Goal: Complete application form: Complete application form

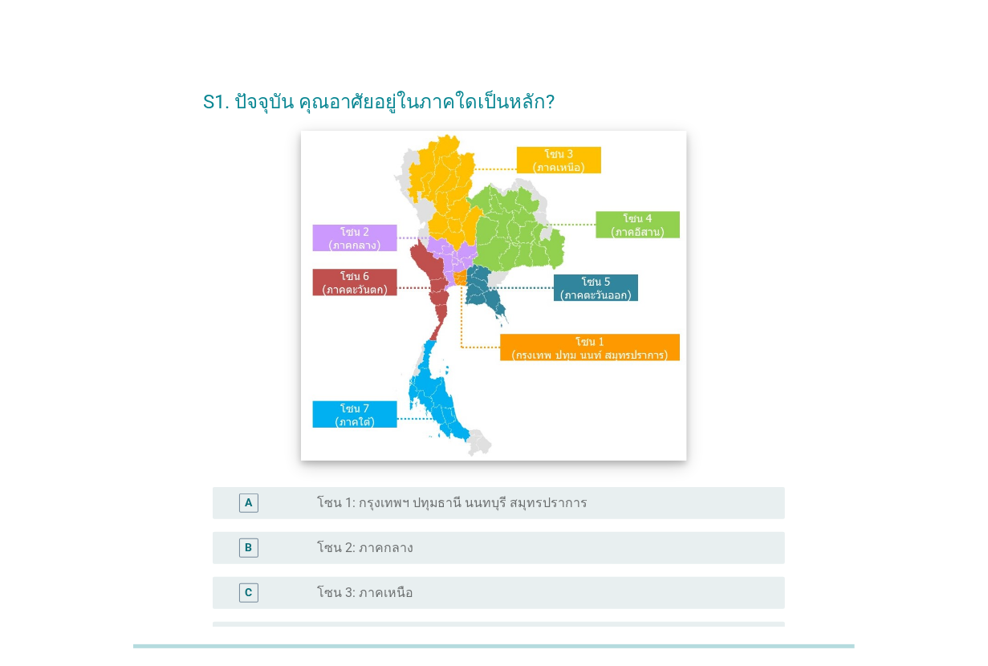
scroll to position [201, 0]
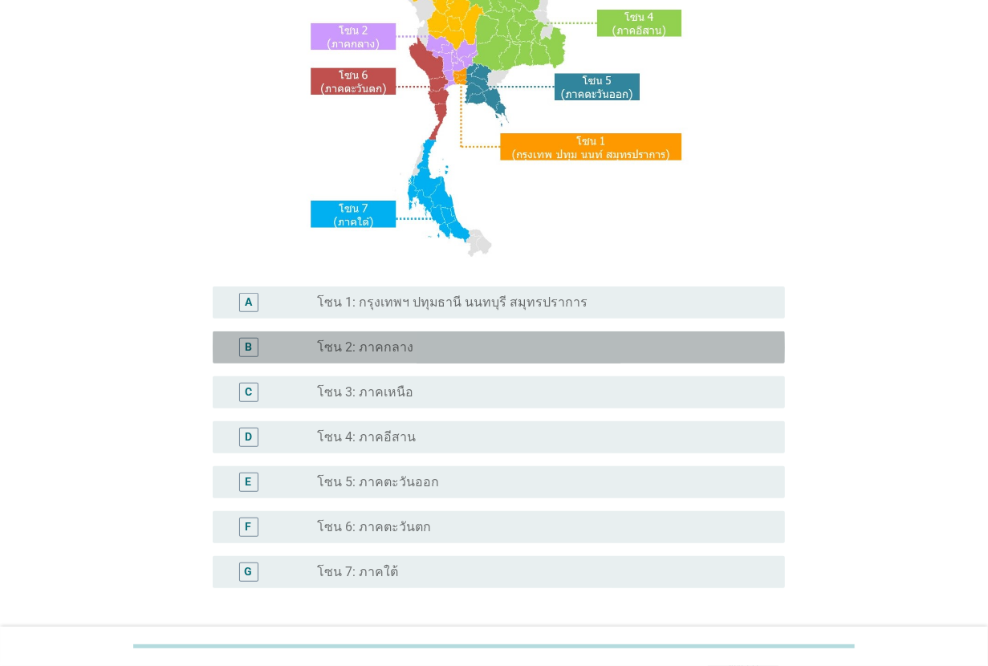
click at [460, 351] on div "radio_button_unchecked โซน 2: ภาคกลาง" at bounding box center [538, 347] width 442 height 16
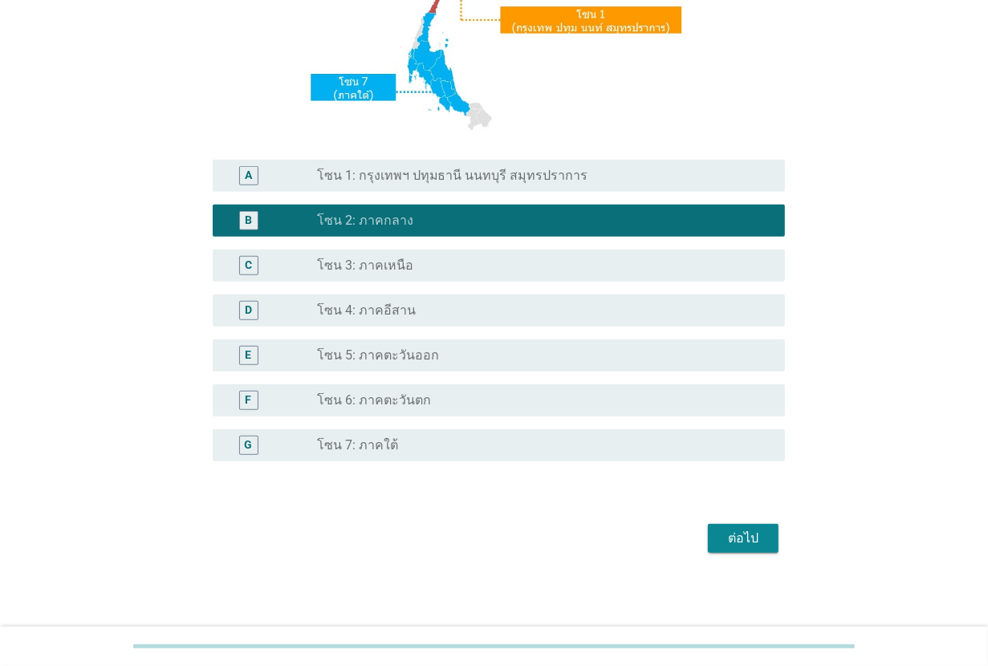
scroll to position [329, 0]
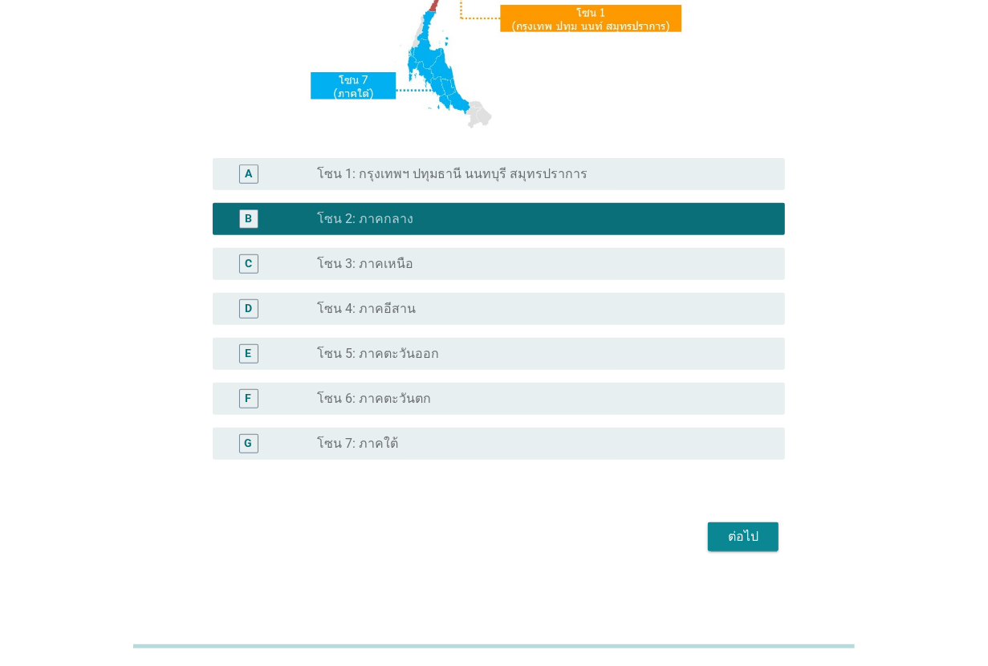
click at [743, 528] on div "ต่อไป" at bounding box center [742, 536] width 45 height 19
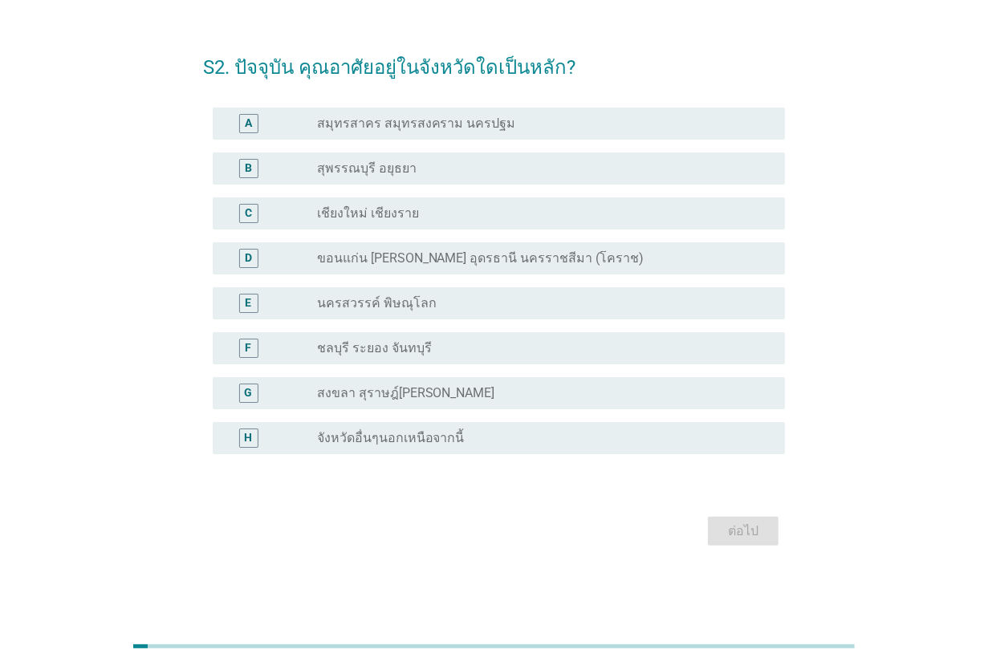
scroll to position [0, 0]
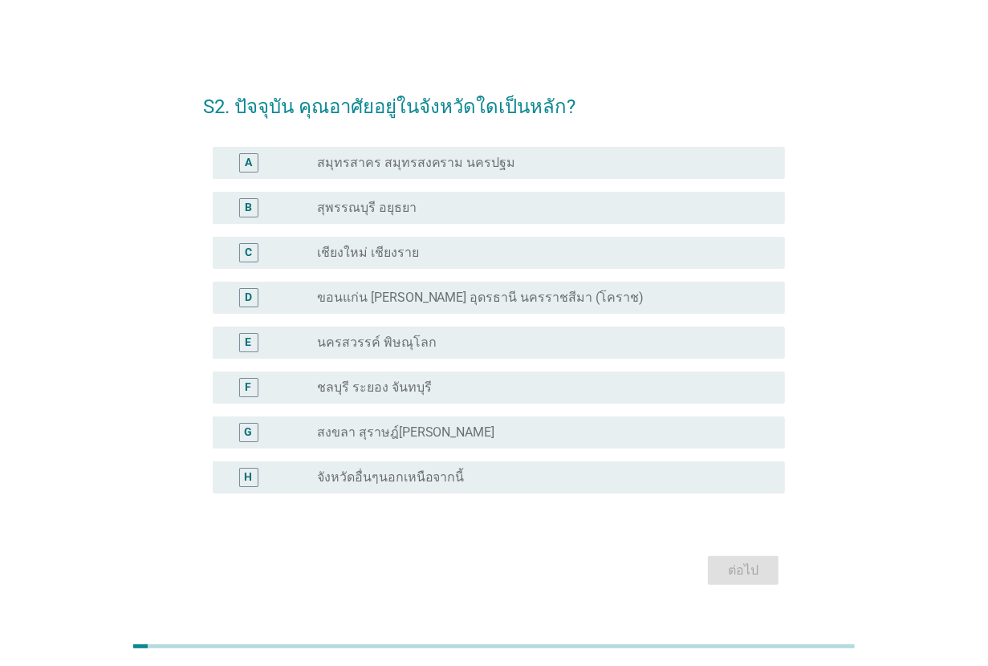
click at [426, 468] on div "radio_button_unchecked จังหวัดอื่นๆนอกเหนือจากนี้" at bounding box center [544, 477] width 455 height 19
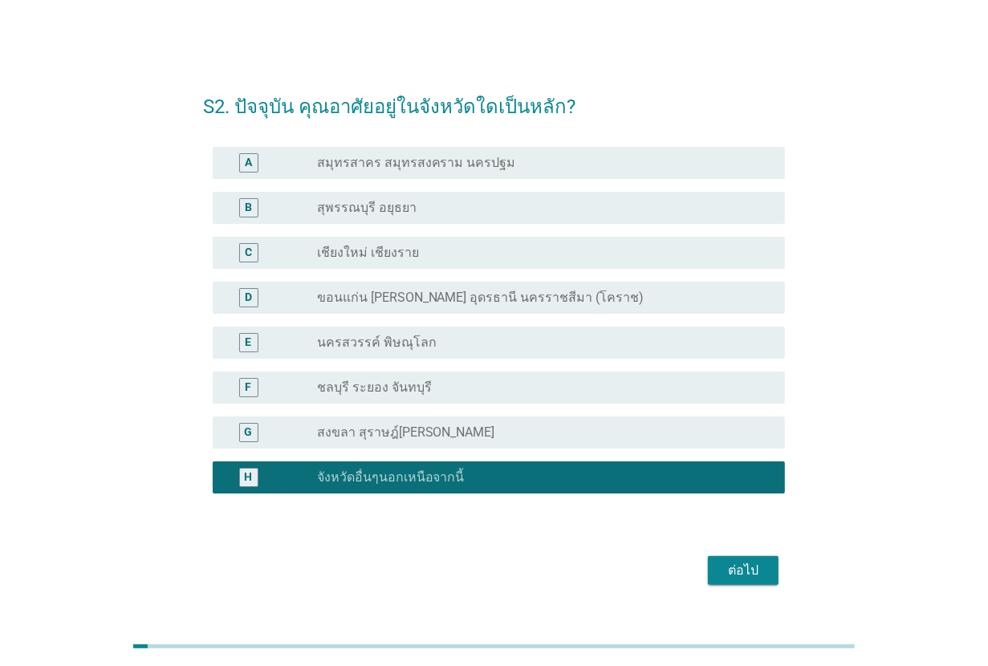
click at [778, 574] on button "ต่อไป" at bounding box center [743, 570] width 71 height 29
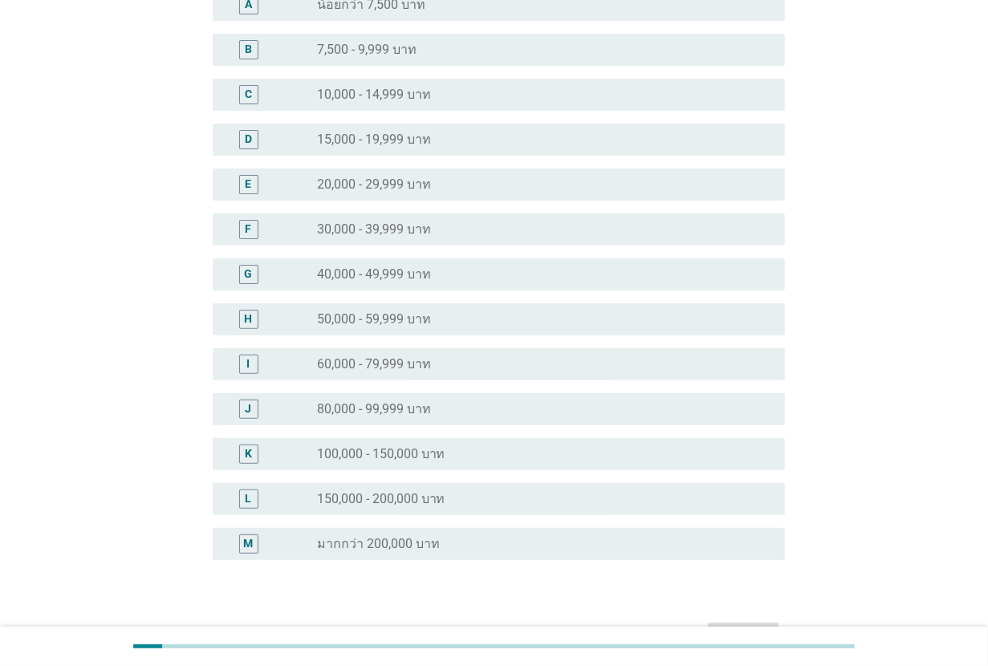
scroll to position [201, 0]
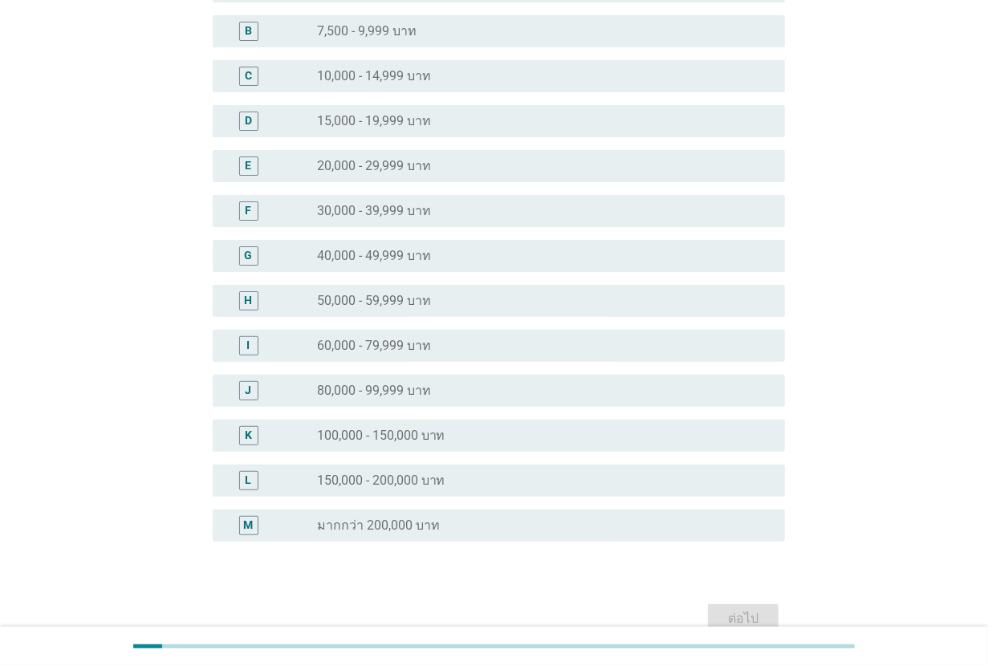
click at [486, 383] on div "radio_button_unchecked 80,000 - 99,999 บาท" at bounding box center [538, 391] width 442 height 16
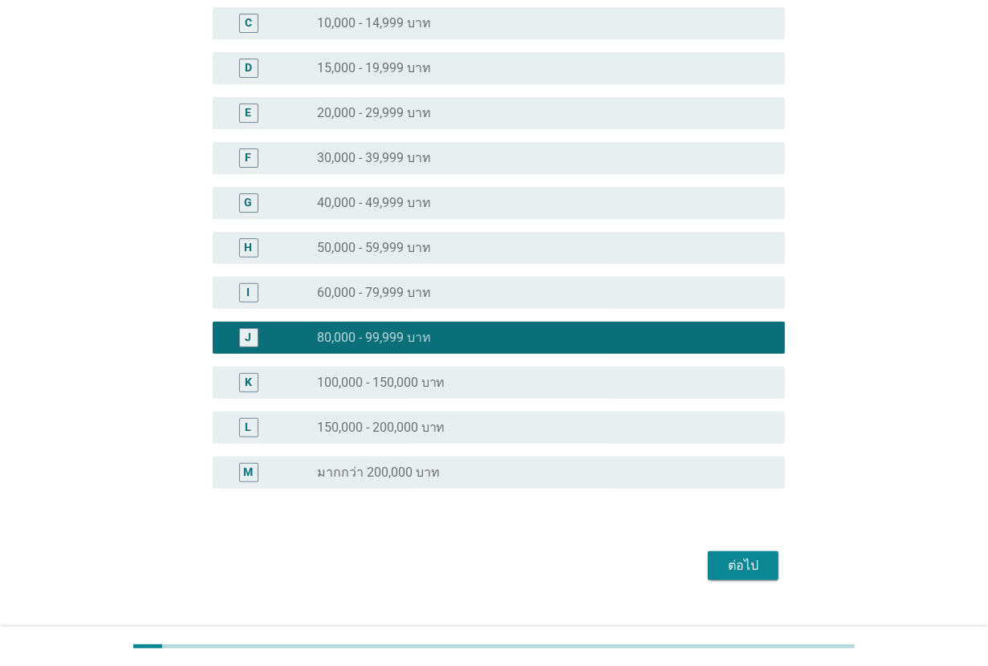
scroll to position [282, 0]
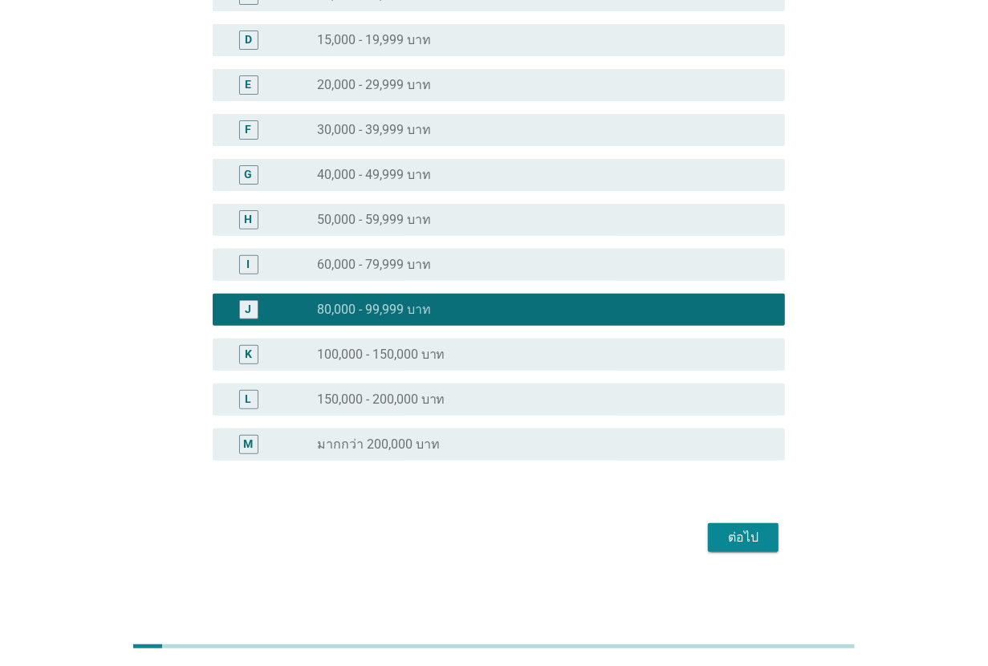
click at [753, 532] on div "ต่อไป" at bounding box center [742, 537] width 45 height 19
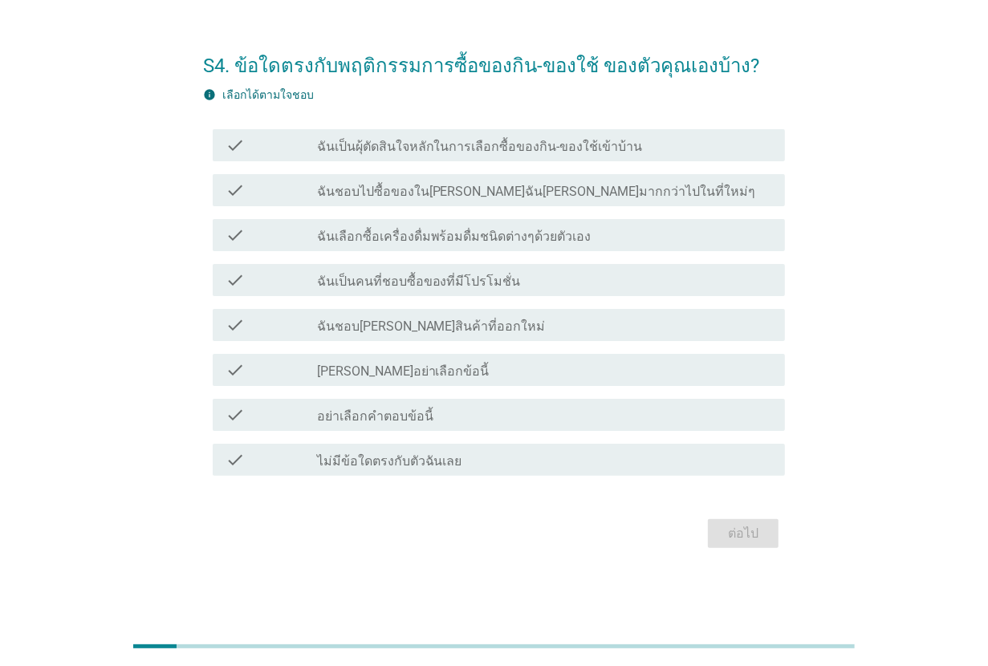
scroll to position [0, 0]
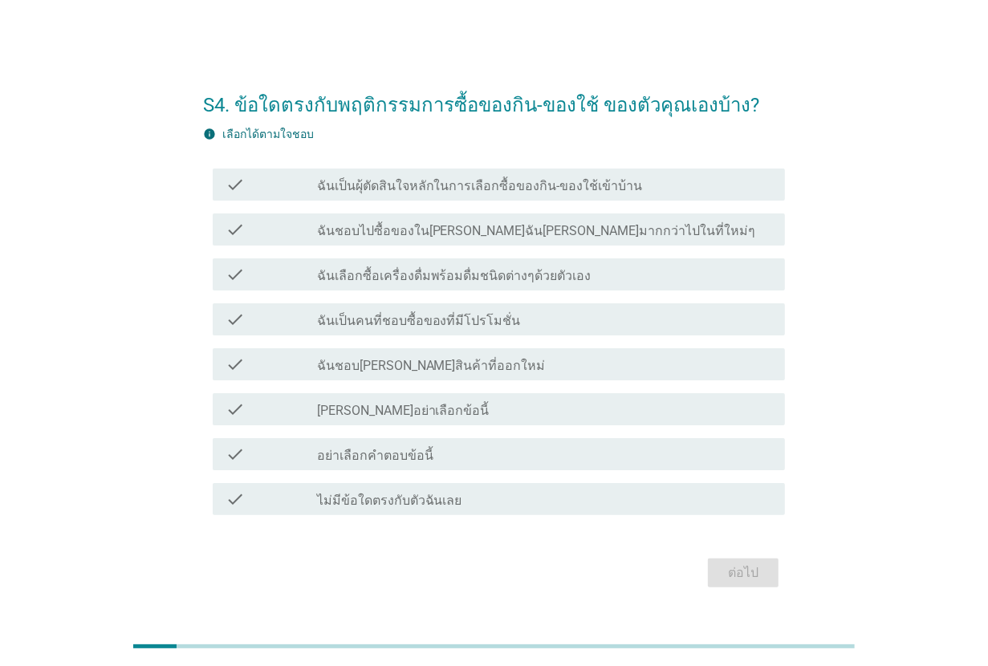
click at [647, 191] on div "check_box_outline_blank ฉันเป็นผุ้ตัดสินใจหลักในการเลือกซื้อของกิน-ของใช้เข้าบ้…" at bounding box center [544, 184] width 455 height 19
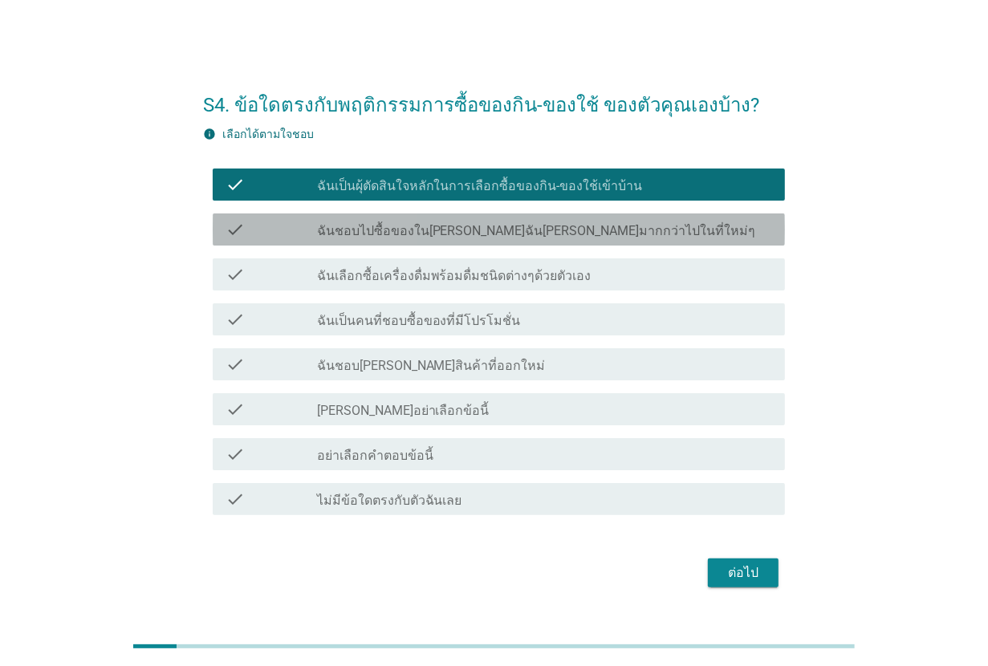
click at [632, 233] on div "check_box_outline_blank ฉันชอบไปซื้อของใน[PERSON_NAME]ฉัน[PERSON_NAME]มากกว่าไป…" at bounding box center [544, 229] width 455 height 19
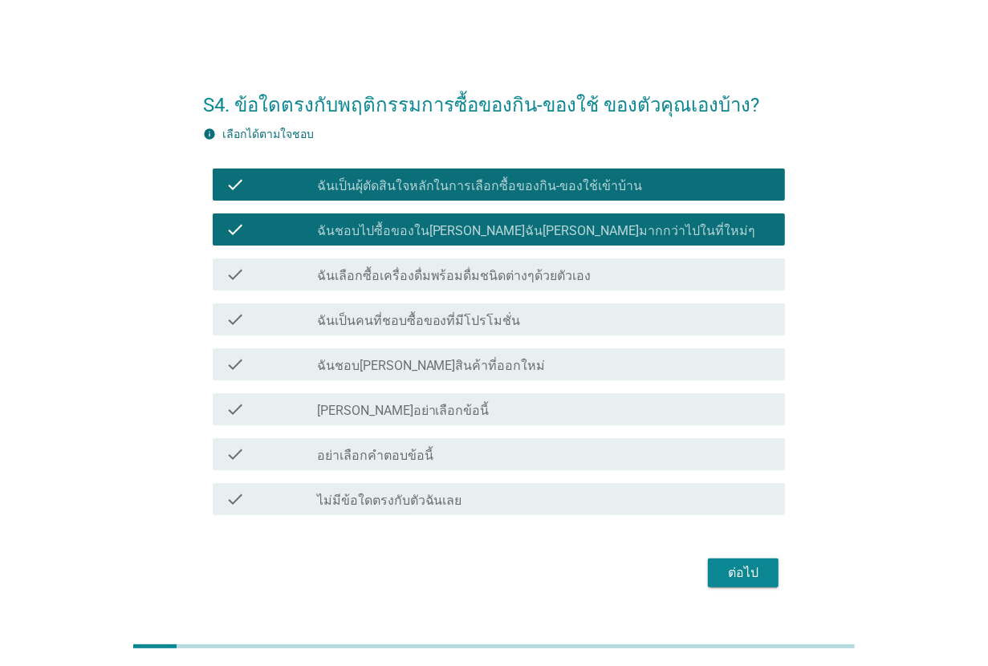
click at [615, 275] on div "check_box_outline_blank ฉันเลือกซื้อเครื่องดื่มพร้อมดื่มชนิดต่างๆด้วยตัวเอง" at bounding box center [544, 274] width 455 height 19
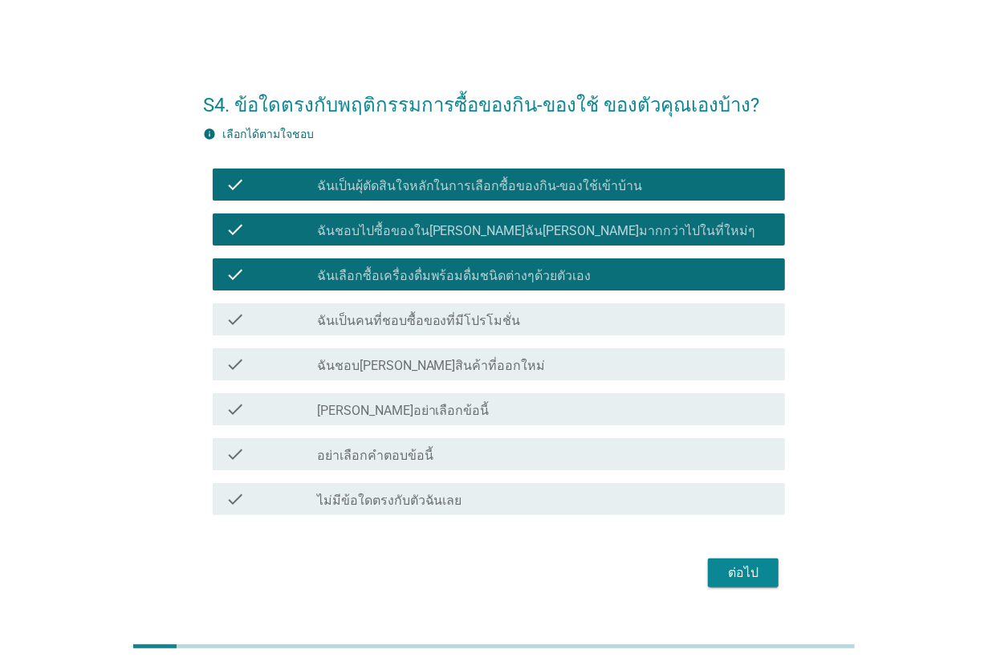
click at [607, 321] on div "check_box_outline_blank ฉันเป็นคนที่ชอบซื้อของที่มีโปรโมชั่น" at bounding box center [544, 319] width 455 height 19
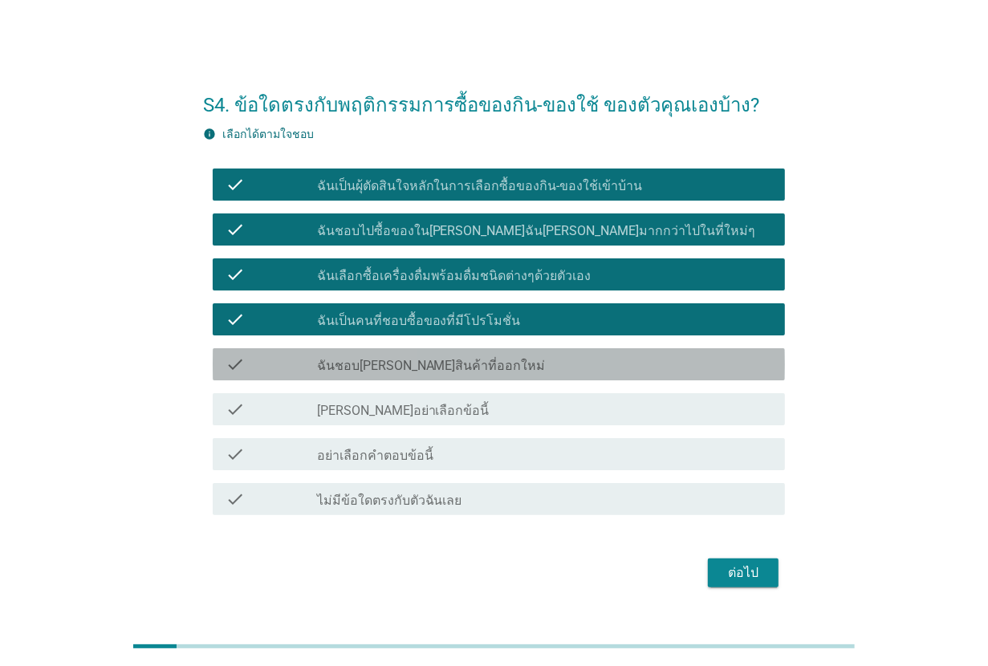
click at [607, 363] on div "check_box_outline_blank ฉันชอบ[PERSON_NAME]สินค้าที่ออกใหม่" at bounding box center [544, 364] width 455 height 19
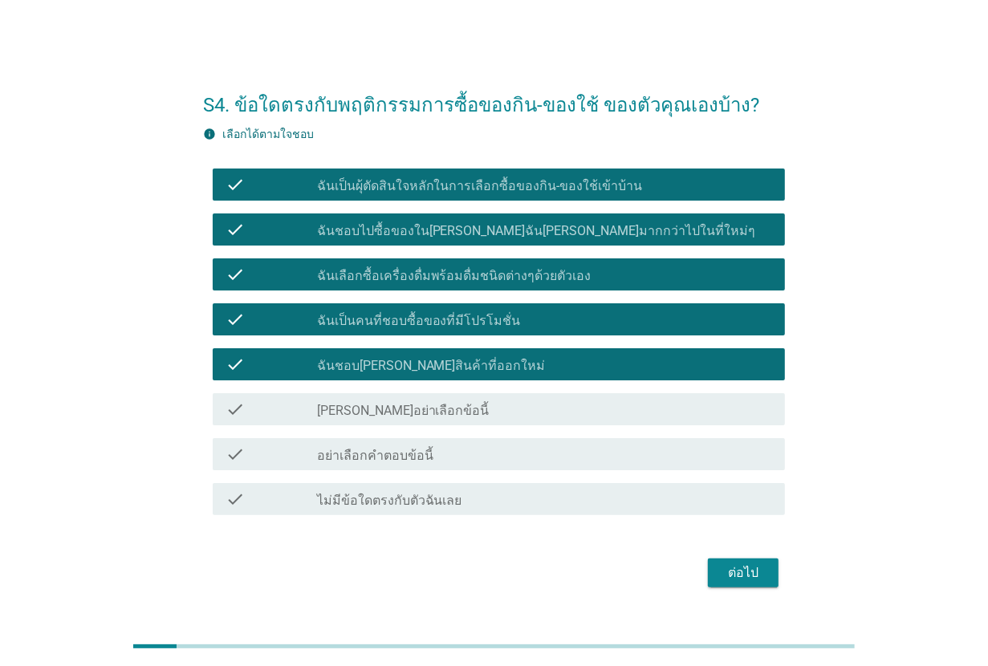
click at [751, 563] on div "ต่อไป" at bounding box center [742, 572] width 45 height 19
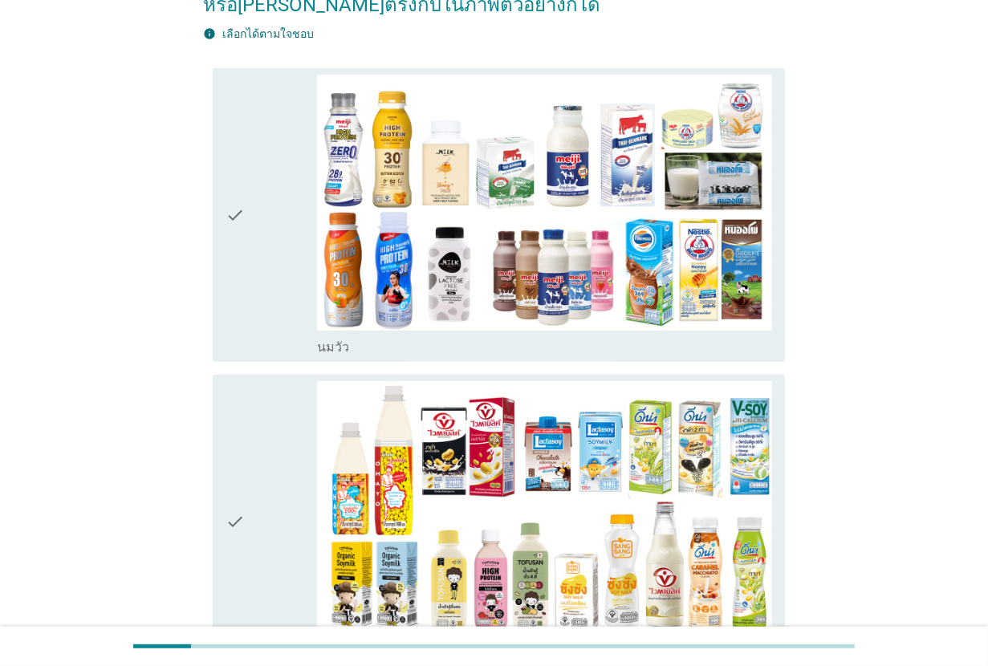
scroll to position [201, 0]
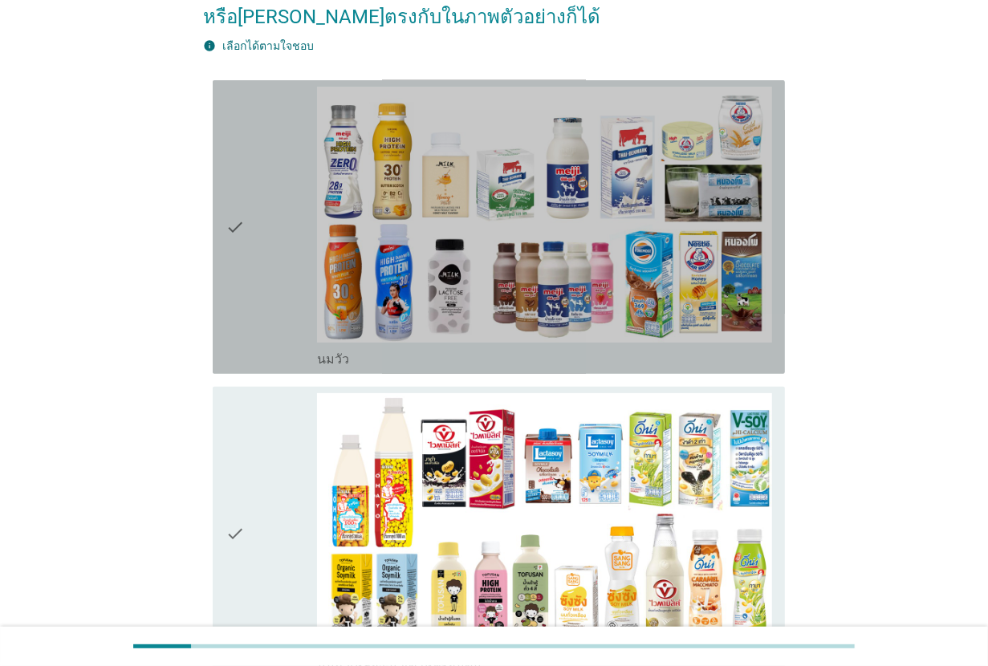
click at [221, 254] on div "check check_box_outline_blank [PERSON_NAME]" at bounding box center [499, 227] width 572 height 294
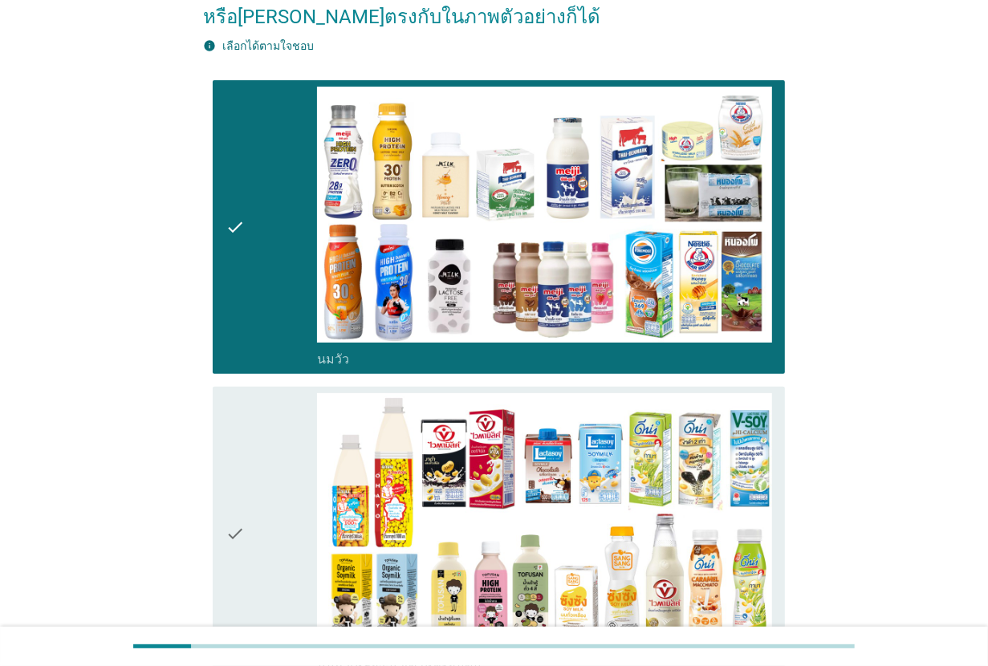
click at [263, 456] on div "check" at bounding box center [270, 533] width 91 height 281
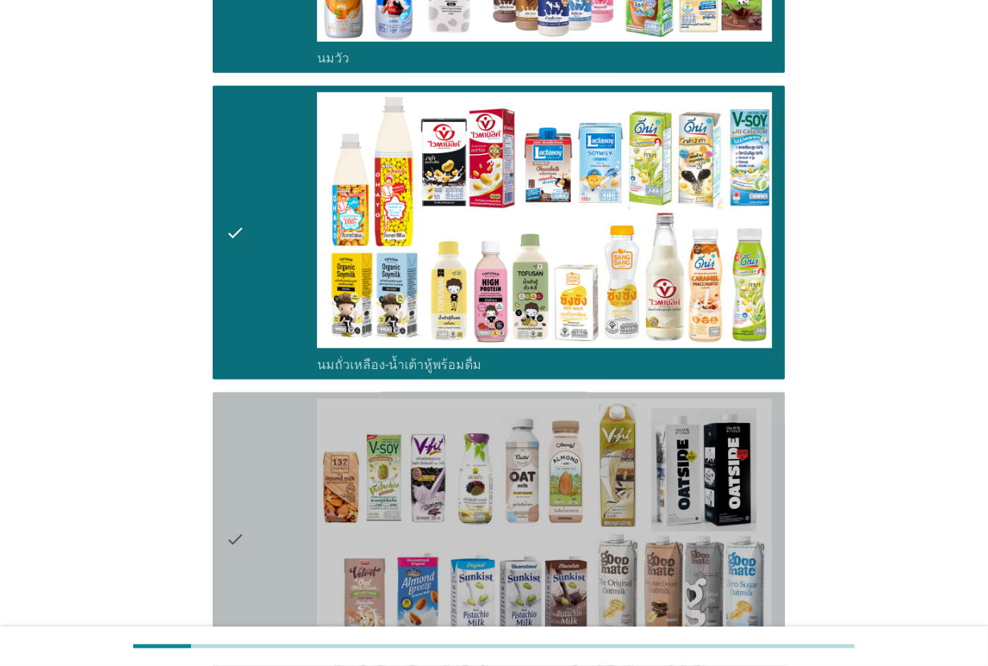
click at [263, 456] on div "check" at bounding box center [270, 539] width 91 height 281
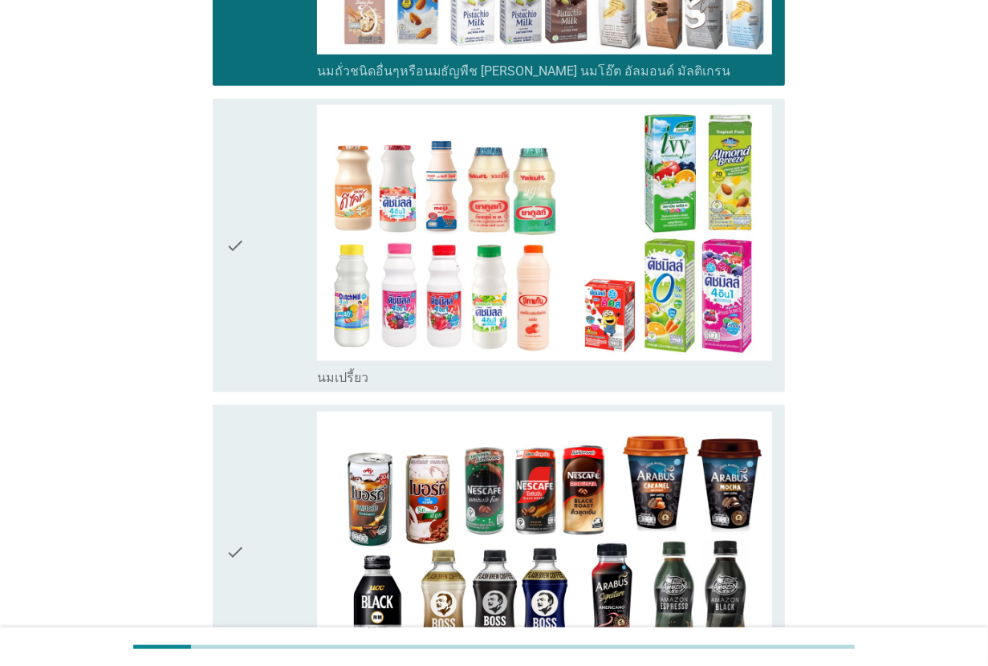
scroll to position [1103, 0]
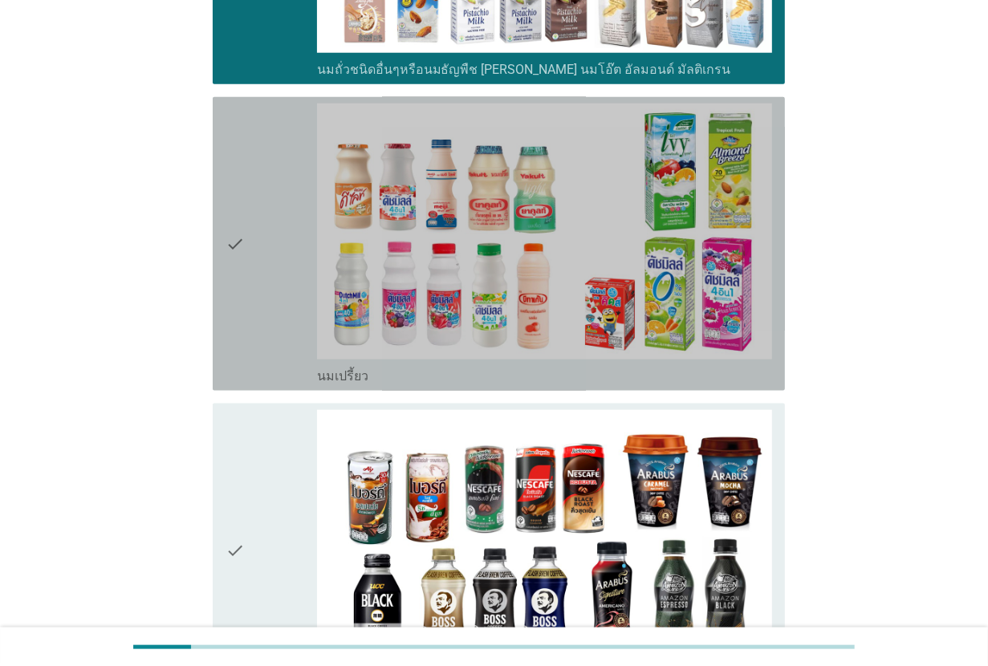
click at [219, 331] on div "check check_box_outline_blank นมเปรี้ยว" at bounding box center [499, 244] width 572 height 294
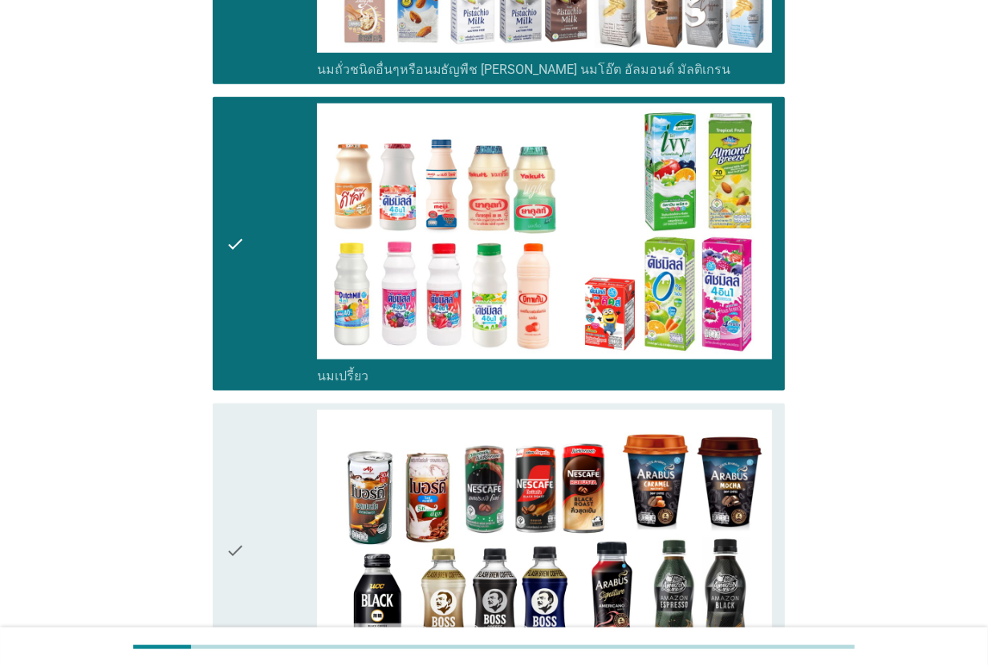
click at [274, 481] on div "check" at bounding box center [270, 550] width 91 height 281
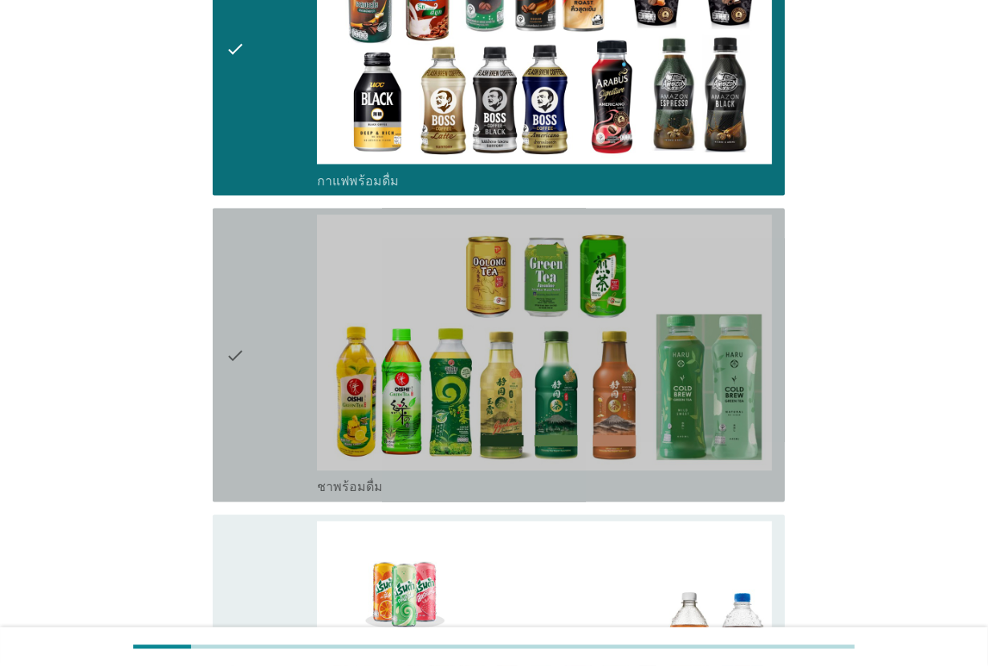
click at [259, 385] on div "check" at bounding box center [270, 355] width 91 height 281
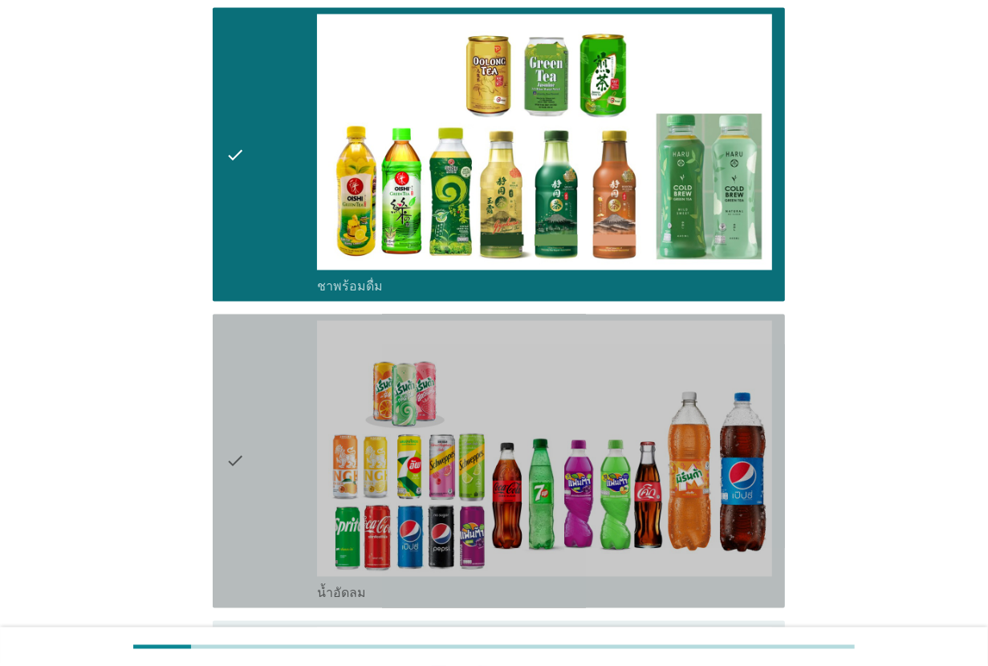
click at [255, 397] on div "check" at bounding box center [270, 461] width 91 height 281
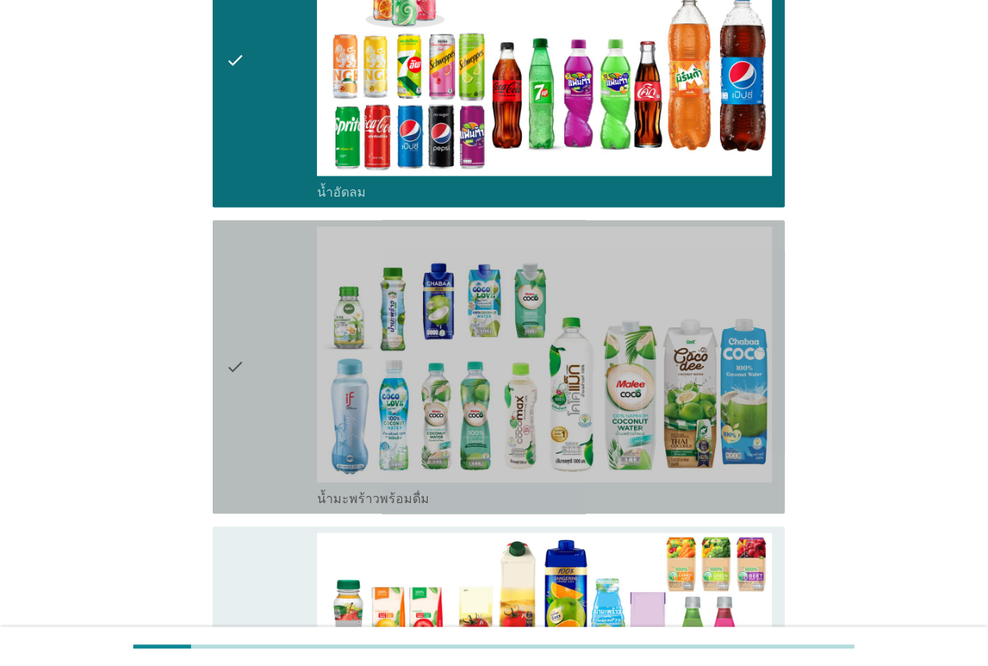
click at [255, 397] on div "check" at bounding box center [270, 366] width 91 height 281
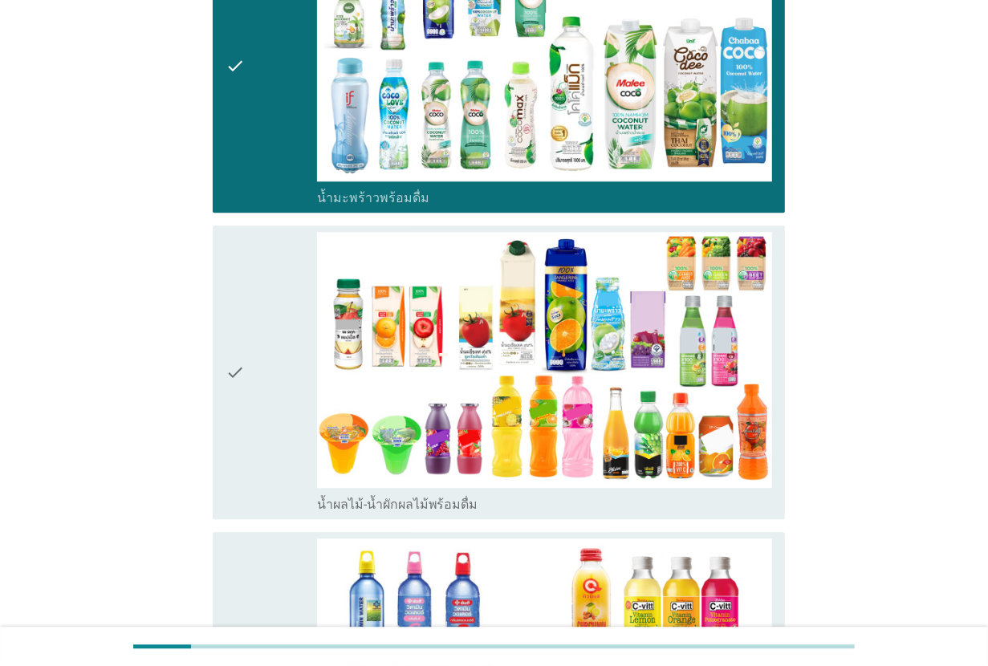
click at [255, 397] on div "check" at bounding box center [270, 372] width 91 height 281
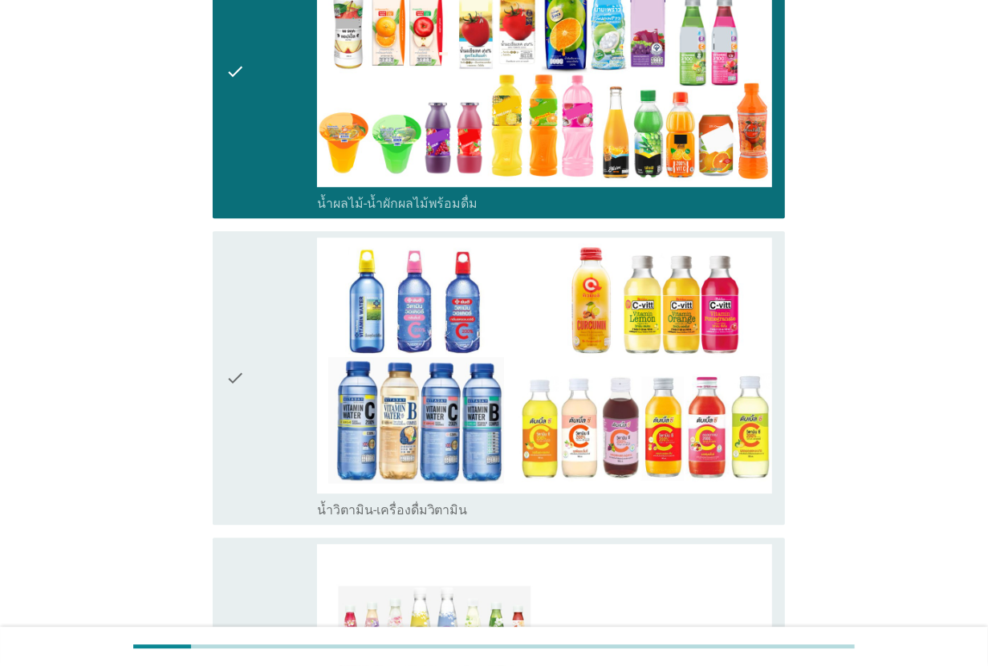
click at [255, 397] on div "check" at bounding box center [270, 377] width 91 height 281
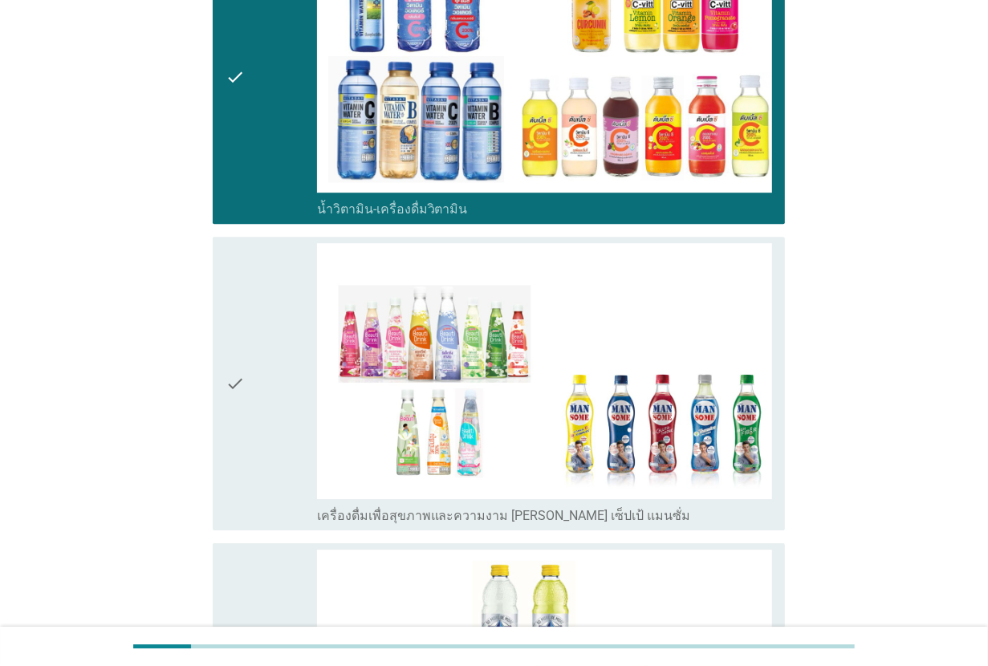
click at [255, 397] on div "check" at bounding box center [270, 383] width 91 height 281
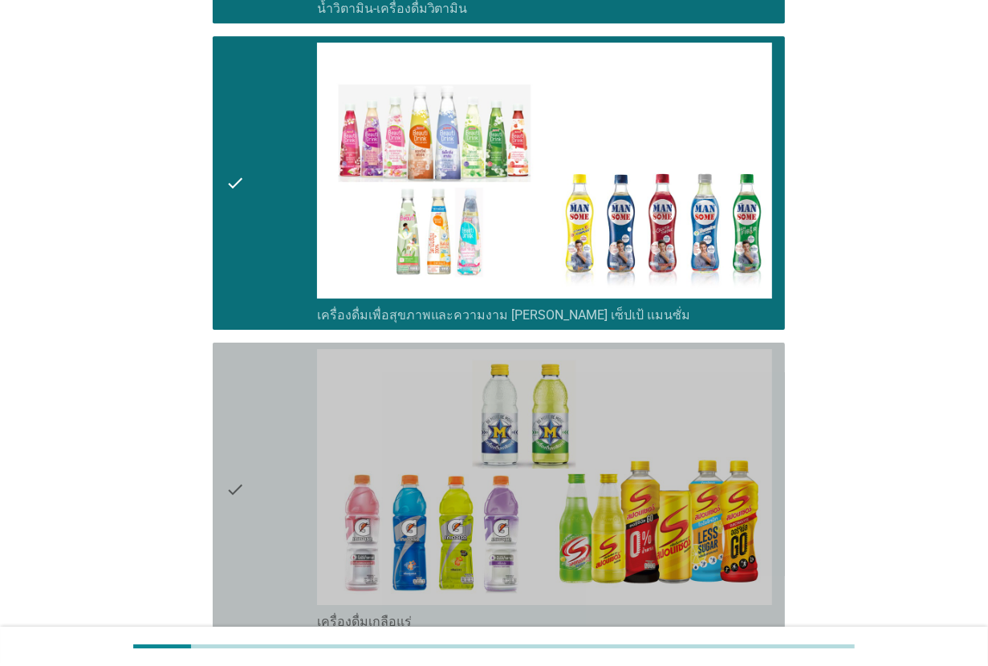
click at [255, 397] on div "check" at bounding box center [270, 489] width 91 height 281
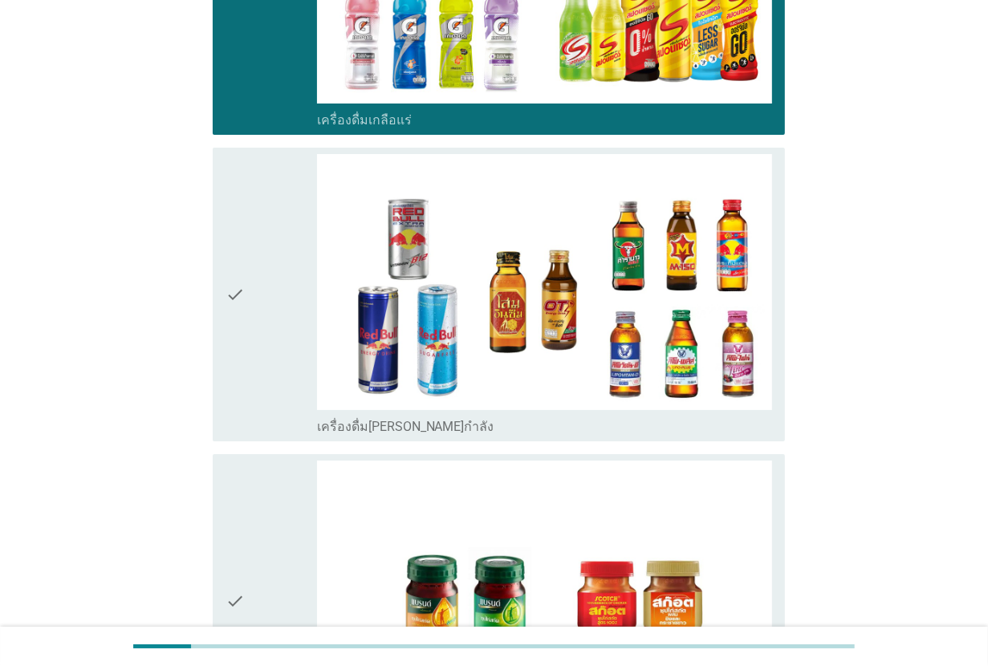
click at [255, 397] on div "check" at bounding box center [270, 294] width 91 height 281
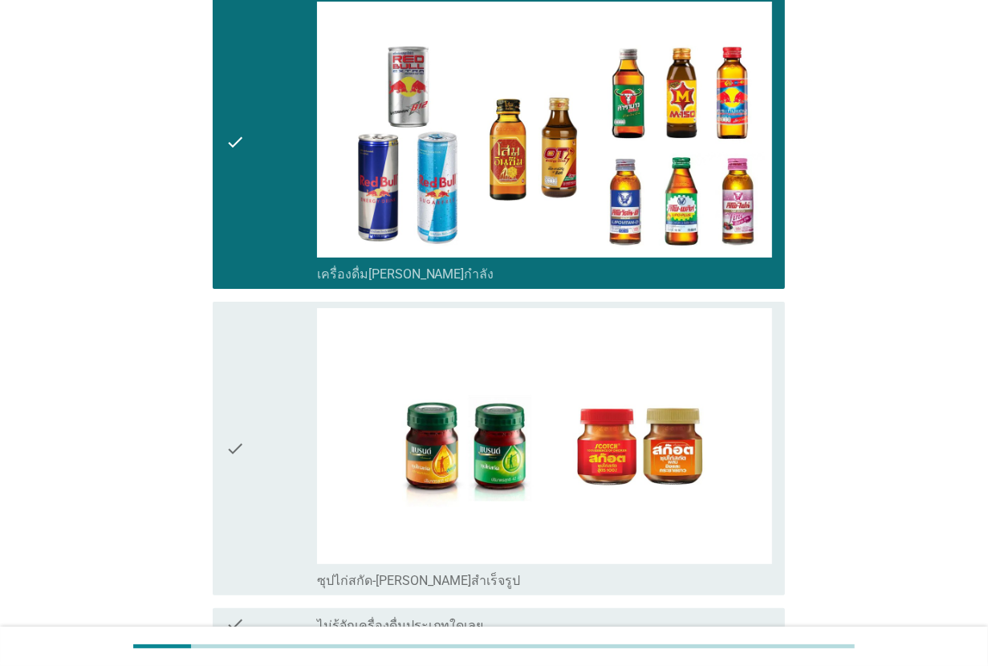
scroll to position [4111, 0]
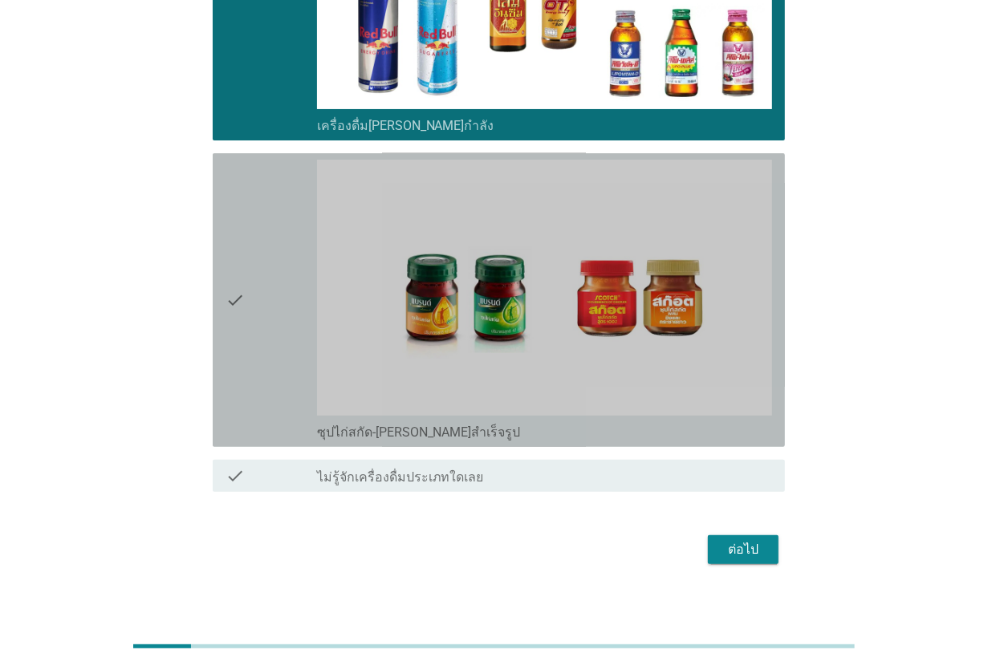
click at [255, 397] on div "check" at bounding box center [270, 300] width 91 height 281
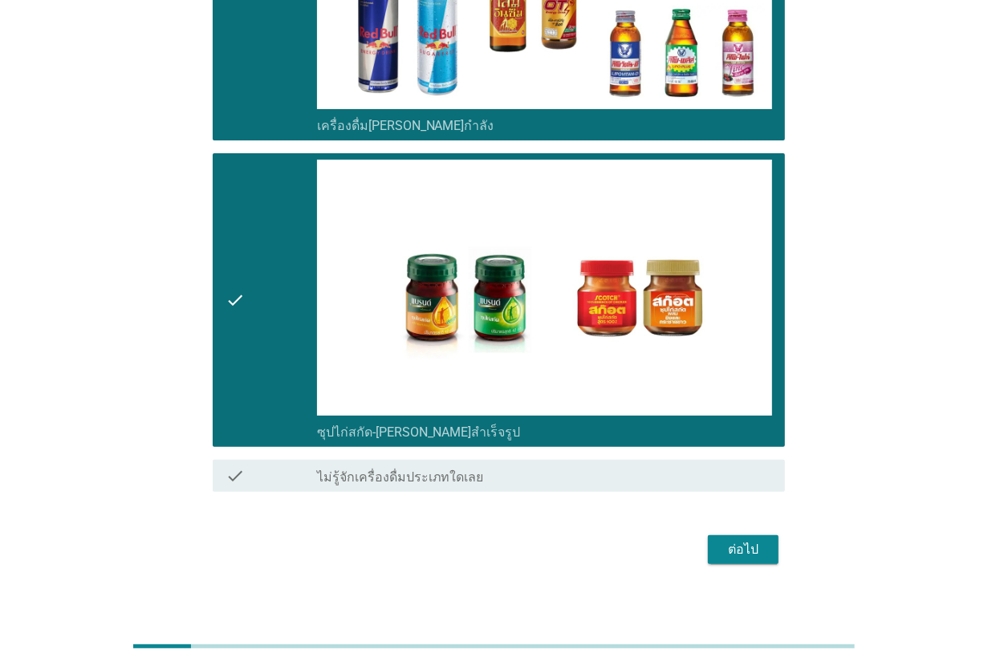
click at [758, 558] on div "ต่อไป" at bounding box center [494, 549] width 582 height 39
click at [751, 544] on div "ต่อไป" at bounding box center [742, 549] width 45 height 19
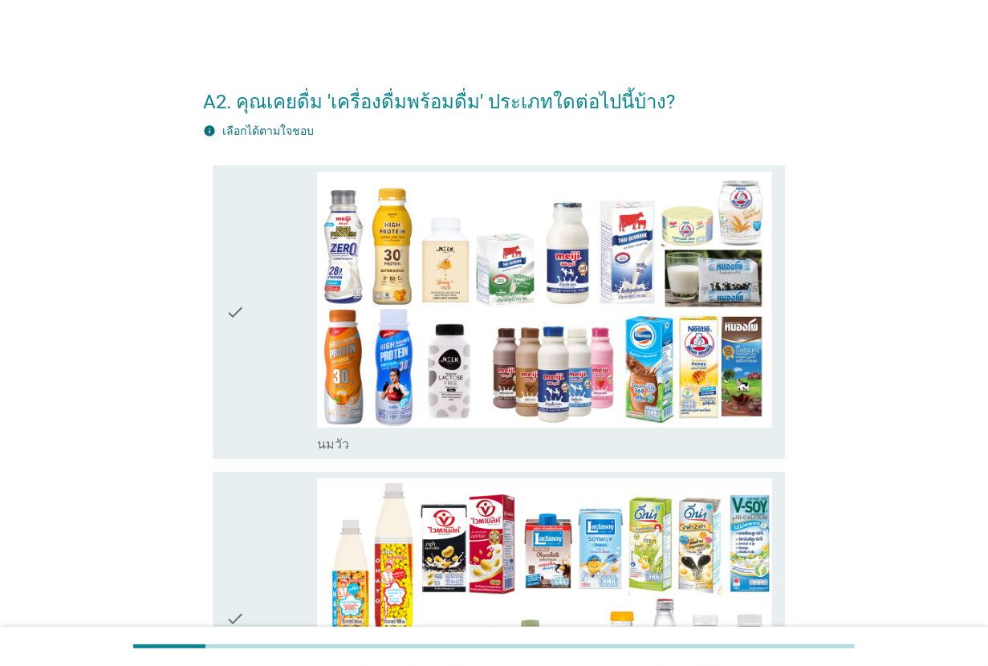
click at [274, 394] on div "check" at bounding box center [270, 312] width 91 height 281
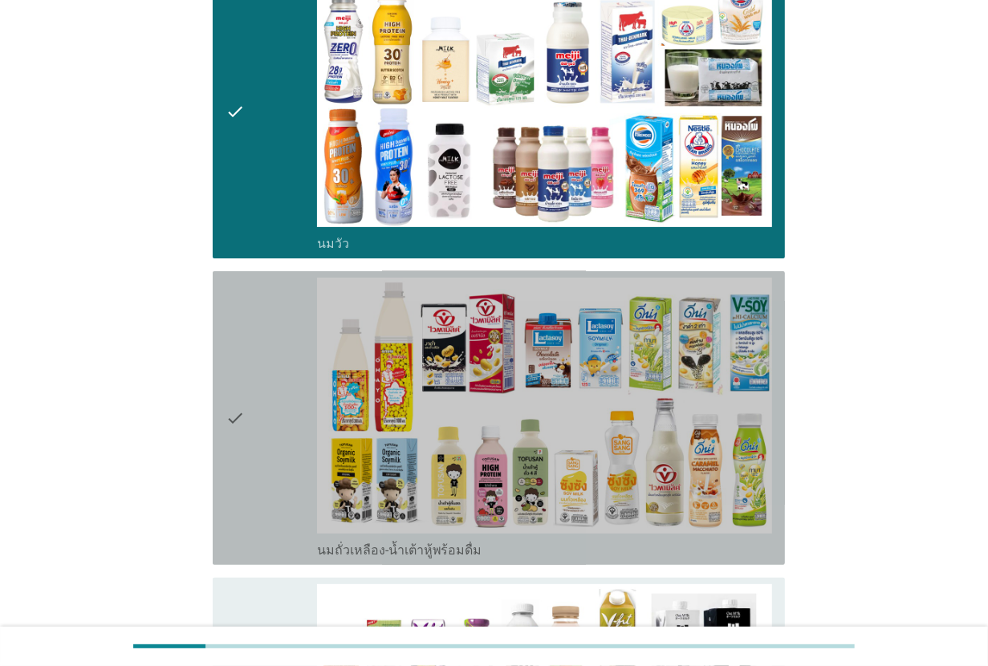
click at [274, 396] on div "check" at bounding box center [270, 418] width 91 height 281
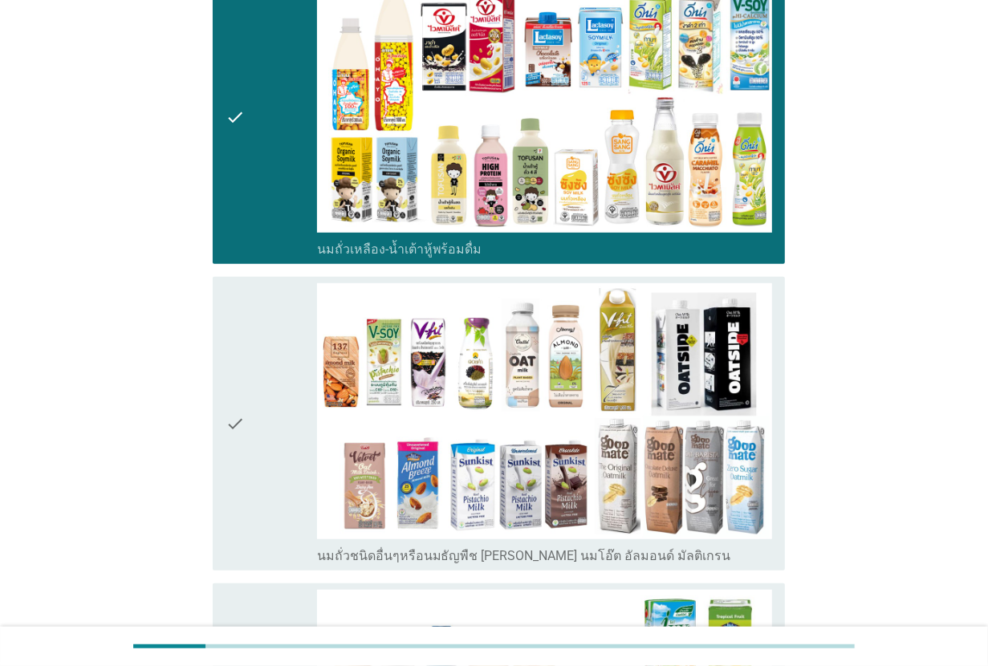
click at [274, 396] on div "check" at bounding box center [270, 423] width 91 height 281
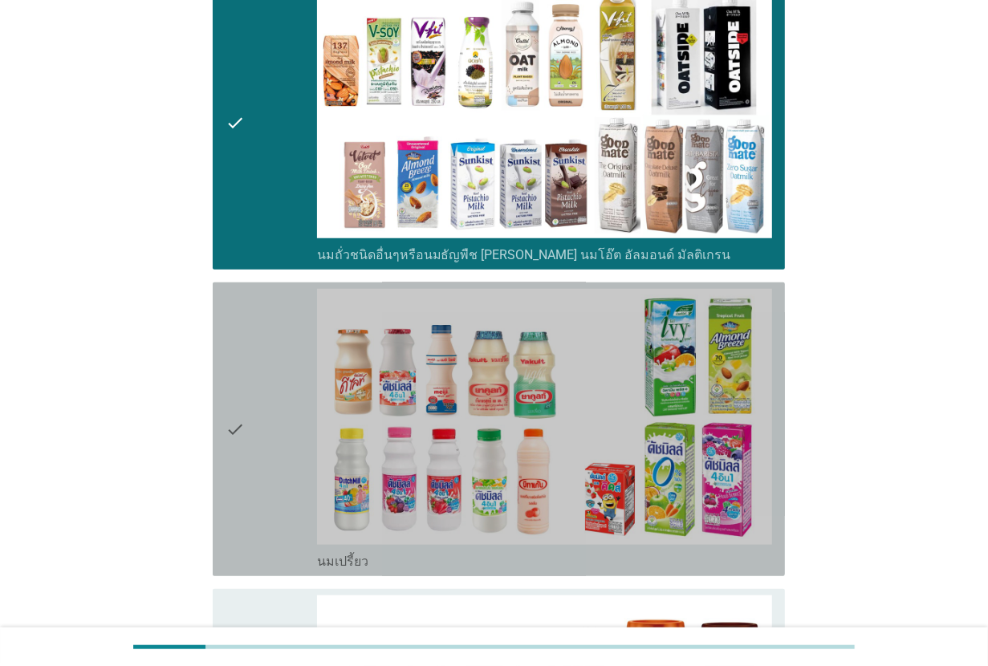
click at [274, 396] on div "check" at bounding box center [270, 429] width 91 height 281
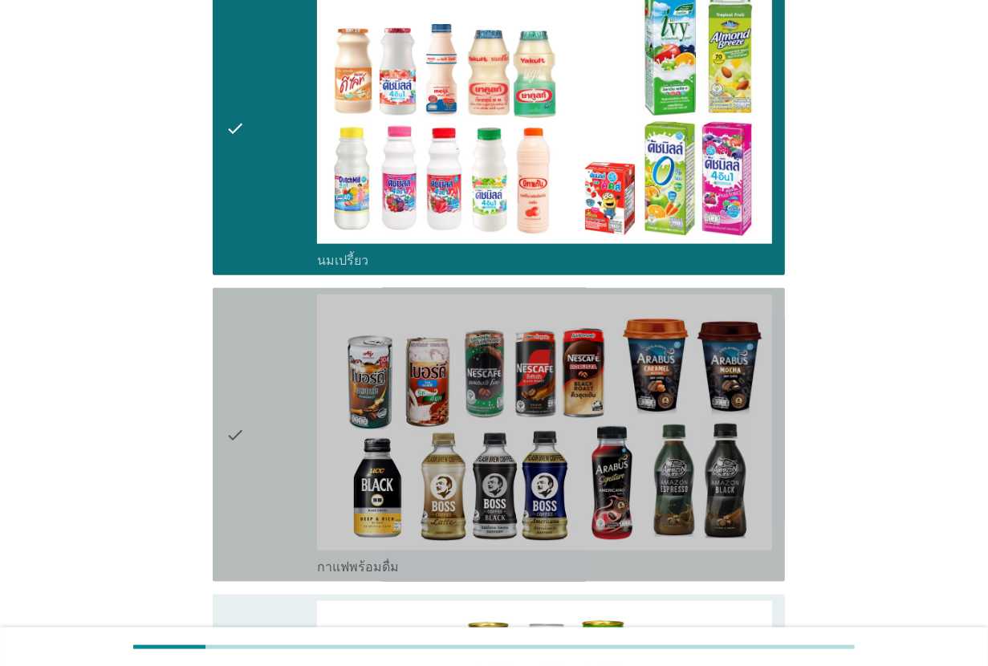
click at [274, 396] on div "check" at bounding box center [270, 434] width 91 height 281
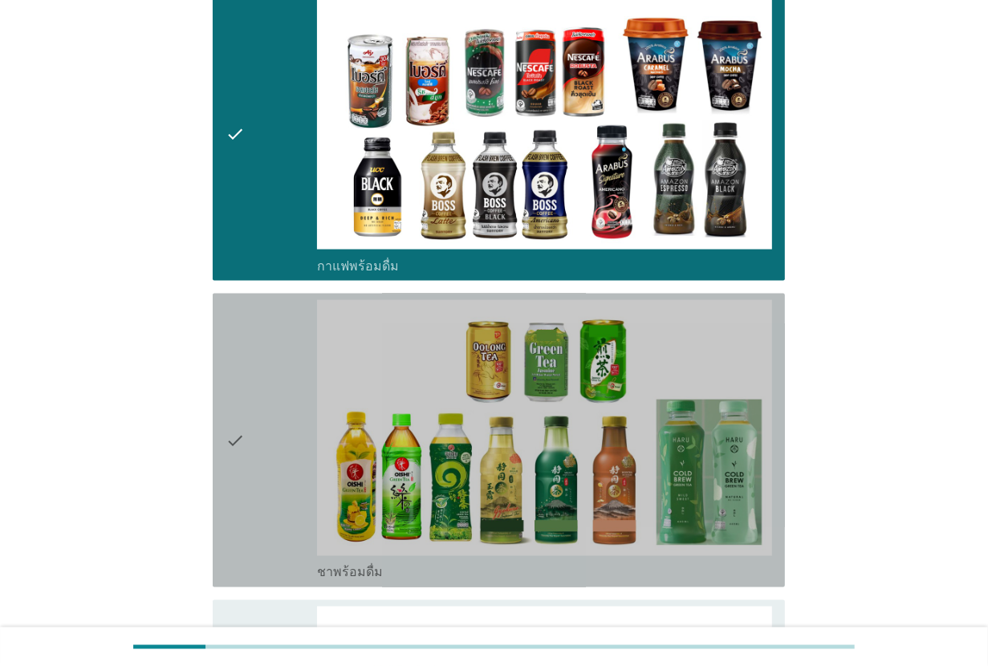
click at [274, 396] on div "check" at bounding box center [270, 440] width 91 height 281
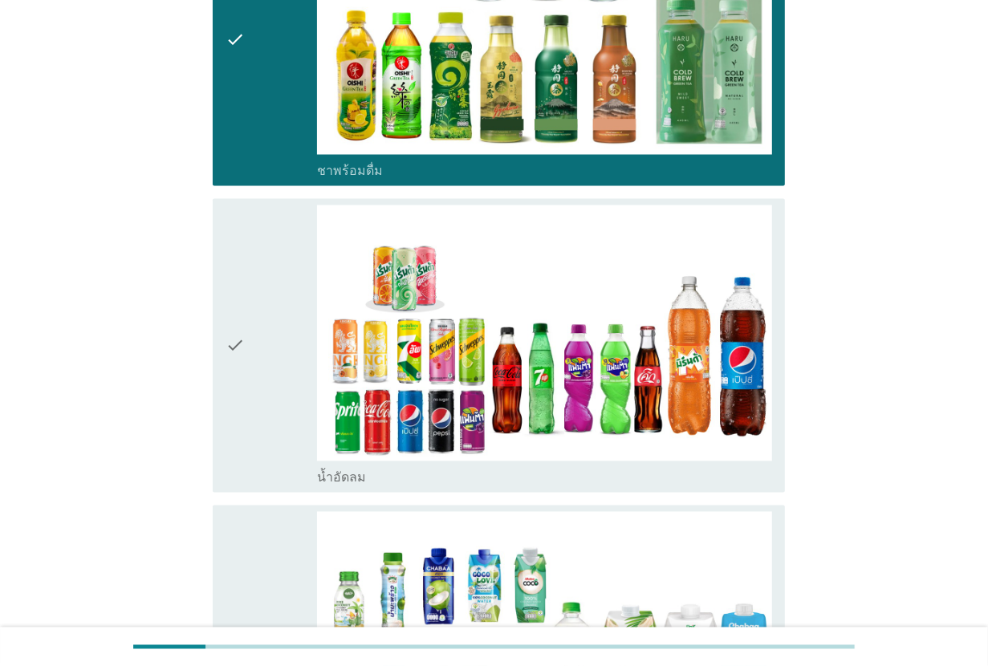
click at [274, 396] on div "check" at bounding box center [270, 345] width 91 height 281
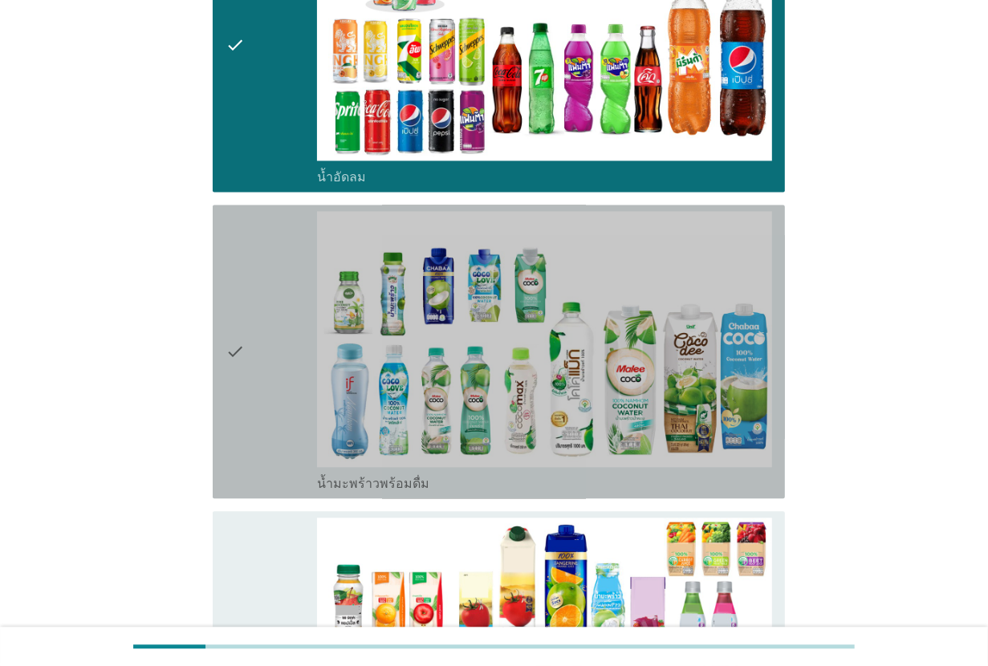
click at [274, 396] on div "check" at bounding box center [270, 351] width 91 height 281
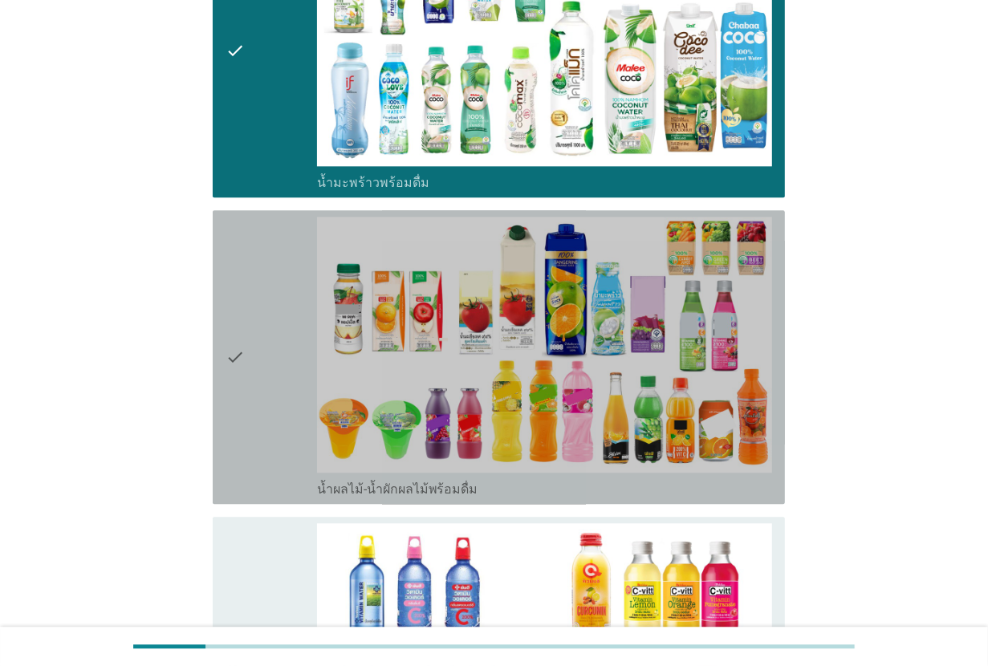
click at [274, 396] on div "check" at bounding box center [270, 357] width 91 height 281
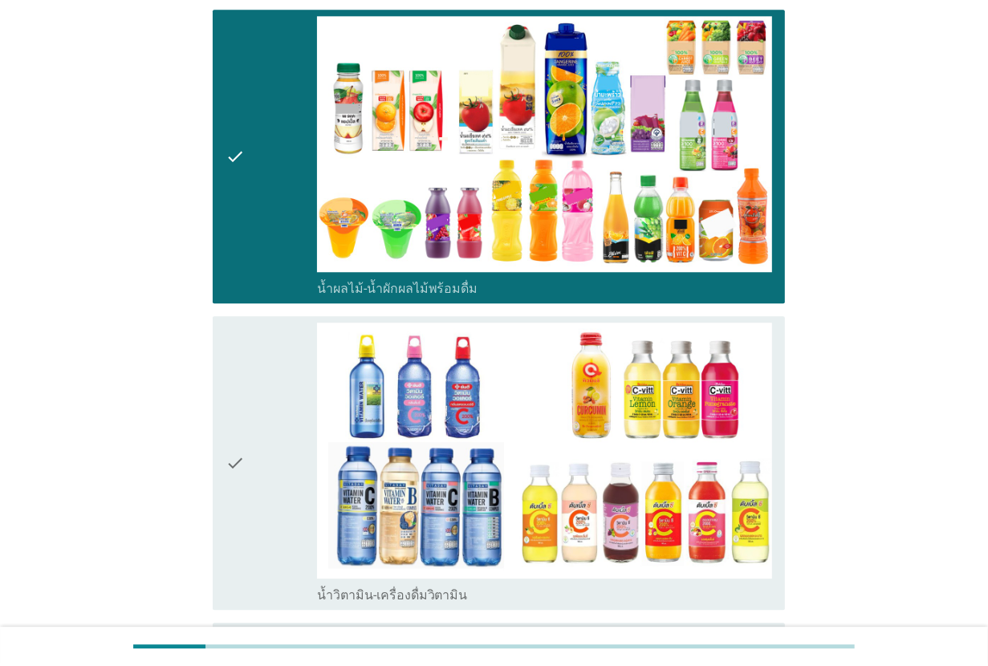
click at [274, 396] on div "check" at bounding box center [270, 463] width 91 height 281
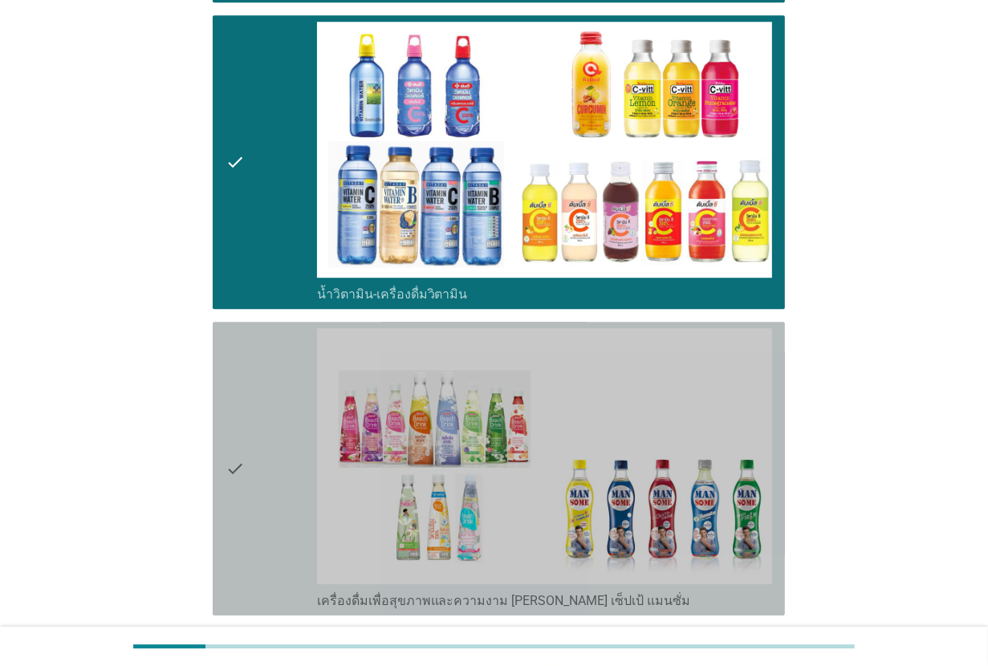
click at [274, 396] on div "check" at bounding box center [270, 468] width 91 height 281
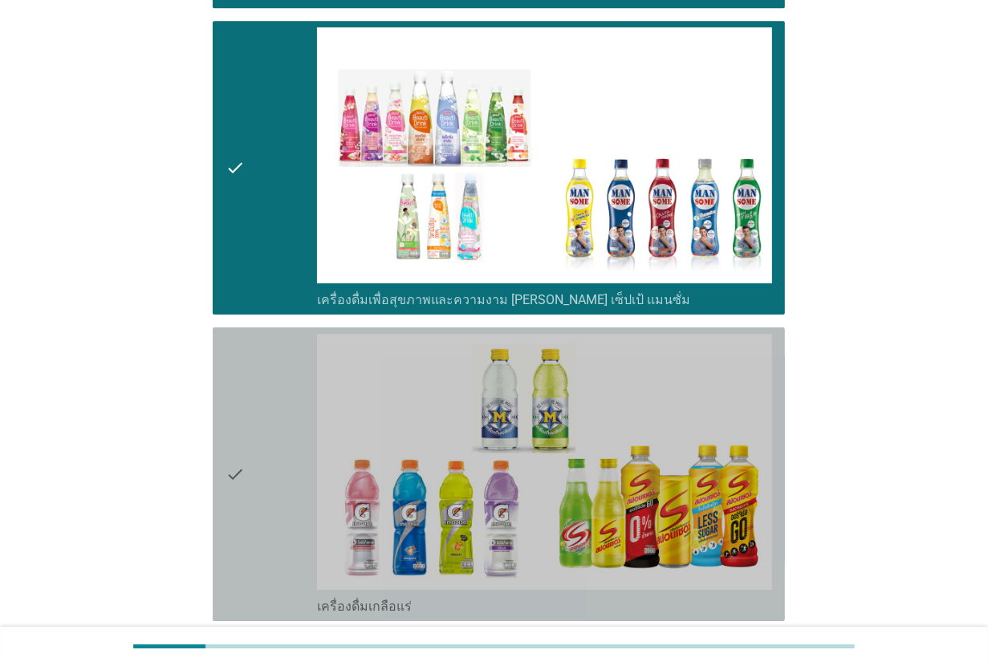
click at [274, 396] on div "check" at bounding box center [270, 474] width 91 height 281
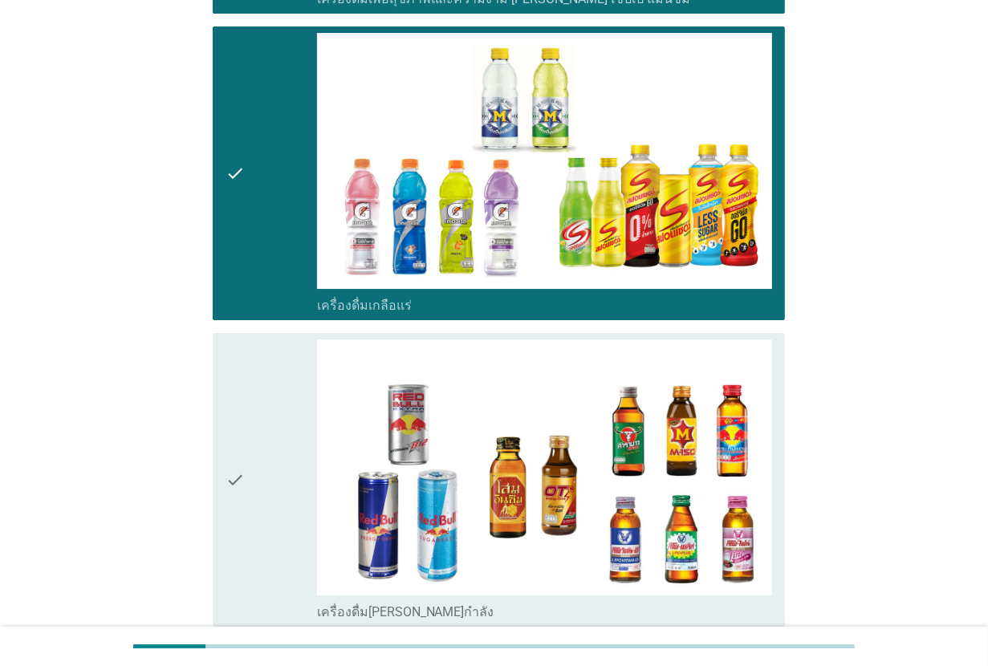
click at [274, 396] on div "check" at bounding box center [270, 479] width 91 height 281
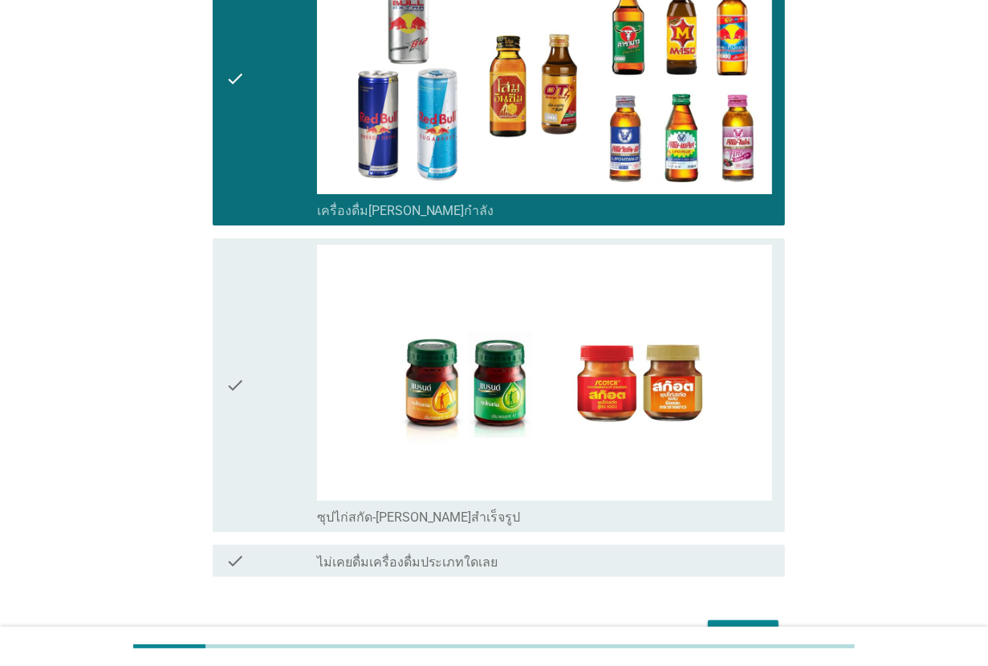
click at [274, 396] on div "check" at bounding box center [270, 385] width 91 height 281
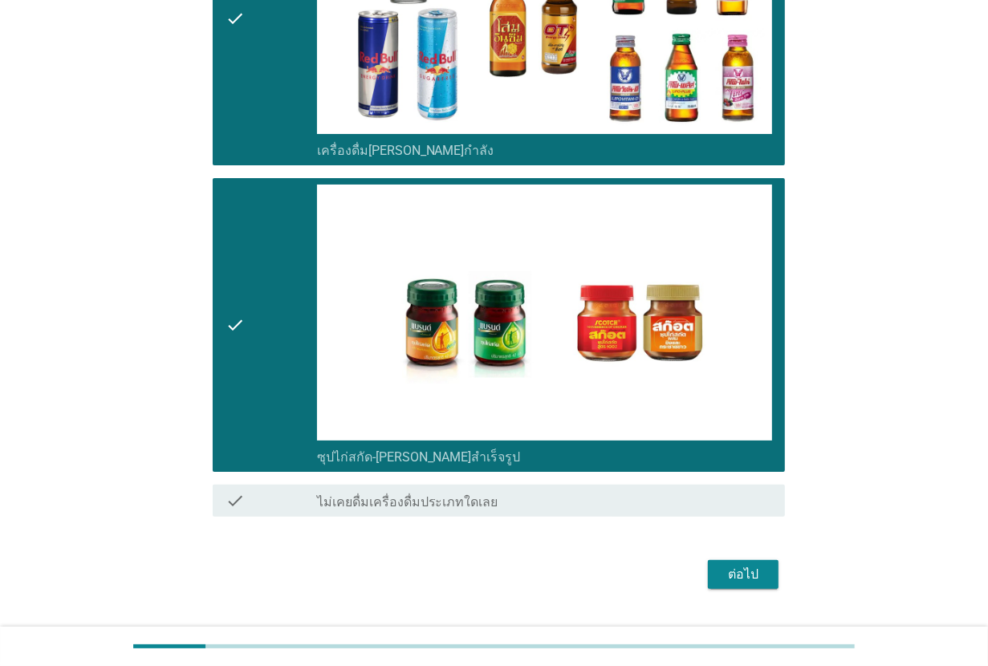
scroll to position [4003, 0]
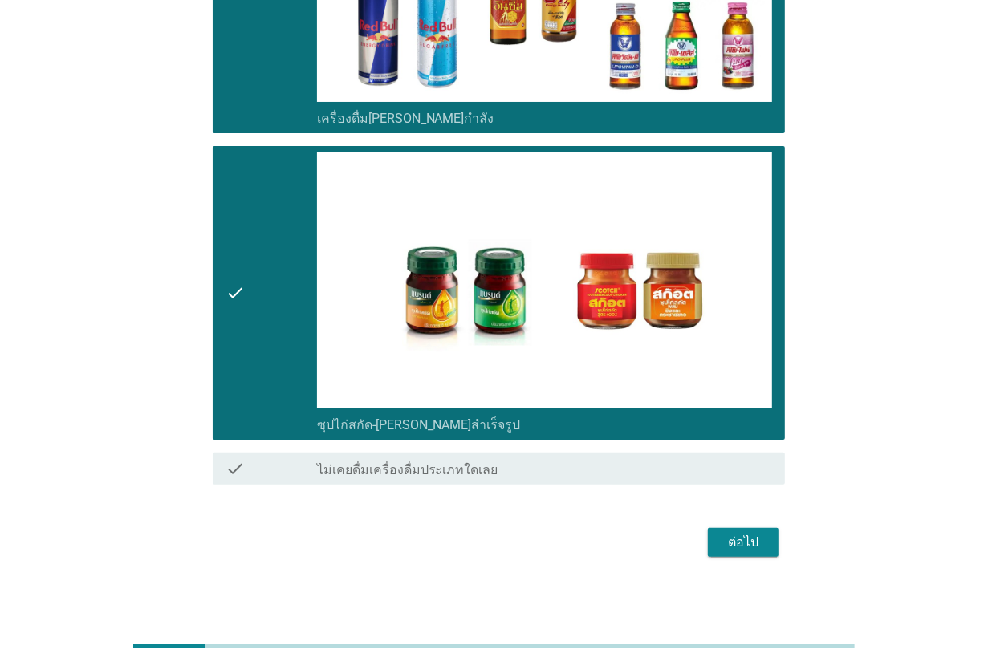
click at [760, 538] on div "ต่อไป" at bounding box center [742, 542] width 45 height 19
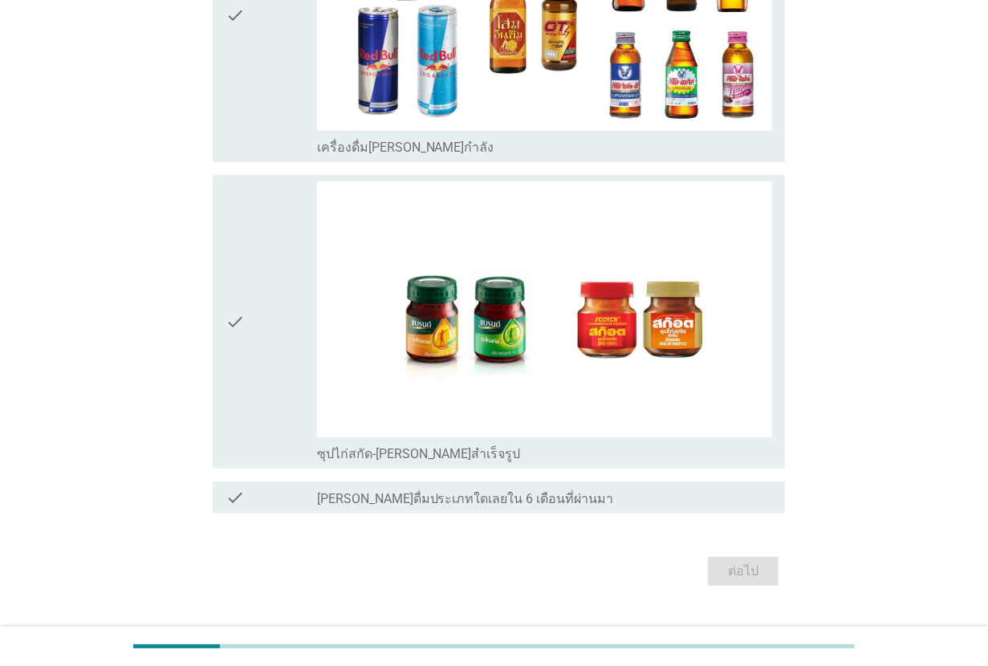
scroll to position [0, 0]
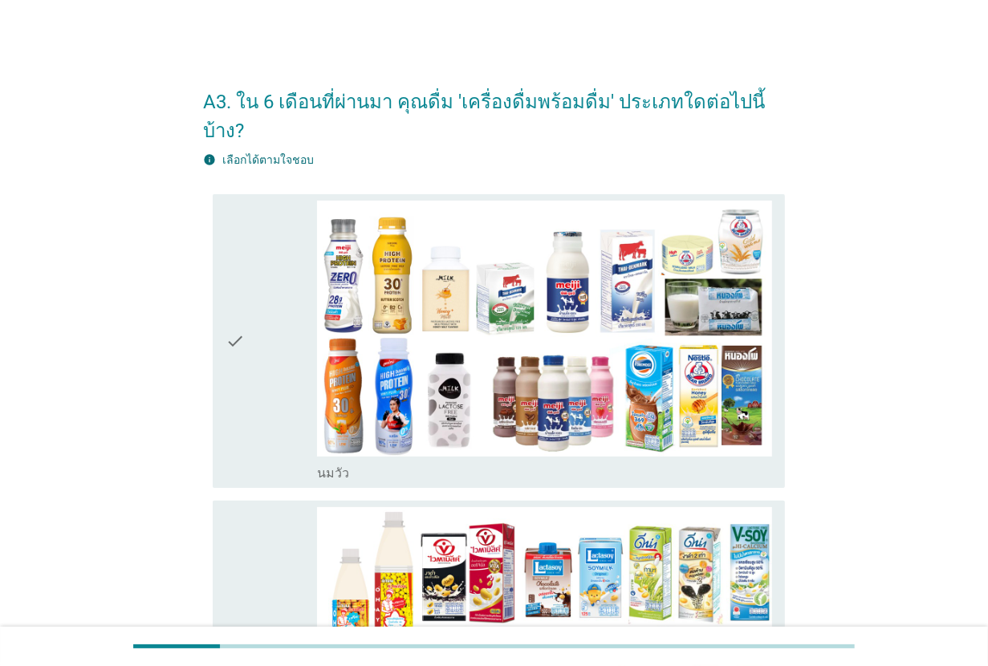
click at [266, 383] on div "check" at bounding box center [270, 341] width 91 height 281
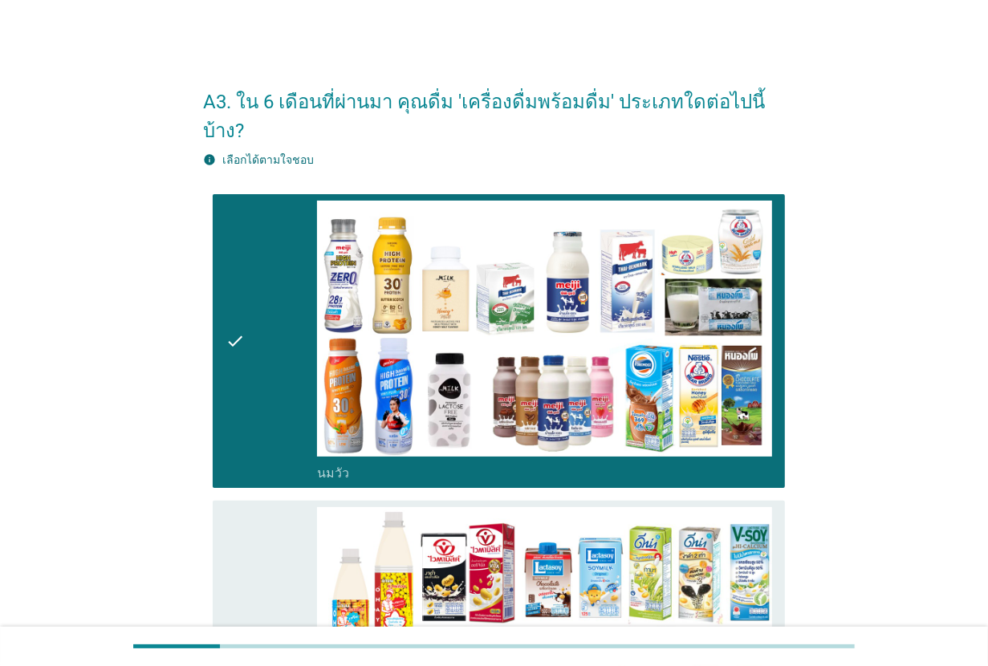
scroll to position [201, 0]
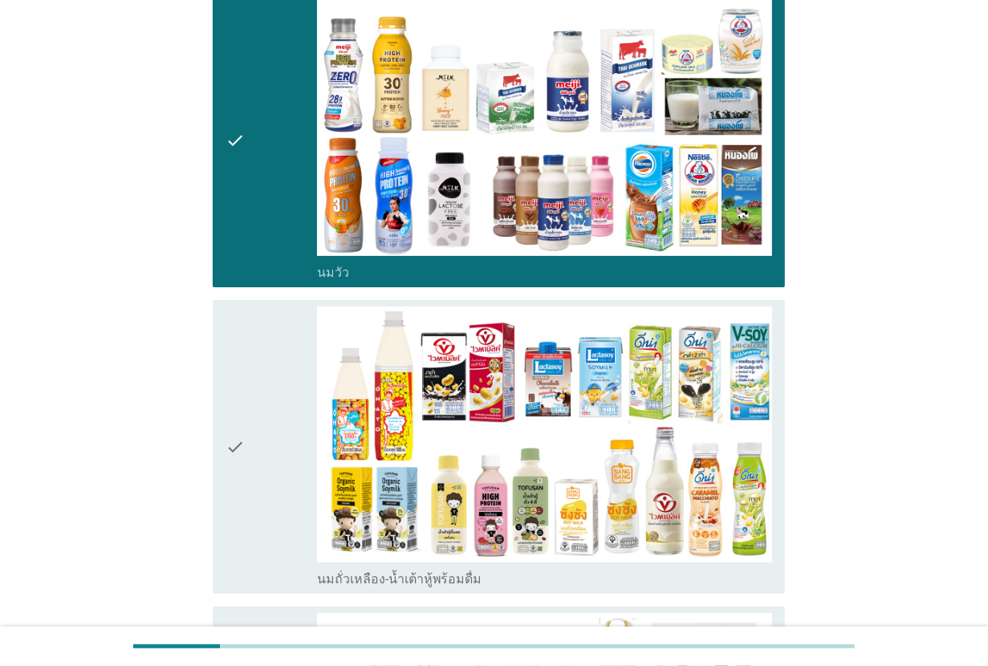
click at [266, 383] on div "check" at bounding box center [270, 446] width 91 height 281
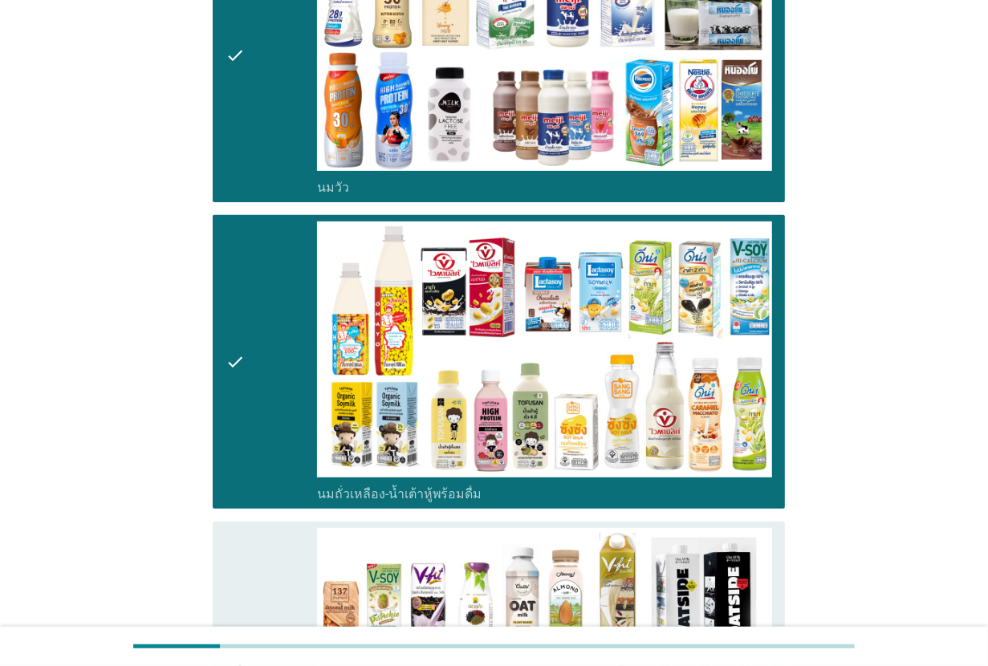
scroll to position [401, 0]
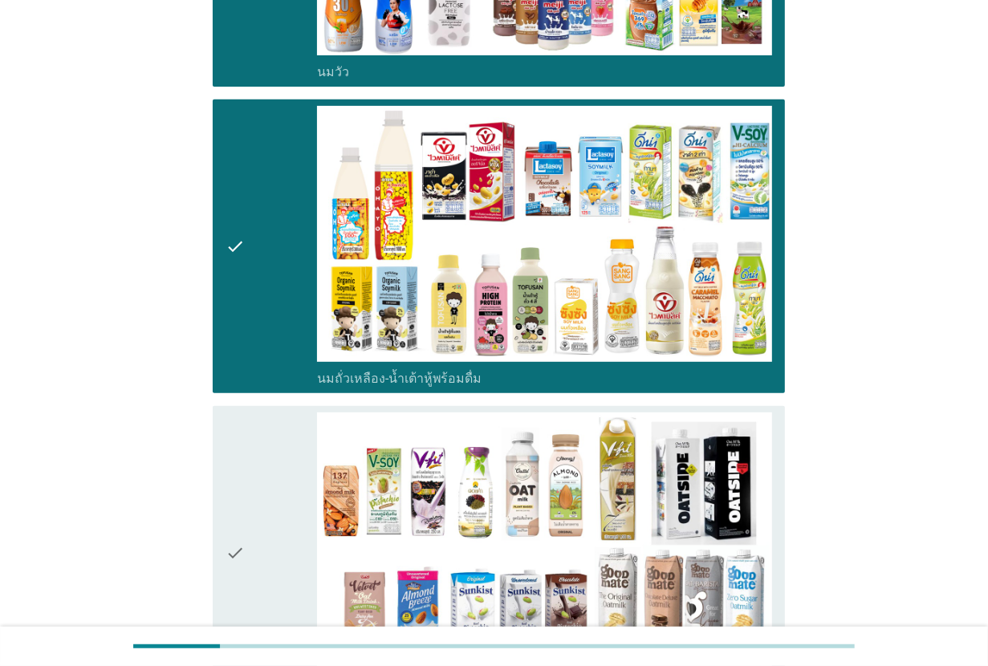
click at [266, 412] on div "check" at bounding box center [270, 552] width 91 height 281
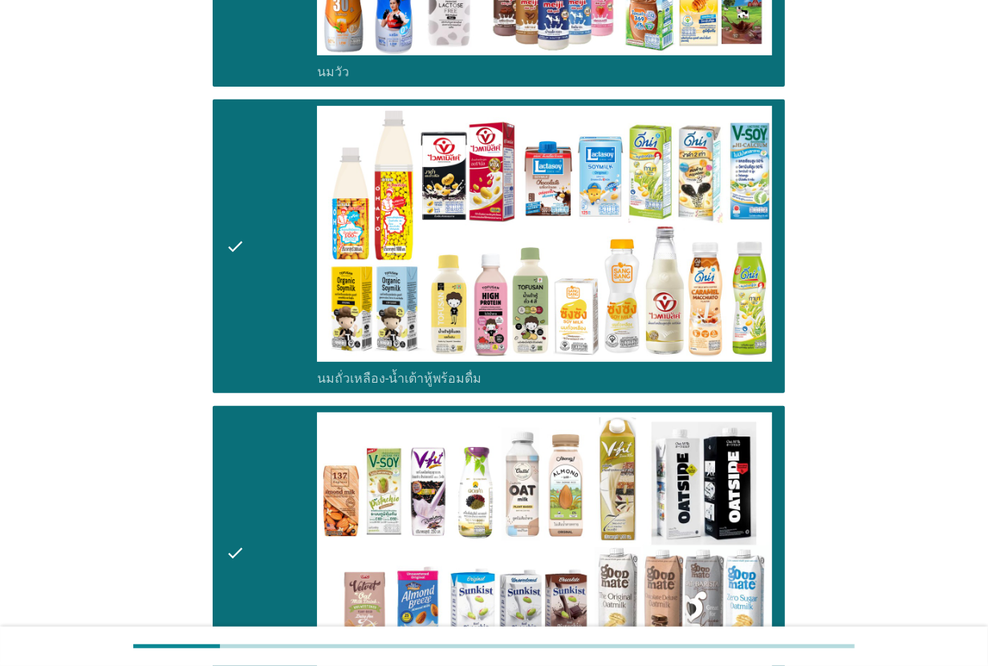
scroll to position [702, 0]
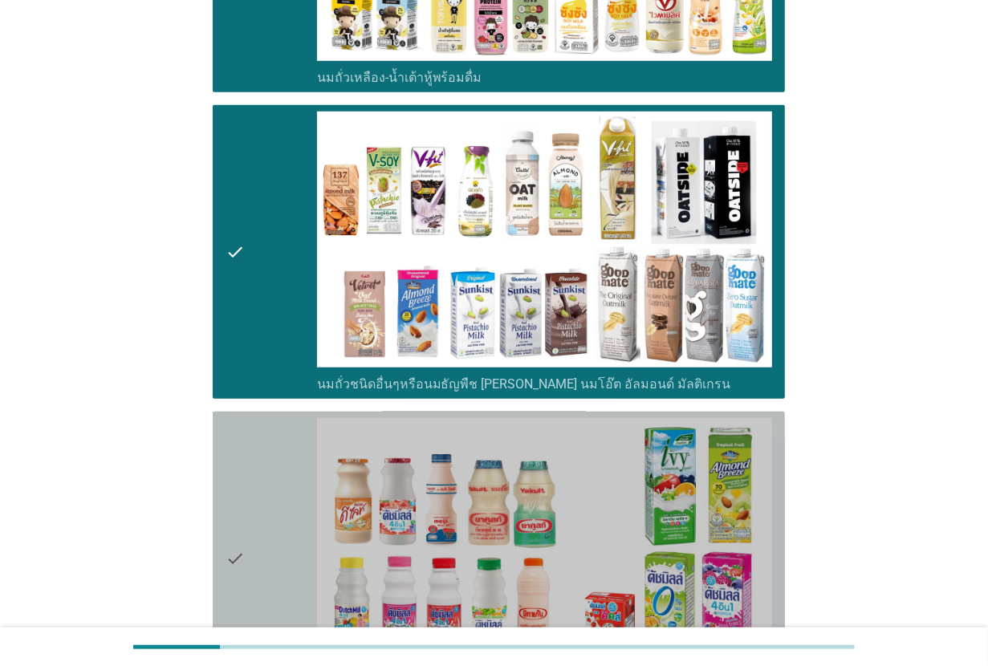
click at [266, 412] on div "check check_box_outline_blank นมเปรี้ยว" at bounding box center [499, 559] width 572 height 294
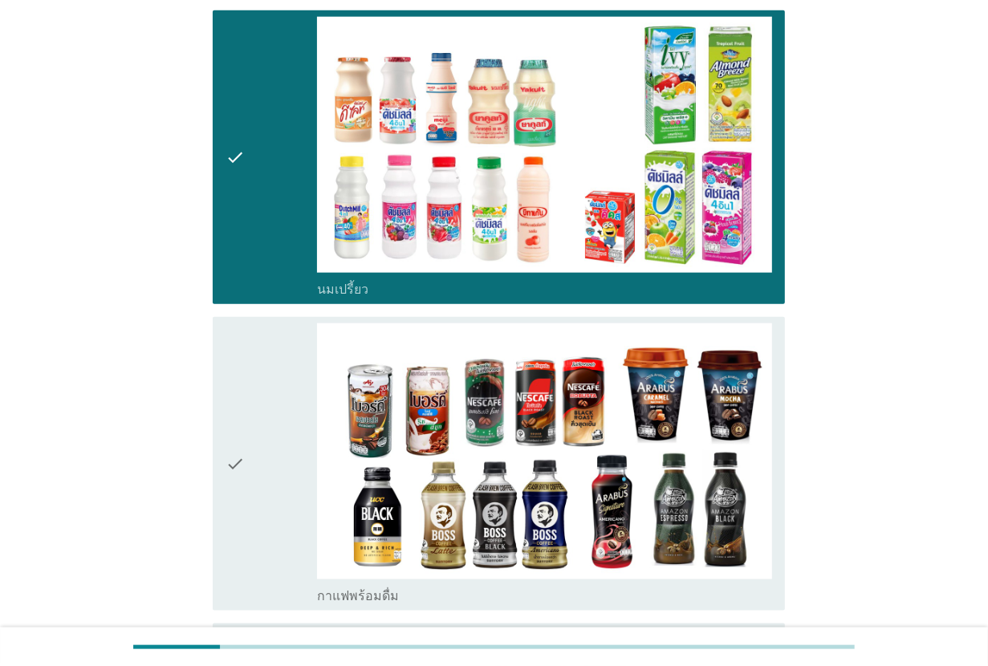
click at [266, 383] on div "check" at bounding box center [270, 463] width 91 height 281
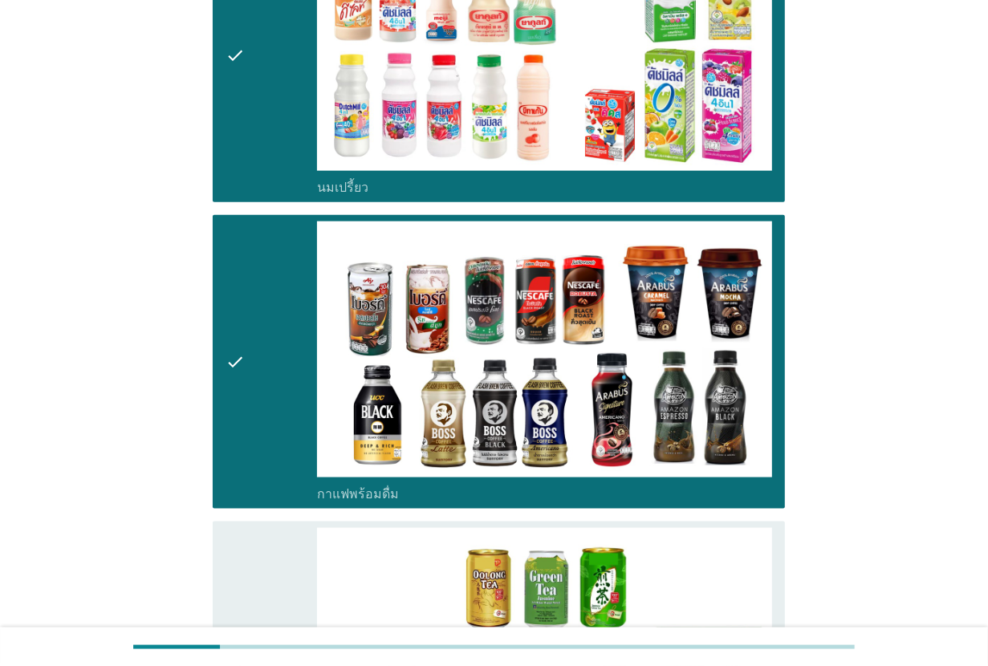
scroll to position [1304, 0]
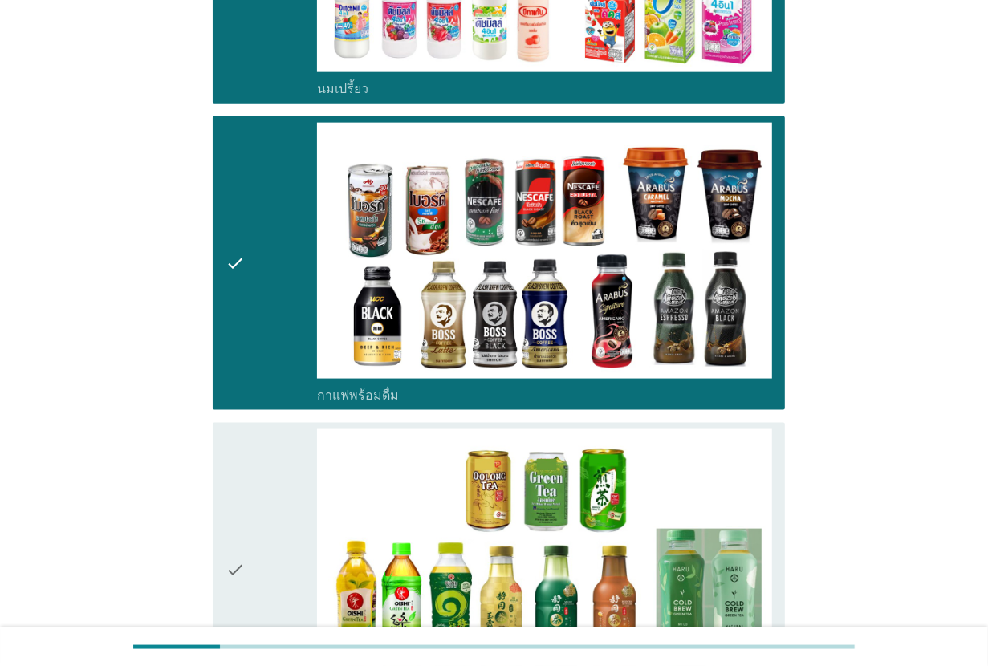
click at [266, 383] on div "check check_box_outline_blank กาแฟพร้อมดื่ม" at bounding box center [494, 263] width 582 height 306
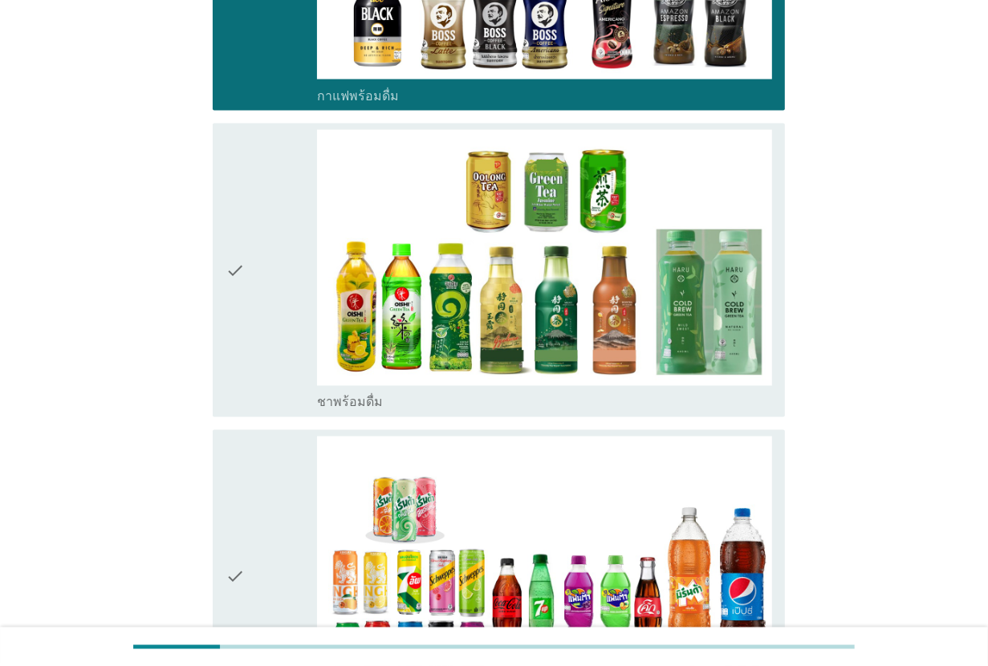
scroll to position [1604, 0]
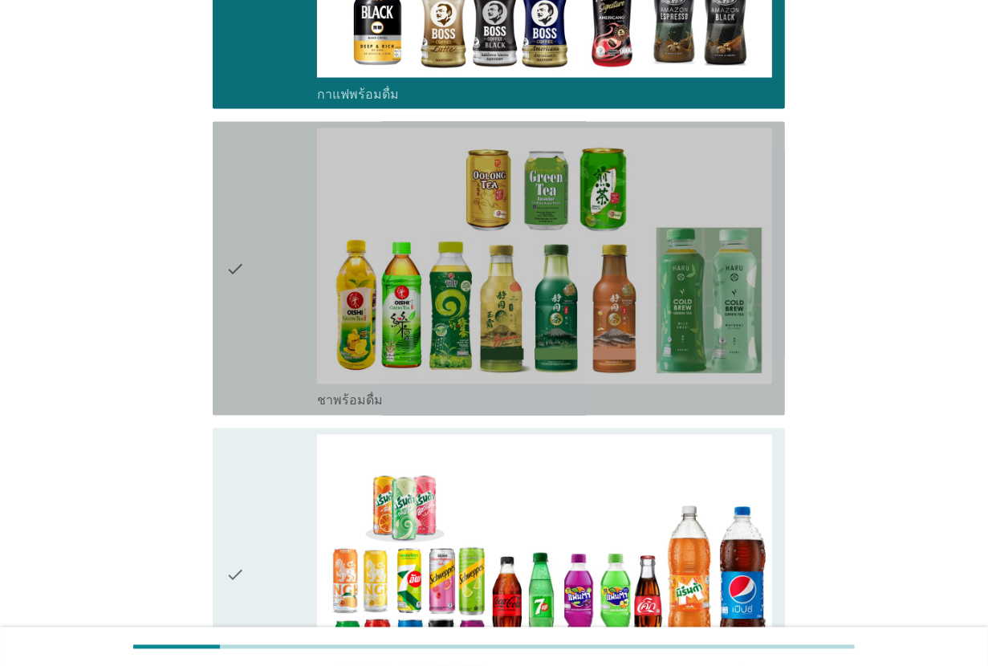
click at [267, 271] on div "check" at bounding box center [270, 268] width 91 height 281
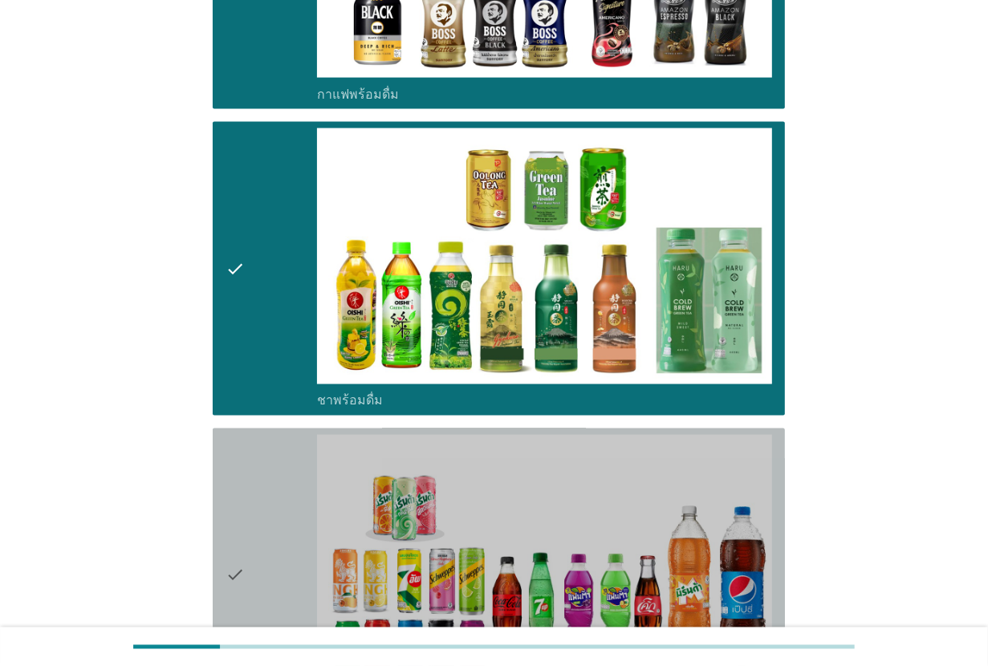
click at [267, 492] on div "check" at bounding box center [270, 575] width 91 height 281
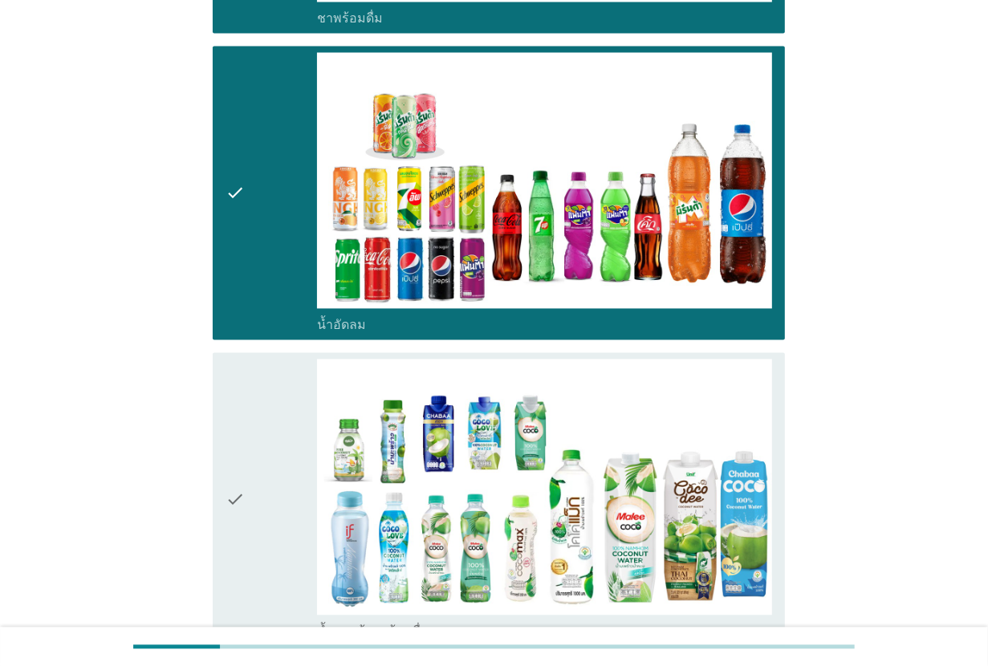
scroll to position [2006, 0]
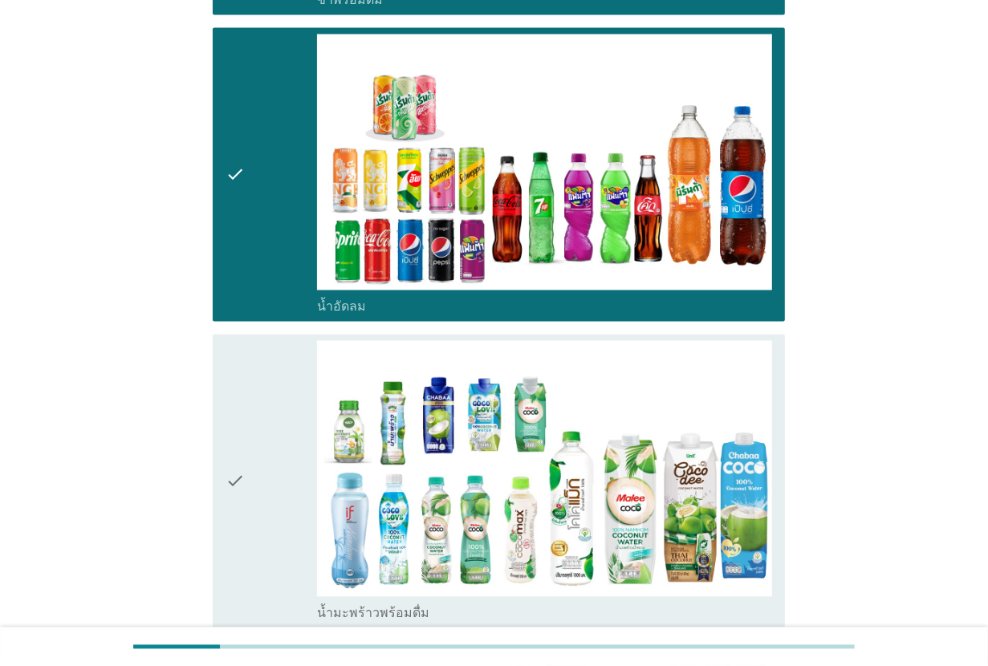
click at [262, 460] on div "check" at bounding box center [270, 480] width 91 height 281
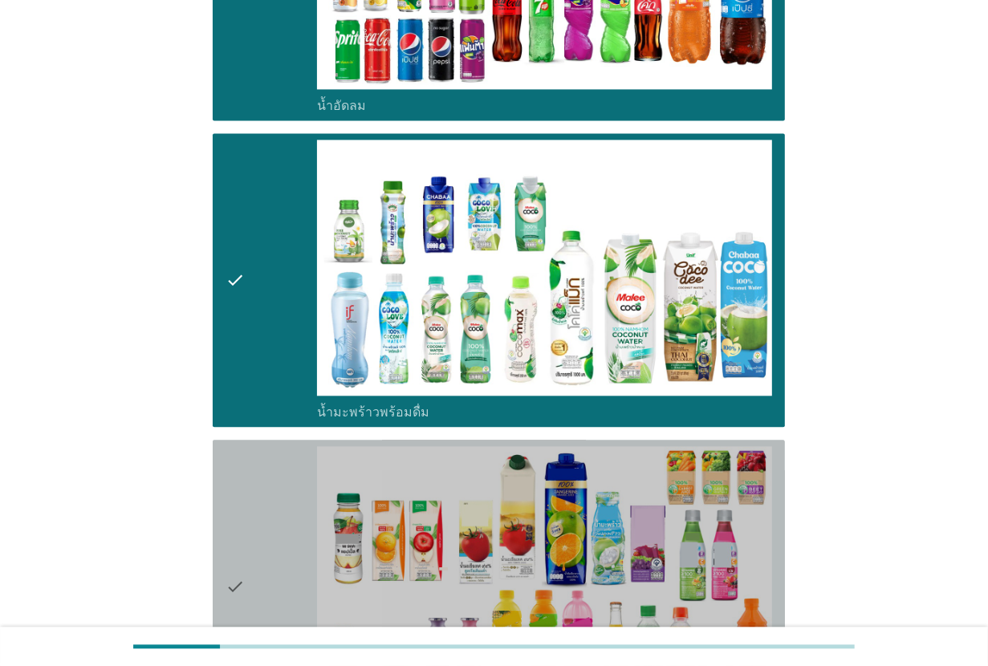
click at [262, 460] on div "check" at bounding box center [270, 586] width 91 height 281
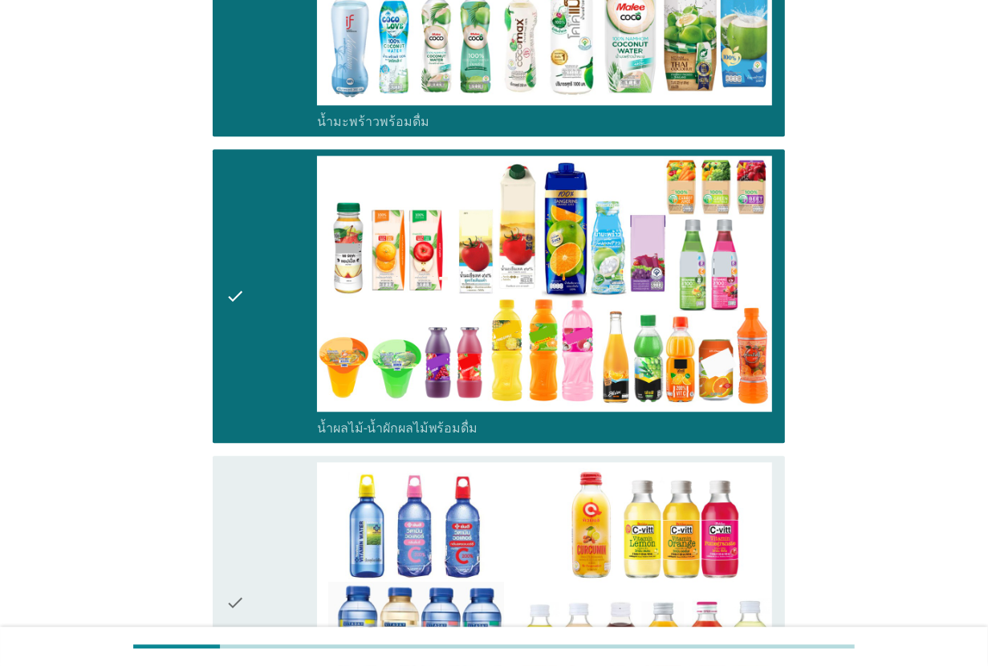
scroll to position [2507, 0]
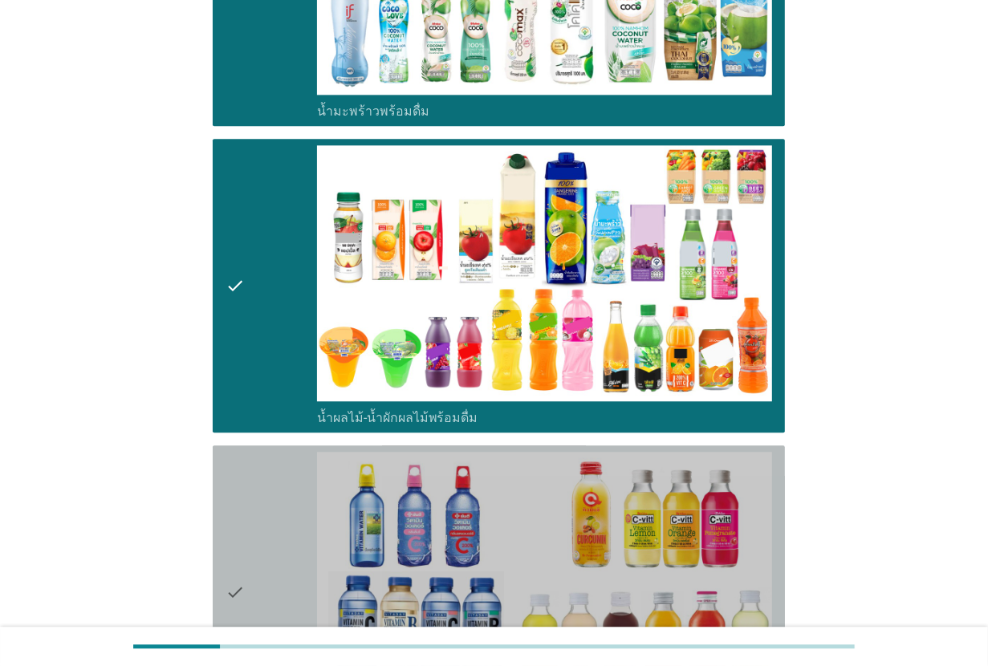
click at [262, 460] on div "check" at bounding box center [270, 592] width 91 height 281
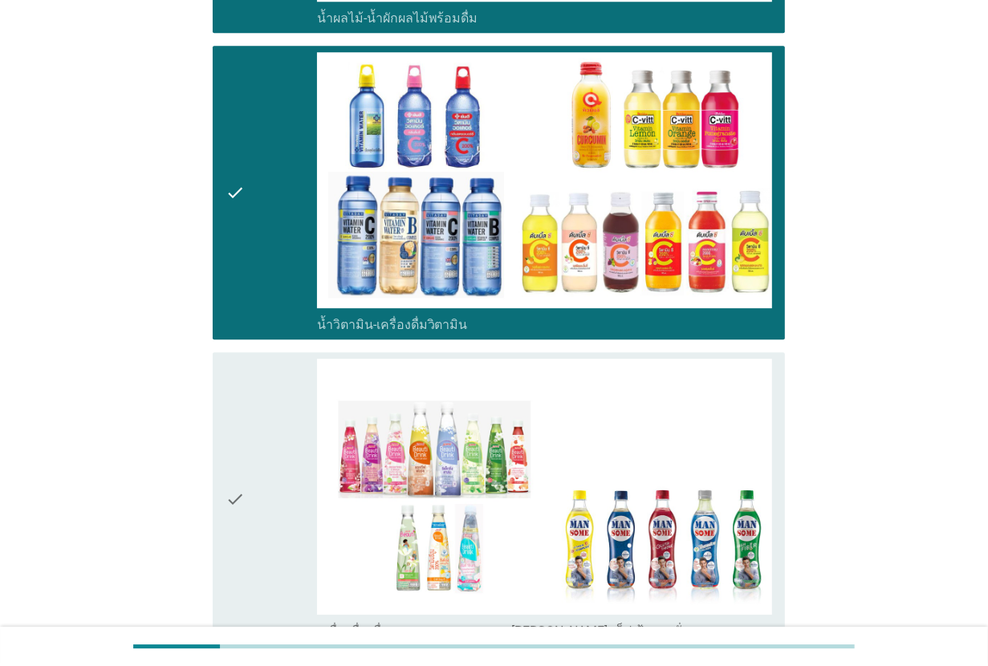
scroll to position [2908, 0]
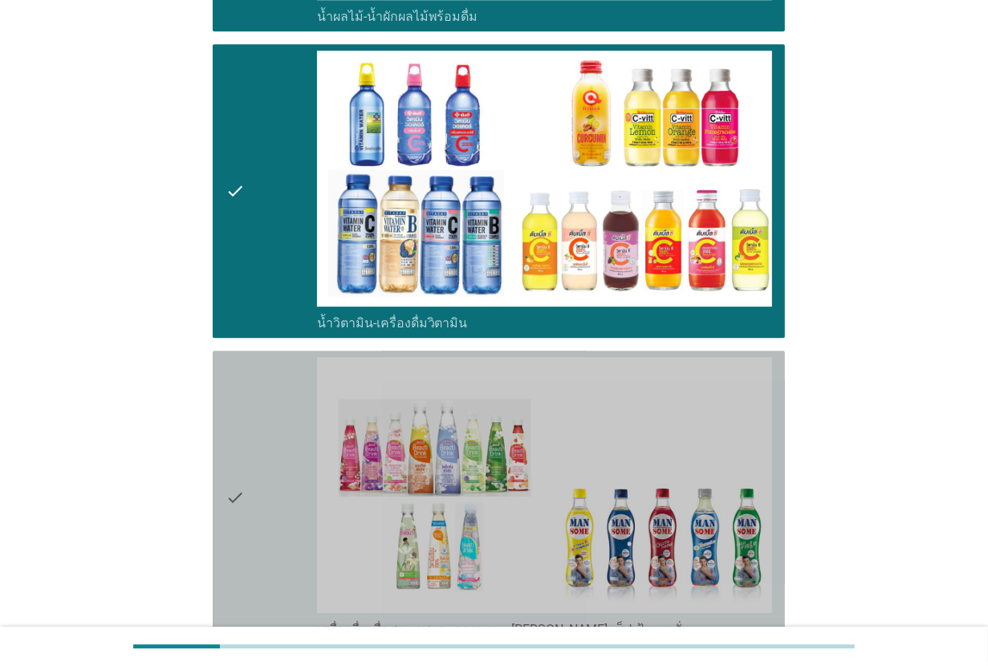
click at [262, 460] on div "check" at bounding box center [270, 497] width 91 height 281
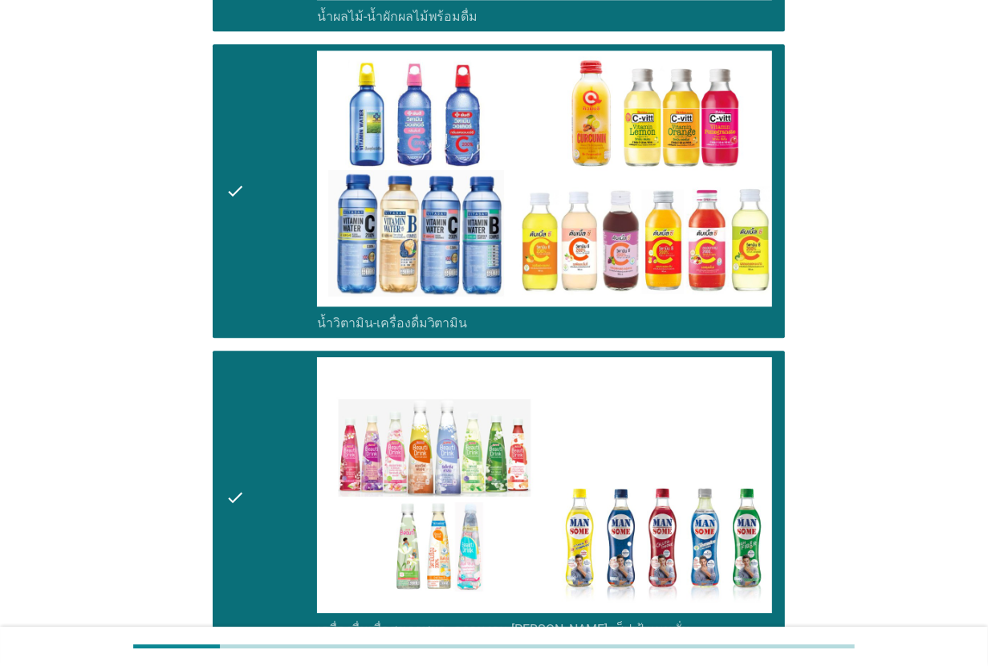
click at [262, 460] on div "check" at bounding box center [270, 497] width 91 height 281
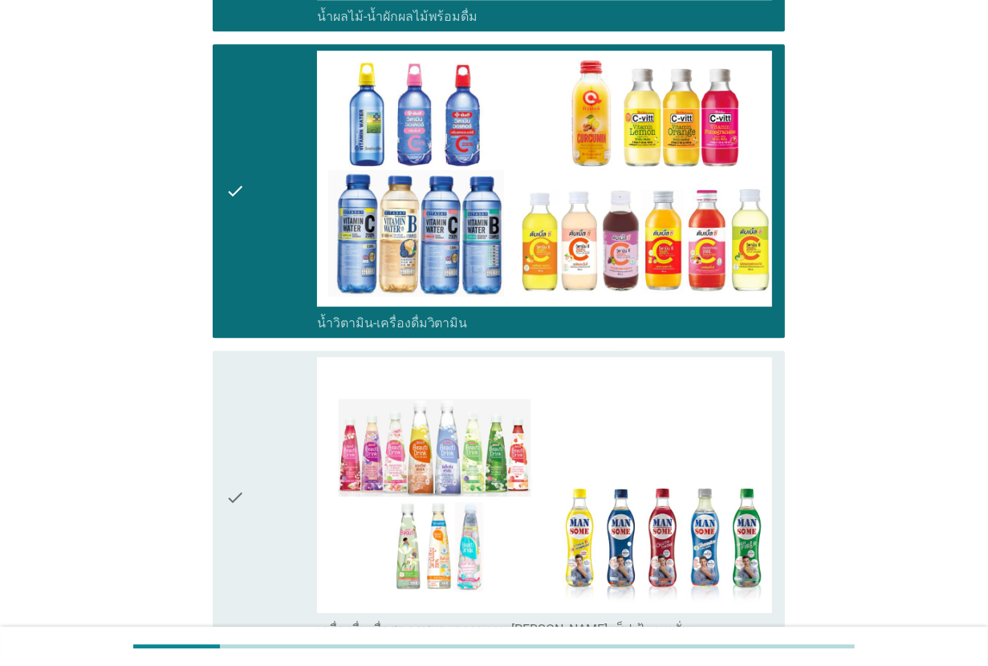
scroll to position [3209, 0]
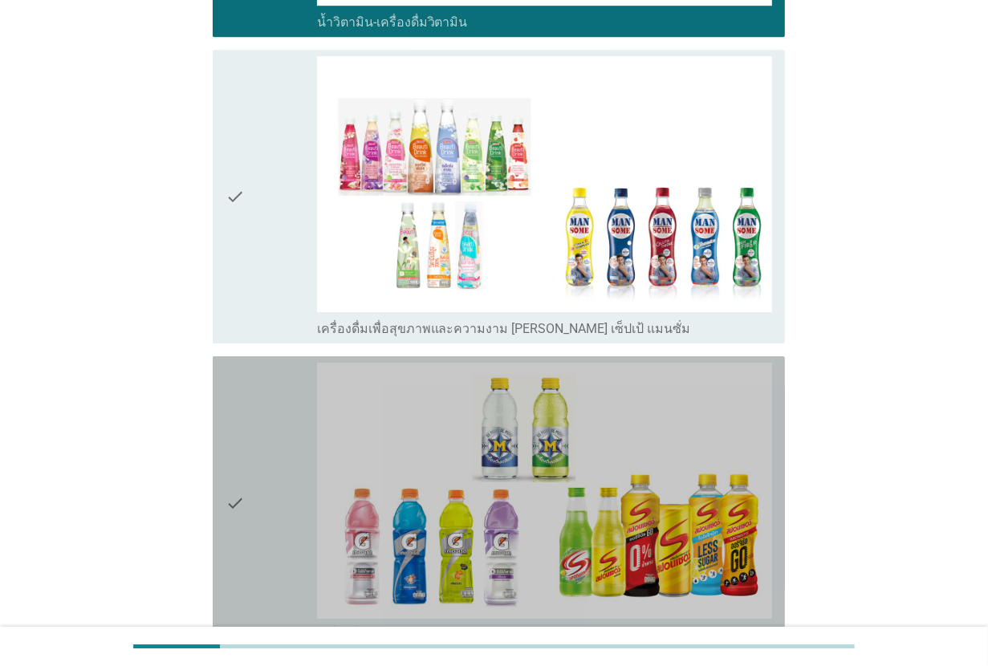
click at [262, 460] on div "check" at bounding box center [270, 503] width 91 height 281
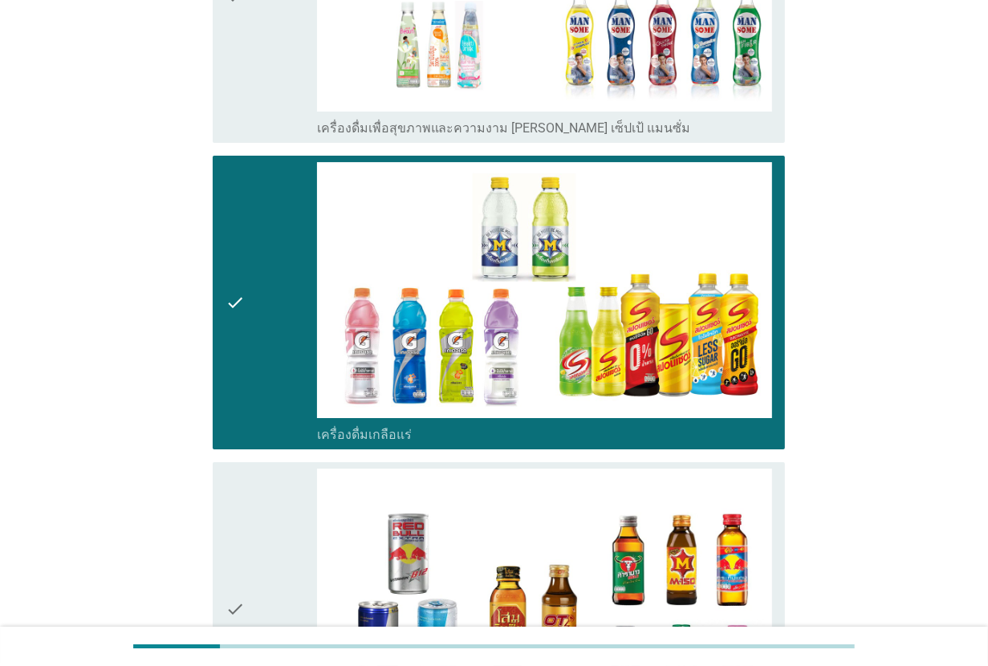
click at [262, 469] on div "check" at bounding box center [270, 609] width 91 height 281
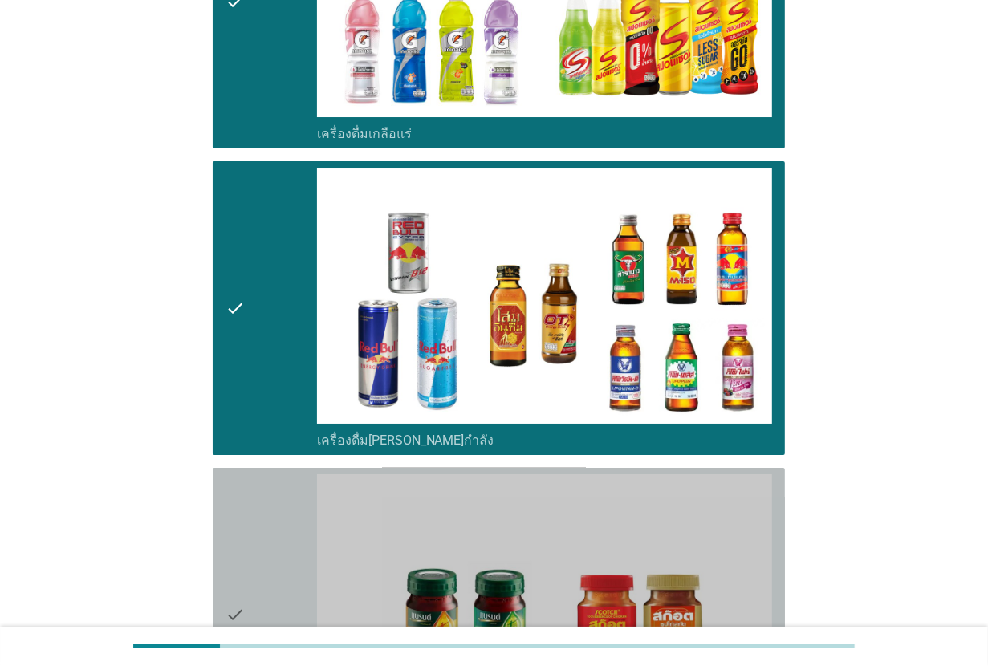
click at [262, 474] on div "check" at bounding box center [270, 614] width 91 height 281
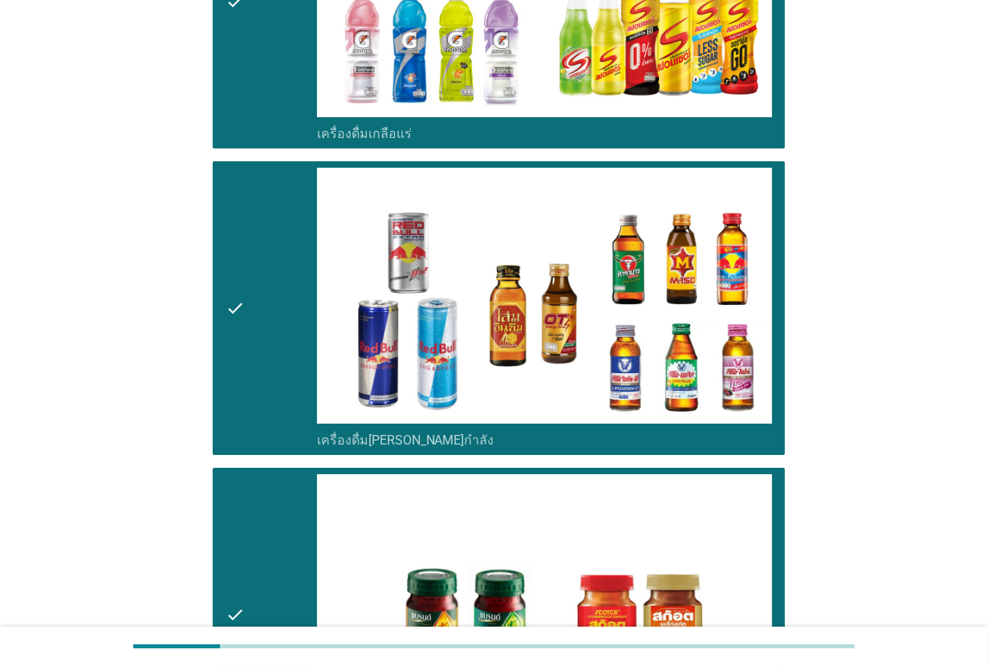
scroll to position [4003, 0]
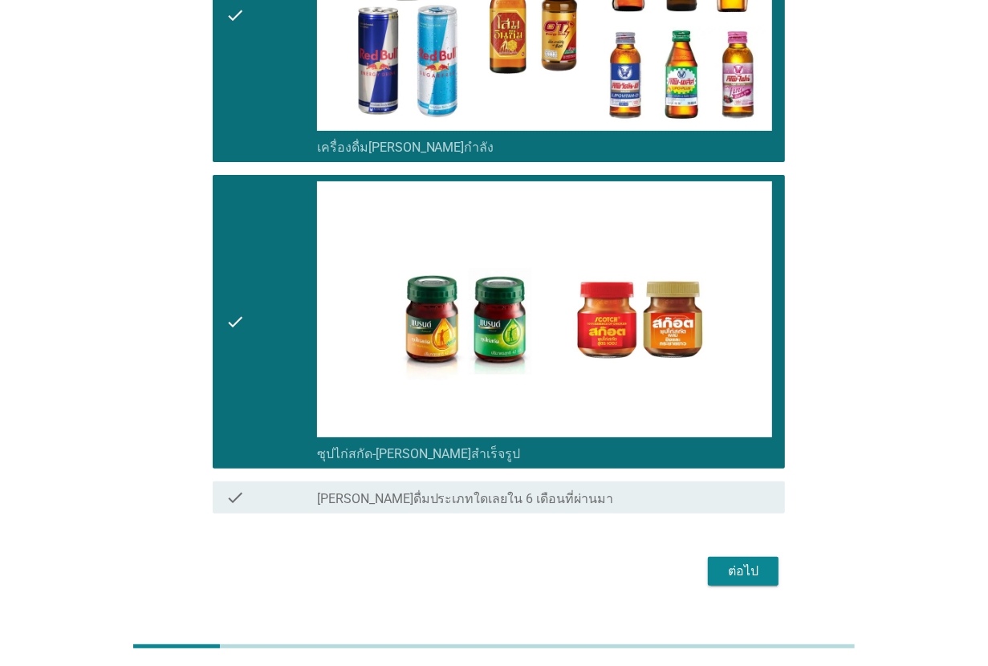
click at [744, 552] on div "ต่อไป" at bounding box center [494, 571] width 582 height 39
click at [748, 562] on div "ต่อไป" at bounding box center [742, 571] width 45 height 19
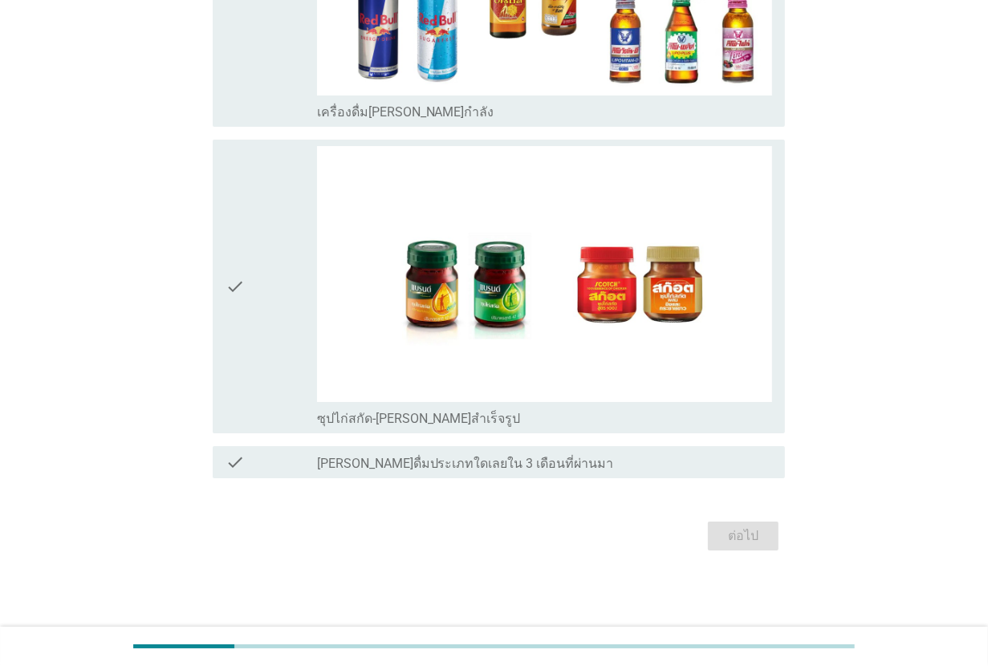
scroll to position [0, 0]
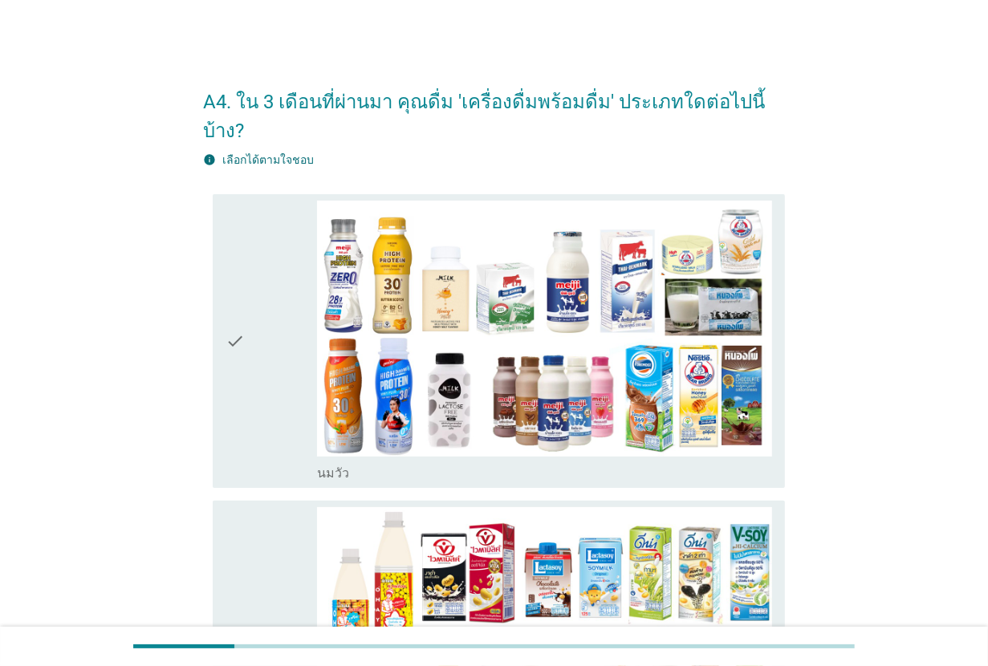
click at [285, 383] on div "check" at bounding box center [270, 341] width 91 height 281
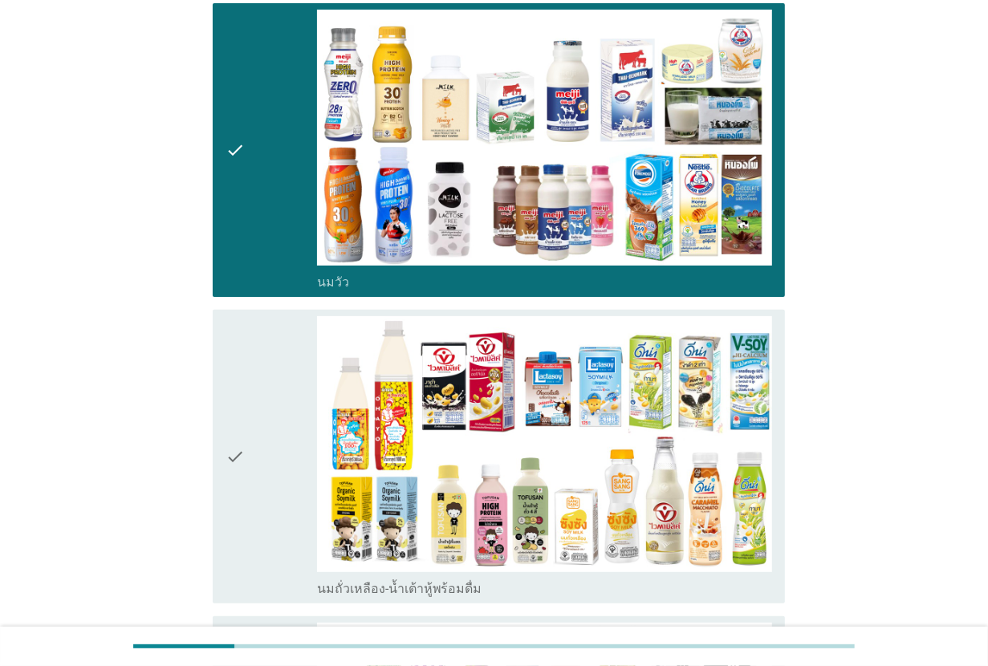
scroll to position [201, 0]
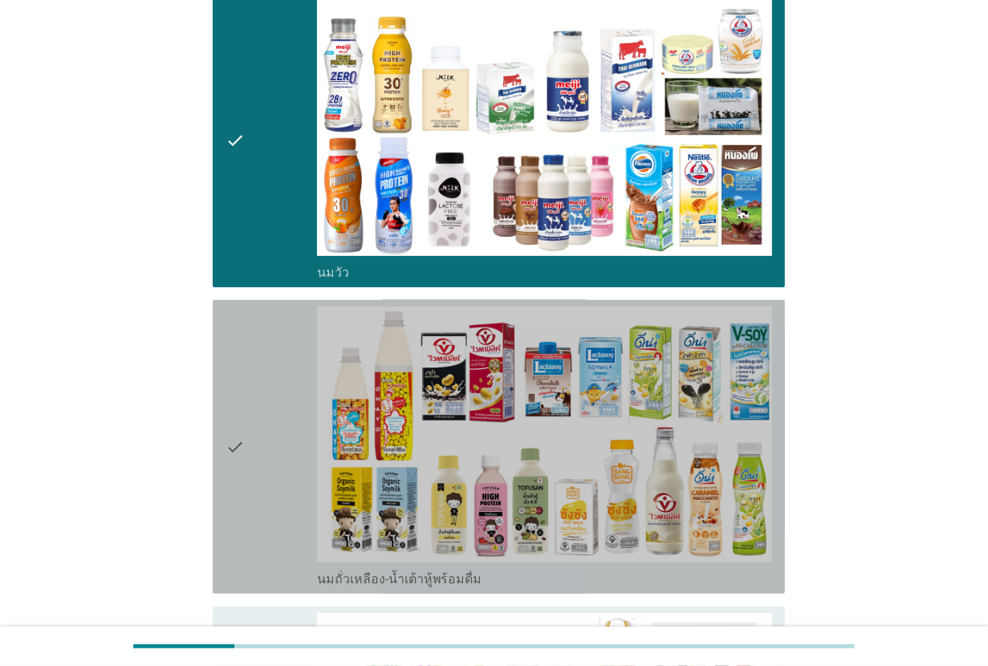
click at [285, 383] on div "check" at bounding box center [270, 446] width 91 height 281
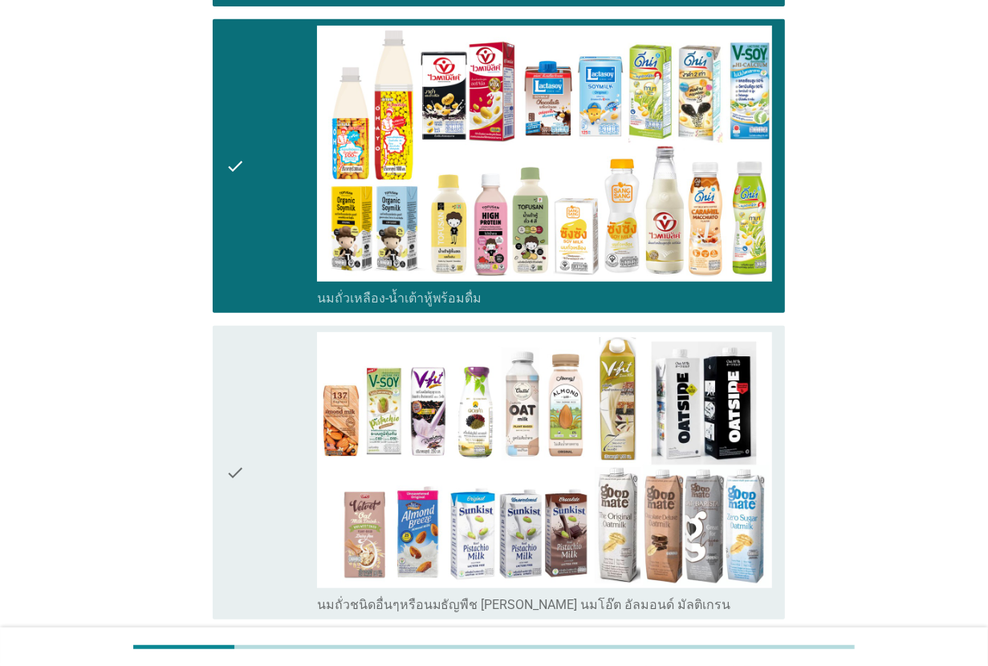
scroll to position [501, 0]
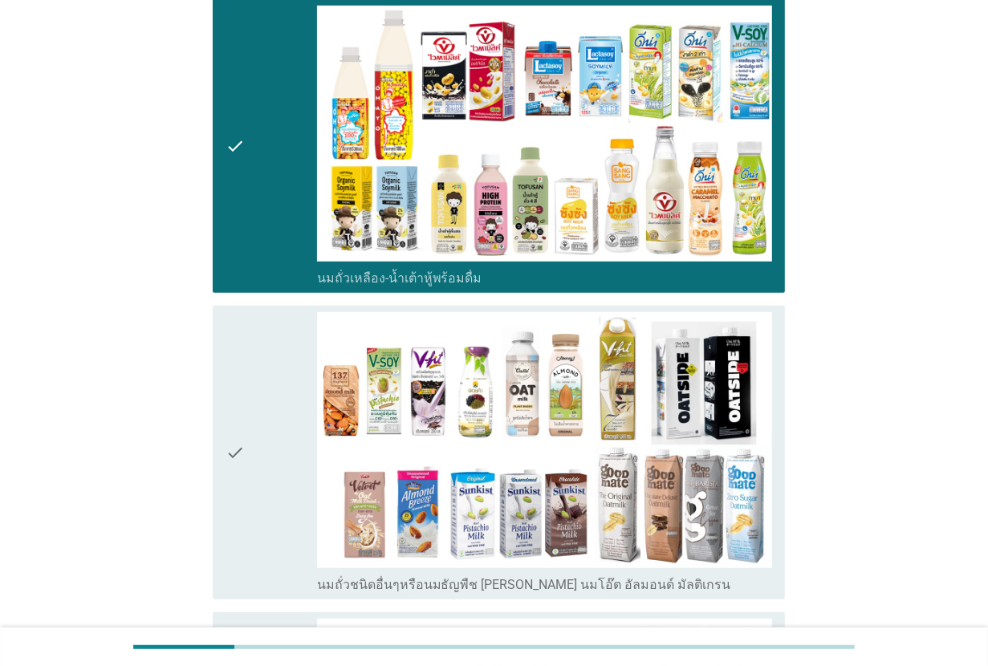
click at [273, 350] on div "check" at bounding box center [270, 452] width 91 height 281
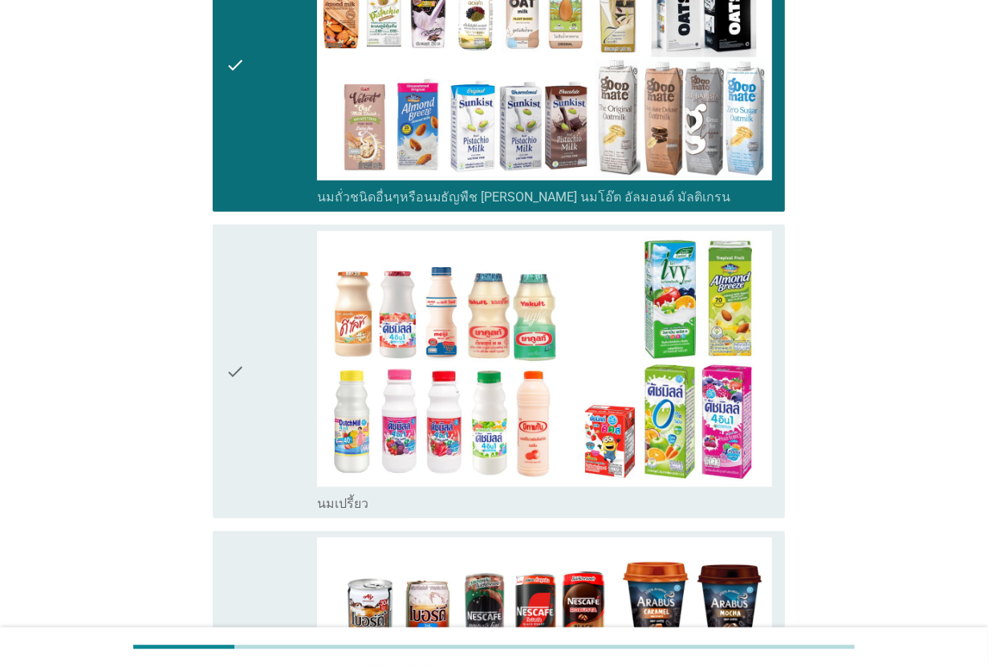
scroll to position [1003, 0]
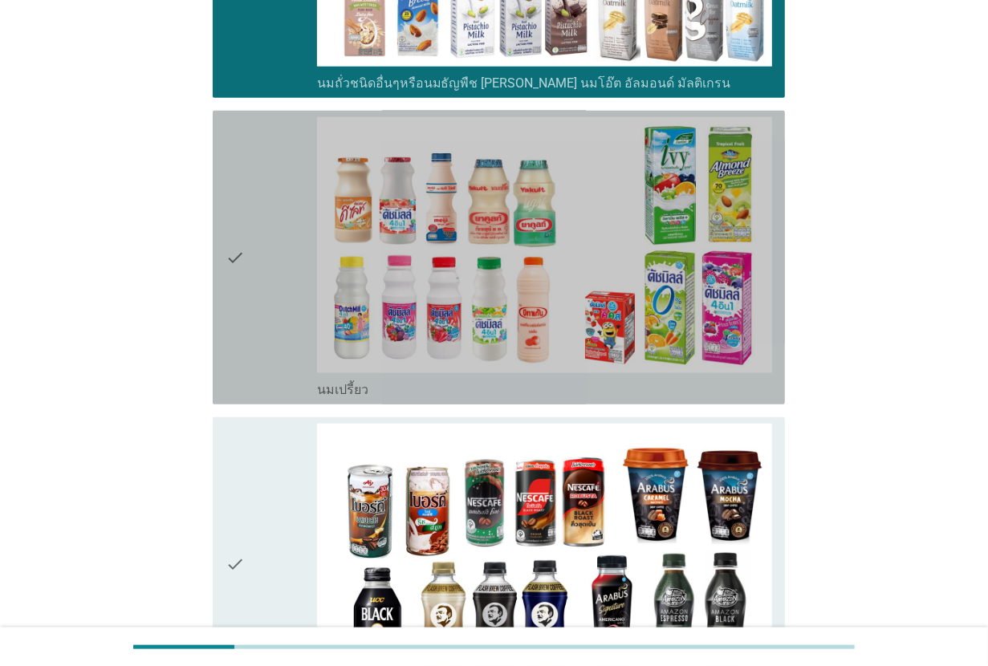
click at [270, 293] on div "check" at bounding box center [270, 257] width 91 height 281
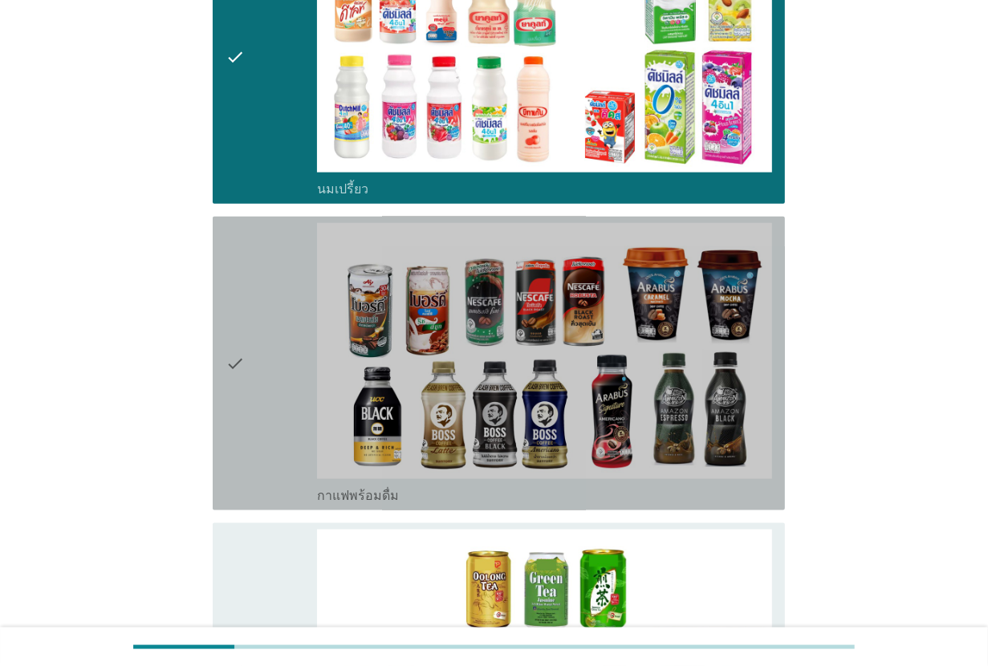
click at [270, 331] on div "check" at bounding box center [270, 363] width 91 height 281
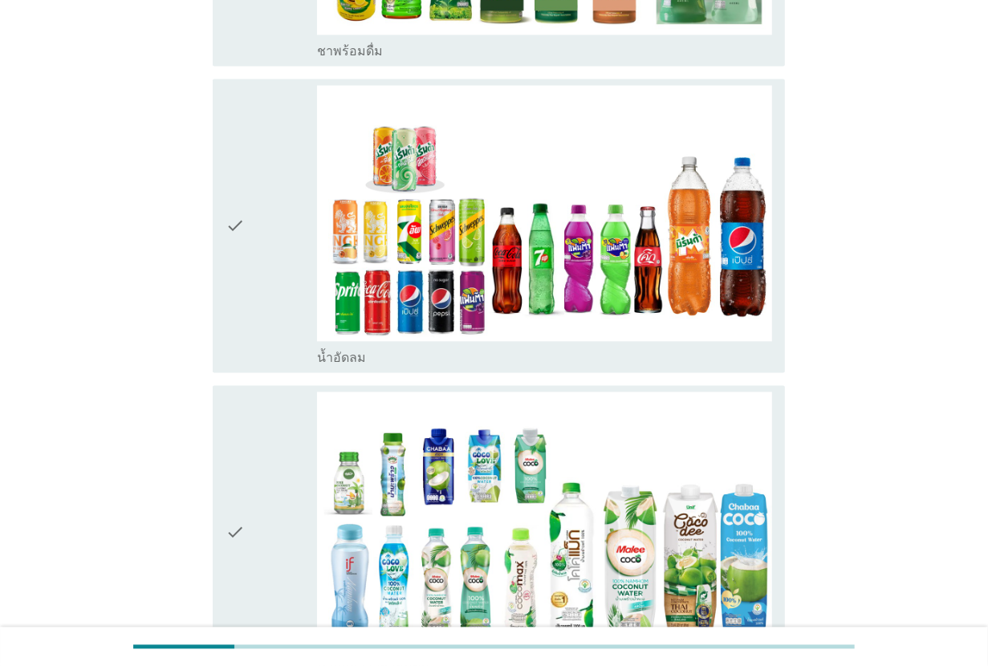
scroll to position [2006, 0]
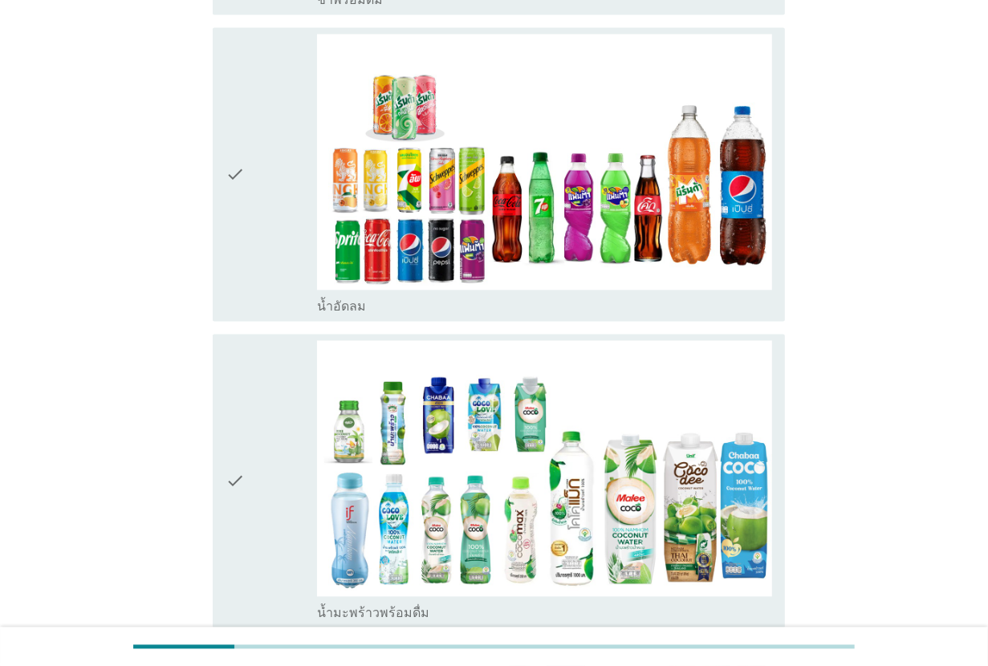
click at [270, 371] on div "check" at bounding box center [270, 480] width 91 height 281
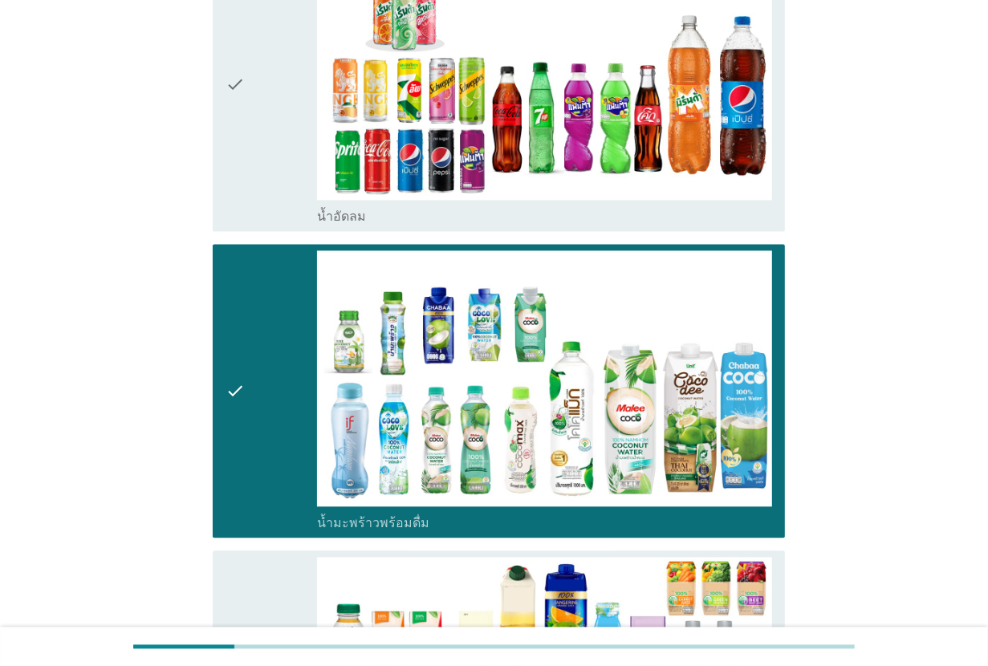
scroll to position [2206, 0]
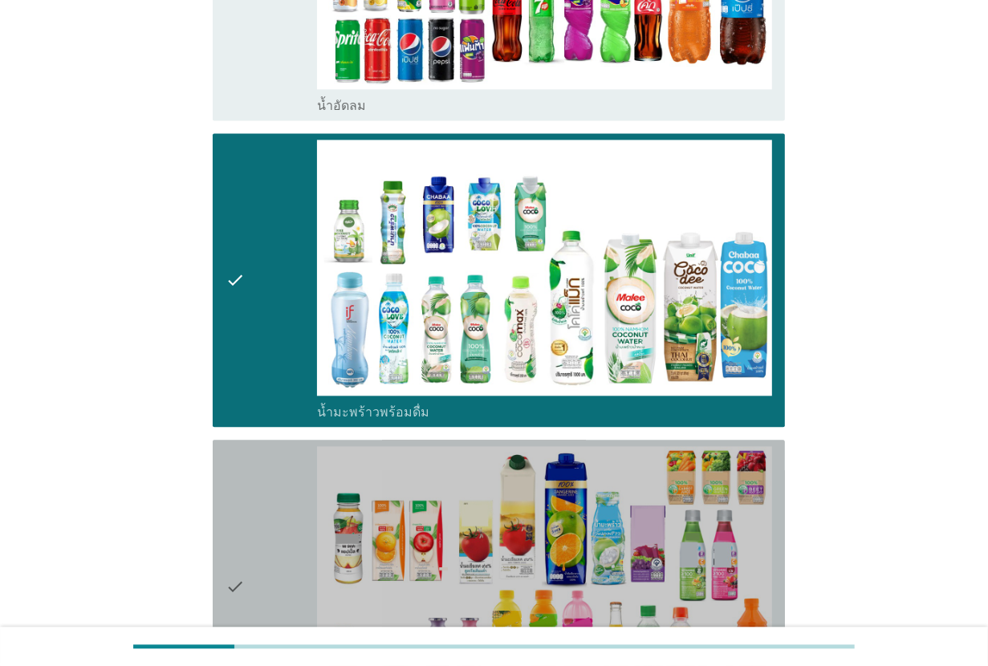
click at [262, 446] on div "check" at bounding box center [270, 586] width 91 height 281
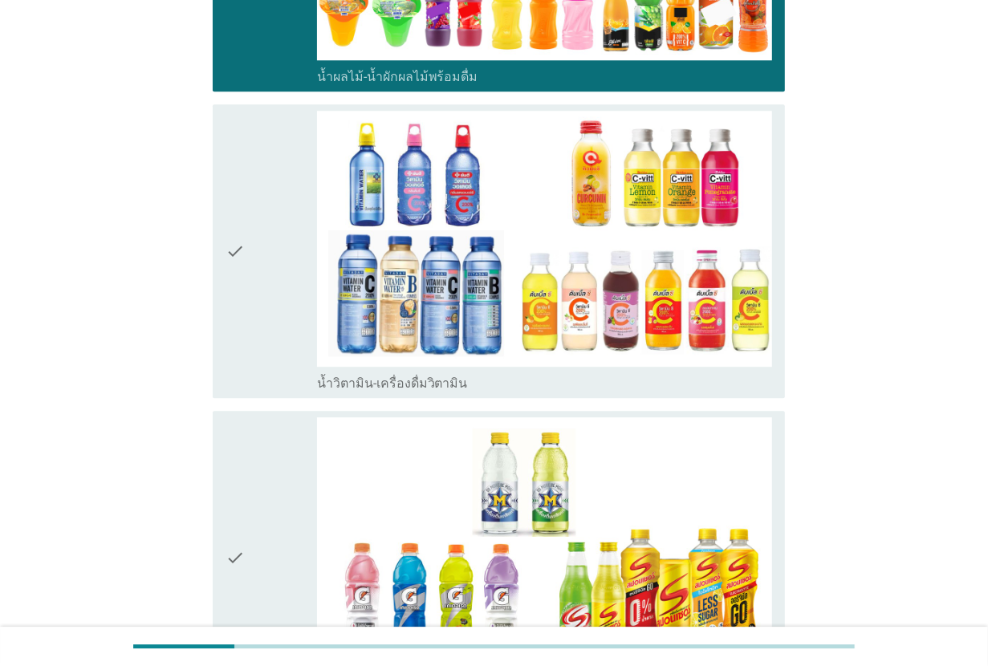
scroll to position [3008, 0]
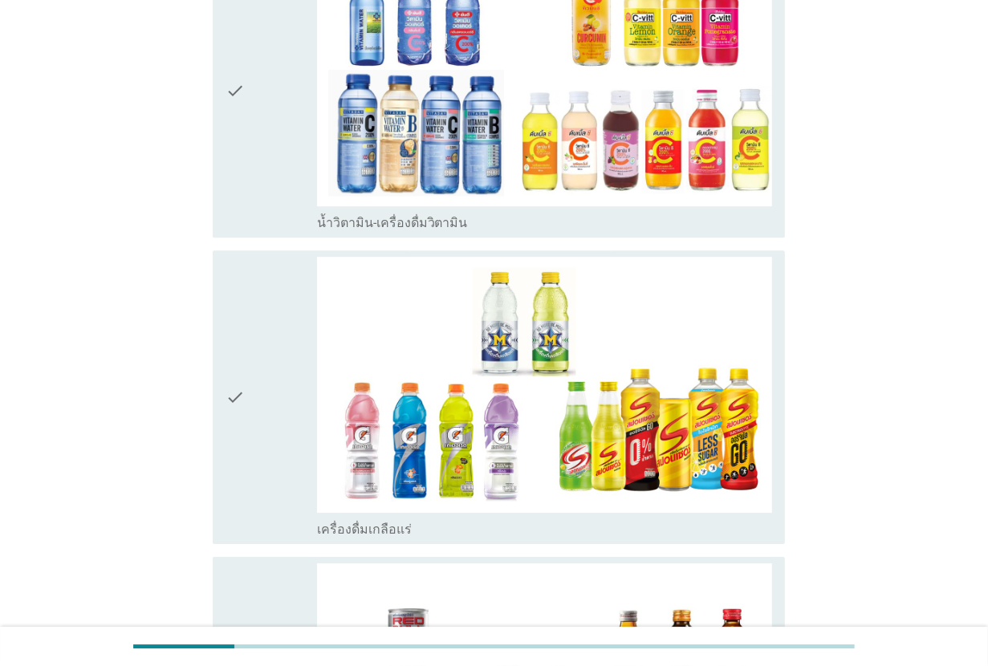
click at [262, 446] on div "check" at bounding box center [270, 397] width 91 height 281
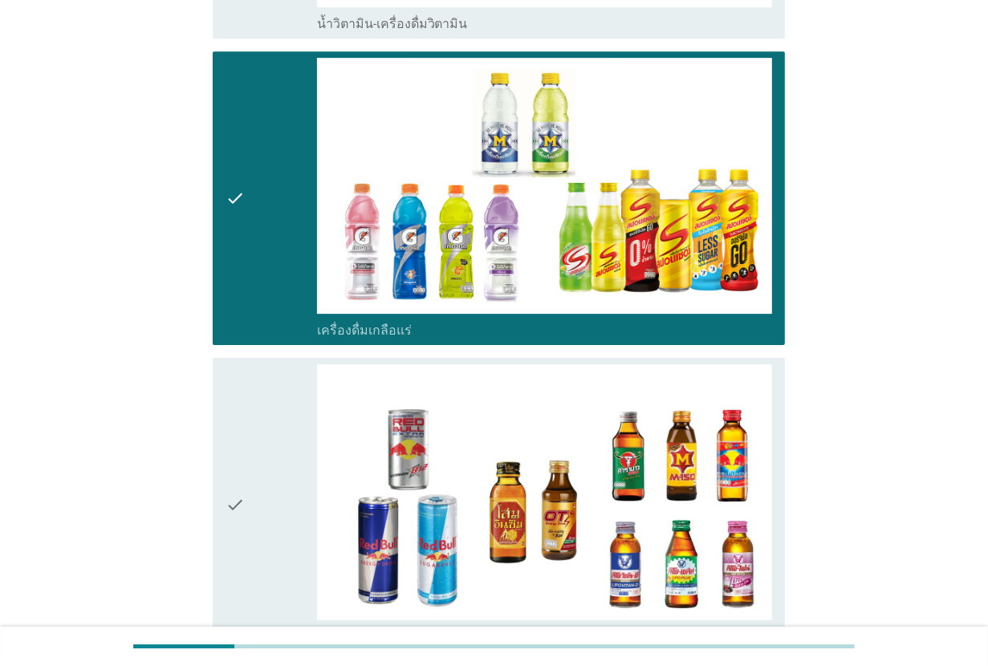
scroll to position [3209, 0]
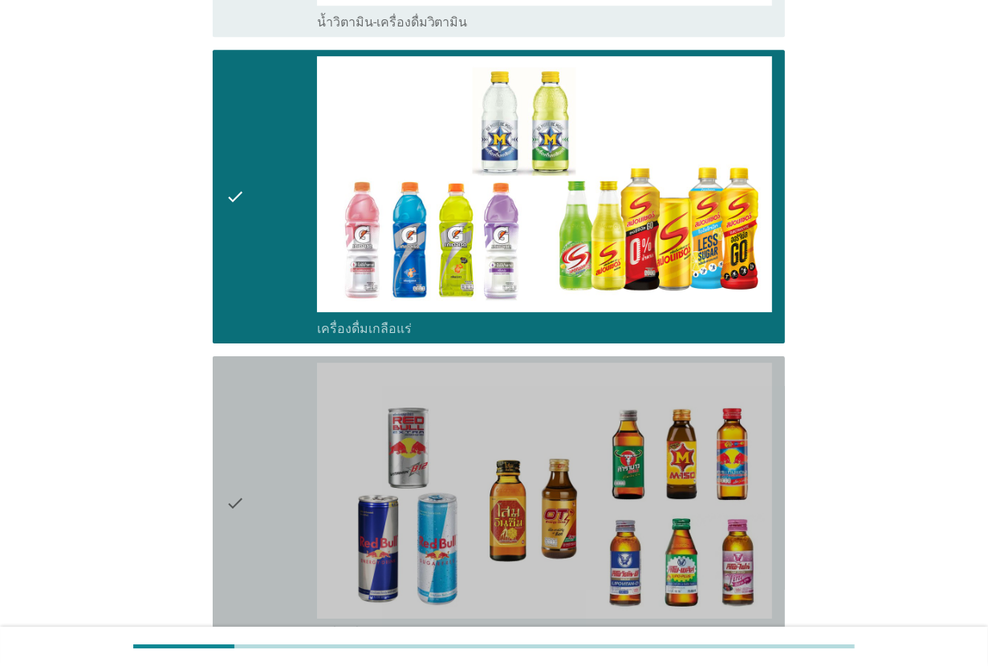
click at [262, 446] on div "check" at bounding box center [270, 503] width 91 height 281
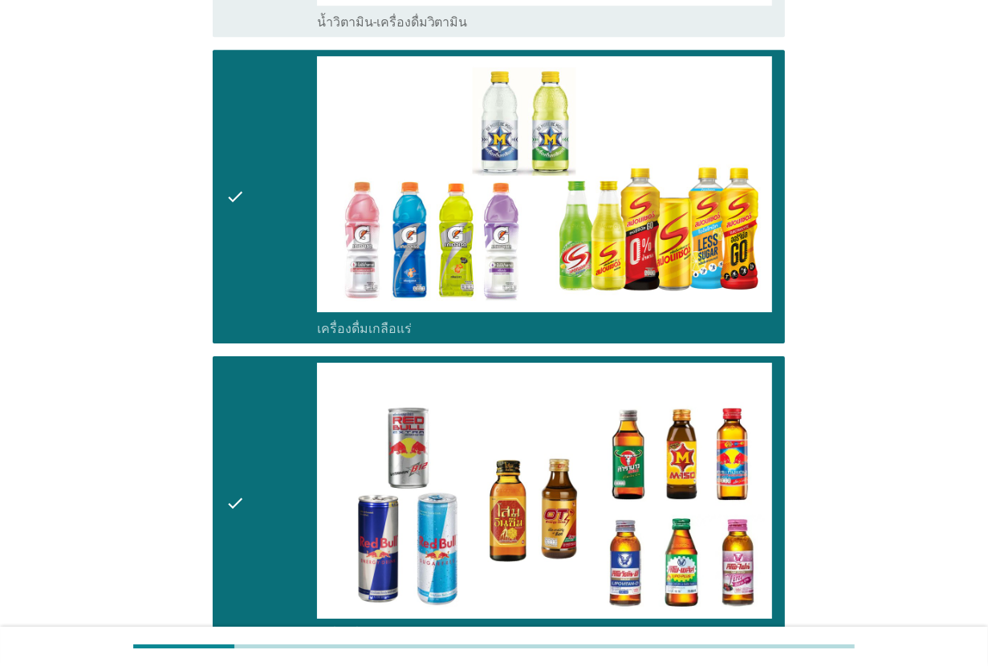
click at [262, 266] on div "check" at bounding box center [270, 196] width 91 height 281
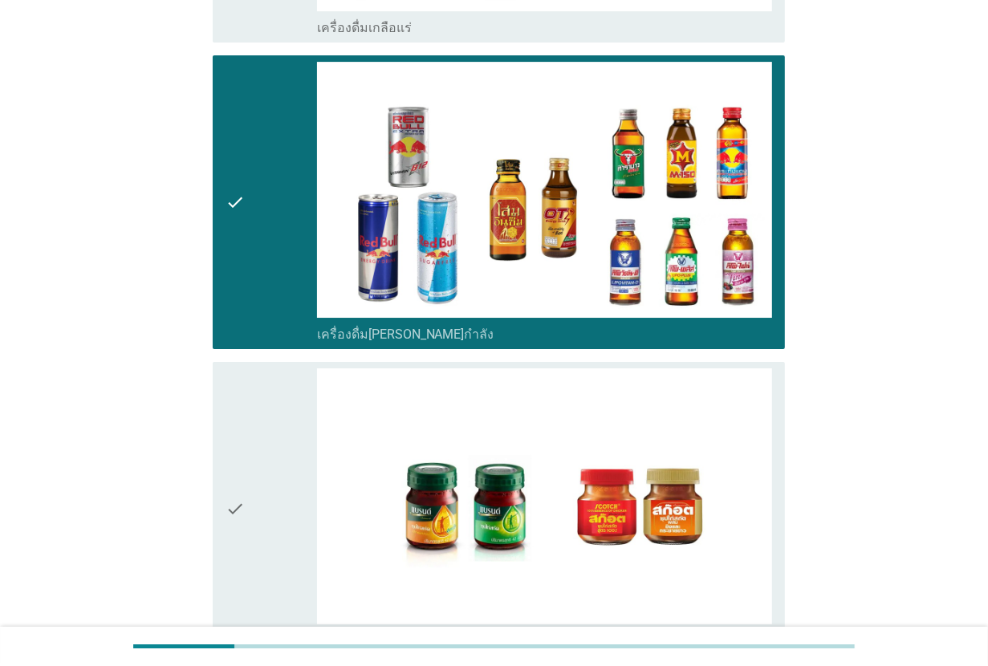
scroll to position [3697, 0]
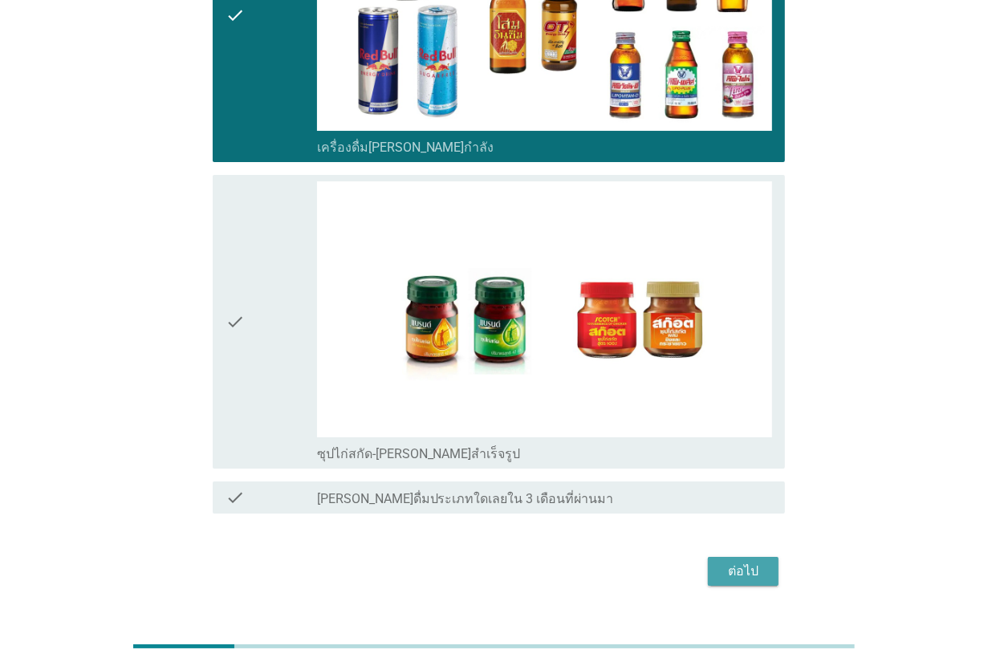
click at [735, 557] on button "ต่อไป" at bounding box center [743, 571] width 71 height 29
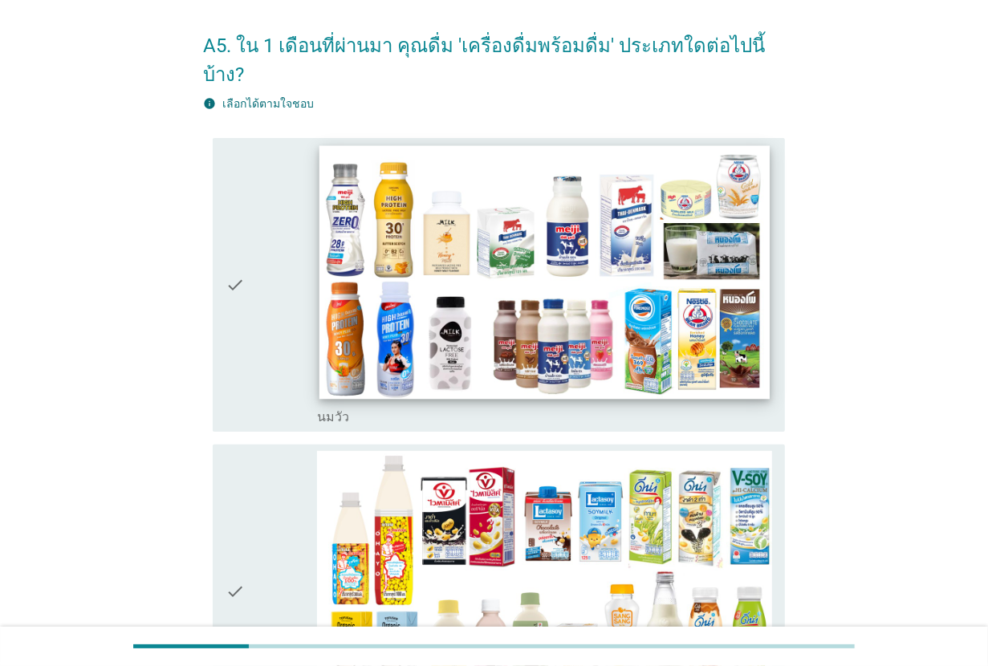
scroll to position [100, 0]
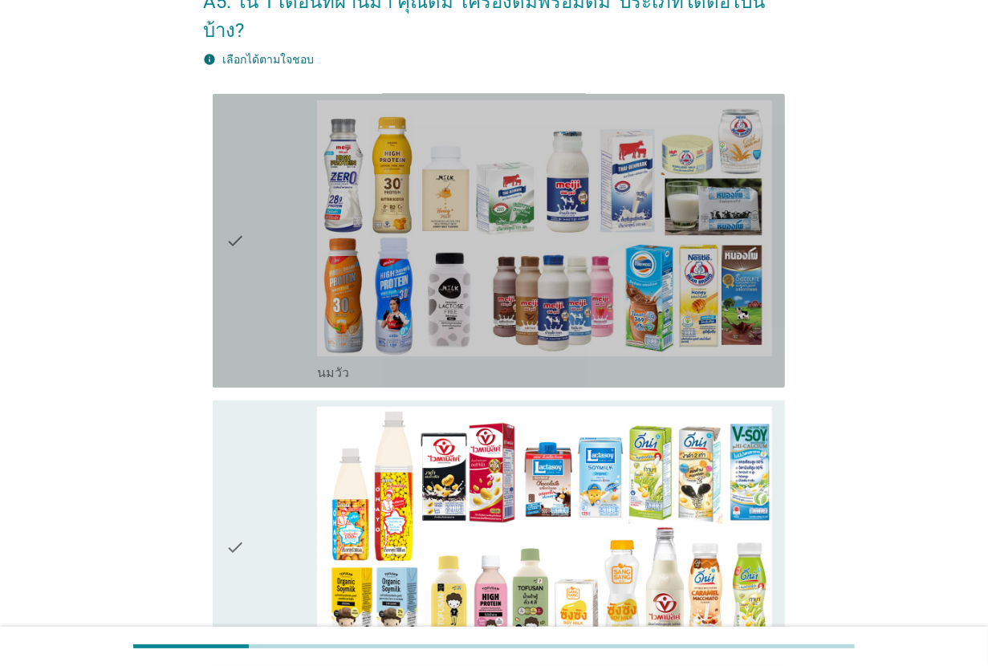
click at [287, 301] on div "check" at bounding box center [270, 240] width 91 height 281
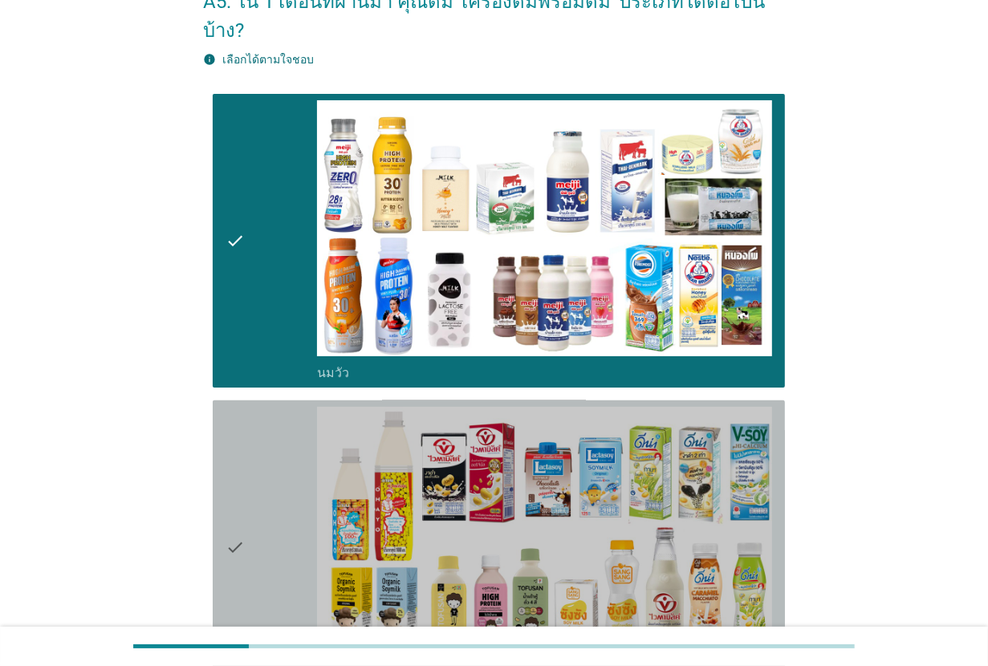
click at [285, 407] on div "check" at bounding box center [270, 547] width 91 height 281
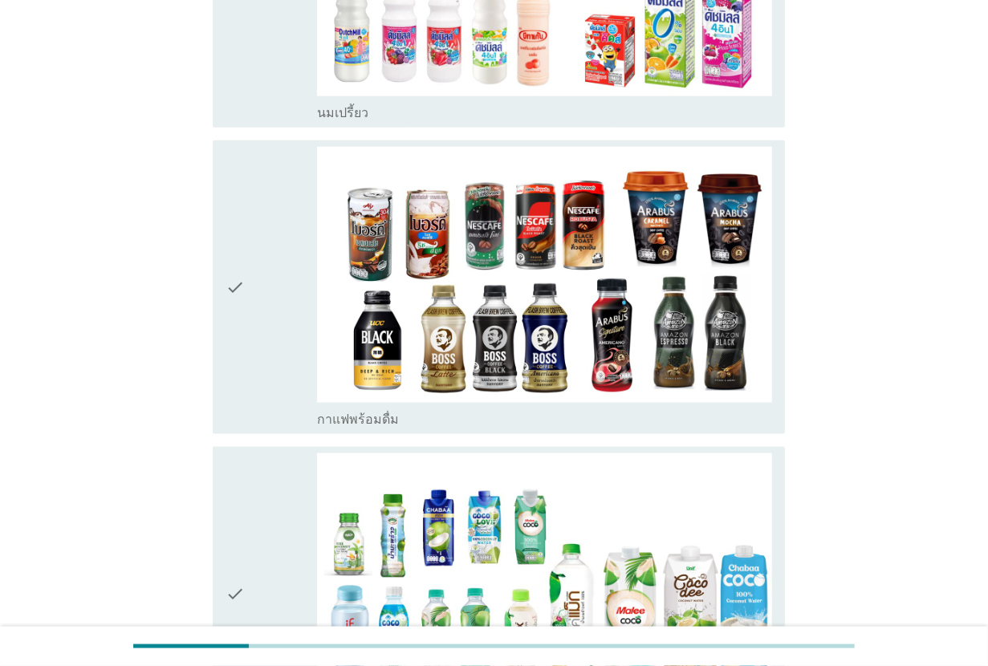
scroll to position [1404, 0]
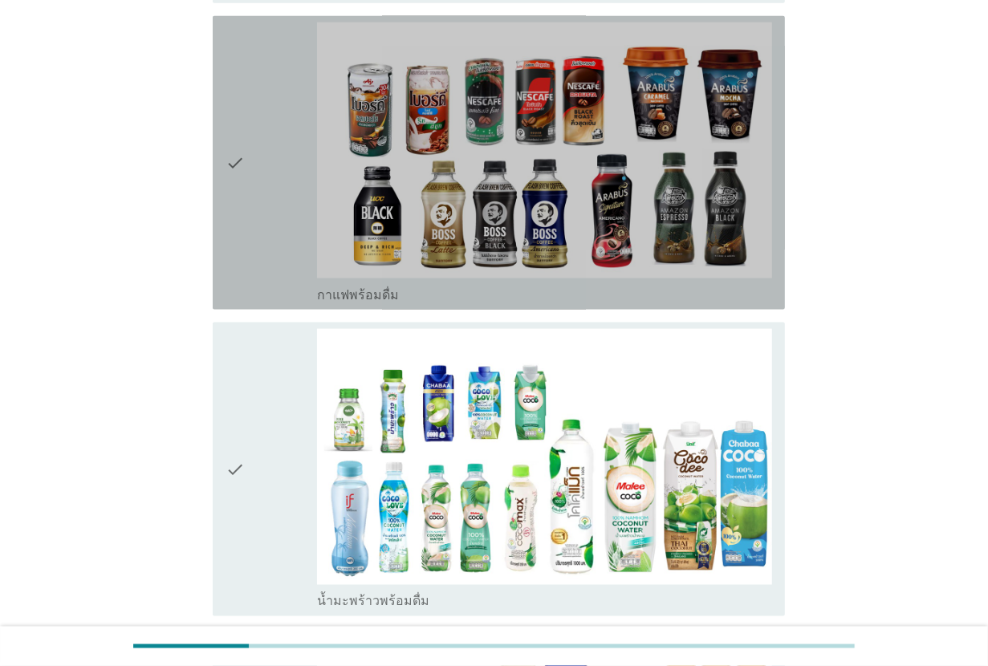
click at [287, 251] on div "check" at bounding box center [270, 162] width 91 height 281
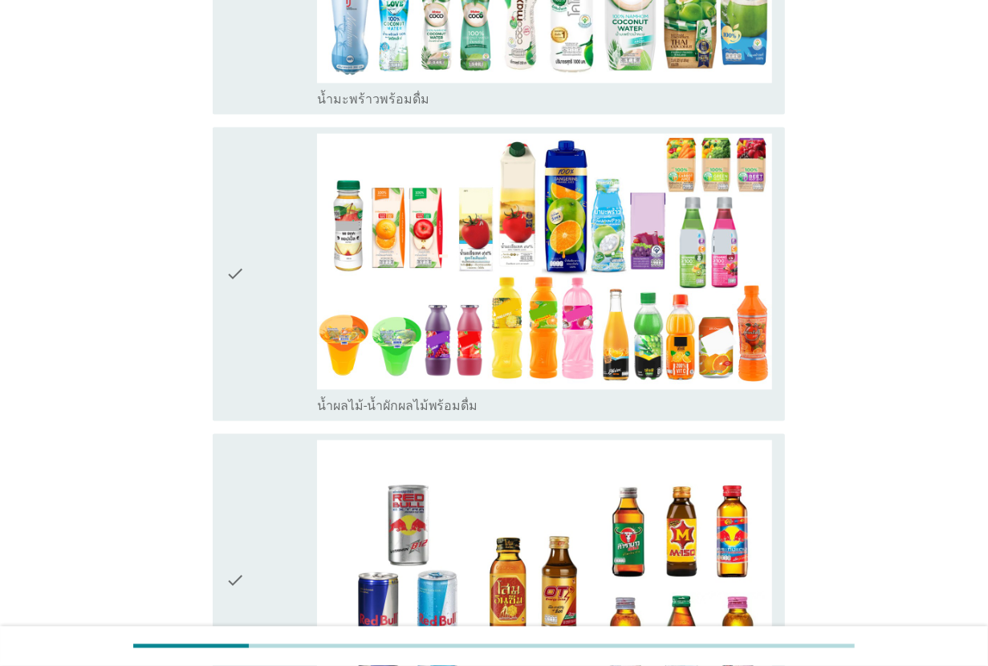
click at [287, 251] on div "check" at bounding box center [270, 274] width 91 height 281
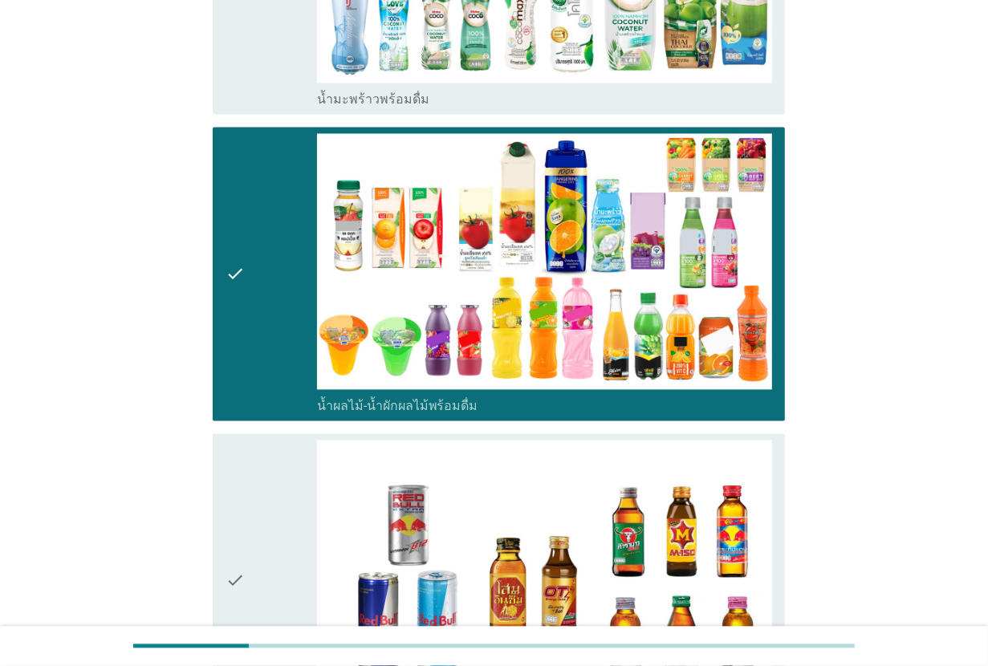
scroll to position [2106, 0]
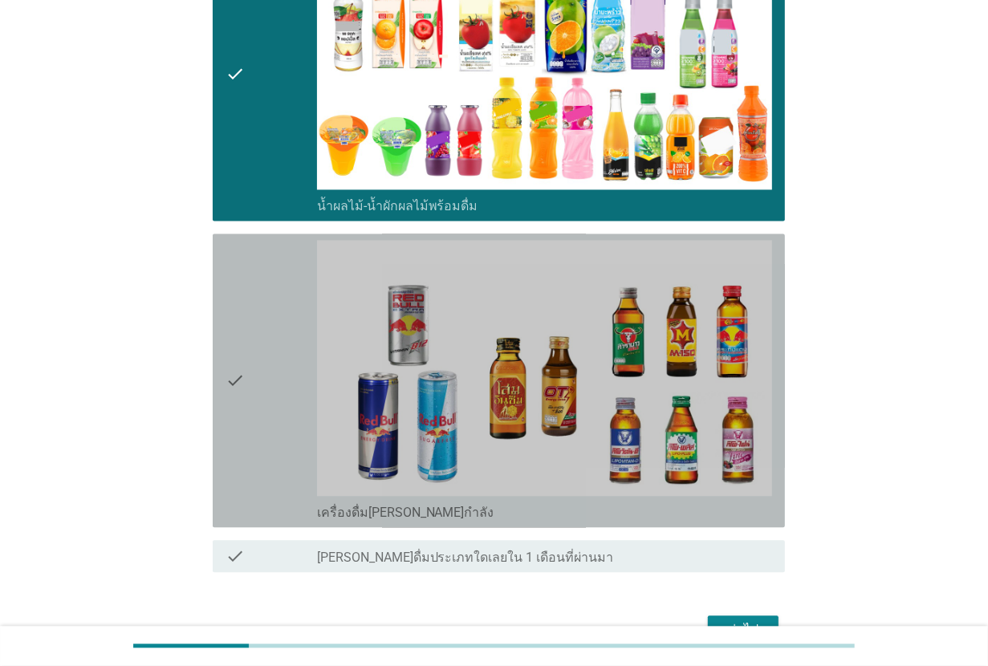
click at [287, 251] on div "check" at bounding box center [270, 380] width 91 height 281
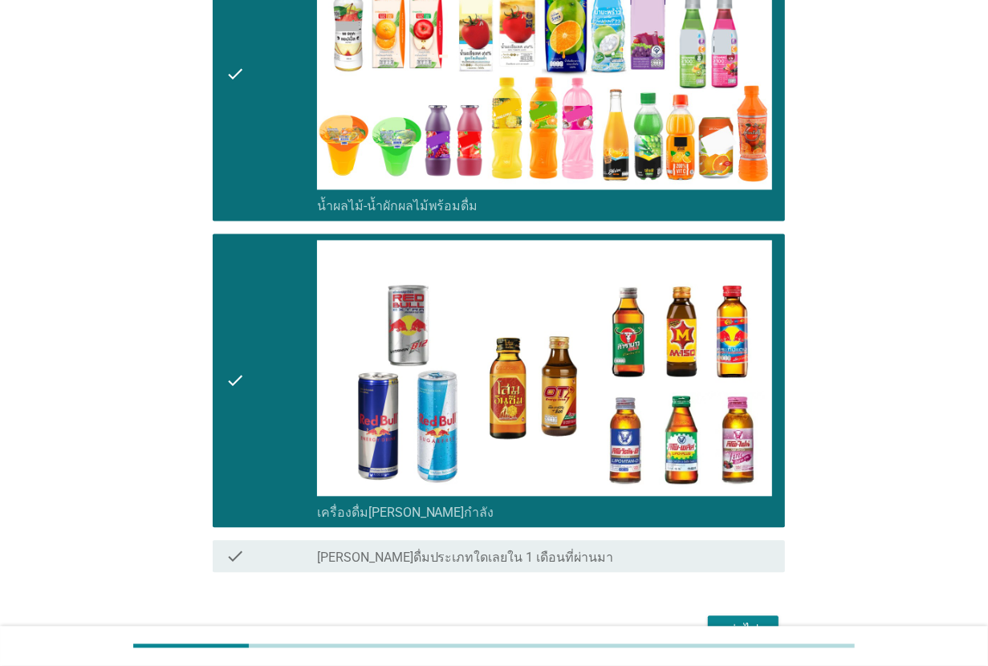
click at [287, 251] on div "check" at bounding box center [270, 380] width 91 height 281
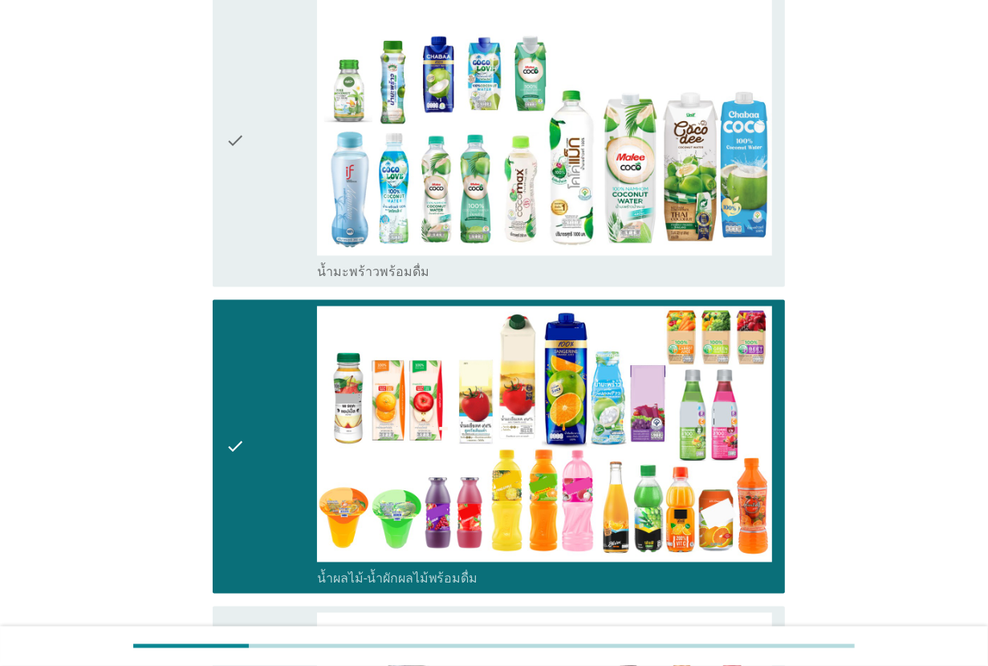
scroll to position [1705, 0]
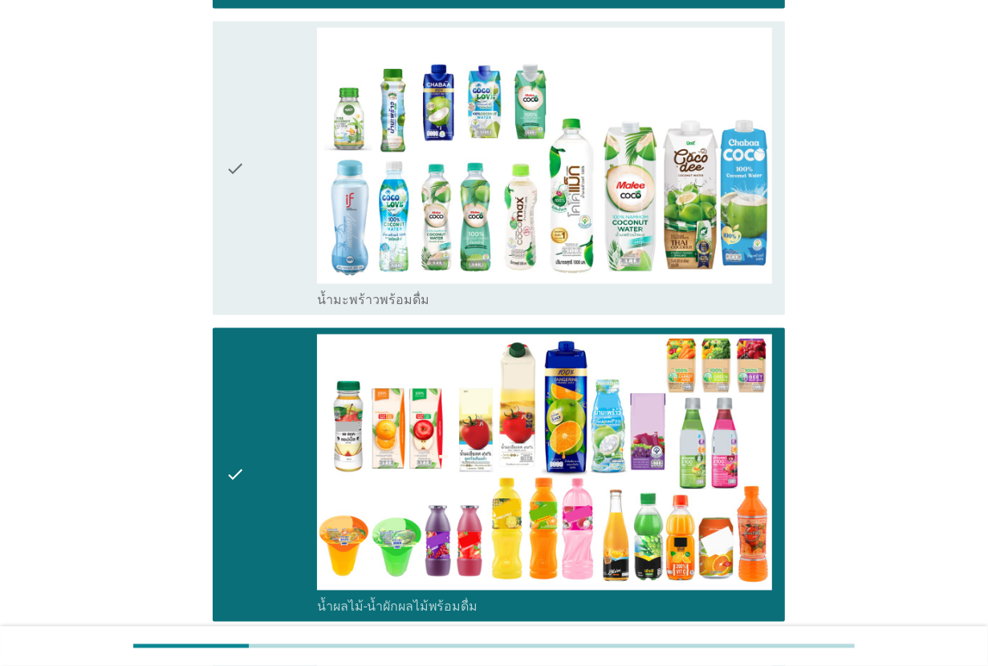
click at [287, 201] on div "check" at bounding box center [270, 168] width 91 height 281
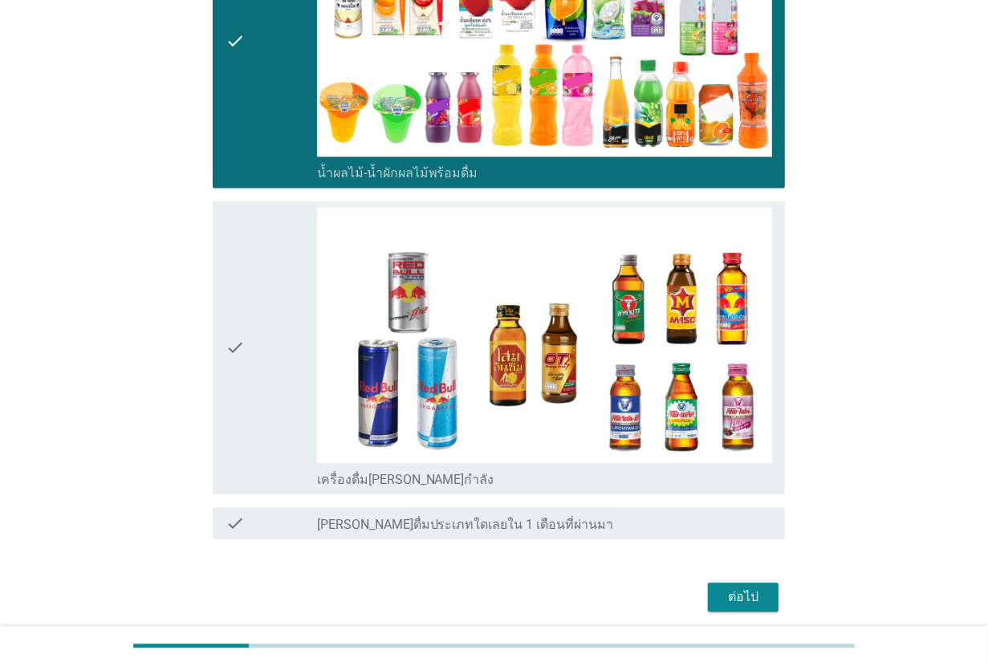
scroll to position [2167, 0]
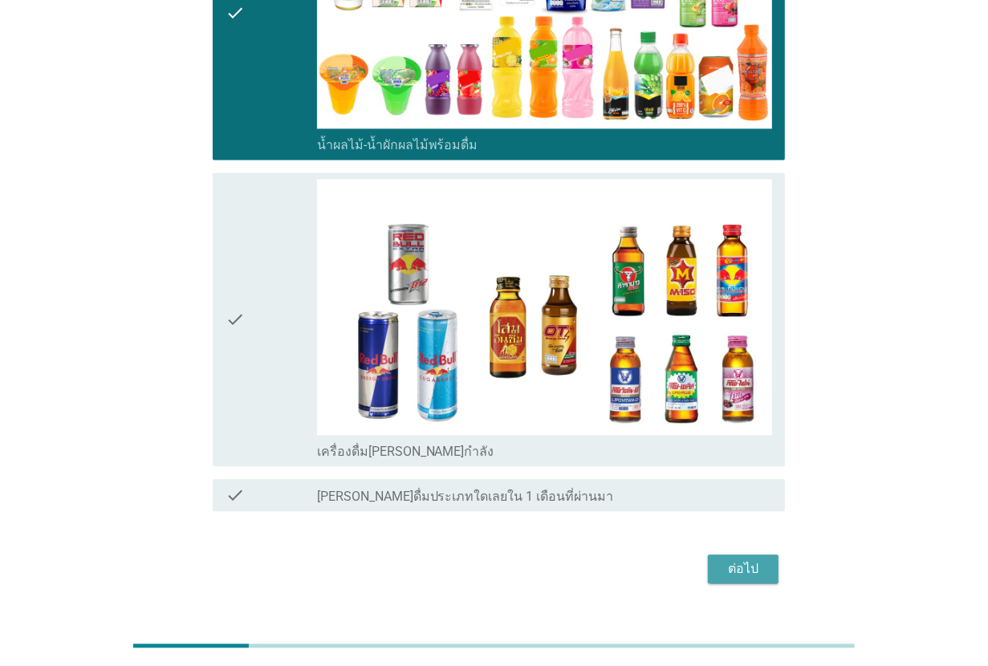
click at [752, 559] on div "ต่อไป" at bounding box center [742, 568] width 45 height 19
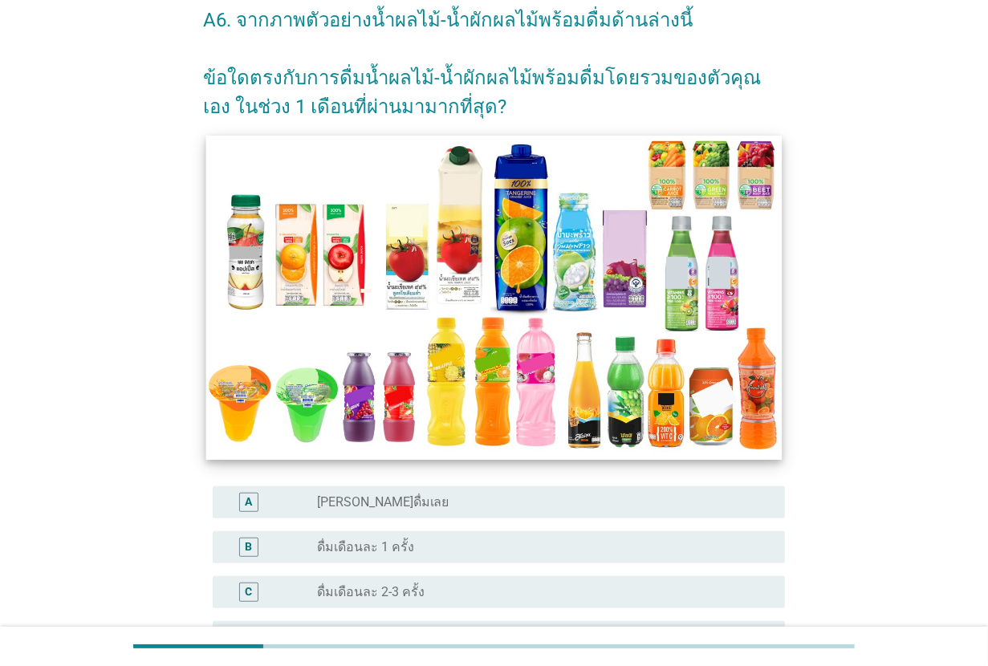
scroll to position [201, 0]
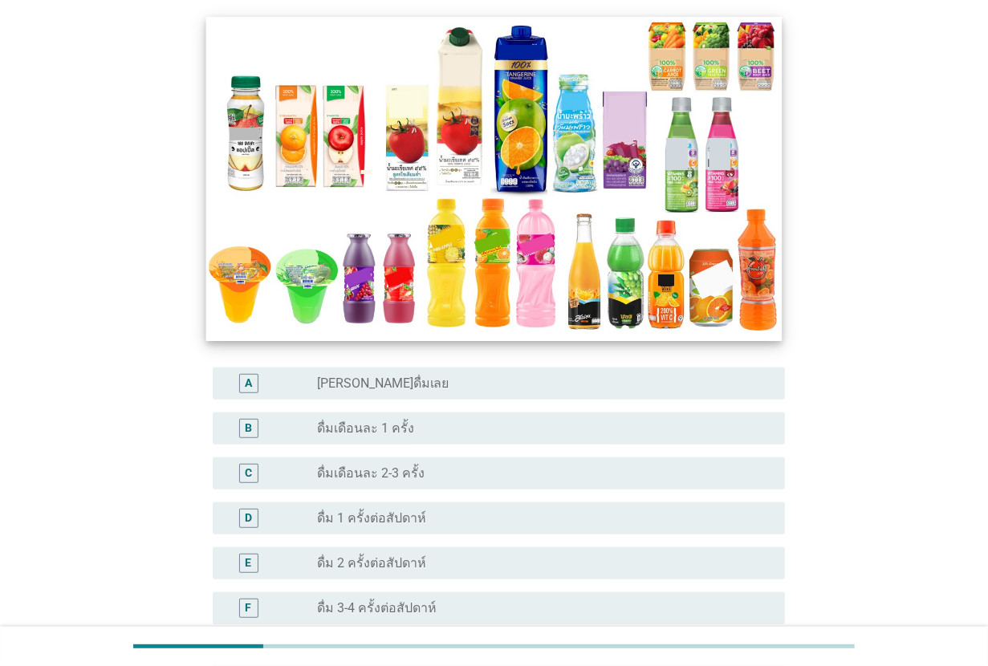
click at [438, 213] on img at bounding box center [493, 179] width 575 height 324
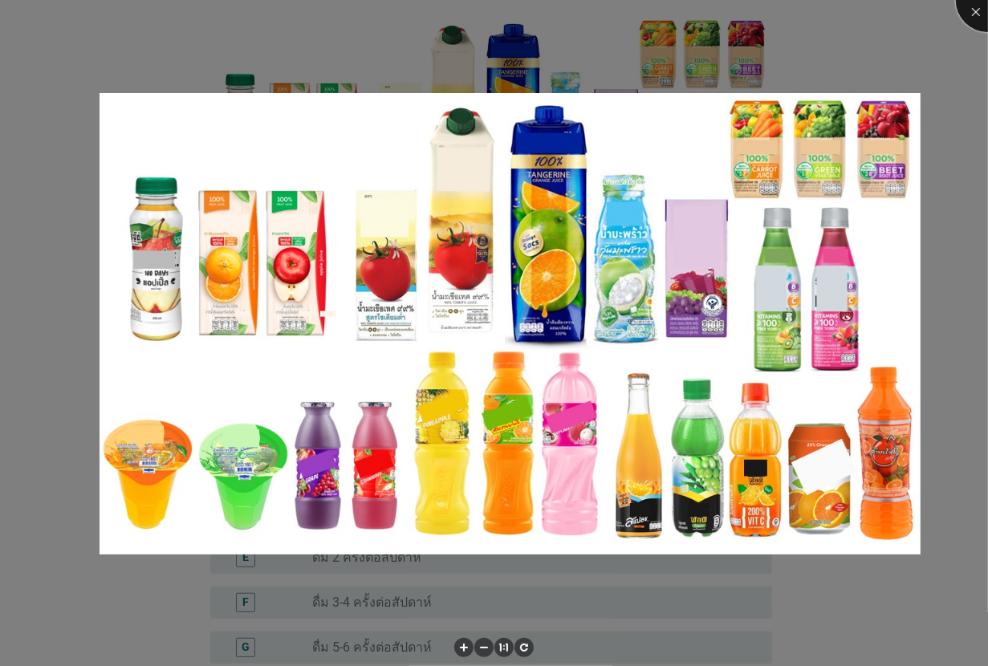
click at [967, 10] on div at bounding box center [987, 0] width 64 height 64
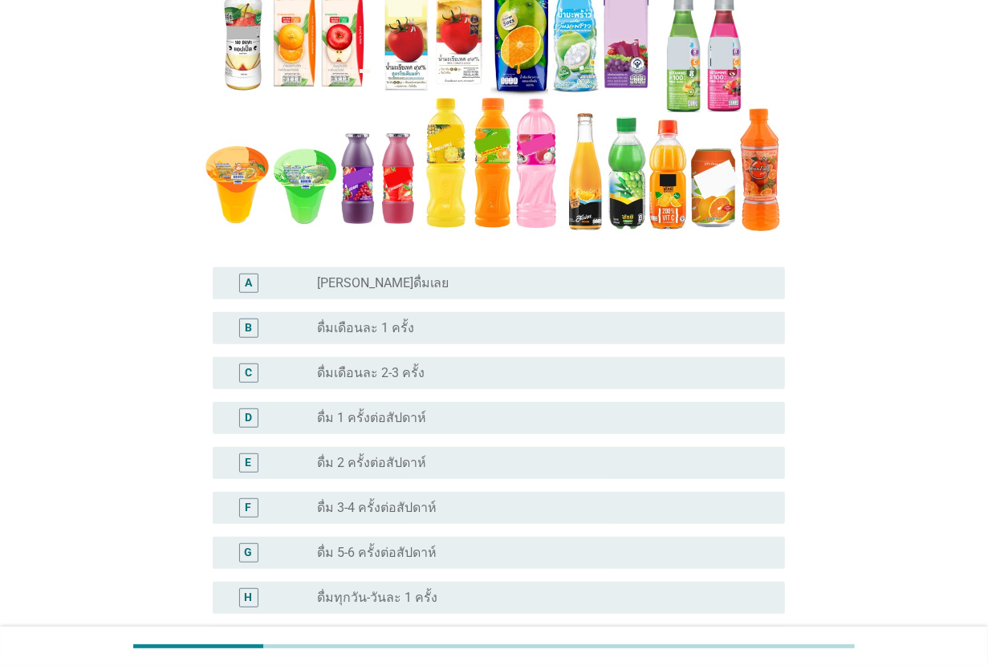
scroll to position [401, 0]
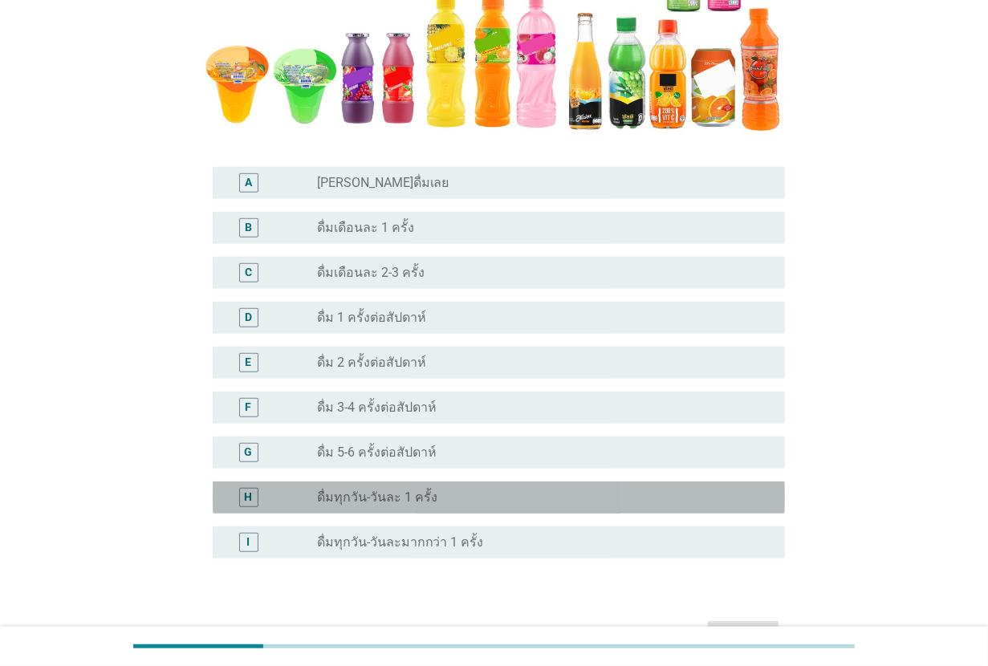
click at [444, 490] on div "radio_button_unchecked ดื่มทุกวัน-วันละ 1 ครั้ง" at bounding box center [538, 497] width 442 height 16
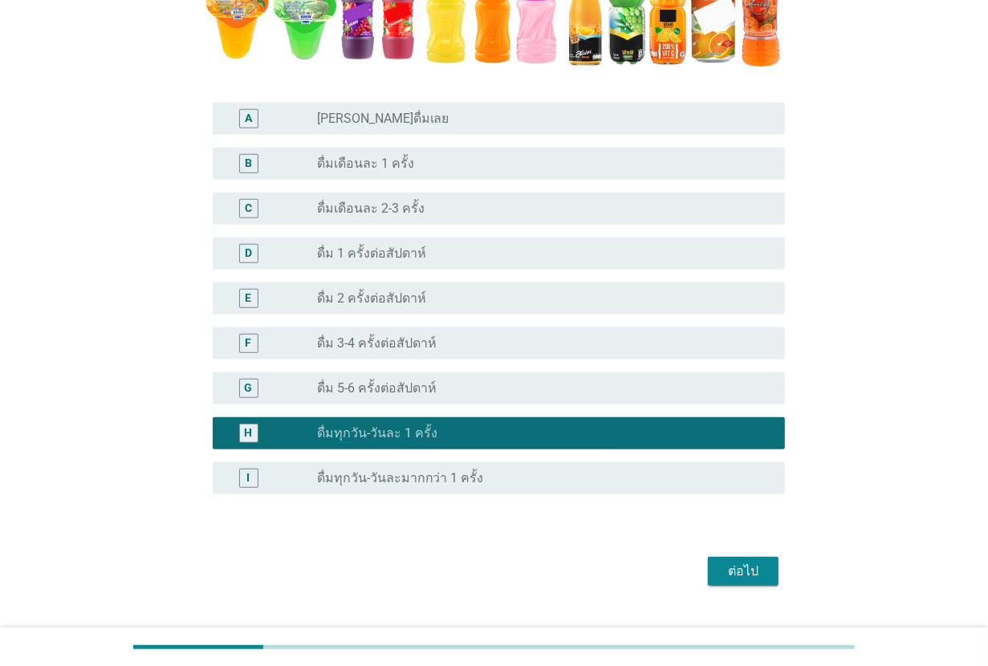
scroll to position [499, 0]
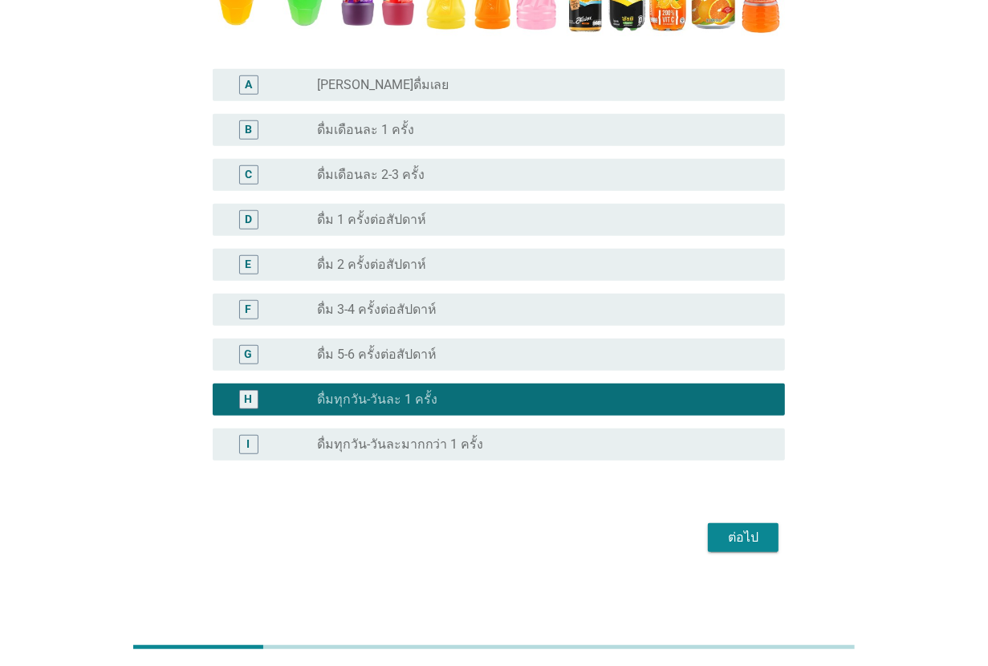
click at [443, 452] on div "radio_button_unchecked ดื่มทุกวัน-วันละมากกว่า 1 ครั้ง" at bounding box center [544, 444] width 455 height 19
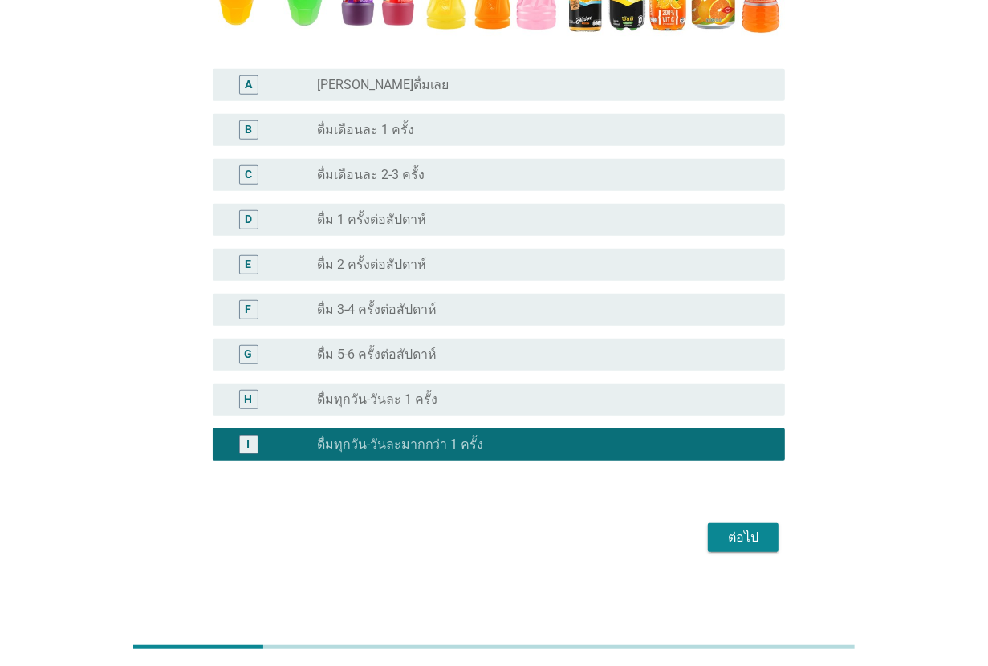
click at [734, 523] on button "ต่อไป" at bounding box center [743, 537] width 71 height 29
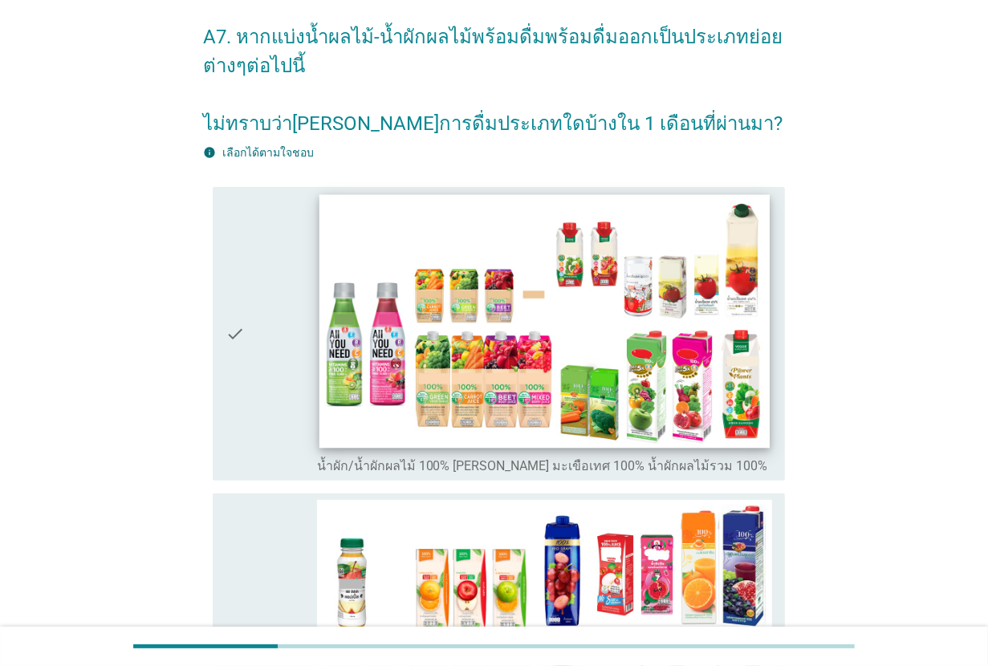
scroll to position [201, 0]
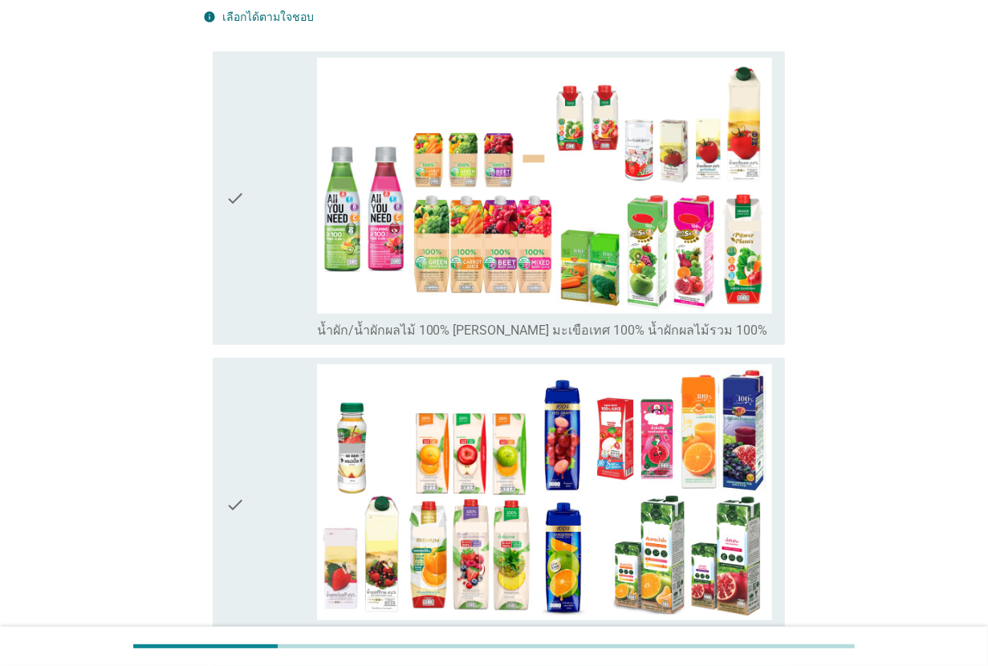
click at [295, 426] on div "check" at bounding box center [270, 504] width 91 height 281
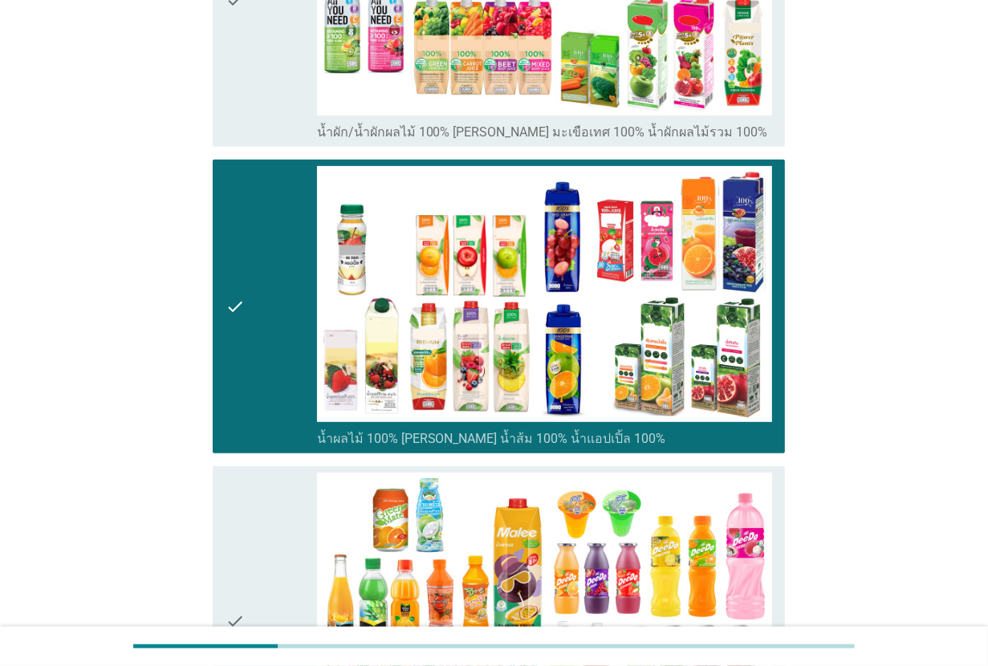
scroll to position [401, 0]
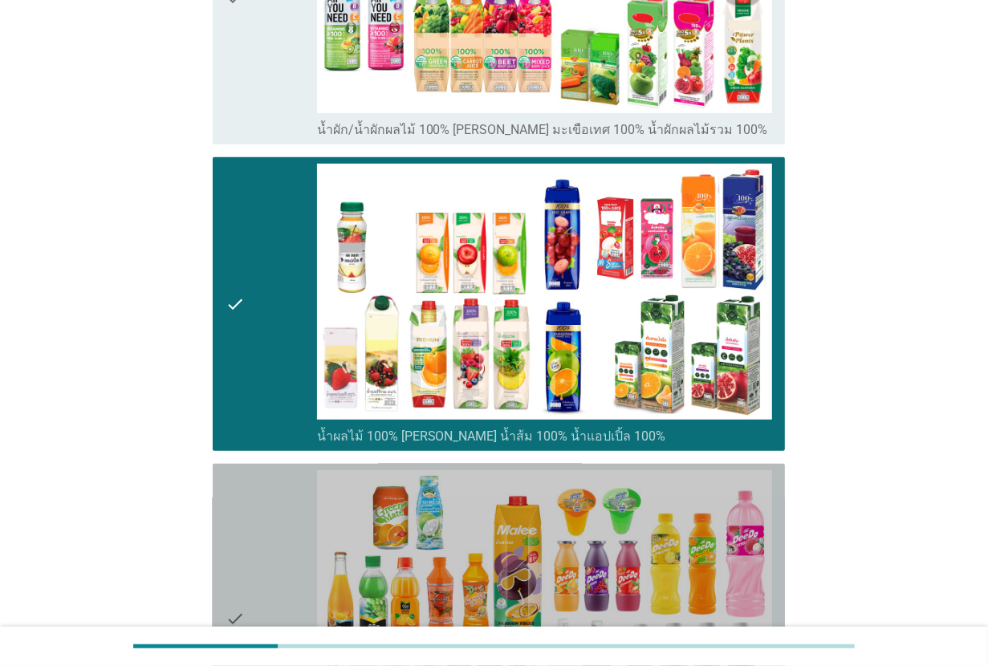
click at [294, 485] on div "check" at bounding box center [270, 618] width 91 height 297
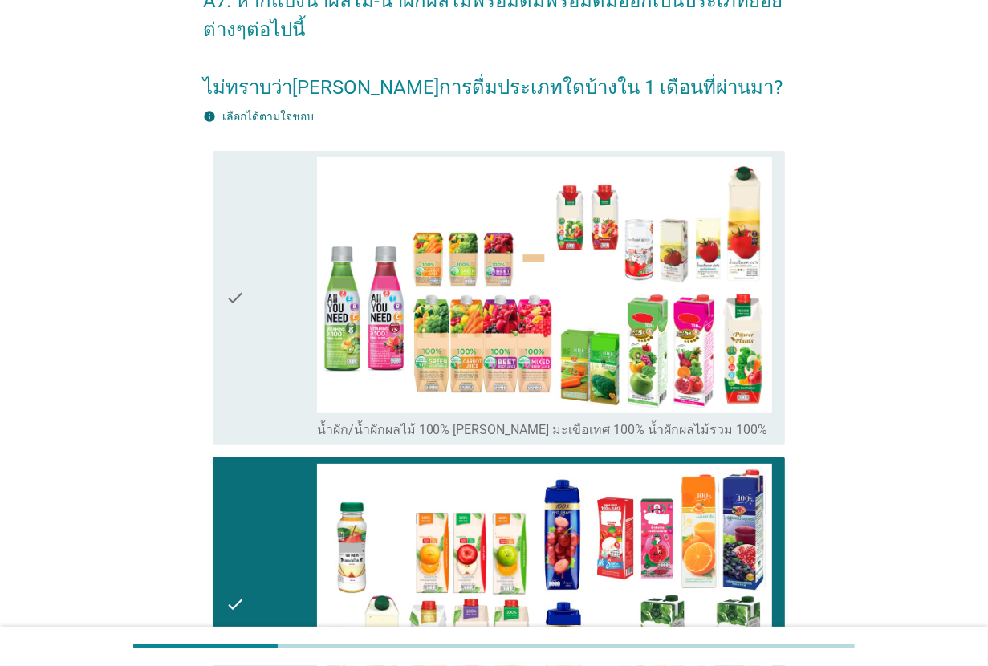
scroll to position [100, 0]
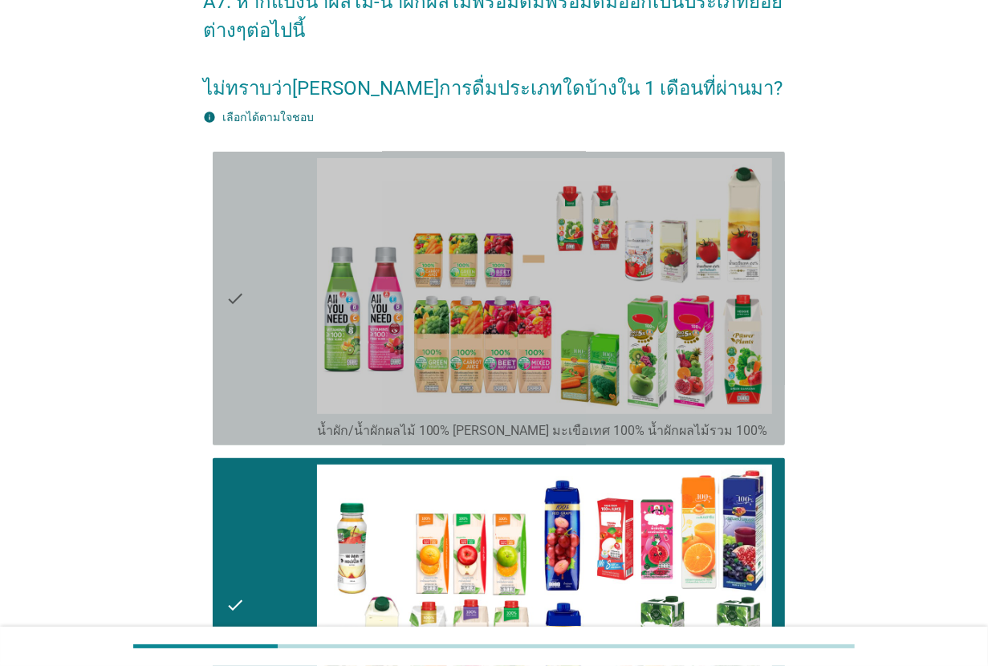
click at [279, 378] on div "check" at bounding box center [270, 298] width 91 height 281
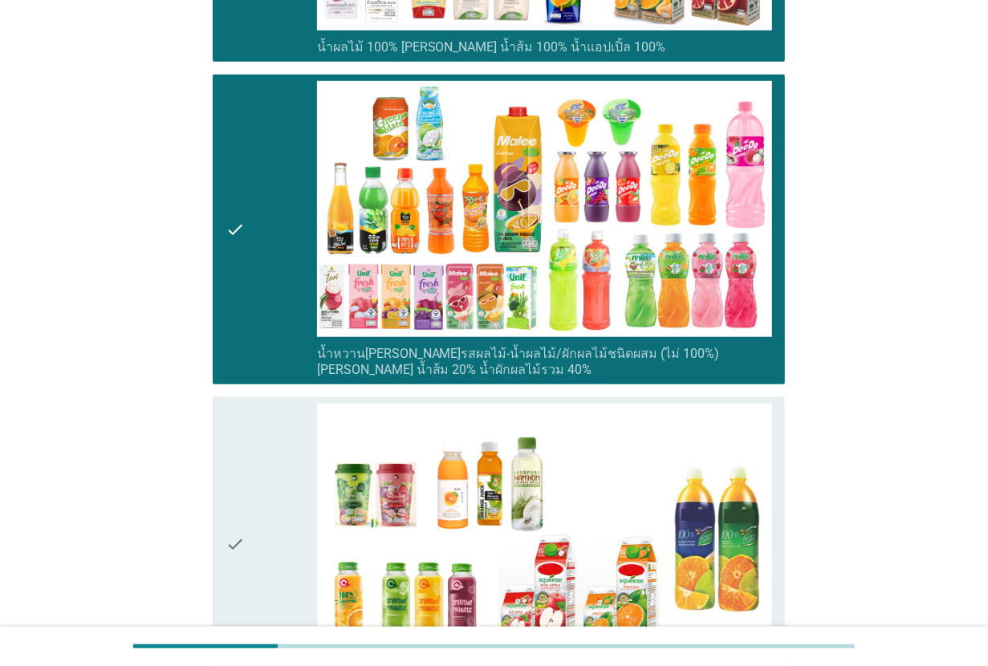
scroll to position [903, 0]
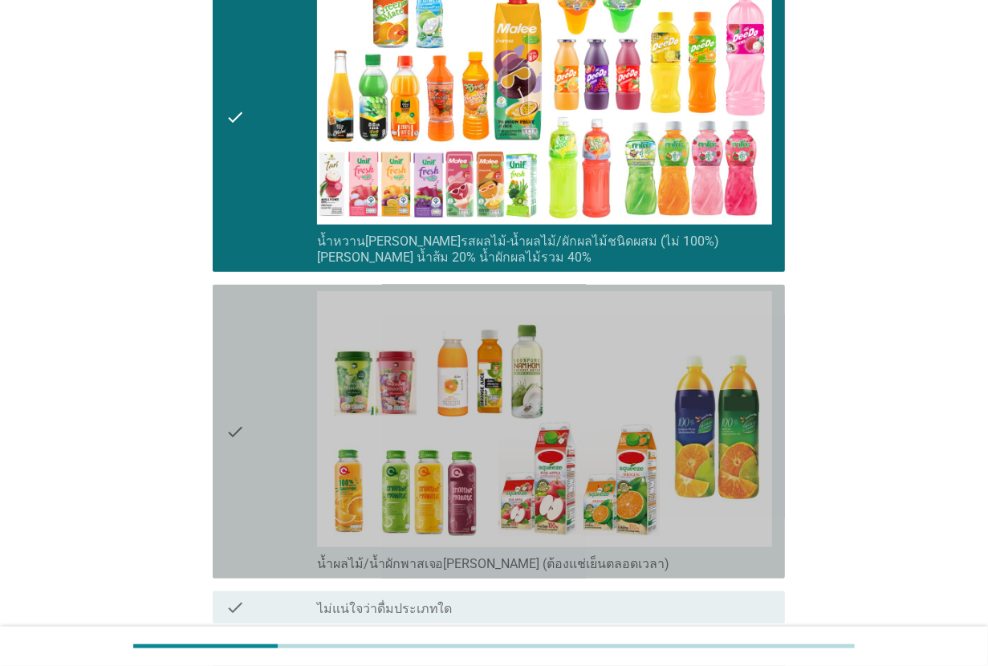
click at [255, 478] on div "check" at bounding box center [270, 431] width 91 height 281
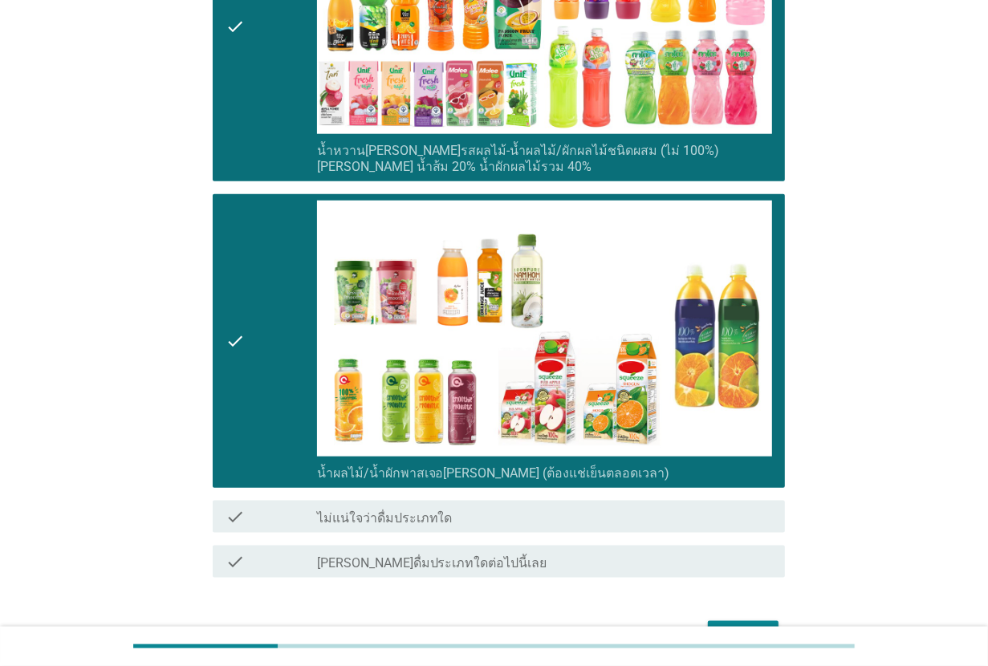
scroll to position [1089, 0]
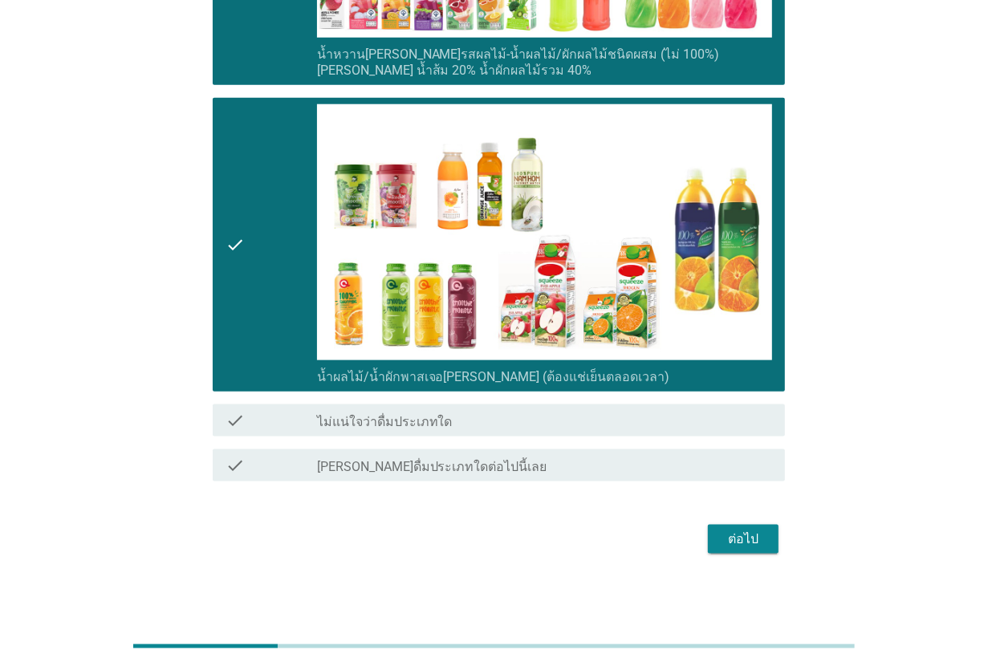
click at [728, 529] on div "ต่อไป" at bounding box center [742, 538] width 45 height 19
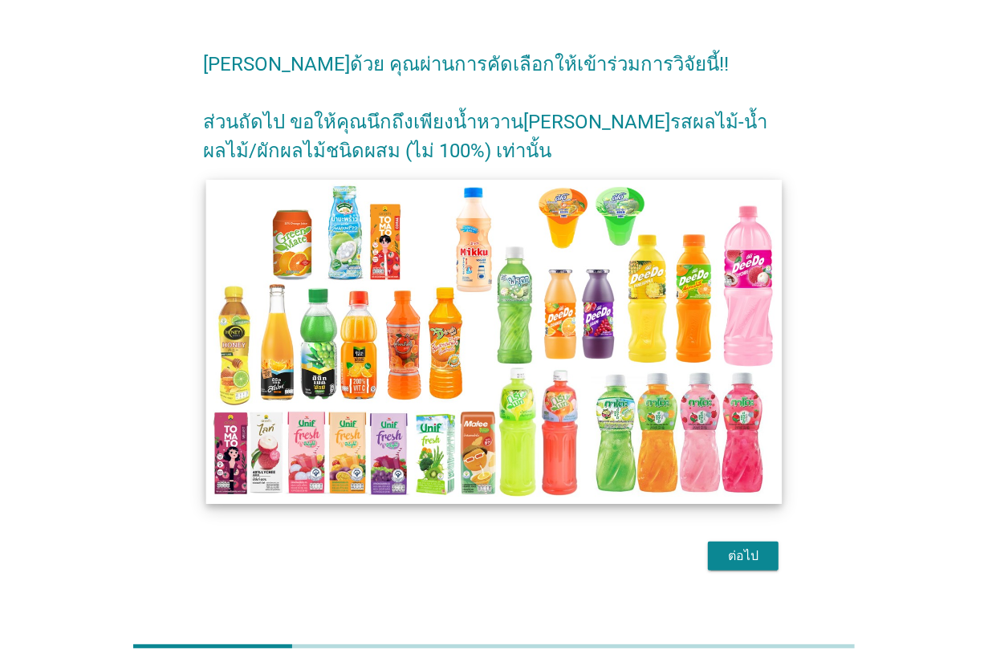
scroll to position [57, 0]
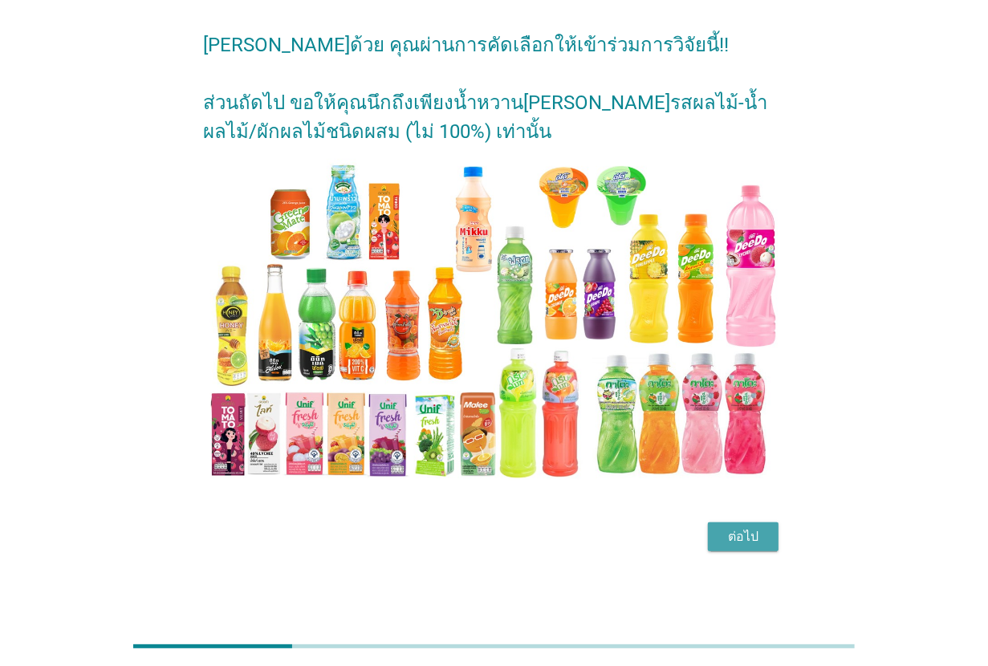
click at [761, 533] on div "ต่อไป" at bounding box center [742, 536] width 45 height 19
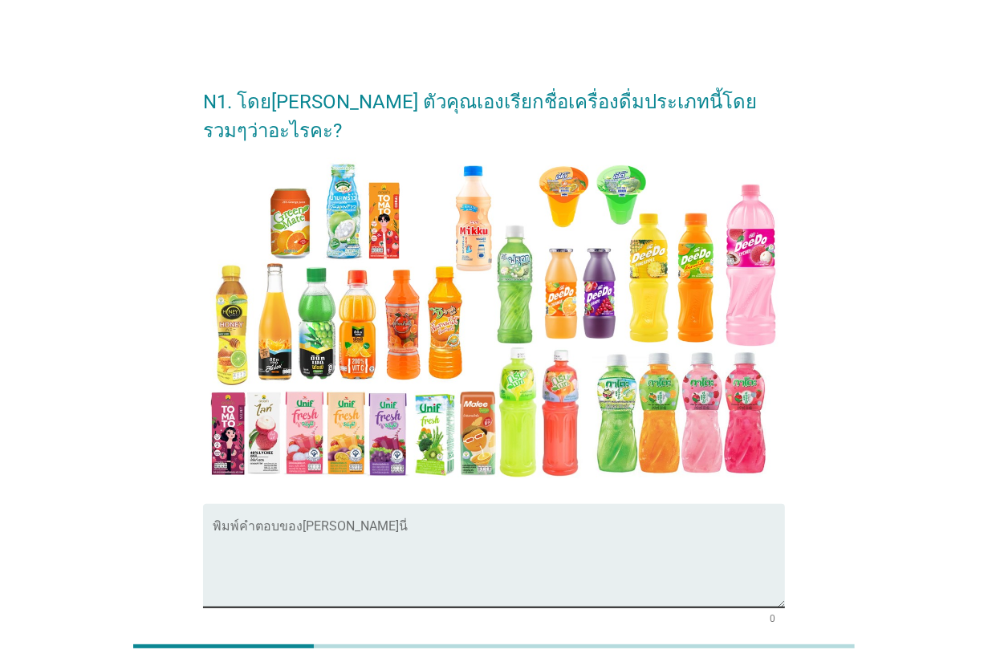
click at [396, 523] on textarea "พิมพ์คำตอบของคุณ ที่นี่" at bounding box center [499, 565] width 572 height 84
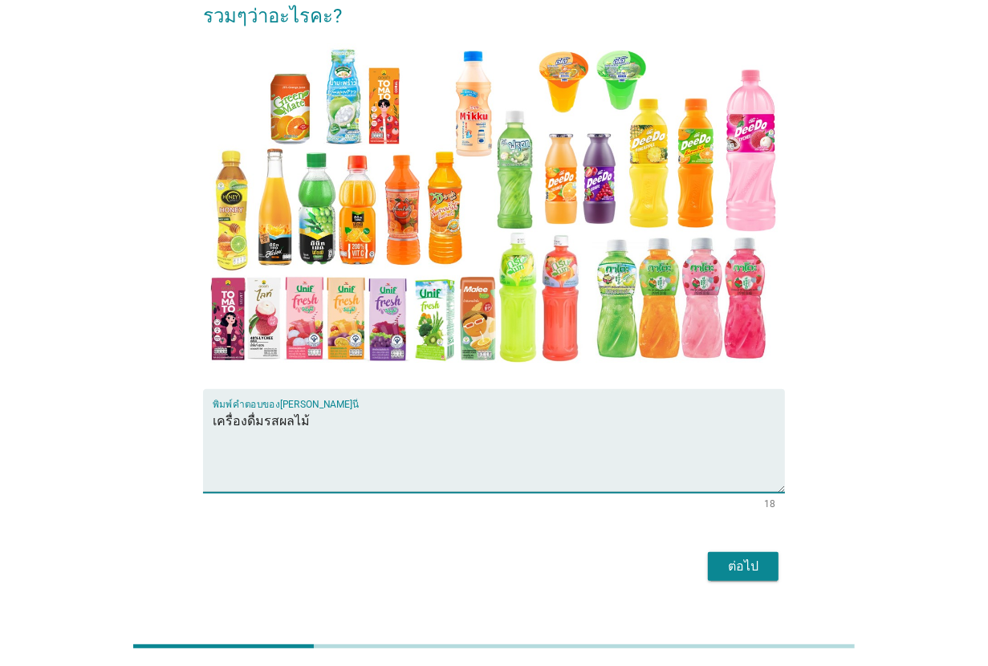
scroll to position [116, 0]
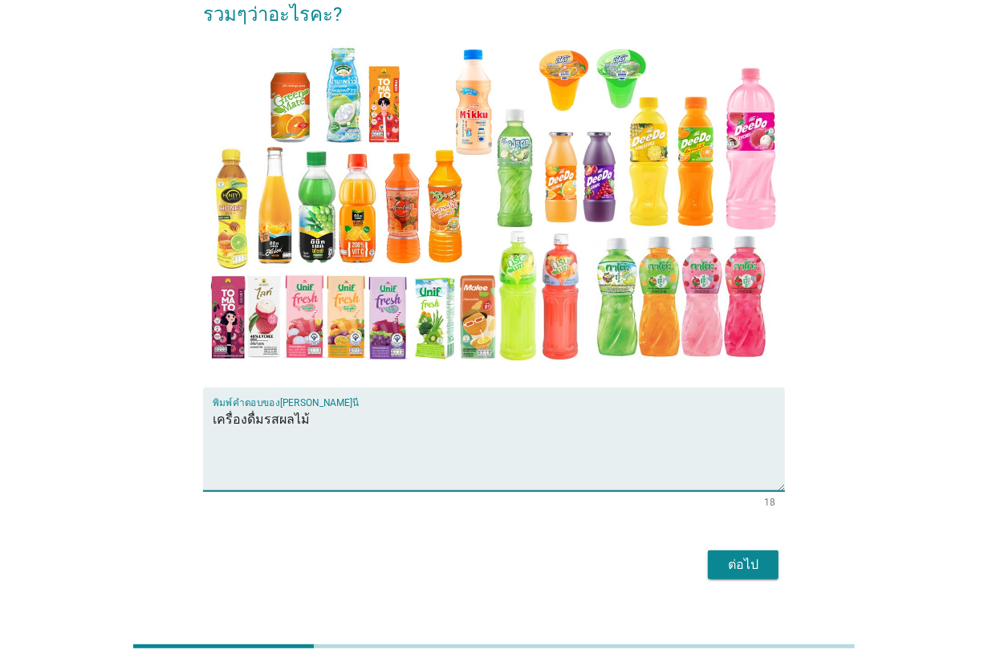
type textarea "เครื่องดื่มรสผลไม้"
click at [740, 555] on div "ต่อไป" at bounding box center [742, 564] width 45 height 19
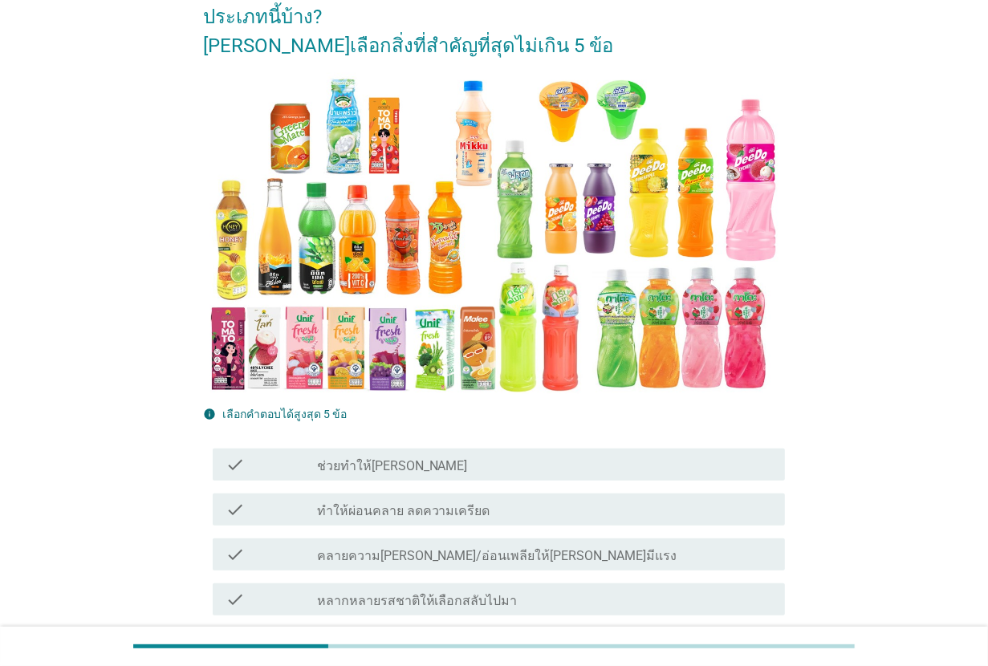
scroll to position [301, 0]
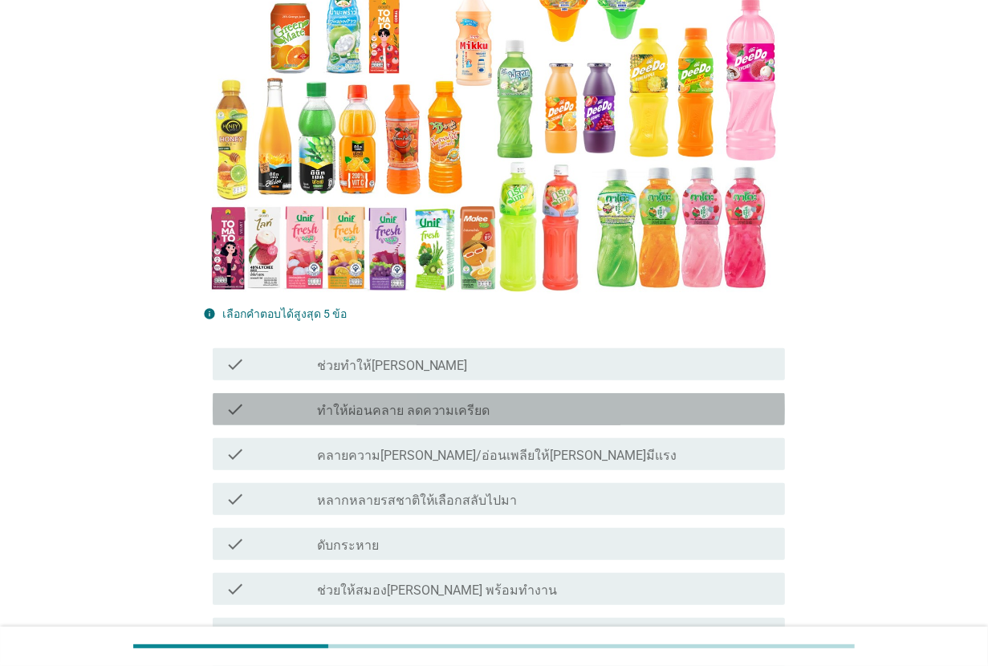
click at [475, 393] on div "check check_box_outline_blank ทำให้ผ่อนคลาย ลดความเครียด" at bounding box center [499, 409] width 572 height 32
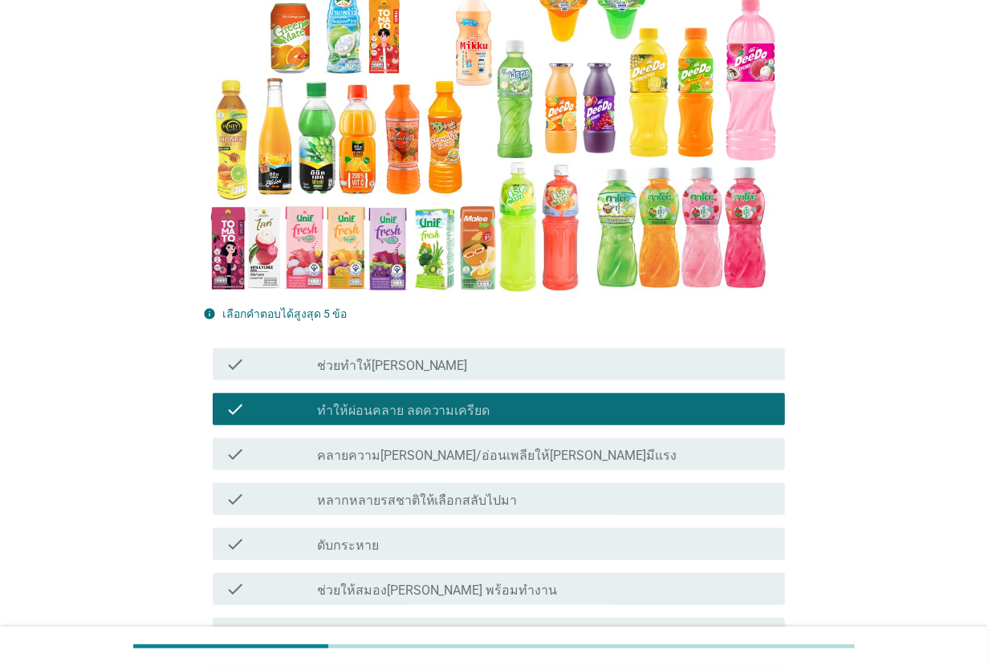
scroll to position [401, 0]
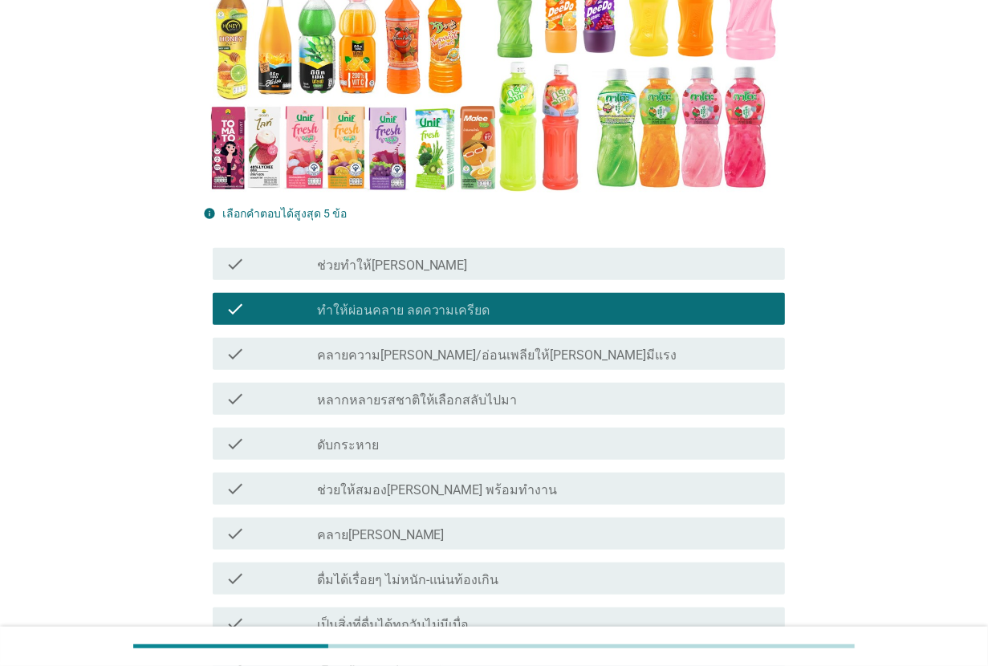
click at [493, 347] on label "คลายความ[PERSON_NAME]/อ่อนเพลียให้[PERSON_NAME]มีแรง" at bounding box center [497, 355] width 360 height 16
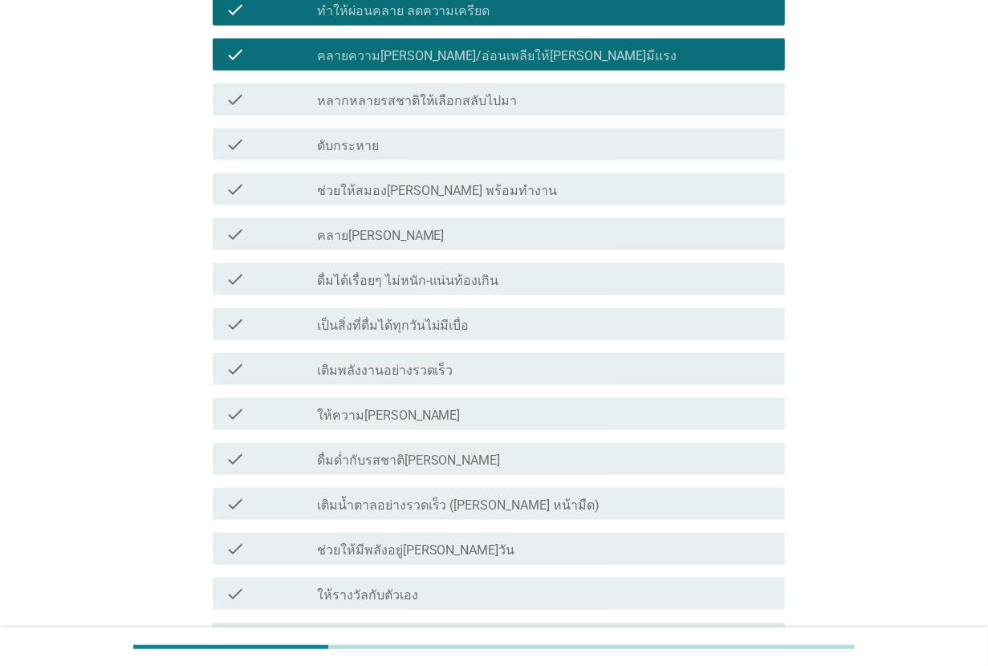
scroll to position [702, 0]
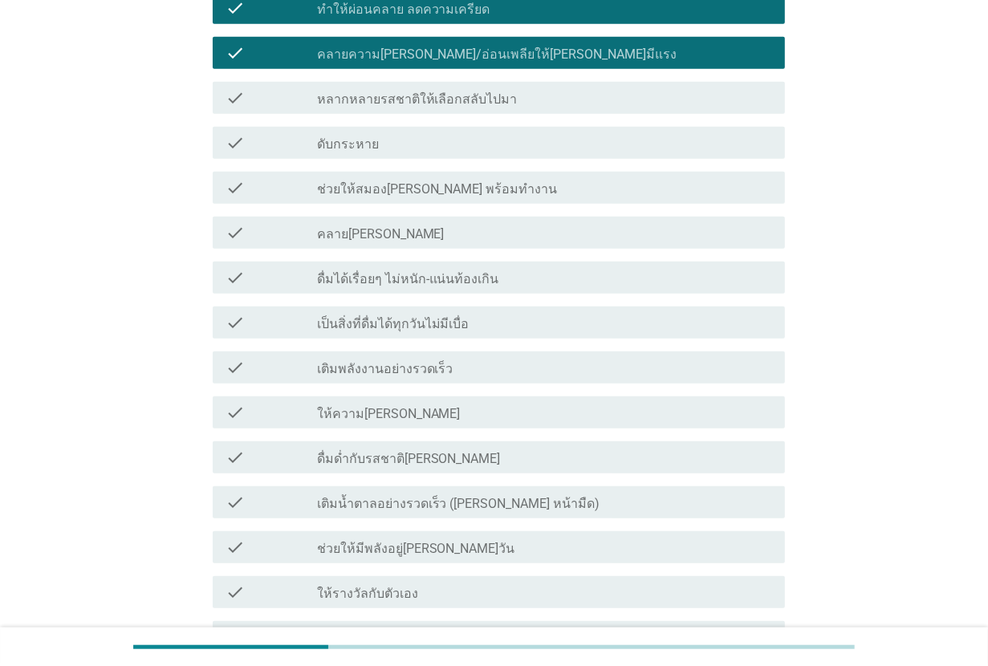
click at [483, 396] on div "check check_box_outline_blank ให้ความ[PERSON_NAME]" at bounding box center [499, 412] width 572 height 32
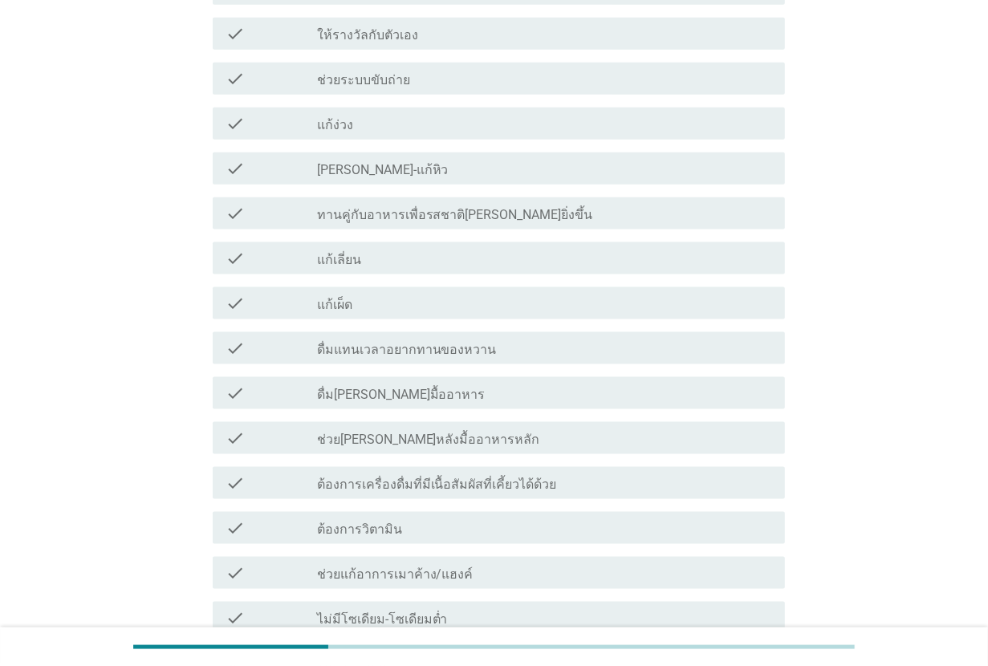
scroll to position [1304, 0]
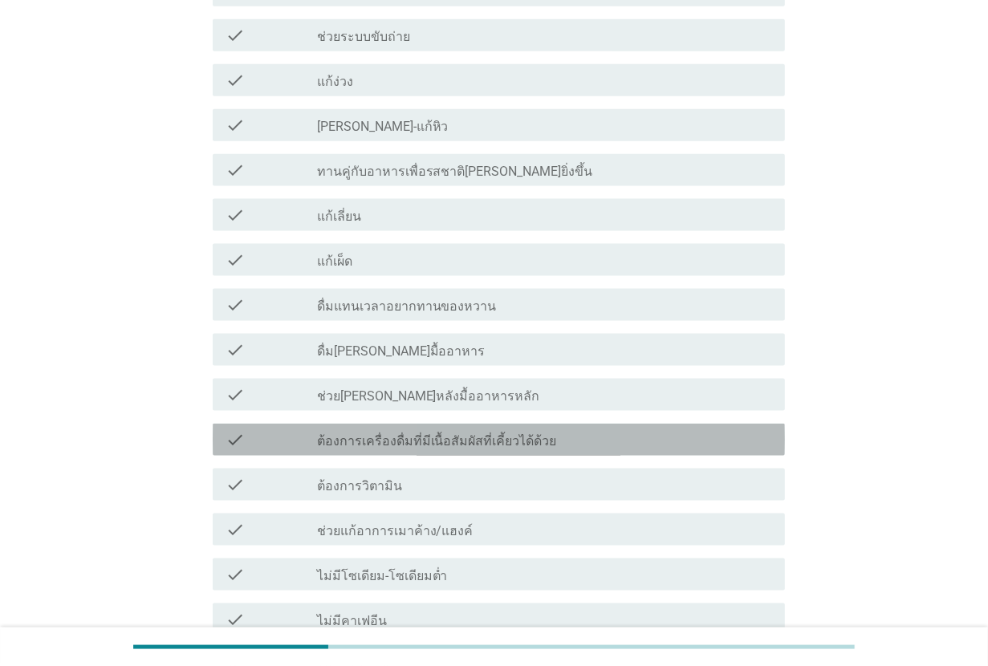
click at [479, 433] on label "ต้องการเครื่องดื่มที่มีเนื้อสัมผัสที่เคี้ยวได้ด้วย" at bounding box center [437, 441] width 240 height 16
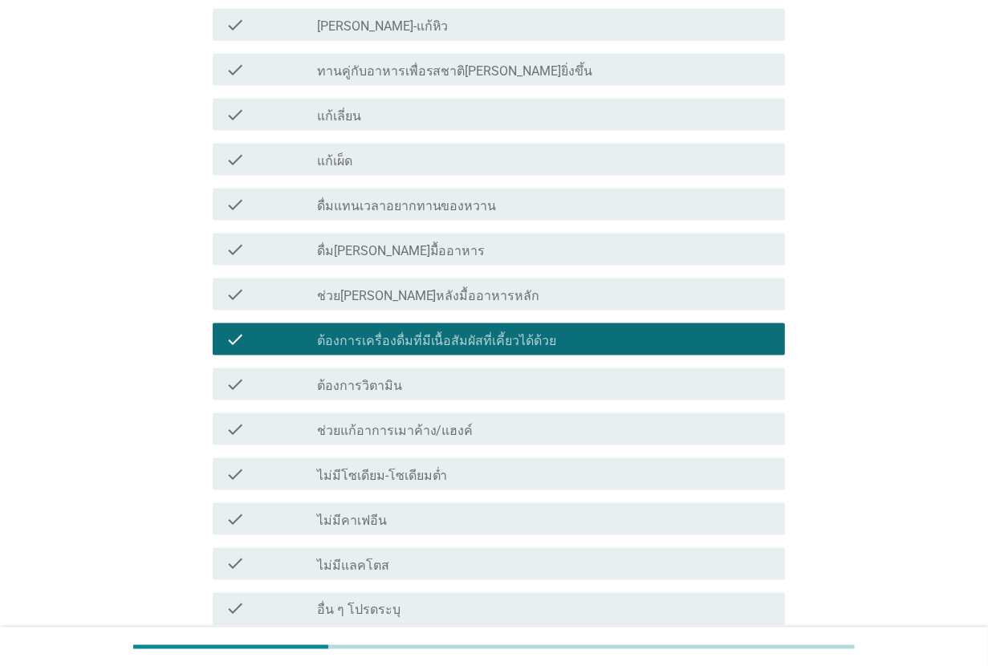
scroll to position [1504, 0]
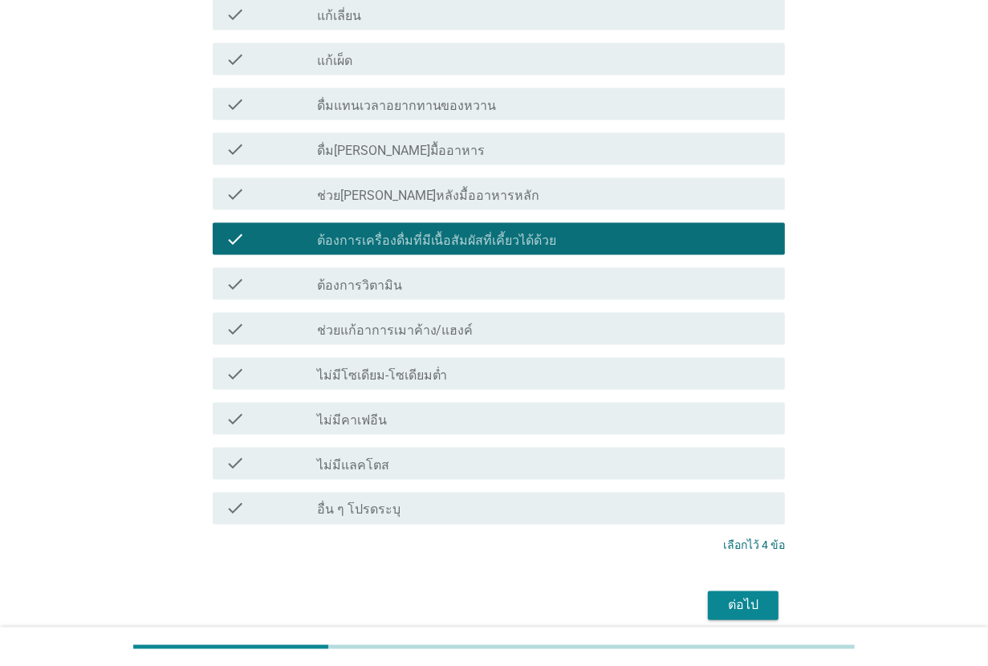
click at [471, 364] on div "check_box_outline_blank ไม่มีโซเดียม-โซเดียมต่ำ" at bounding box center [544, 373] width 455 height 19
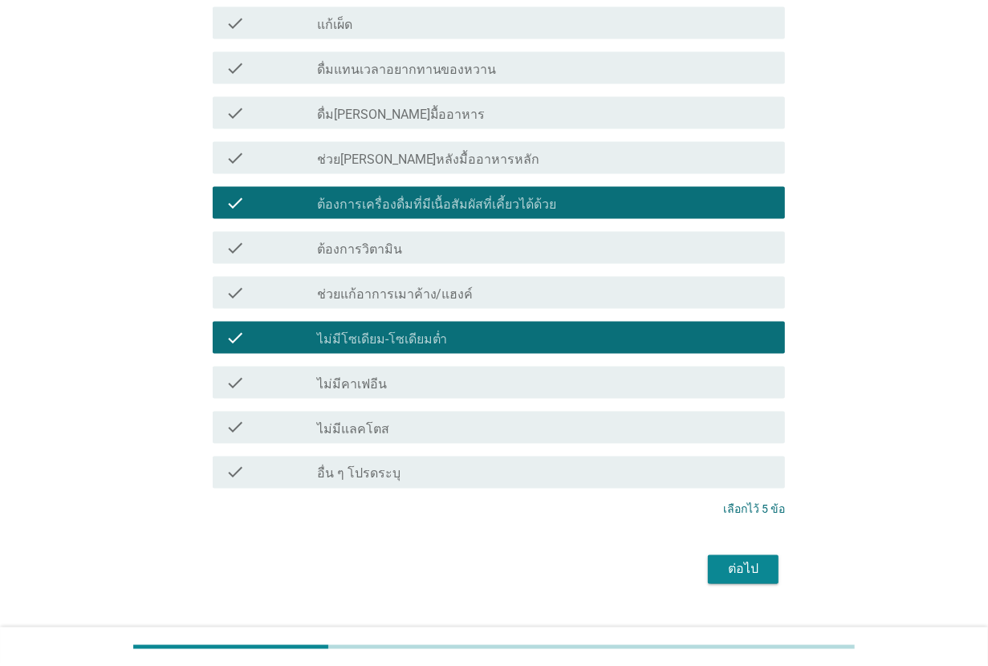
scroll to position [1543, 0]
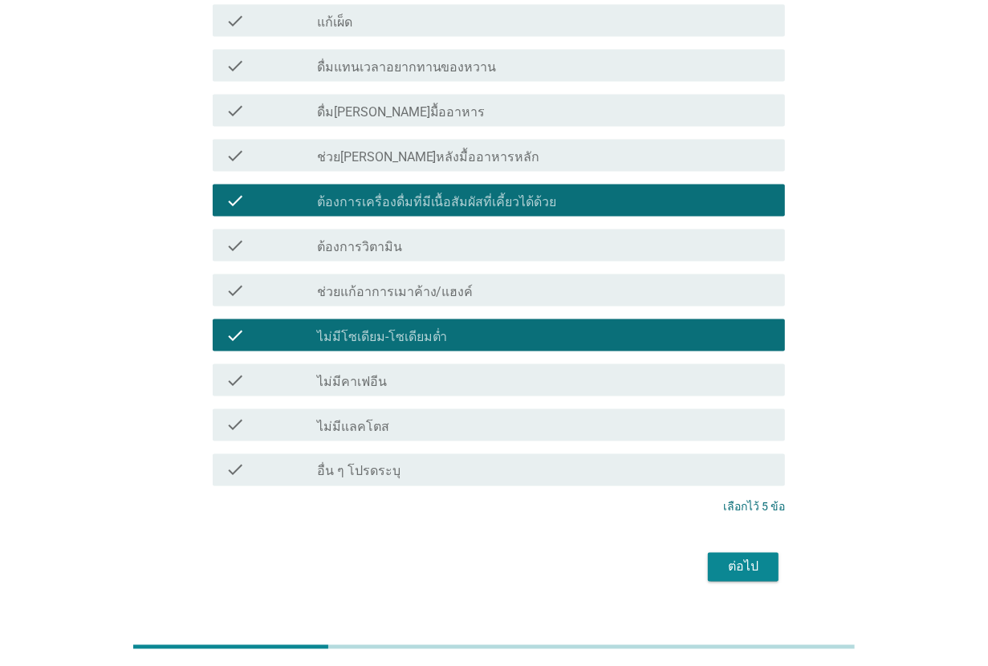
click at [727, 558] on div "ต่อไป" at bounding box center [742, 567] width 45 height 19
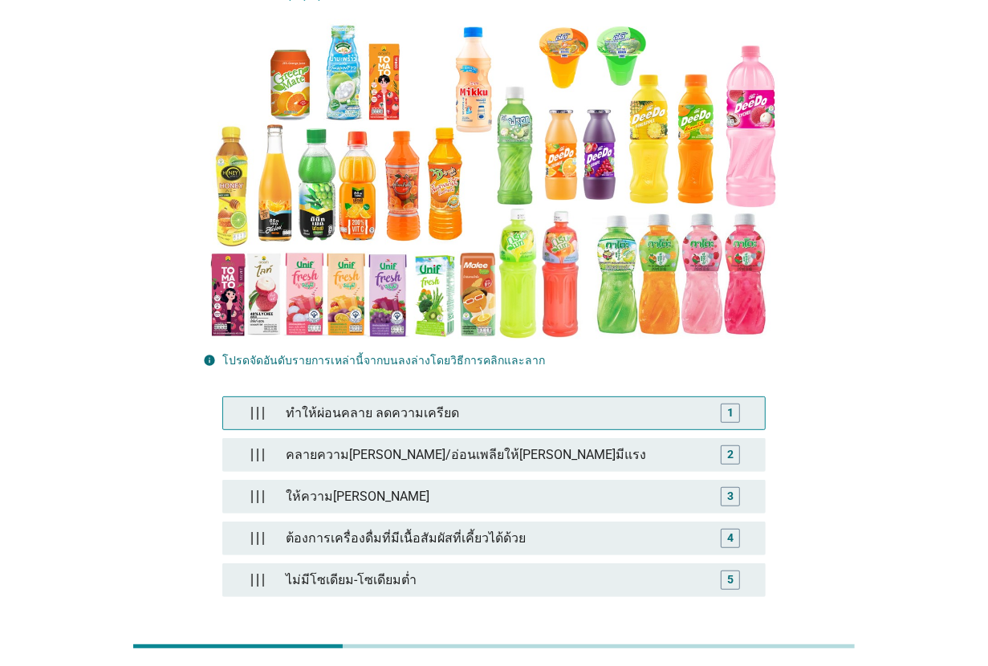
scroll to position [201, 0]
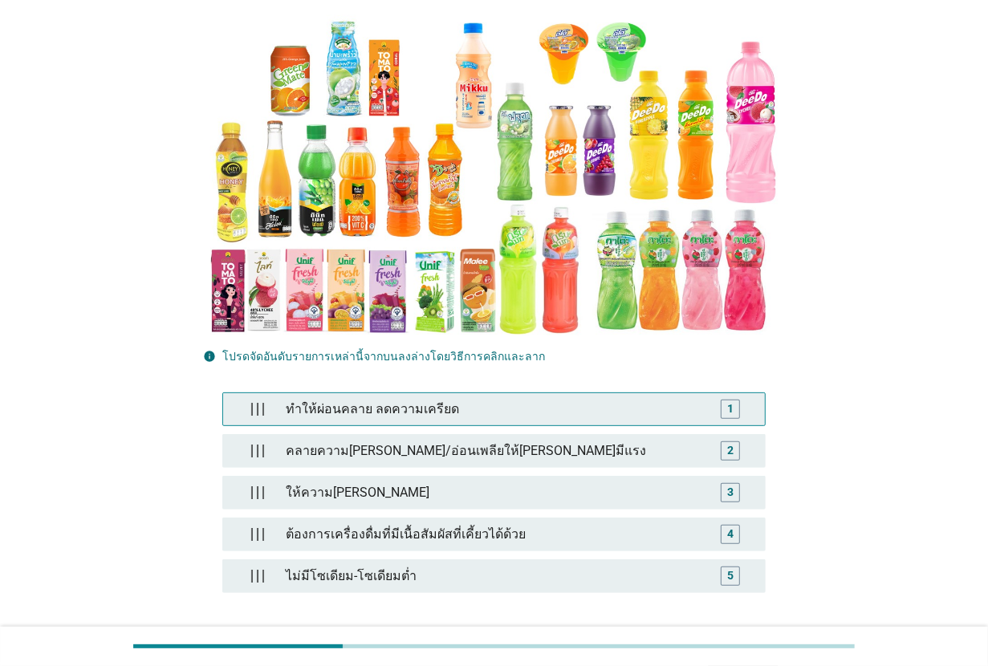
click at [451, 393] on div "ทำให้ผ่อนคลาย ลดความเครียด" at bounding box center [494, 409] width 430 height 32
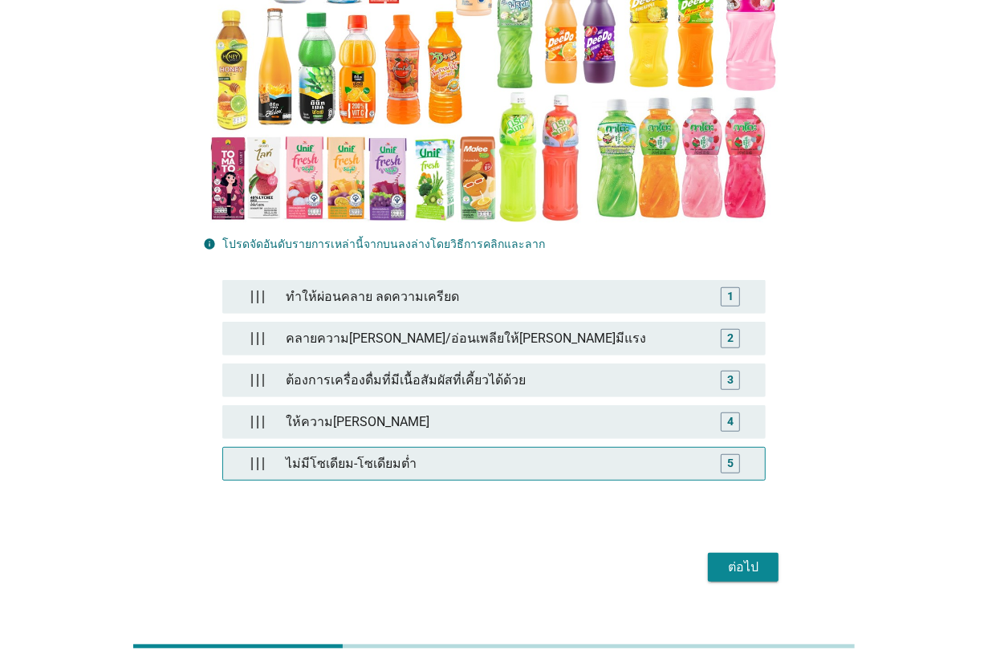
scroll to position [317, 0]
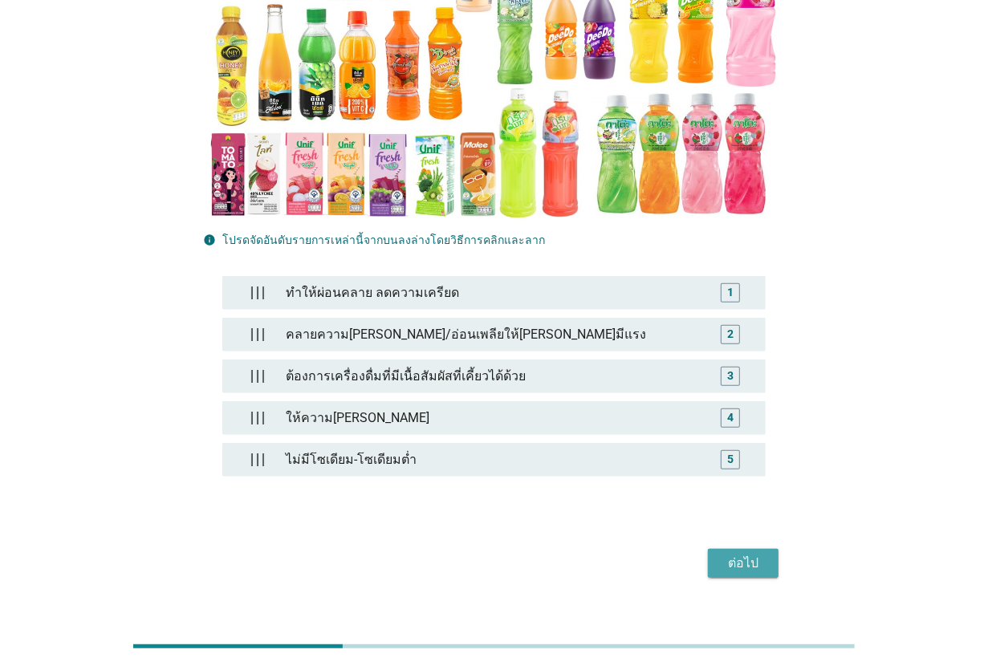
click at [769, 549] on button "ต่อไป" at bounding box center [743, 563] width 71 height 29
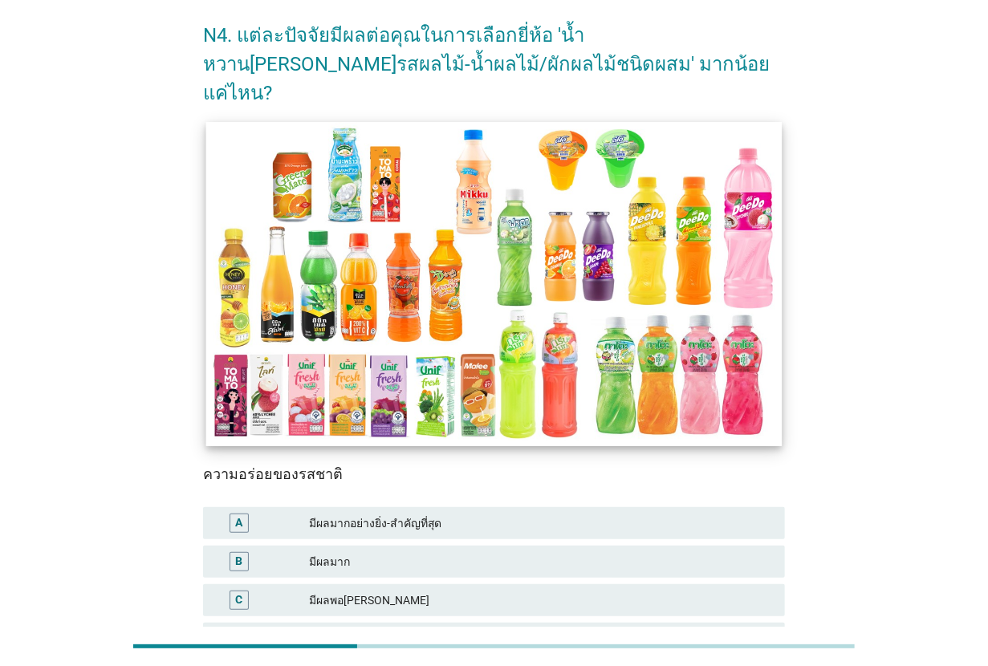
scroll to position [100, 0]
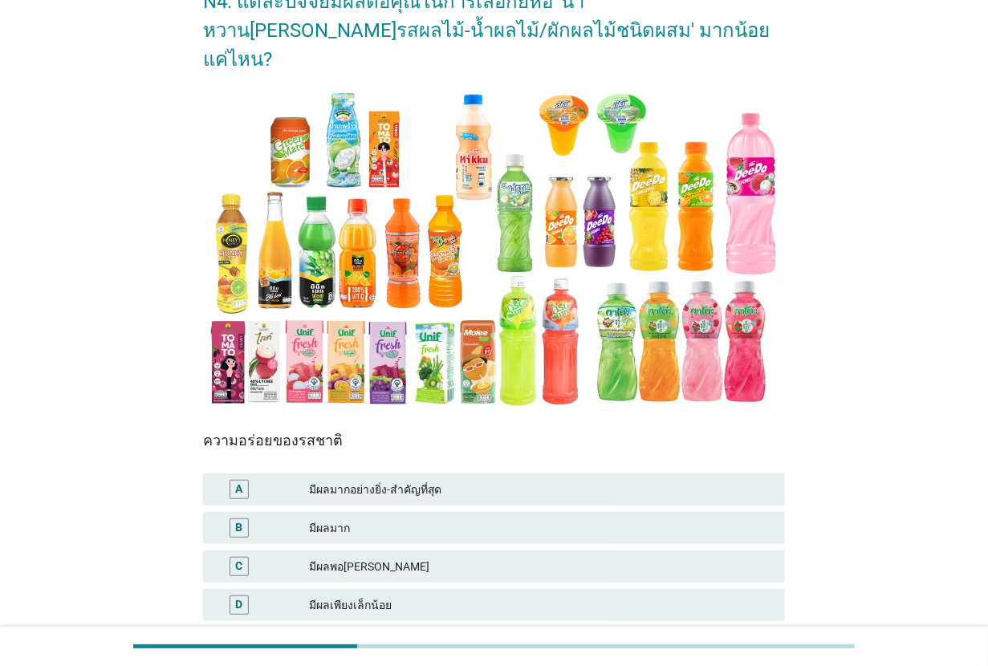
click at [462, 480] on div "มีผลมากอย่างยิ่ง-สำคัญที่สุด" at bounding box center [540, 489] width 463 height 19
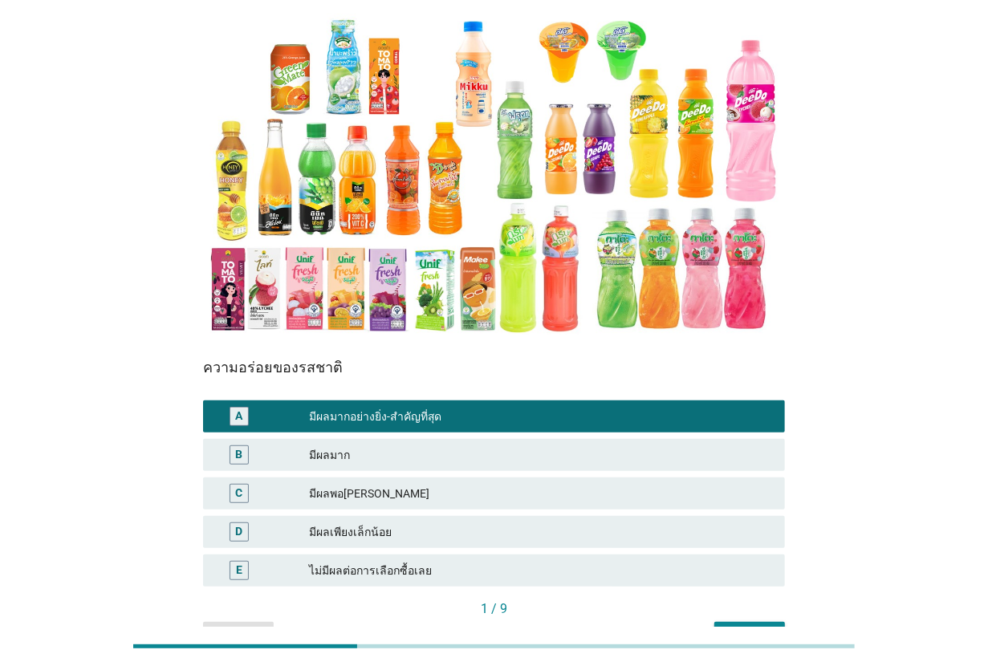
scroll to position [139, 0]
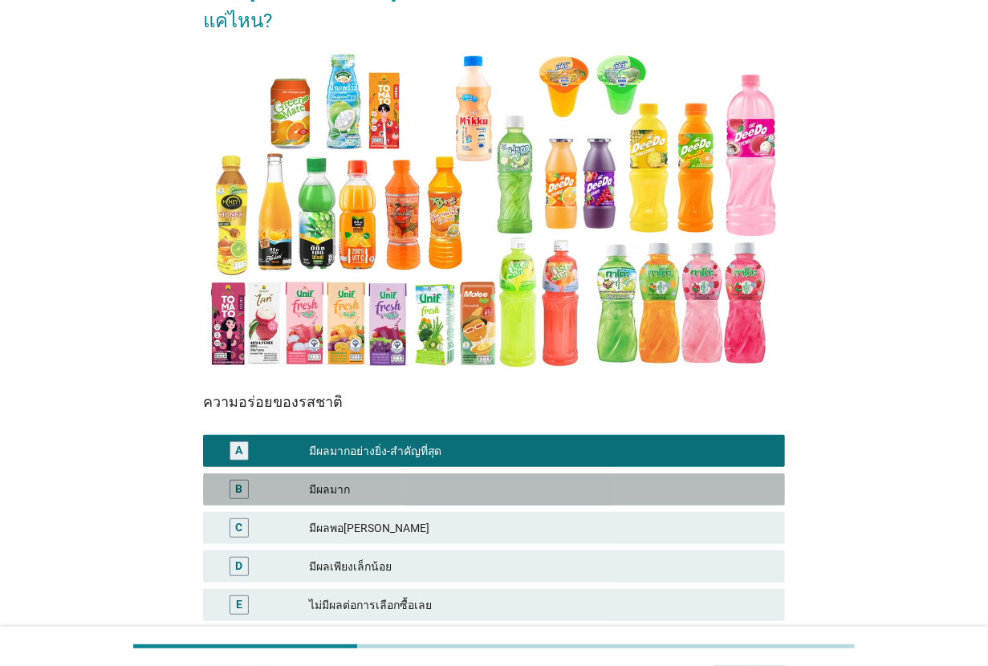
click at [478, 480] on div "มีผลมาก" at bounding box center [540, 489] width 463 height 19
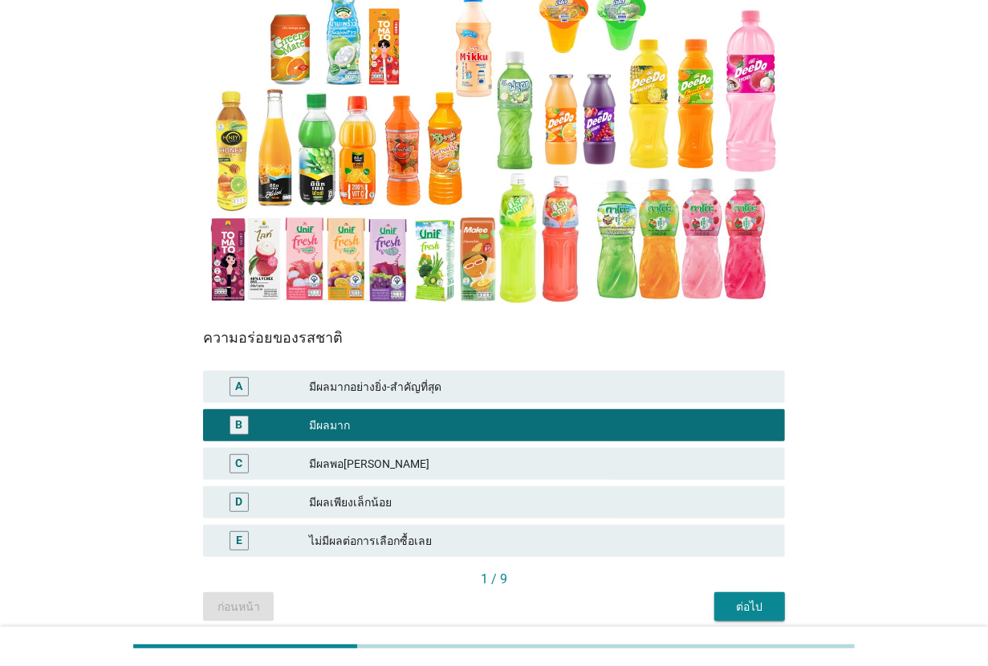
scroll to position [239, 0]
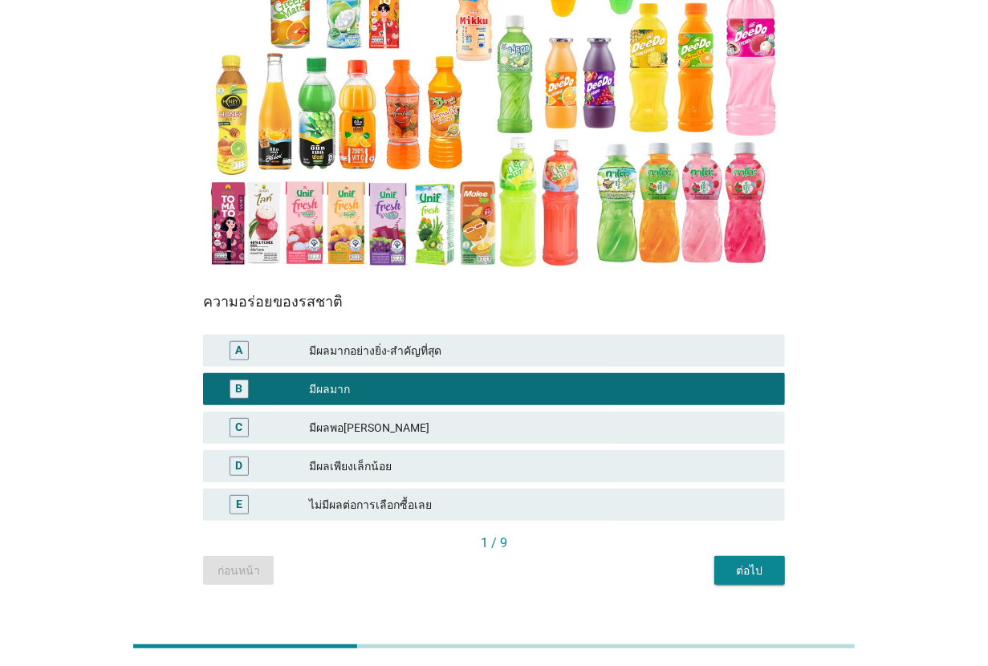
click at [759, 556] on button "ต่อไป" at bounding box center [749, 570] width 71 height 29
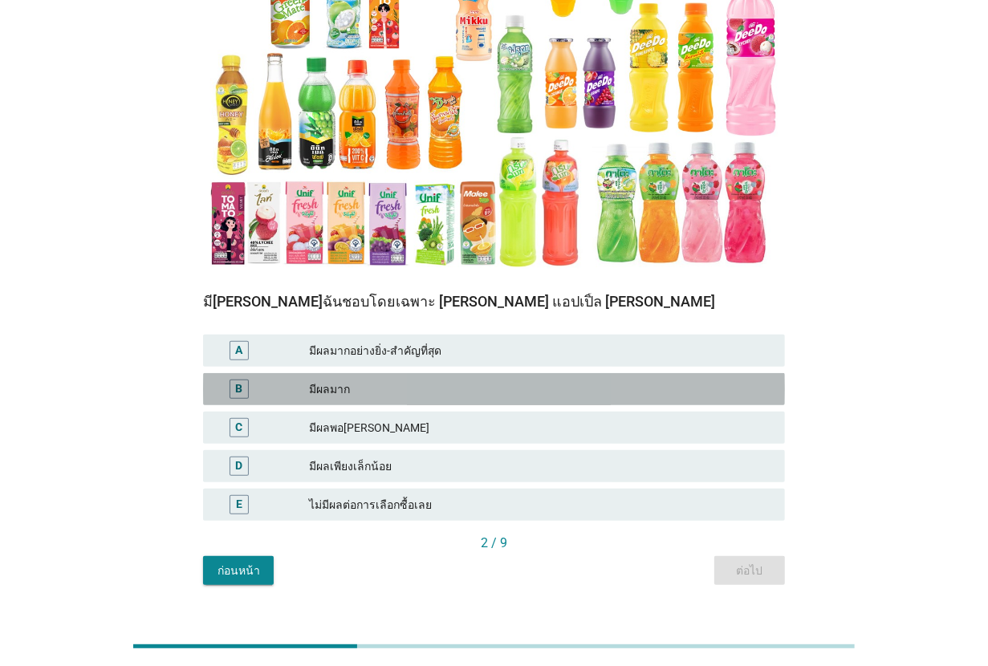
click at [442, 379] on div "มีผลมาก" at bounding box center [540, 388] width 463 height 19
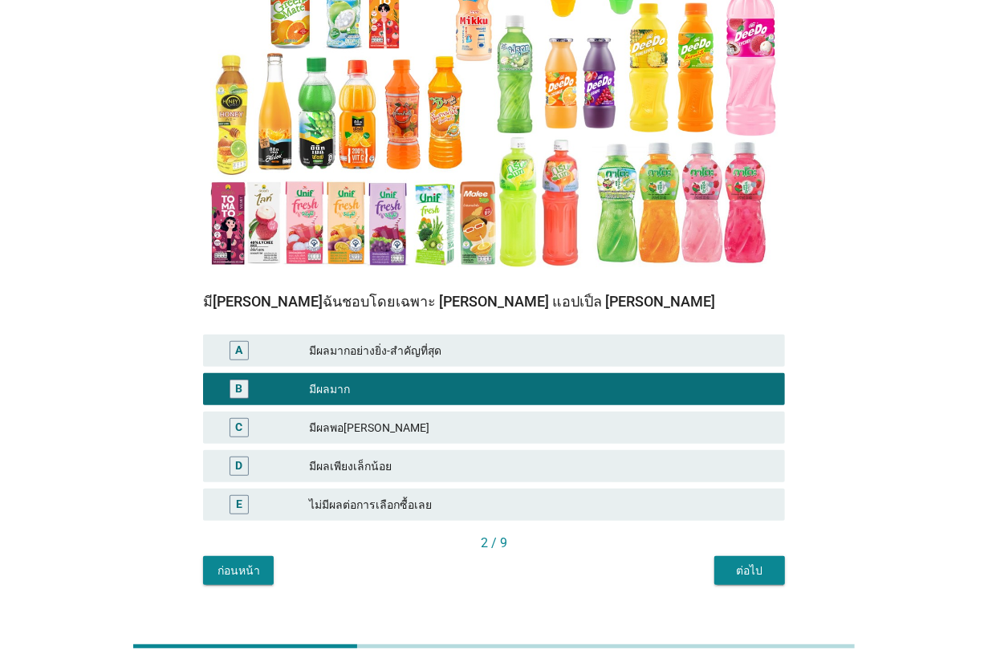
click at [529, 341] on div "มีผลมากอย่างยิ่ง-สำคัญที่สุด" at bounding box center [540, 350] width 463 height 19
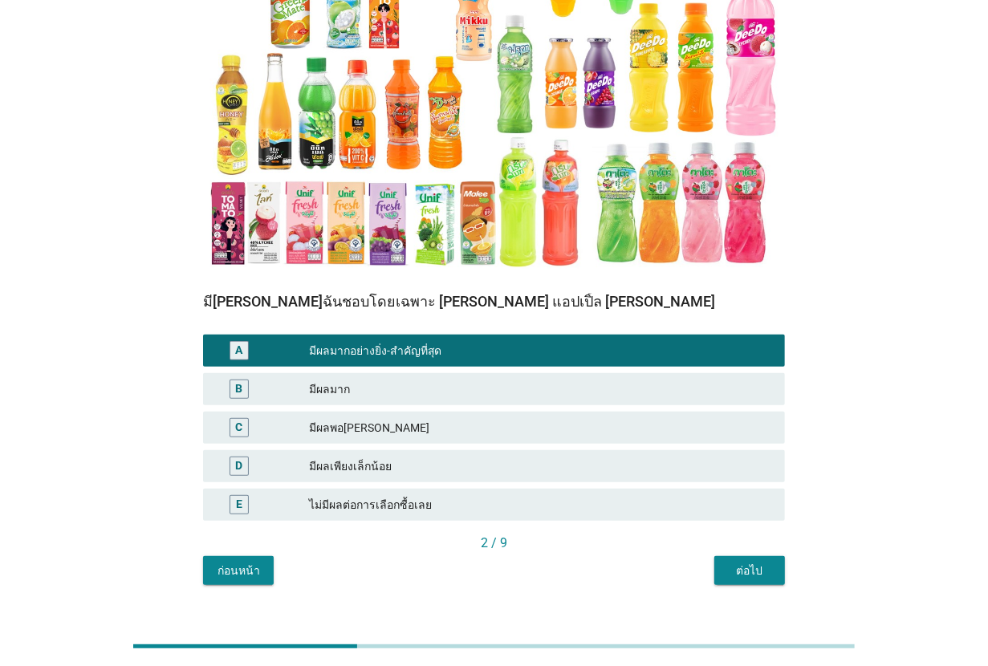
click at [727, 562] on div "ต่อไป" at bounding box center [749, 570] width 45 height 17
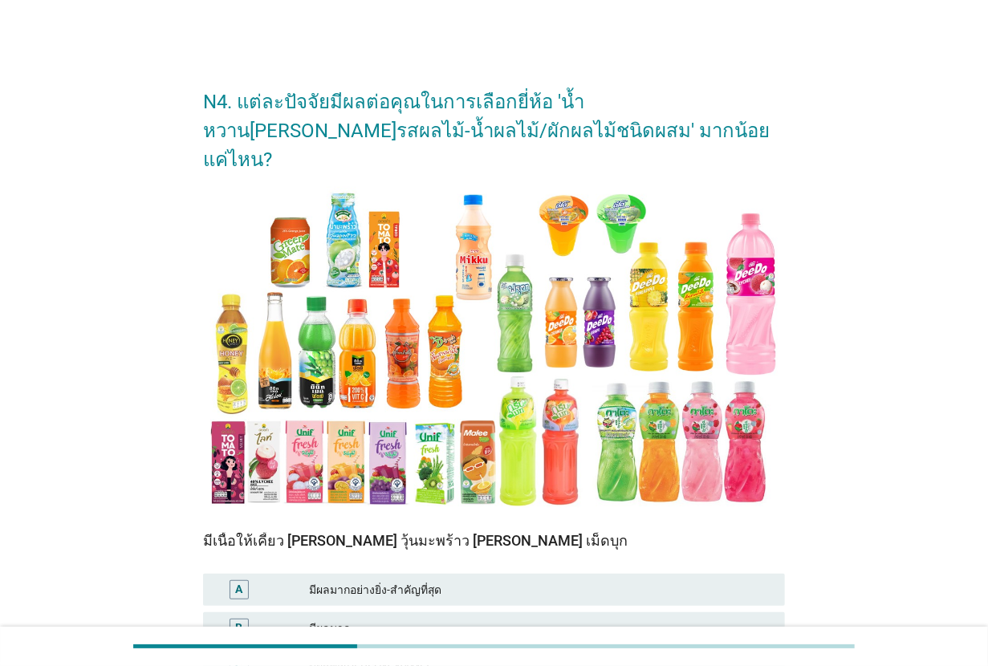
scroll to position [100, 0]
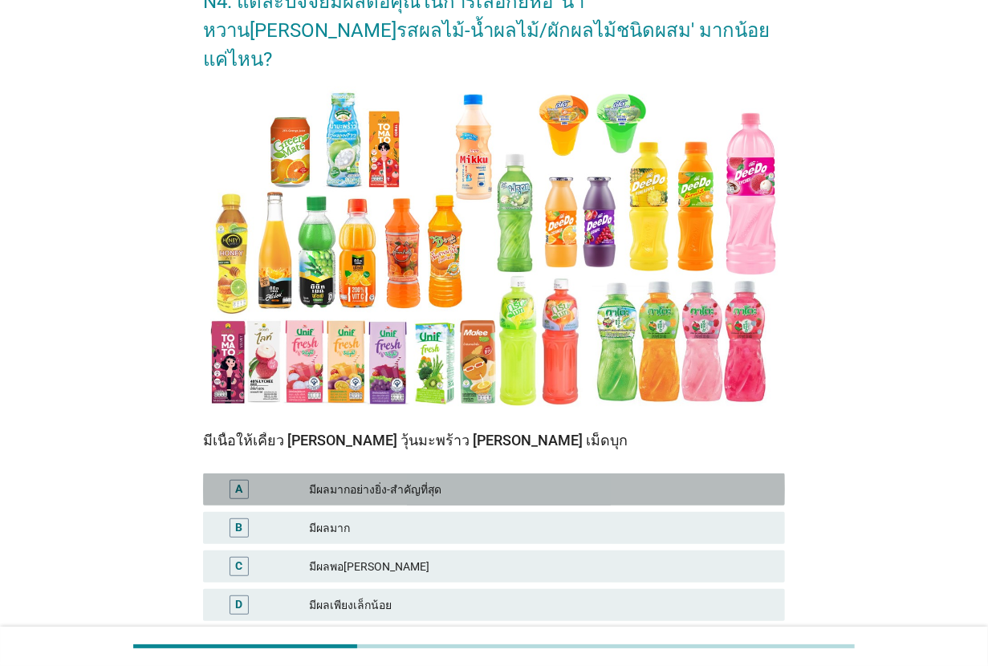
click at [455, 480] on div "มีผลมากอย่างยิ่ง-สำคัญที่สุด" at bounding box center [540, 489] width 463 height 19
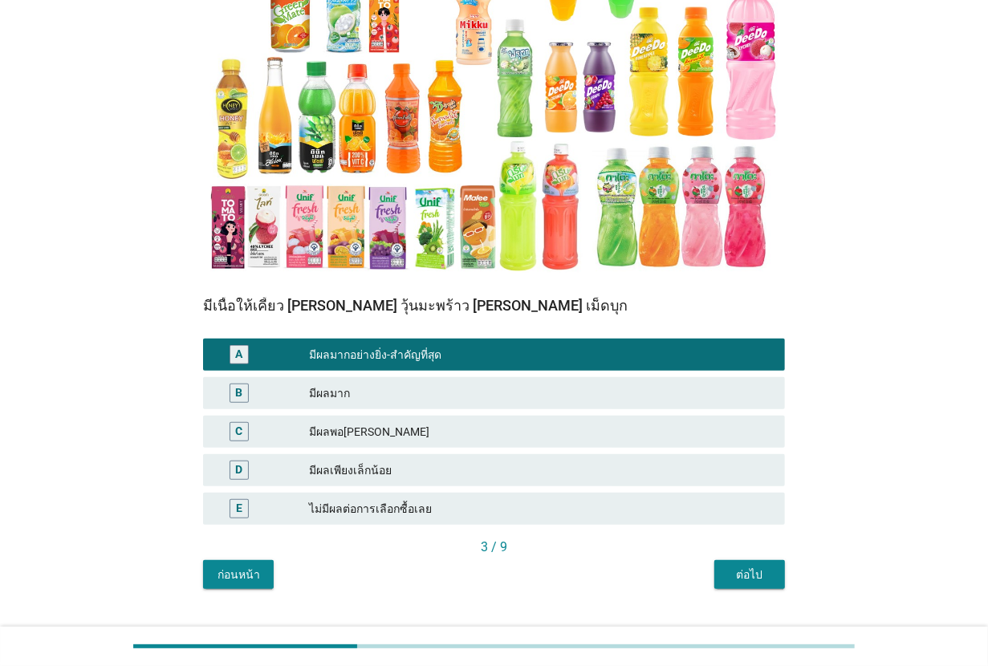
scroll to position [239, 0]
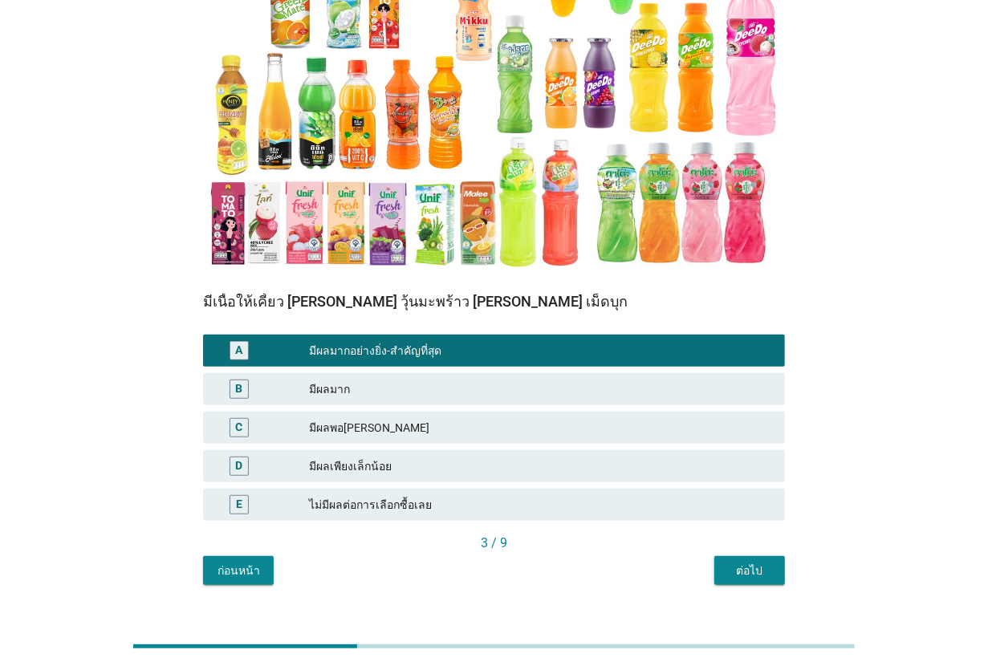
click at [762, 556] on button "ต่อไป" at bounding box center [749, 570] width 71 height 29
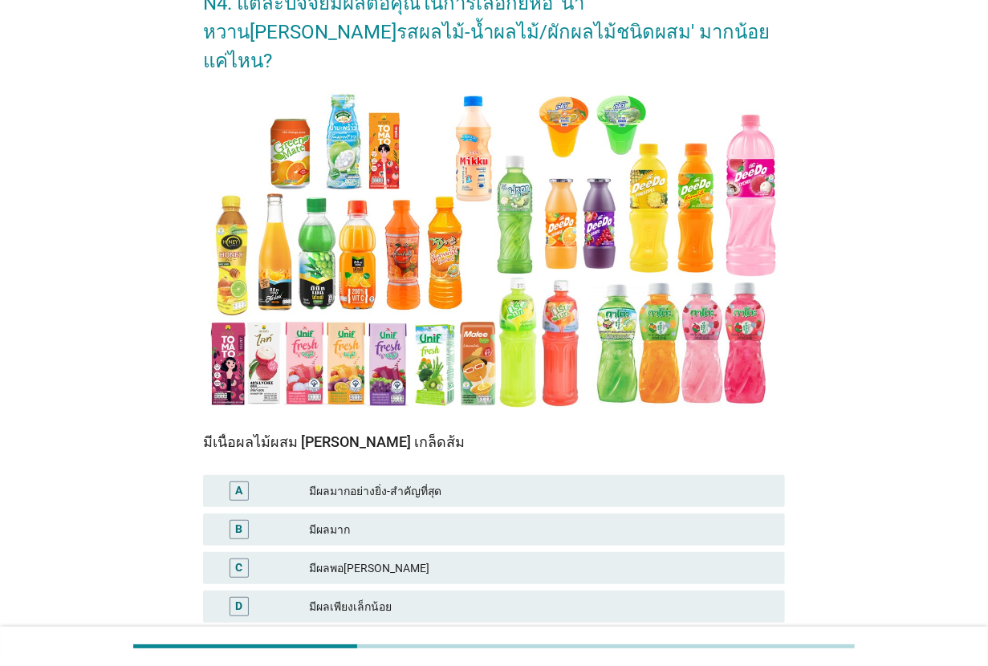
scroll to position [100, 0]
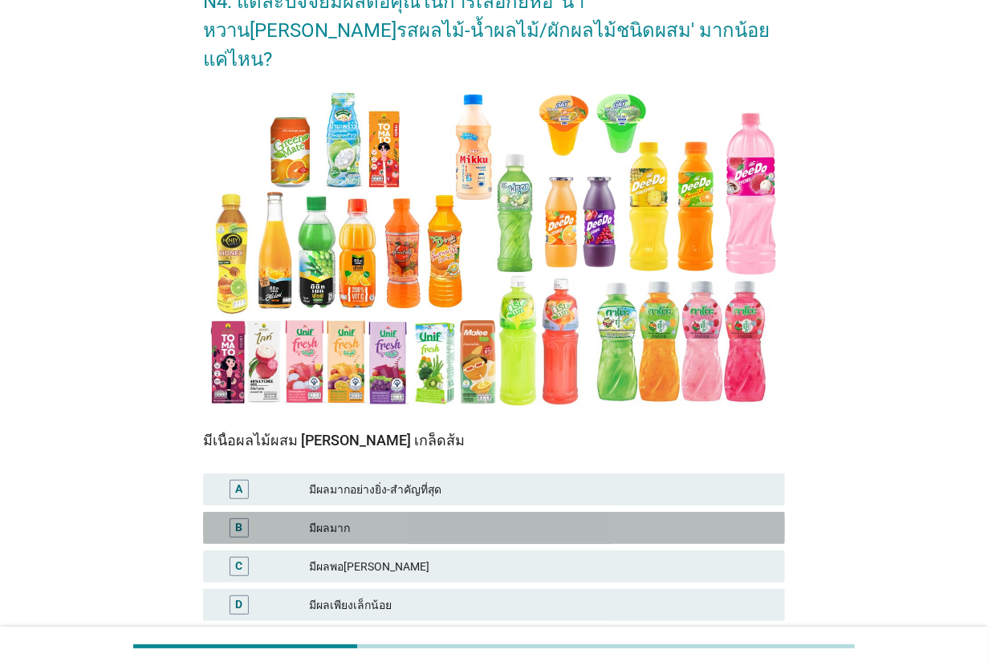
click at [469, 518] on div "มีผลมาก" at bounding box center [540, 527] width 463 height 19
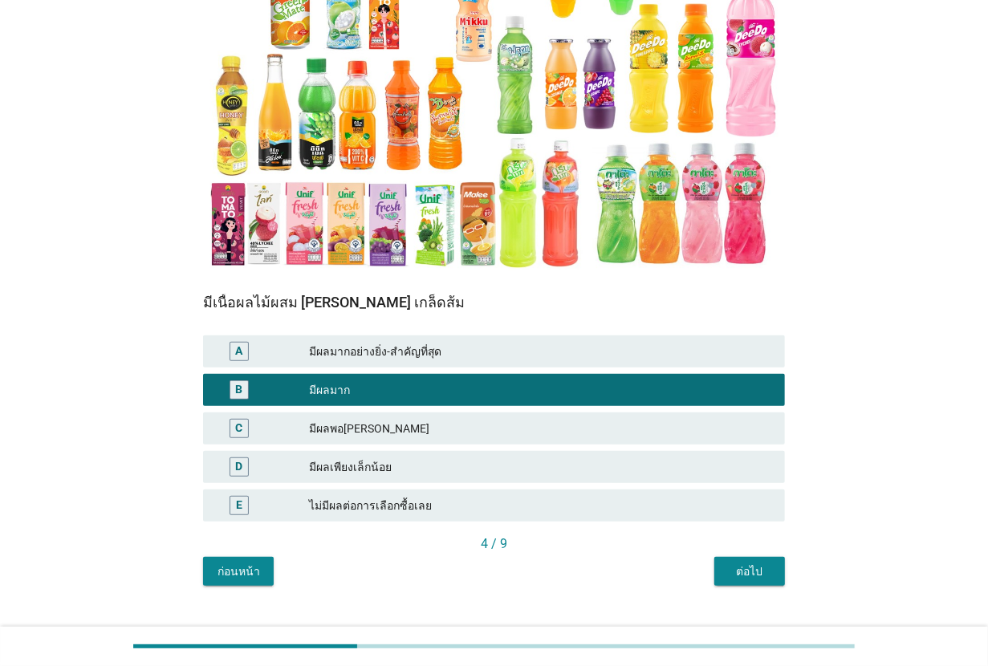
scroll to position [239, 0]
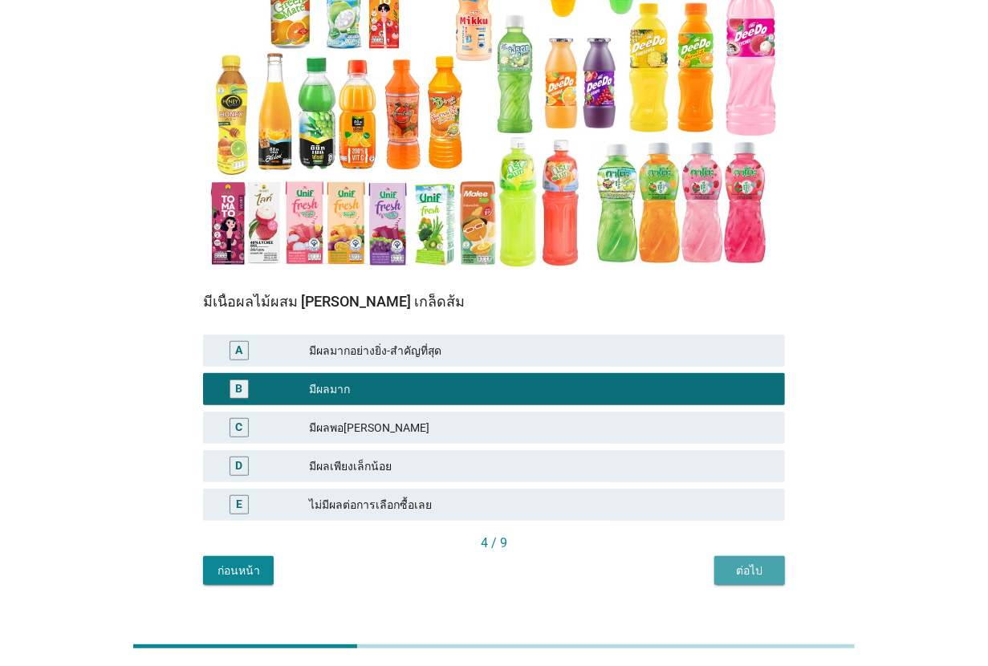
click at [744, 562] on div "ต่อไป" at bounding box center [749, 570] width 45 height 17
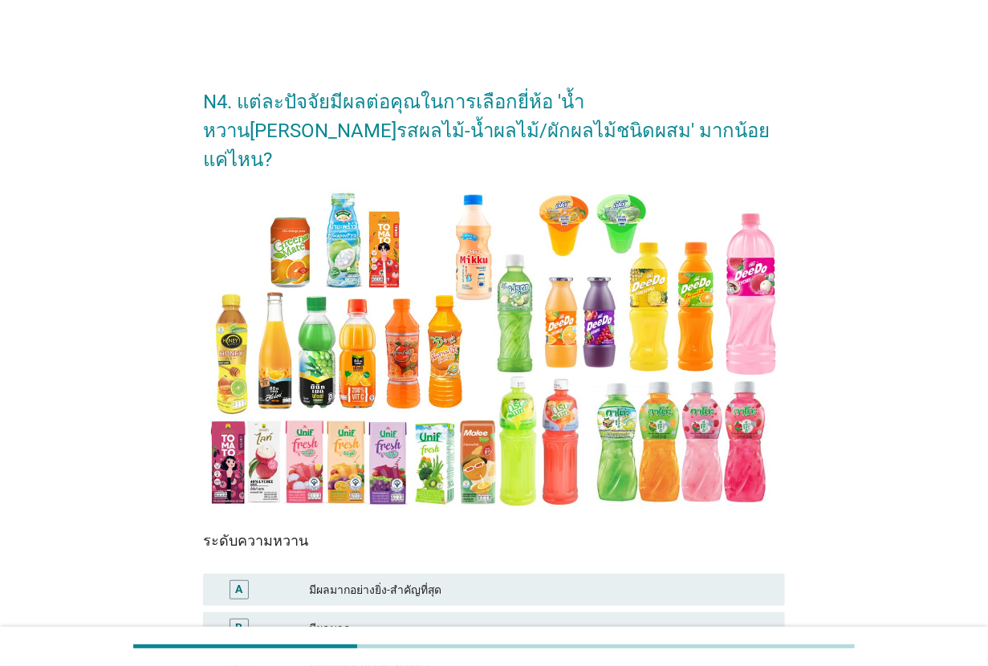
scroll to position [100, 0]
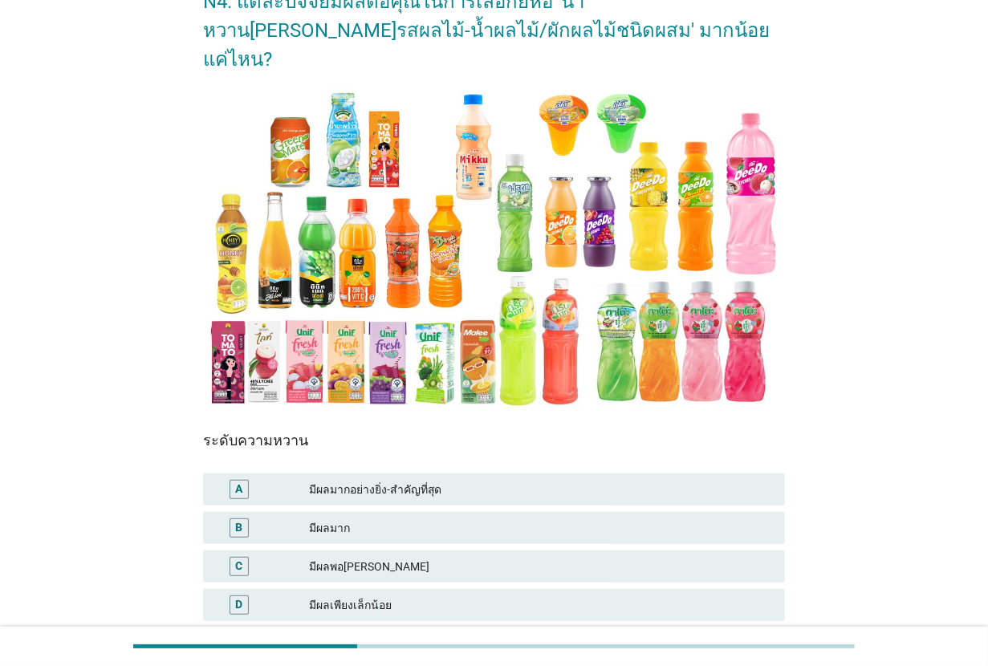
click at [442, 512] on div "B มีผลมาก" at bounding box center [494, 528] width 582 height 32
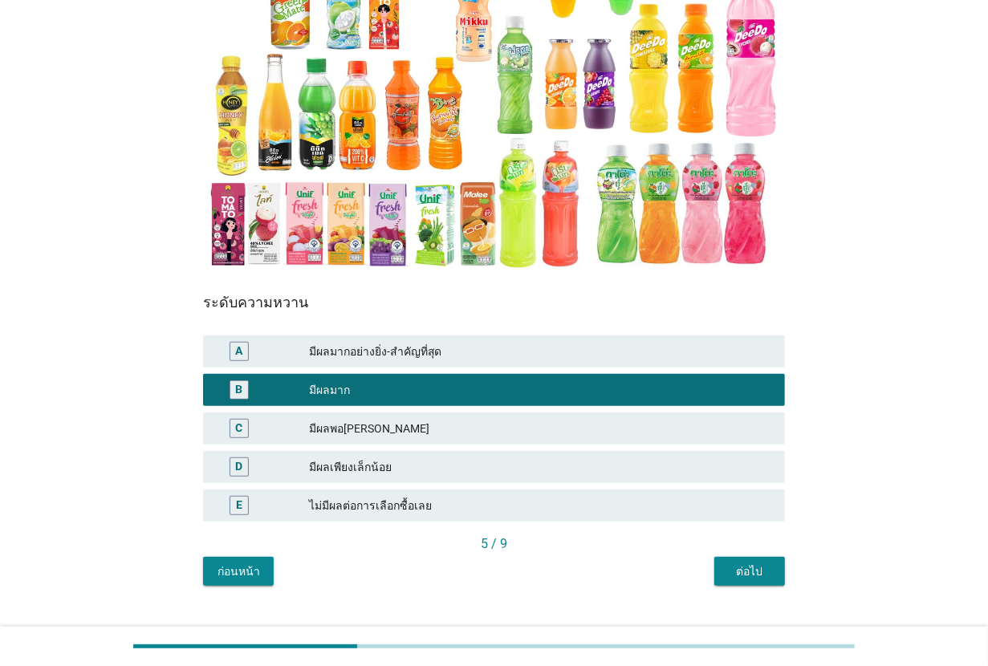
scroll to position [239, 0]
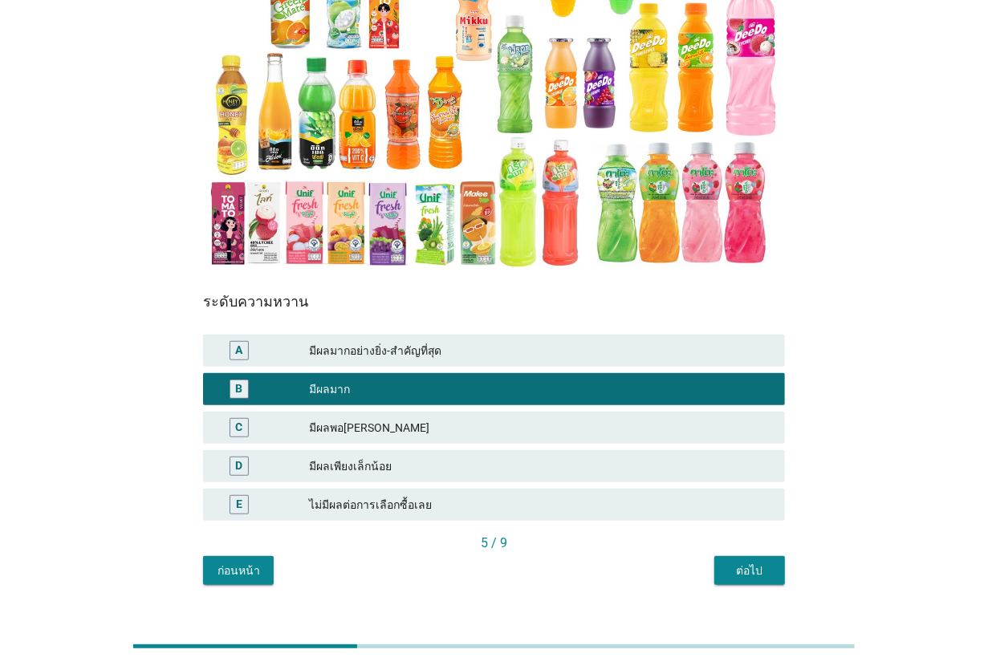
click at [383, 418] on div "มีผลพอ[PERSON_NAME]" at bounding box center [540, 427] width 463 height 19
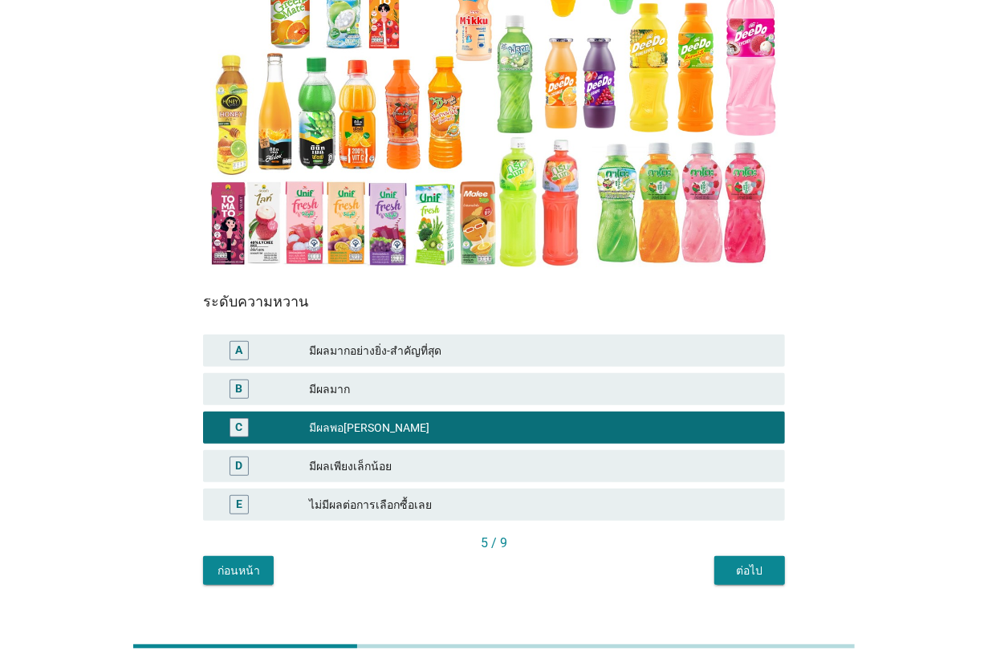
click at [746, 562] on div "ต่อไป" at bounding box center [749, 570] width 45 height 17
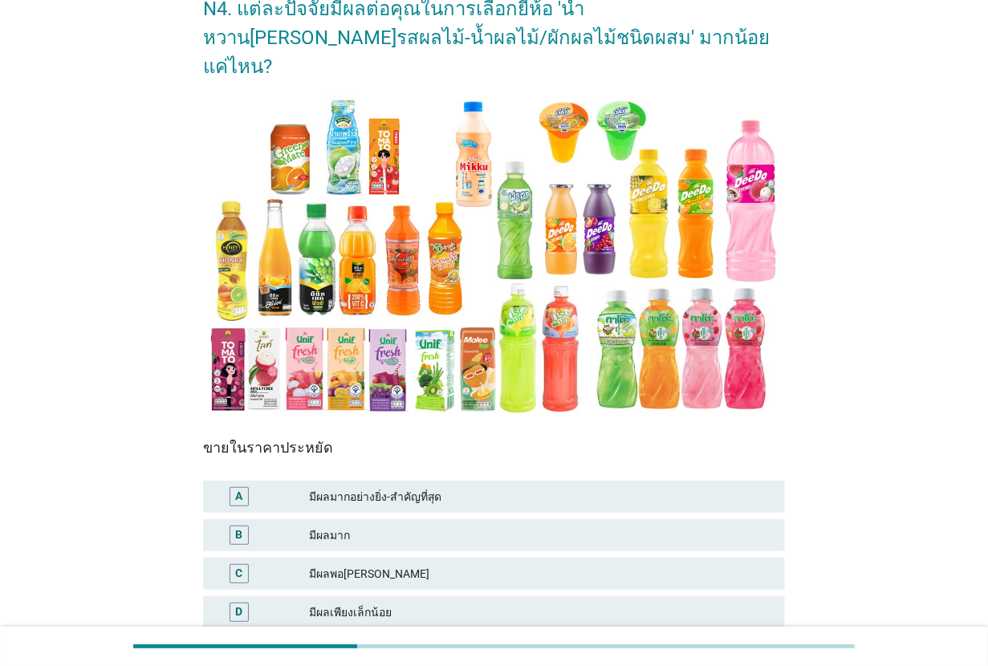
scroll to position [201, 0]
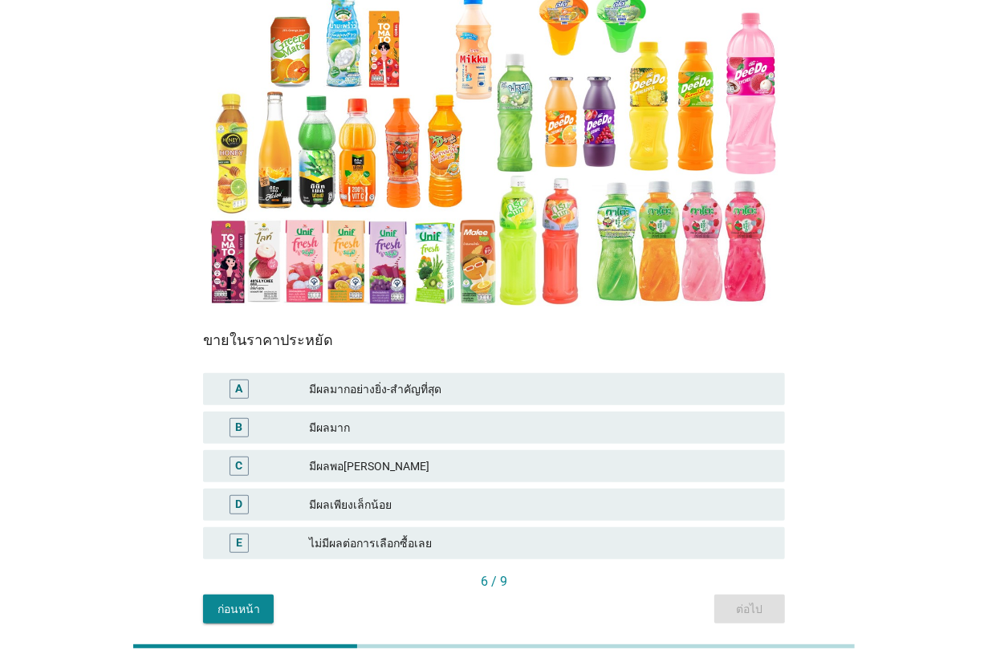
click at [477, 456] on div "มีผลพอ[PERSON_NAME]" at bounding box center [540, 465] width 463 height 19
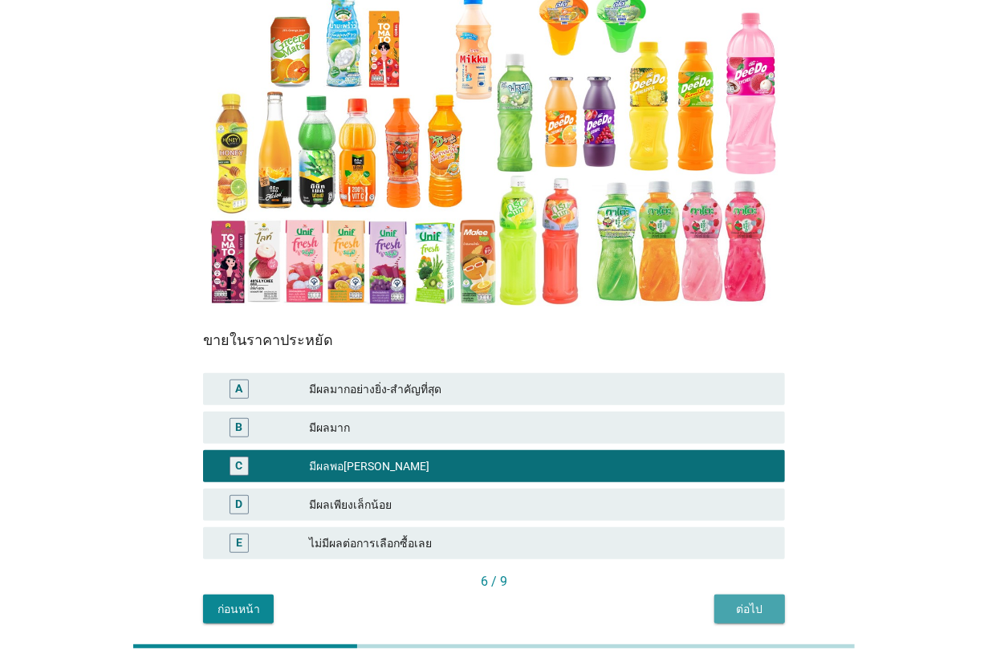
click at [727, 601] on div "ต่อไป" at bounding box center [749, 609] width 45 height 17
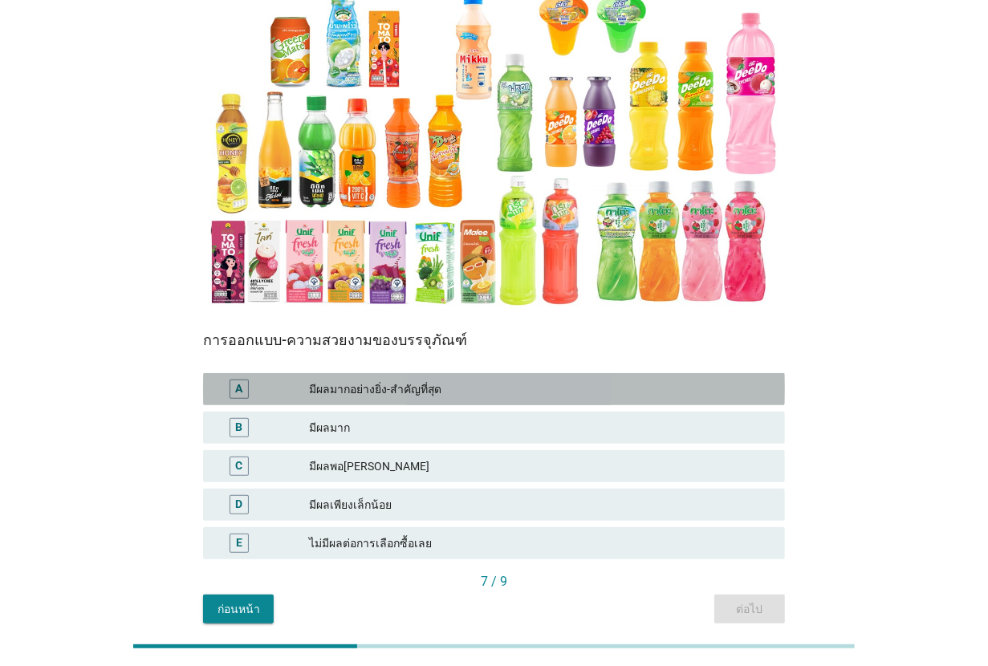
click at [445, 379] on div "มีผลมากอย่างยิ่ง-สำคัญที่สุด" at bounding box center [540, 388] width 463 height 19
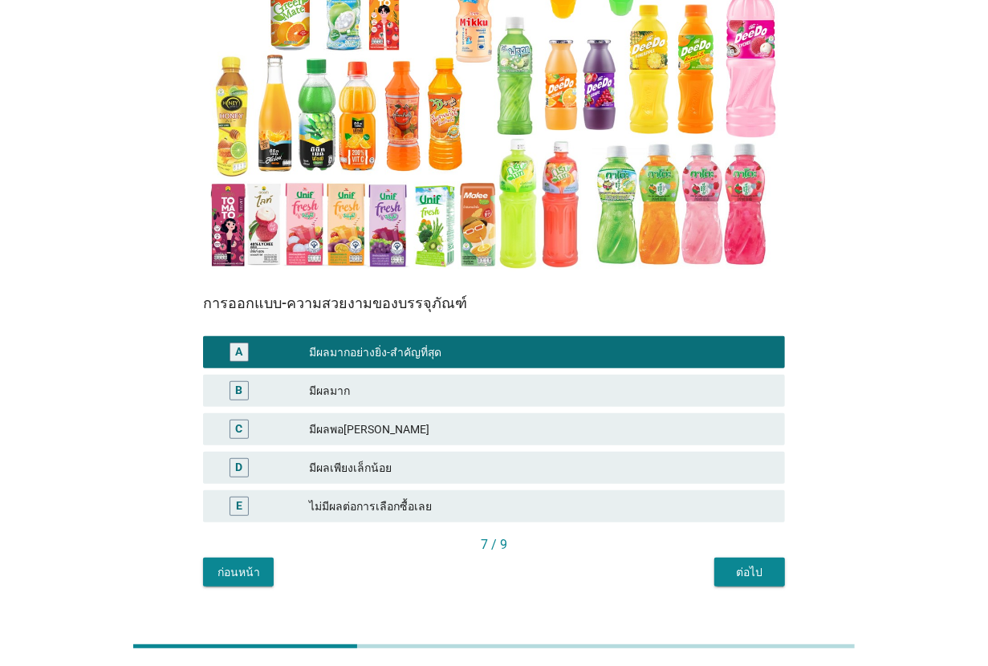
scroll to position [239, 0]
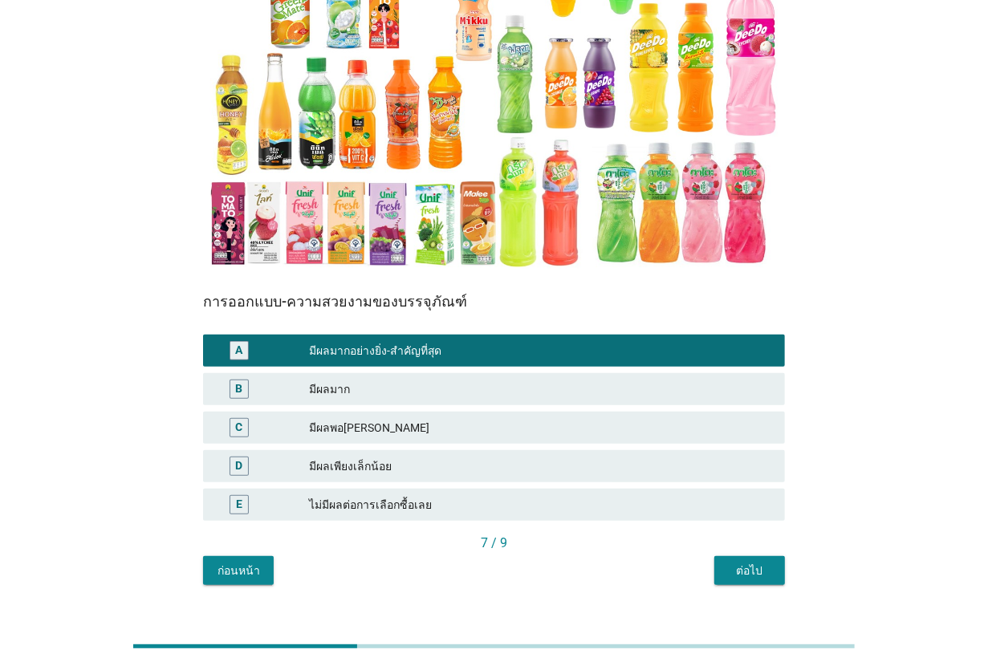
click at [734, 556] on button "ต่อไป" at bounding box center [749, 570] width 71 height 29
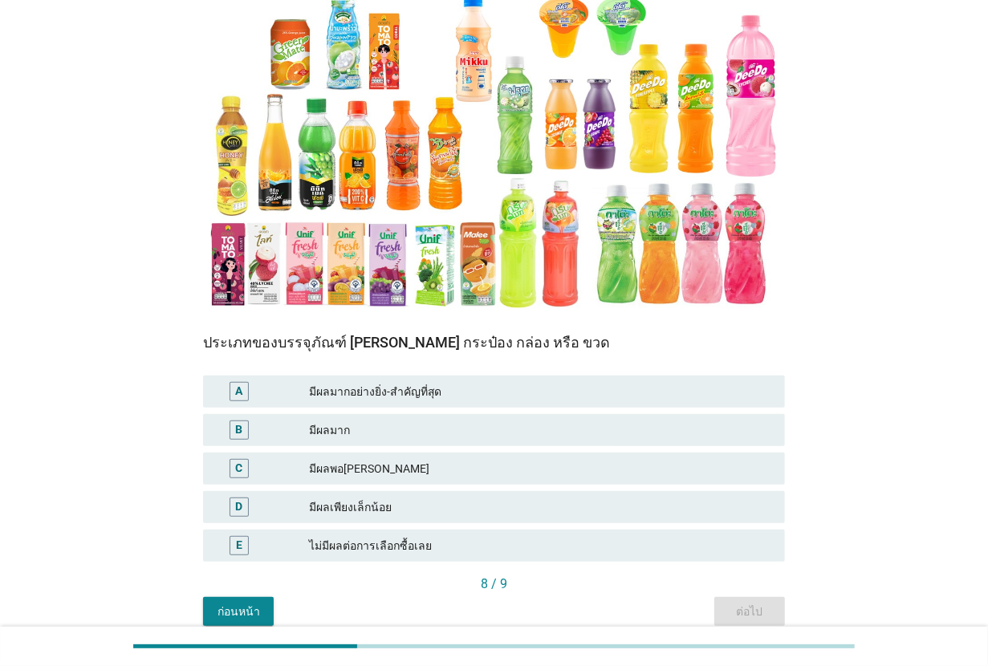
scroll to position [201, 0]
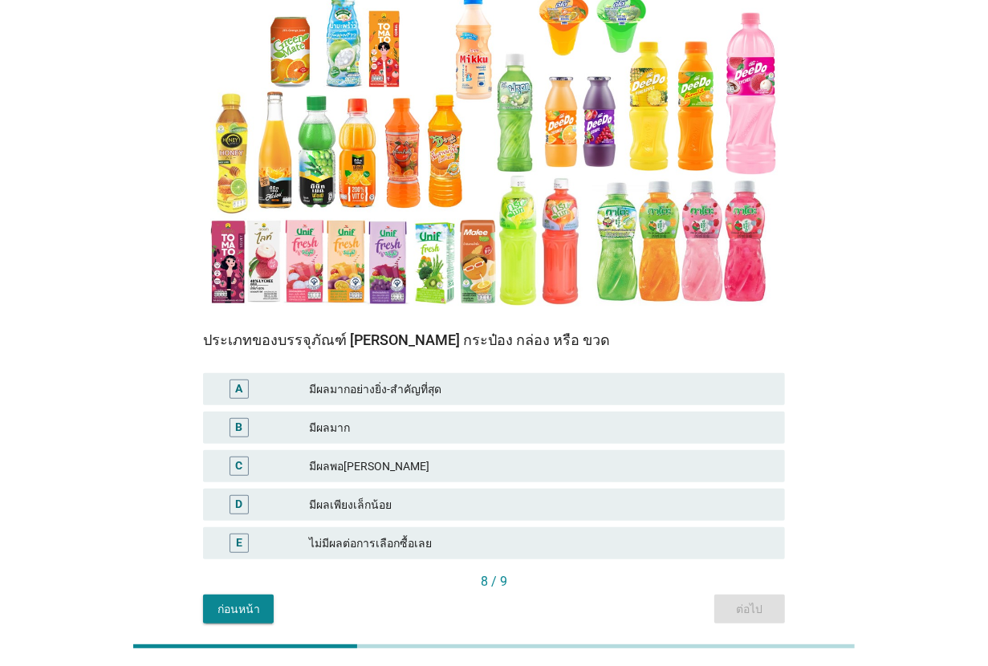
click at [434, 379] on div "มีผลมากอย่างยิ่ง-สำคัญที่สุด" at bounding box center [540, 388] width 463 height 19
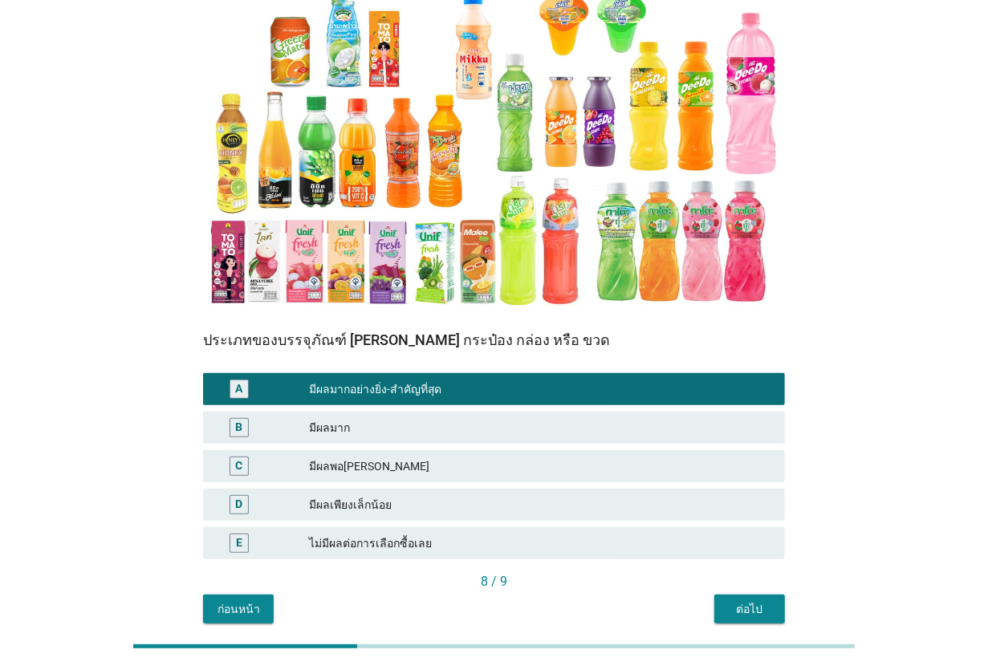
click at [767, 601] on div "ต่อไป" at bounding box center [749, 609] width 45 height 17
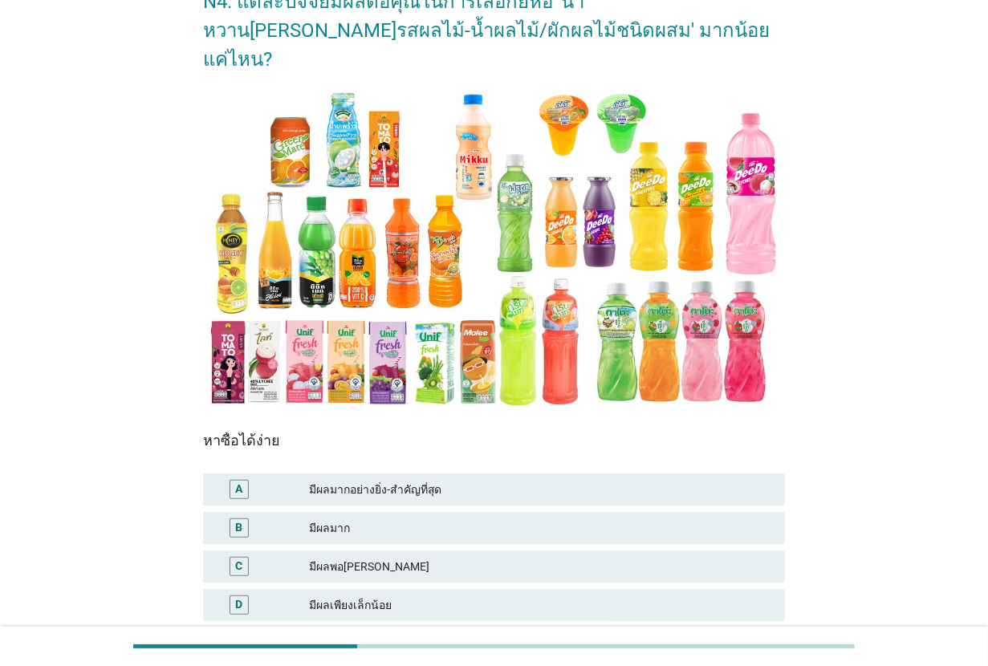
click at [507, 480] on div "มีผลมากอย่างยิ่ง-สำคัญที่สุด" at bounding box center [540, 489] width 463 height 19
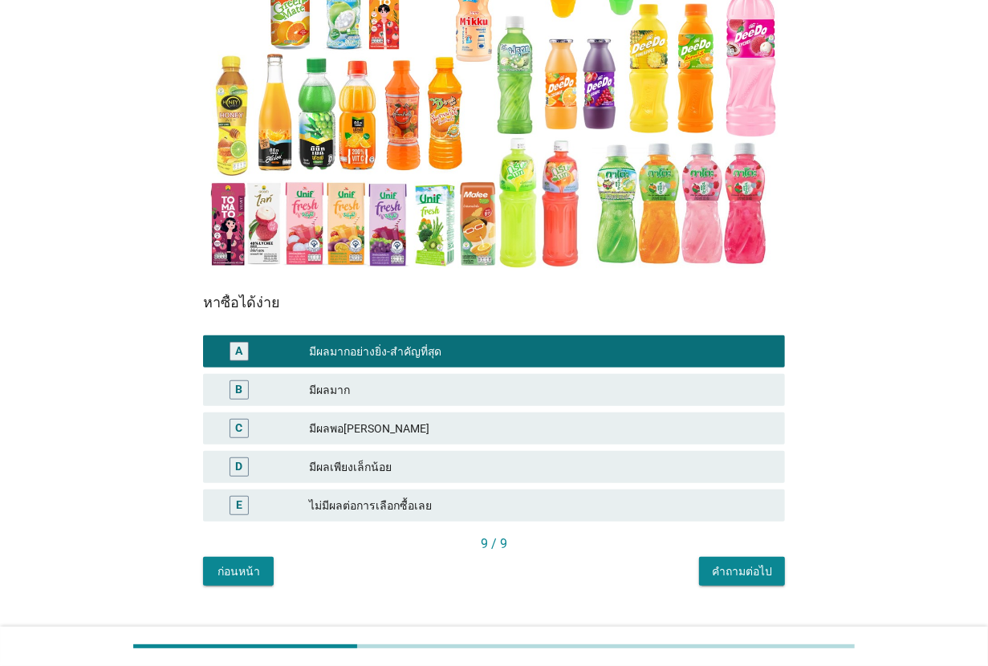
scroll to position [239, 0]
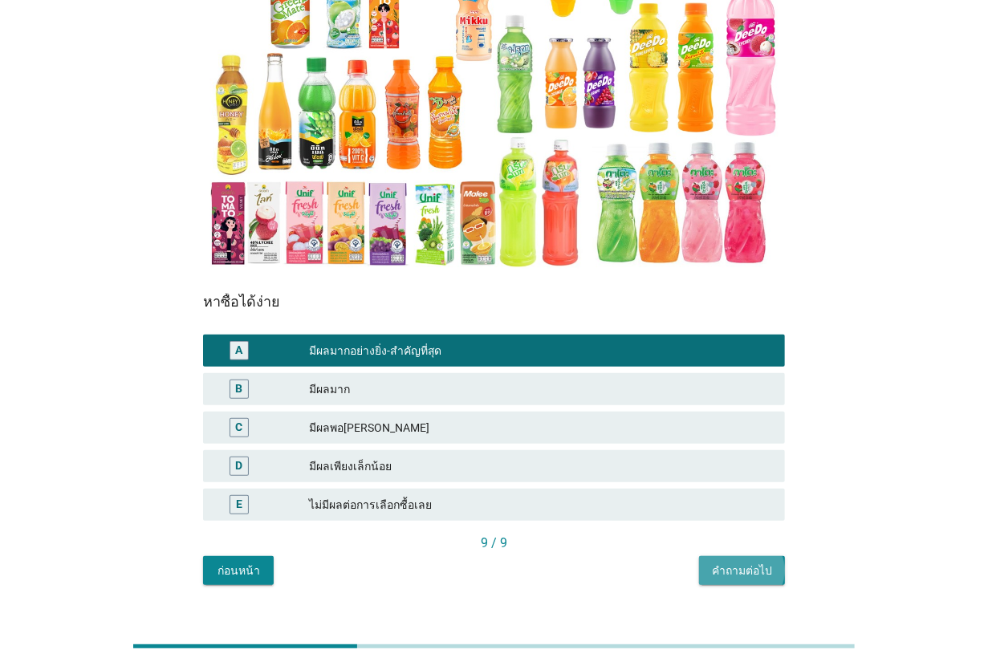
click at [718, 562] on div "คำถามต่อไป" at bounding box center [742, 570] width 60 height 17
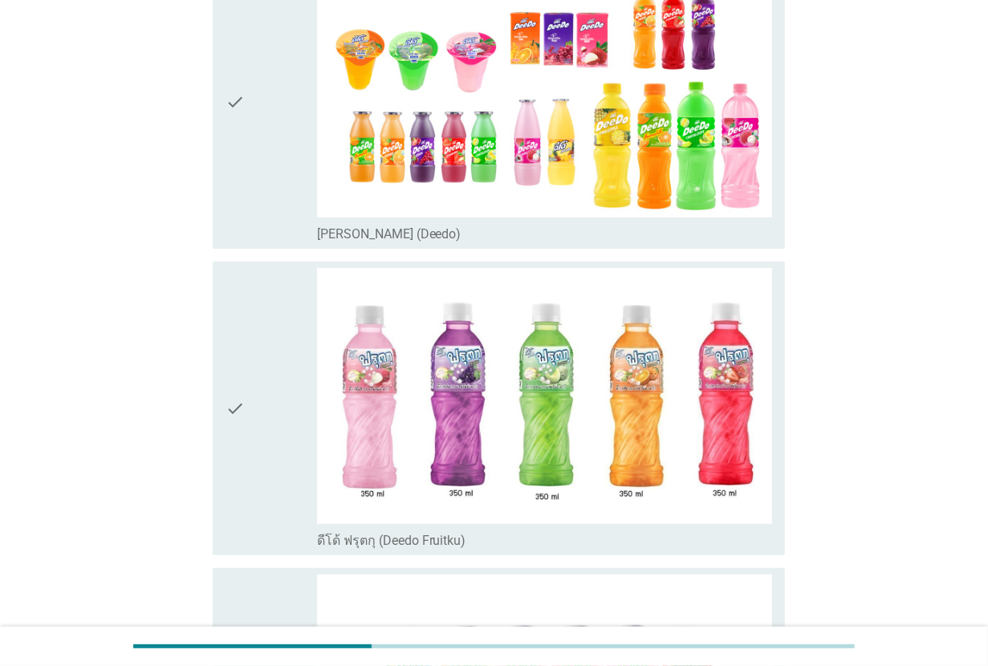
scroll to position [0, 0]
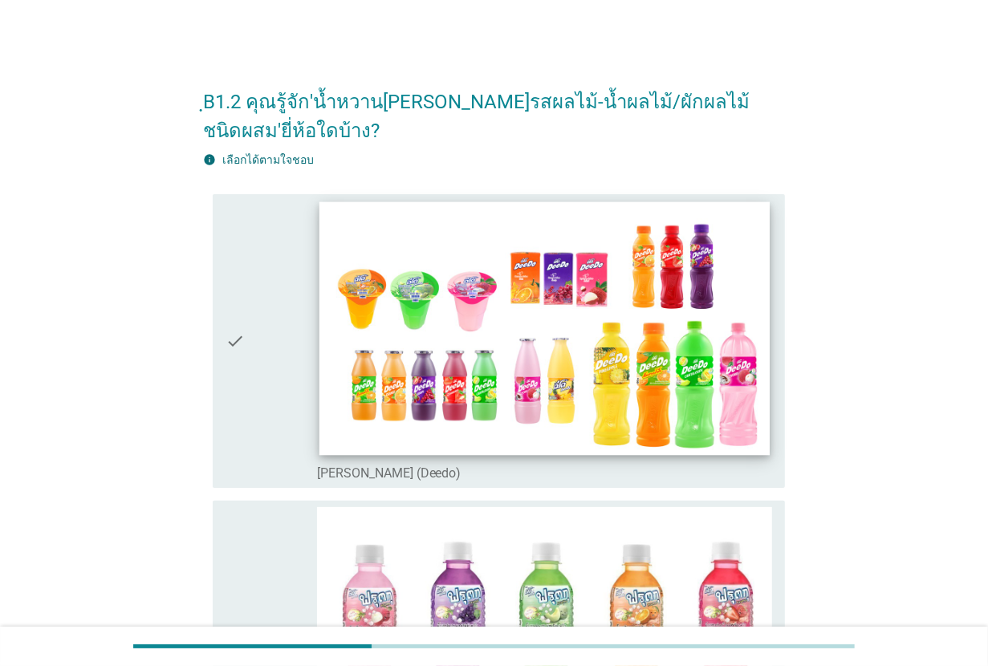
click at [423, 327] on img at bounding box center [543, 328] width 451 height 254
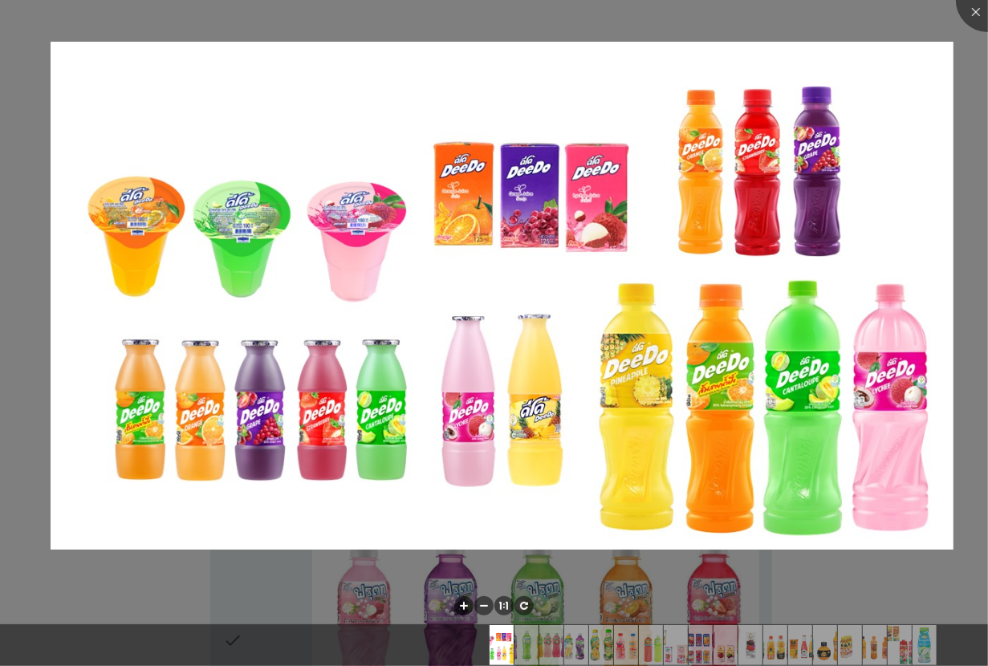
click at [423, 327] on img at bounding box center [502, 296] width 903 height 508
click at [980, 10] on div at bounding box center [987, 0] width 64 height 64
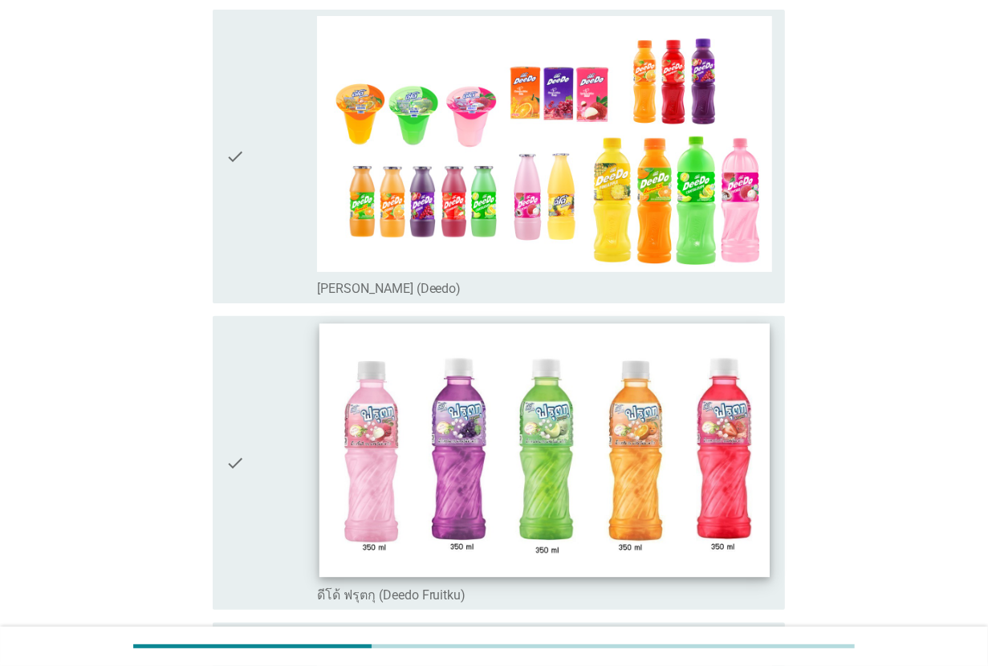
scroll to position [201, 0]
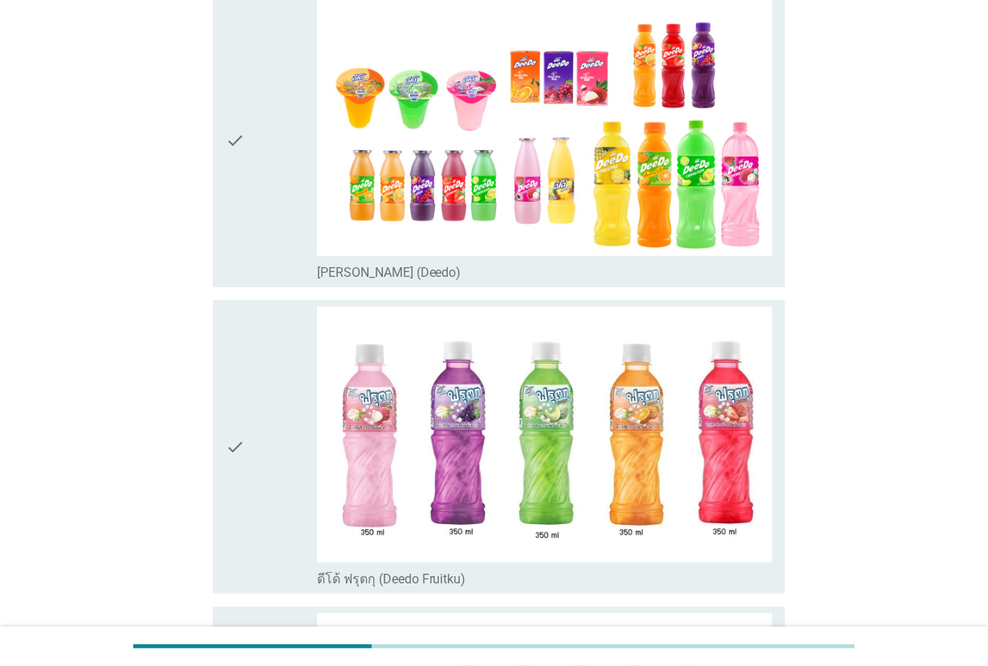
click at [294, 229] on div "check" at bounding box center [270, 140] width 91 height 281
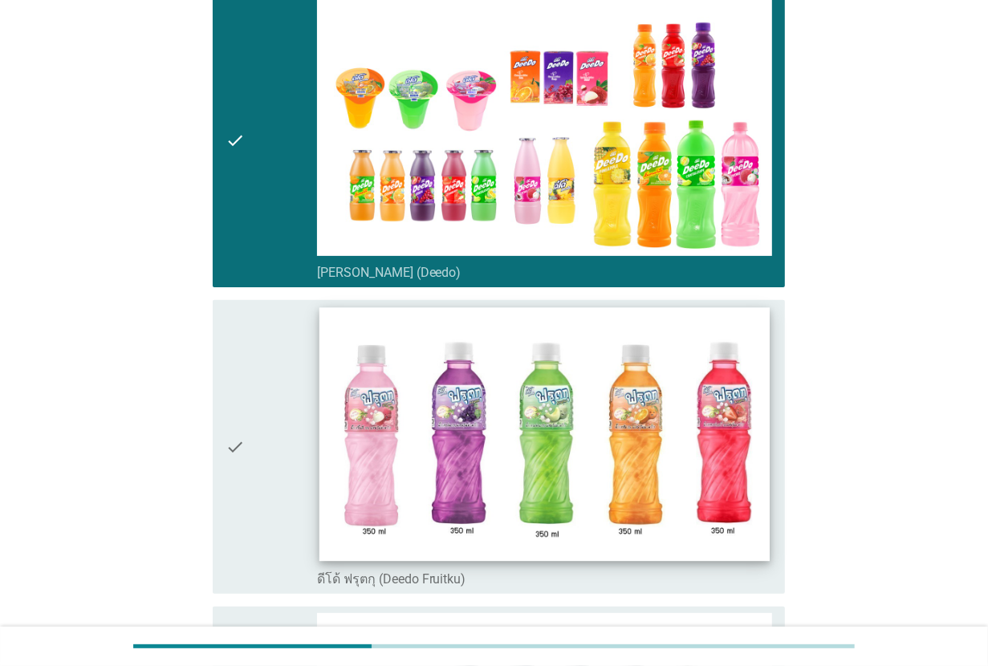
click at [521, 432] on img at bounding box center [543, 434] width 451 height 254
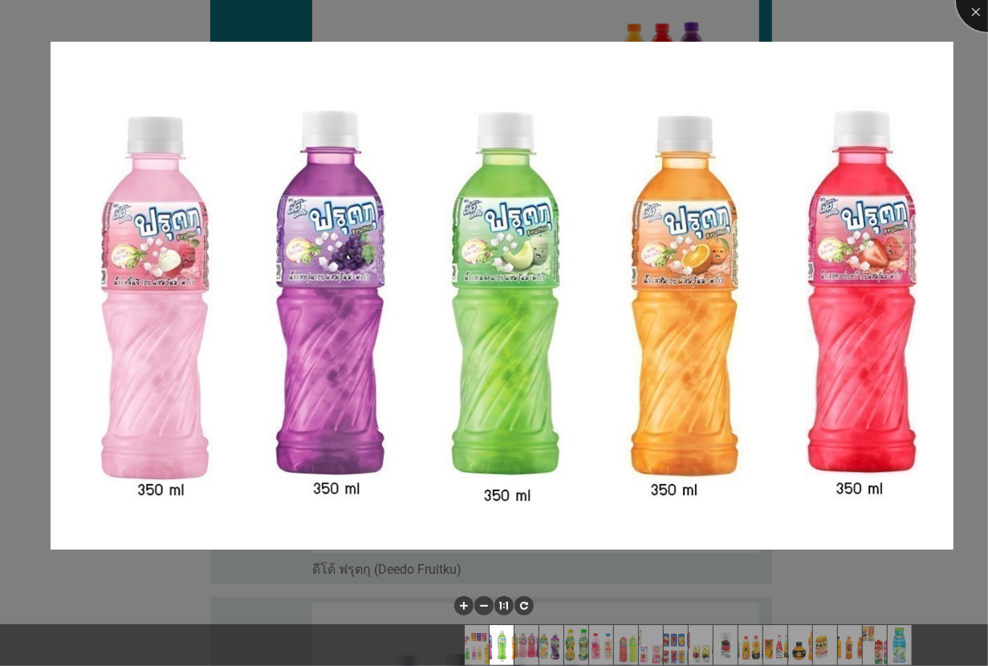
click at [979, 13] on div at bounding box center [987, 0] width 64 height 64
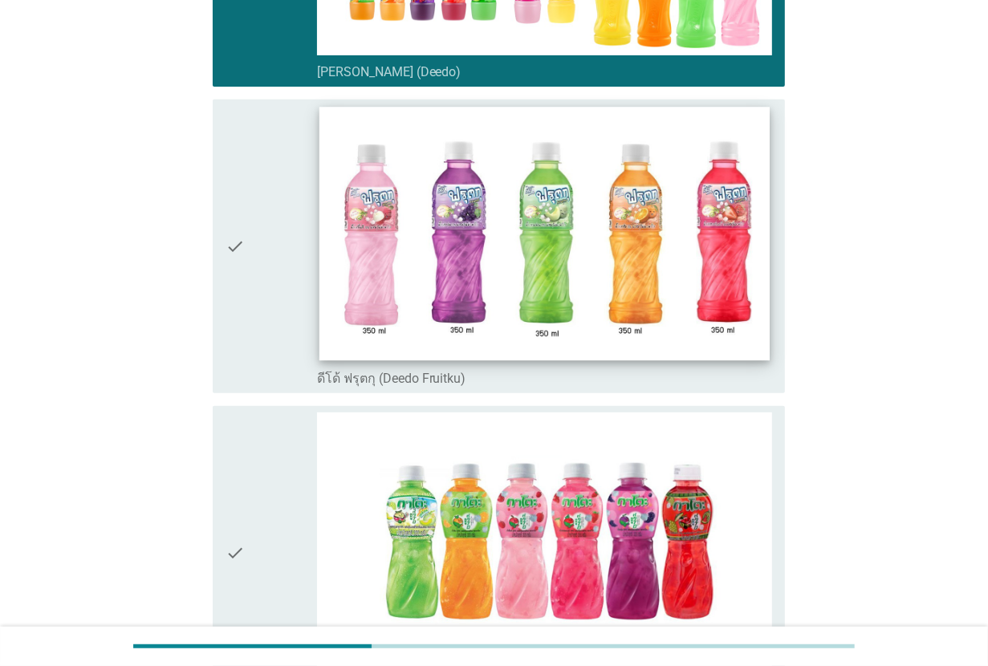
scroll to position [501, 0]
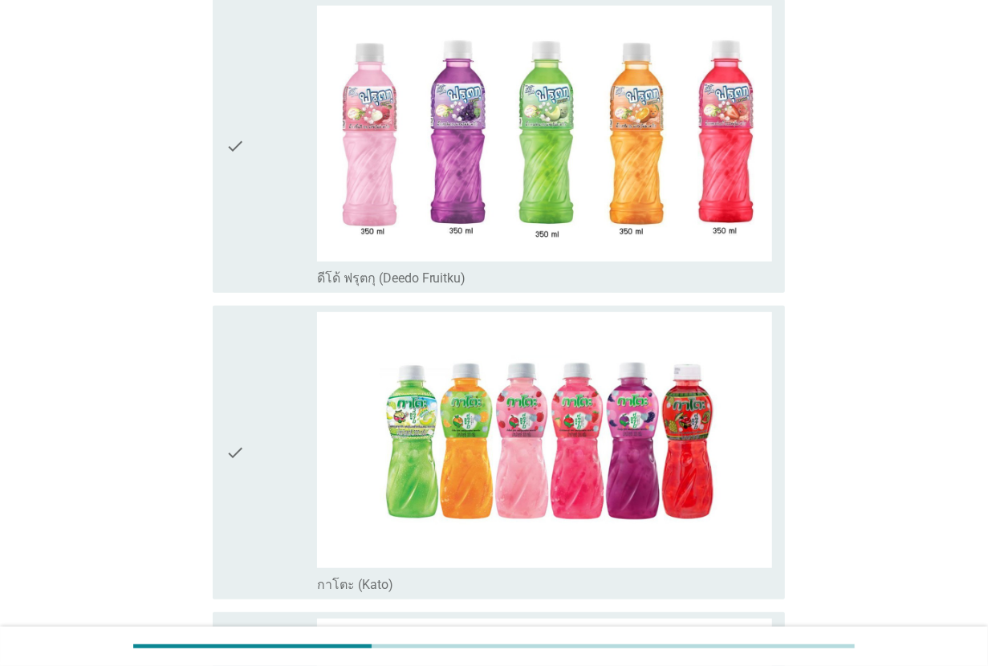
click at [282, 471] on div "check" at bounding box center [270, 452] width 91 height 281
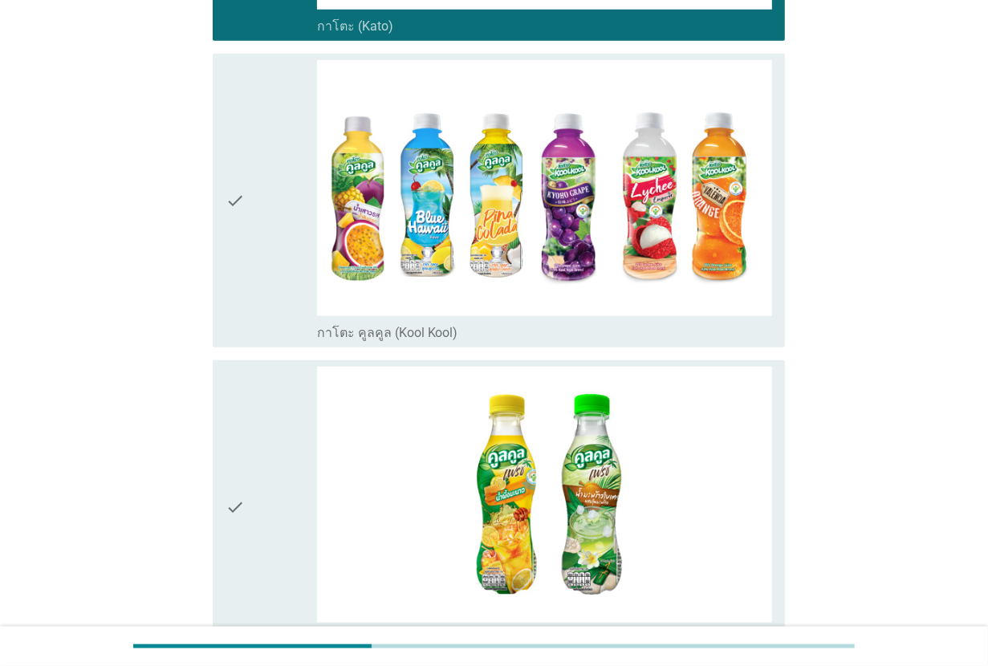
scroll to position [1103, 0]
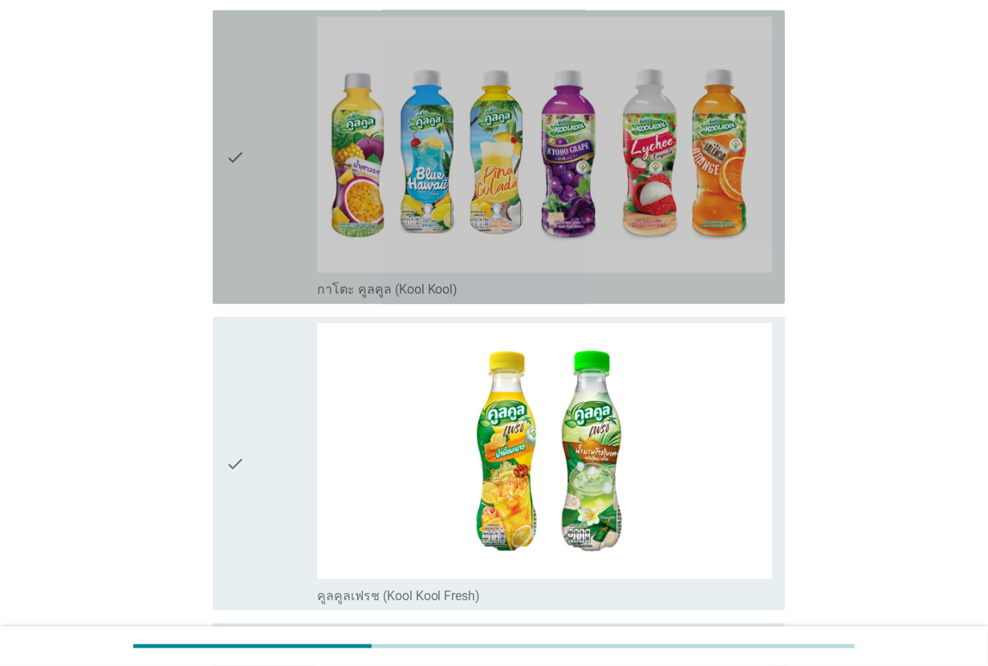
click at [274, 227] on div "check" at bounding box center [270, 157] width 91 height 281
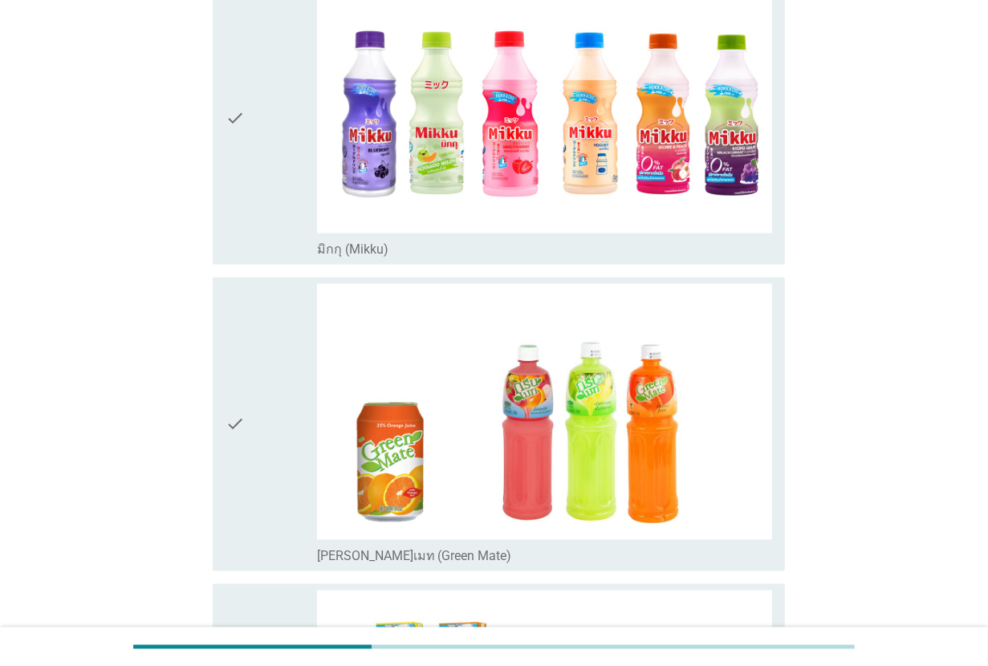
scroll to position [1805, 0]
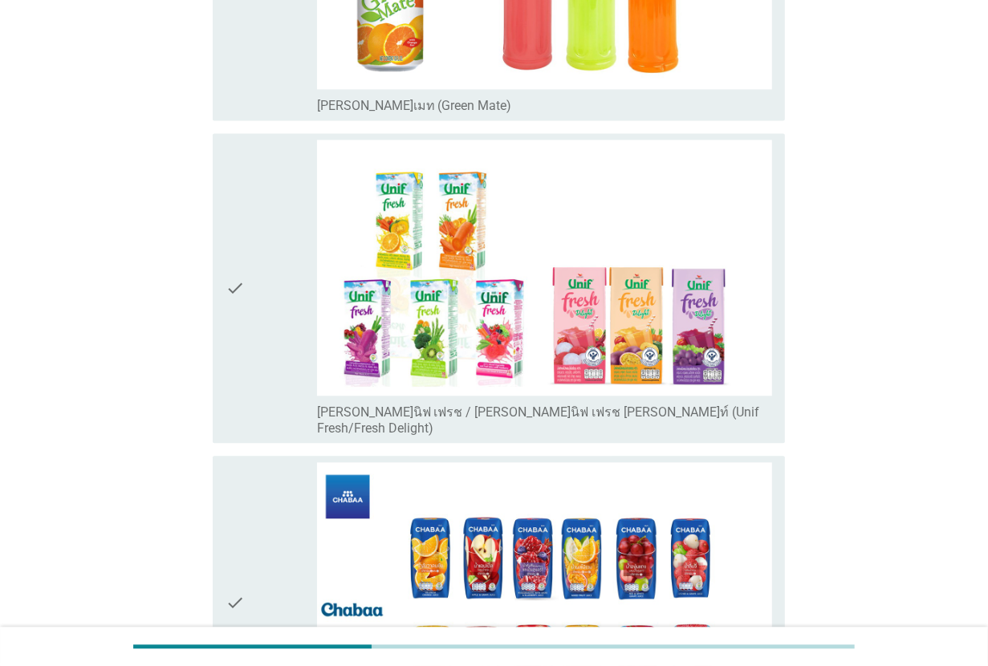
click at [246, 305] on div "check" at bounding box center [270, 288] width 91 height 297
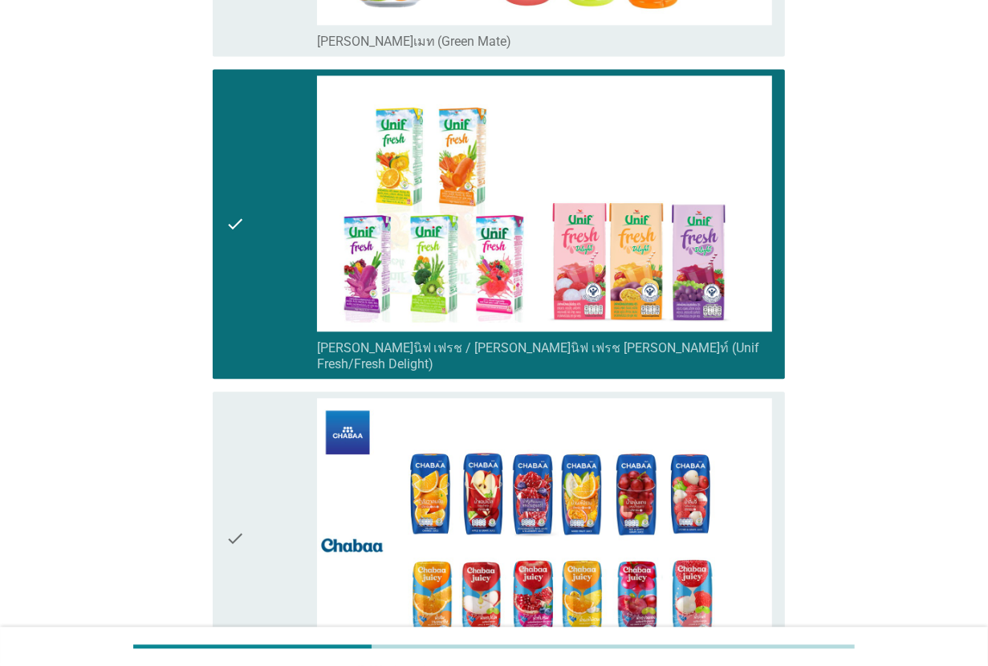
scroll to position [2306, 0]
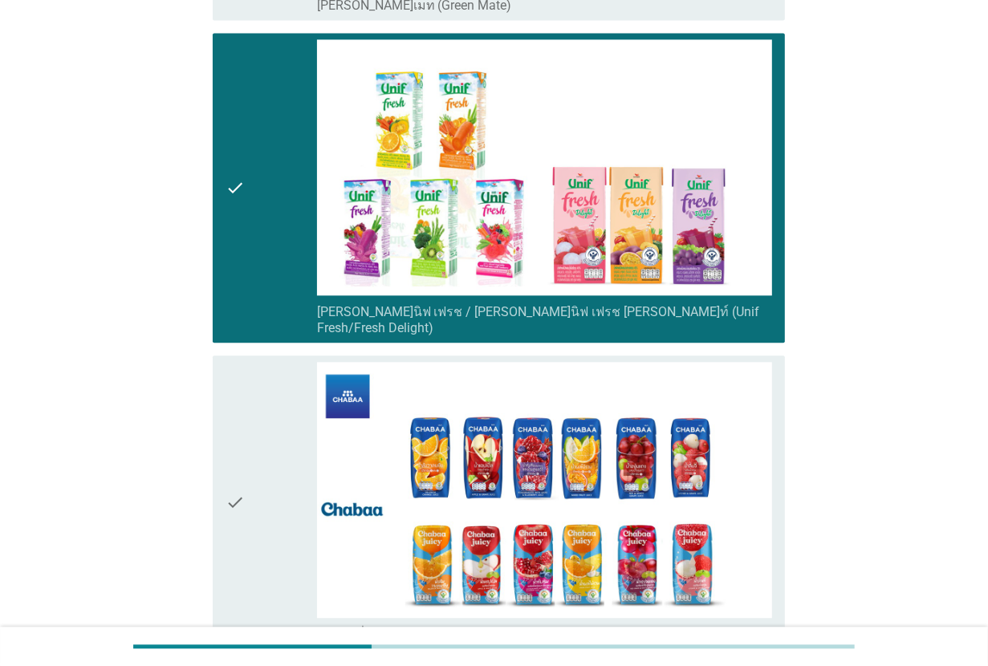
click at [249, 377] on div "check" at bounding box center [270, 502] width 91 height 281
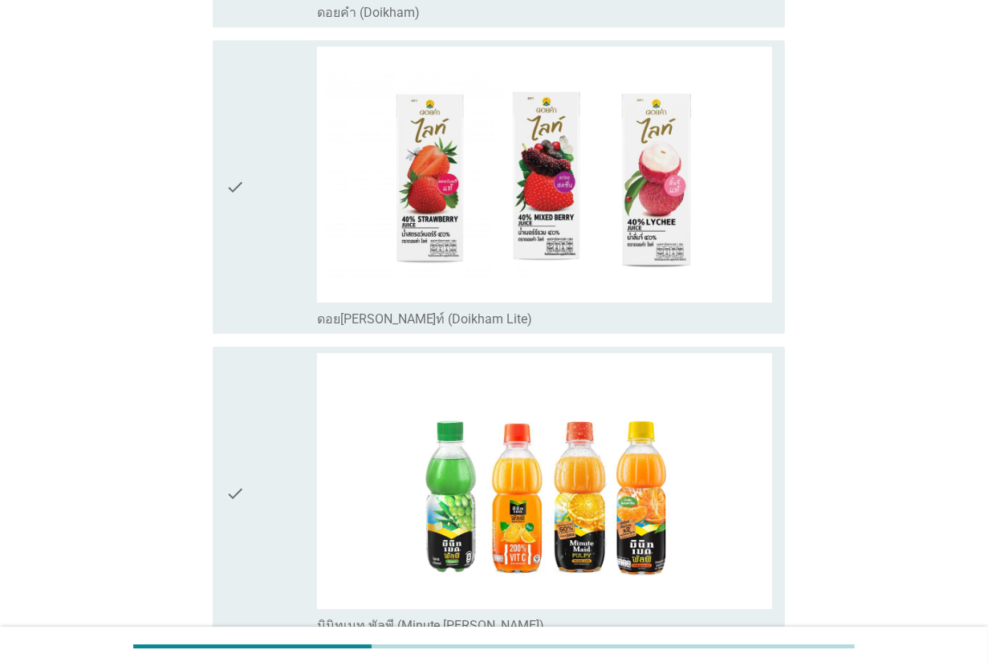
scroll to position [3309, 0]
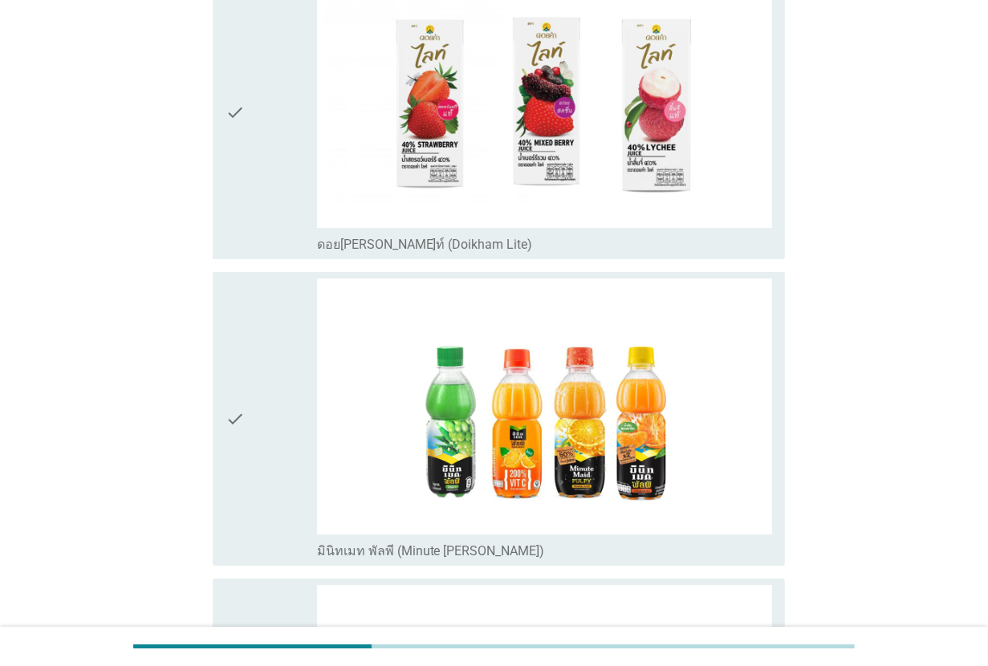
click at [273, 371] on div "check" at bounding box center [270, 418] width 91 height 281
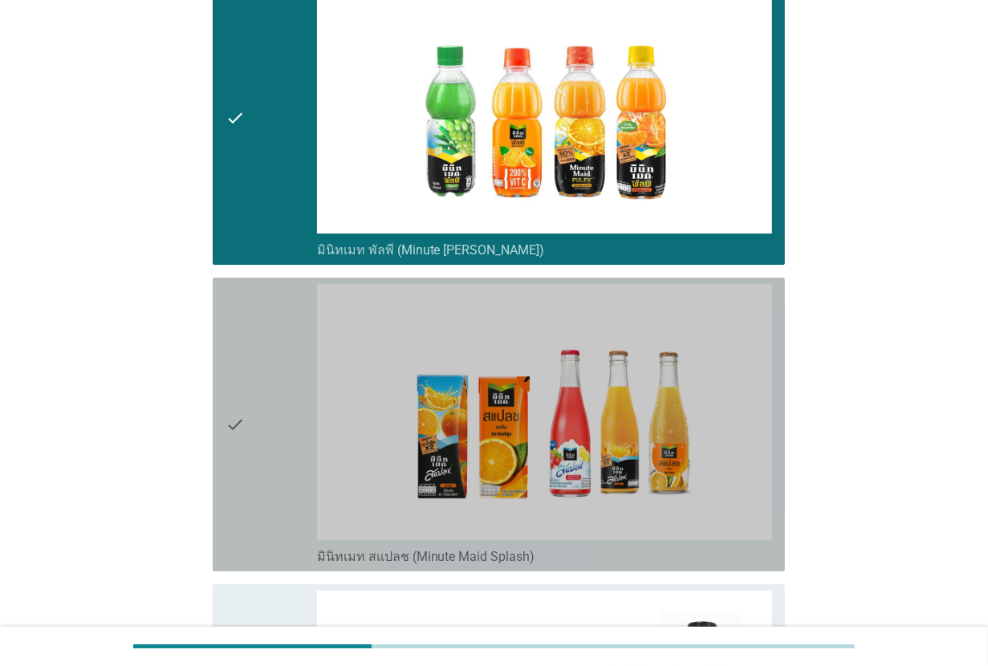
click at [273, 371] on div "check" at bounding box center [270, 424] width 91 height 281
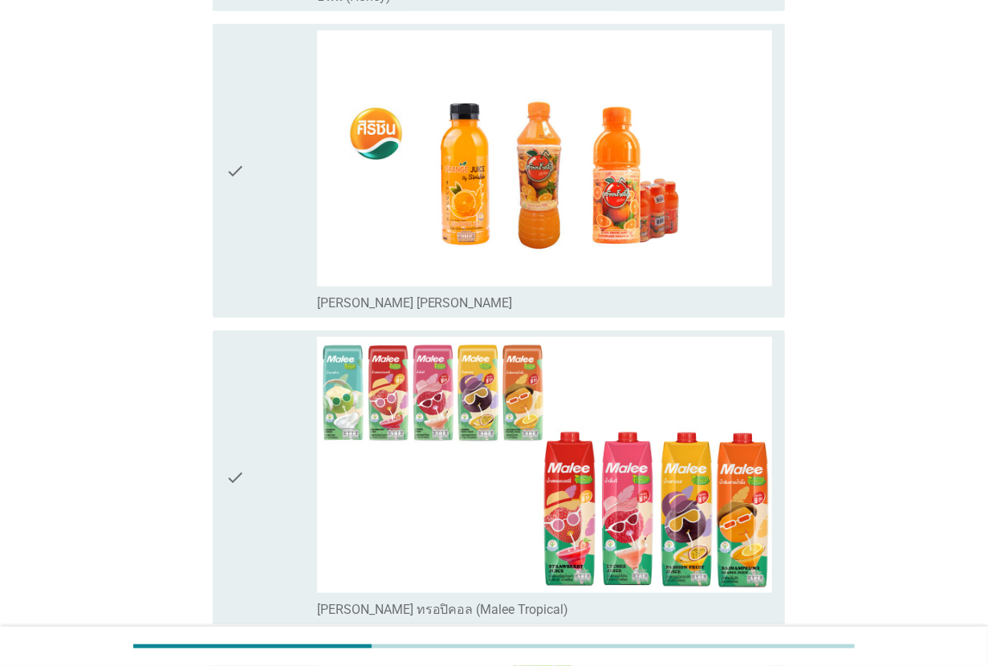
scroll to position [4813, 0]
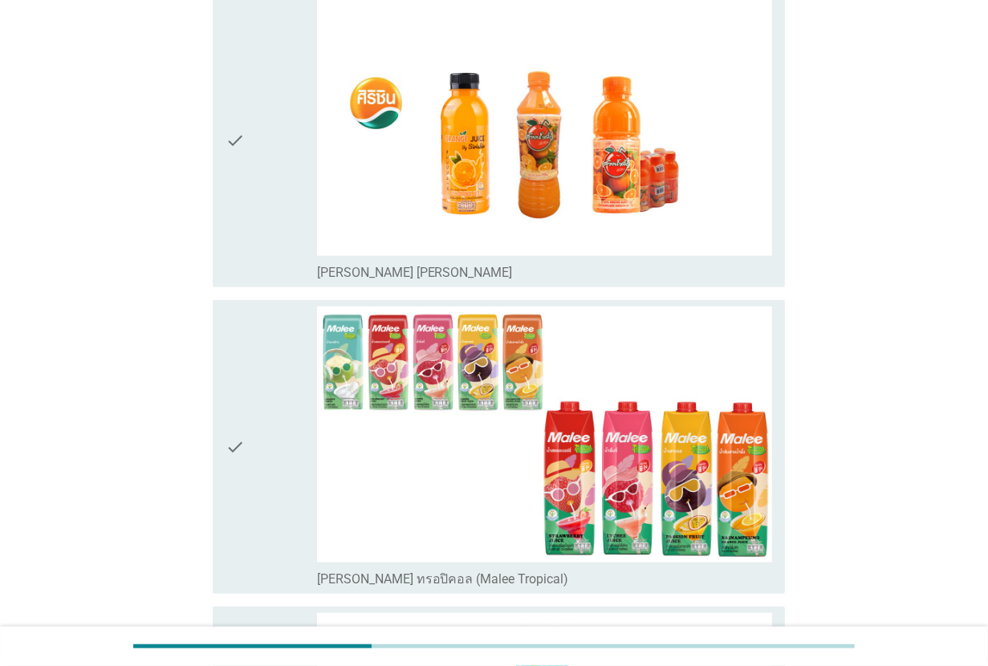
click at [273, 371] on div "check" at bounding box center [270, 446] width 91 height 281
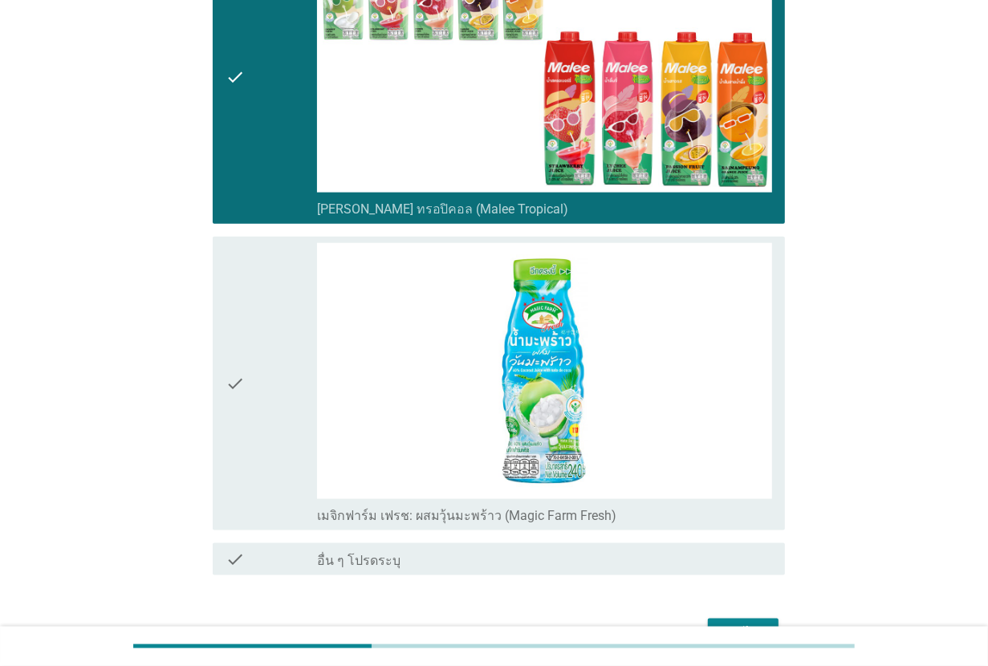
scroll to position [5215, 0]
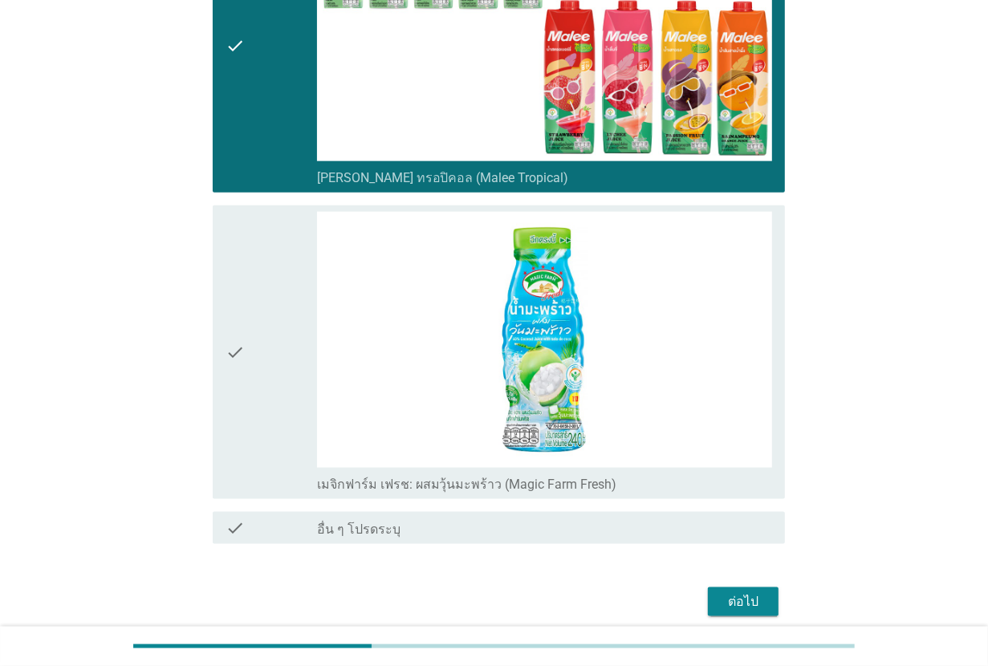
click at [273, 371] on div "check" at bounding box center [270, 352] width 91 height 281
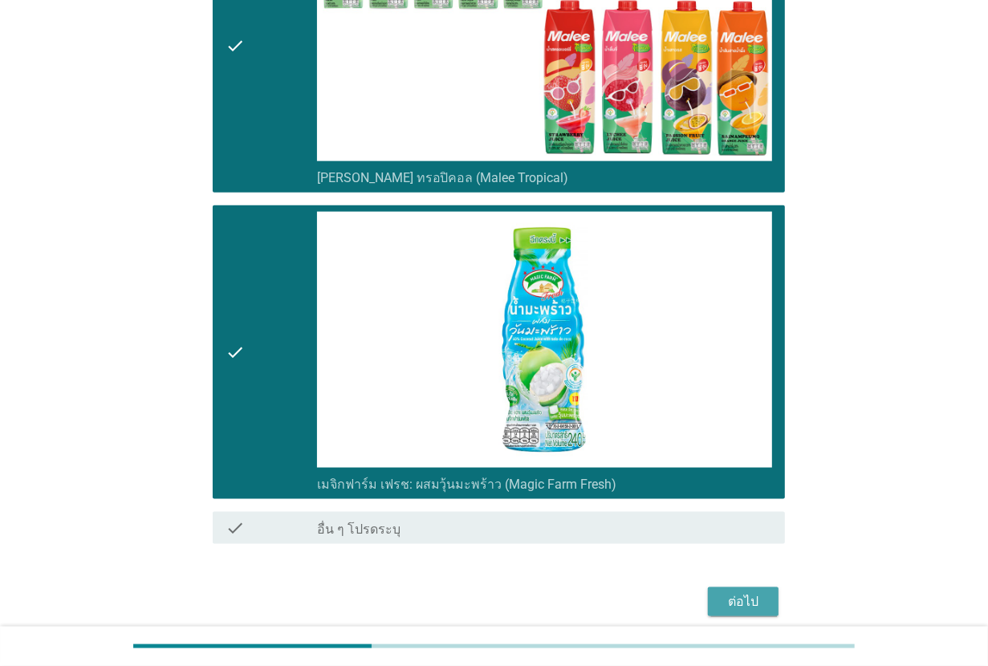
click at [767, 587] on button "ต่อไป" at bounding box center [743, 601] width 71 height 29
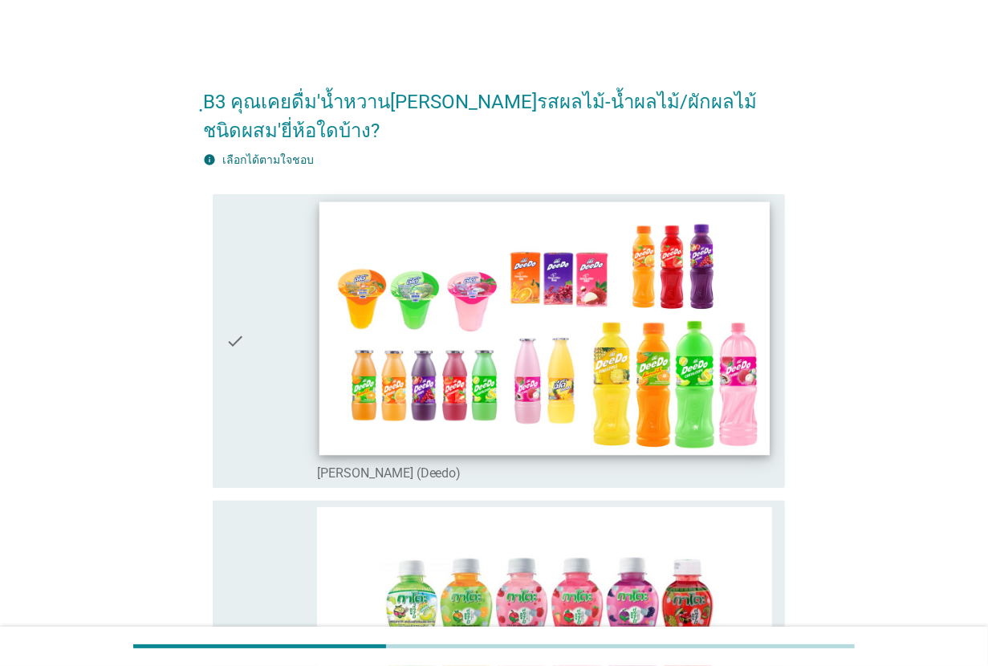
scroll to position [100, 0]
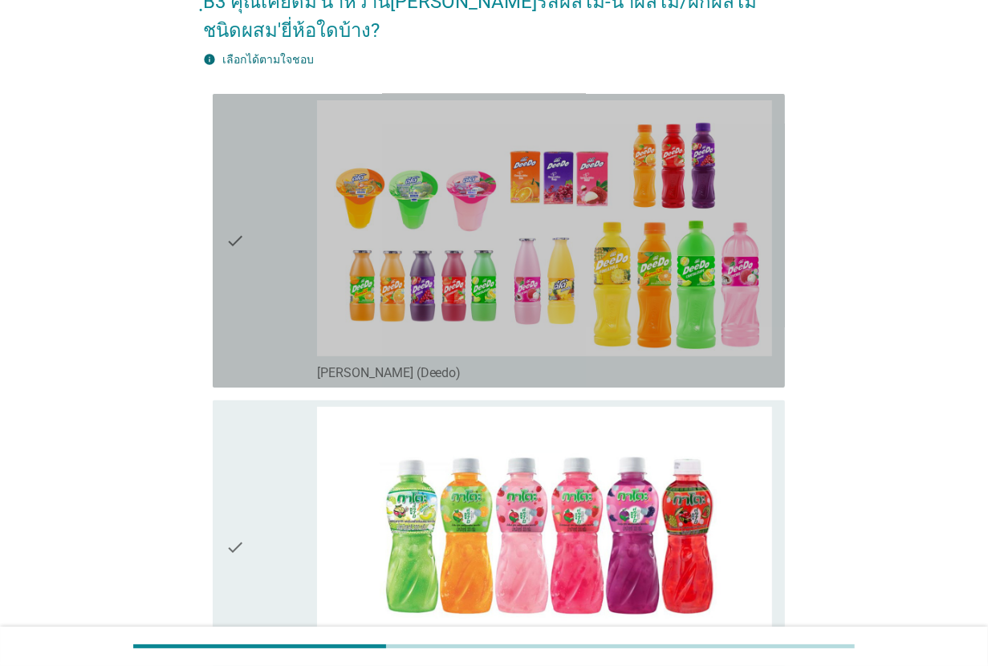
click at [269, 297] on div "check" at bounding box center [270, 240] width 91 height 281
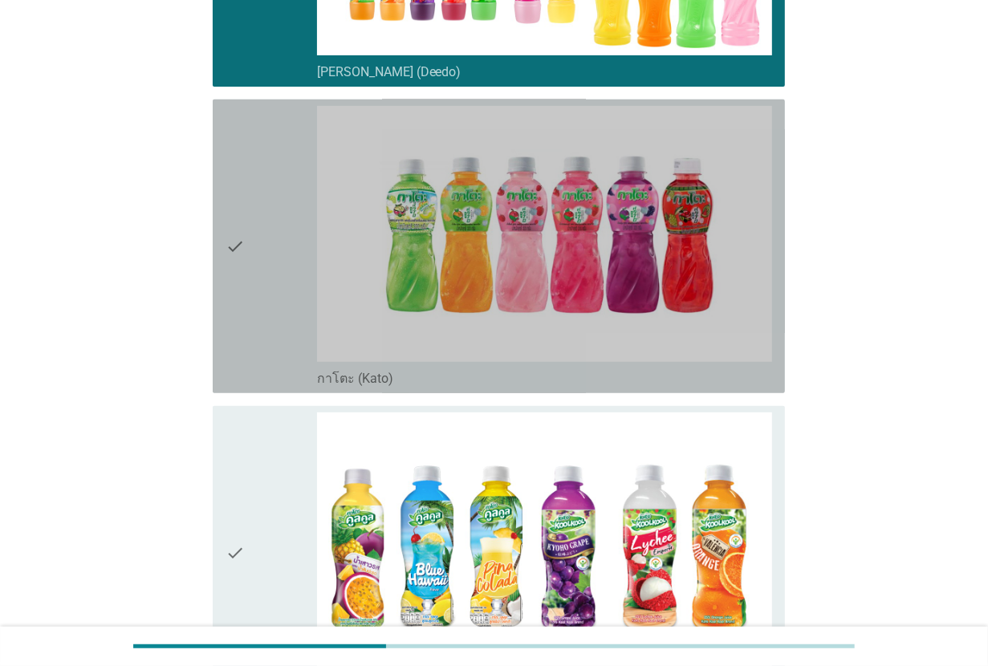
click at [269, 297] on div "check" at bounding box center [270, 246] width 91 height 281
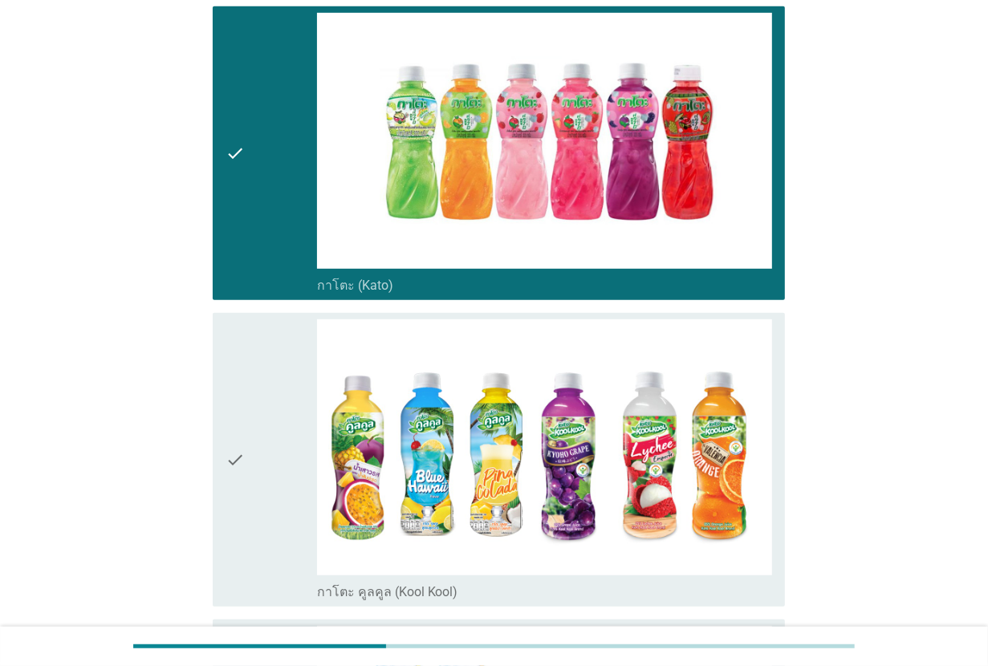
scroll to position [602, 0]
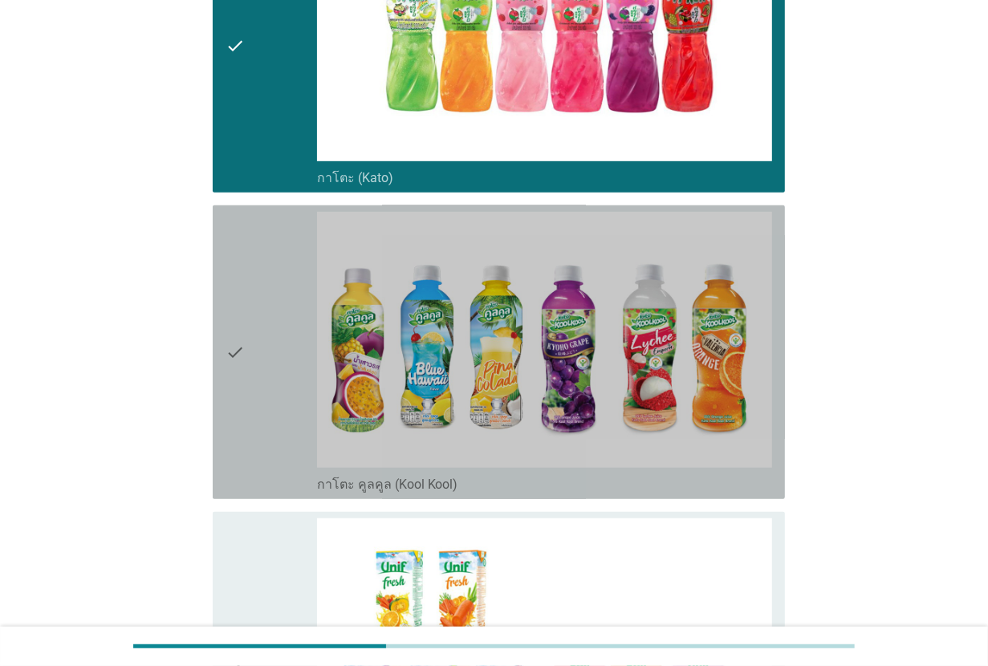
click at [269, 297] on div "check" at bounding box center [270, 352] width 91 height 281
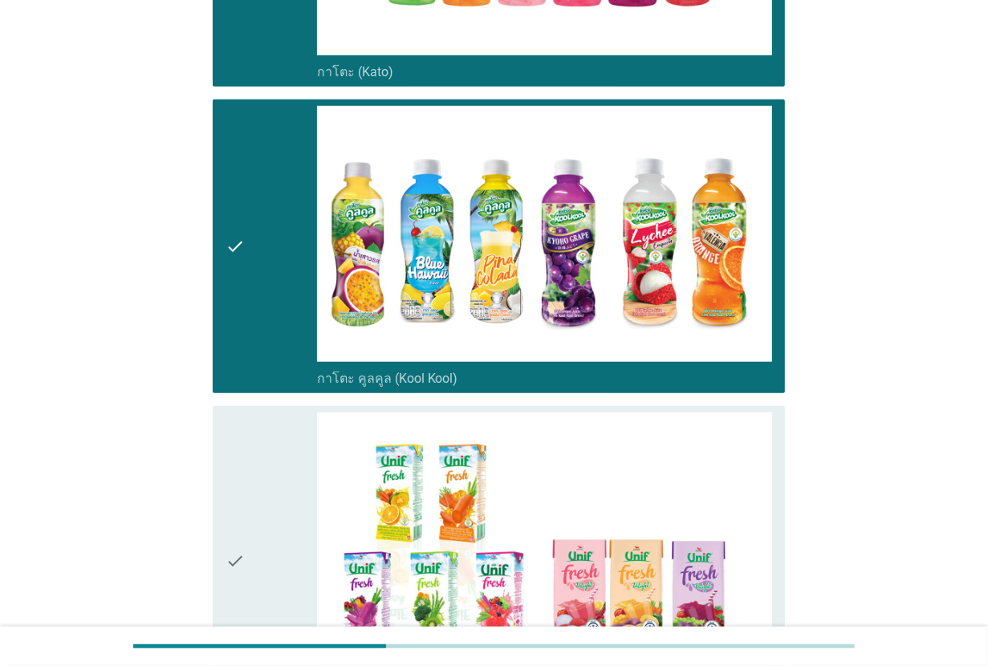
scroll to position [903, 0]
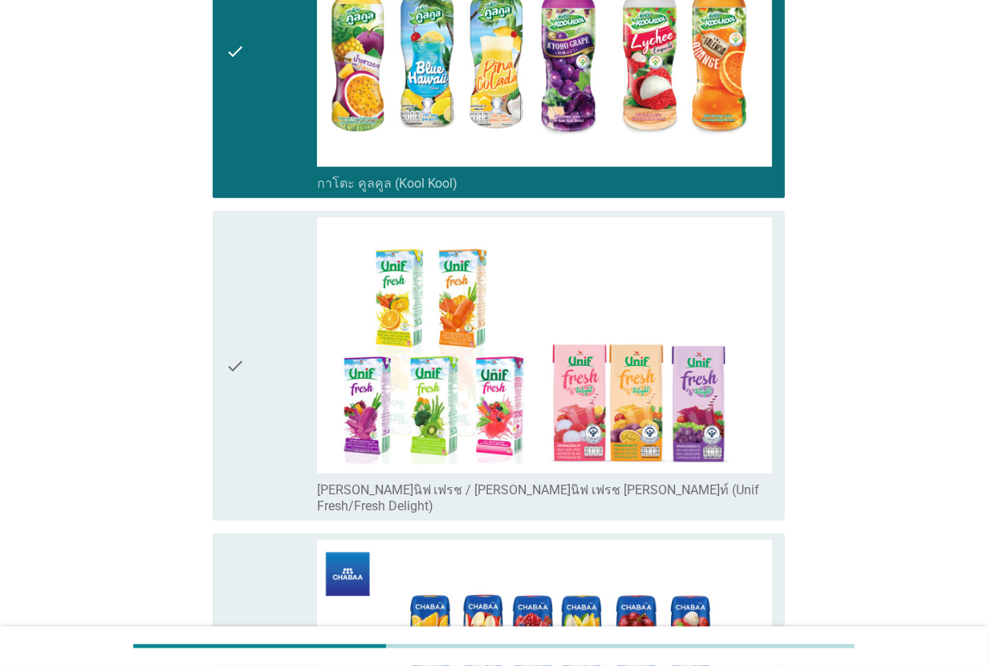
click at [269, 297] on div "check" at bounding box center [270, 365] width 91 height 297
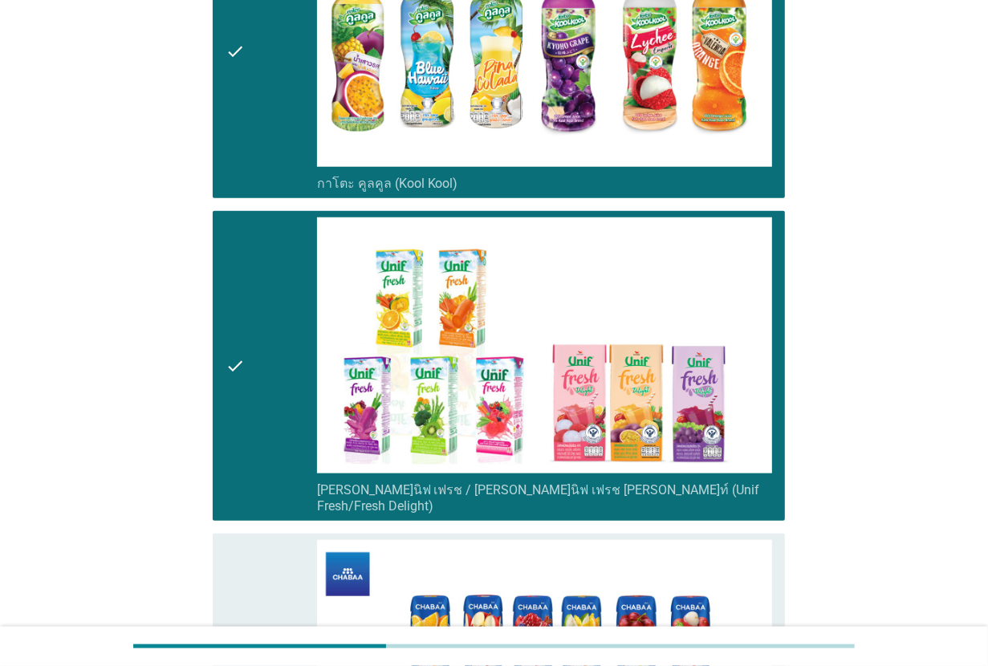
scroll to position [1103, 0]
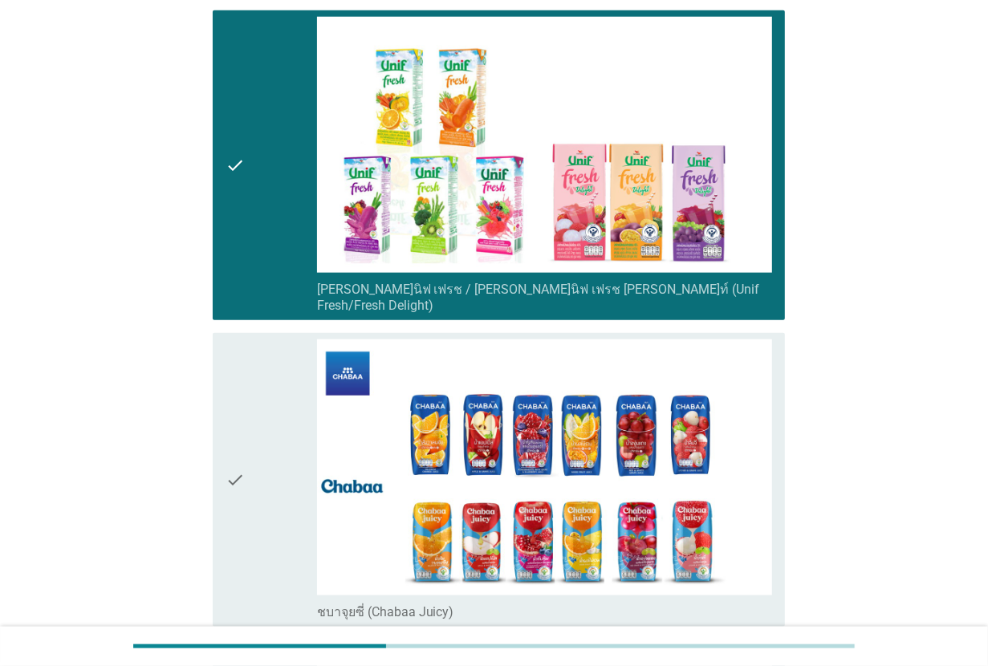
click at [262, 350] on div "check" at bounding box center [270, 479] width 91 height 281
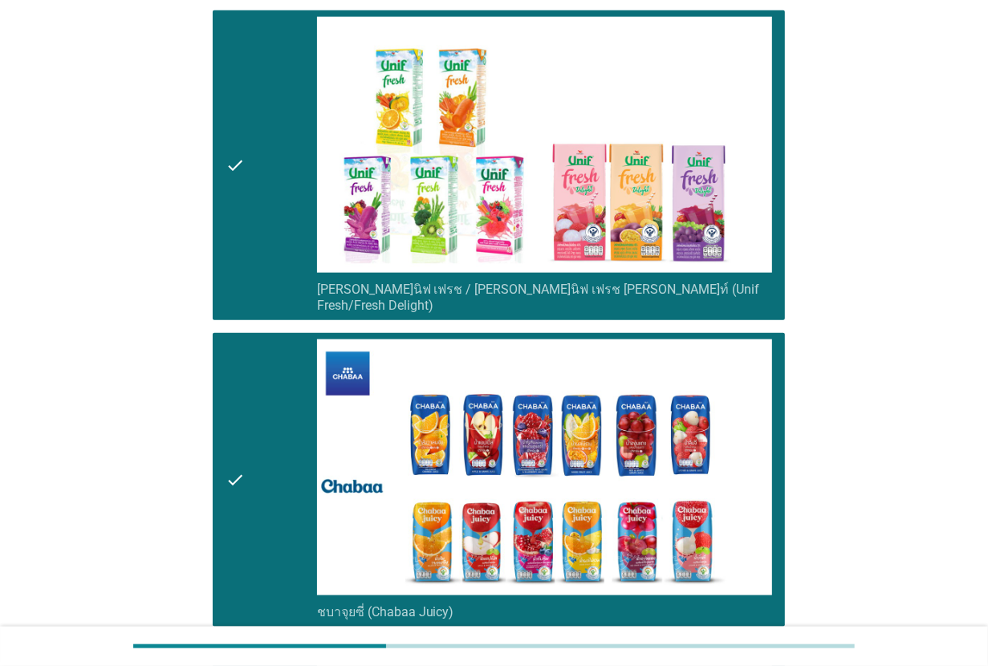
scroll to position [1404, 0]
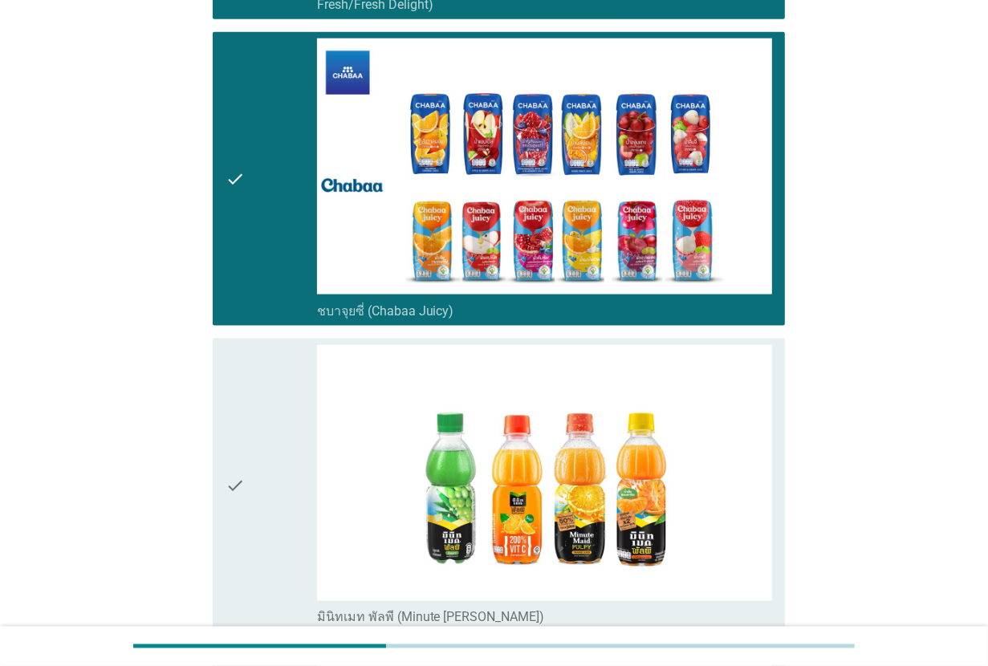
click at [262, 350] on div "check" at bounding box center [270, 485] width 91 height 281
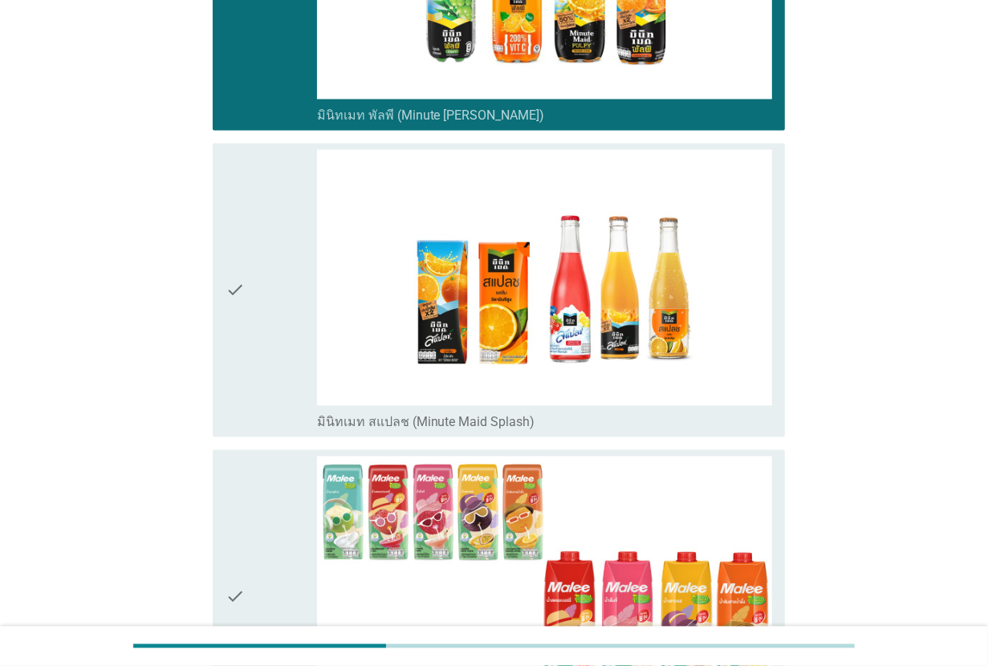
click at [262, 350] on div "check" at bounding box center [270, 290] width 91 height 281
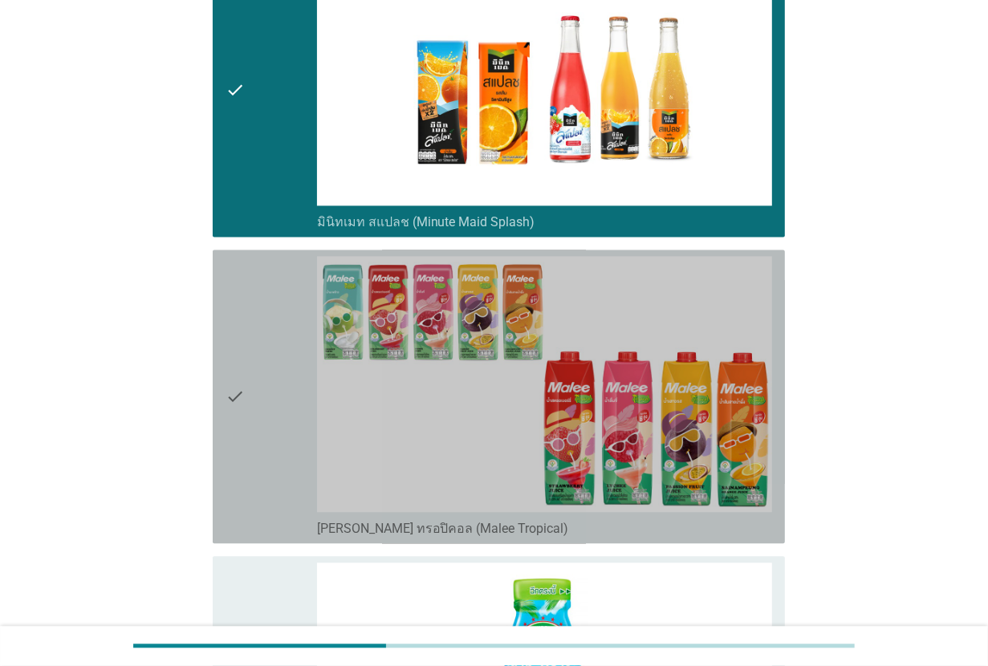
click at [262, 350] on div "check" at bounding box center [270, 396] width 91 height 281
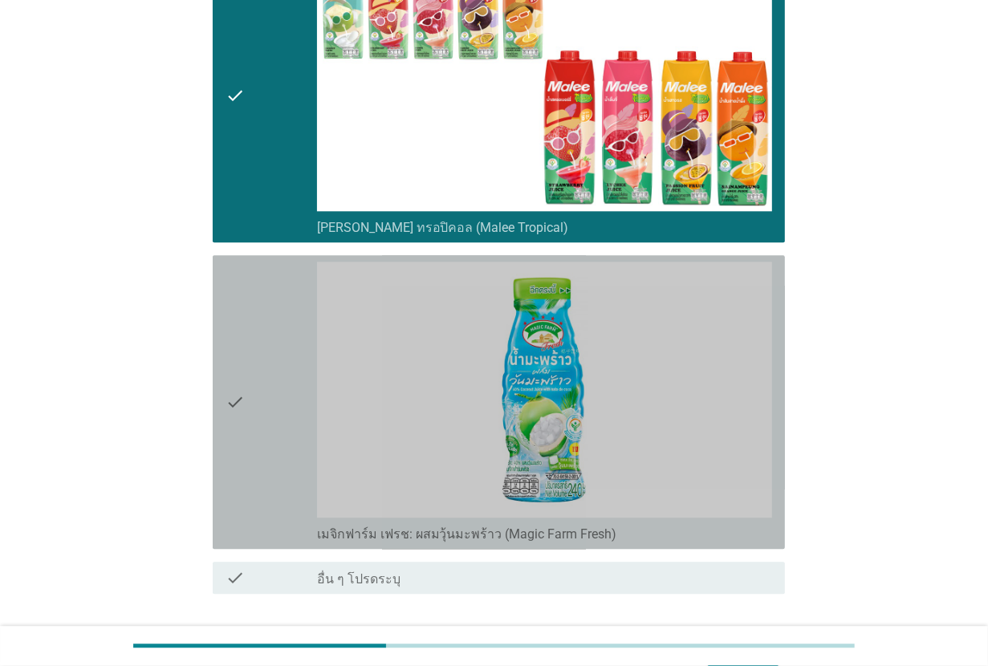
click at [262, 350] on div "check" at bounding box center [270, 402] width 91 height 281
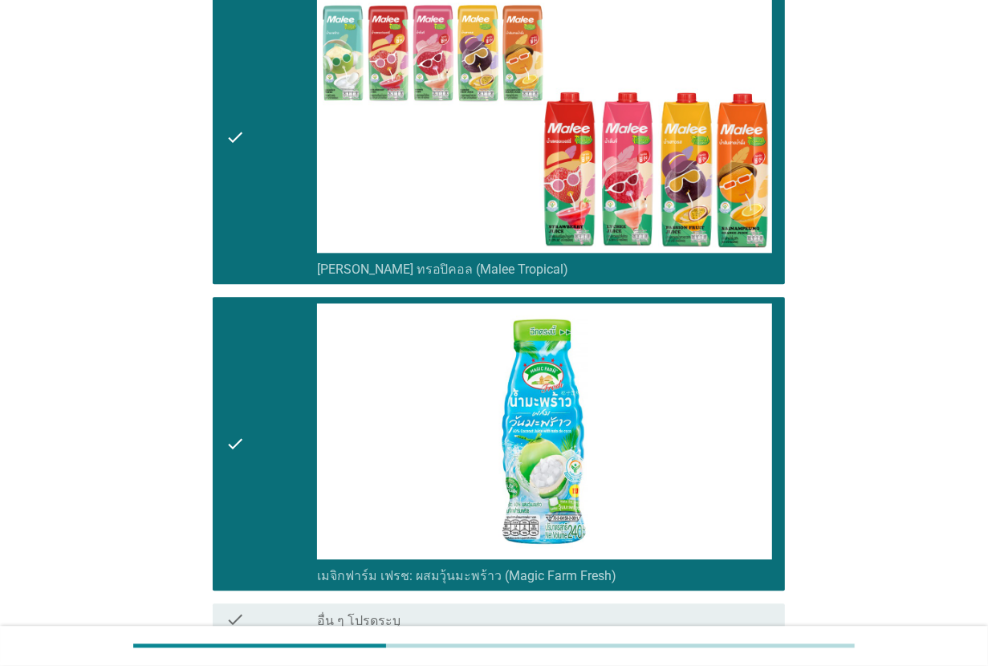
scroll to position [2501, 0]
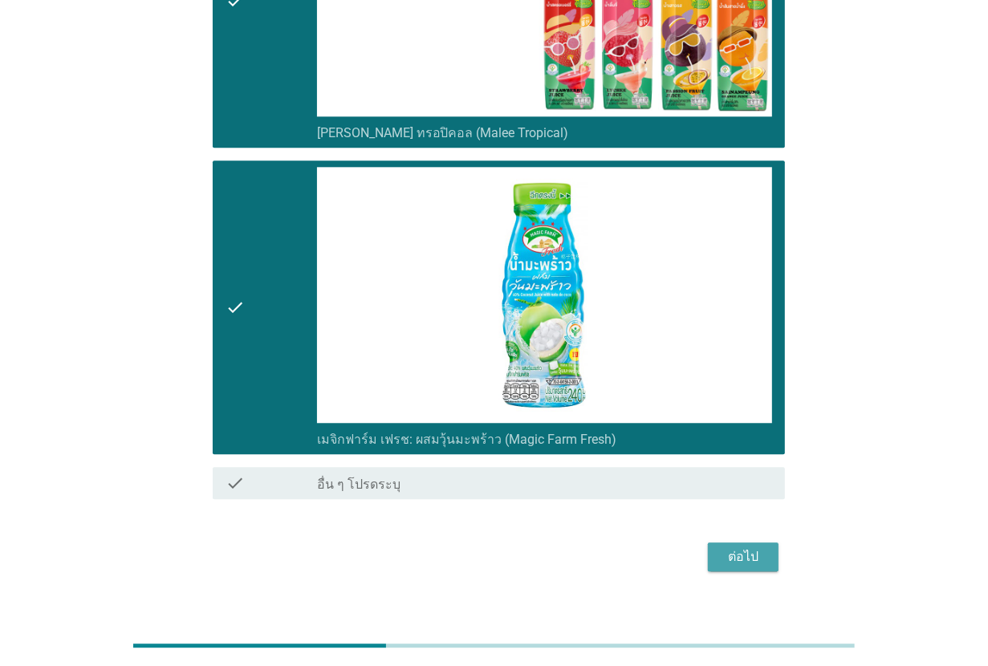
click at [755, 547] on div "ต่อไป" at bounding box center [742, 556] width 45 height 19
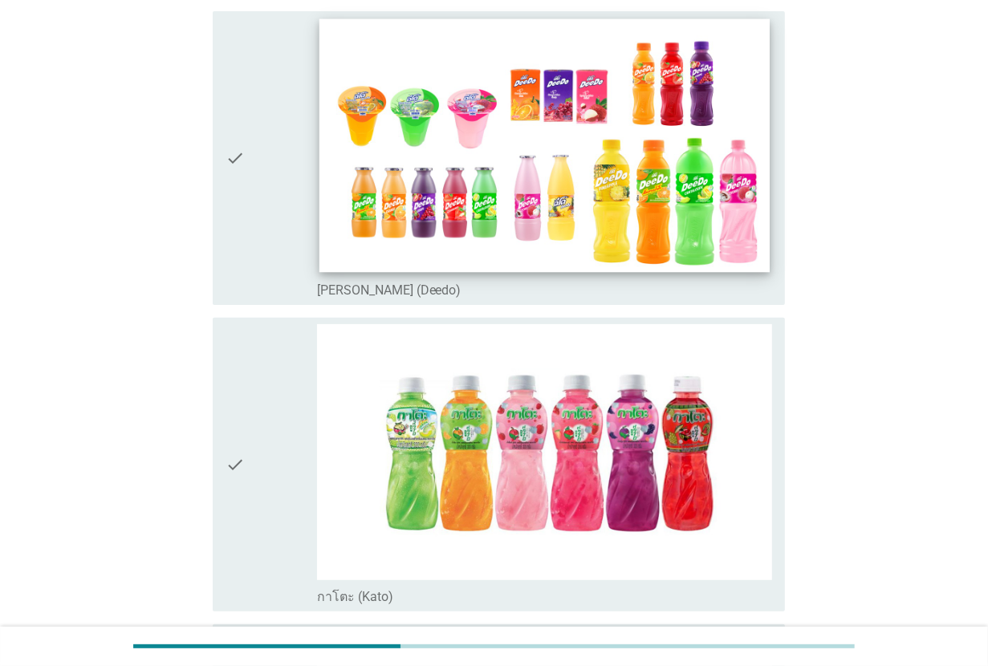
scroll to position [201, 0]
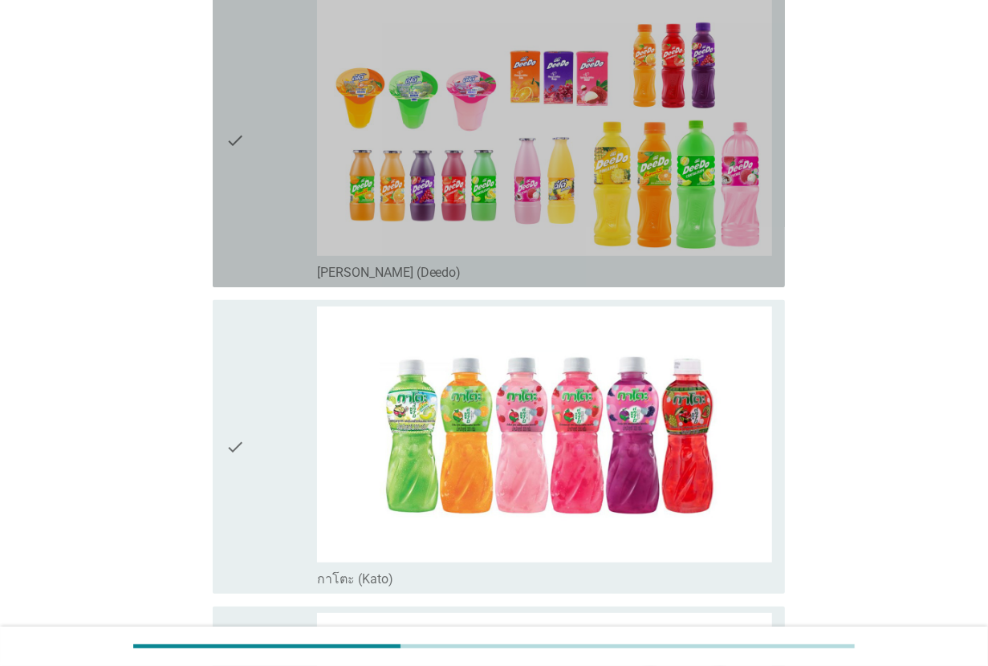
click at [279, 249] on div "check" at bounding box center [270, 140] width 91 height 281
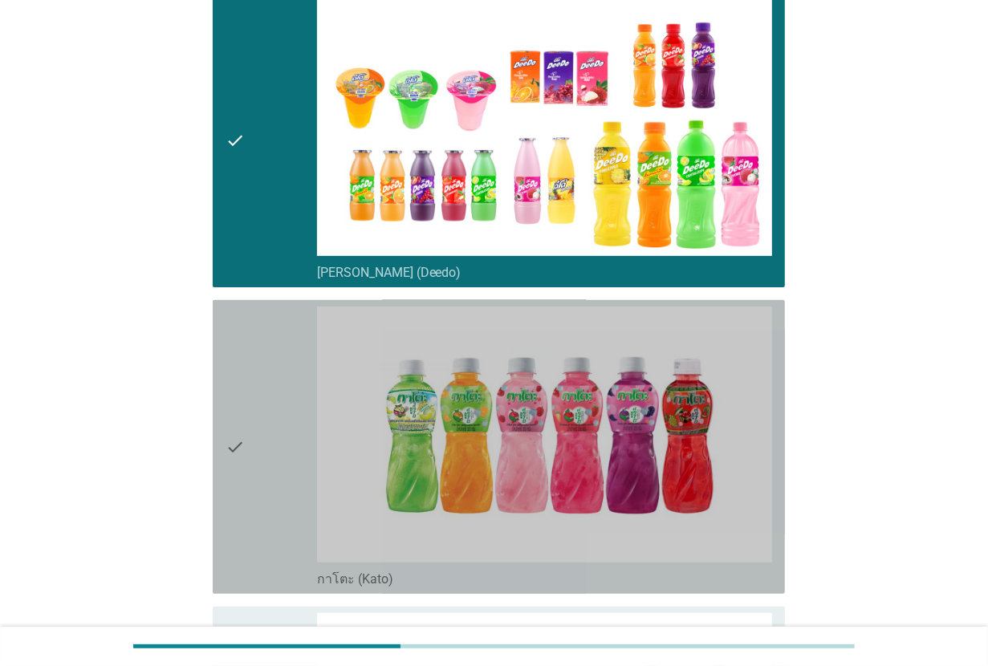
click at [278, 346] on div "check" at bounding box center [270, 446] width 91 height 281
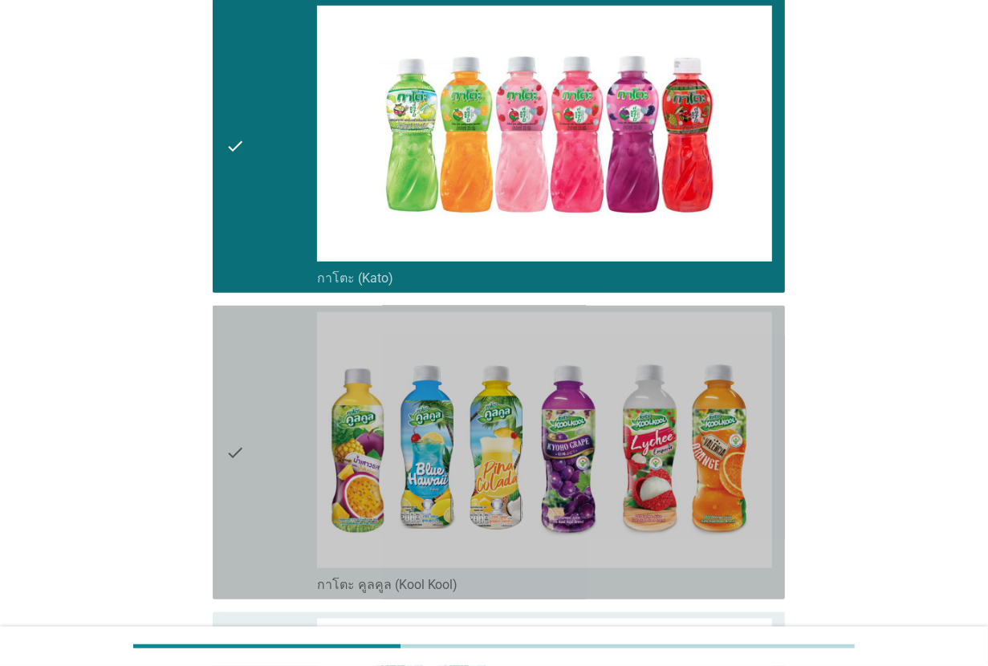
click at [278, 346] on div "check" at bounding box center [270, 452] width 91 height 281
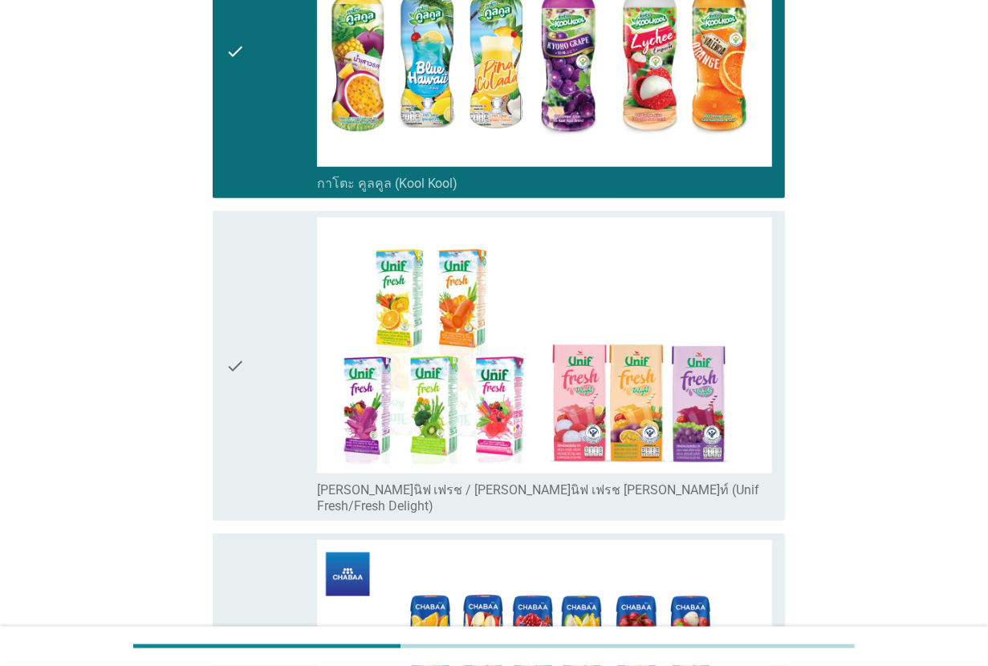
scroll to position [1103, 0]
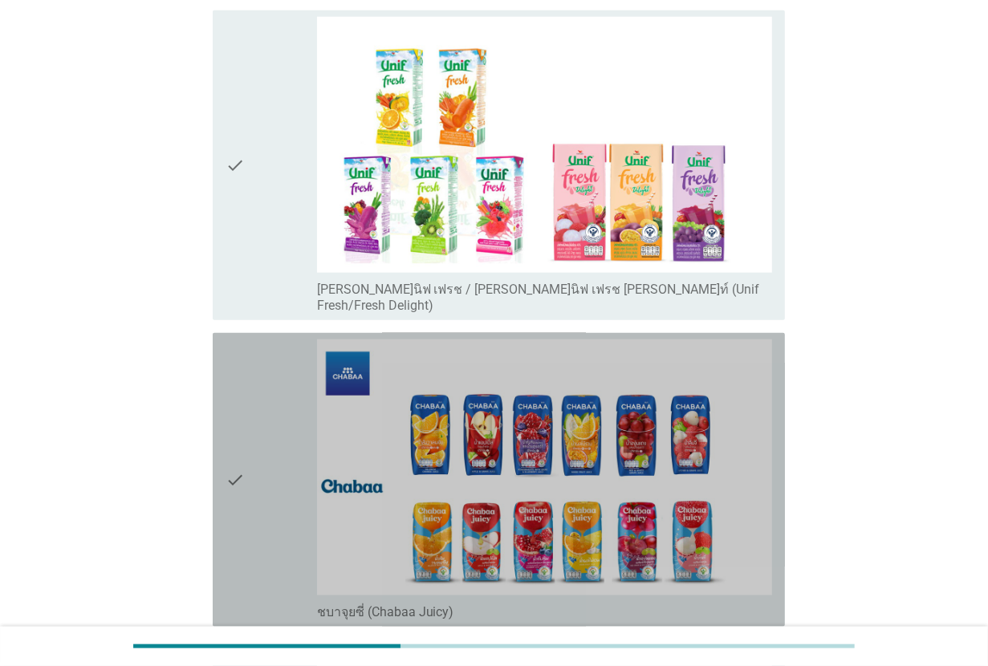
click at [278, 346] on div "check" at bounding box center [270, 479] width 91 height 281
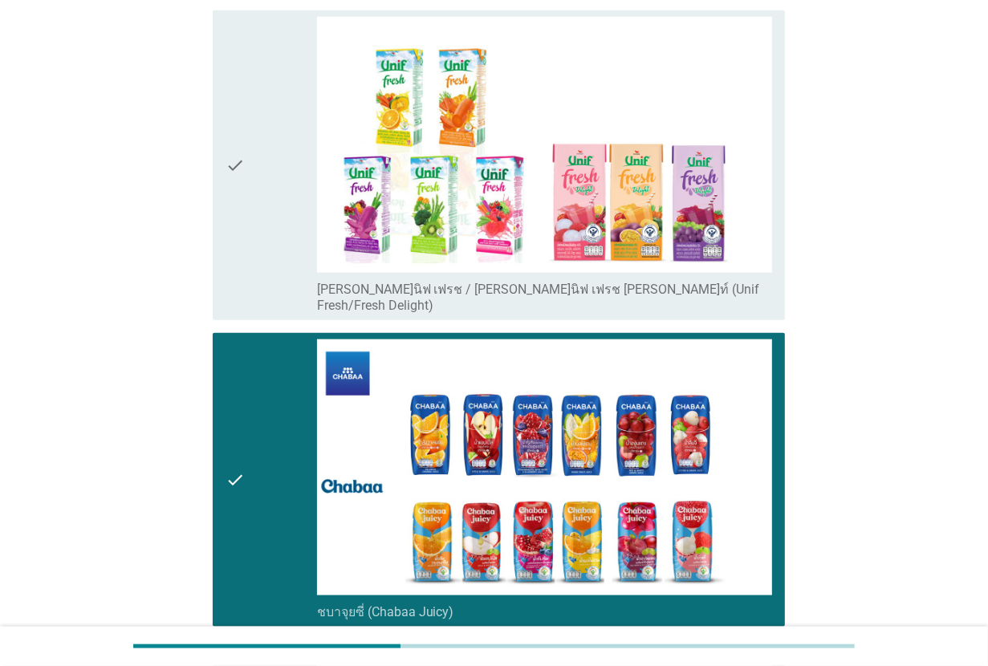
click at [262, 215] on div "check" at bounding box center [270, 165] width 91 height 297
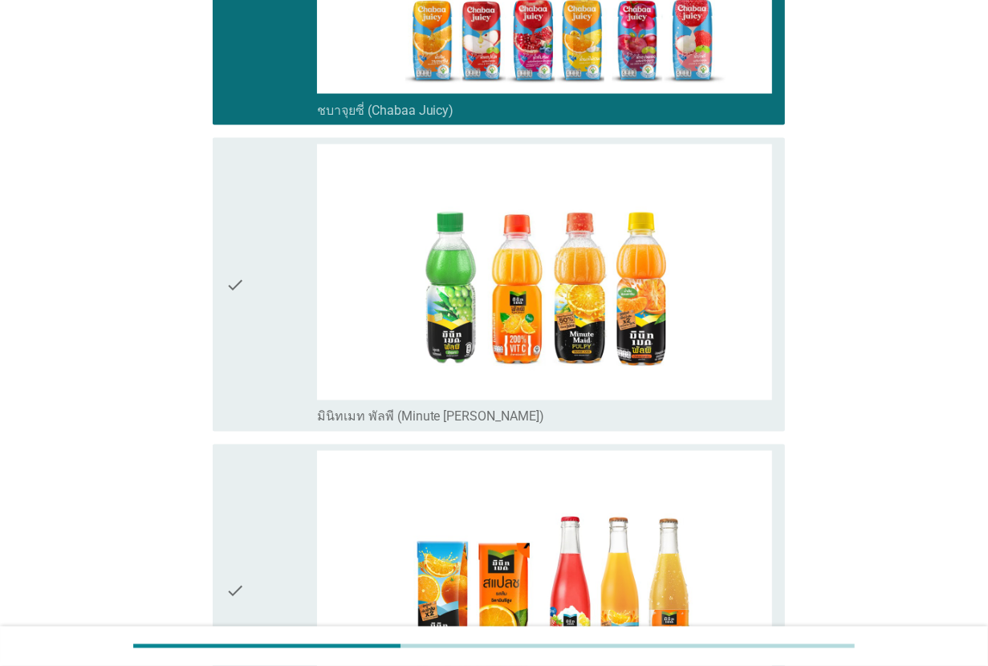
click at [262, 229] on div "check" at bounding box center [270, 284] width 91 height 281
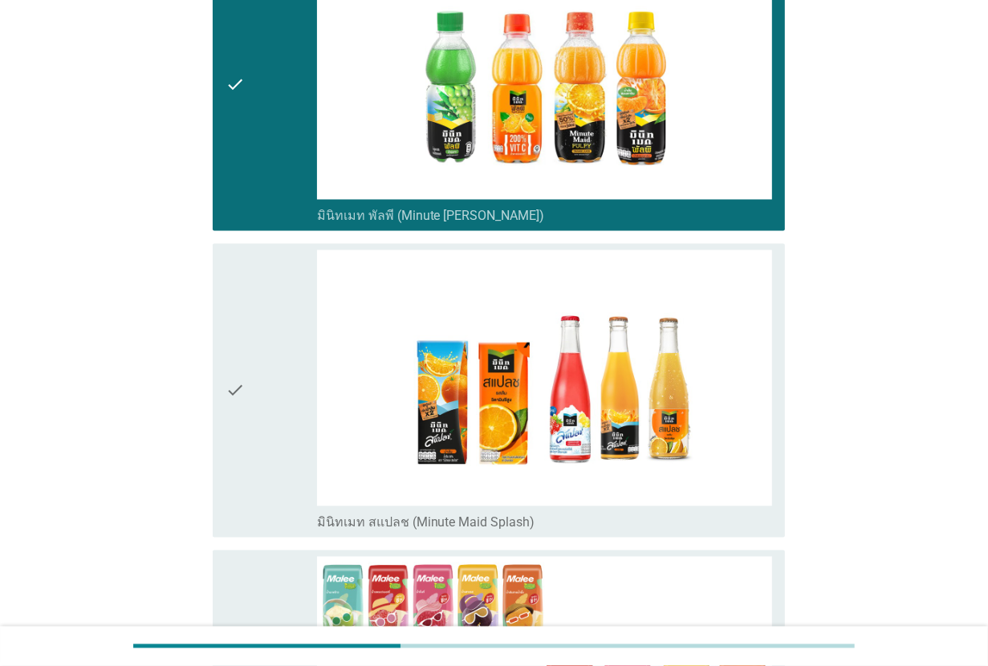
click at [262, 244] on div "check check_box_outline_blank มินิทเมท สแปลช (Minute Maid Splash)" at bounding box center [499, 391] width 572 height 294
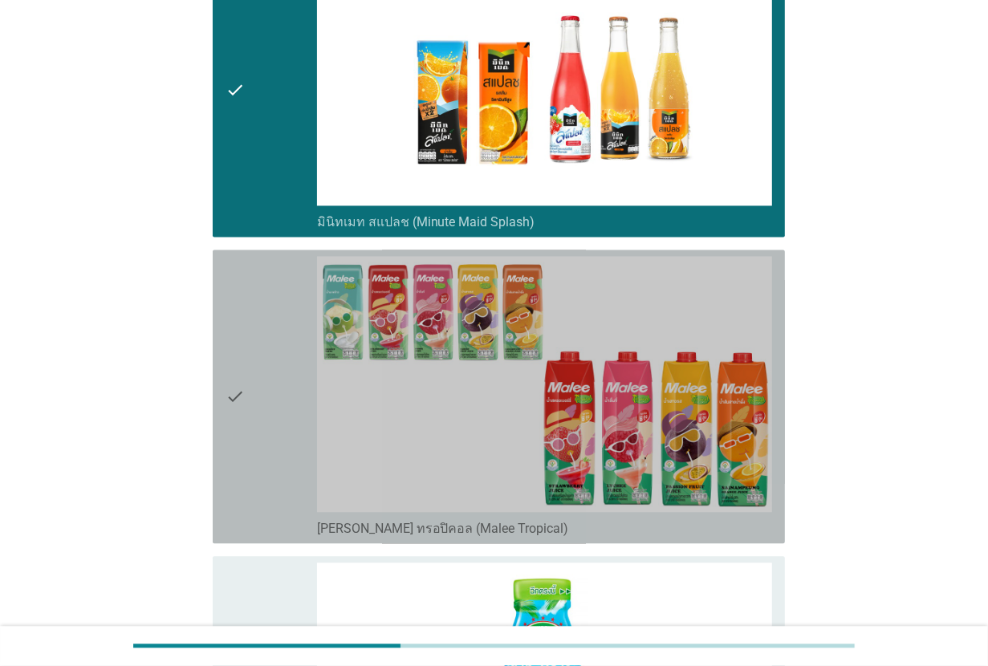
click at [258, 270] on div "check" at bounding box center [270, 396] width 91 height 281
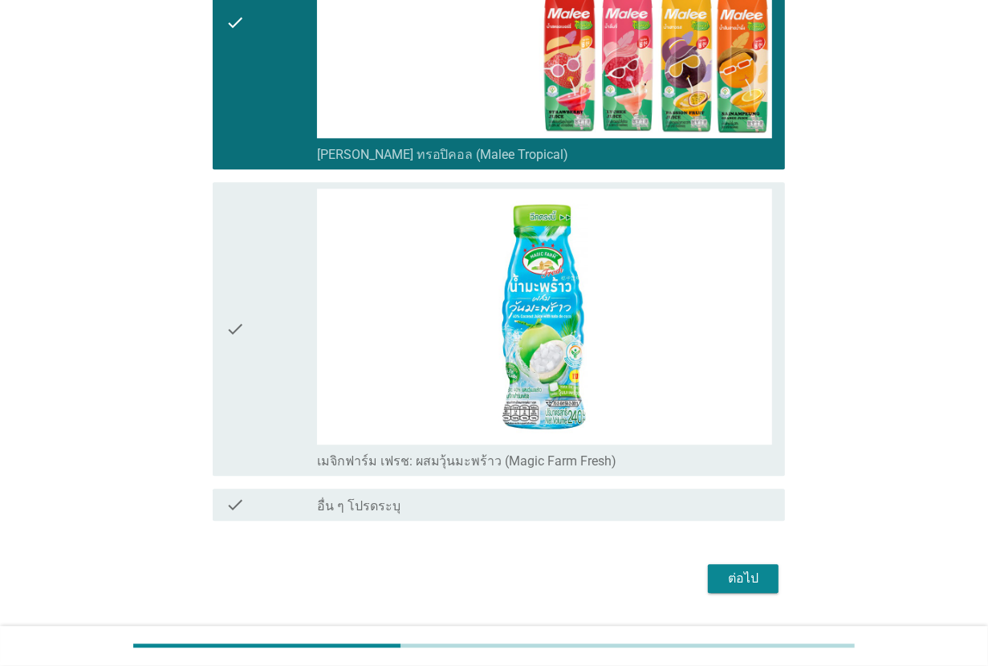
scroll to position [2501, 0]
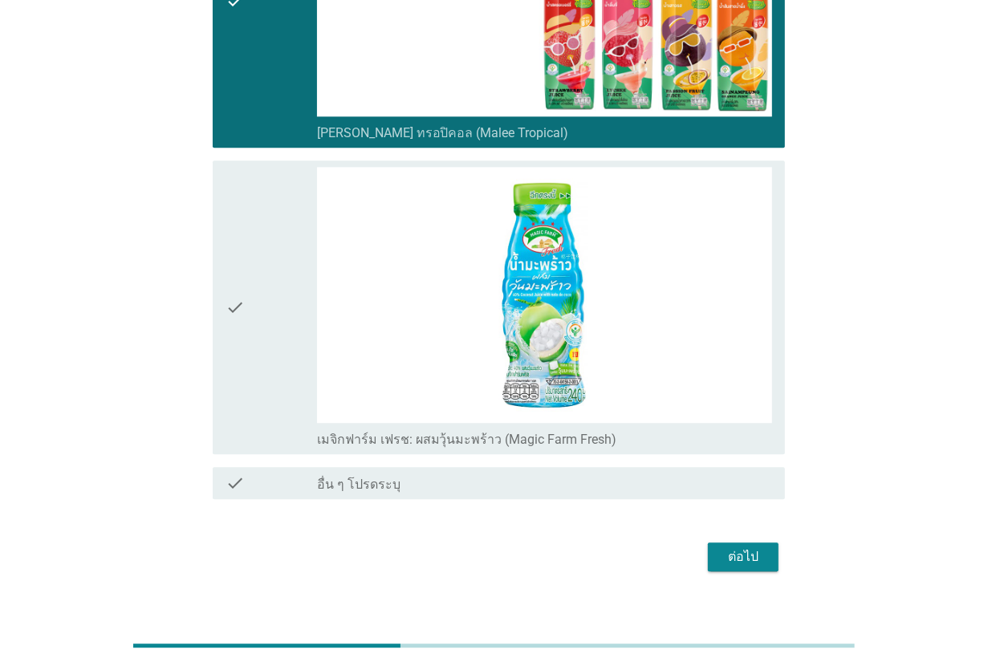
click at [258, 277] on div "check" at bounding box center [270, 307] width 91 height 281
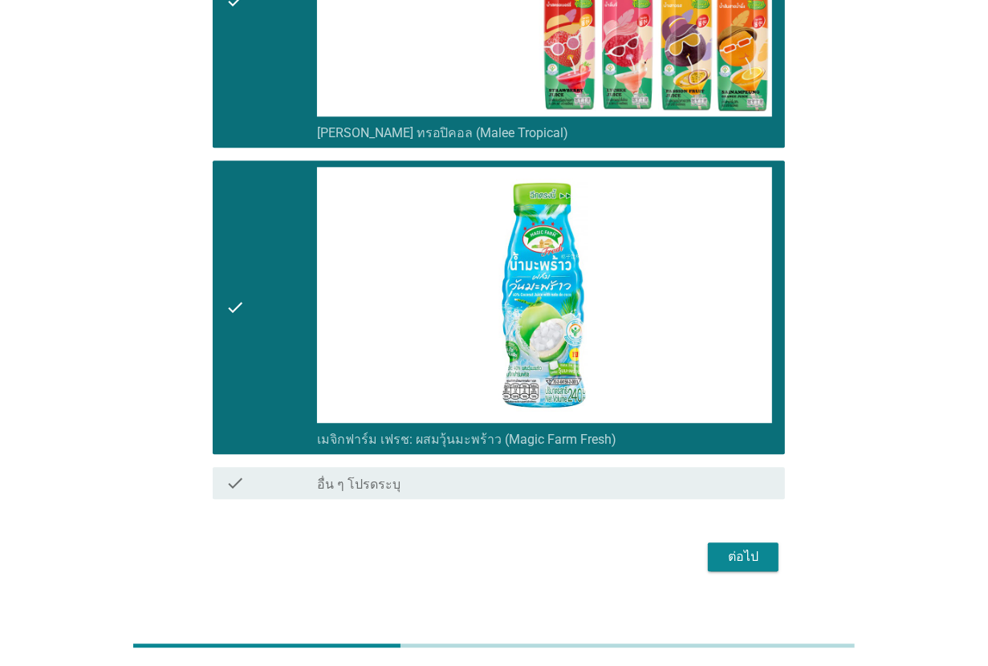
click at [730, 547] on div "ต่อไป" at bounding box center [742, 556] width 45 height 19
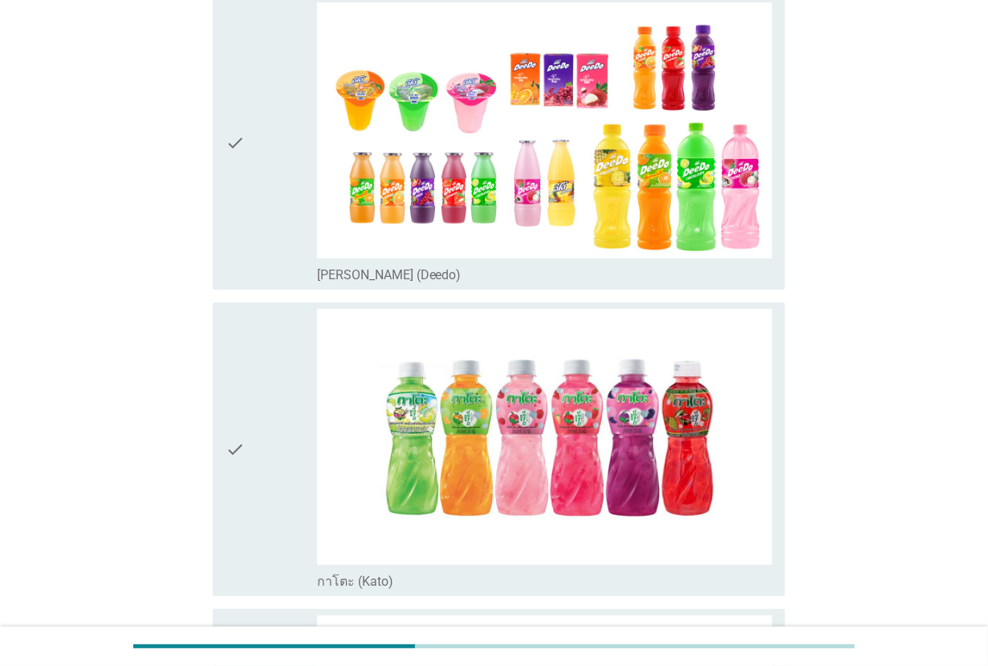
scroll to position [201, 0]
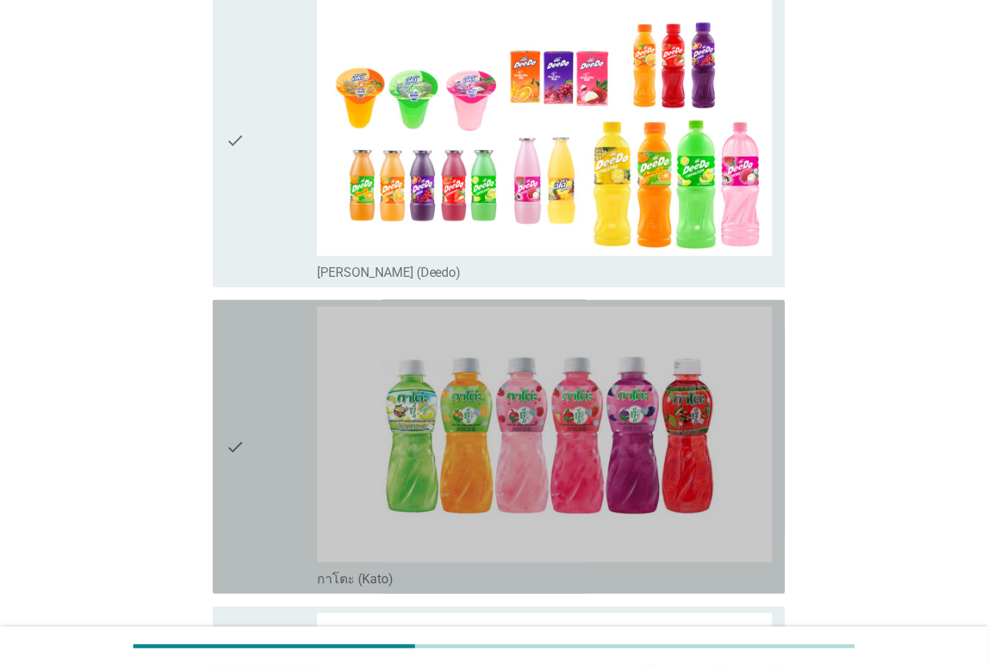
click at [261, 359] on div "check" at bounding box center [270, 446] width 91 height 281
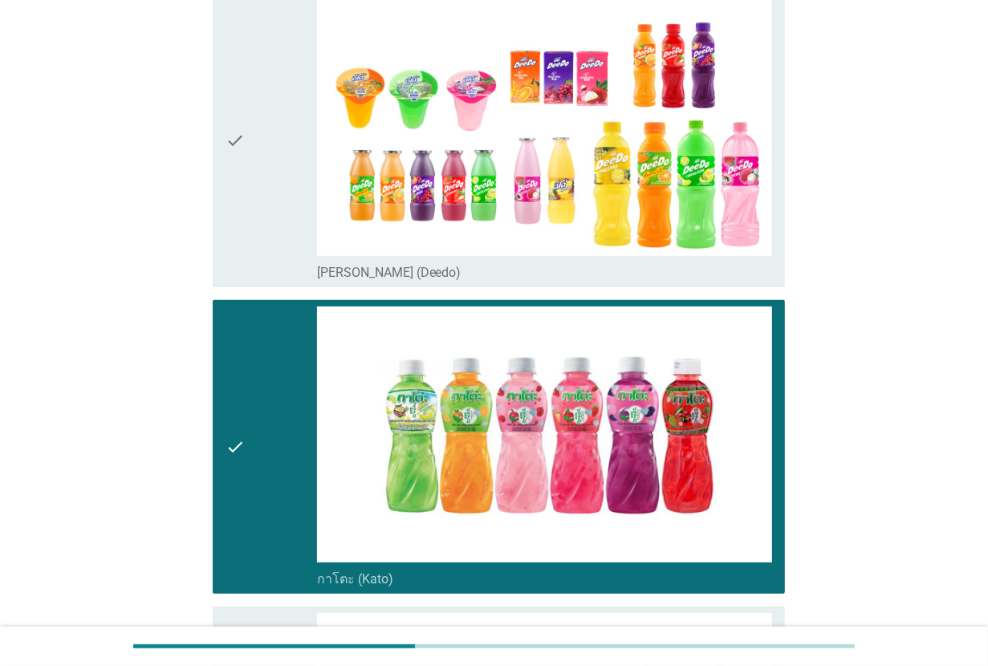
click at [261, 233] on div "check" at bounding box center [270, 140] width 91 height 281
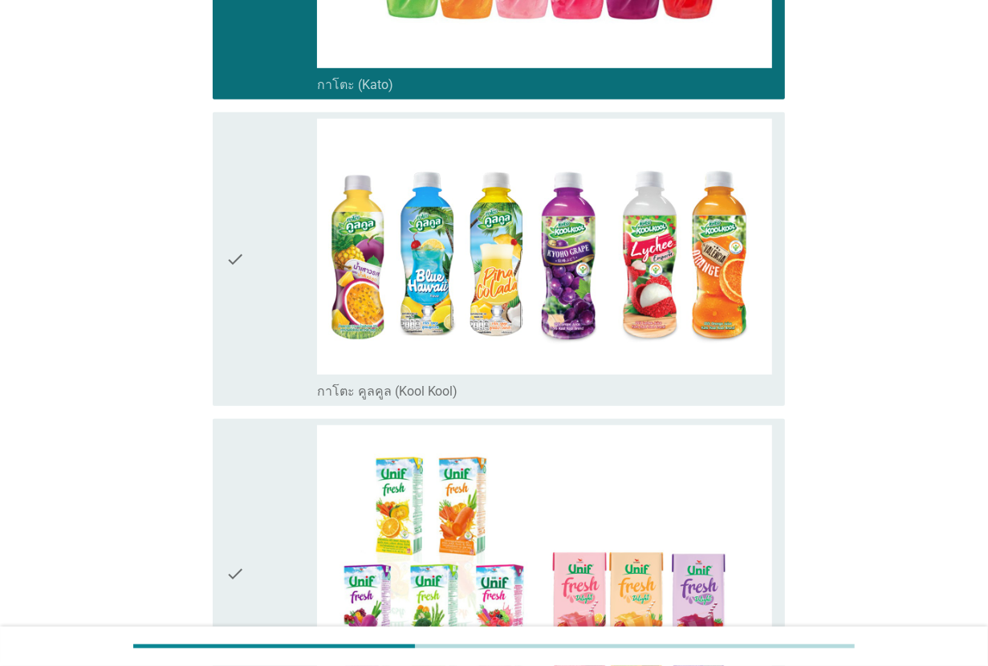
scroll to position [702, 0]
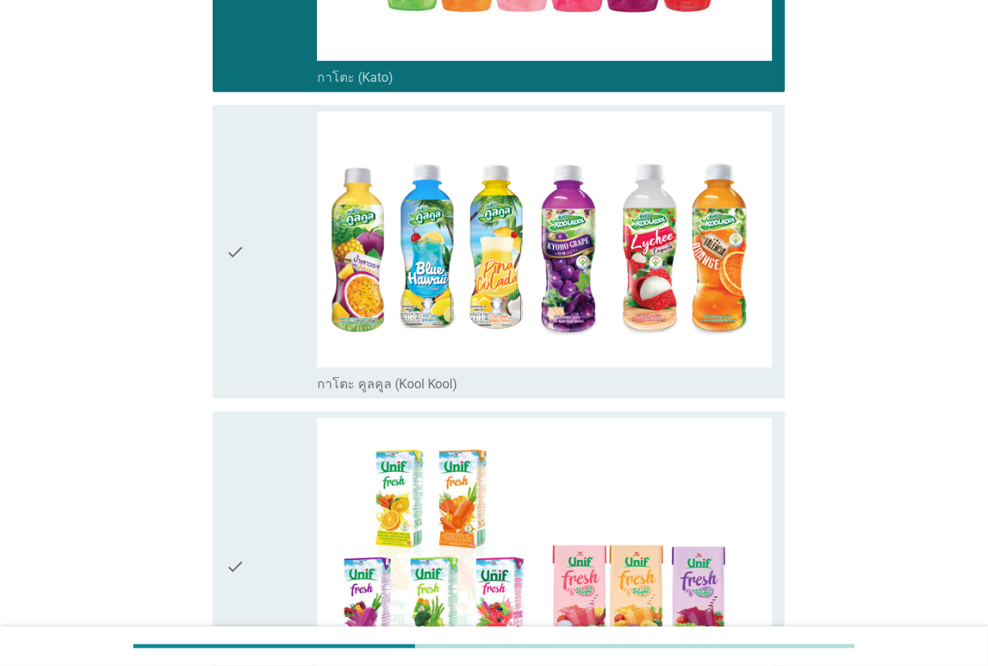
click at [261, 233] on div "check" at bounding box center [270, 252] width 91 height 281
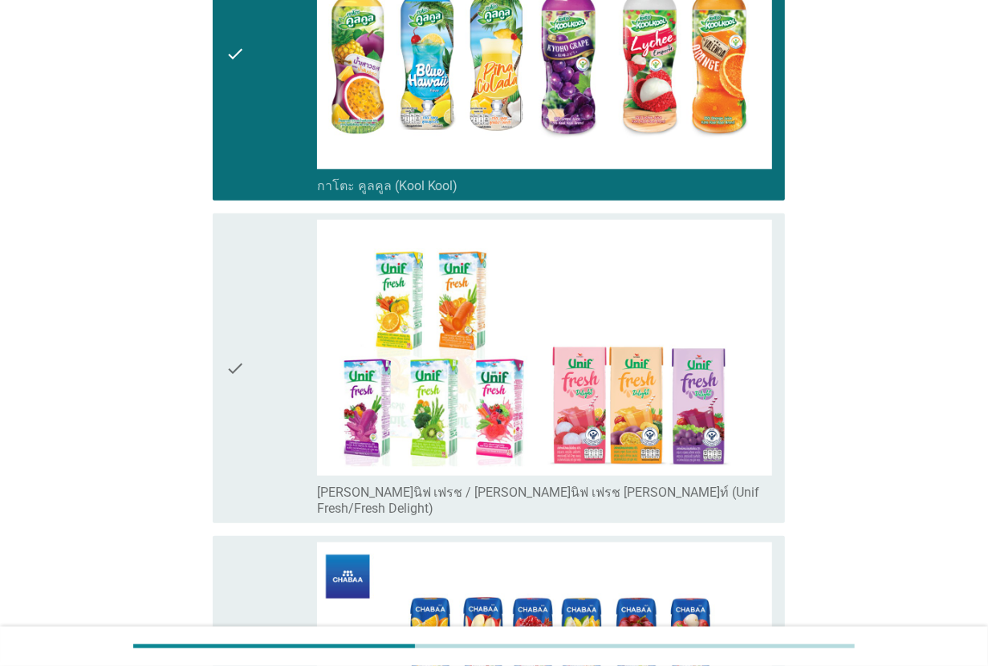
scroll to position [903, 0]
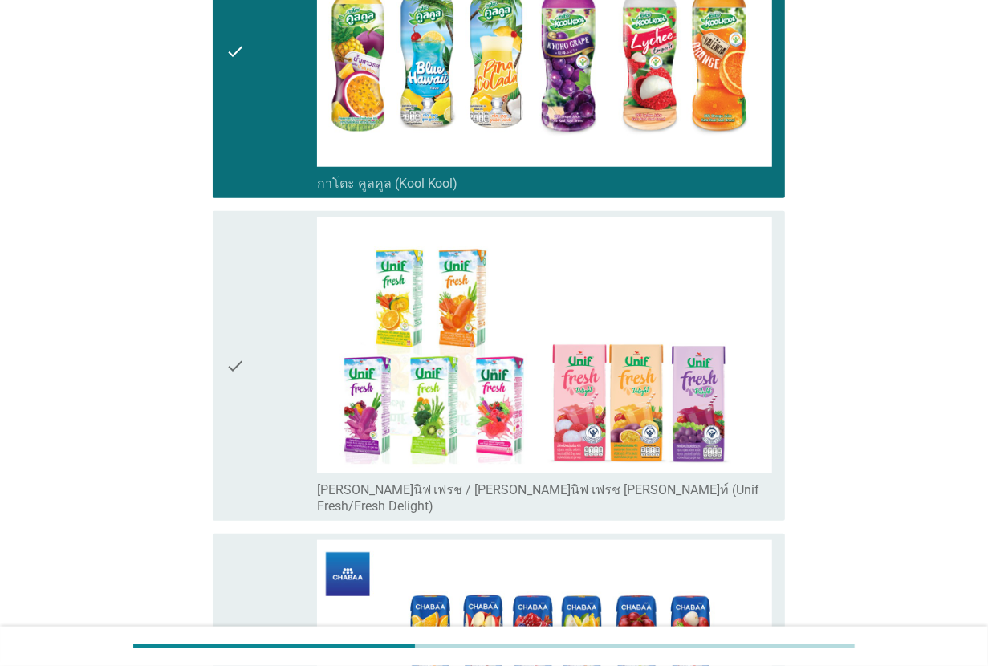
click at [253, 147] on div "check" at bounding box center [270, 51] width 91 height 281
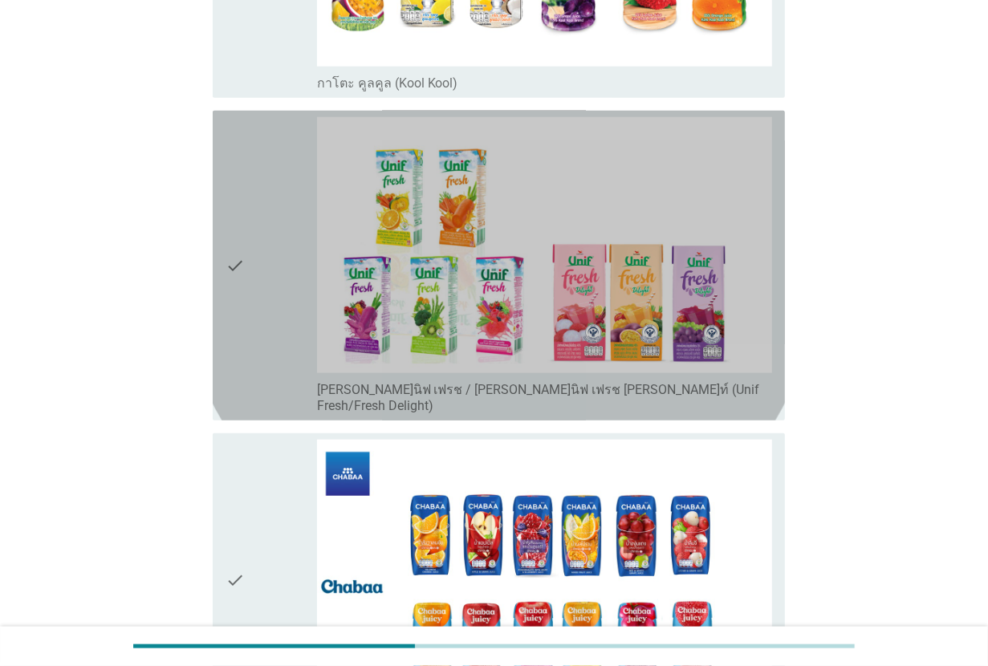
click at [262, 251] on div "check" at bounding box center [270, 265] width 91 height 297
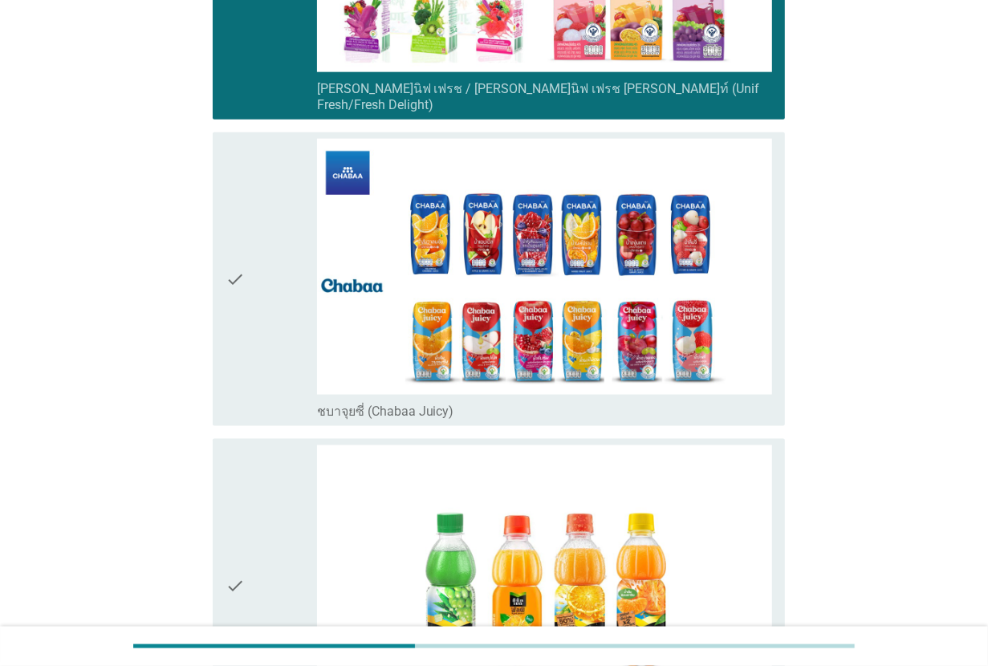
click at [262, 251] on div "check" at bounding box center [270, 279] width 91 height 281
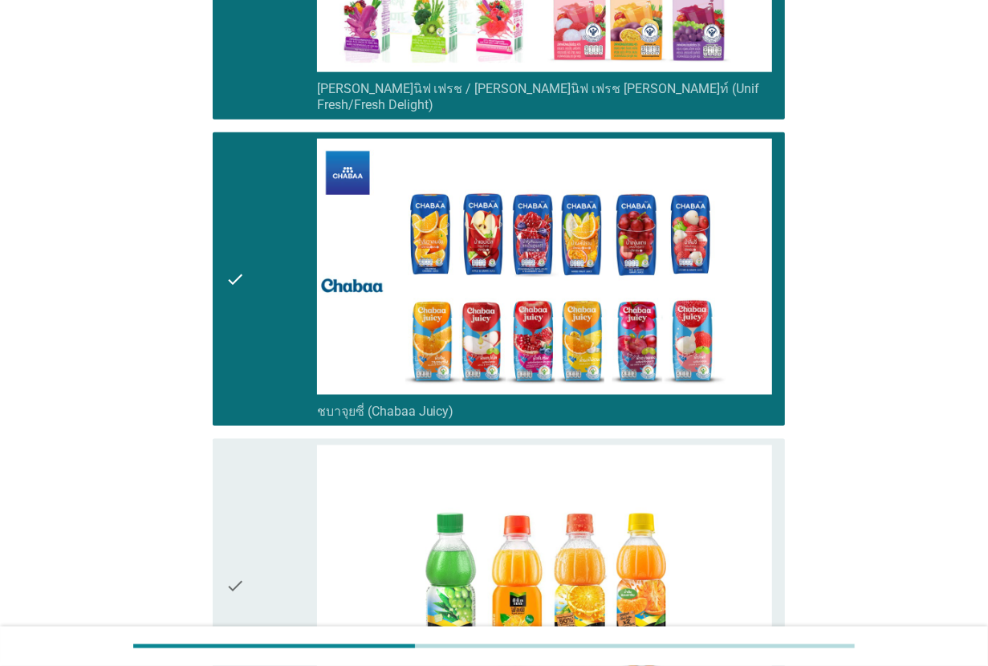
scroll to position [1504, 0]
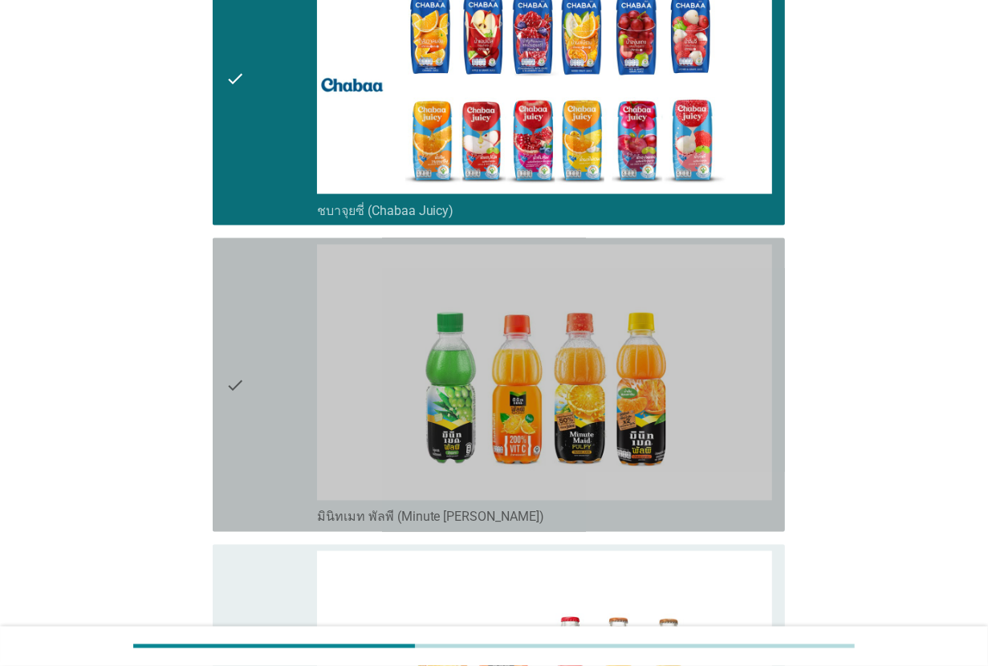
click at [262, 251] on div "check" at bounding box center [270, 385] width 91 height 281
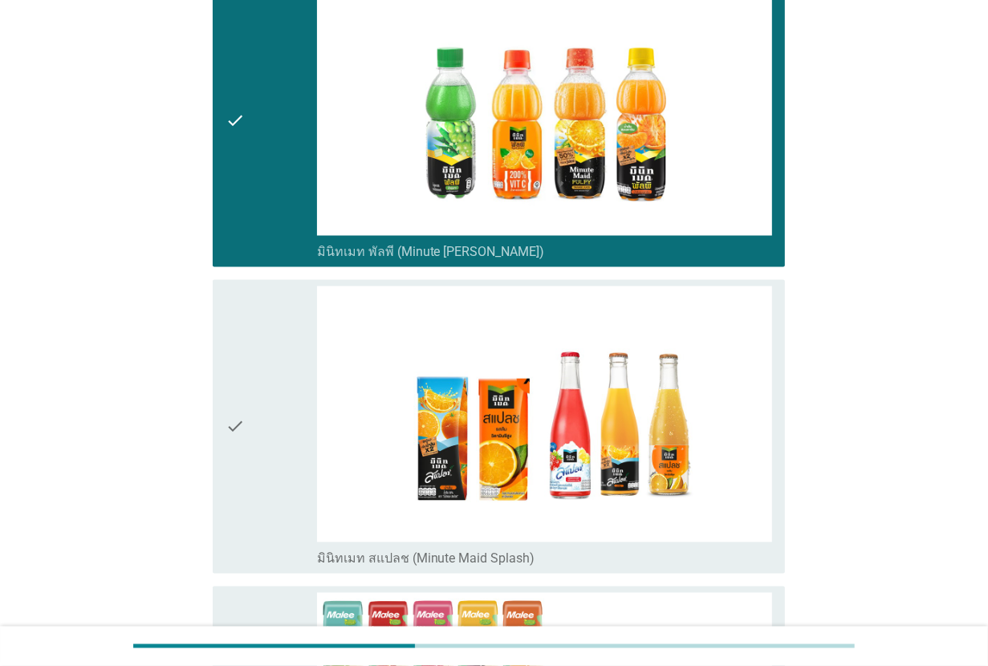
scroll to position [1805, 0]
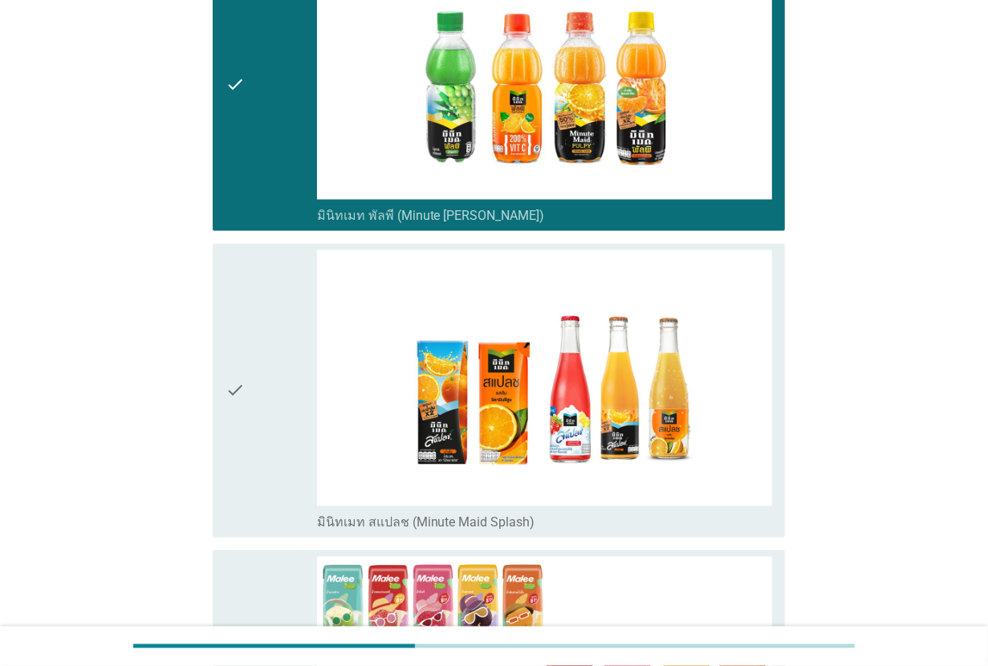
click at [261, 262] on div "check" at bounding box center [270, 390] width 91 height 281
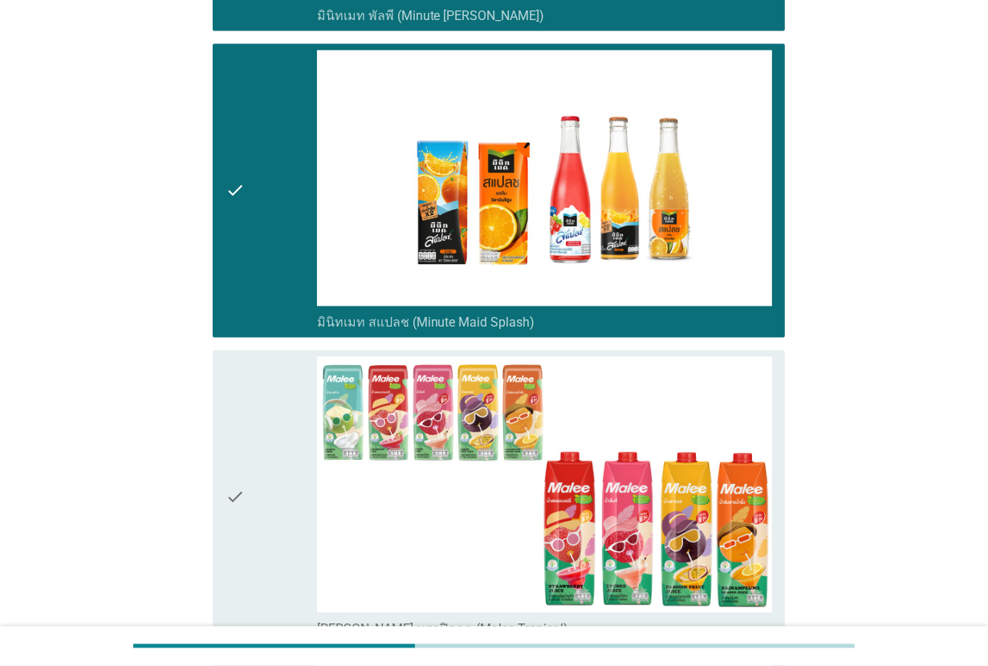
scroll to position [2106, 0]
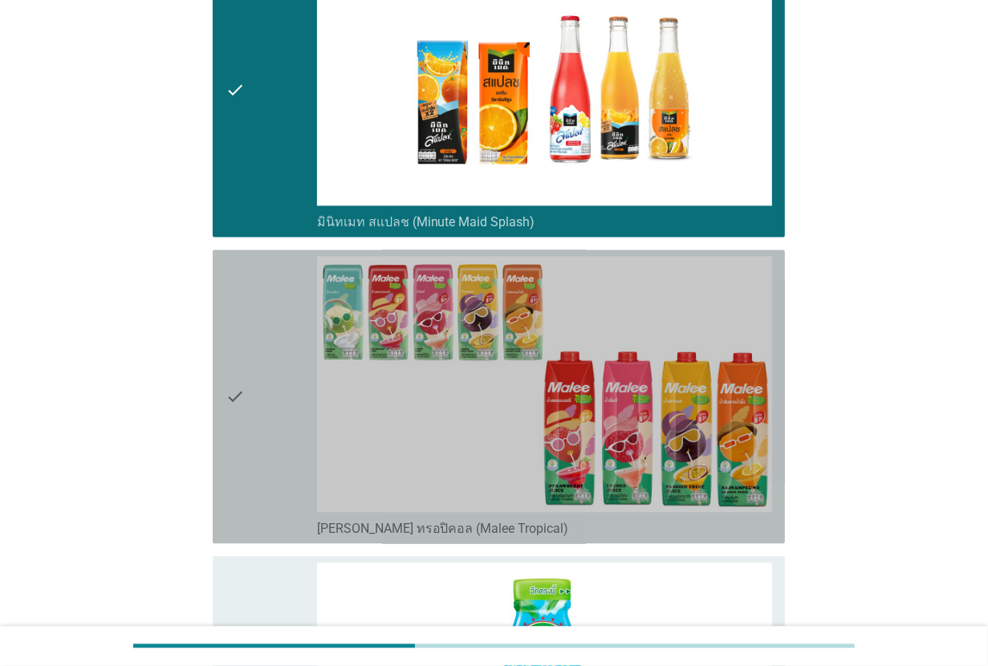
click at [261, 262] on div "check" at bounding box center [270, 396] width 91 height 281
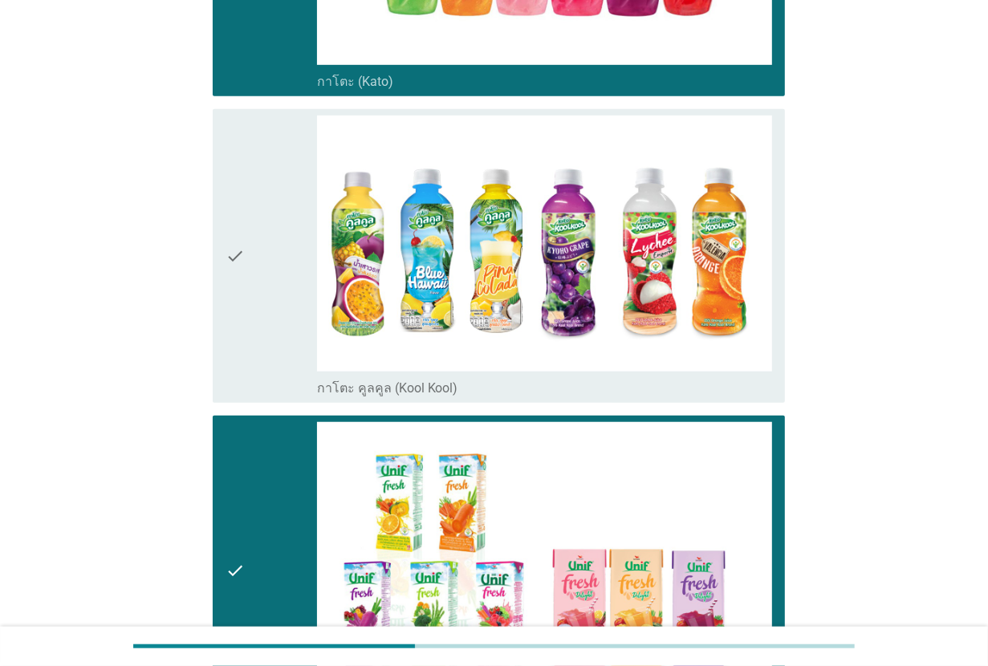
scroll to position [702, 0]
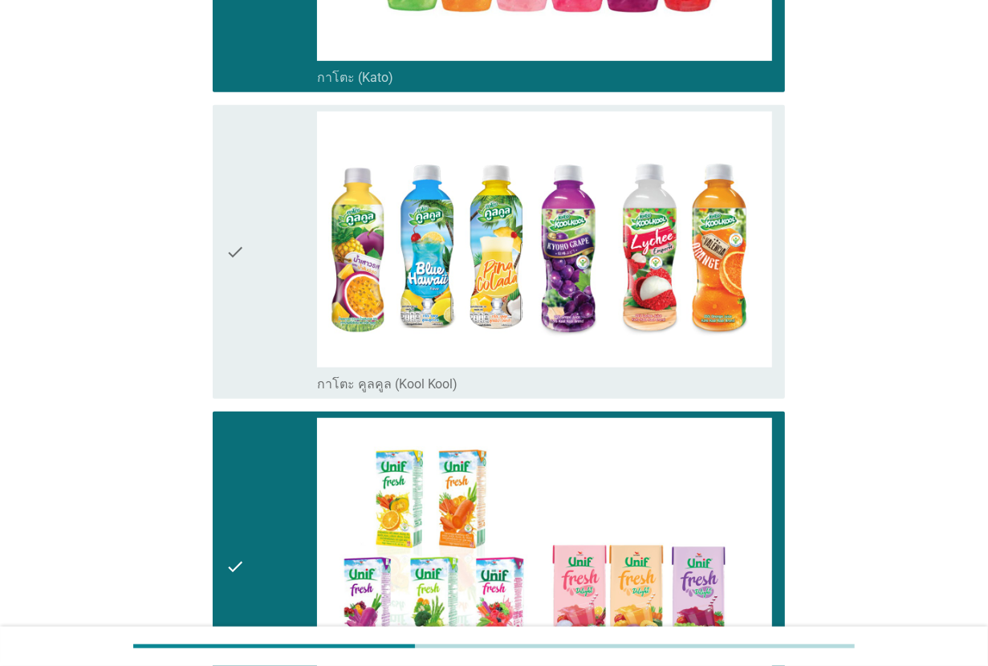
click at [225, 335] on icon "check" at bounding box center [234, 252] width 19 height 281
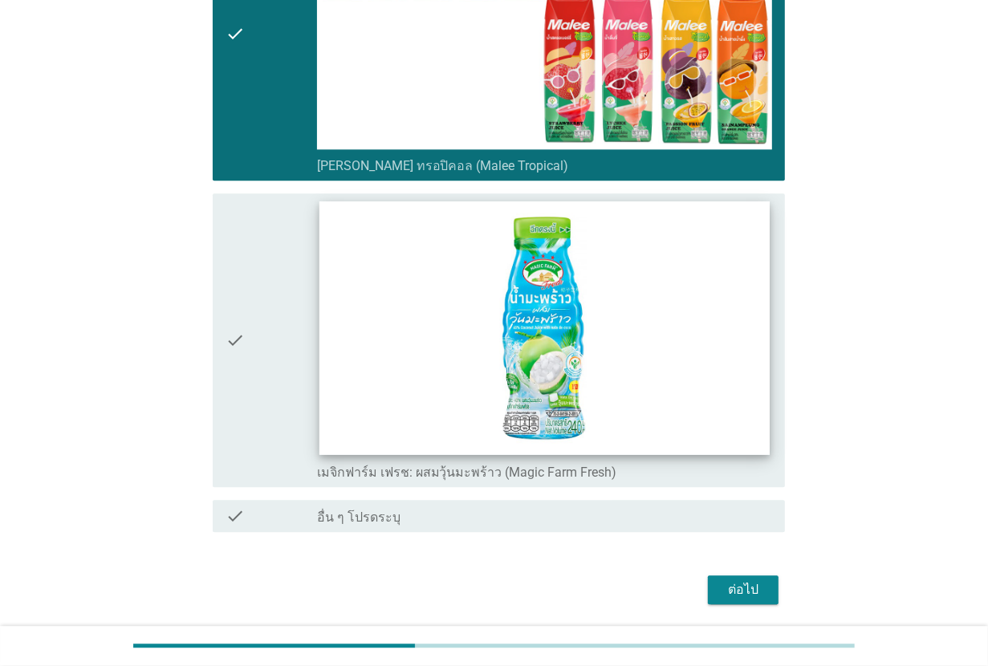
scroll to position [2501, 0]
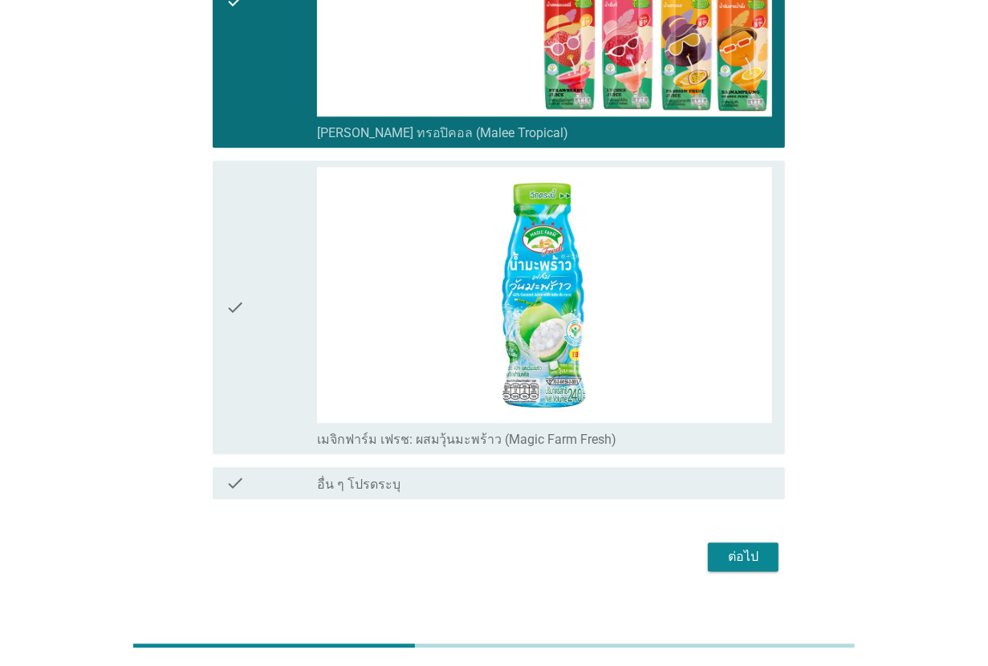
click at [290, 359] on div "check" at bounding box center [270, 307] width 91 height 281
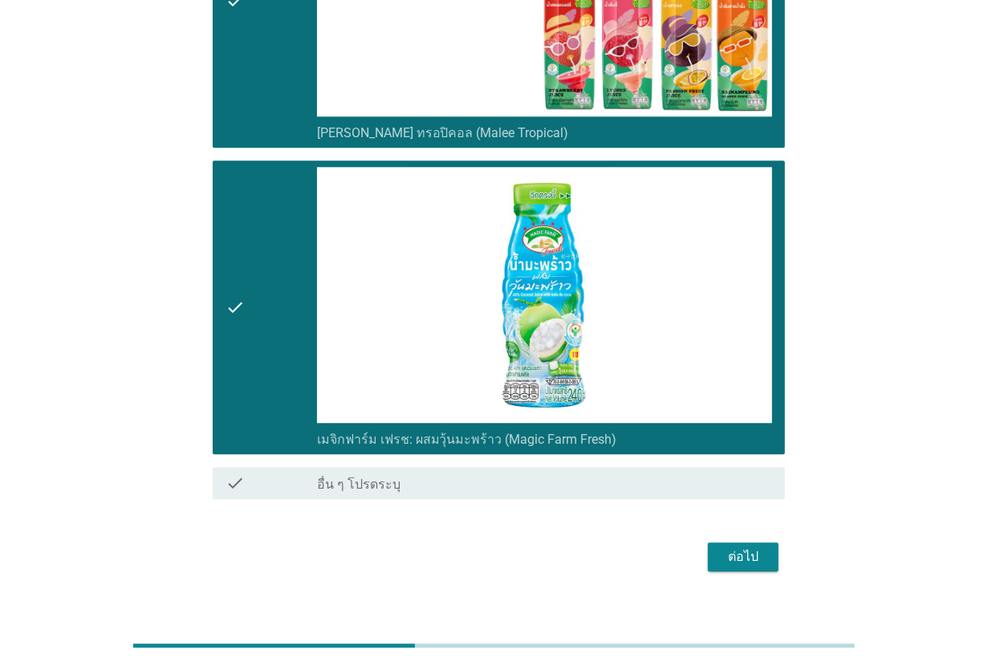
click at [748, 547] on div "ต่อไป" at bounding box center [742, 556] width 45 height 19
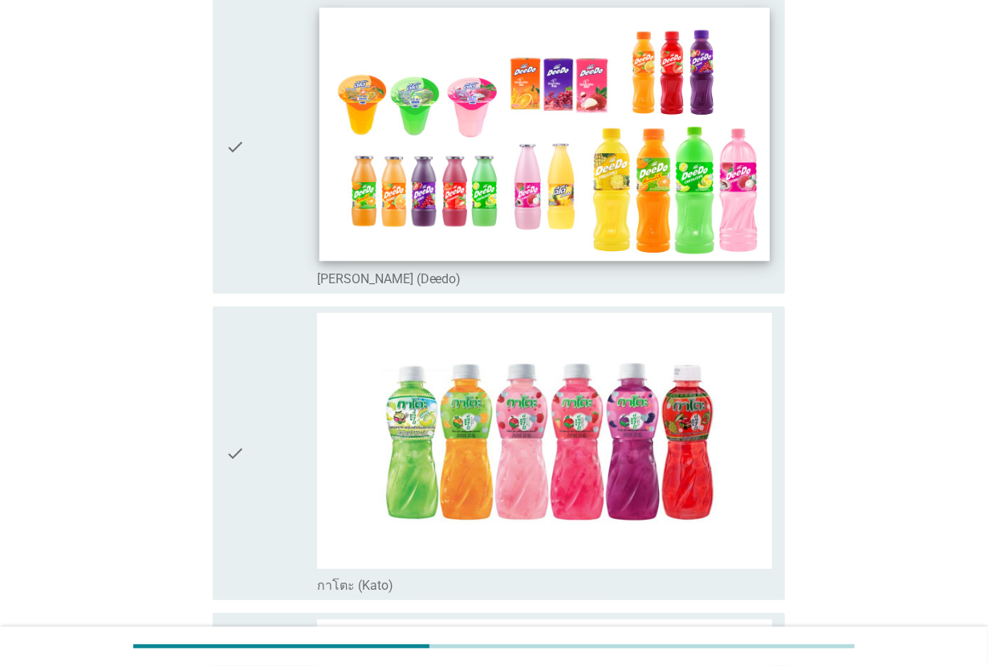
scroll to position [201, 0]
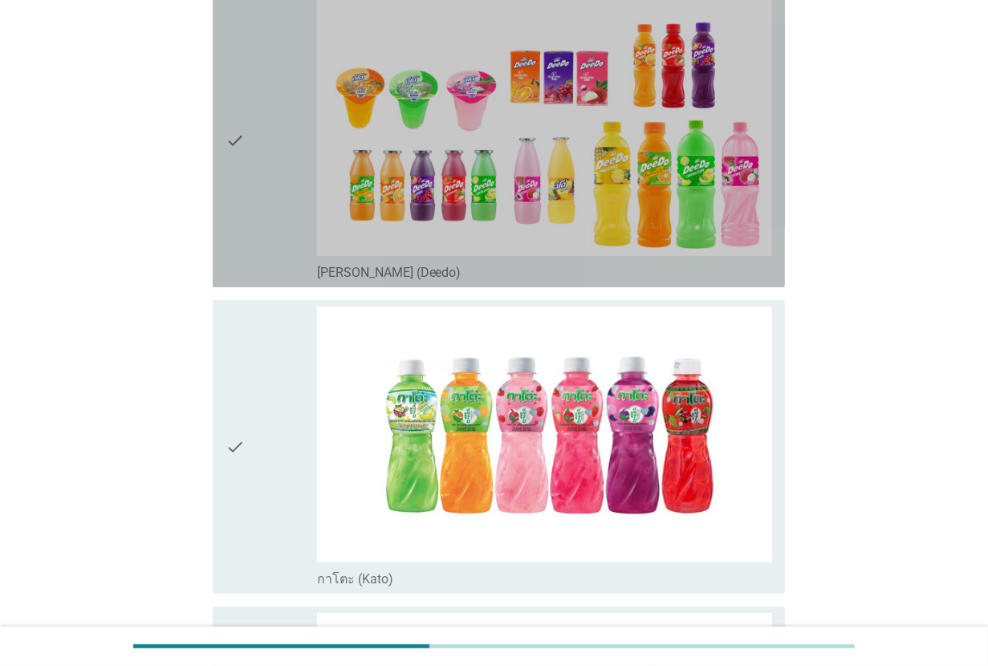
click at [271, 225] on div "check" at bounding box center [270, 140] width 91 height 281
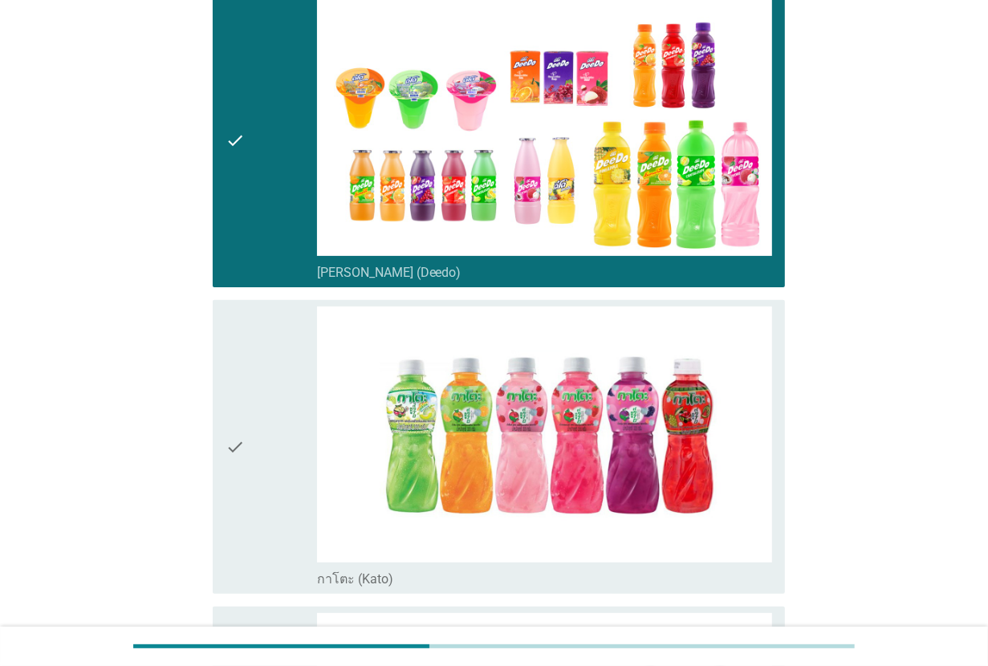
click at [263, 363] on div "check" at bounding box center [270, 446] width 91 height 281
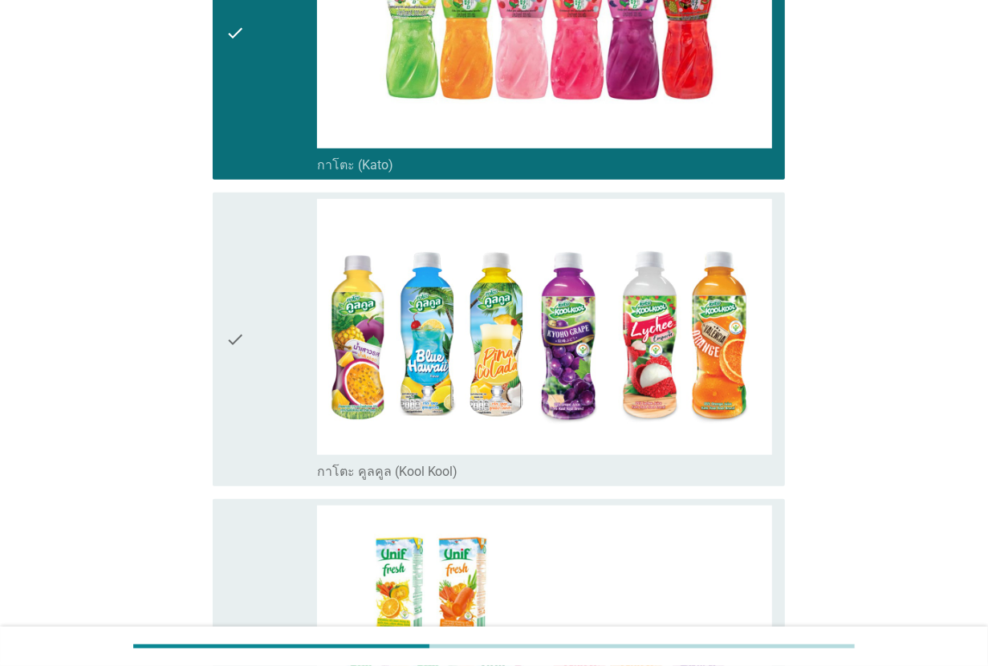
scroll to position [802, 0]
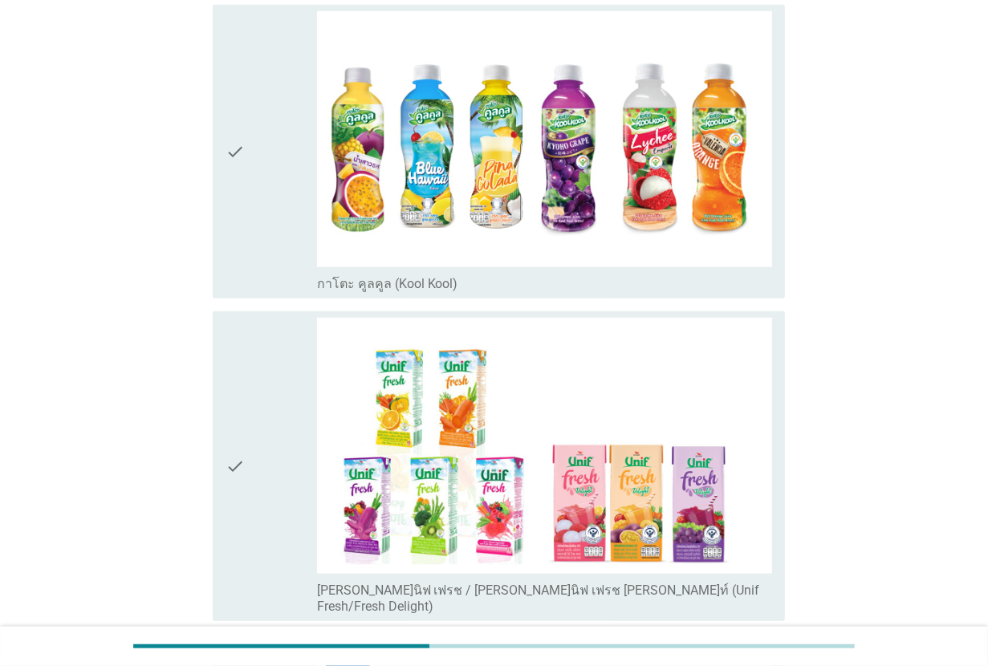
click at [262, 207] on div "check" at bounding box center [270, 151] width 91 height 281
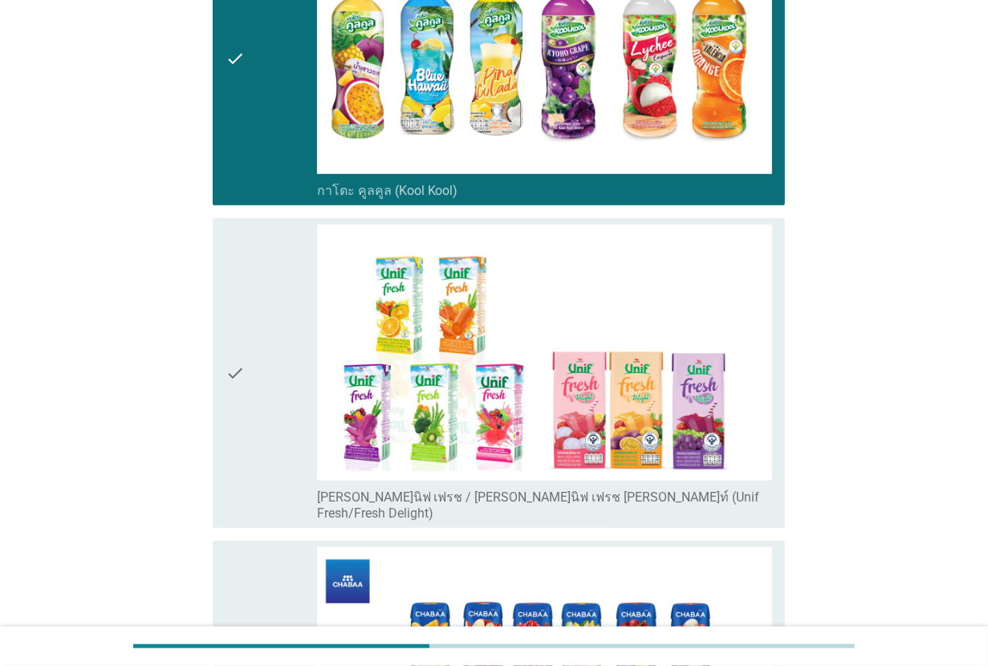
scroll to position [1003, 0]
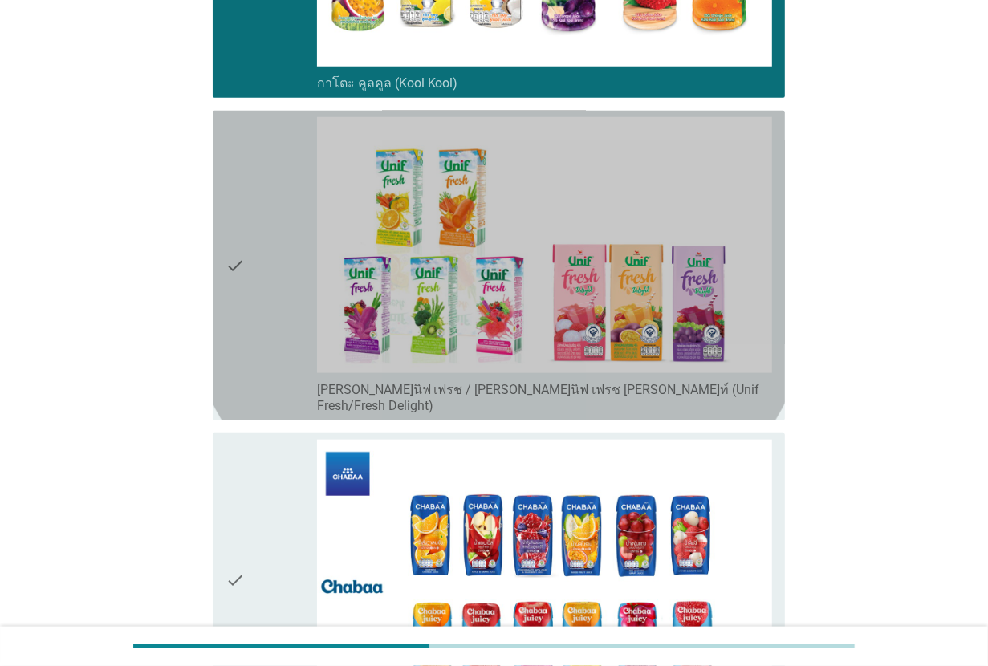
click at [262, 207] on div "check" at bounding box center [270, 265] width 91 height 297
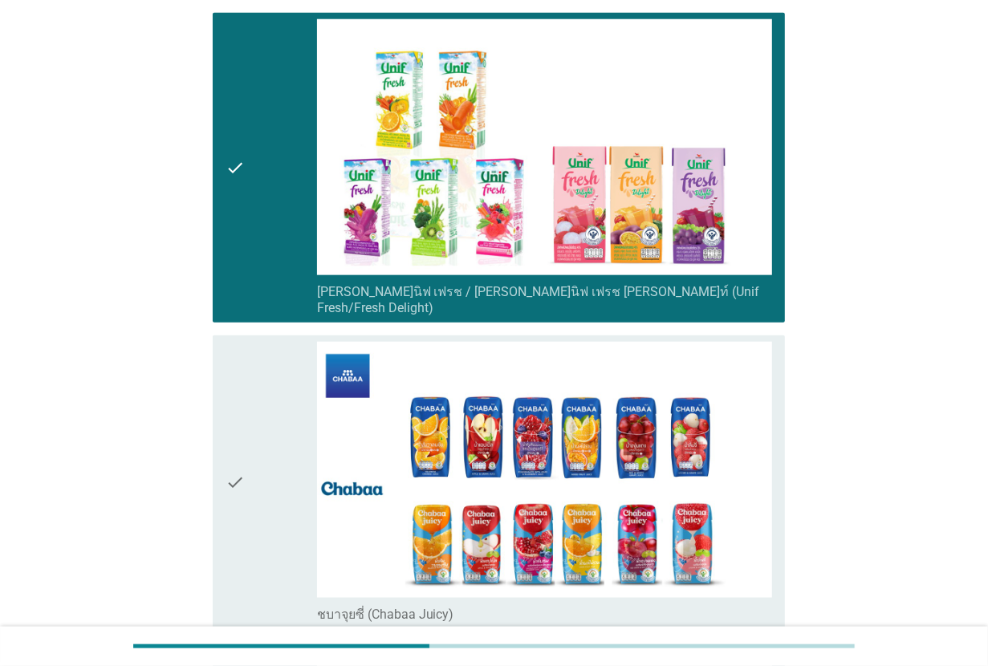
scroll to position [1304, 0]
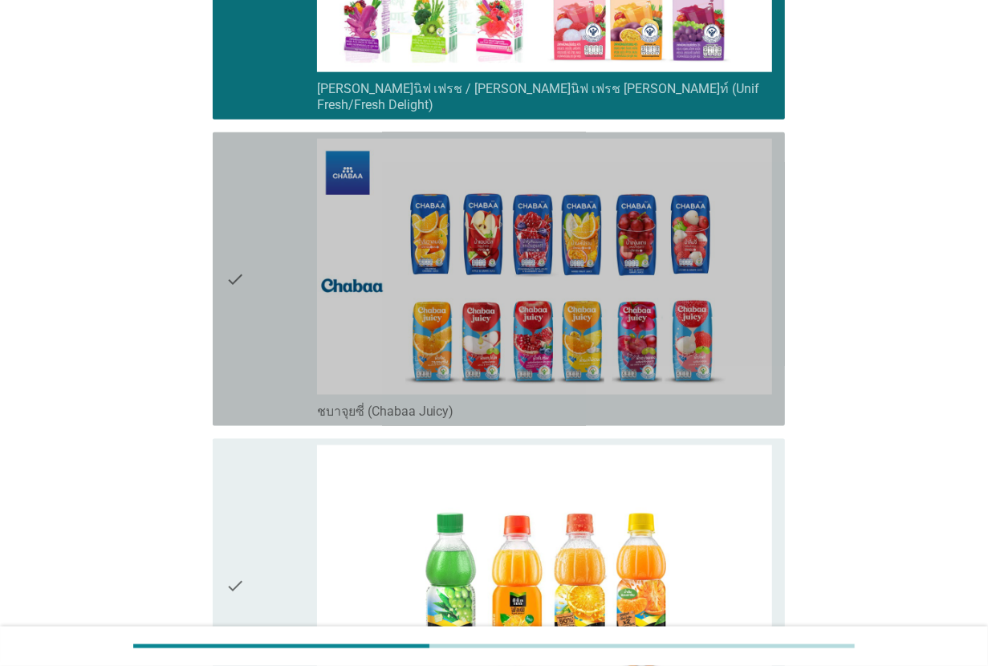
click at [262, 207] on div "check" at bounding box center [270, 279] width 91 height 281
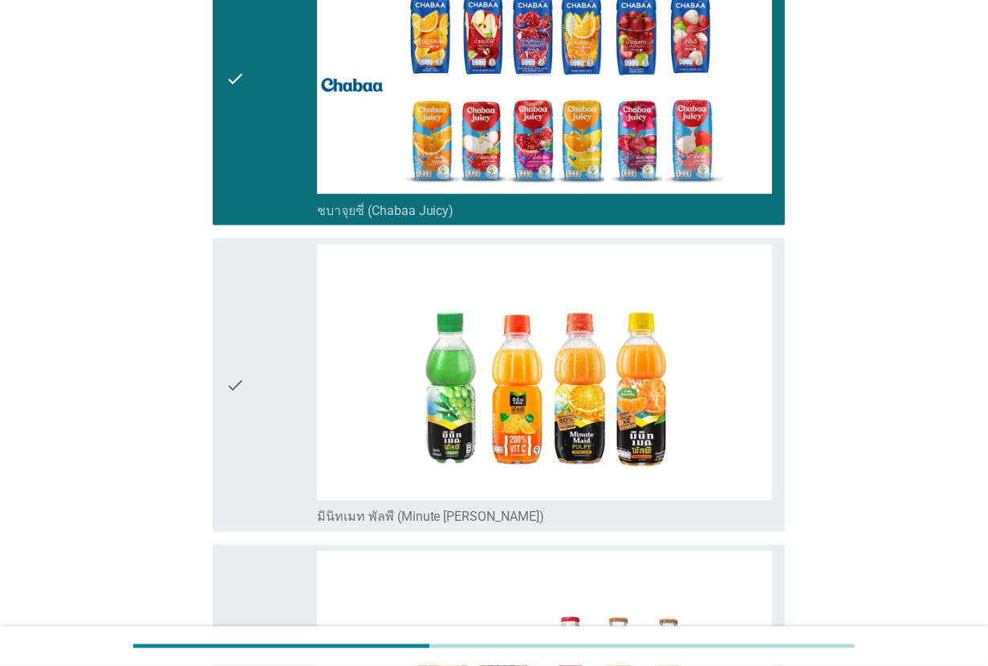
click at [262, 207] on div "check check_box_outline_blank ชบาจุยซี่ (Chabaa Juicy)" at bounding box center [494, 78] width 582 height 306
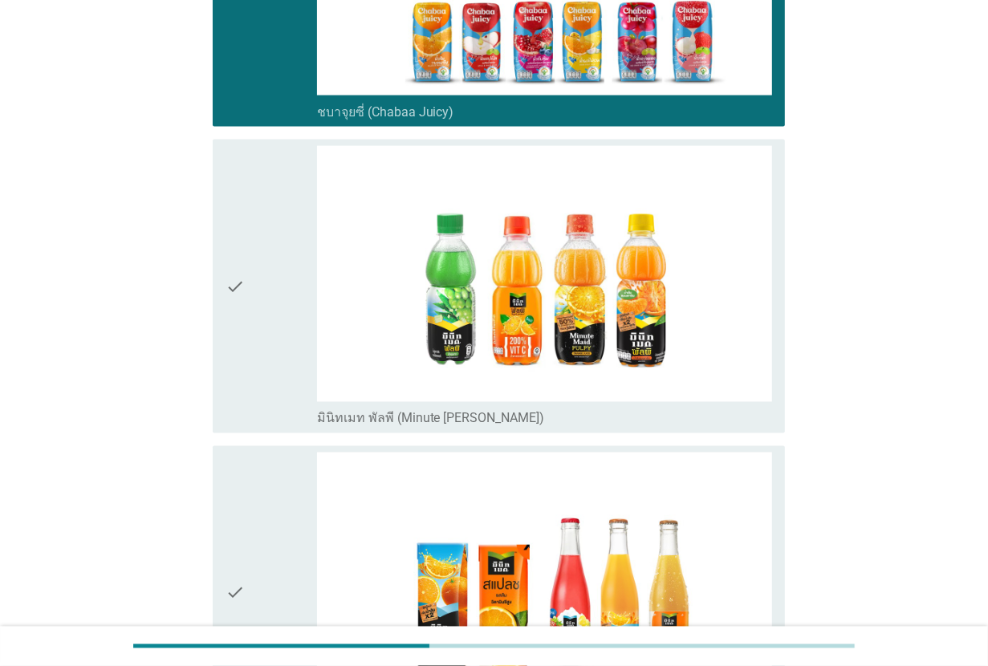
scroll to position [1604, 0]
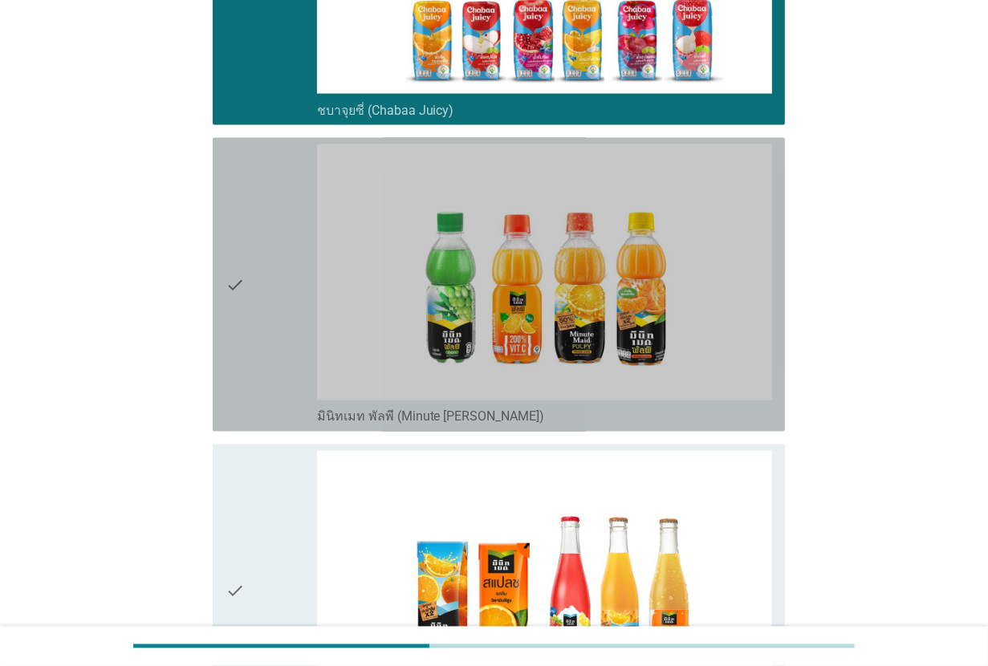
click at [262, 207] on div "check" at bounding box center [270, 284] width 91 height 281
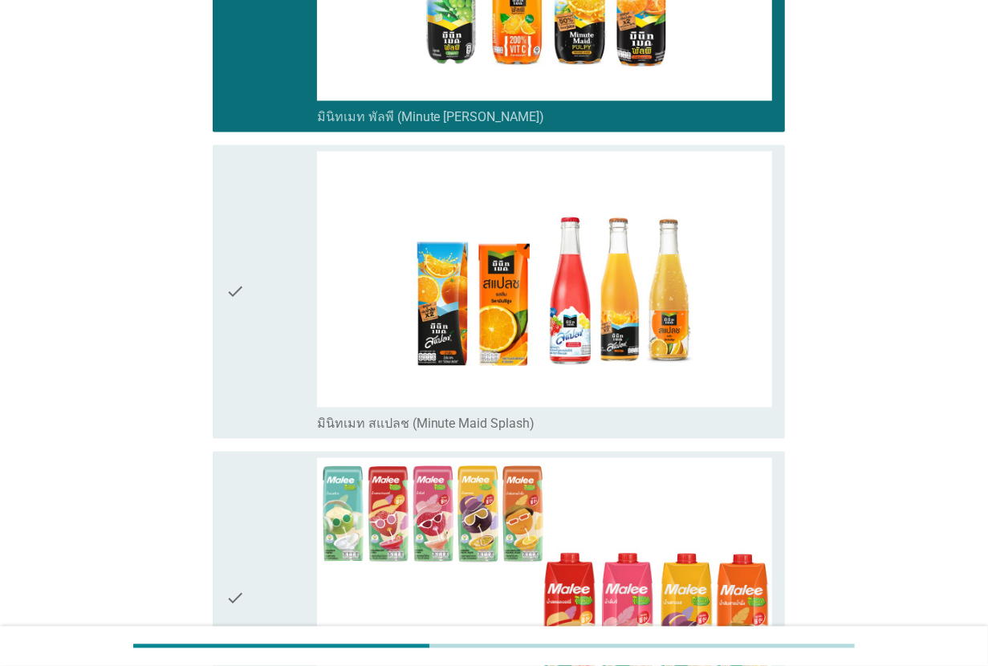
scroll to position [1905, 0]
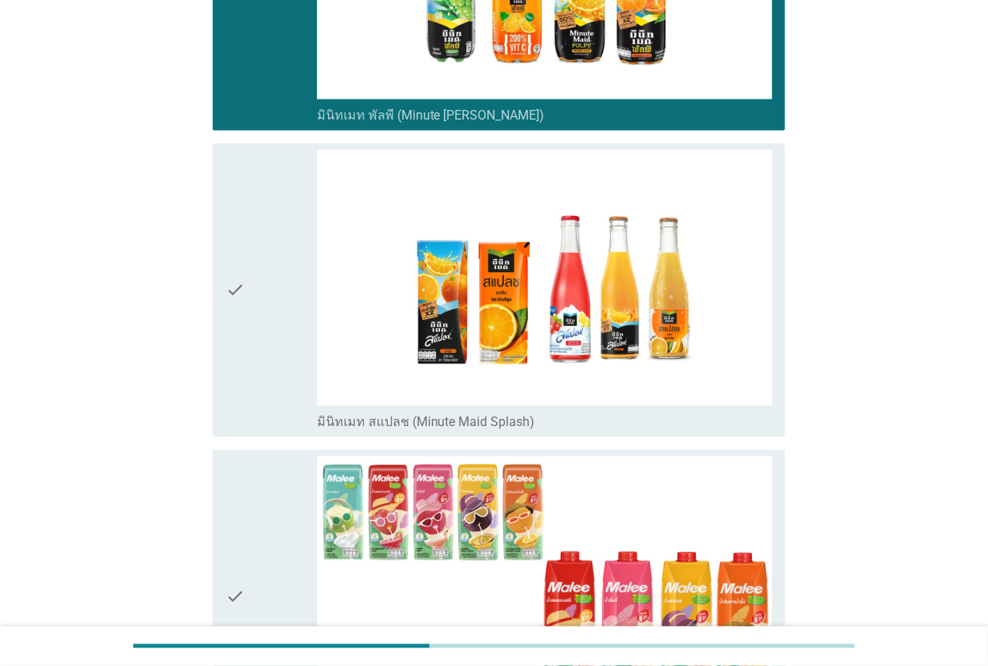
click at [262, 207] on div "check" at bounding box center [270, 290] width 91 height 281
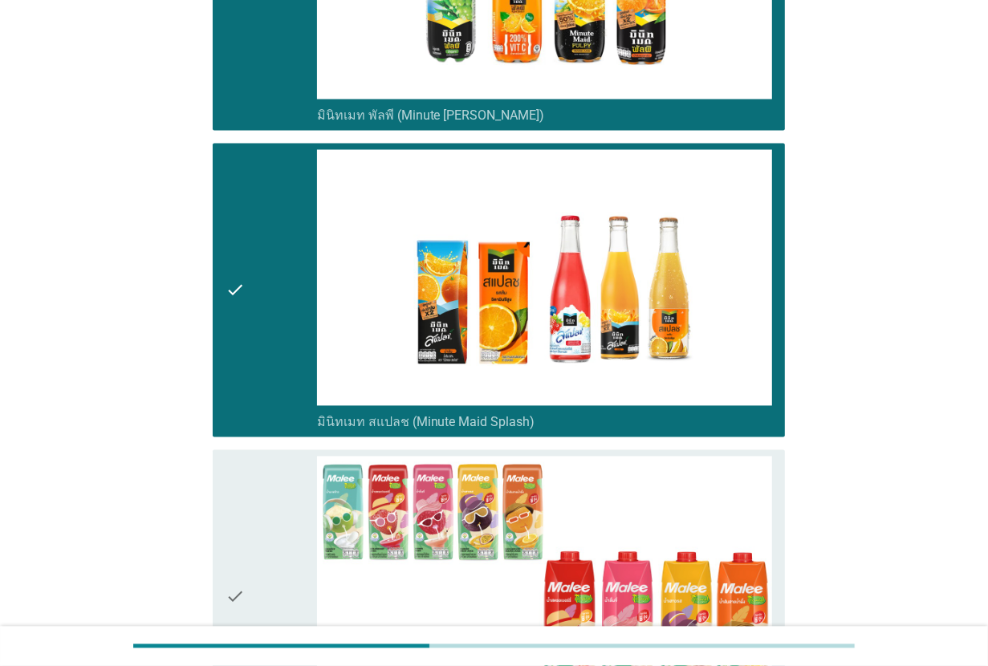
scroll to position [2206, 0]
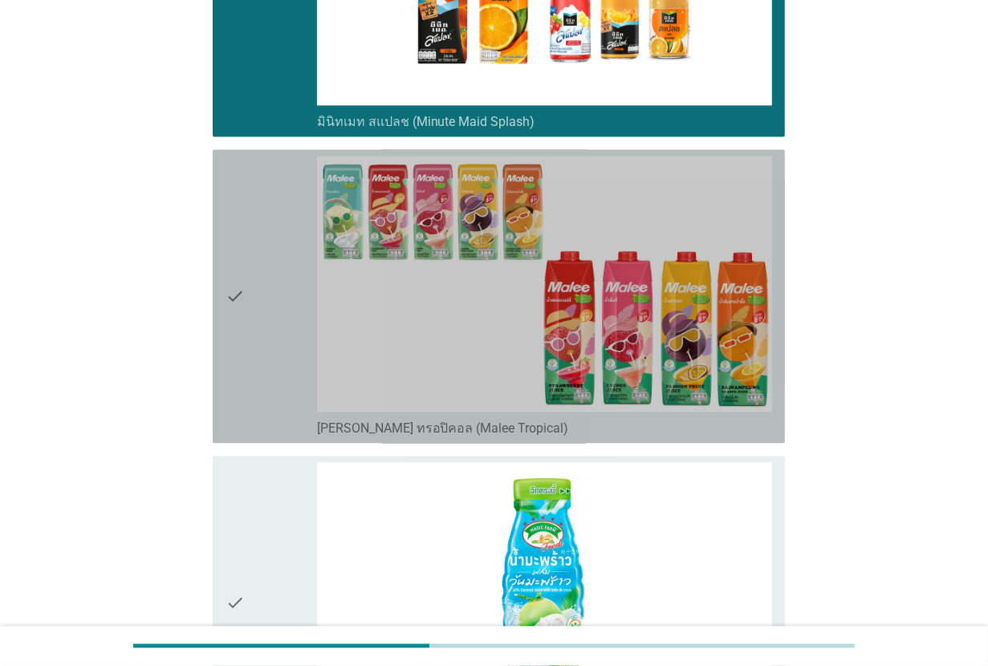
click at [262, 207] on div "check" at bounding box center [270, 296] width 91 height 281
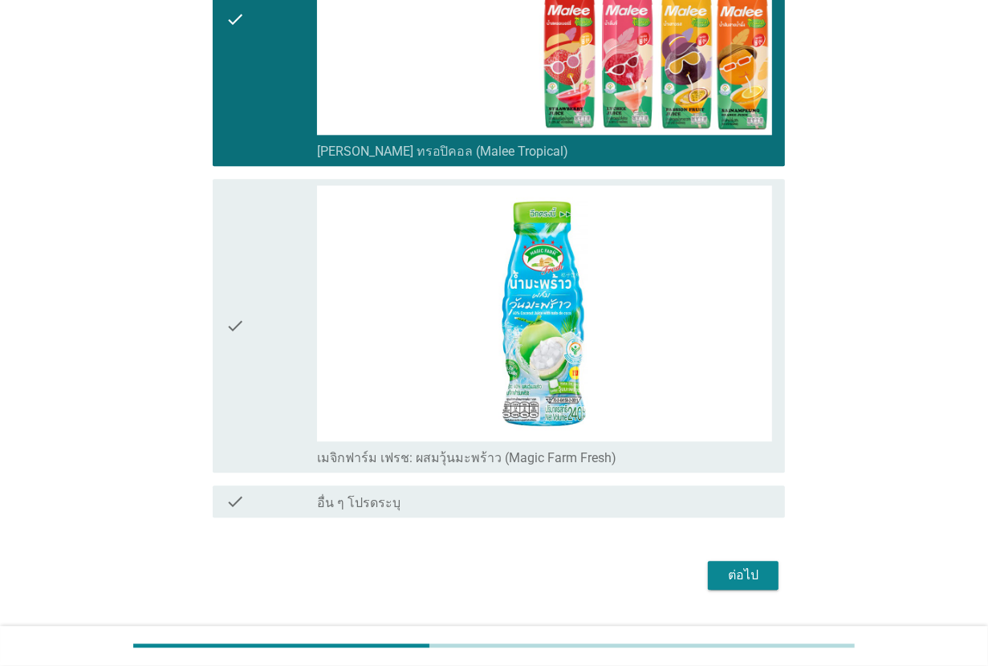
scroll to position [2501, 0]
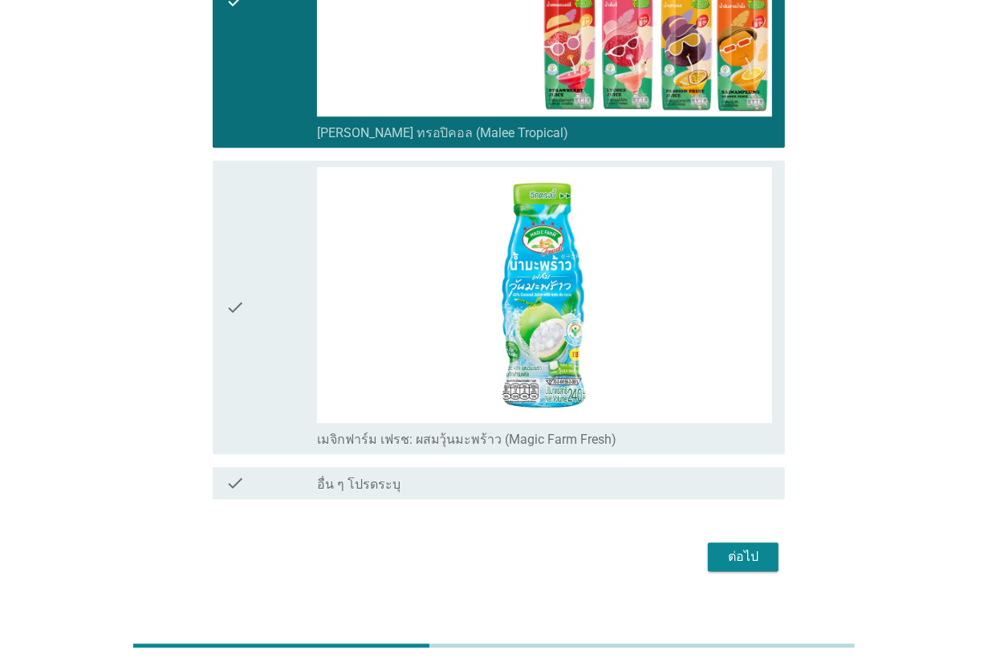
click at [734, 547] on div "ต่อไป" at bounding box center [742, 556] width 45 height 19
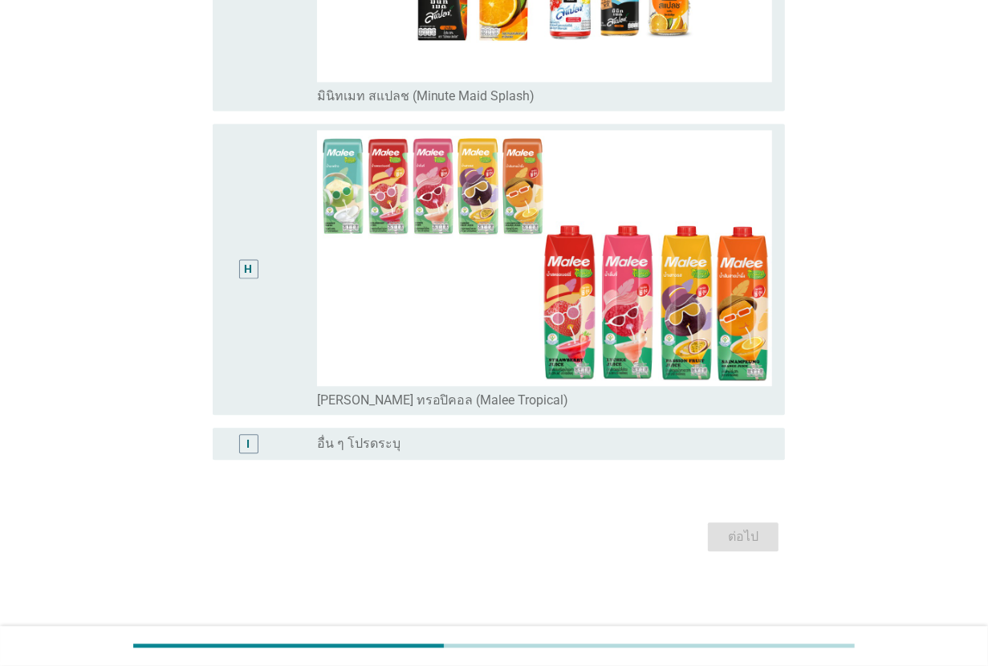
scroll to position [0, 0]
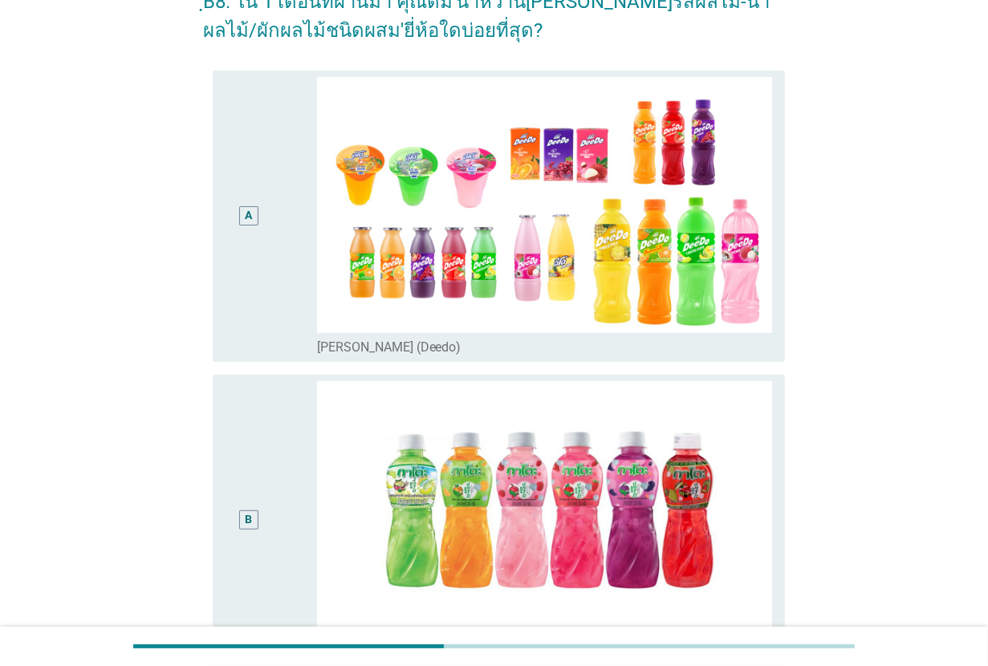
click at [281, 225] on div "A" at bounding box center [270, 216] width 91 height 278
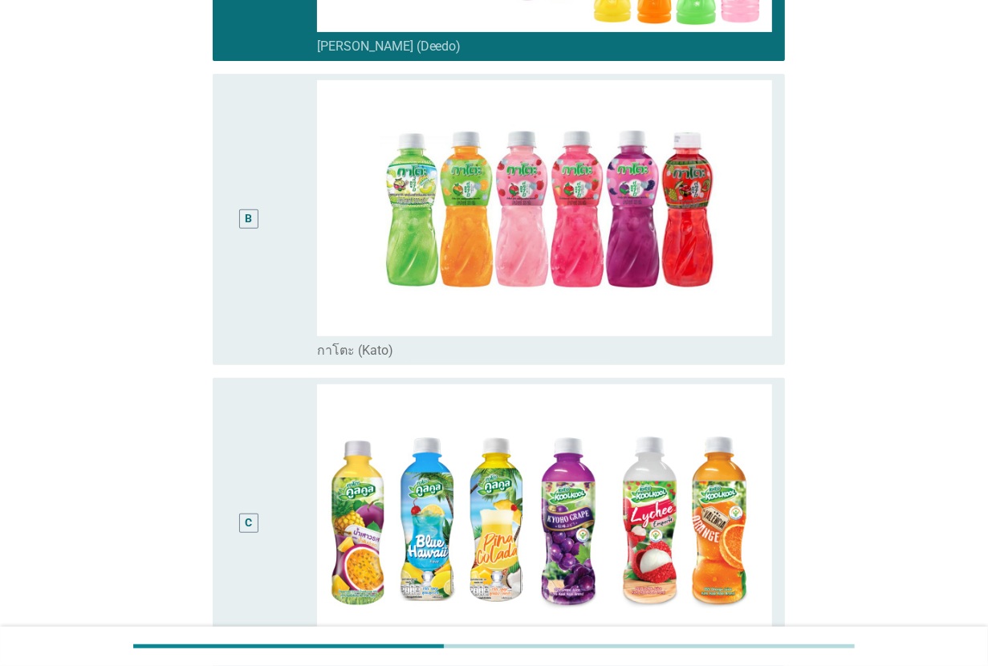
click at [281, 225] on div "B" at bounding box center [270, 219] width 91 height 278
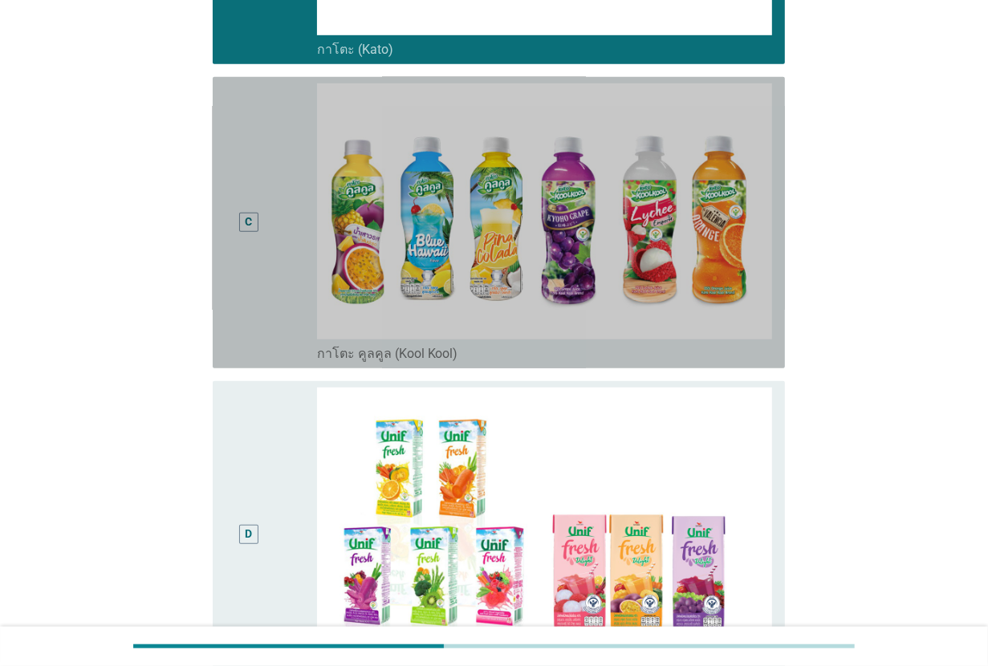
click at [281, 225] on div "C" at bounding box center [270, 222] width 91 height 278
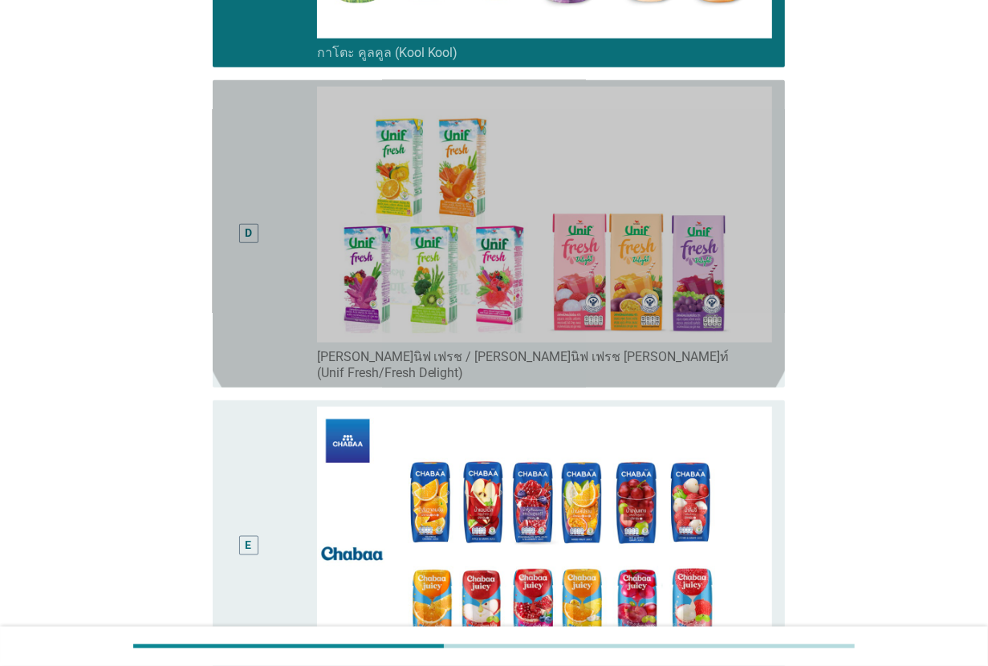
click at [281, 225] on div "D" at bounding box center [270, 234] width 91 height 294
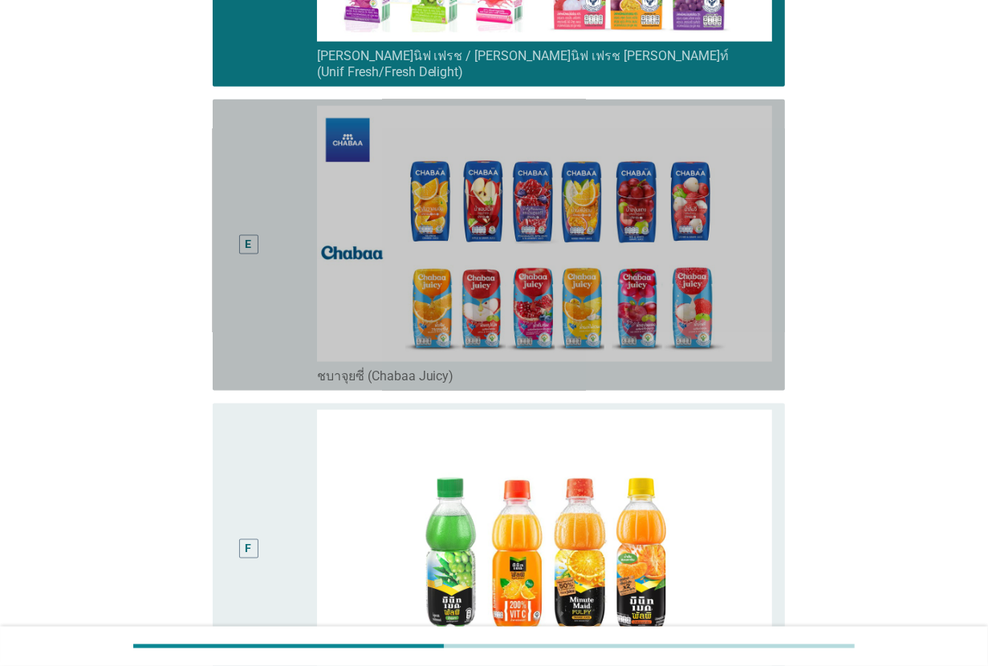
click at [281, 225] on div "E" at bounding box center [270, 245] width 91 height 278
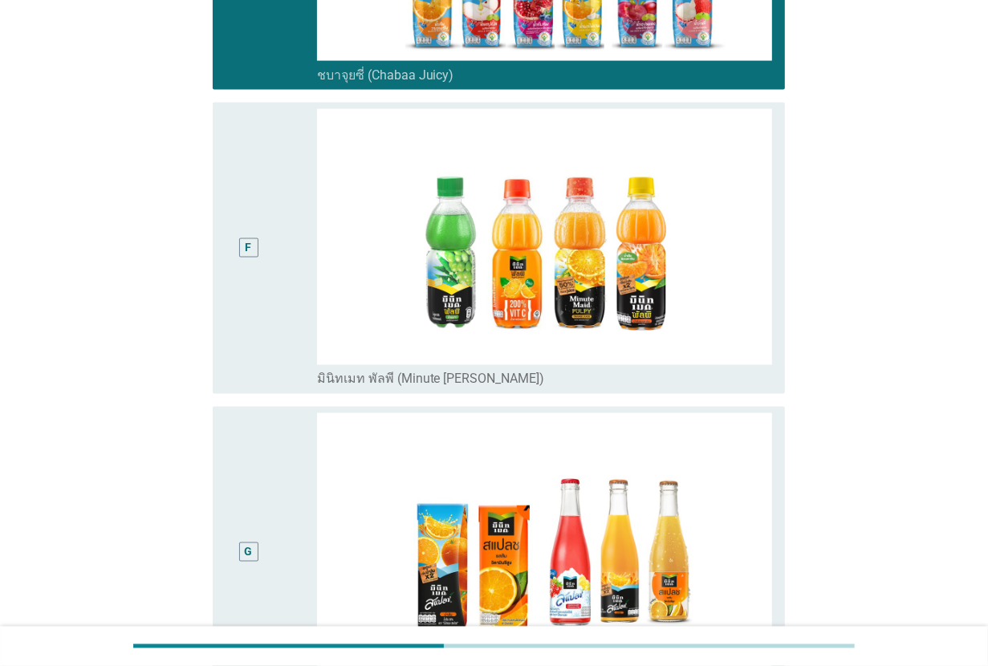
click at [281, 263] on div "F" at bounding box center [270, 248] width 91 height 278
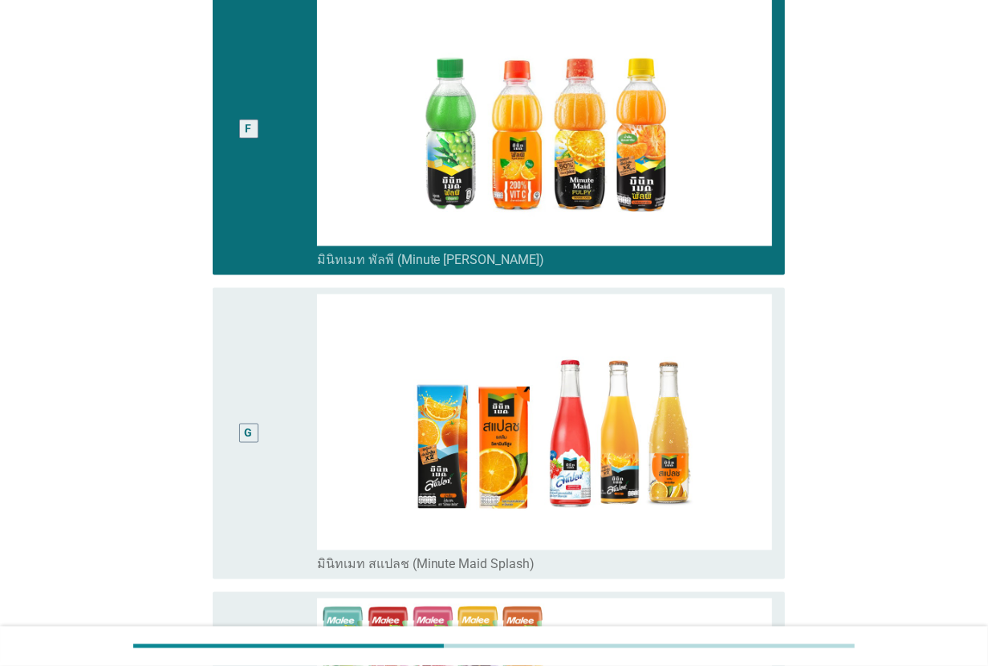
scroll to position [2006, 0]
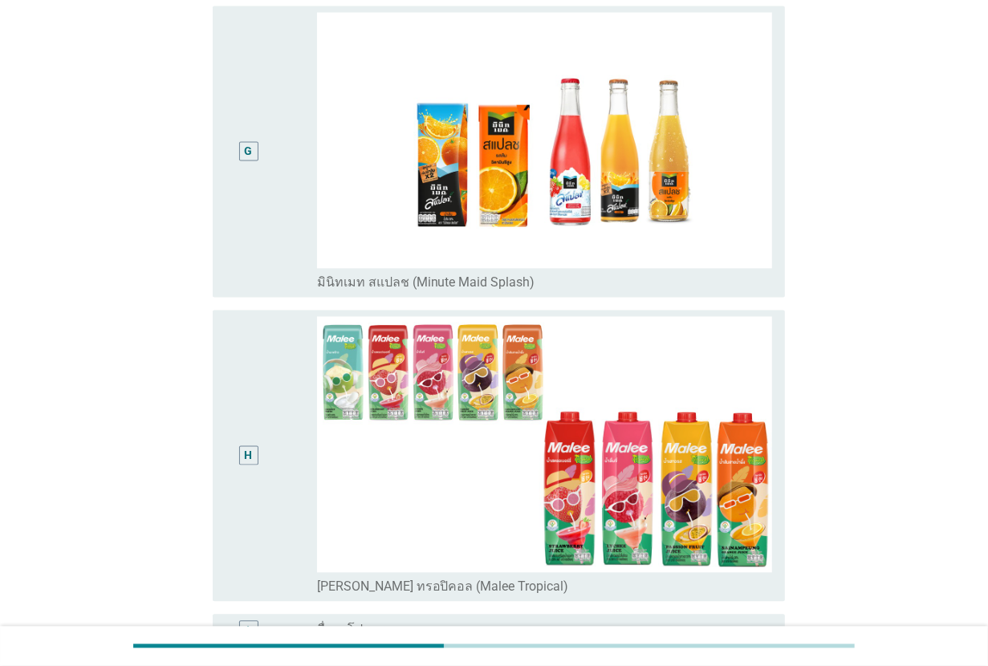
click at [281, 263] on div "G" at bounding box center [270, 151] width 91 height 278
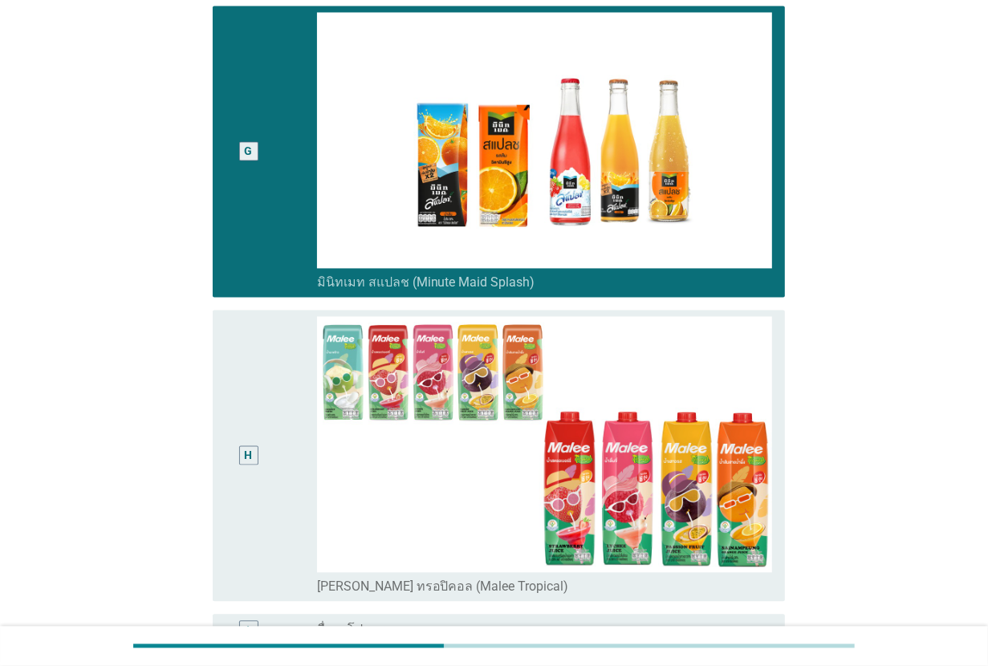
click at [262, 383] on div "H" at bounding box center [248, 455] width 46 height 278
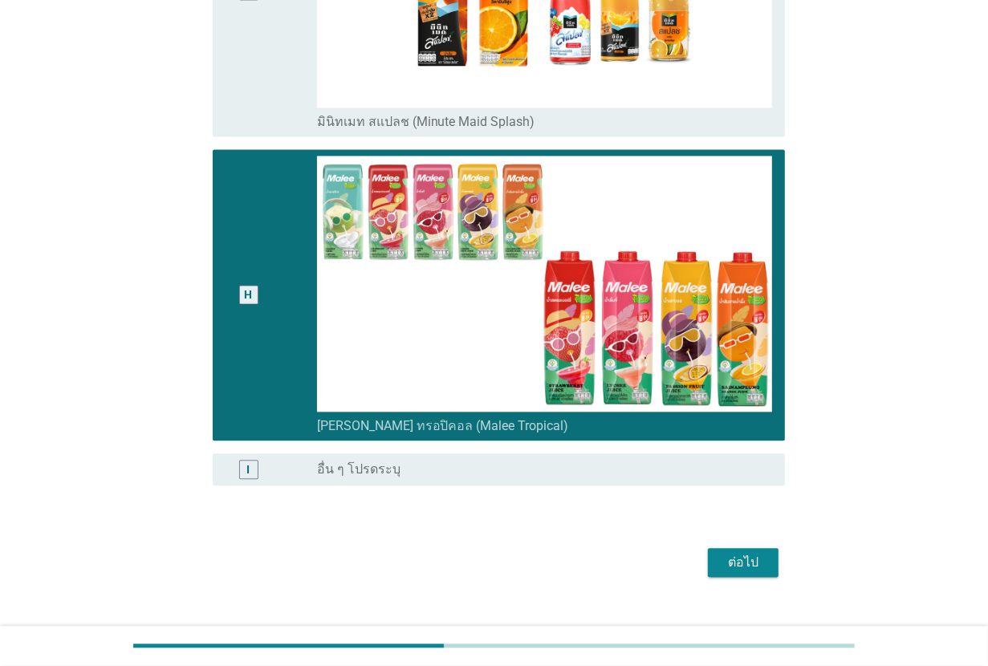
scroll to position [2176, 0]
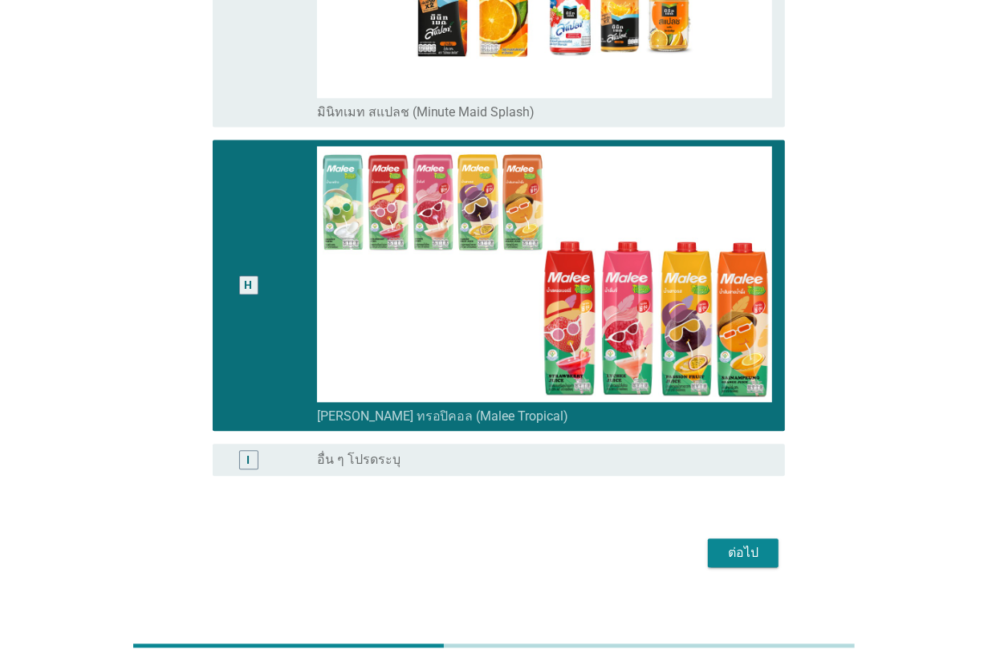
click at [732, 538] on button "ต่อไป" at bounding box center [743, 552] width 71 height 29
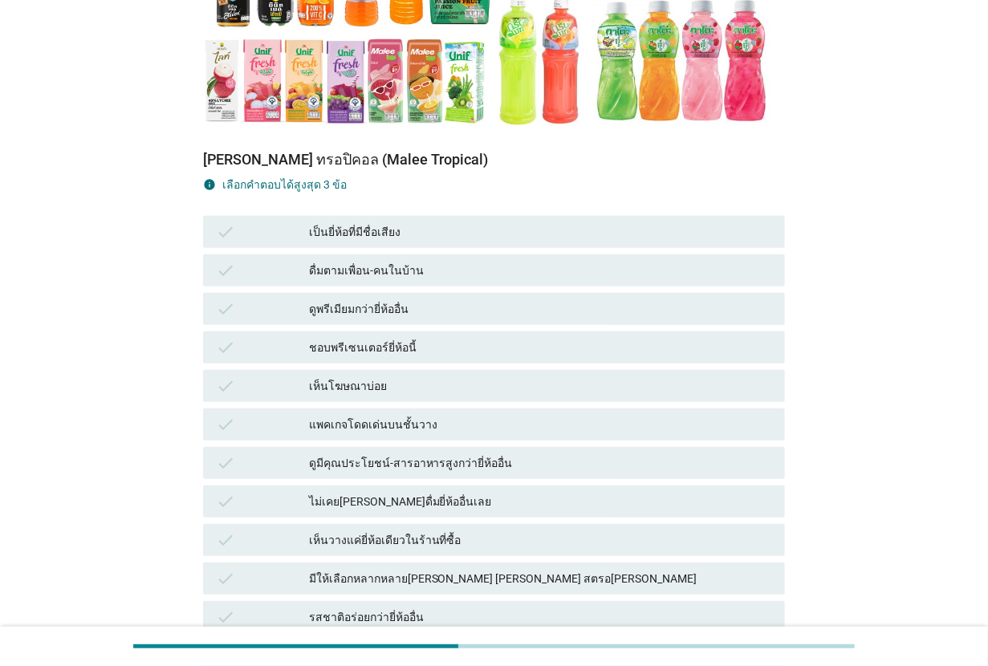
scroll to position [501, 0]
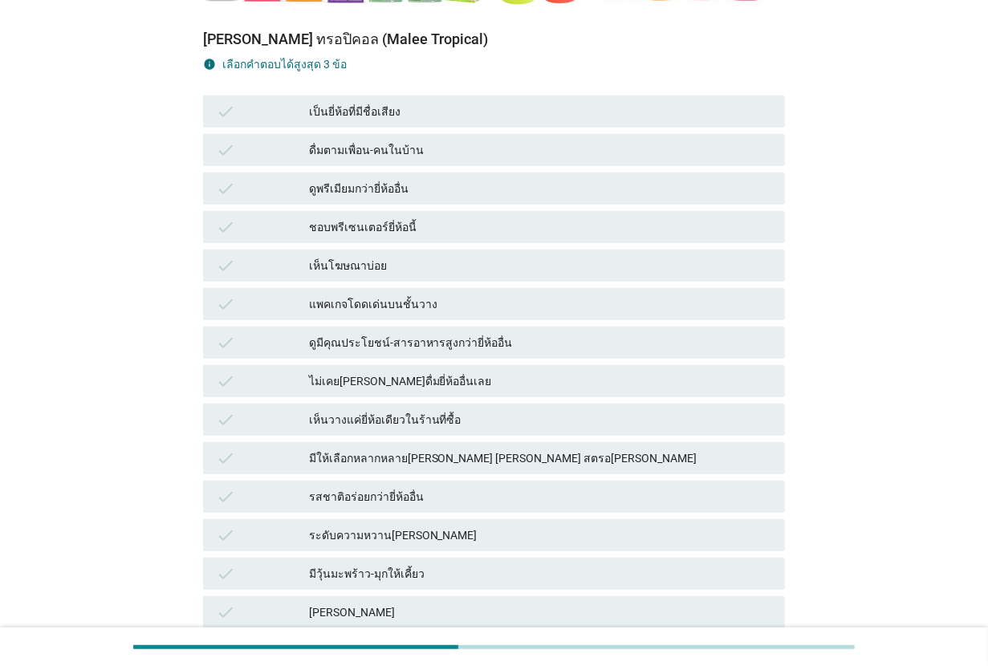
click at [435, 298] on div "แพคเกจโดดเด่นบนชั้นวาง" at bounding box center [540, 303] width 463 height 19
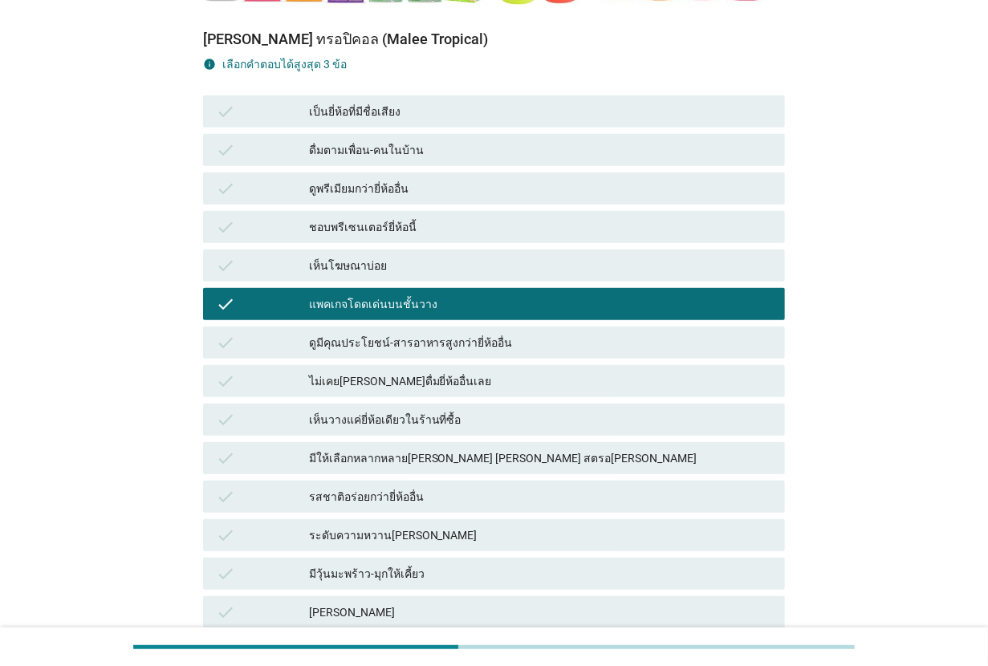
scroll to position [602, 0]
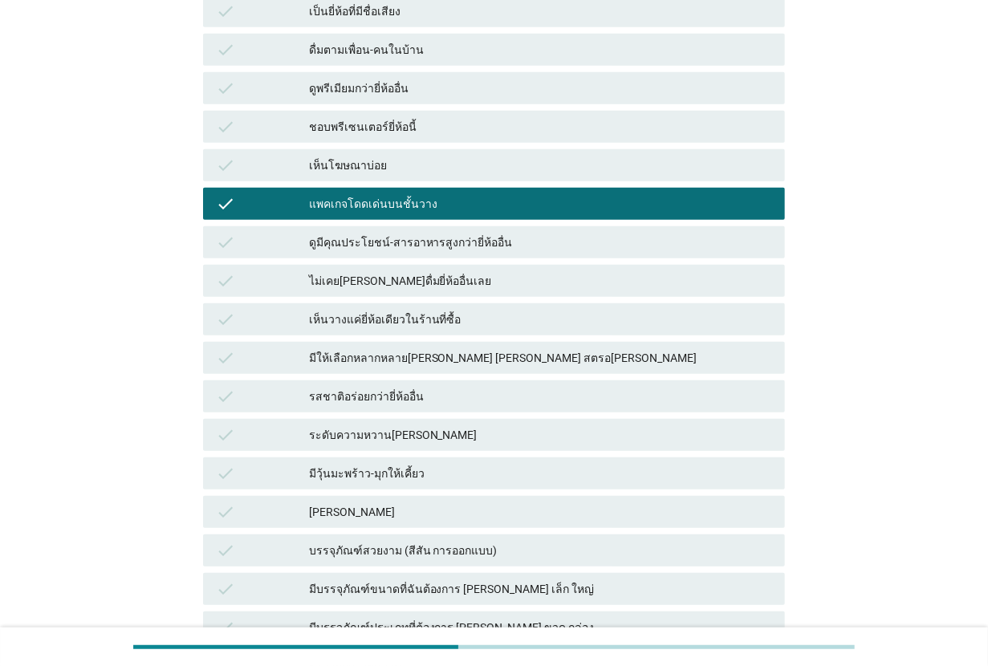
click at [467, 442] on div "ระดับความหวาน[PERSON_NAME]" at bounding box center [540, 434] width 463 height 19
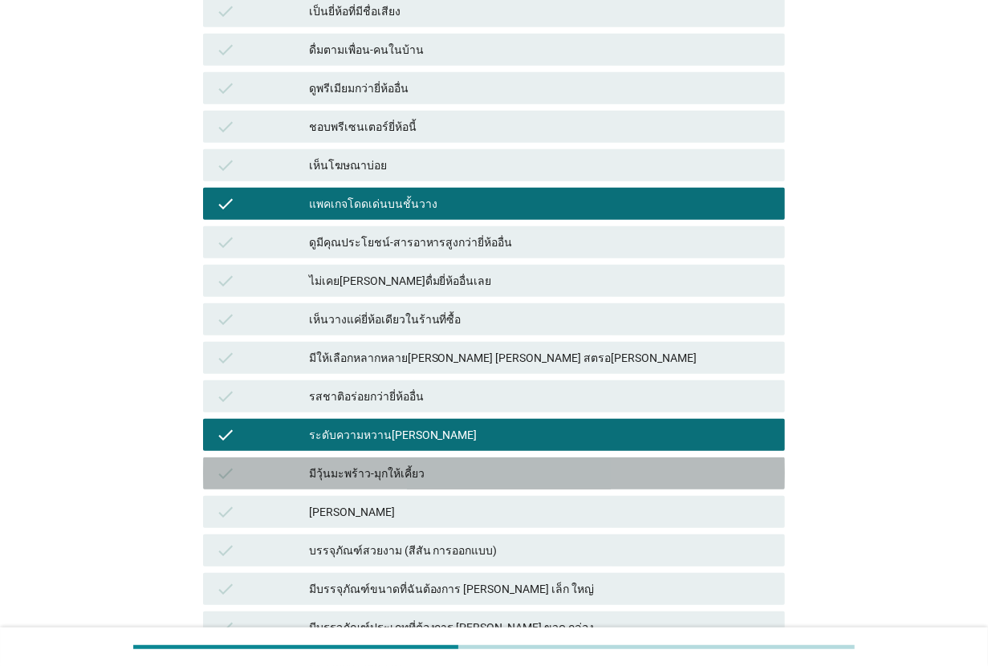
click at [465, 458] on div "check มีวุ้นมะพร้าว-มุกให้เคี้ยว" at bounding box center [494, 473] width 582 height 32
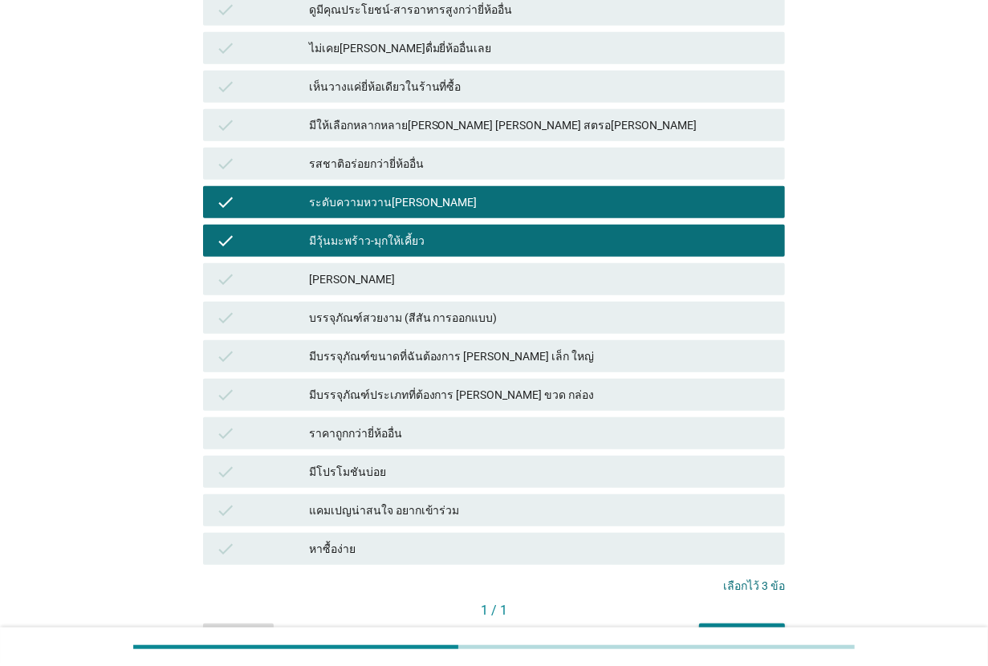
scroll to position [931, 0]
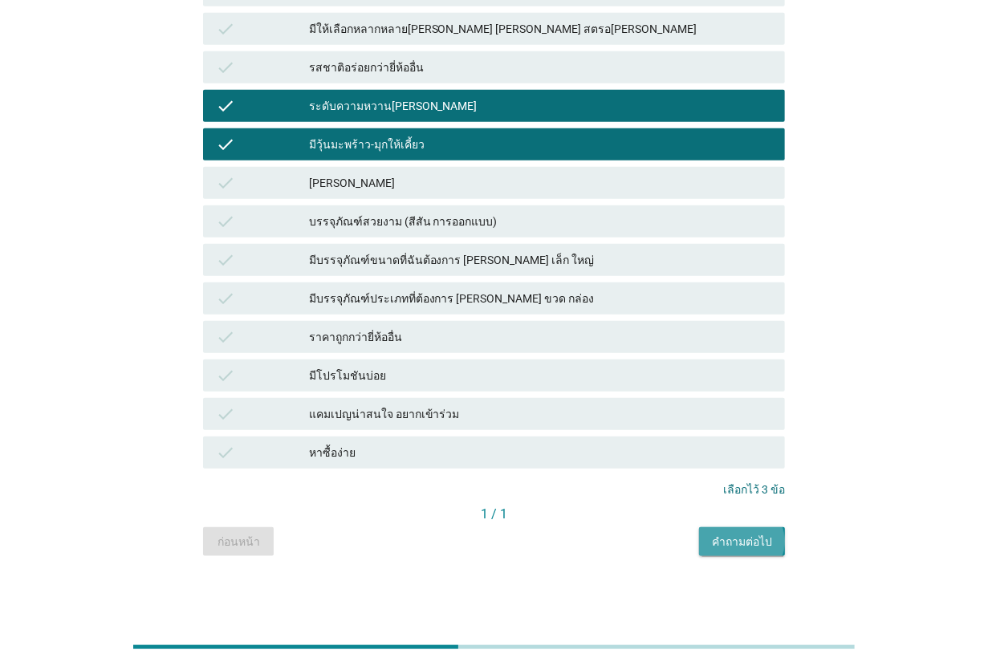
click at [706, 532] on button "คำถามต่อไป" at bounding box center [742, 541] width 86 height 29
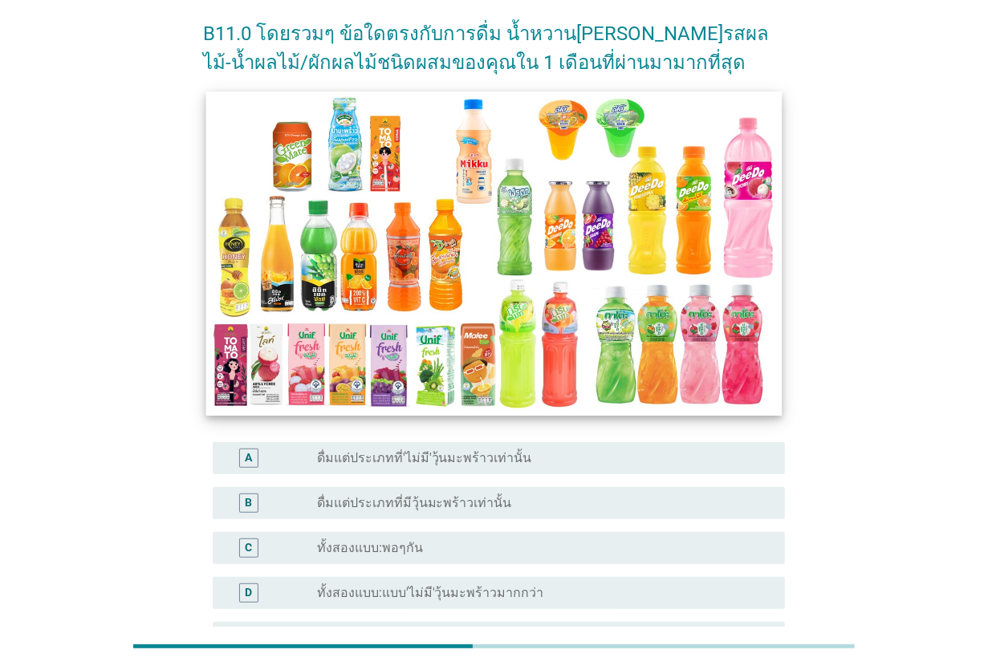
scroll to position [201, 0]
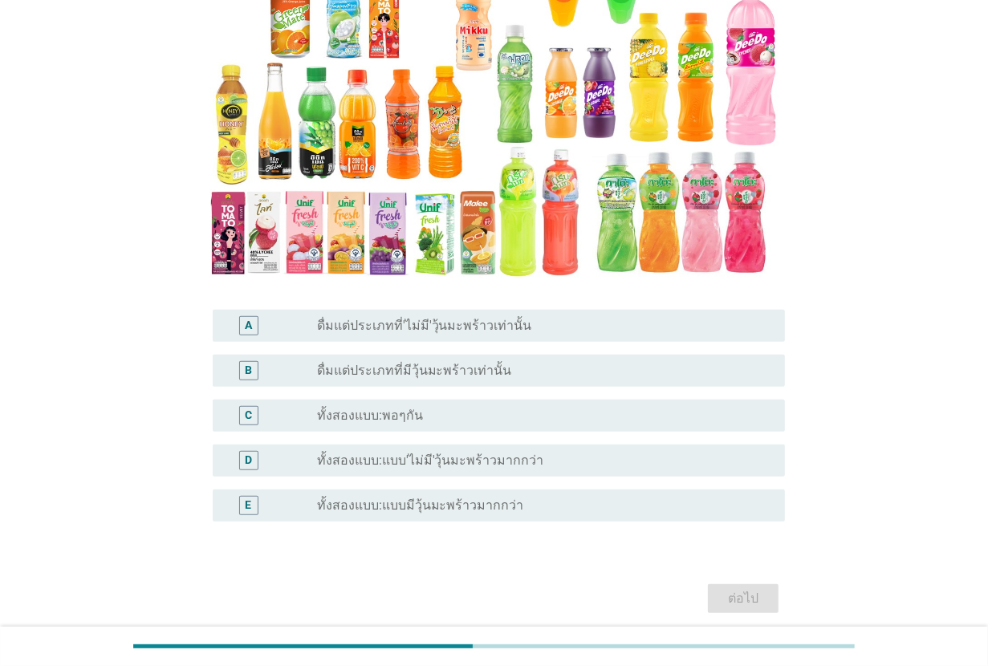
click at [527, 374] on div "radio_button_unchecked ดื่มแต่ประเภทที่มีวุ้นมะพร้าวเท่านั้น" at bounding box center [538, 371] width 442 height 16
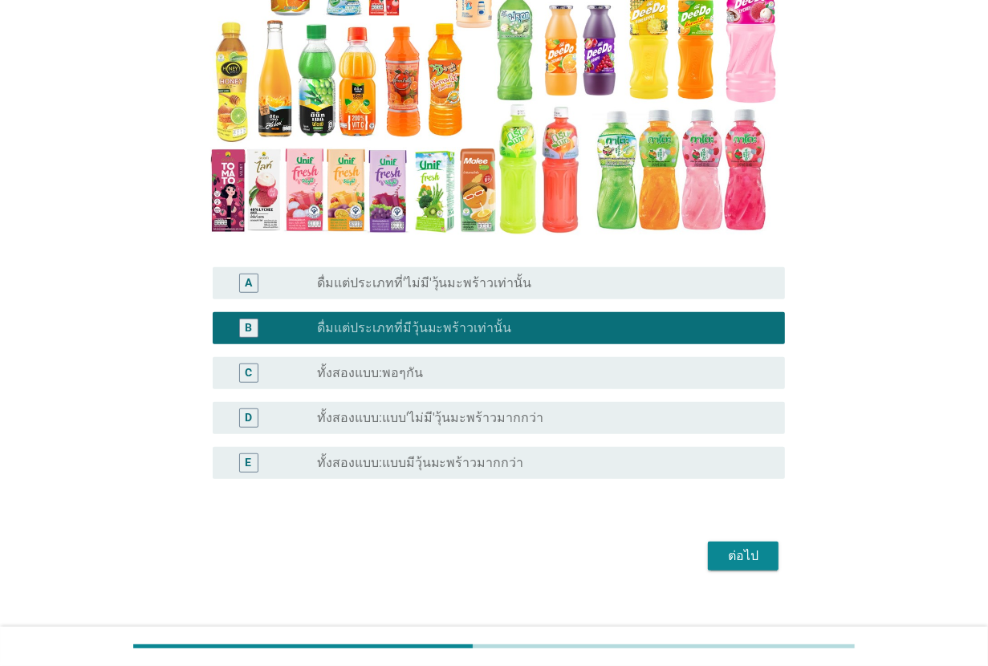
scroll to position [262, 0]
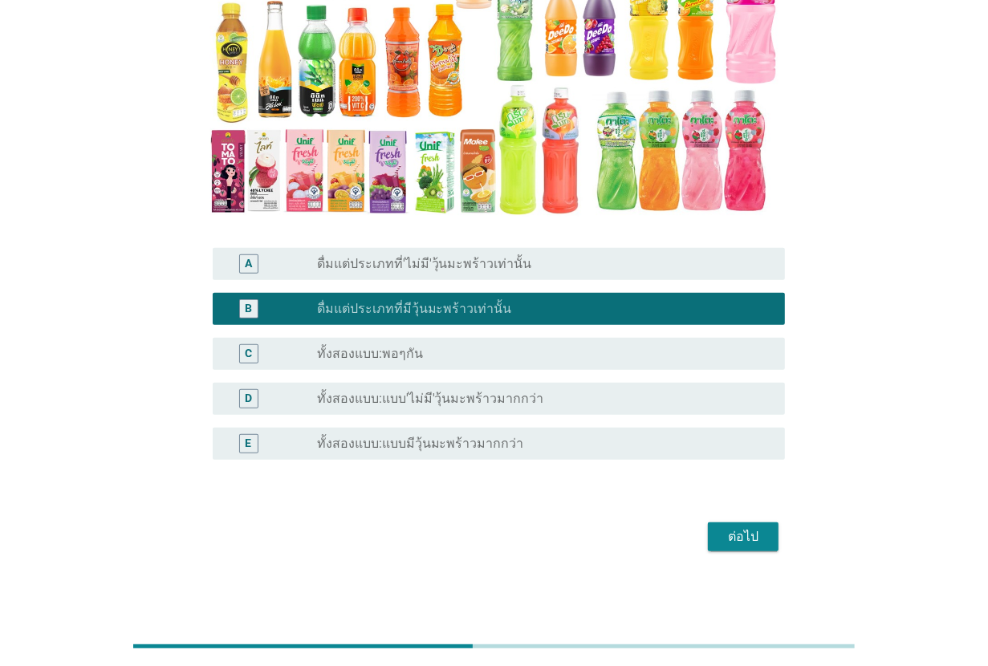
click at [684, 532] on div "ต่อไป" at bounding box center [494, 536] width 582 height 39
click at [735, 533] on div "ต่อไป" at bounding box center [742, 536] width 45 height 19
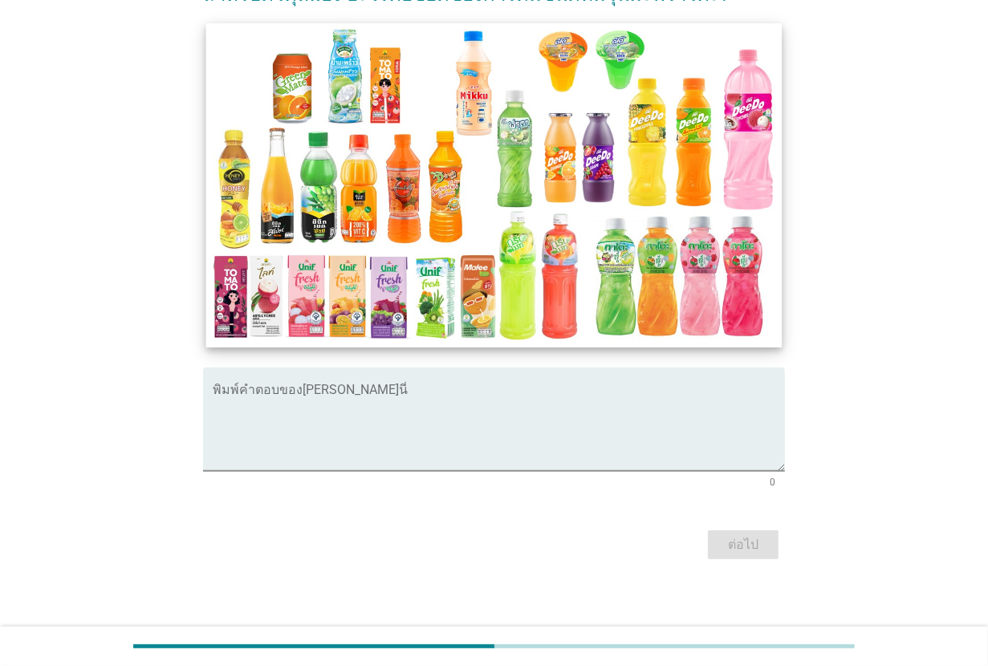
scroll to position [173, 0]
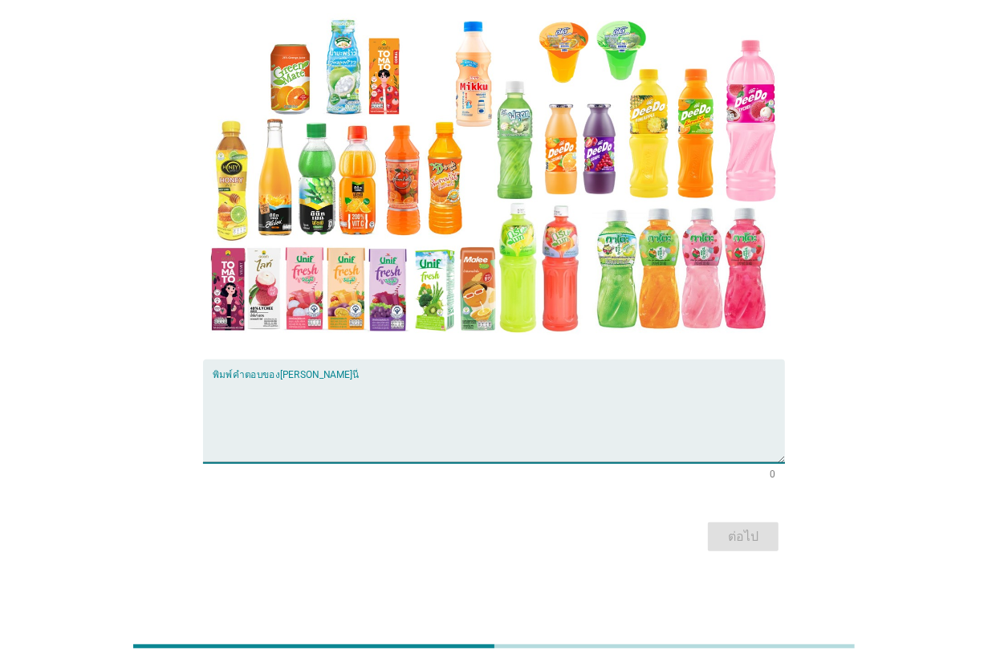
click at [416, 379] on textarea "พิมพ์คำตอบของคุณ ที่นี่" at bounding box center [499, 421] width 572 height 84
type textarea "มีเนื้อให้เคี้ยวเพลิน เเละ อร่อย"
click at [712, 520] on div "ต่อไป" at bounding box center [494, 536] width 582 height 39
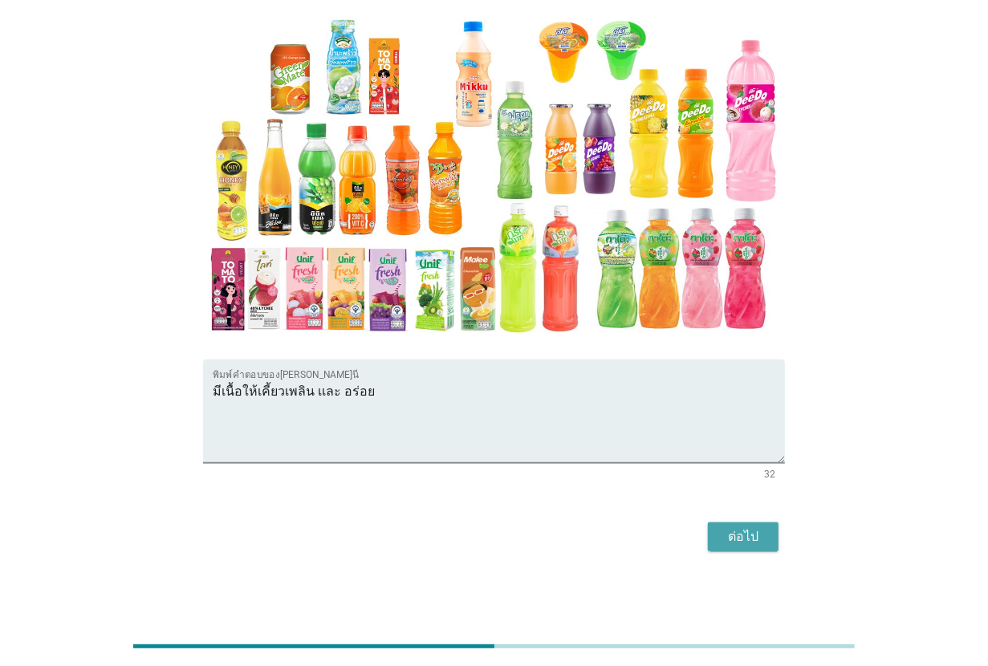
click at [724, 550] on button "ต่อไป" at bounding box center [743, 536] width 71 height 29
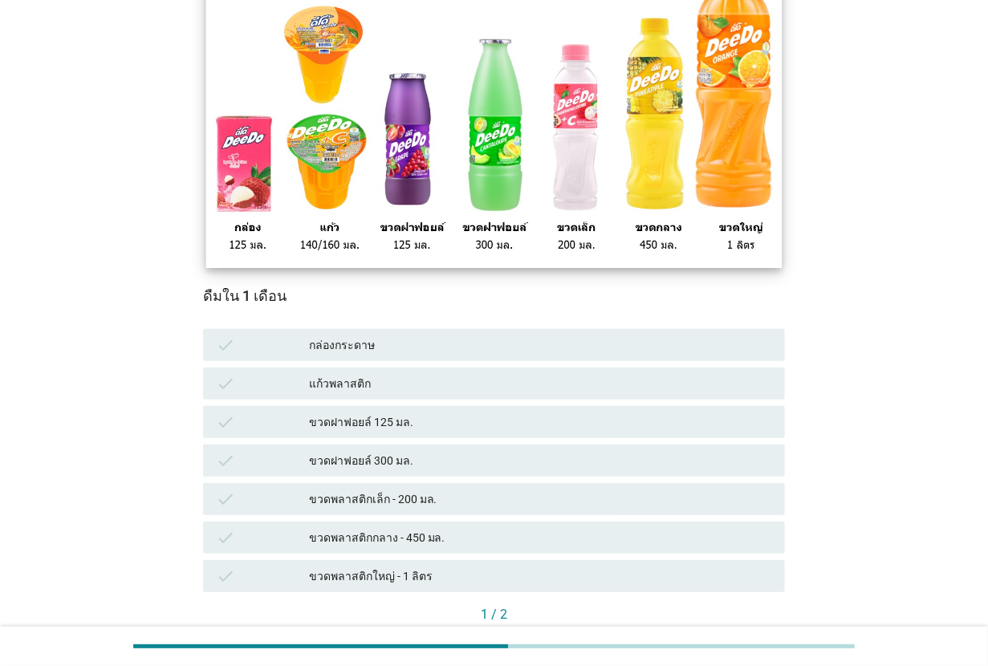
scroll to position [287, 0]
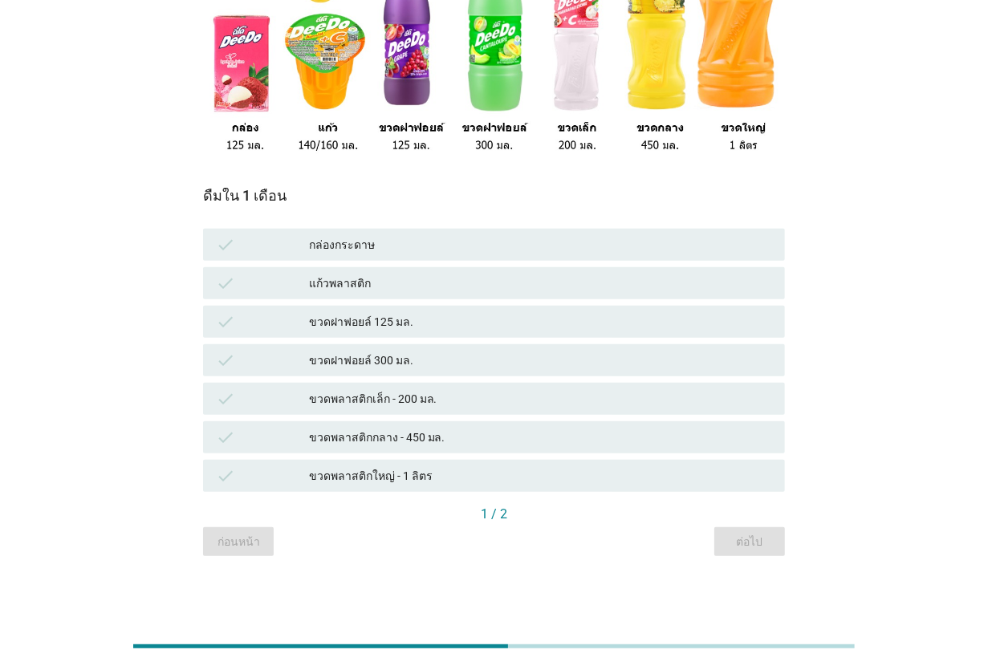
click at [478, 434] on div "ขวดพลาสติกกลาง - 450 มล." at bounding box center [540, 437] width 463 height 19
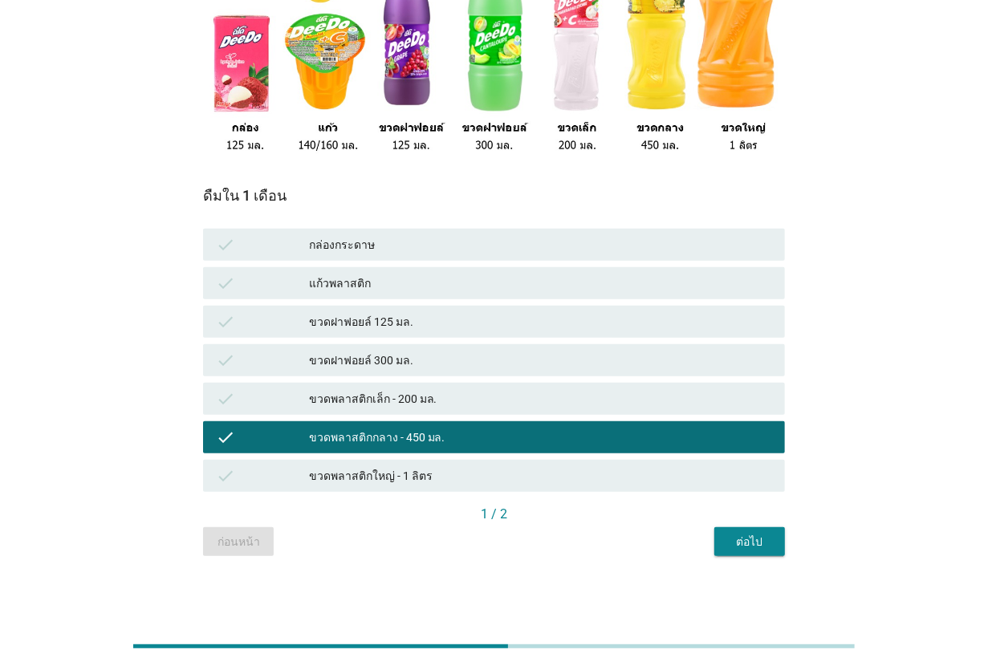
click at [730, 538] on div "ต่อไป" at bounding box center [749, 541] width 45 height 17
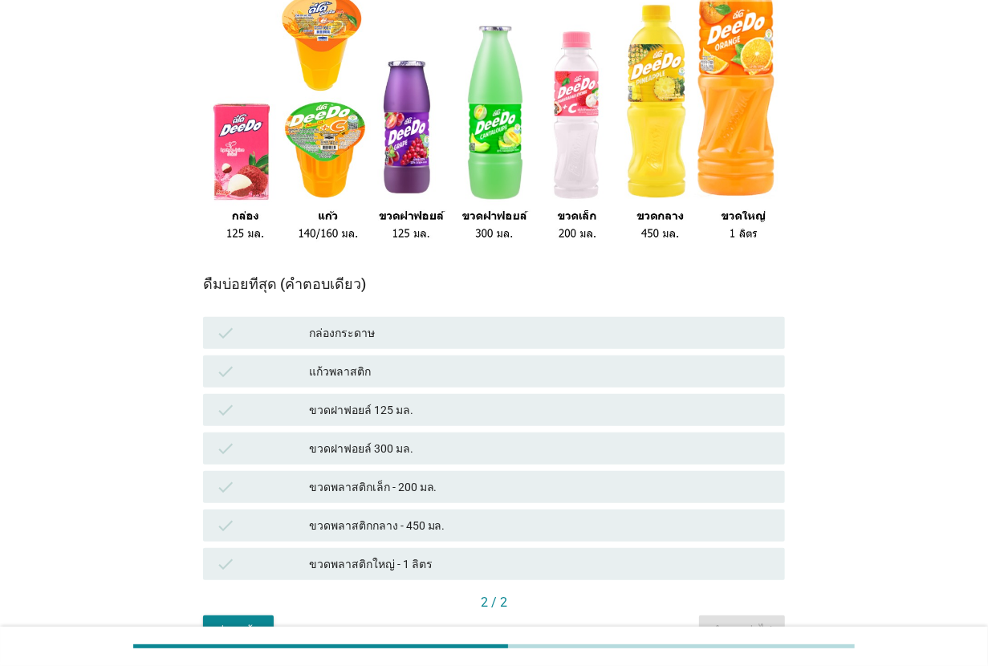
scroll to position [201, 0]
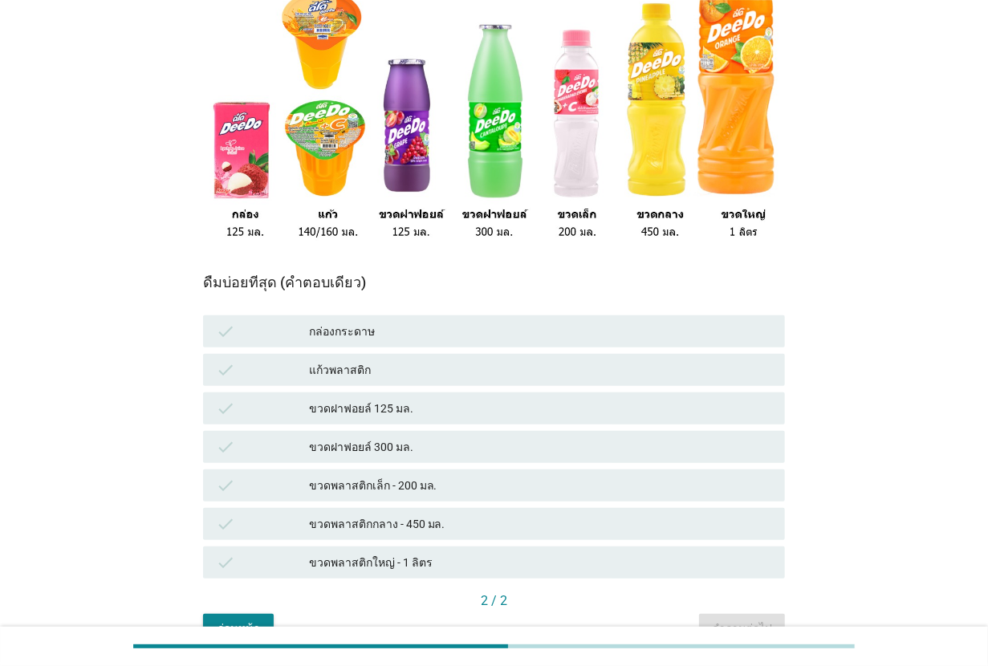
click at [442, 530] on div "ขวดพลาสติกกลาง - 450 มล." at bounding box center [540, 523] width 463 height 19
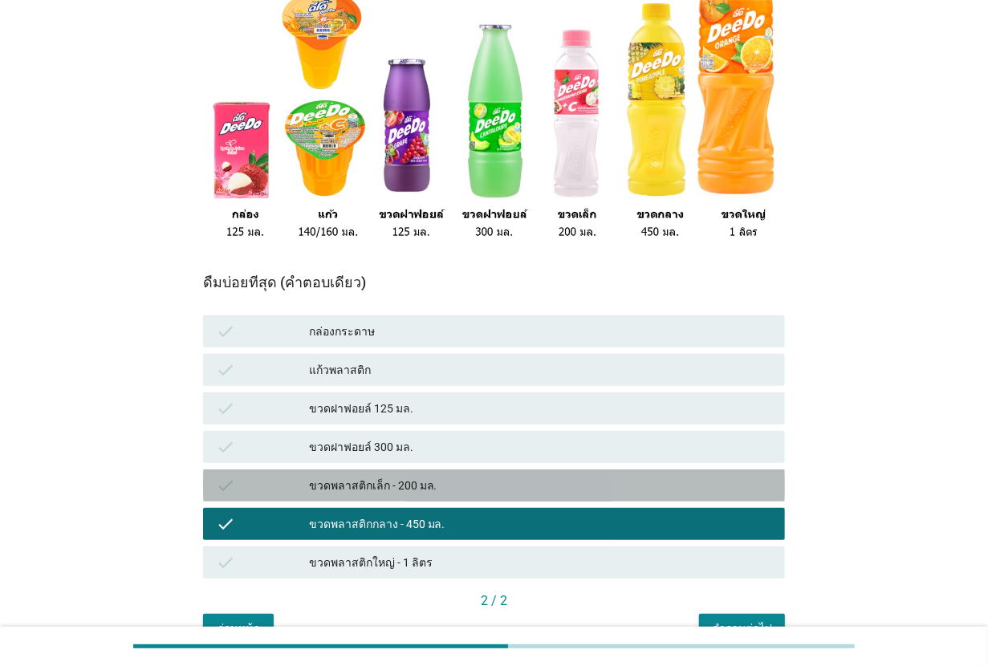
click at [476, 478] on div "ขวดพลาสติกเล็ก - 200 มล." at bounding box center [540, 485] width 463 height 19
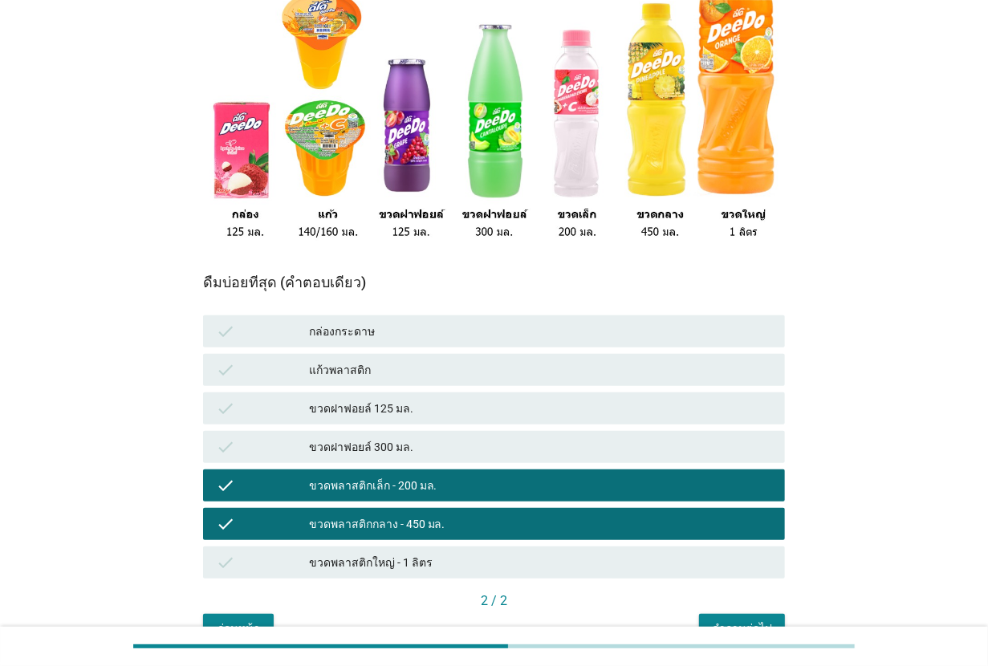
scroll to position [287, 0]
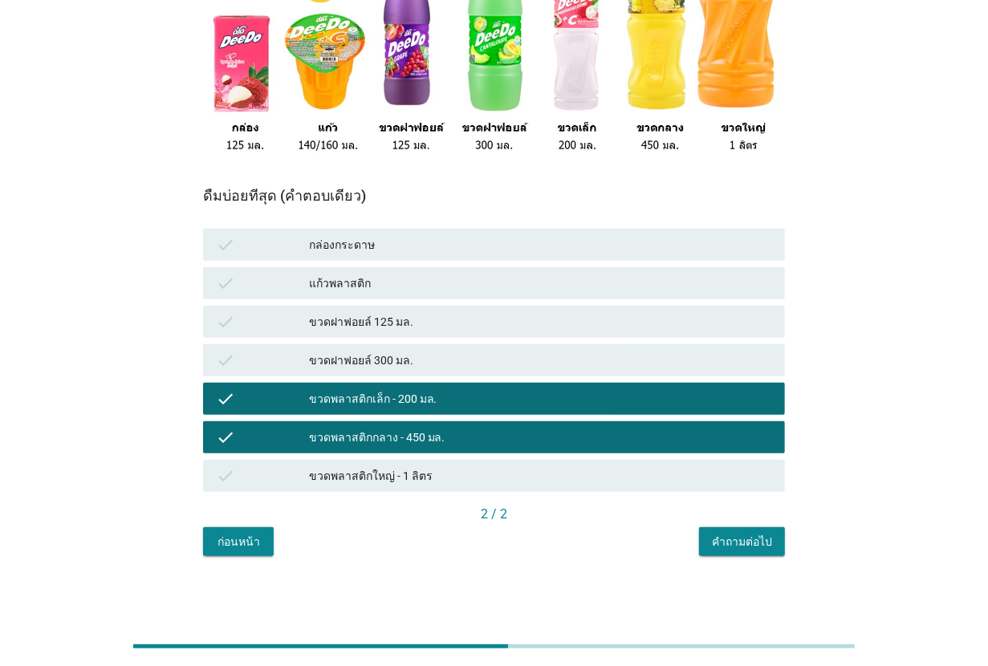
click at [716, 546] on div "คำถามต่อไป" at bounding box center [742, 541] width 60 height 17
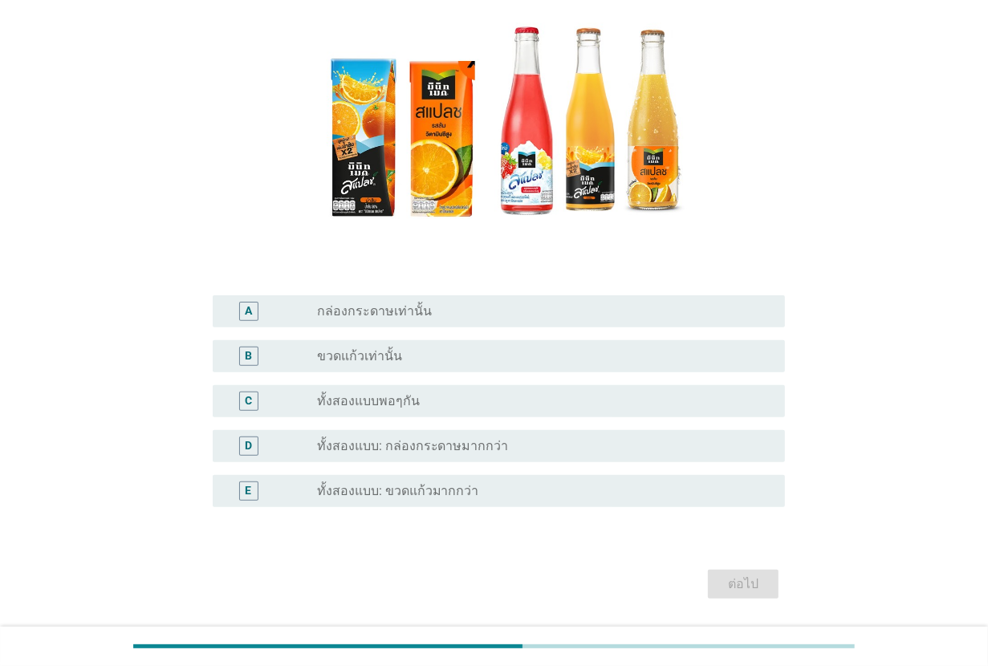
scroll to position [233, 0]
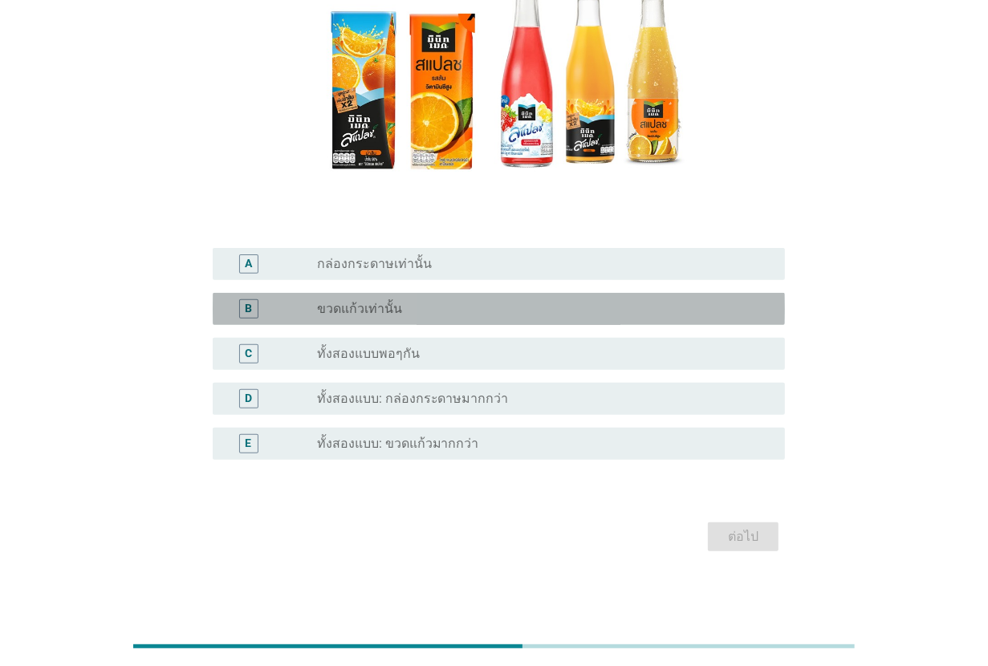
click at [462, 306] on div "radio_button_unchecked ขวดแก้วเท่านั้น" at bounding box center [538, 309] width 442 height 16
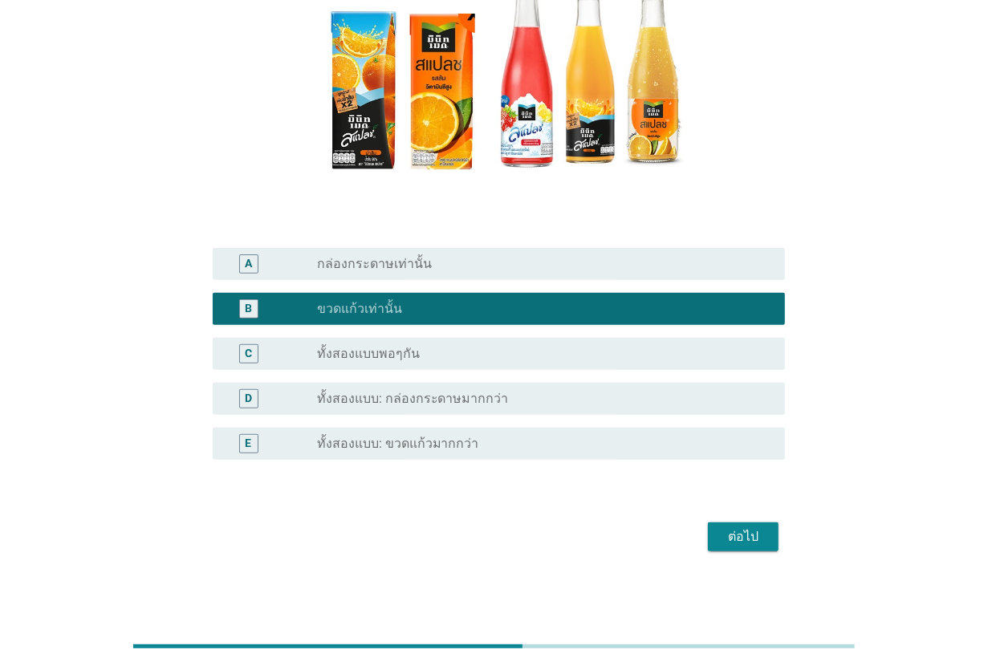
click at [751, 539] on div "ต่อไป" at bounding box center [742, 536] width 45 height 19
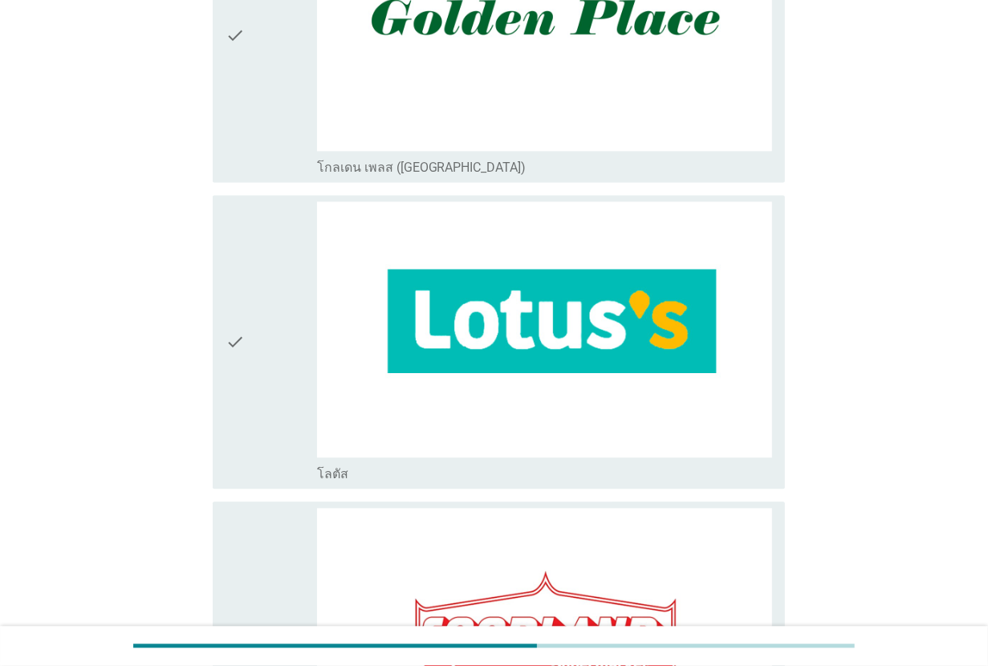
scroll to position [2507, 0]
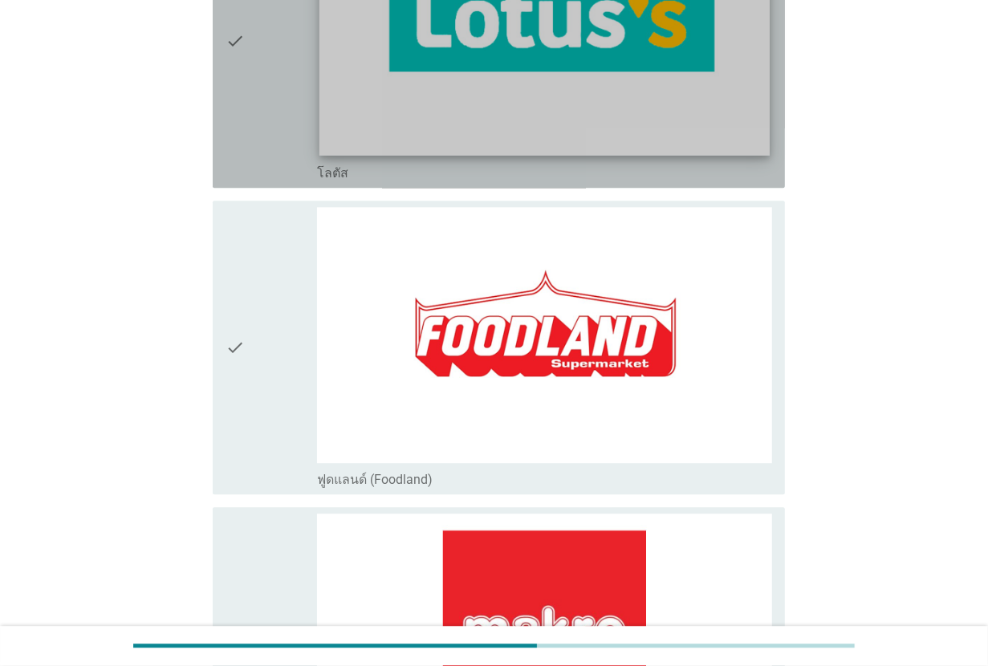
click at [489, 80] on img at bounding box center [543, 29] width 451 height 254
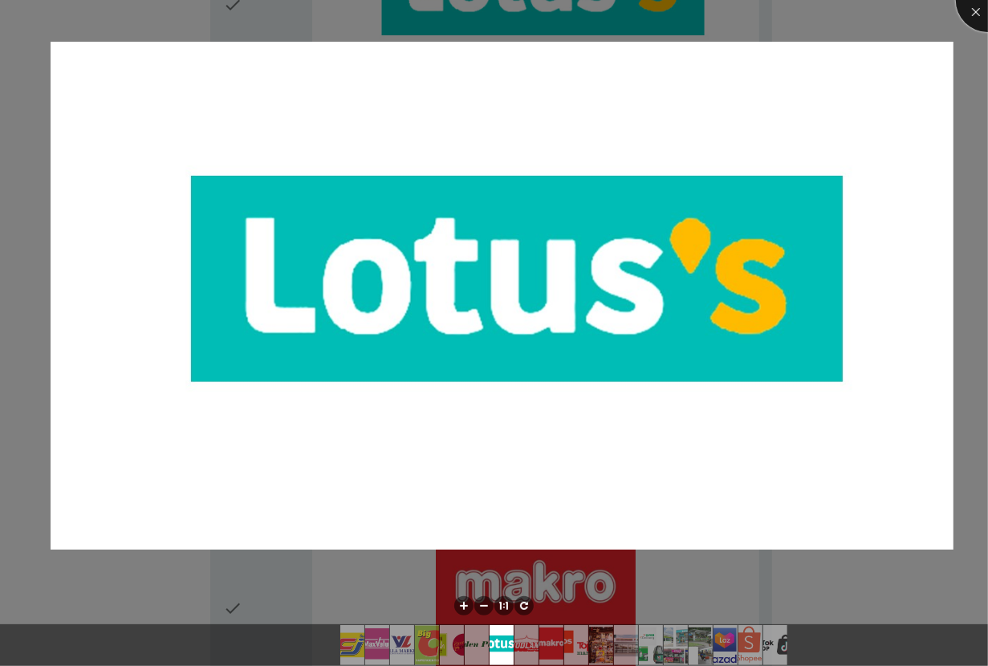
click at [979, 2] on div at bounding box center [987, 0] width 64 height 64
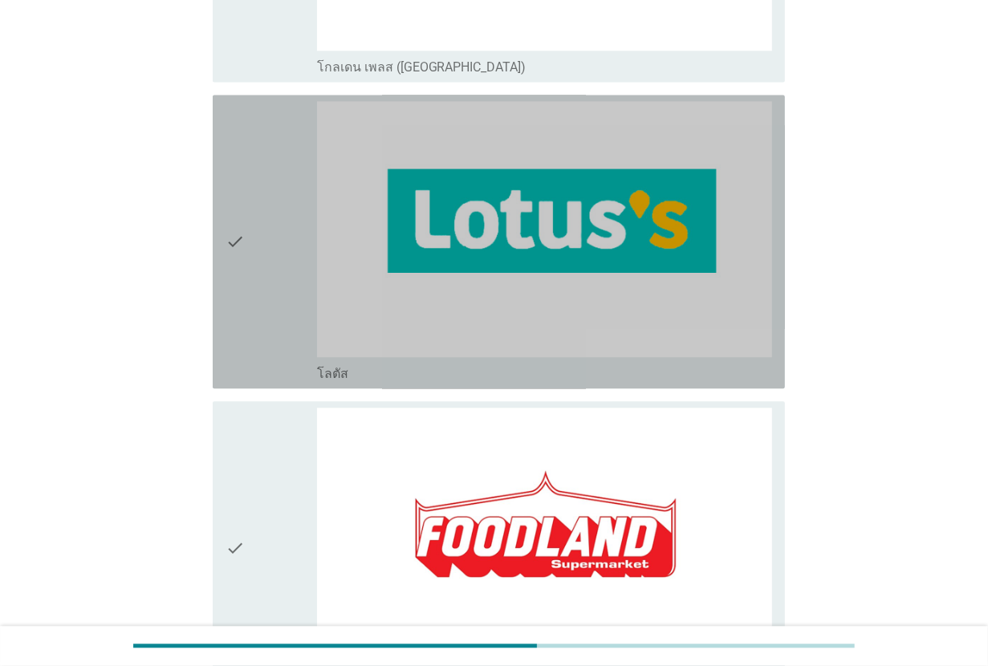
click at [257, 238] on div "check" at bounding box center [270, 241] width 91 height 281
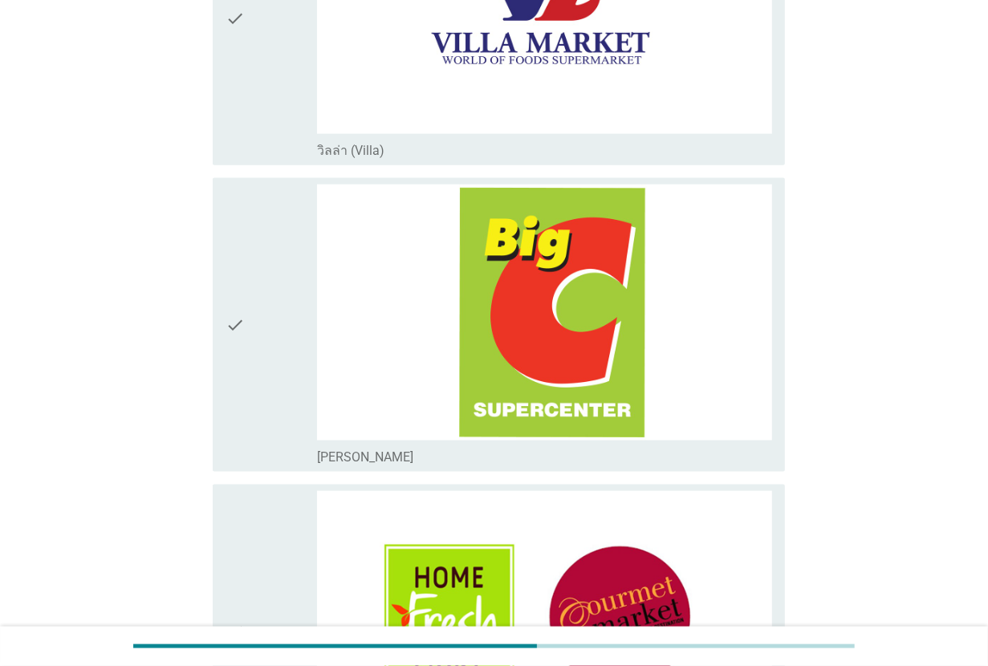
click at [257, 238] on div "check" at bounding box center [270, 325] width 91 height 281
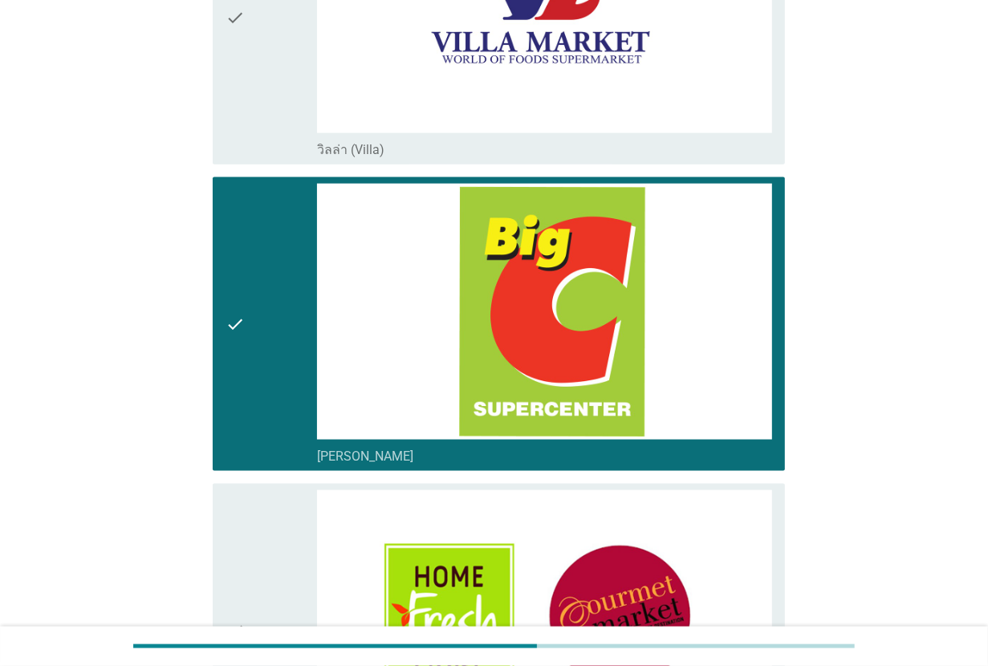
scroll to position [1504, 0]
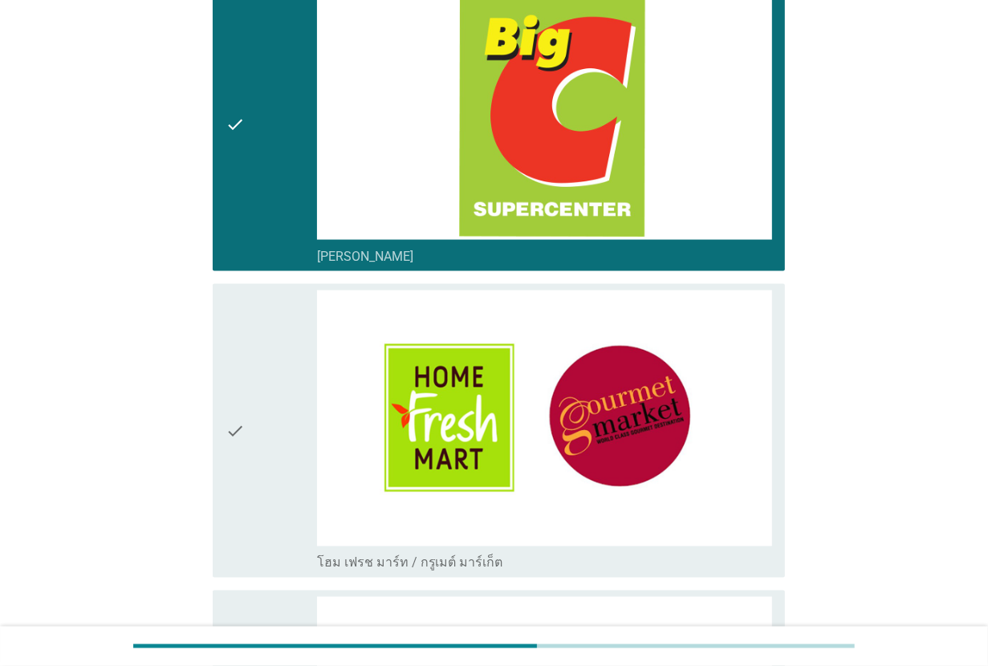
click at [246, 179] on div "check" at bounding box center [270, 124] width 91 height 281
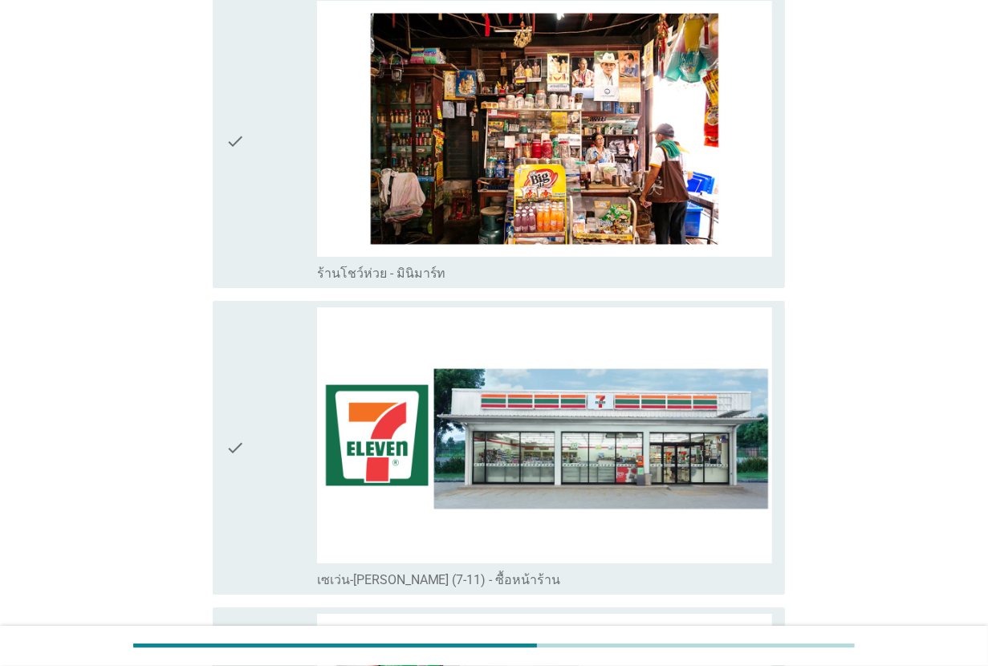
scroll to position [4011, 0]
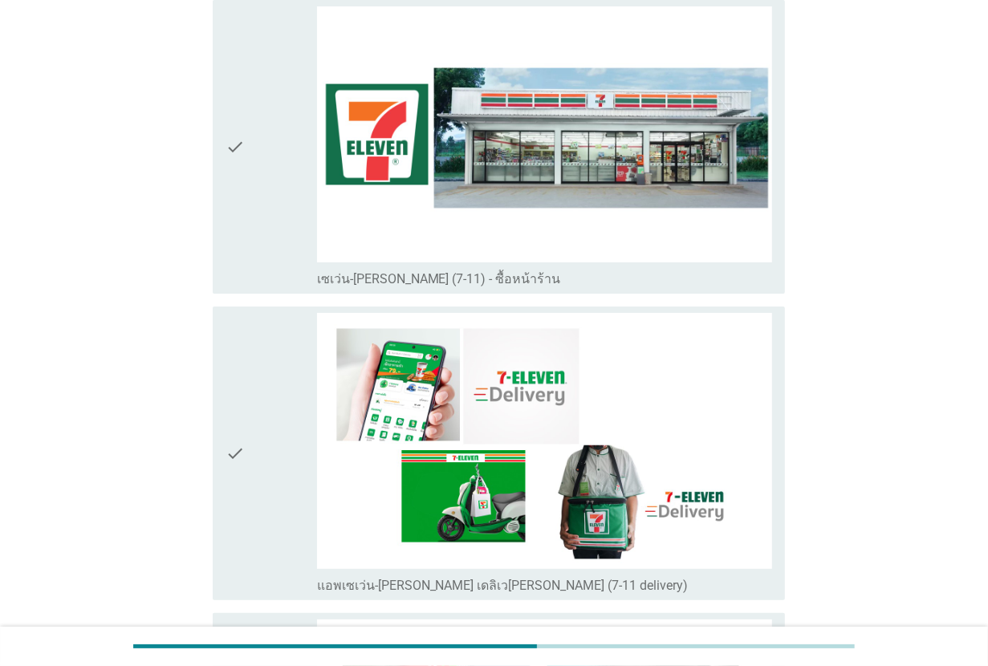
click at [246, 178] on div "check" at bounding box center [270, 146] width 91 height 281
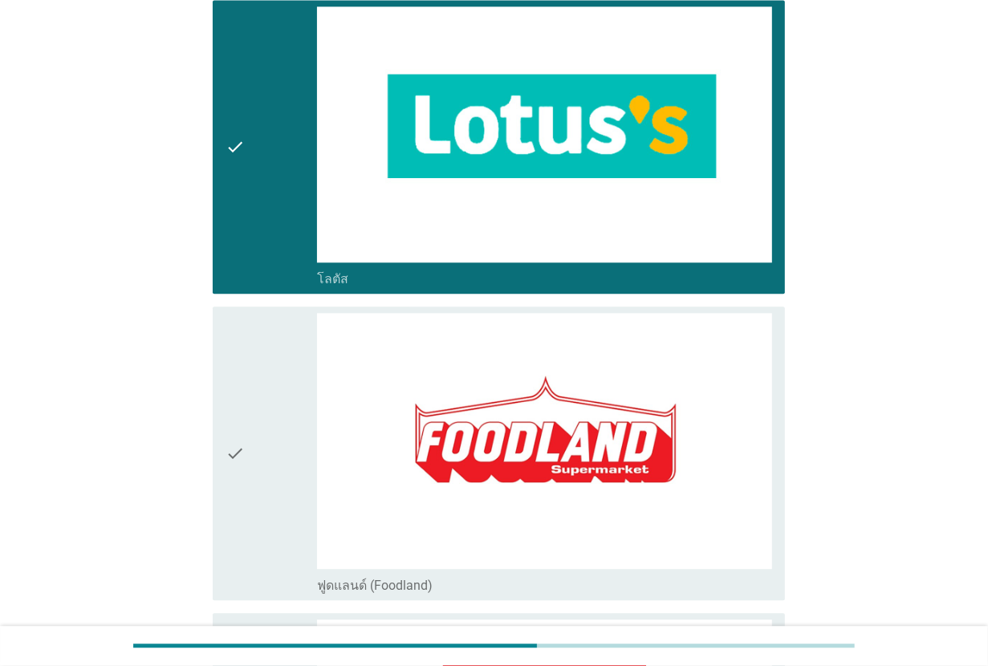
scroll to position [2206, 0]
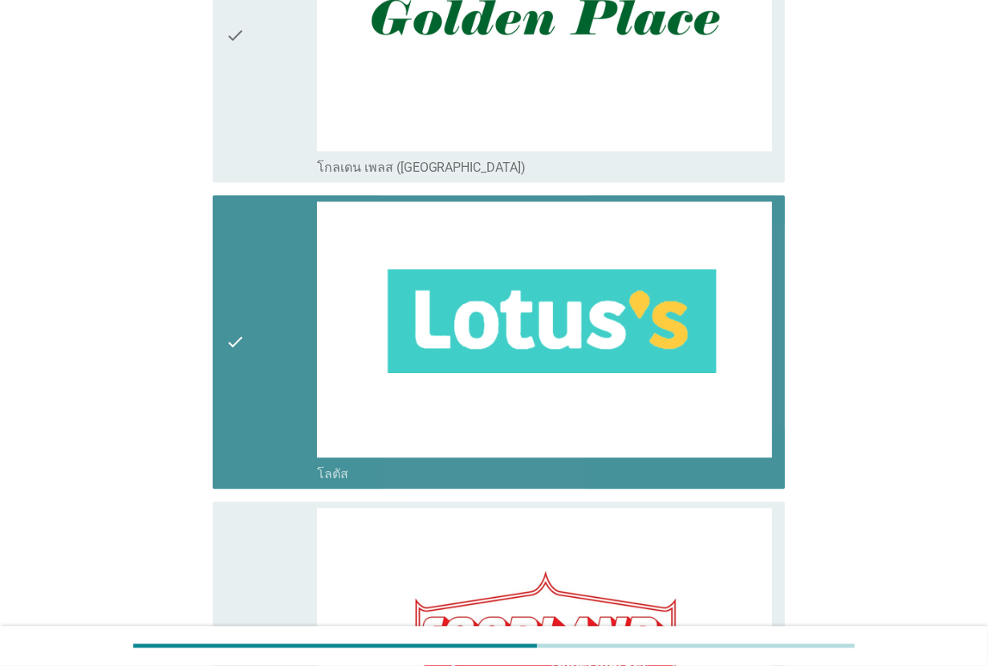
click at [278, 323] on div "check" at bounding box center [270, 341] width 91 height 281
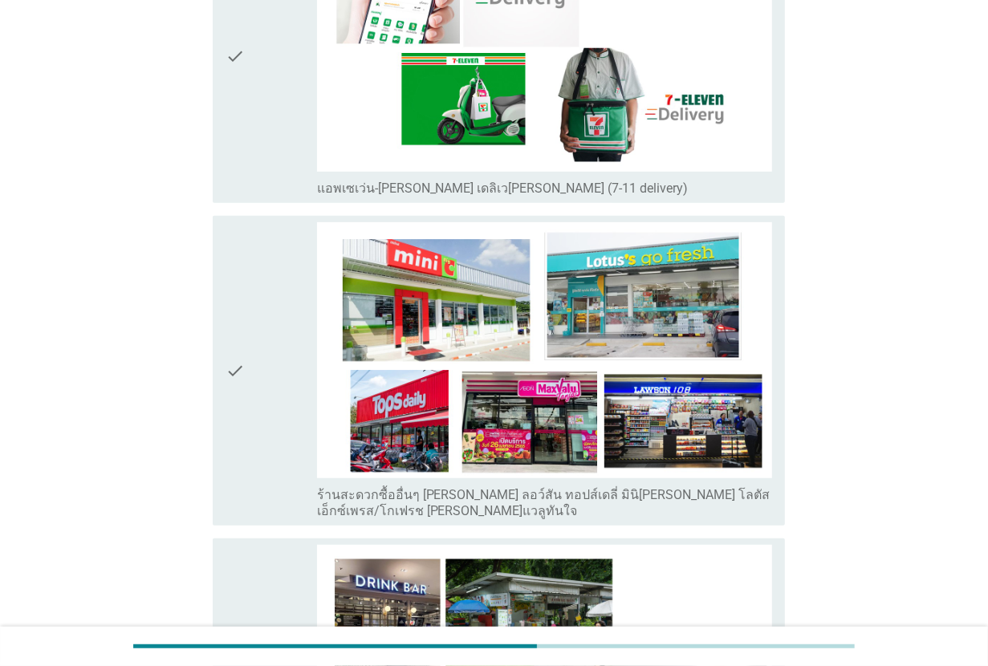
scroll to position [4412, 0]
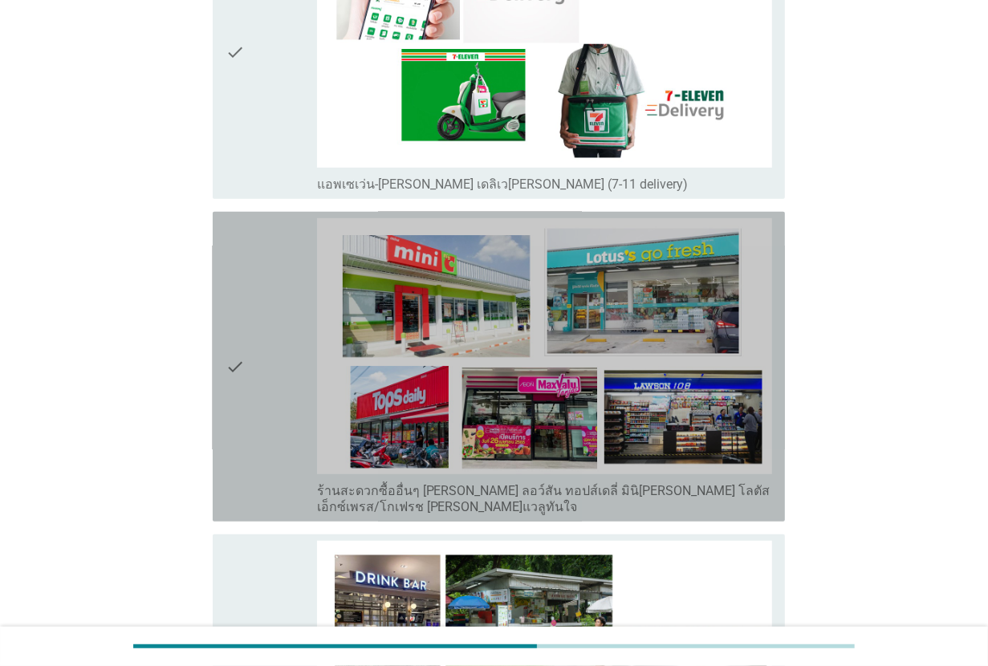
click at [261, 345] on div "check" at bounding box center [270, 366] width 91 height 297
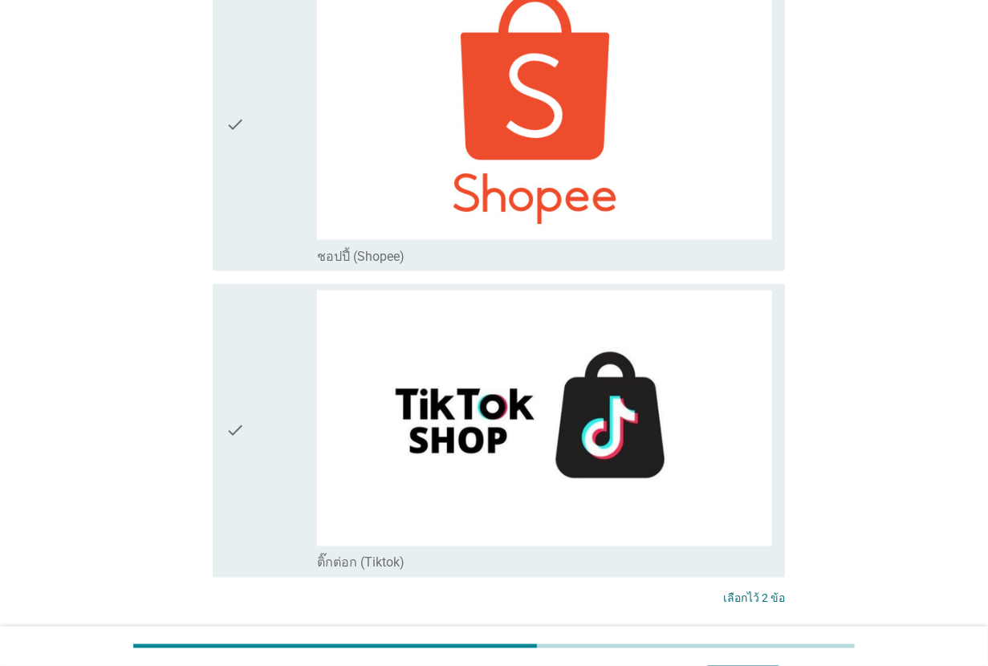
scroll to position [5652, 0]
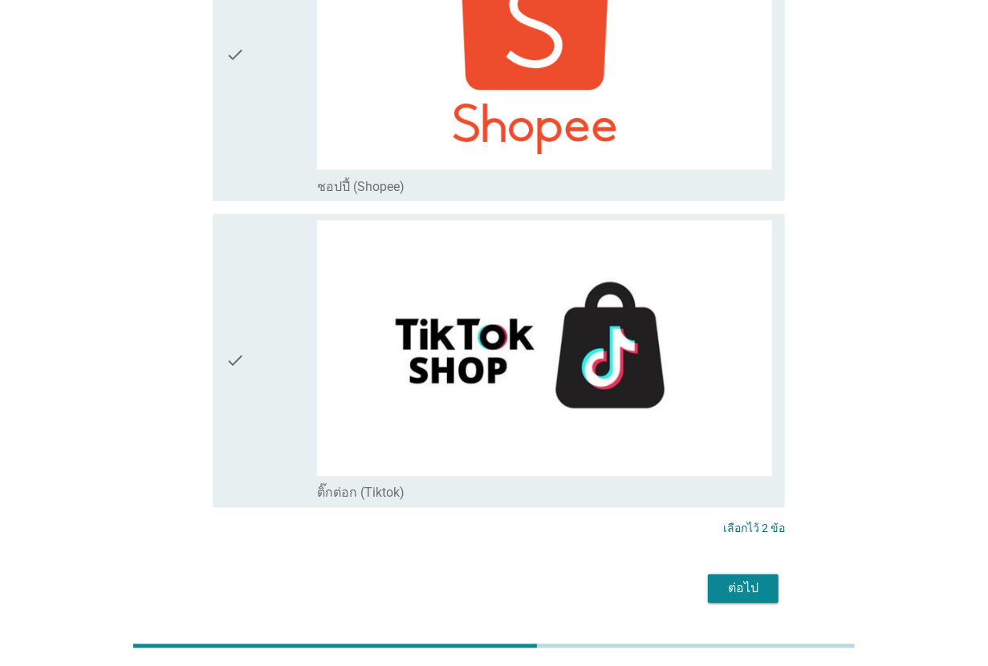
click at [736, 579] on div "ต่อไป" at bounding box center [742, 588] width 45 height 19
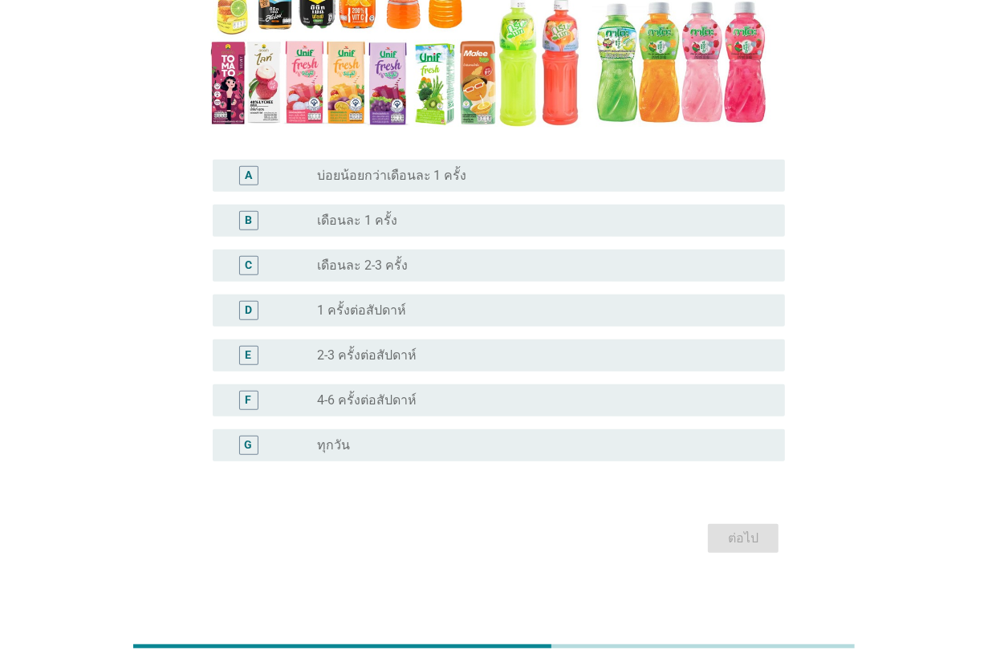
scroll to position [351, 0]
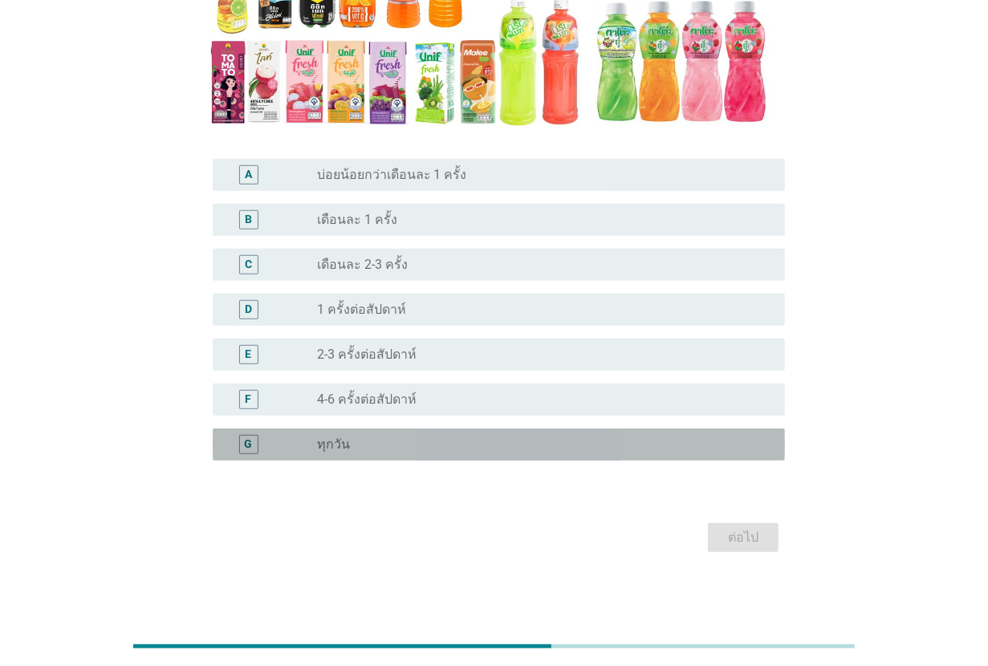
click at [438, 437] on div "radio_button_unchecked ทุกวัน" at bounding box center [538, 444] width 442 height 16
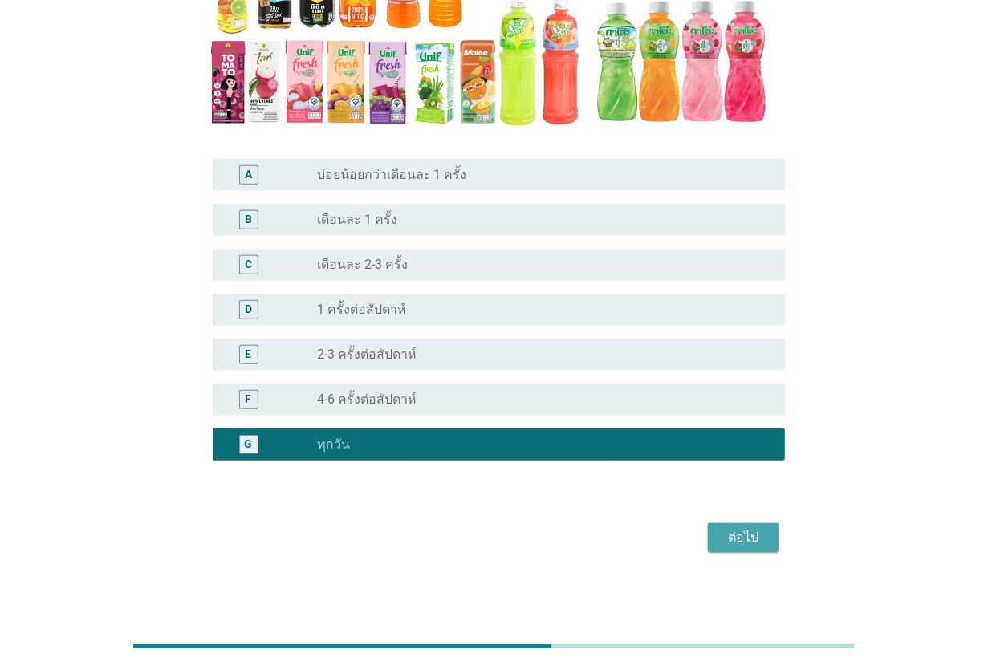
click at [732, 538] on div "ต่อไป" at bounding box center [742, 537] width 45 height 19
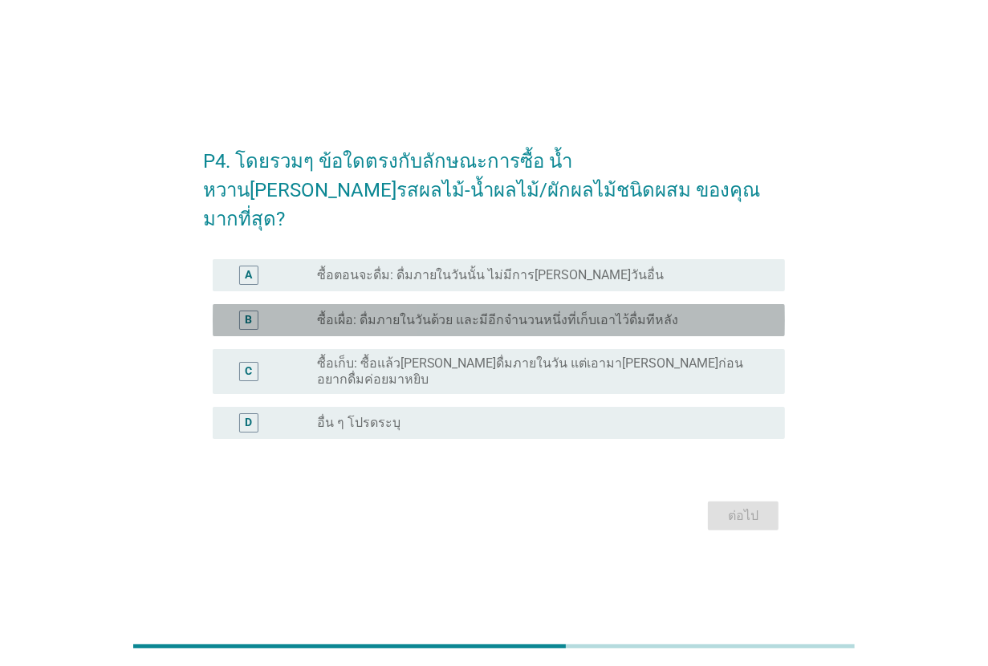
click at [458, 314] on label "ซื้อเผื่อ: ดื่มภายในวันด้วย และมีอีกจำนวนหนึ่งที่เก็บเอาไว้ดื่มทีหลัง" at bounding box center [498, 320] width 362 height 16
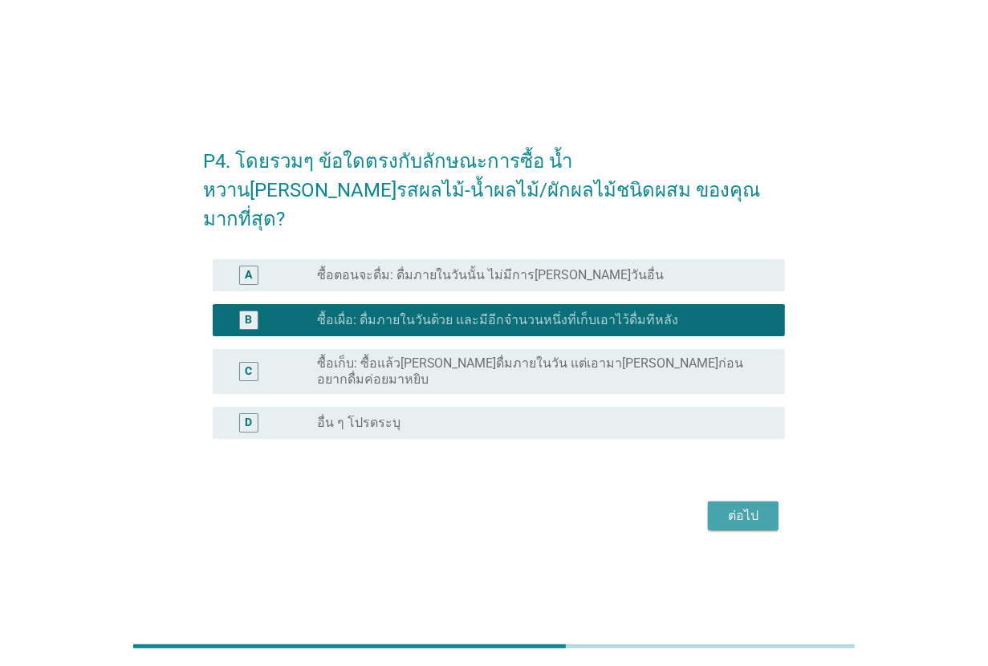
click at [731, 506] on div "ต่อไป" at bounding box center [742, 515] width 45 height 19
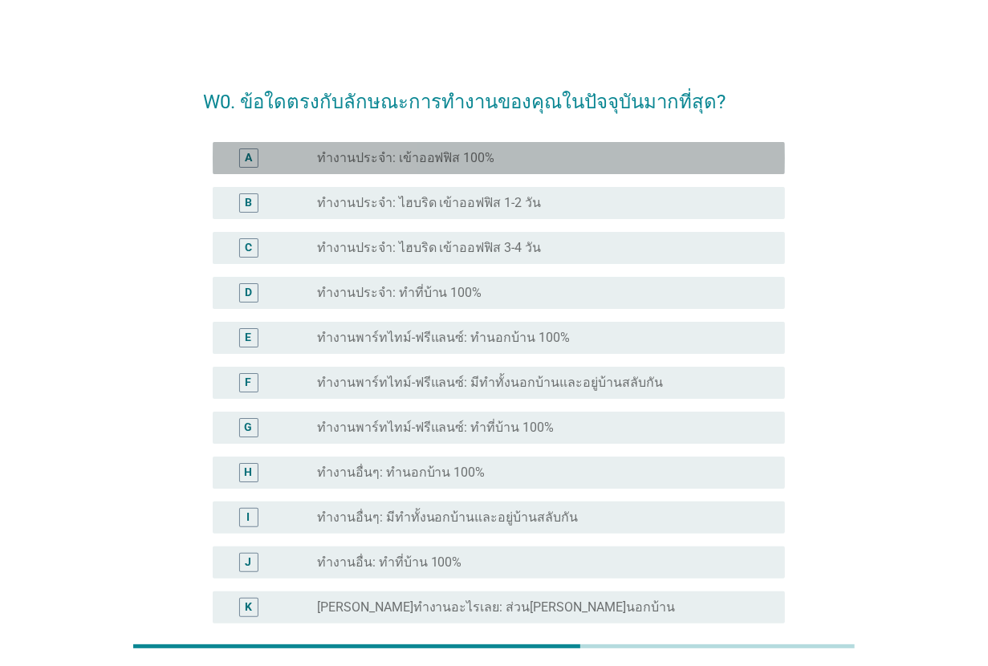
click at [513, 158] on div "radio_button_unchecked ทำงานประจำ: เข้าออฟฟิส 100%" at bounding box center [538, 158] width 442 height 16
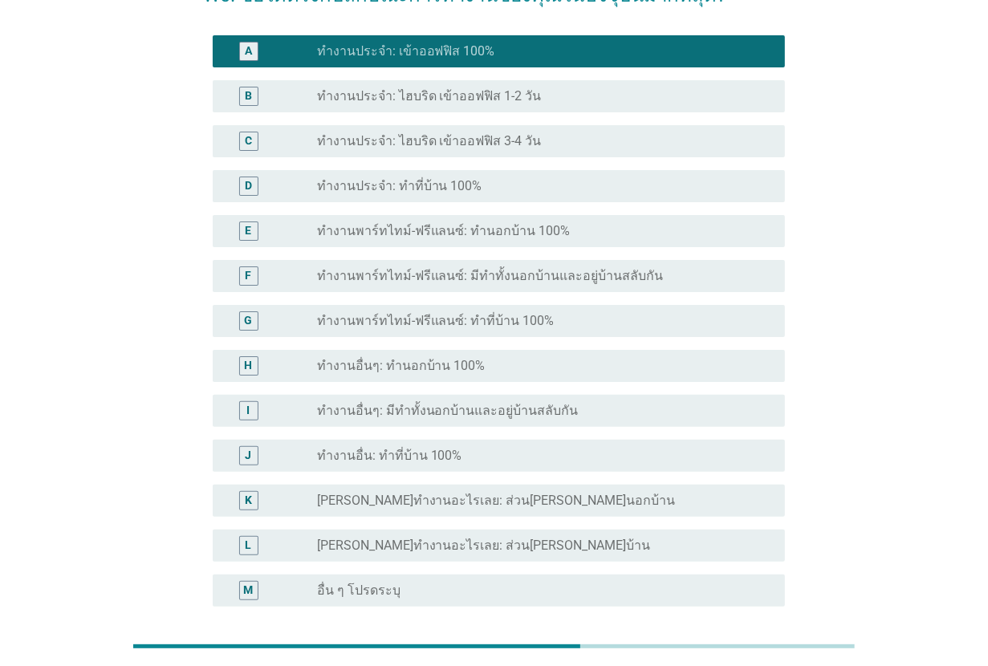
scroll to position [253, 0]
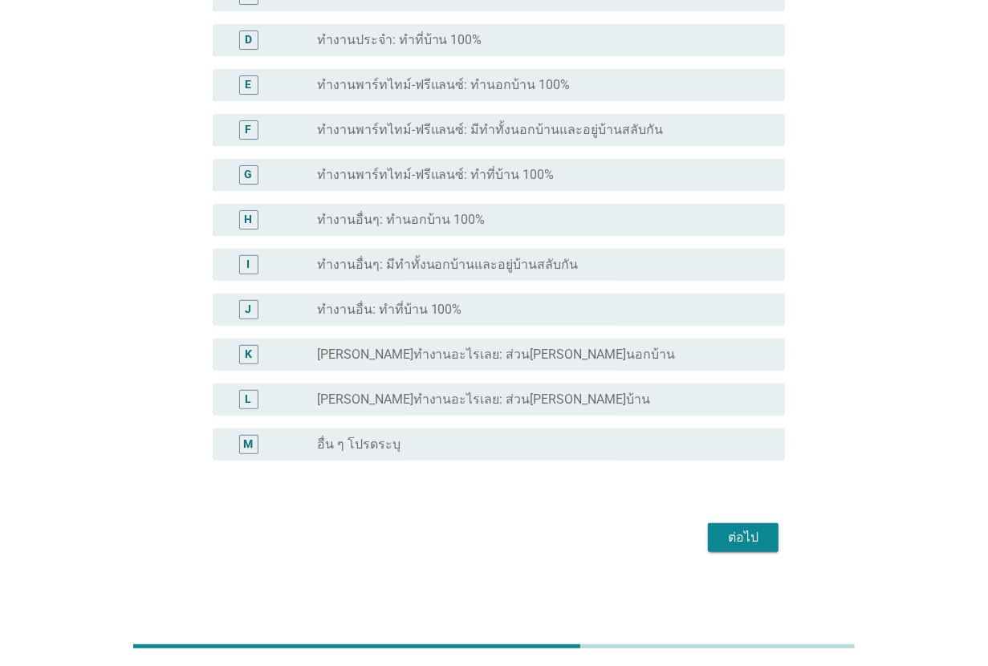
click at [722, 533] on div "ต่อไป" at bounding box center [742, 537] width 45 height 19
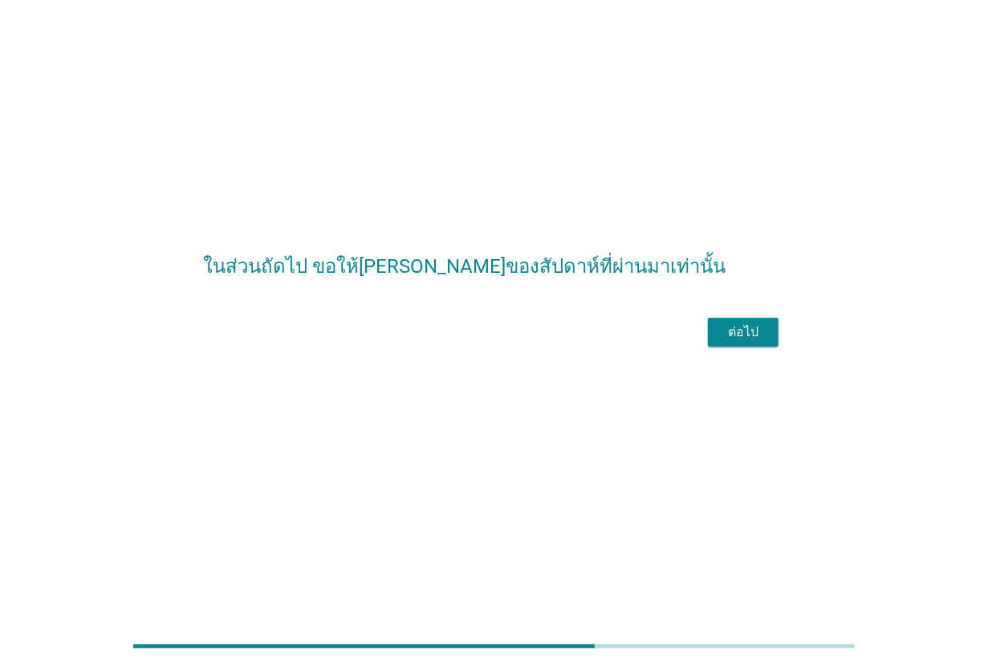
scroll to position [0, 0]
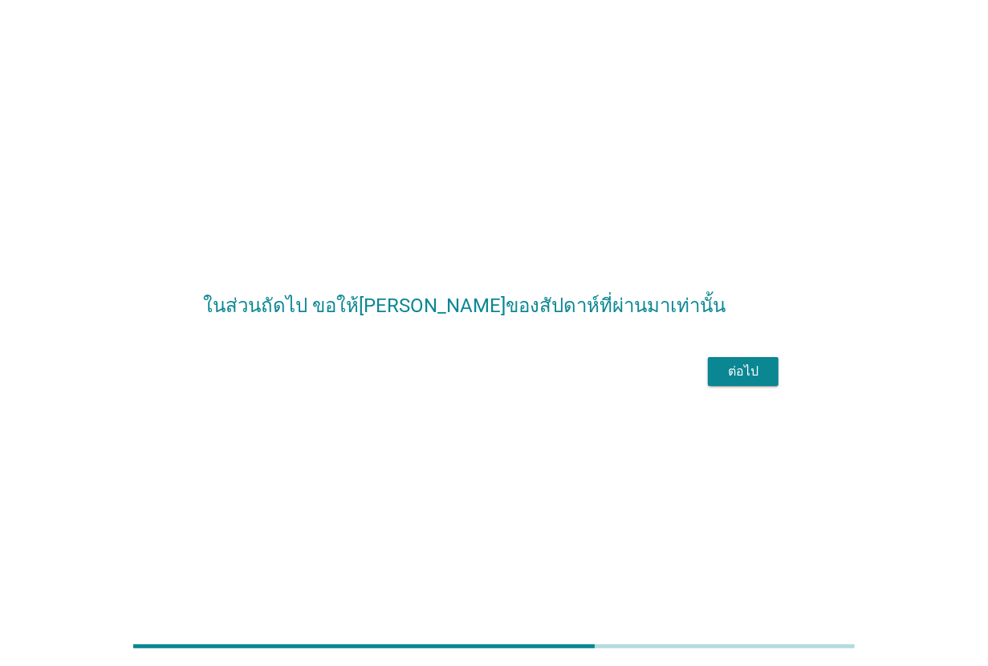
click at [722, 381] on div "ต่อไป" at bounding box center [742, 371] width 45 height 19
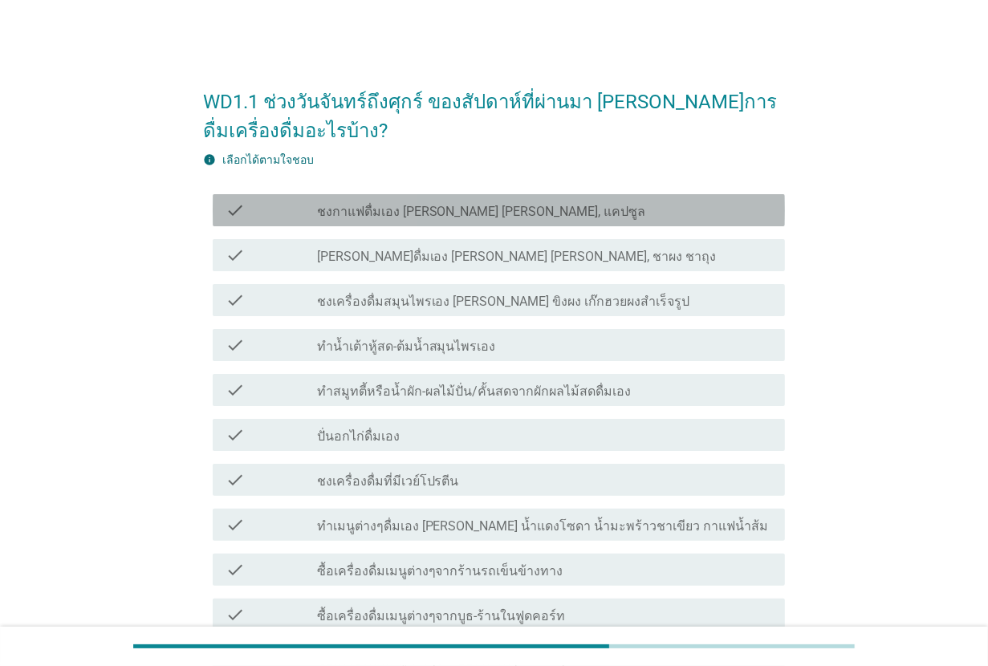
click at [504, 204] on label "ชงกาแฟดื่มเอง [PERSON_NAME] [PERSON_NAME], แคปซูล" at bounding box center [481, 212] width 329 height 16
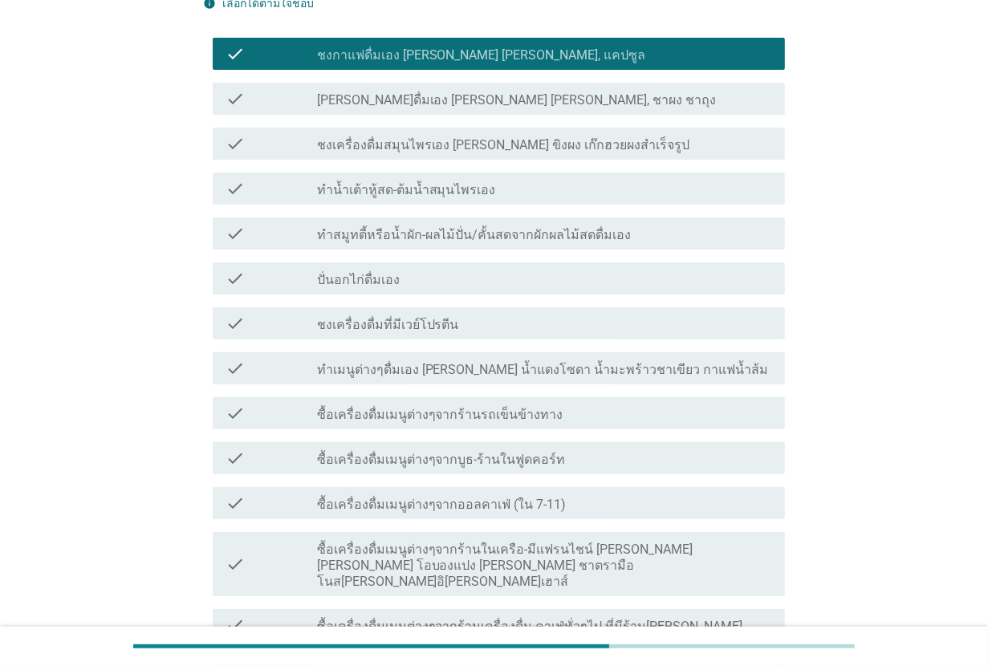
scroll to position [201, 0]
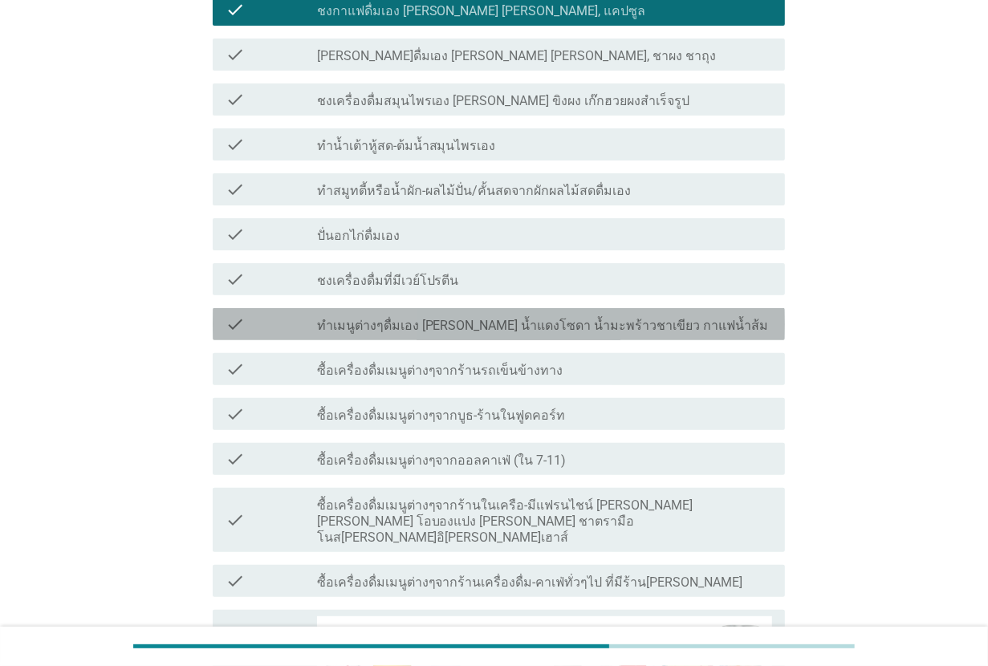
click at [543, 325] on label "ทำเมนูต่างๆดื่มเอง [PERSON_NAME] น้ำแดงโซดา น้ำมะพร้าวชาเขียว กาแฟน้ำส้ม" at bounding box center [543, 326] width 452 height 16
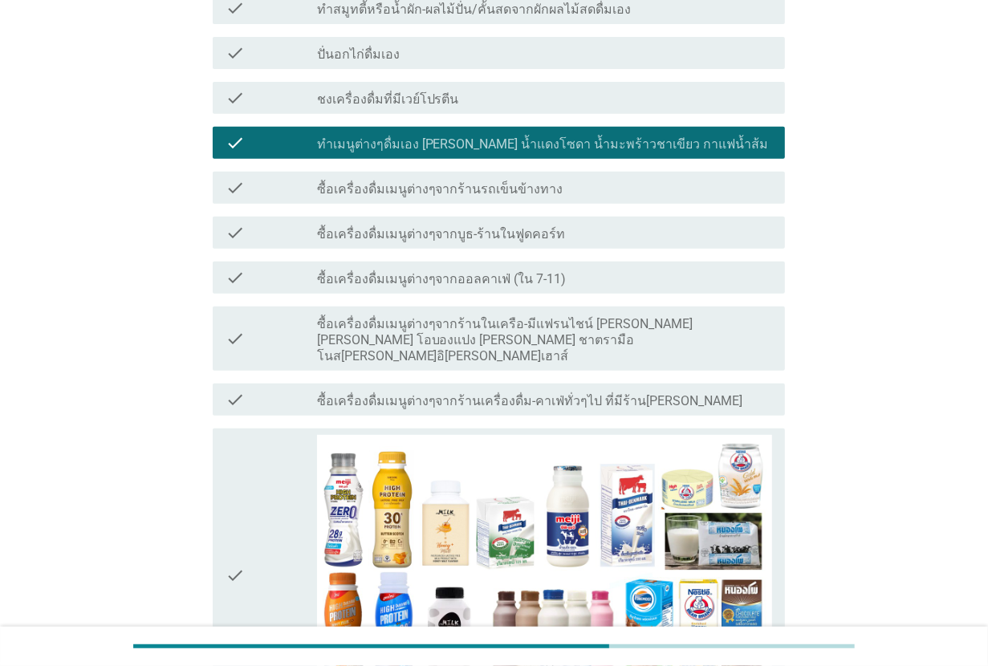
scroll to position [401, 0]
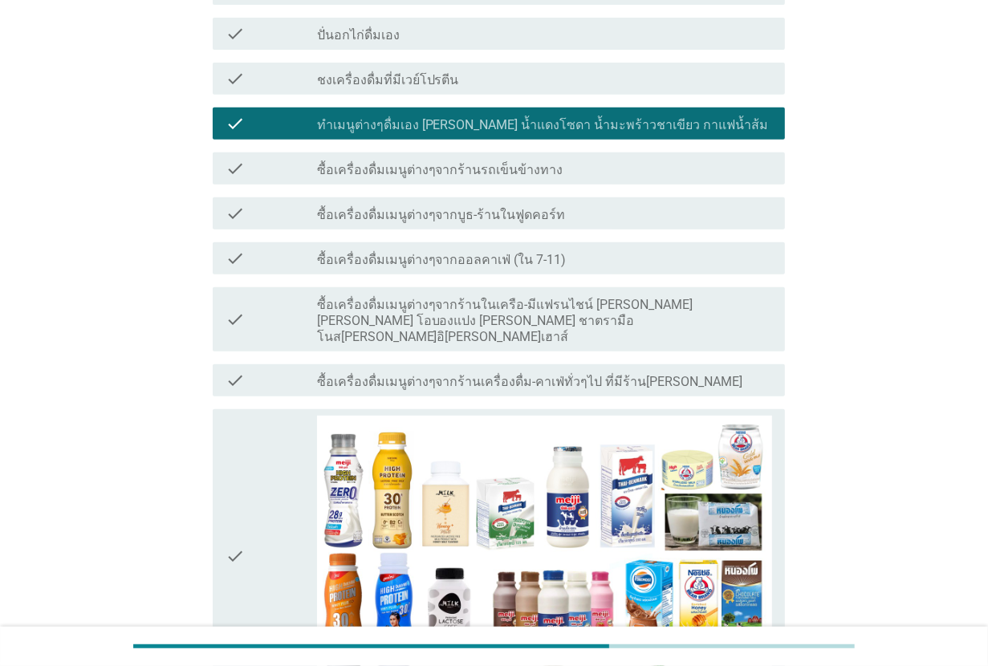
click at [539, 163] on label "ซื้อเครื่องดื่มเมนูต่างๆจากร้านรถเข็นข้างทาง" at bounding box center [440, 170] width 246 height 16
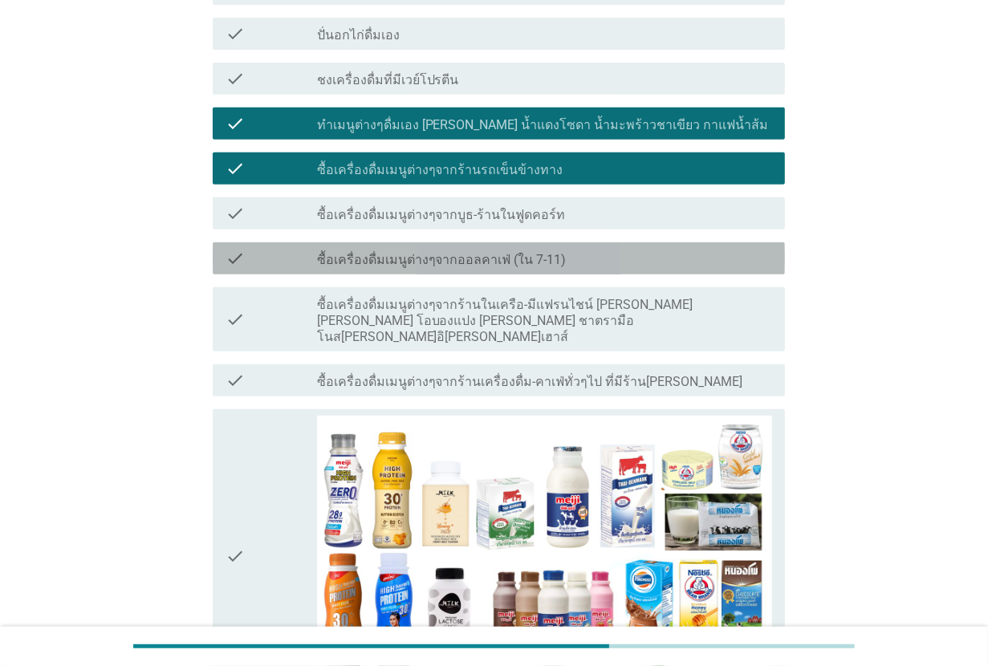
click at [550, 266] on label "ซื้อเครื่องดื่มเมนูต่างๆจากออลคาเฟ่ (ใน 7-11)" at bounding box center [441, 260] width 249 height 16
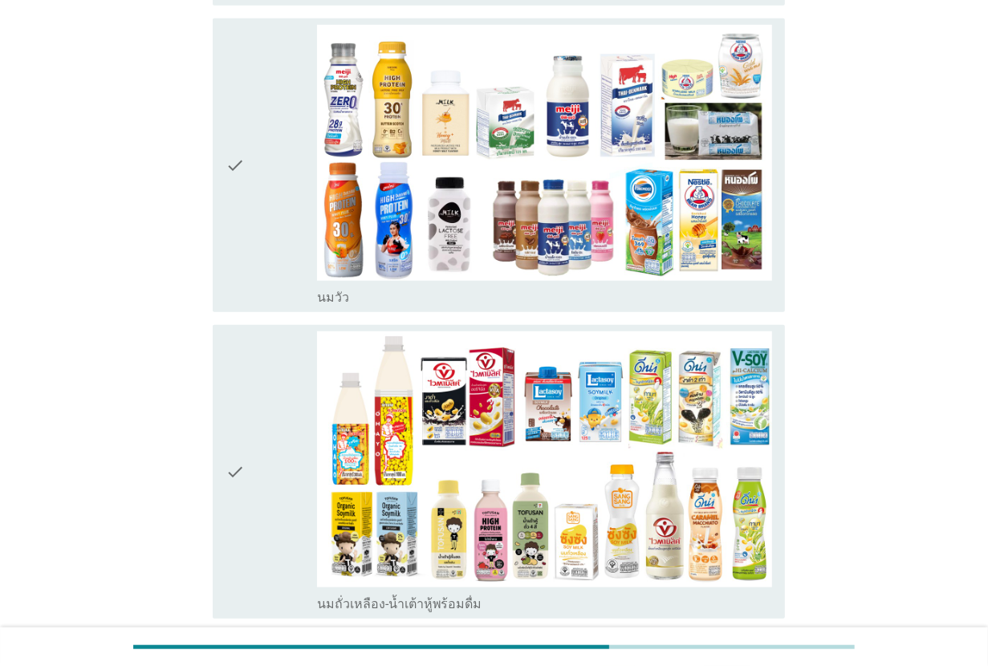
scroll to position [802, 0]
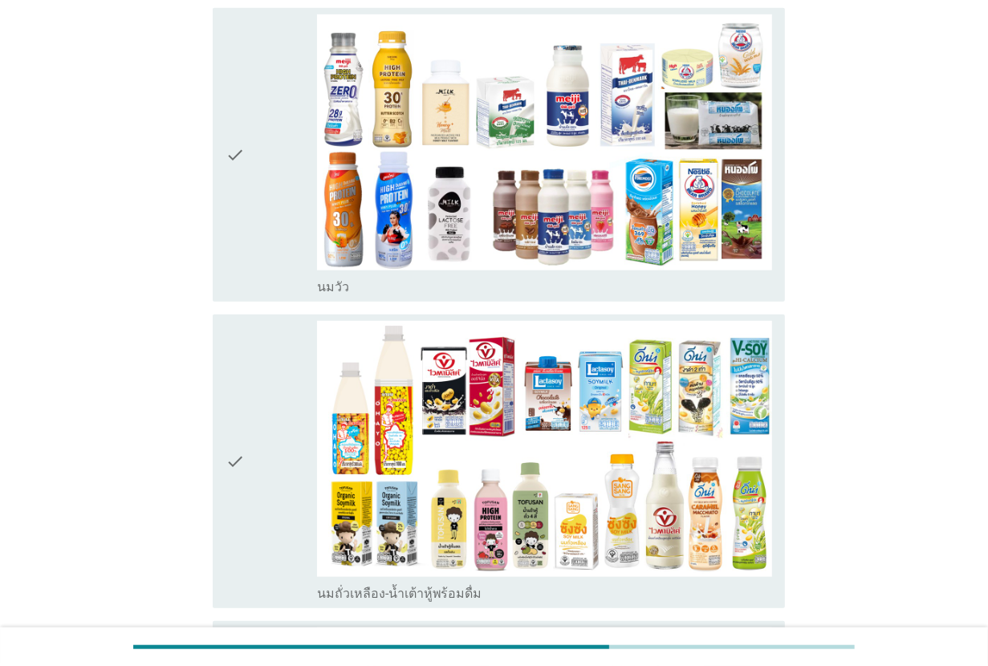
click at [273, 444] on div "check" at bounding box center [270, 461] width 91 height 281
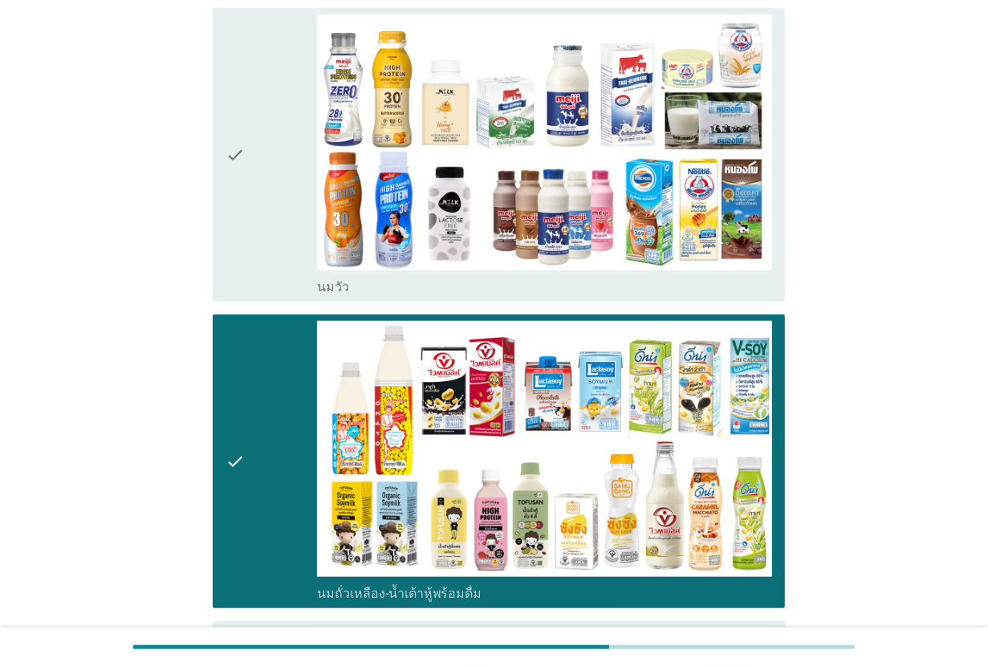
click at [290, 209] on div "check" at bounding box center [270, 154] width 91 height 281
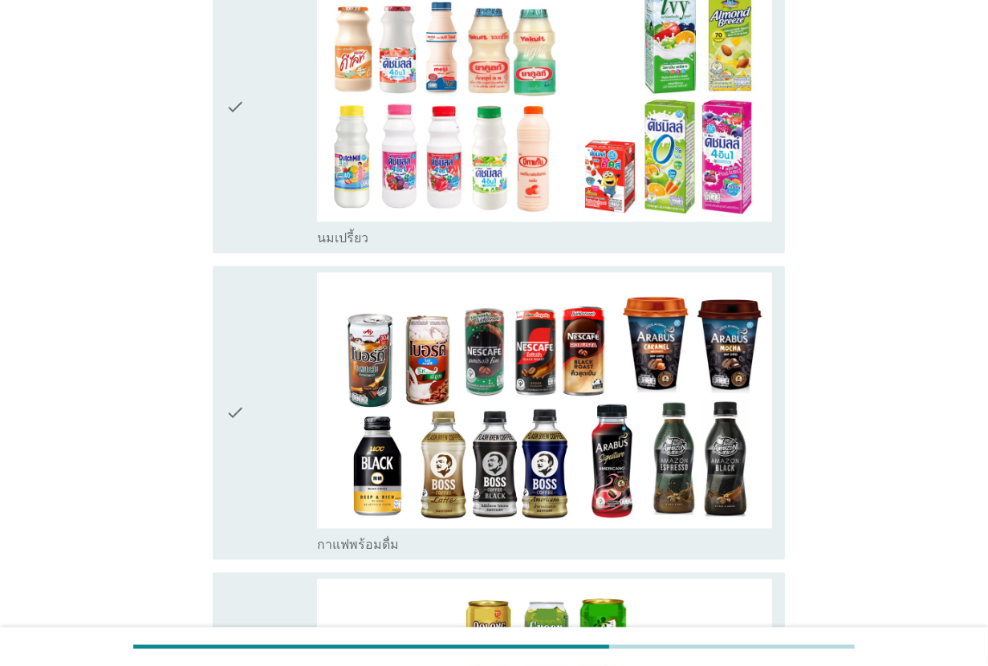
scroll to position [1805, 0]
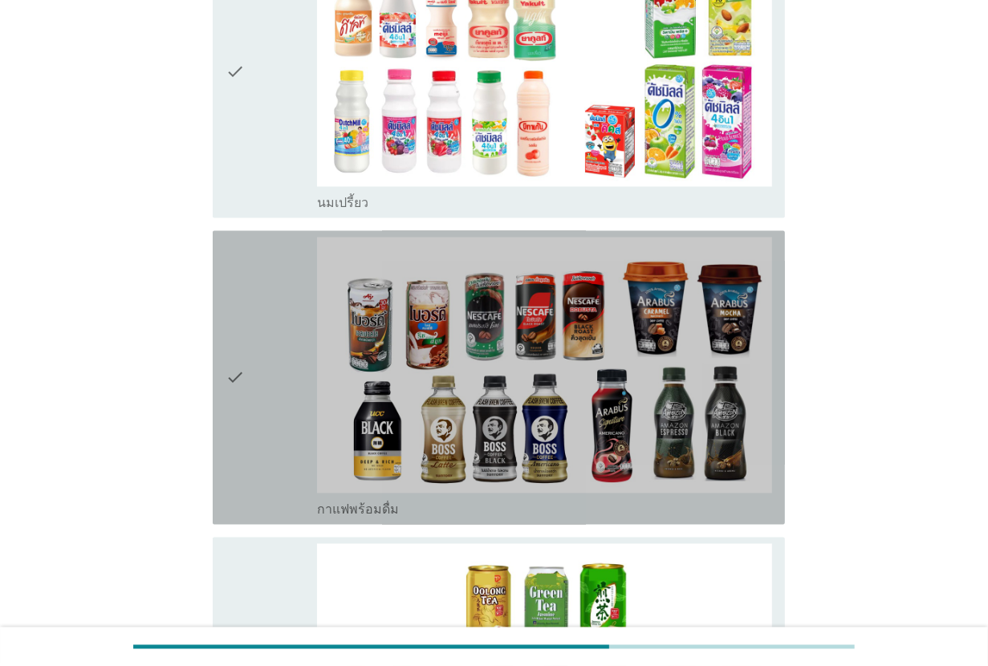
click at [281, 270] on div "check" at bounding box center [270, 377] width 91 height 281
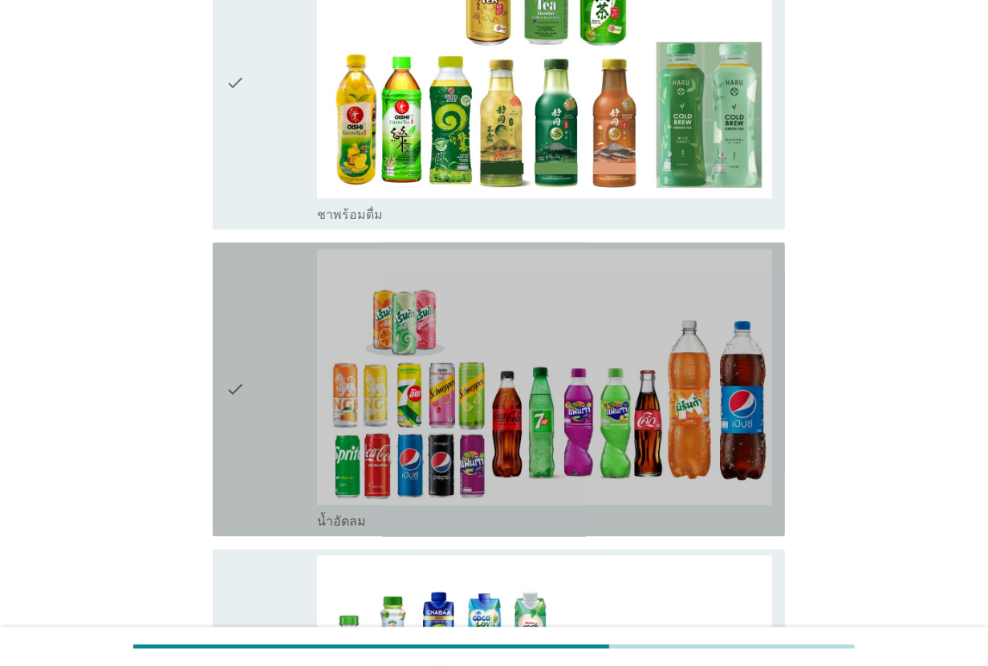
click at [281, 270] on div "check" at bounding box center [270, 389] width 91 height 281
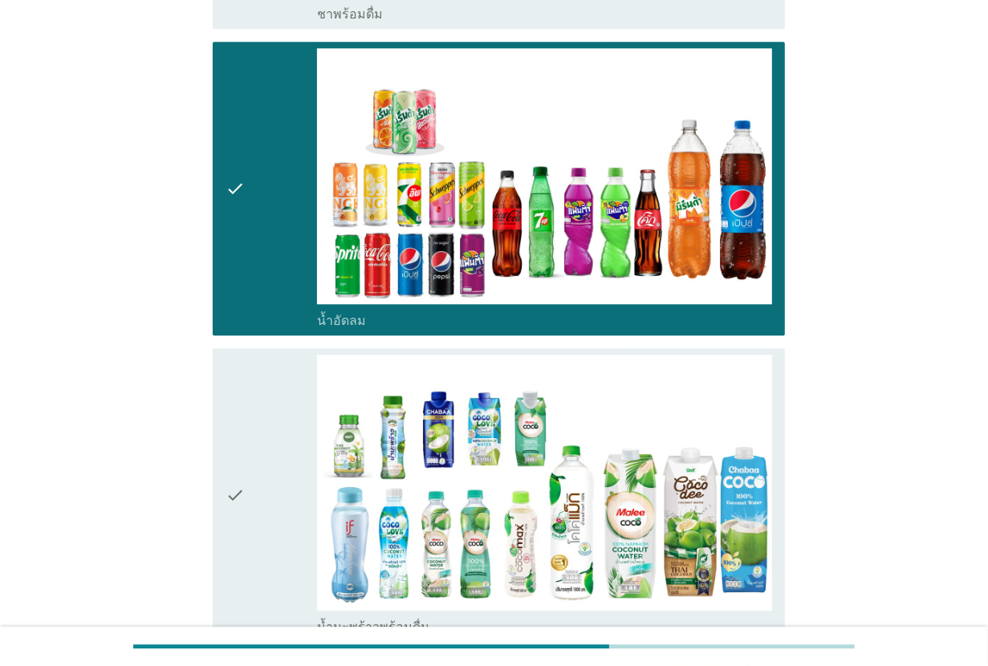
click at [281, 270] on div "check" at bounding box center [270, 188] width 91 height 281
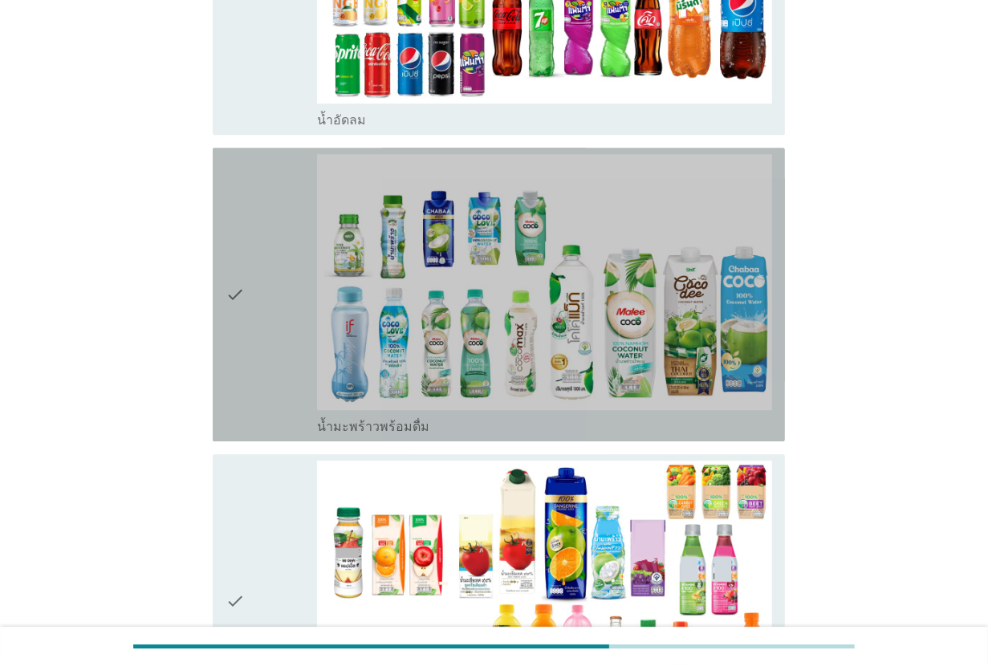
click at [281, 270] on div "check" at bounding box center [270, 294] width 91 height 281
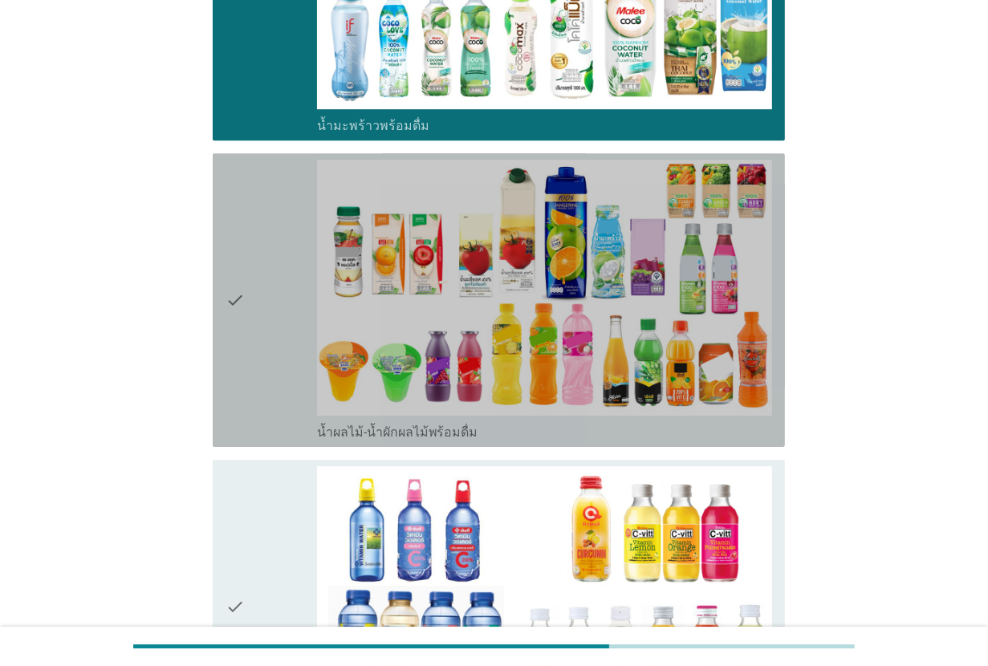
click at [281, 287] on div "check" at bounding box center [270, 300] width 91 height 281
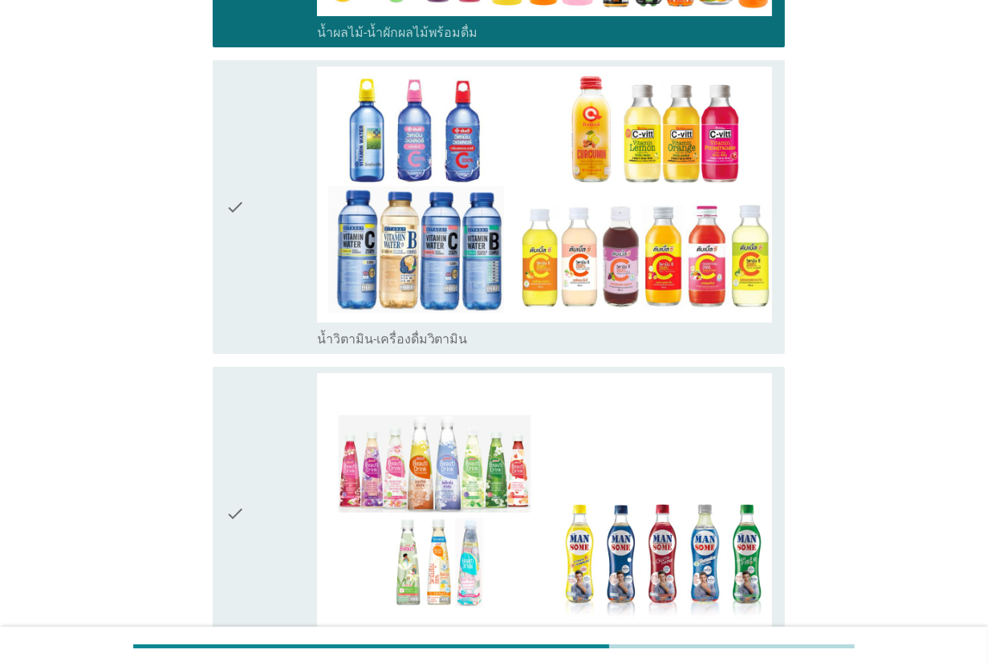
scroll to position [3510, 0]
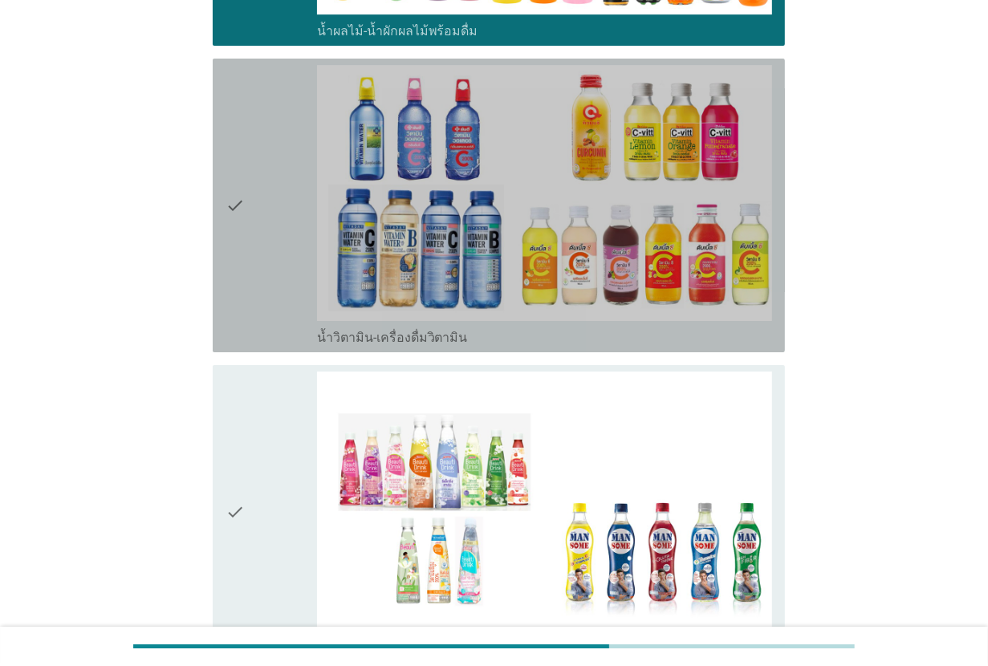
click at [281, 287] on div "check" at bounding box center [270, 205] width 91 height 281
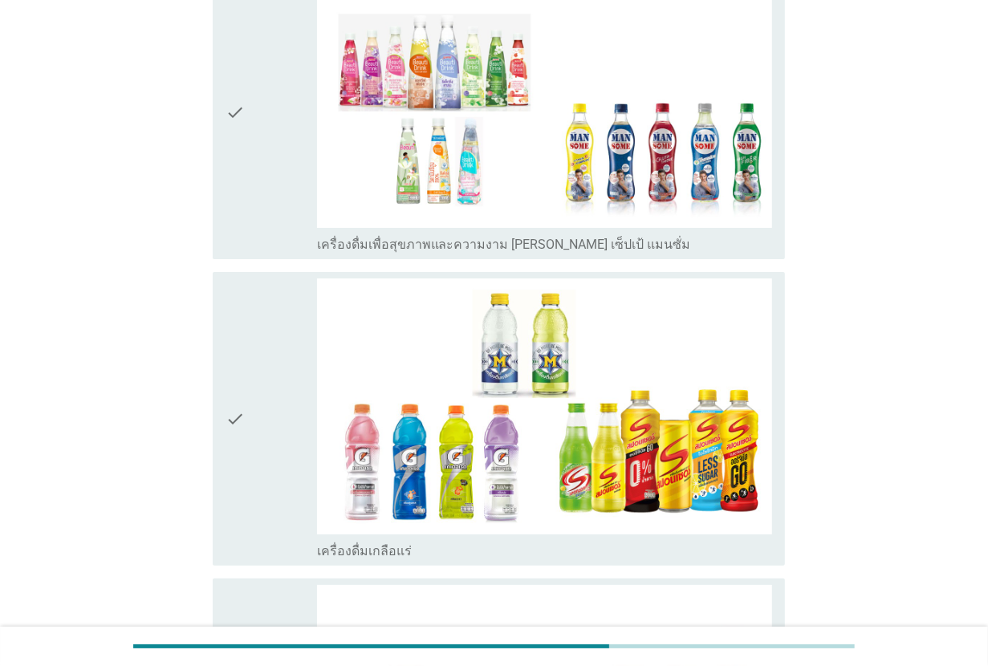
scroll to position [3911, 0]
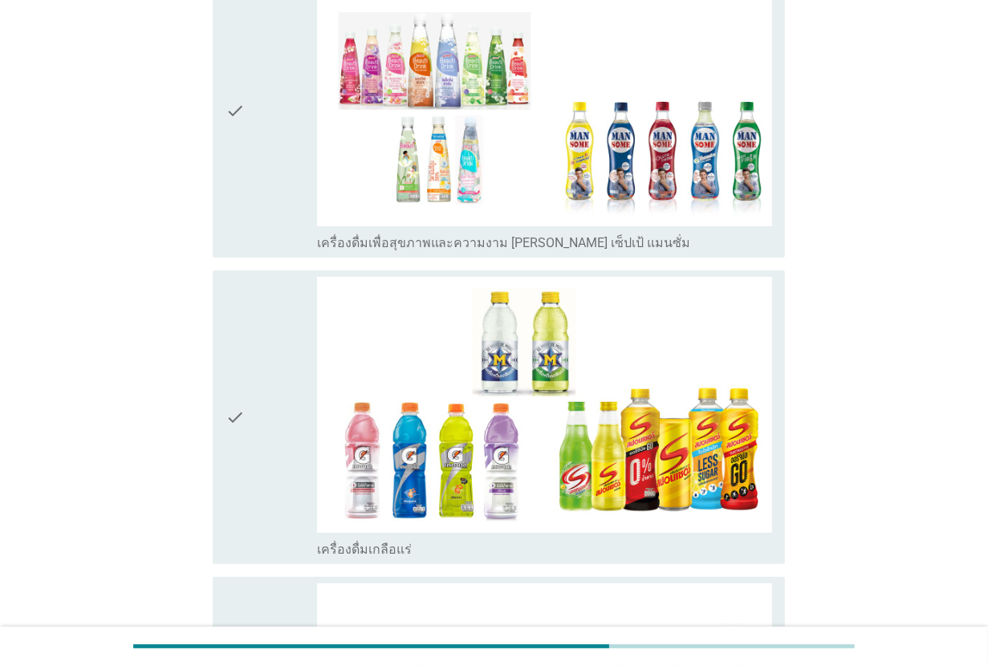
click at [279, 306] on div "check" at bounding box center [270, 417] width 91 height 281
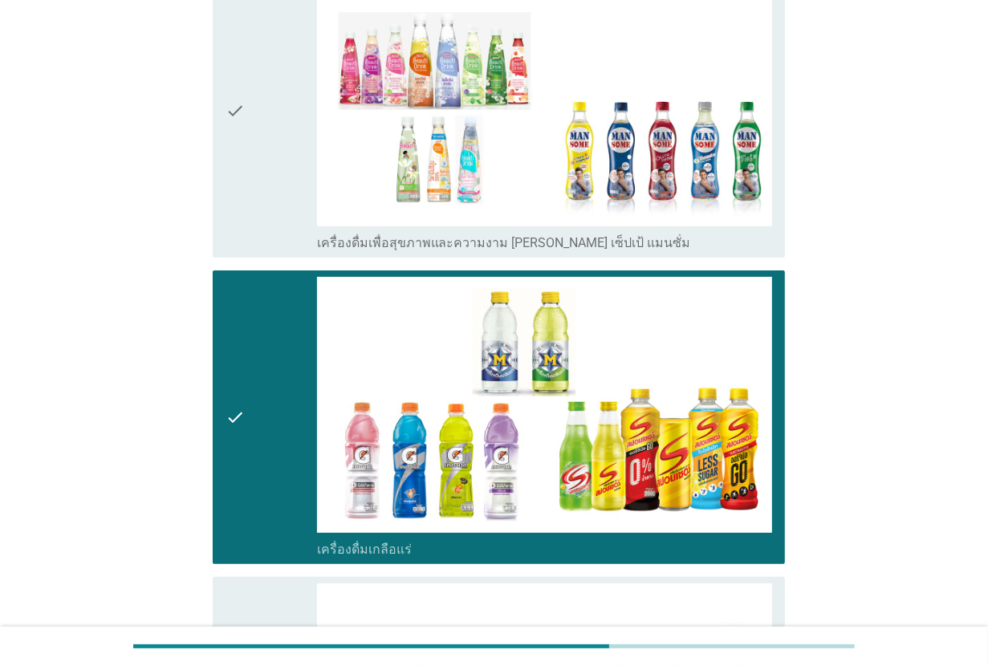
scroll to position [4212, 0]
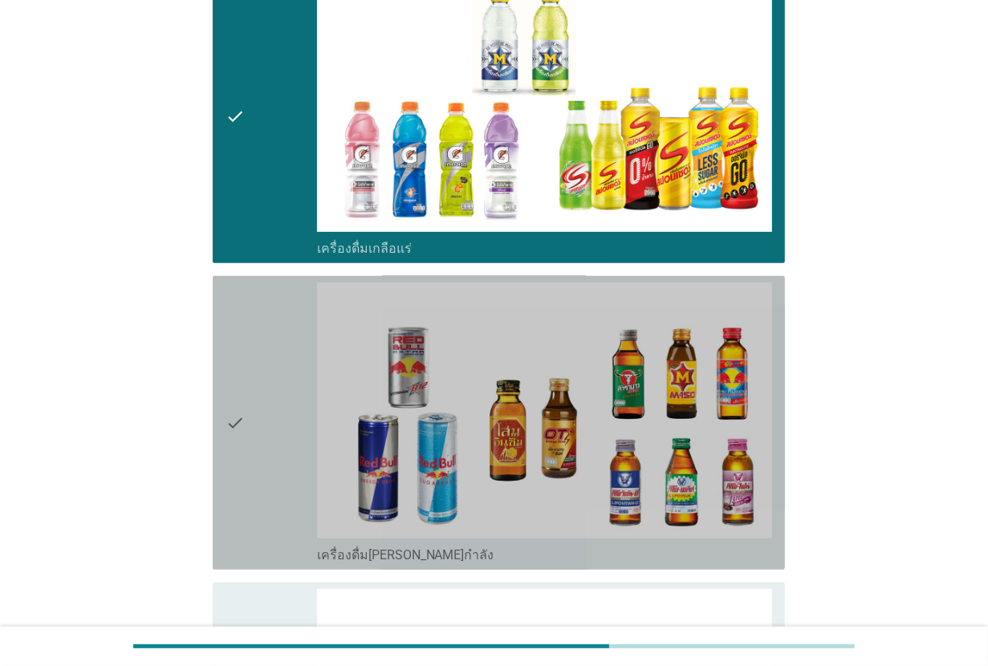
click at [279, 306] on div "check" at bounding box center [270, 422] width 91 height 281
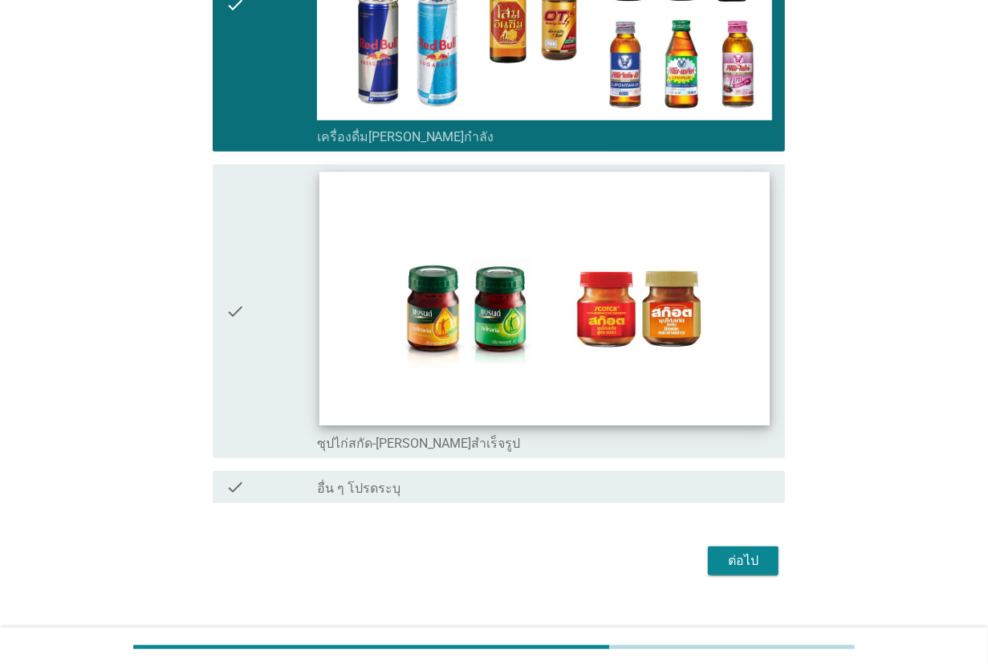
scroll to position [4631, 0]
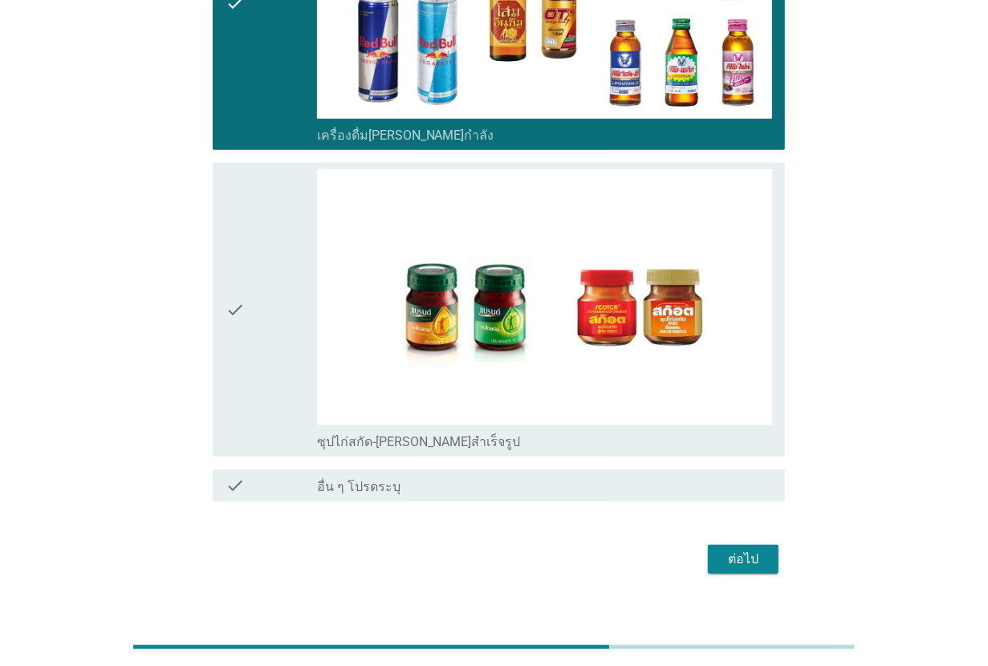
click at [738, 550] on div "ต่อไป" at bounding box center [742, 559] width 45 height 19
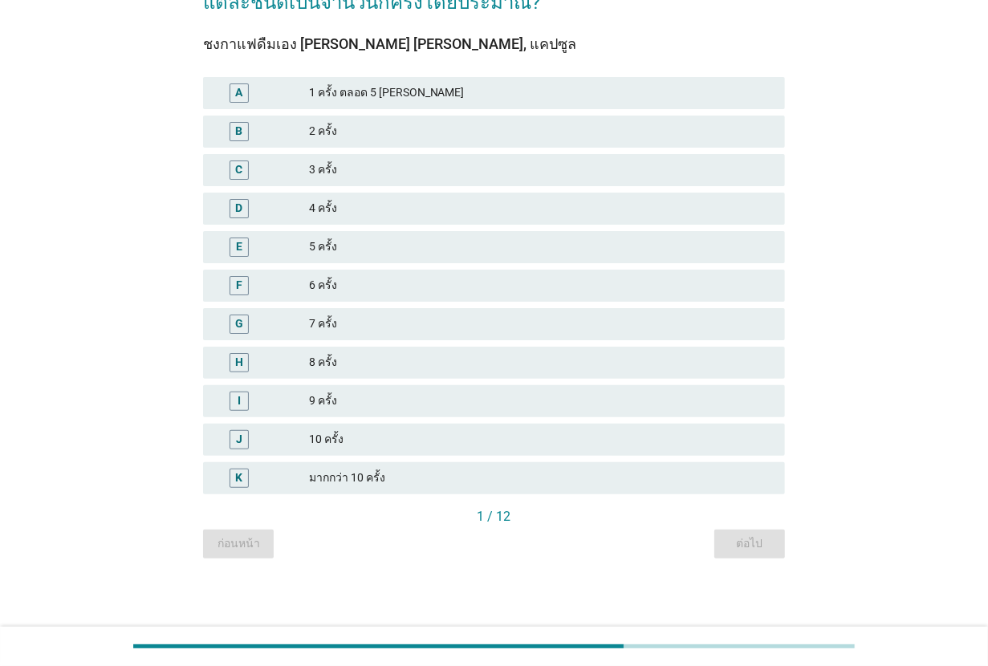
scroll to position [130, 0]
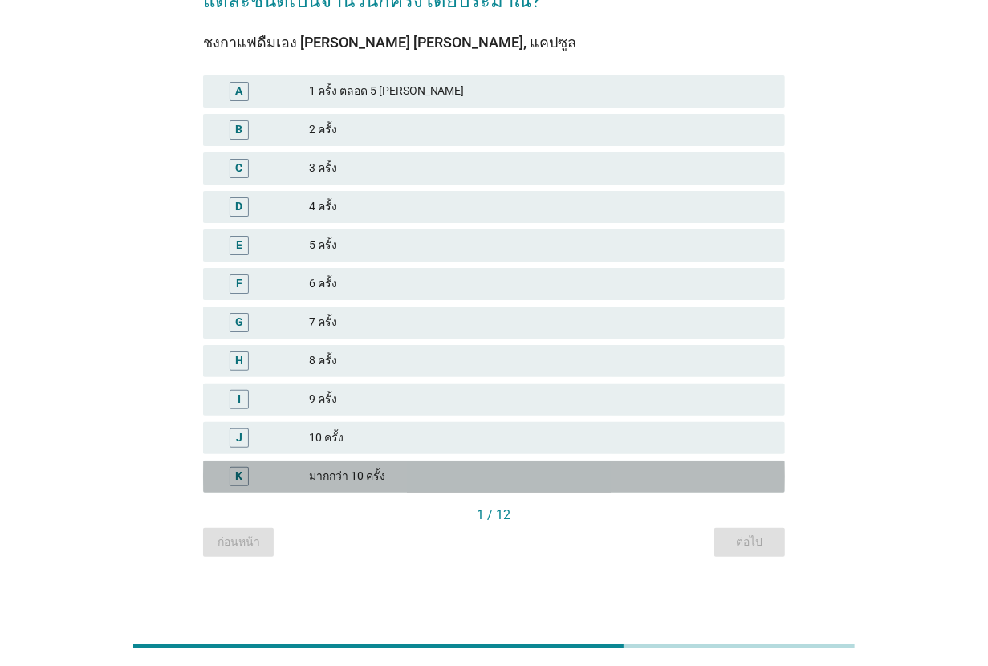
click at [402, 471] on div "มากกว่า 10 ครั้ง" at bounding box center [540, 476] width 463 height 19
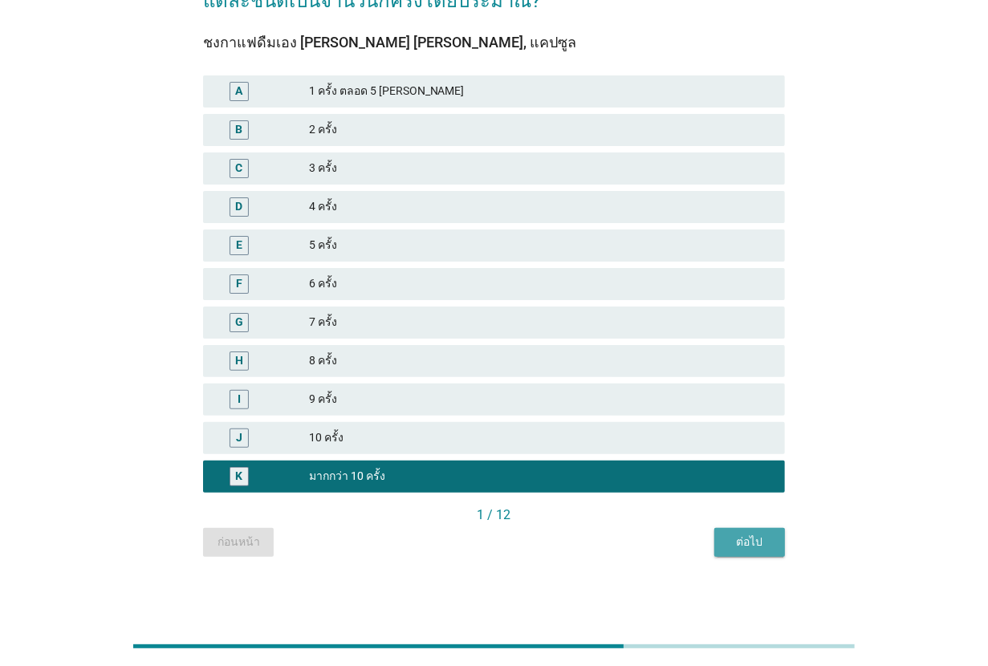
click at [759, 539] on div "ต่อไป" at bounding box center [749, 541] width 45 height 17
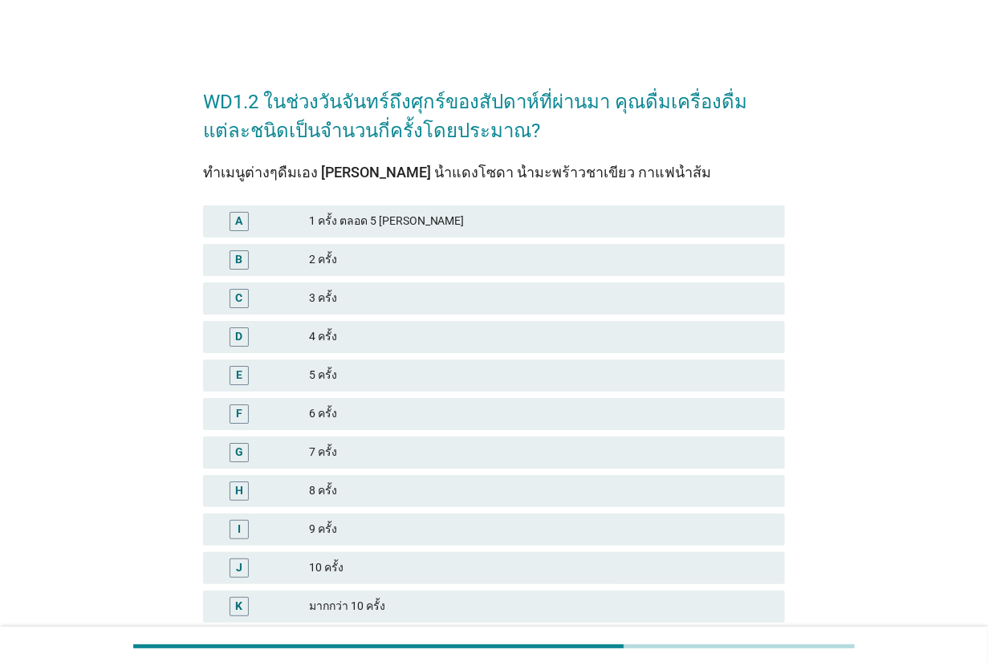
click at [431, 459] on div "7 ครั้ง" at bounding box center [540, 452] width 463 height 19
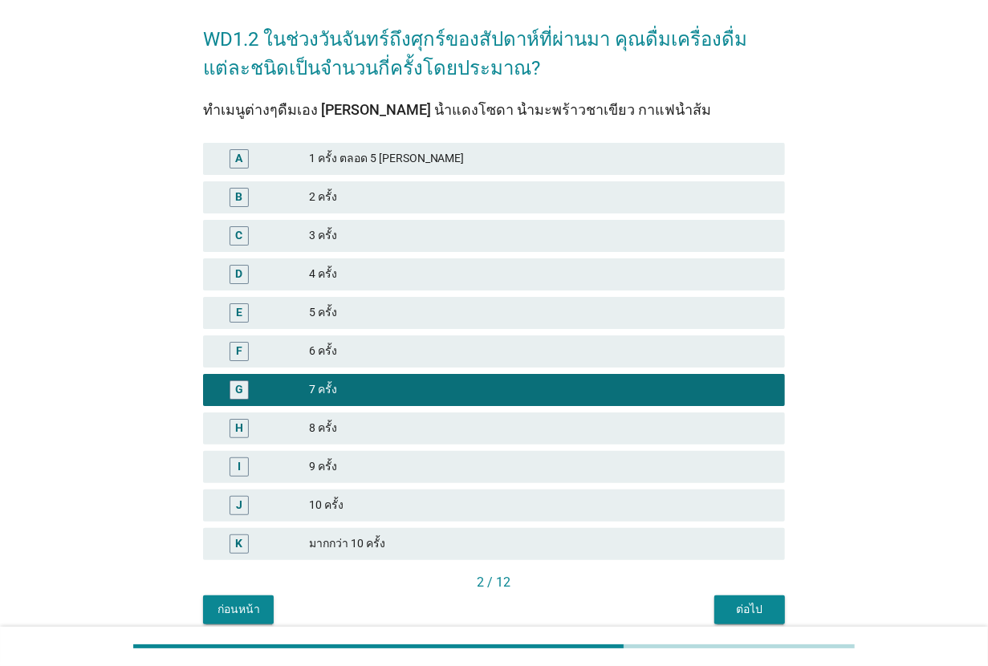
scroll to position [130, 0]
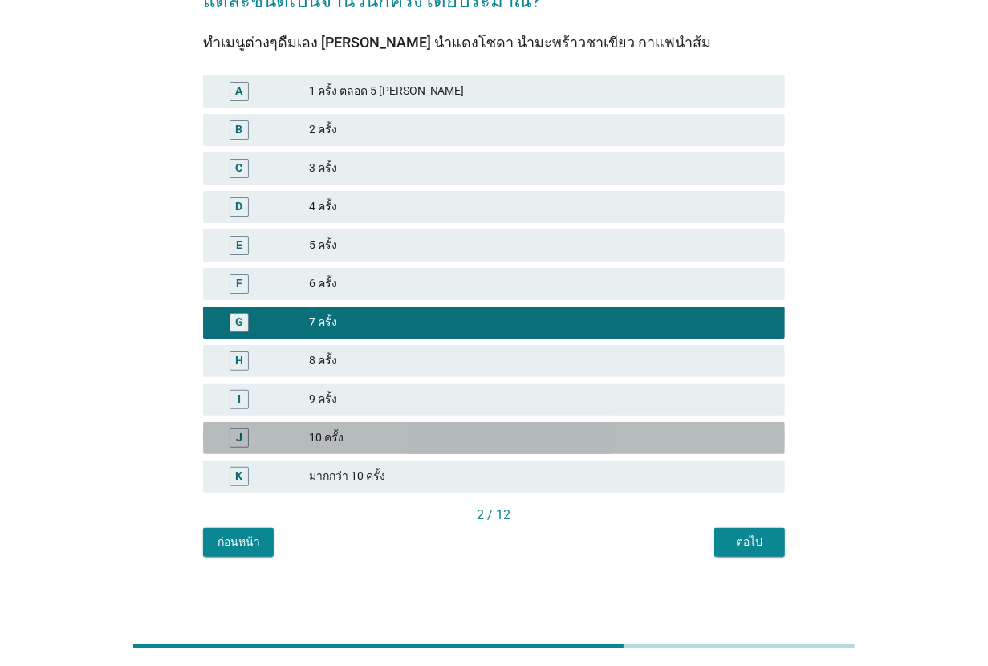
click at [410, 439] on div "10 ครั้ง" at bounding box center [540, 437] width 463 height 19
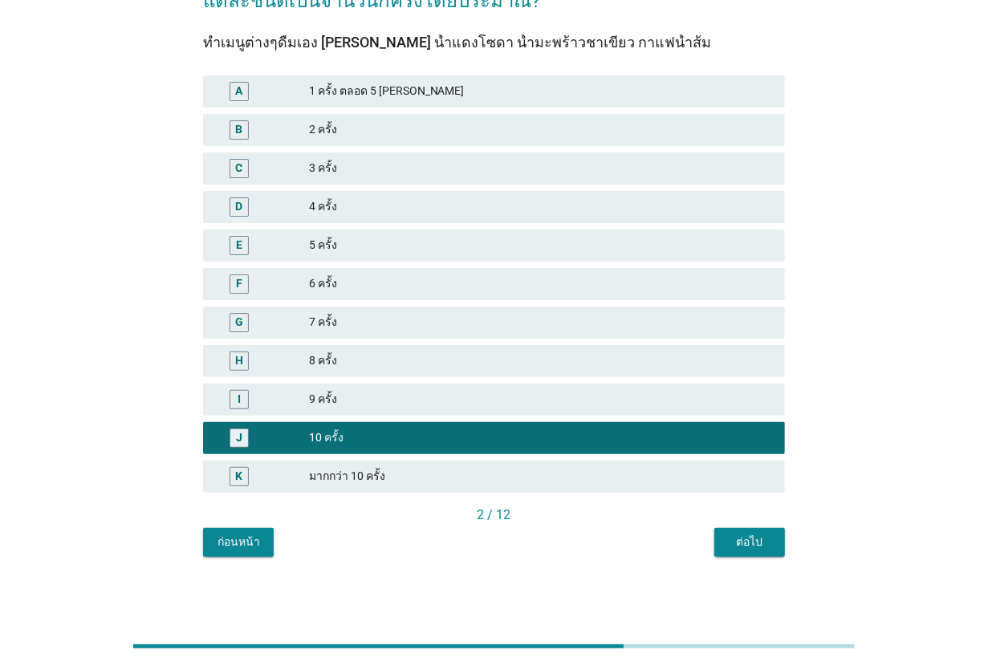
click at [738, 533] on div "ต่อไป" at bounding box center [749, 541] width 45 height 17
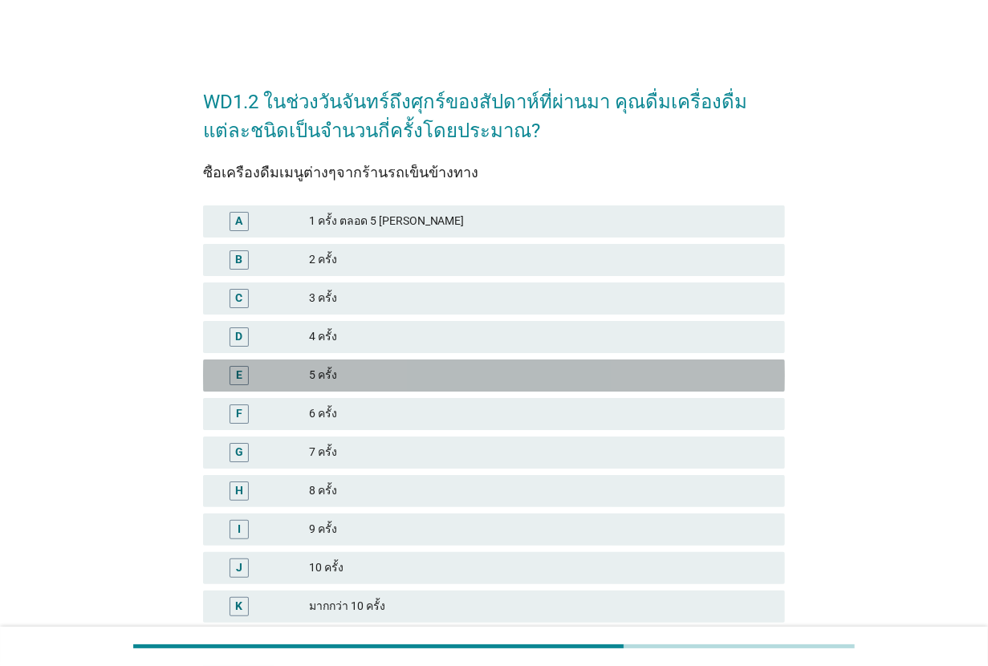
click at [381, 383] on div "5 ครั้ง" at bounding box center [540, 375] width 463 height 19
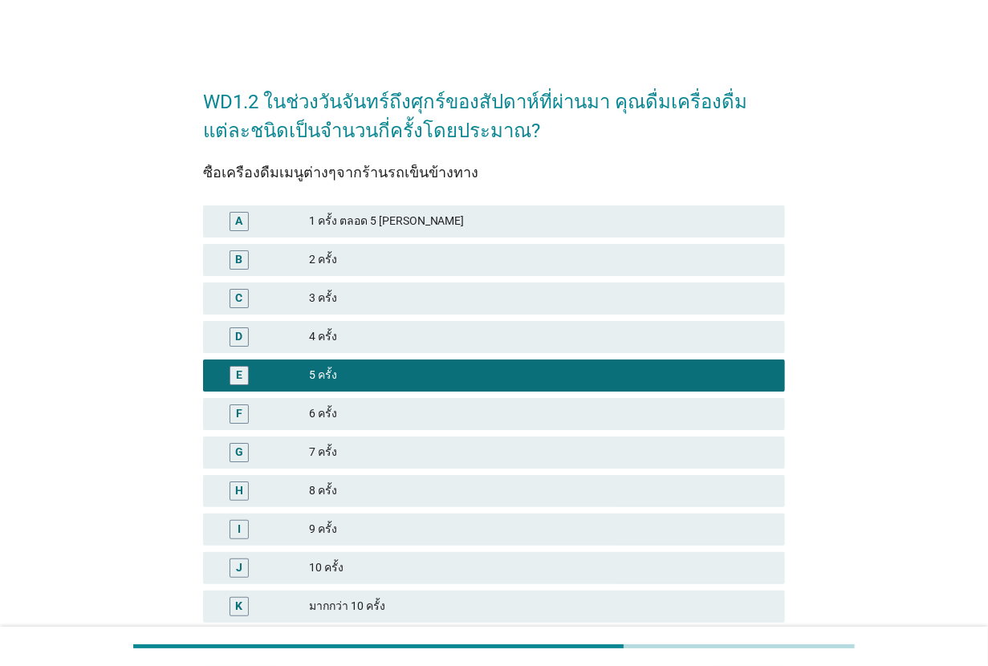
scroll to position [130, 0]
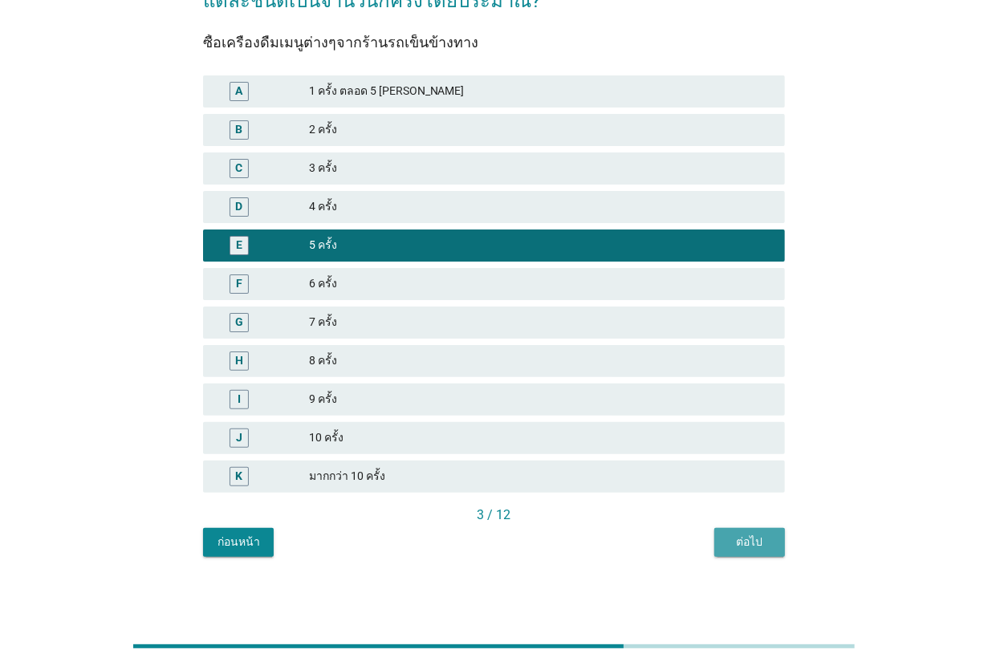
click at [740, 539] on div "ต่อไป" at bounding box center [749, 541] width 45 height 17
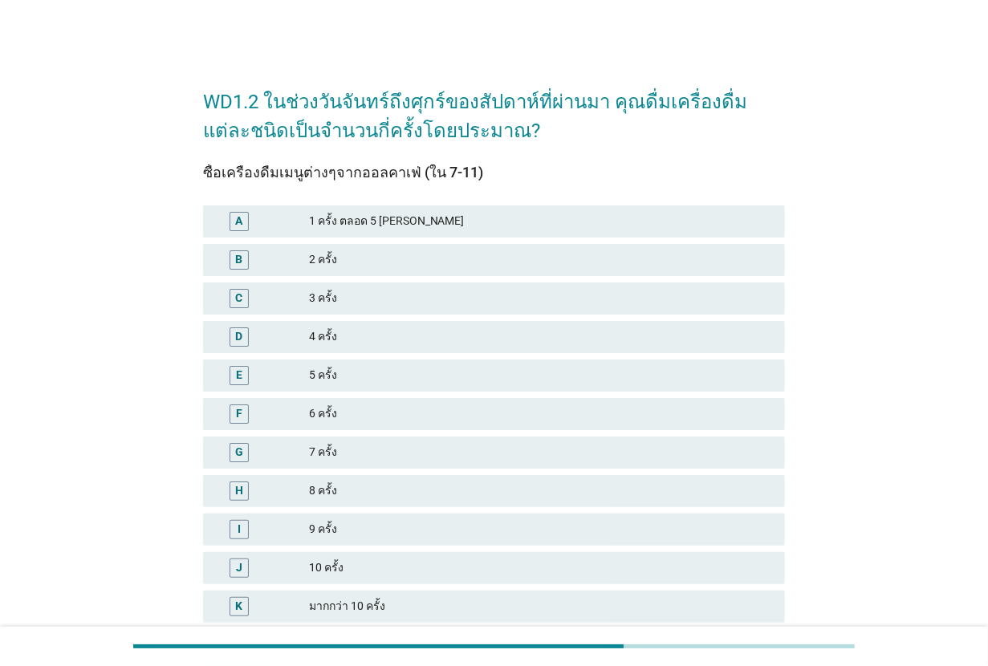
click at [402, 600] on div "มากกว่า 10 ครั้ง" at bounding box center [540, 606] width 463 height 19
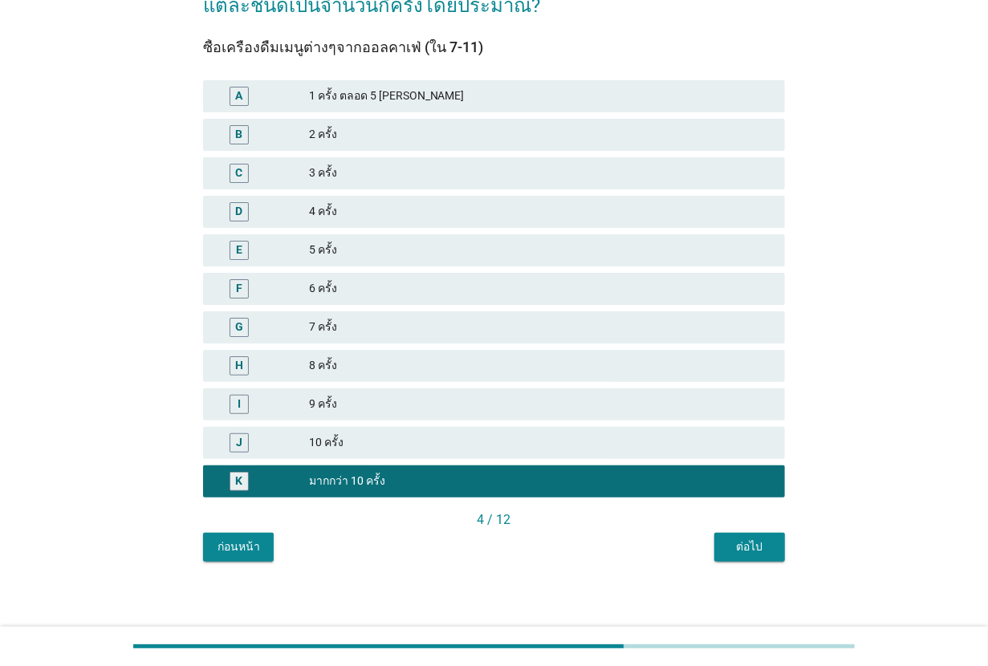
scroll to position [130, 0]
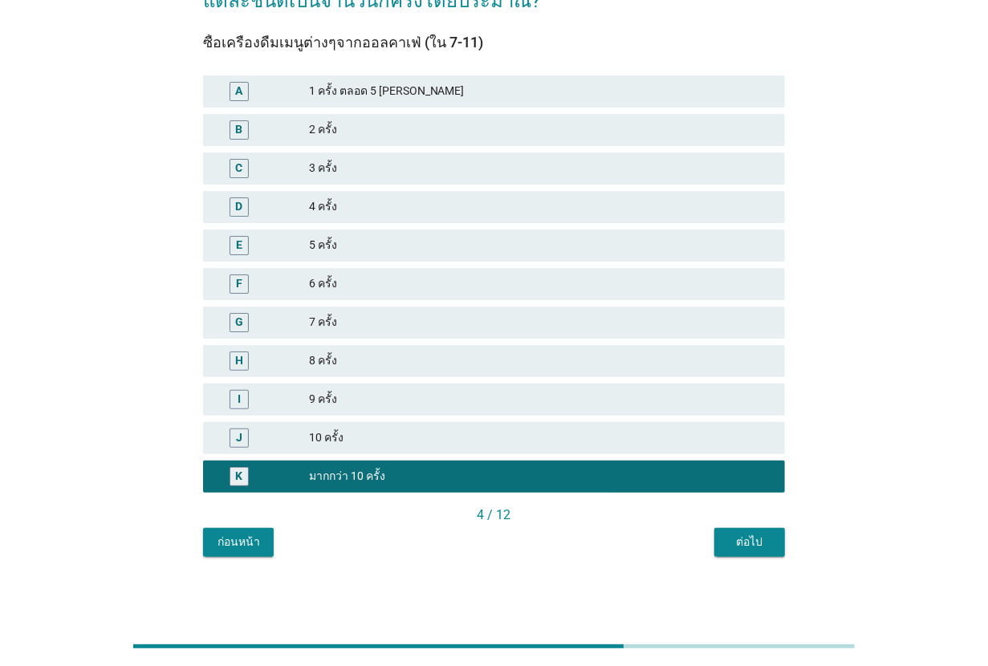
click at [765, 528] on button "ต่อไป" at bounding box center [749, 542] width 71 height 29
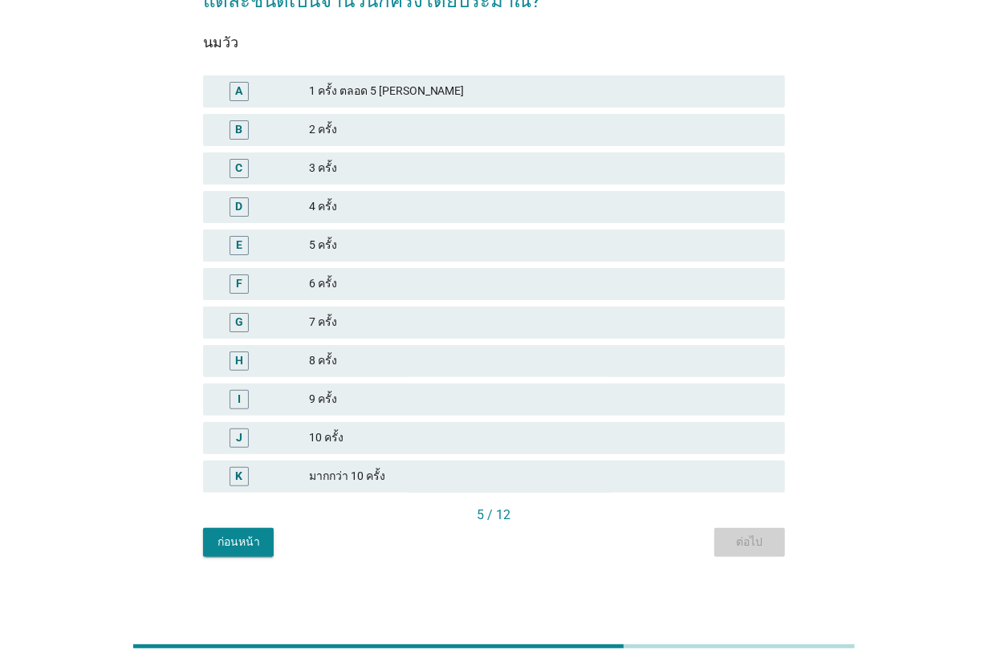
scroll to position [0, 0]
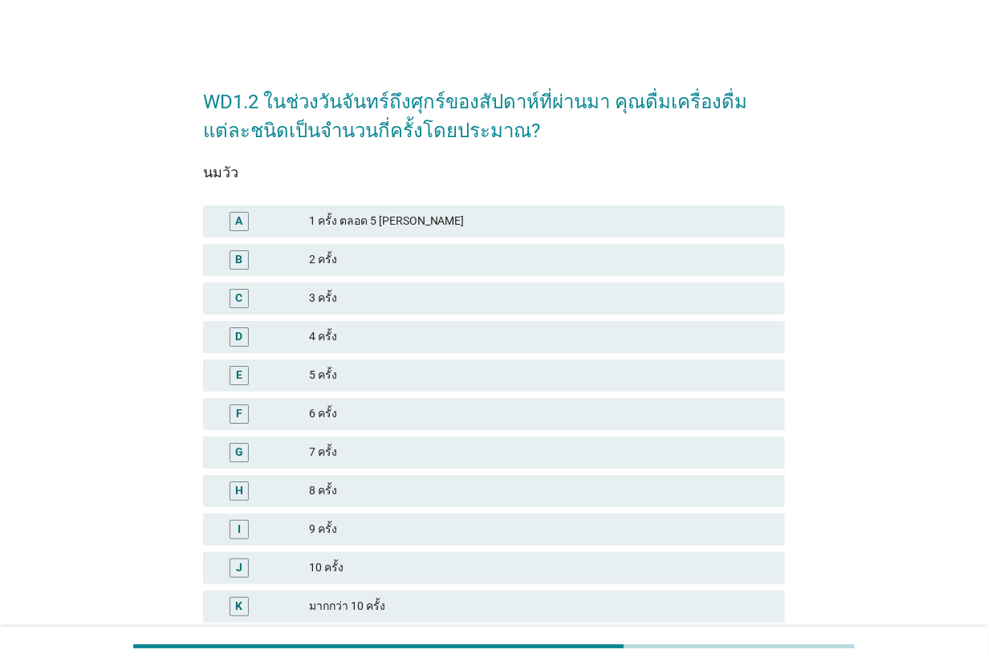
click at [377, 251] on div "2 ครั้ง" at bounding box center [540, 259] width 463 height 19
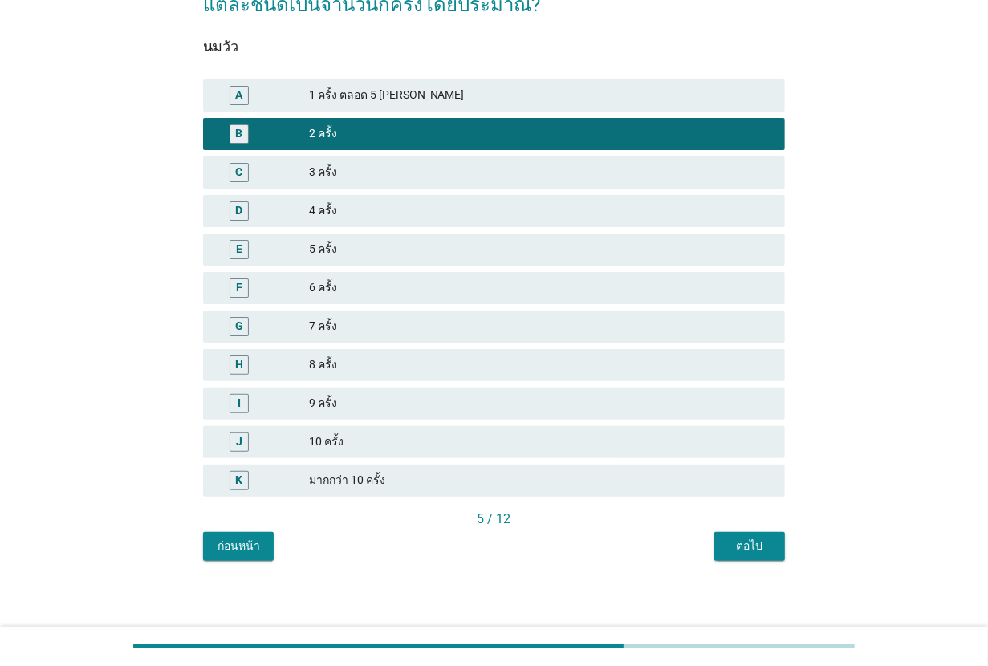
scroll to position [130, 0]
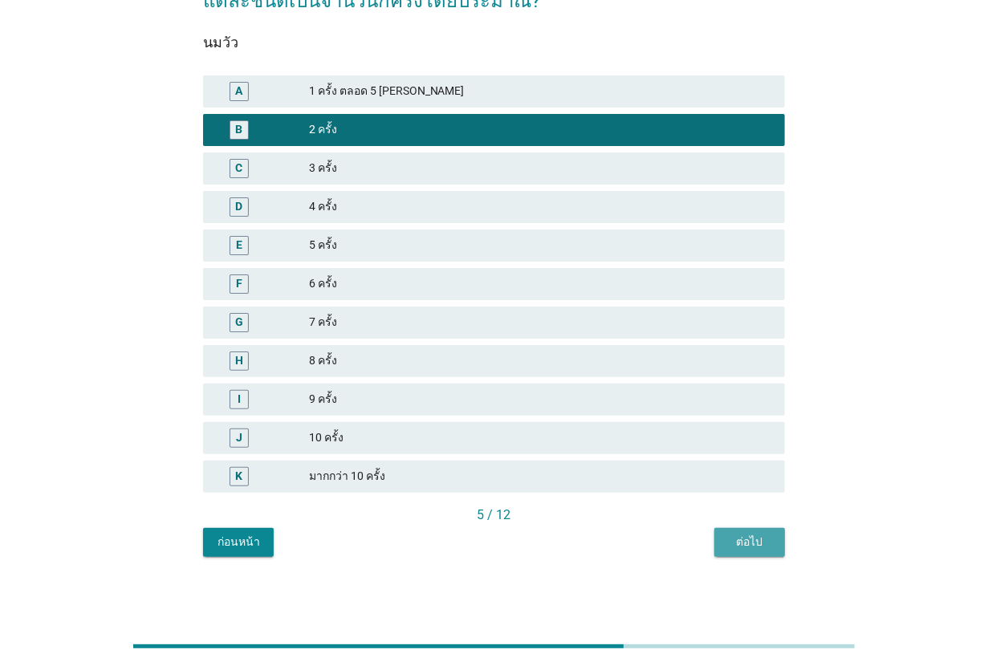
click at [751, 547] on div "ต่อไป" at bounding box center [749, 541] width 45 height 17
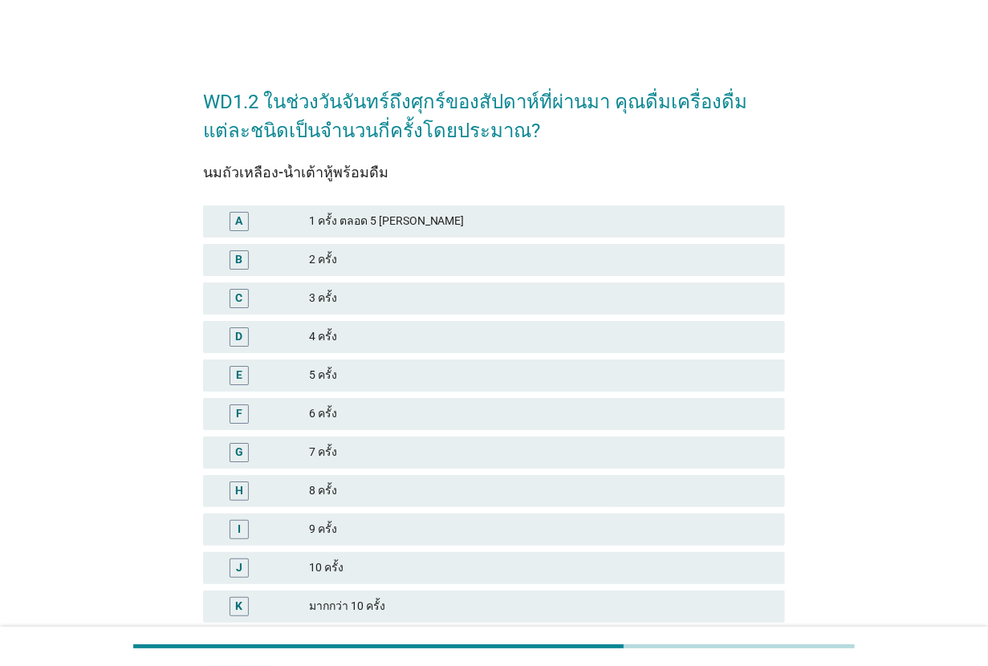
click at [357, 439] on div "G 7 ครั้ง" at bounding box center [494, 452] width 582 height 32
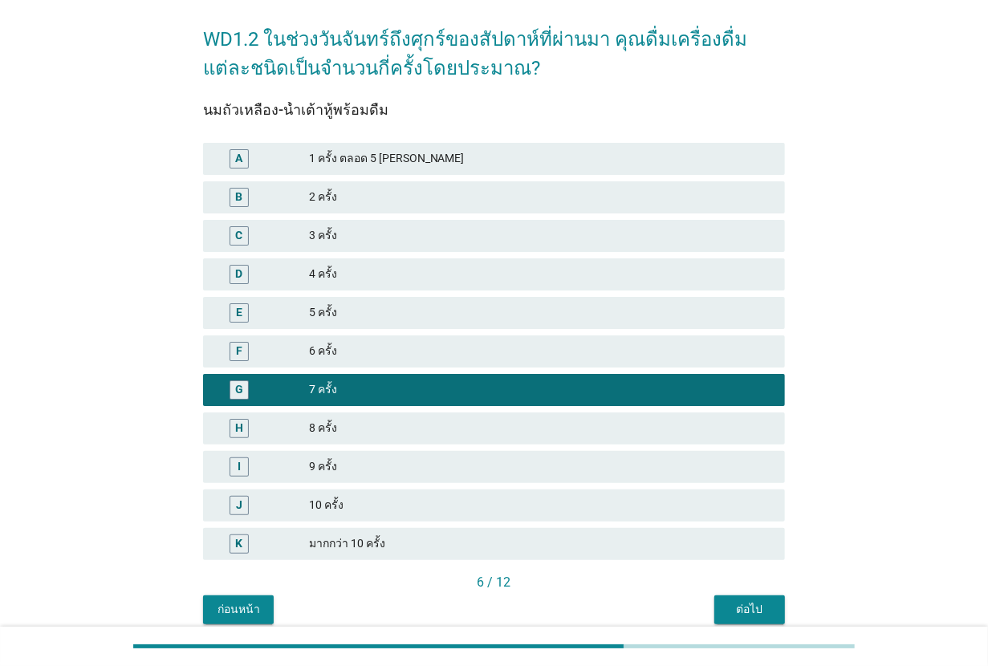
scroll to position [130, 0]
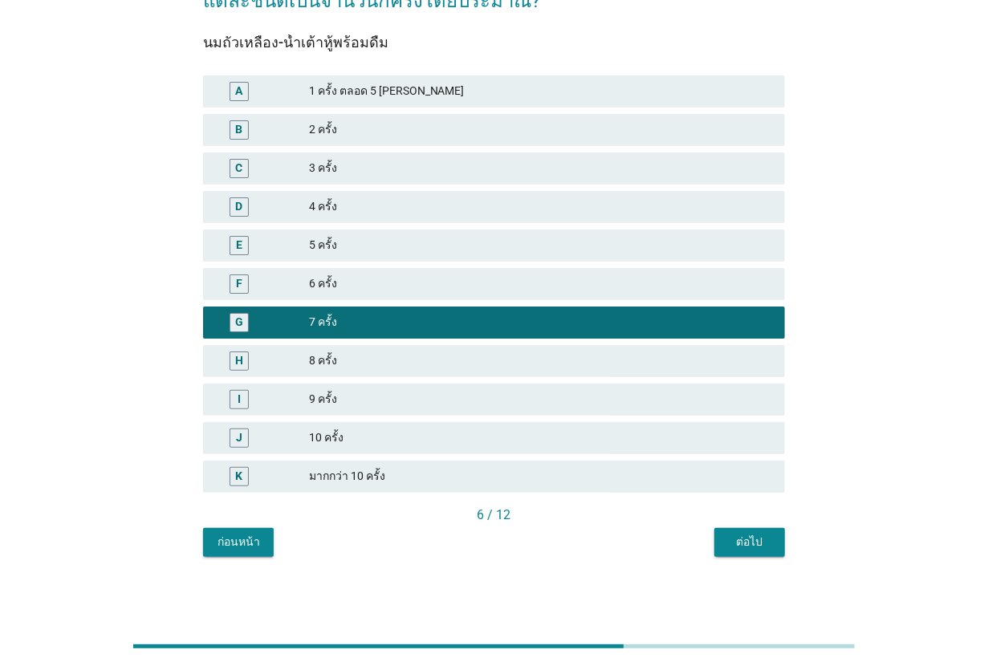
click at [743, 543] on div "ต่อไป" at bounding box center [749, 541] width 45 height 17
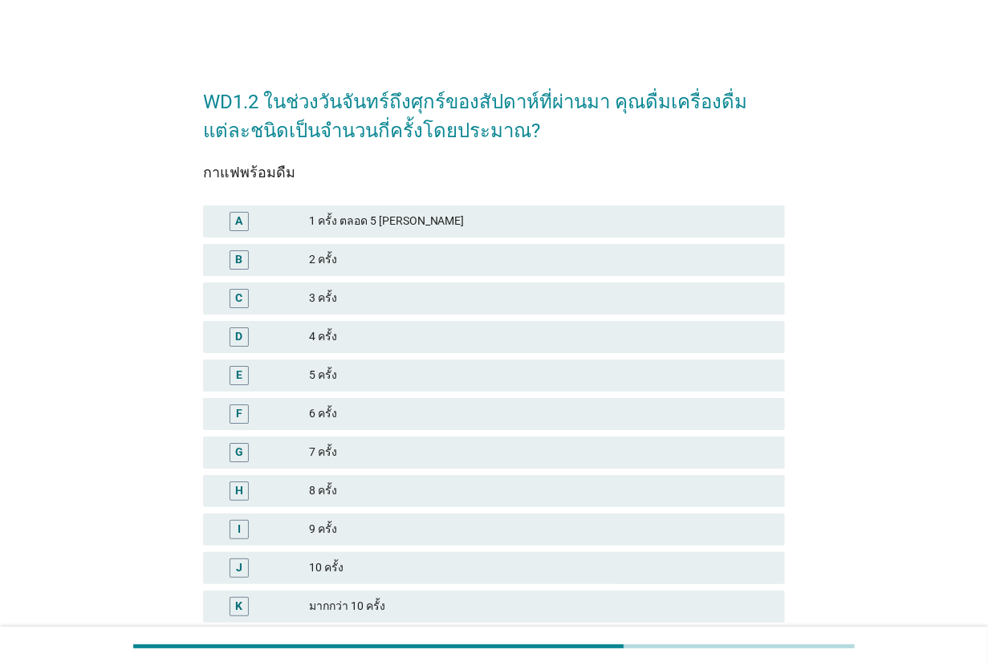
click at [363, 429] on div "F 6 ครั้ง" at bounding box center [494, 414] width 588 height 39
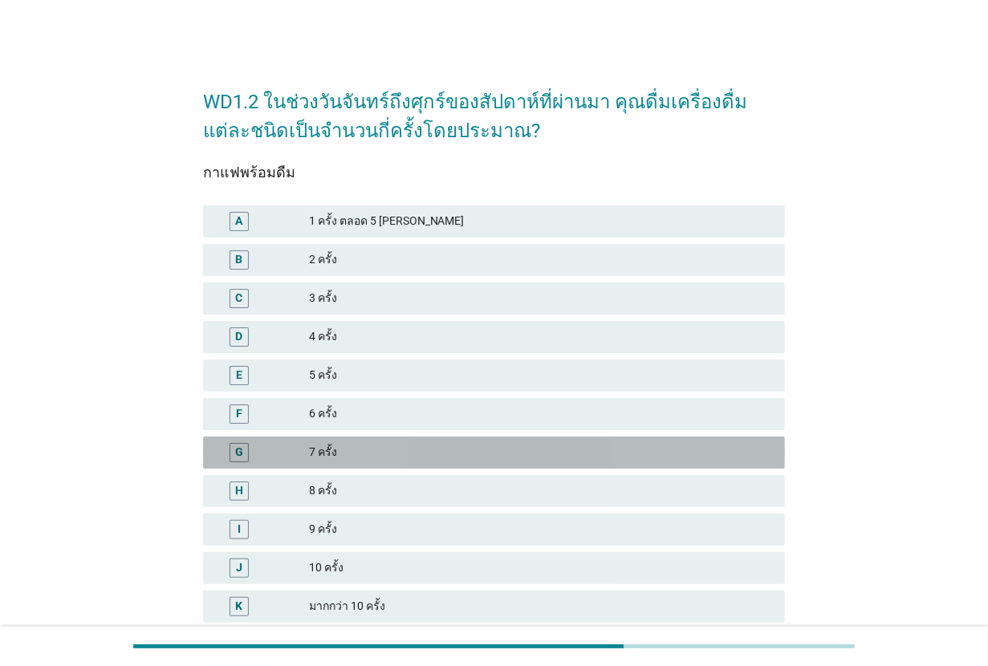
click at [361, 446] on div "7 ครั้ง" at bounding box center [540, 452] width 463 height 19
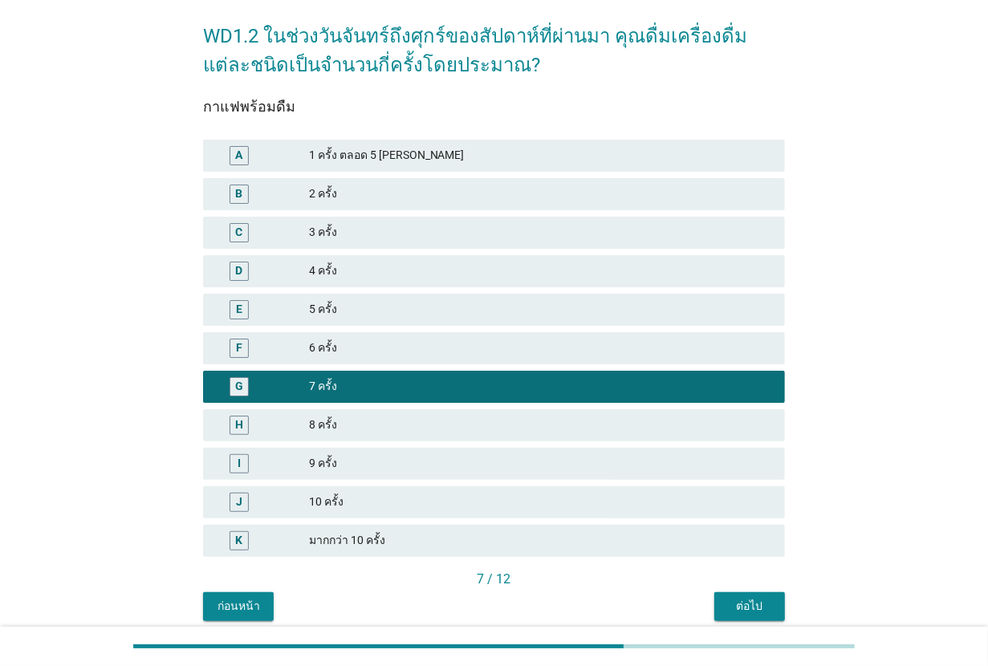
scroll to position [130, 0]
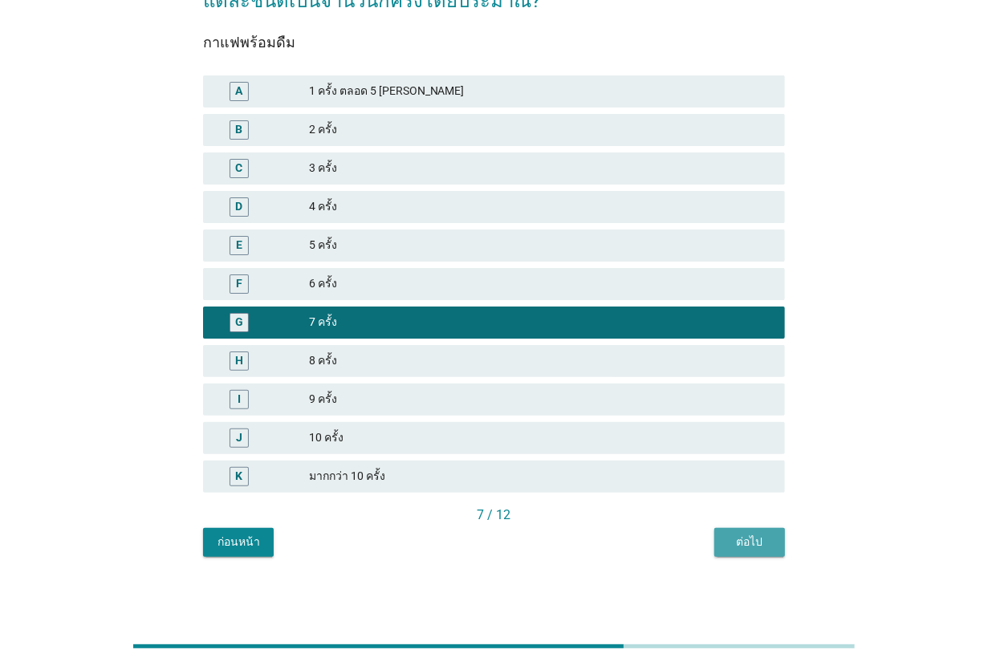
click at [746, 534] on div "ต่อไป" at bounding box center [749, 541] width 45 height 17
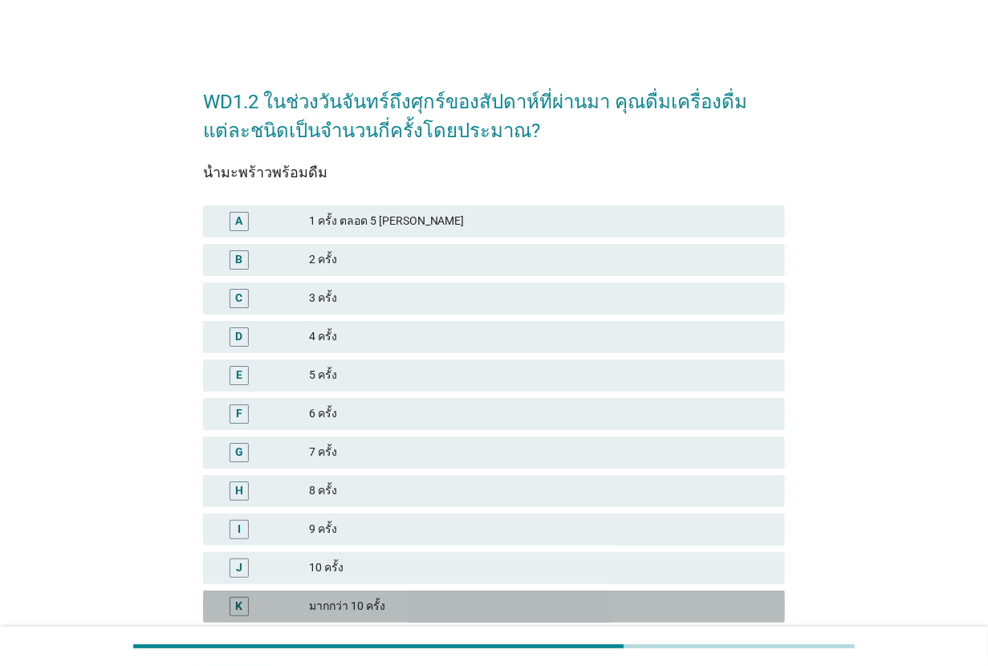
click at [403, 590] on div "K มากกว่า 10 ครั้ง" at bounding box center [494, 606] width 582 height 32
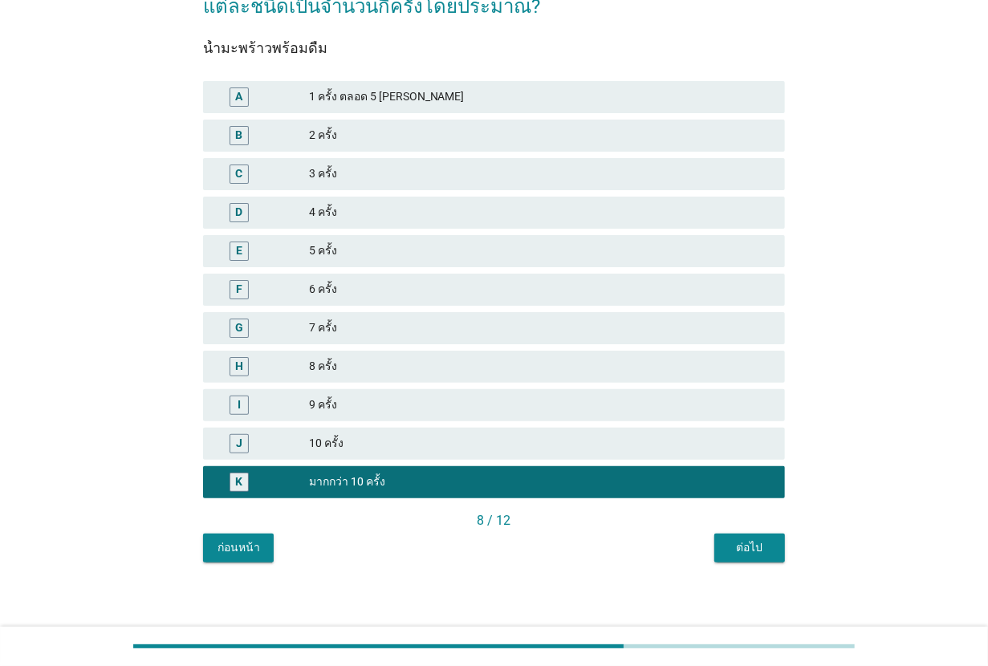
scroll to position [130, 0]
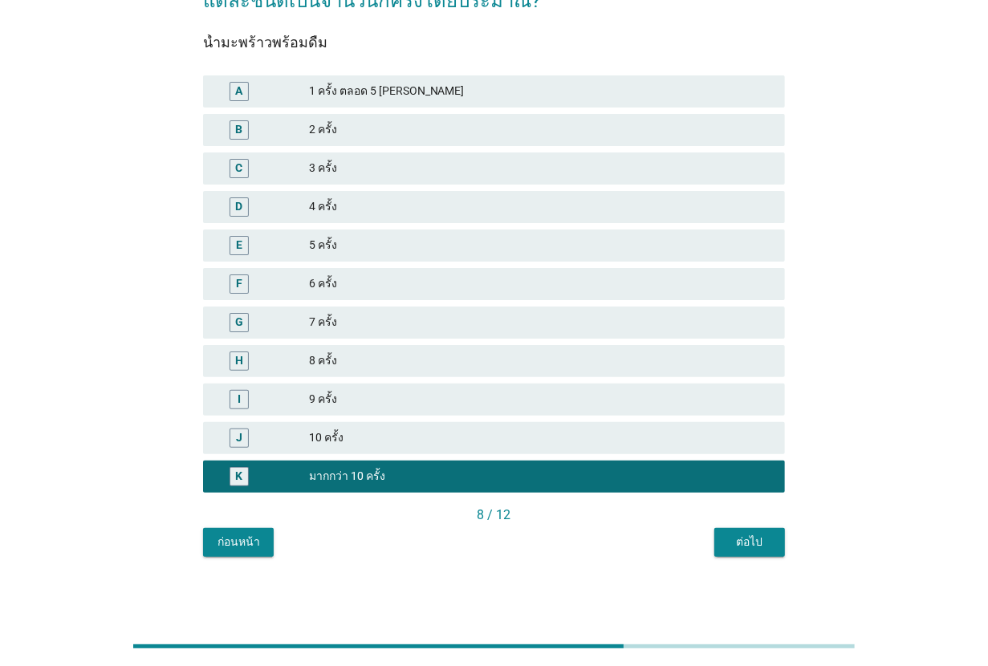
click at [727, 535] on div "ต่อไป" at bounding box center [749, 541] width 45 height 17
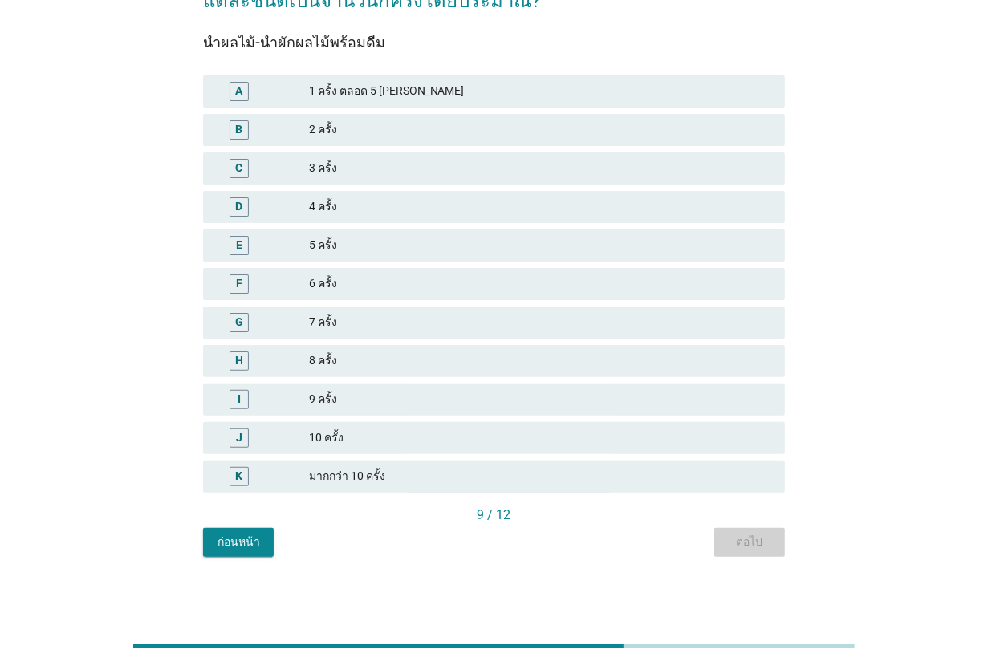
scroll to position [0, 0]
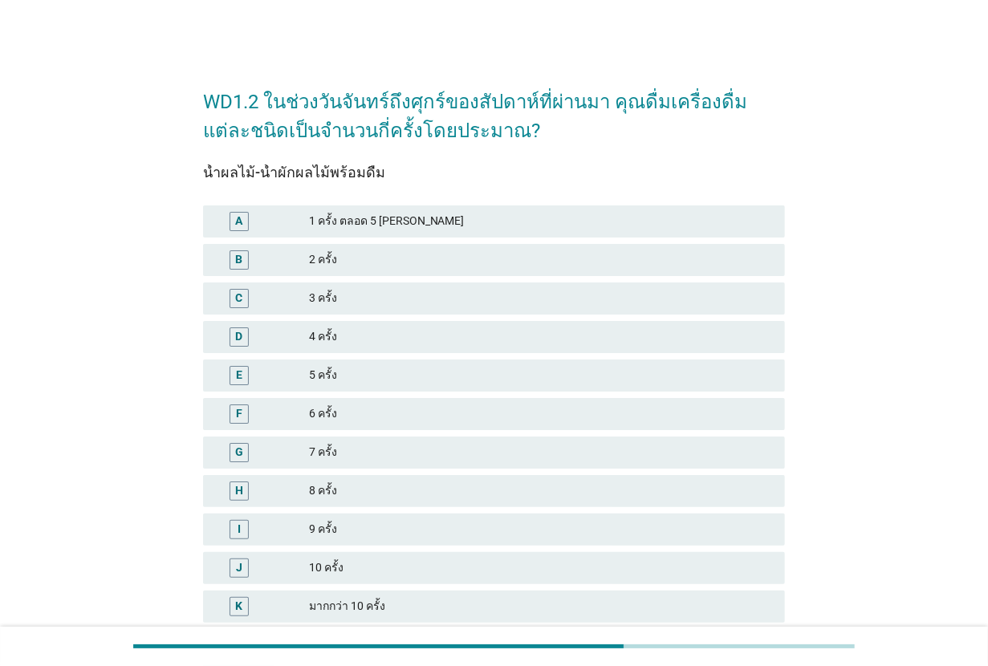
click at [434, 437] on div "G 7 ครั้ง" at bounding box center [494, 452] width 582 height 32
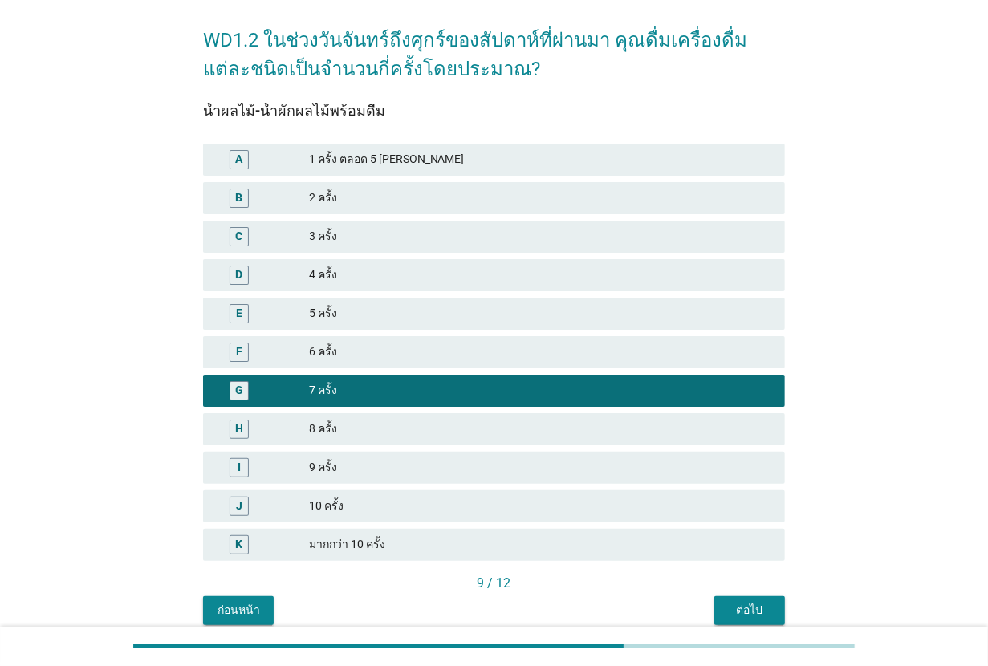
scroll to position [130, 0]
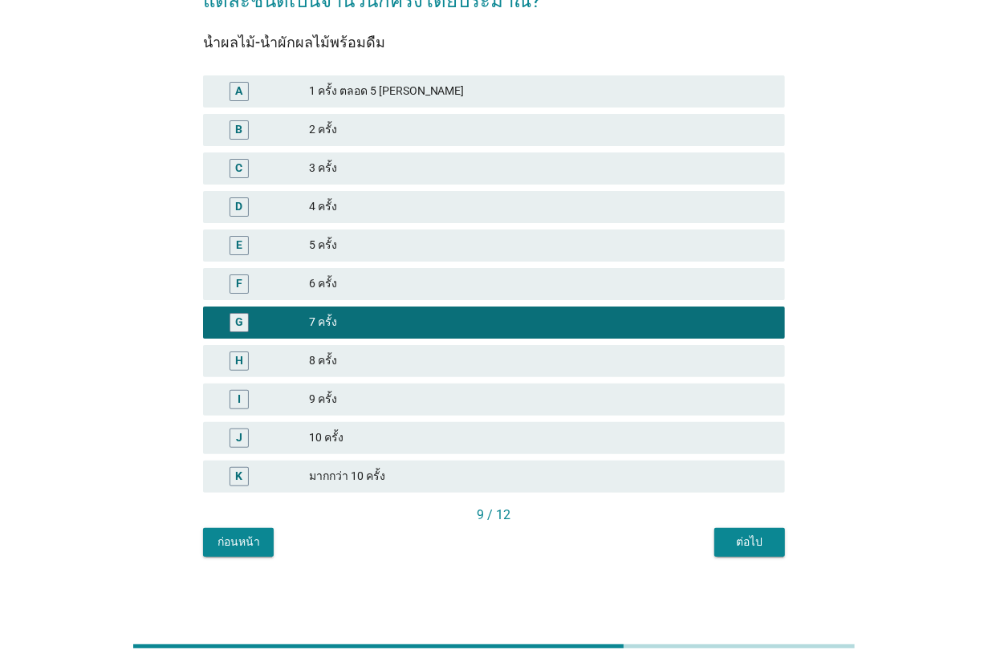
click at [740, 542] on div "ต่อไป" at bounding box center [749, 541] width 45 height 17
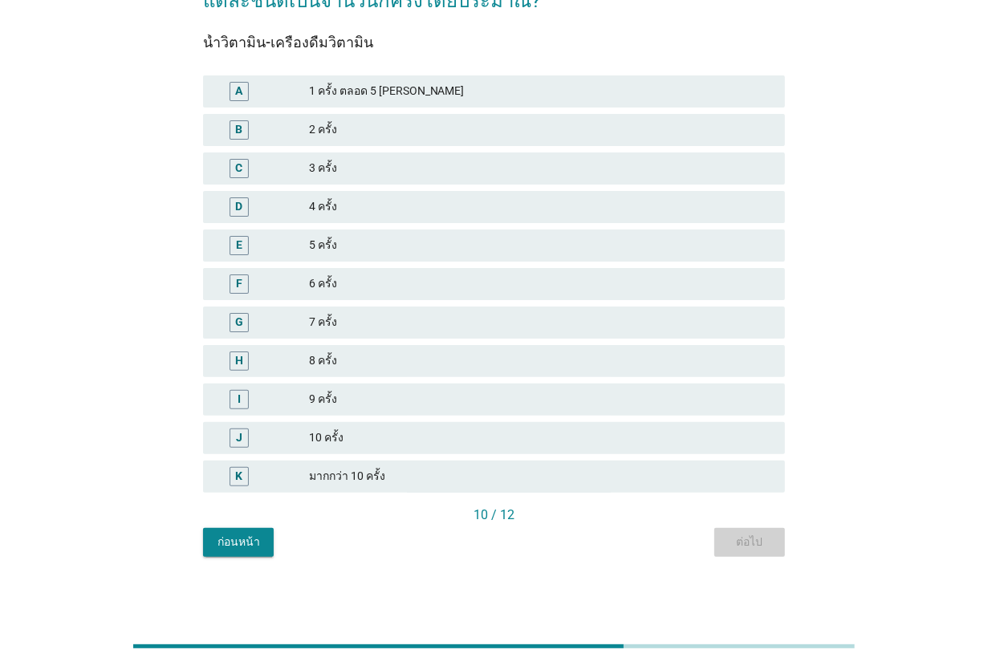
scroll to position [0, 0]
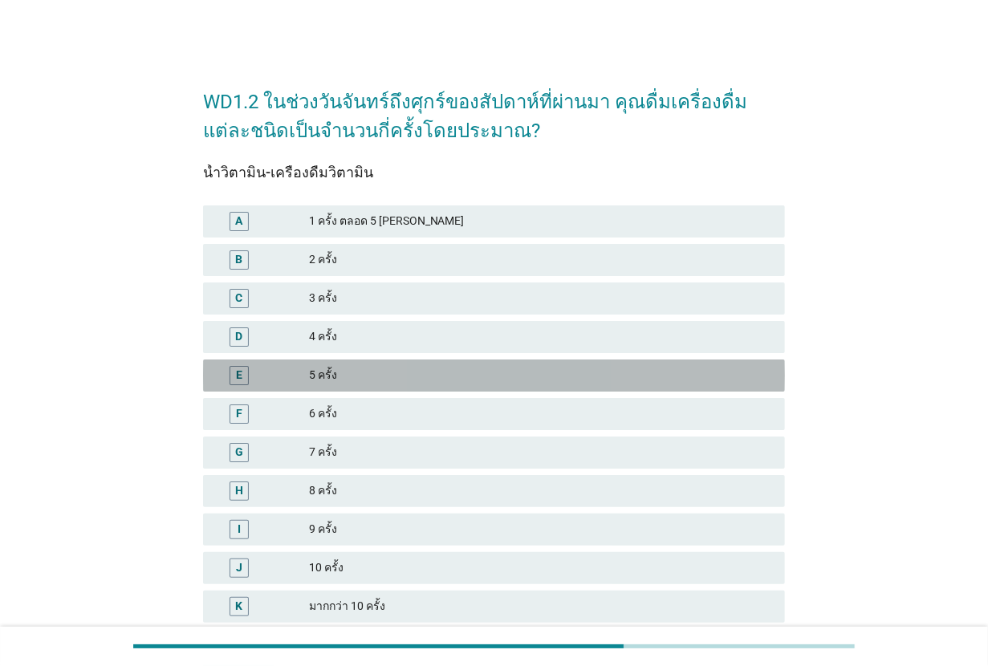
click at [406, 370] on div "5 ครั้ง" at bounding box center [540, 375] width 463 height 19
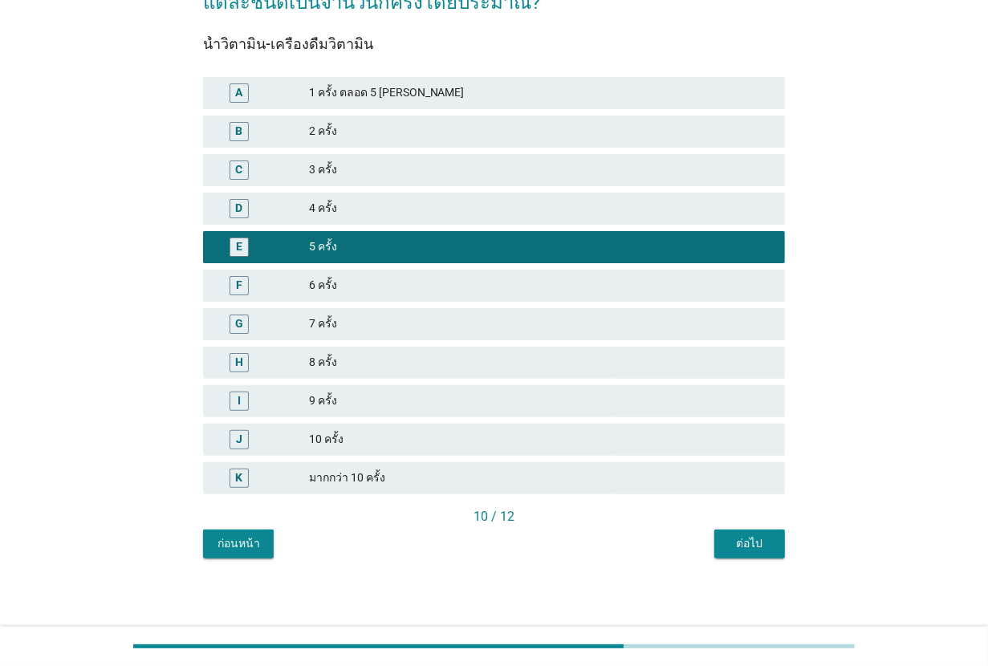
scroll to position [130, 0]
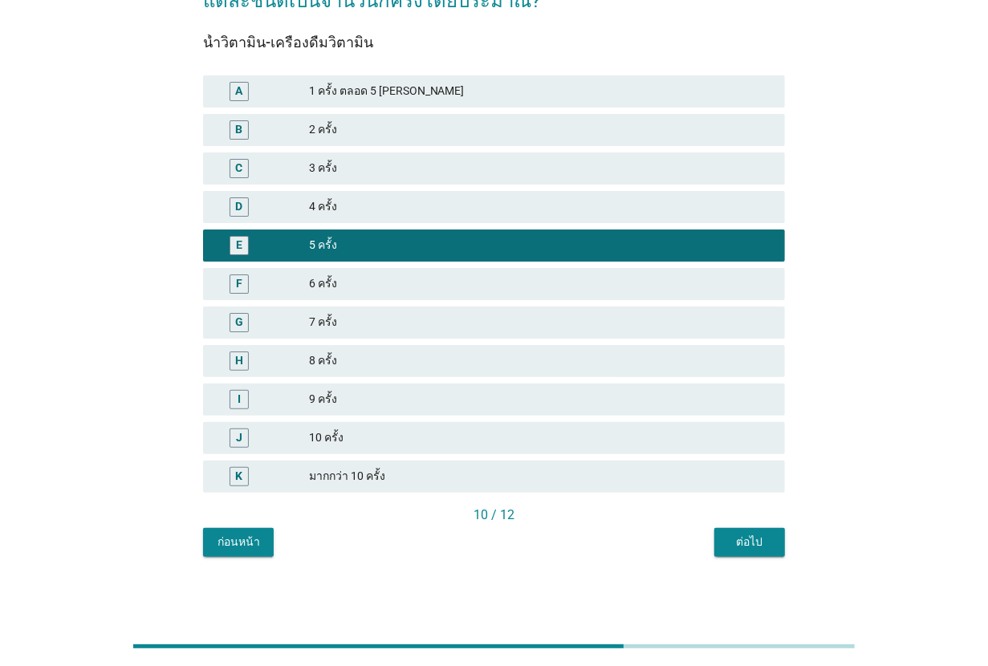
click at [730, 533] on div "ต่อไป" at bounding box center [749, 541] width 45 height 17
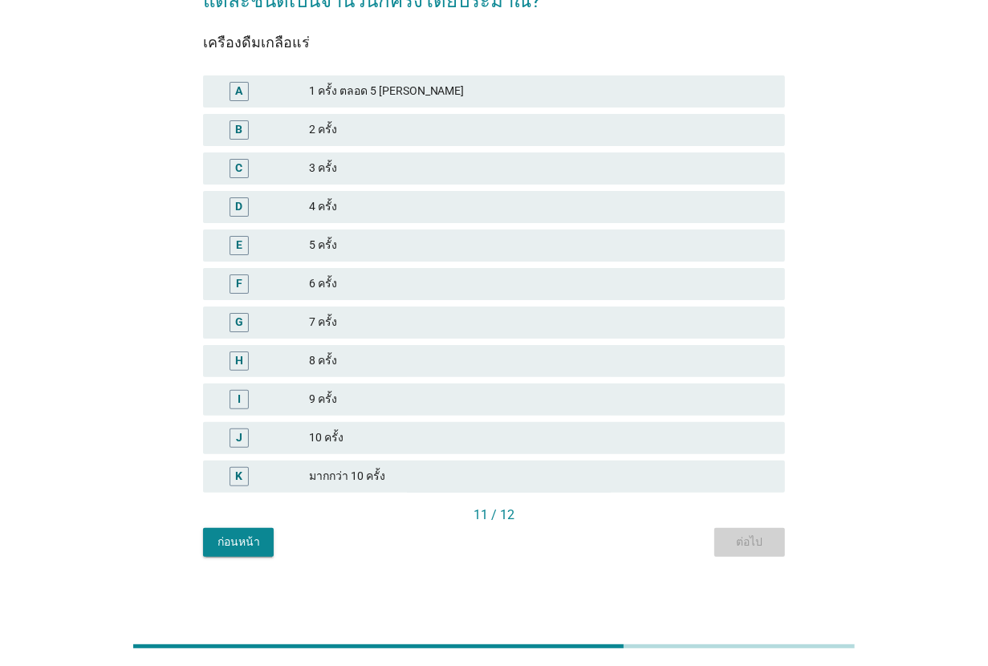
scroll to position [0, 0]
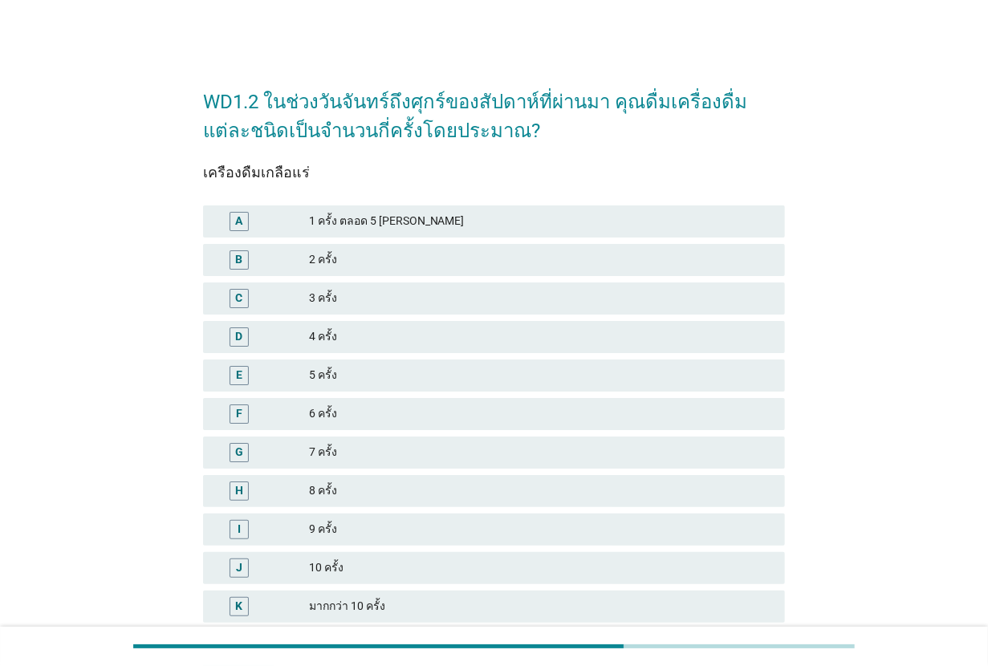
click at [391, 379] on div "5 ครั้ง" at bounding box center [540, 375] width 463 height 19
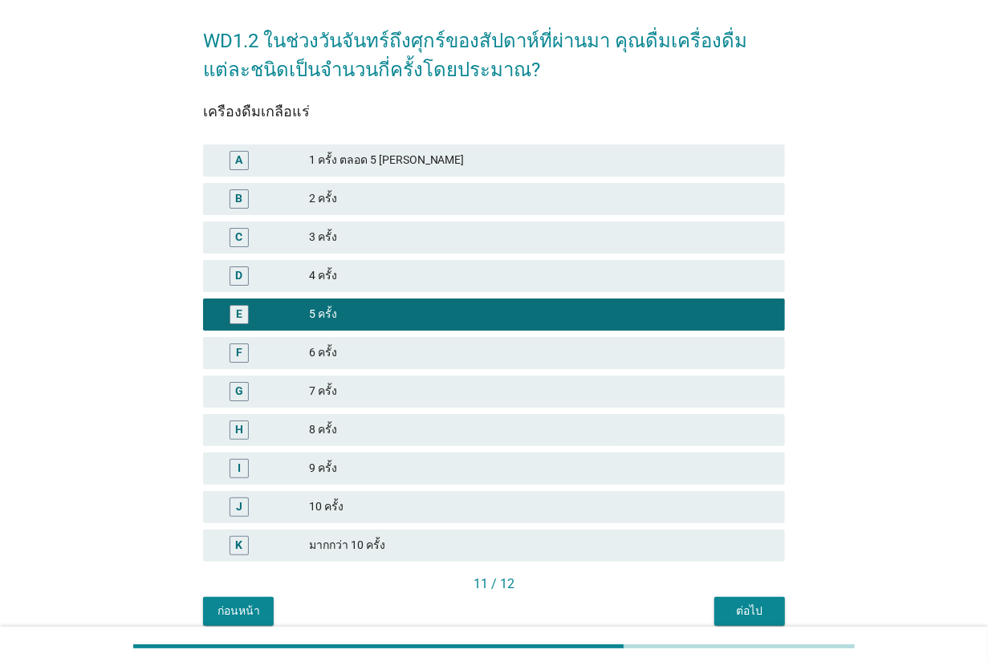
scroll to position [130, 0]
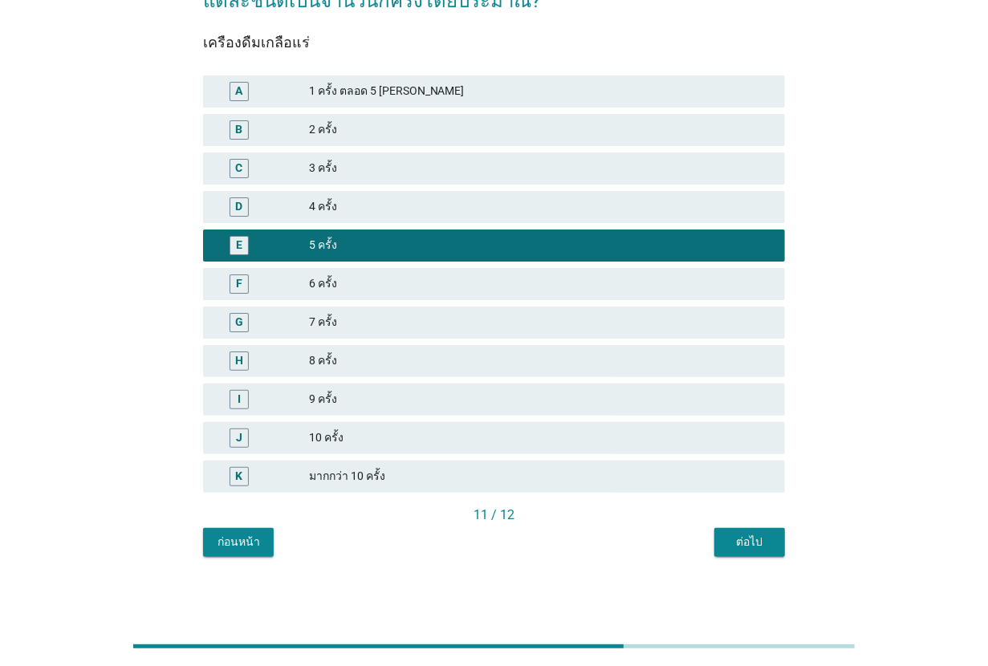
click at [738, 530] on button "ต่อไป" at bounding box center [749, 542] width 71 height 29
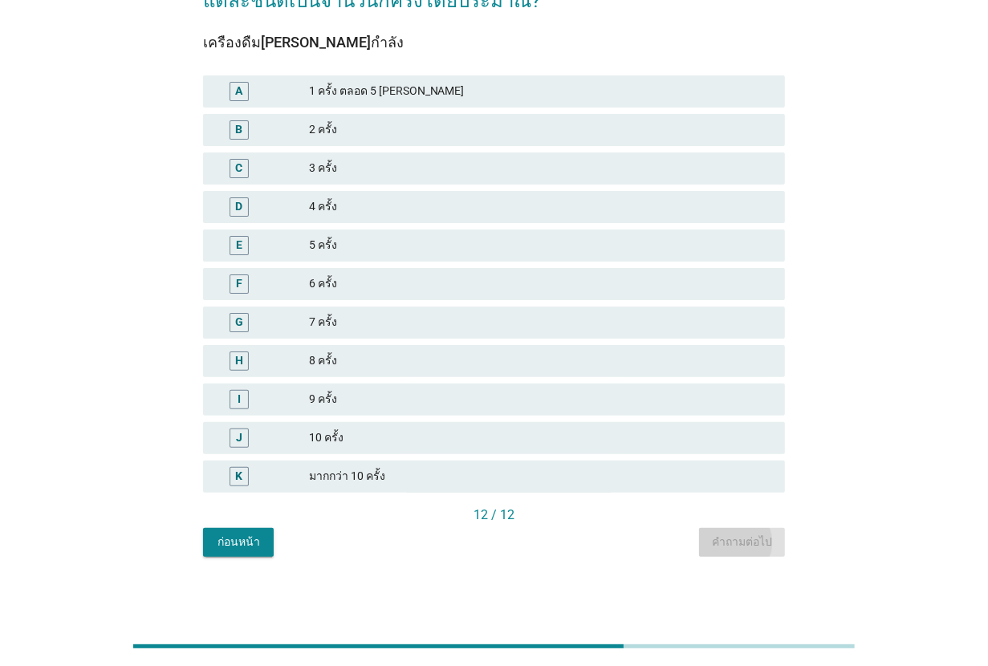
scroll to position [0, 0]
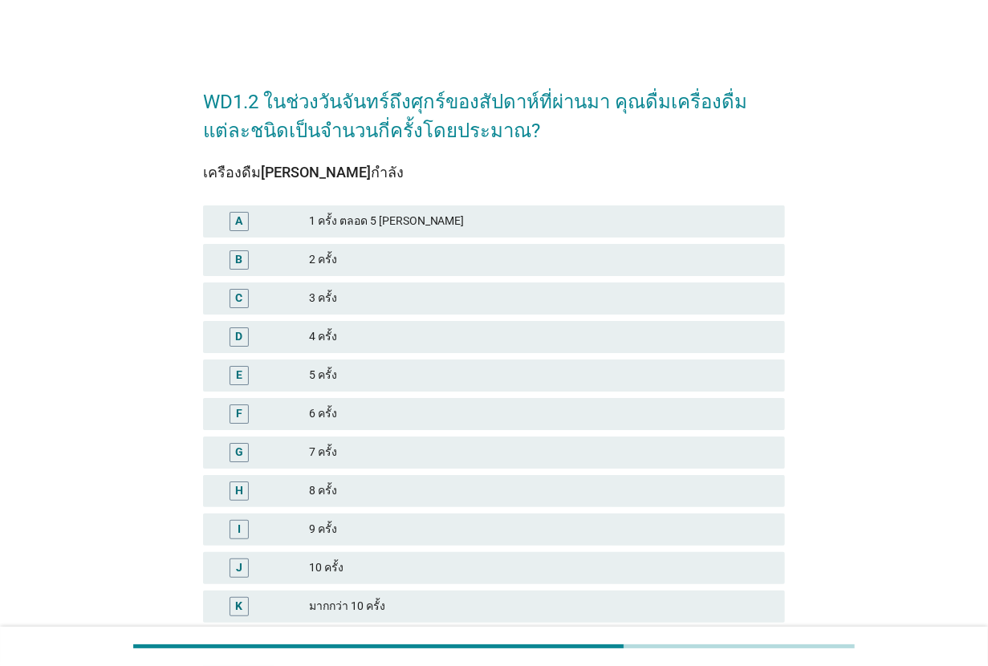
click at [387, 367] on div "5 ครั้ง" at bounding box center [540, 375] width 463 height 19
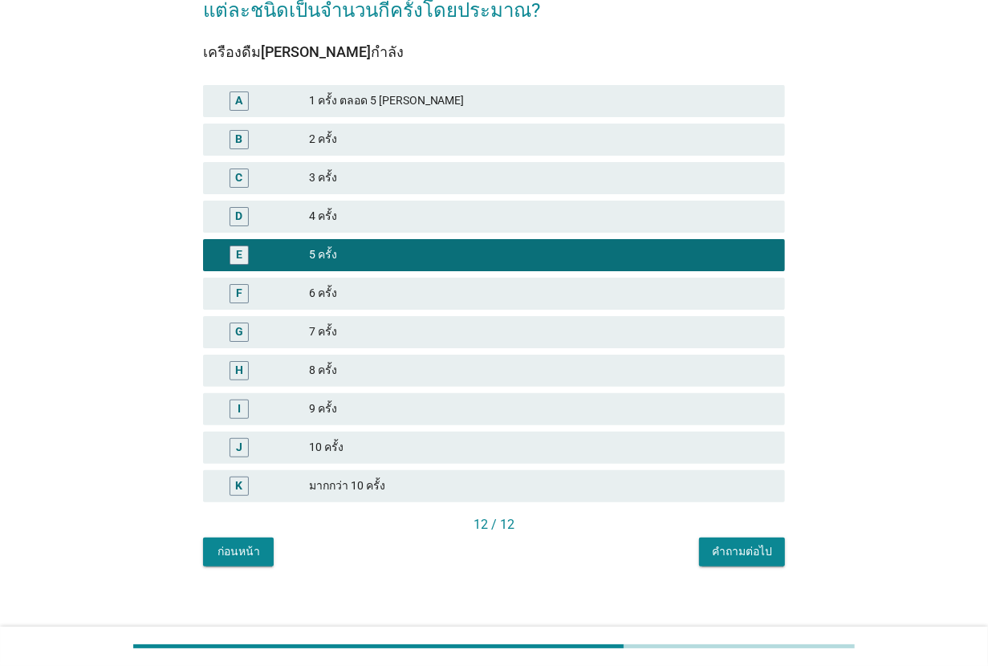
scroll to position [130, 0]
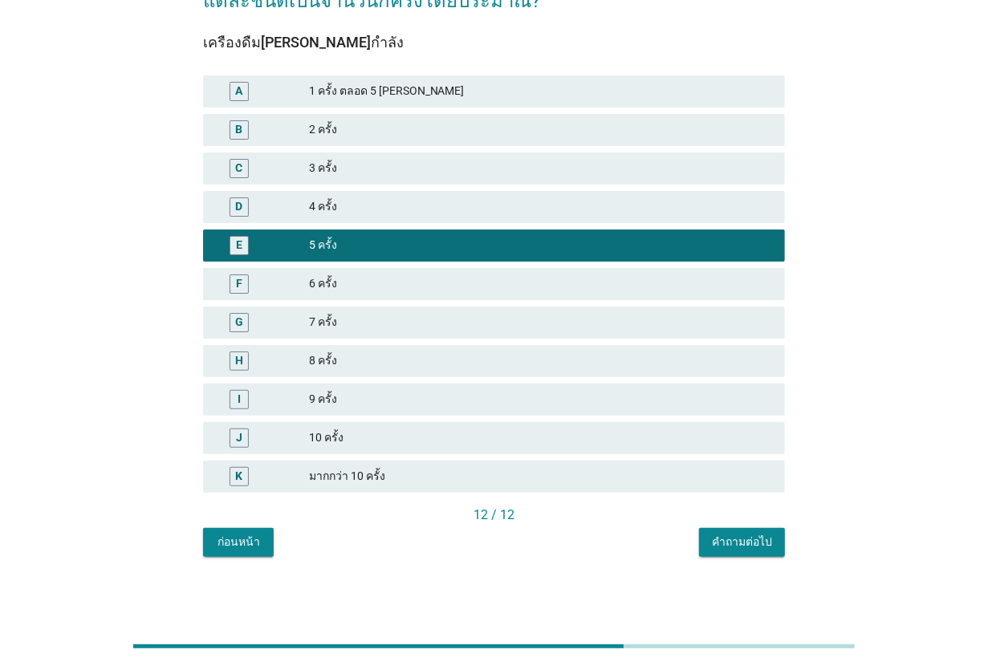
click at [748, 522] on div "12 / 12" at bounding box center [494, 514] width 582 height 19
click at [747, 540] on div "คำถามต่อไป" at bounding box center [742, 541] width 60 height 17
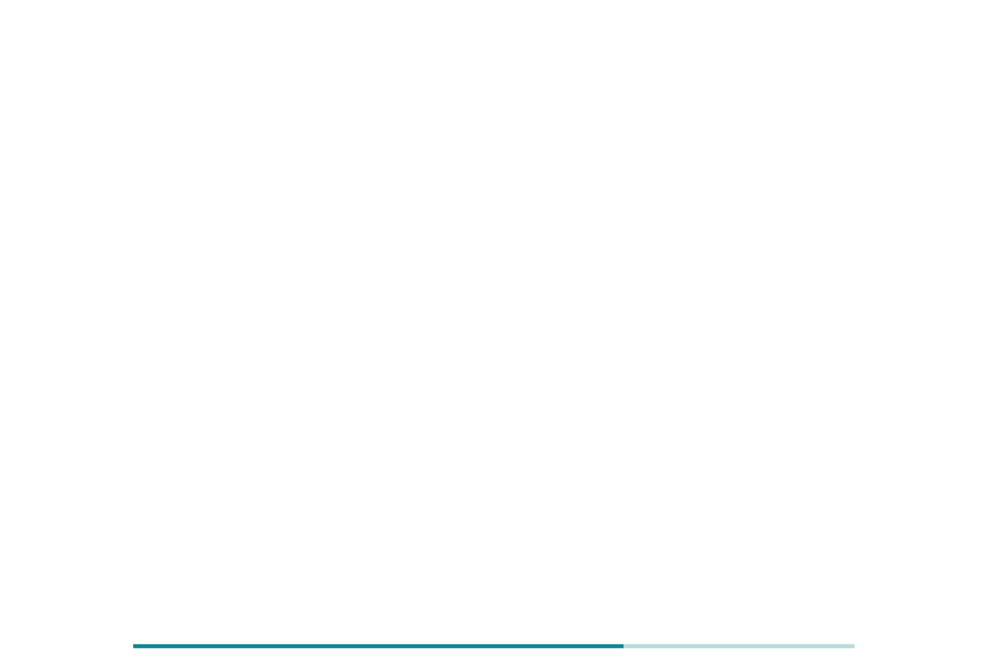
scroll to position [0, 0]
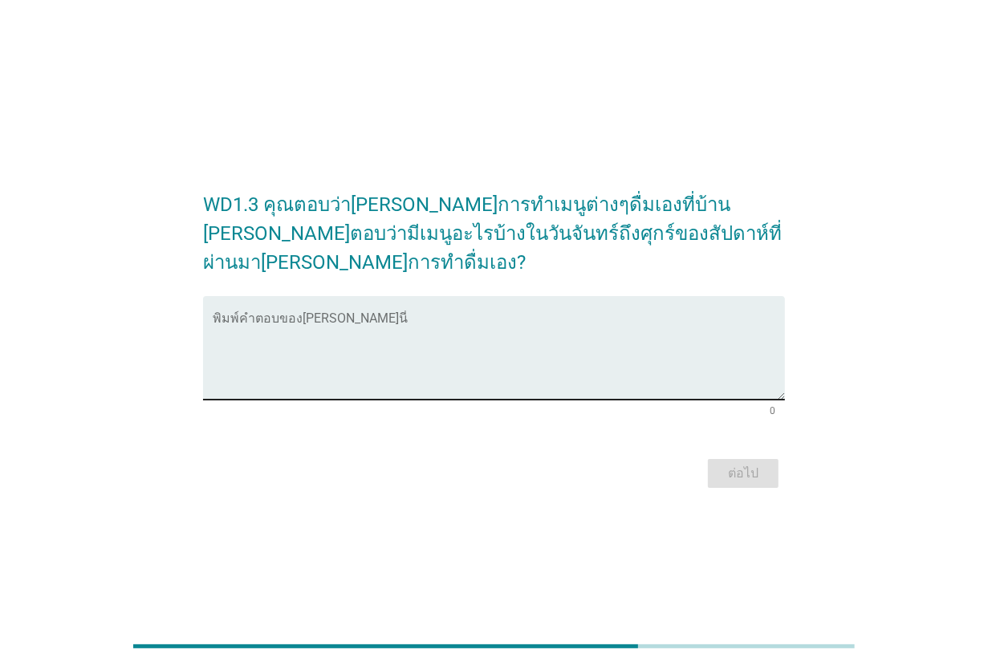
click at [367, 315] on textarea "พิมพ์คำตอบของคุณ ที่นี่" at bounding box center [499, 357] width 572 height 84
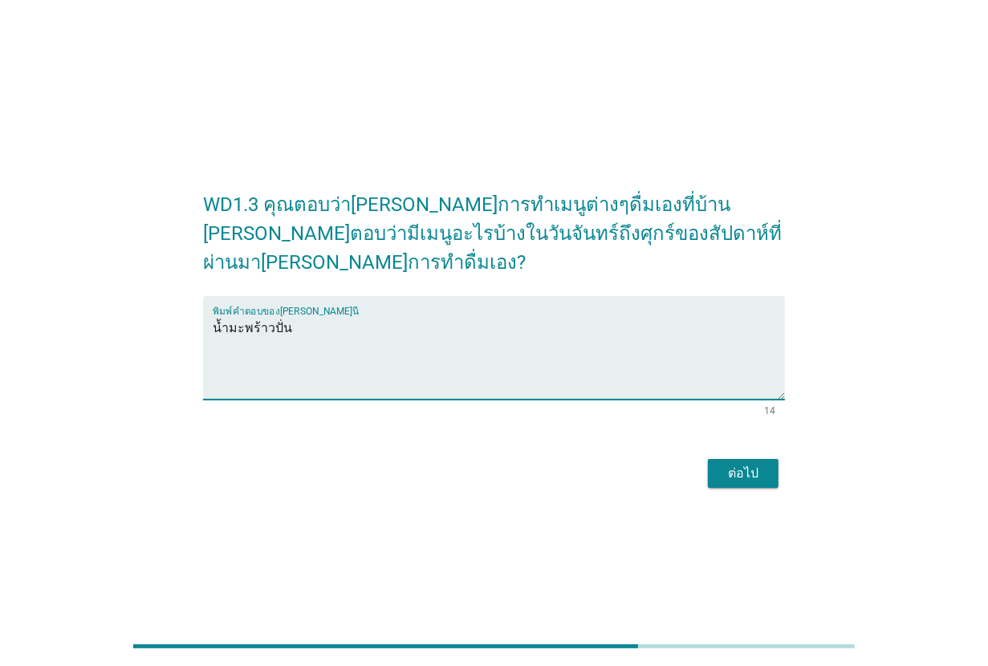
type textarea "น้ำมะพร้าวปั่น"
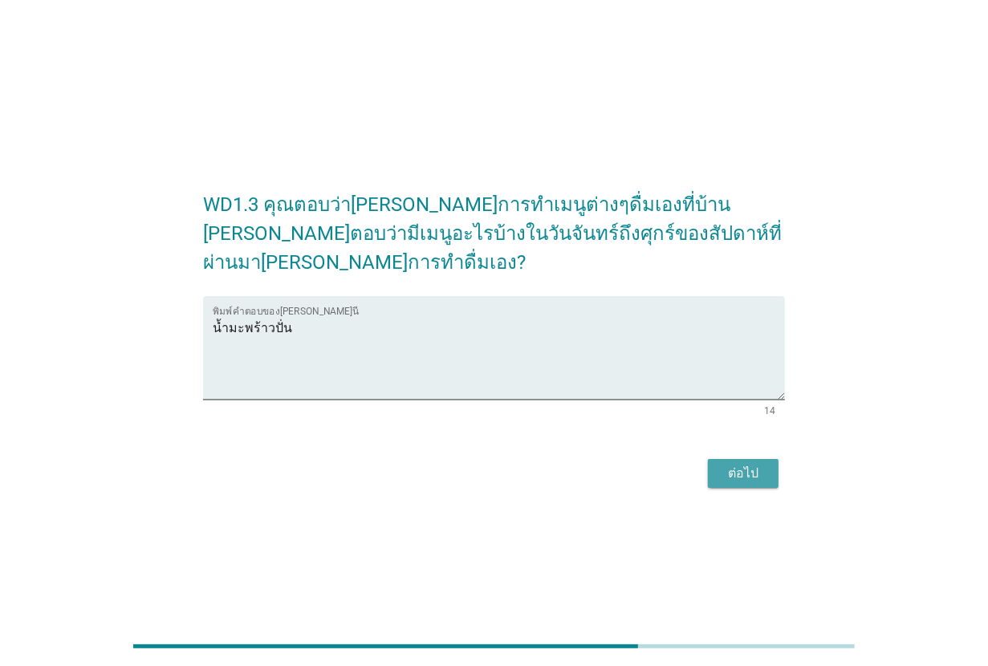
click at [719, 462] on button "ต่อไป" at bounding box center [743, 473] width 71 height 29
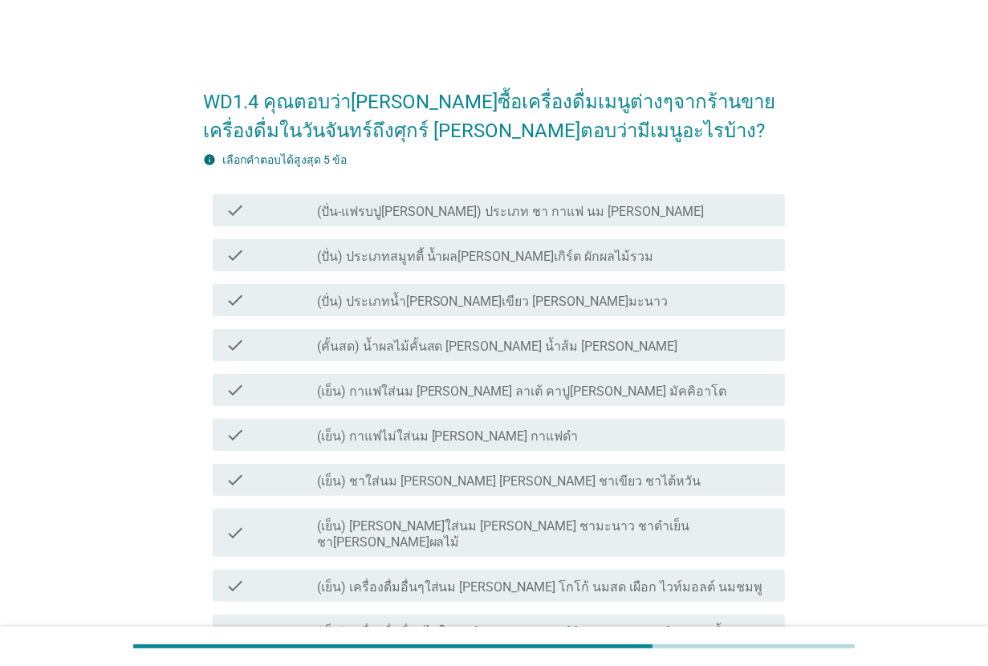
click at [460, 223] on div "check check_box_outline_blank (ปั่น-แฟรบปู[PERSON_NAME]) ประเภท ชา กาแฟ นม [PER…" at bounding box center [499, 210] width 572 height 32
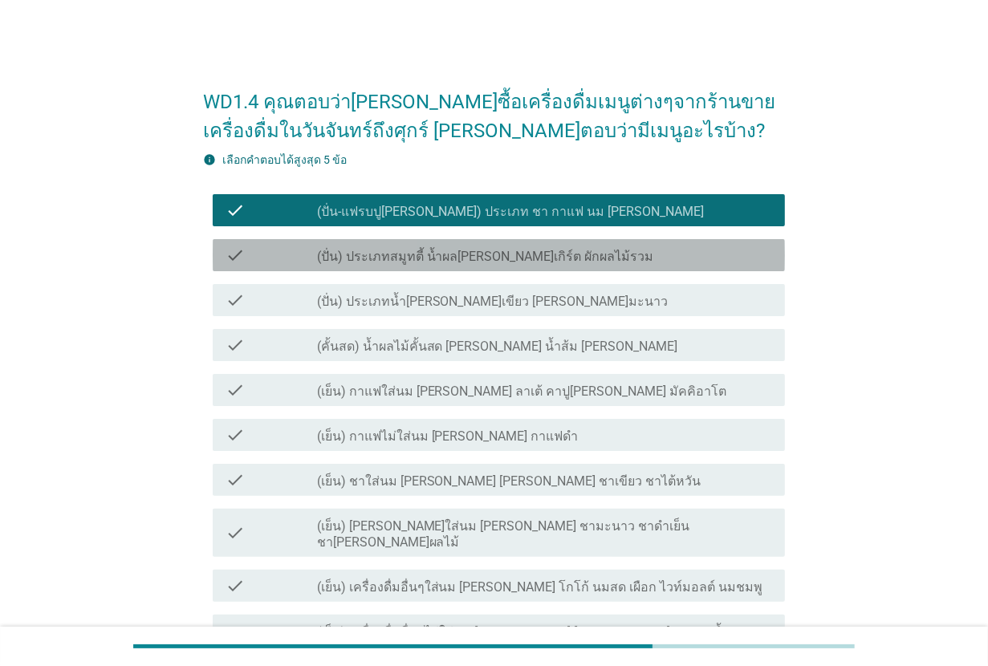
click at [457, 255] on label "(ปั่น) ประเภทสมูทตี้ น้ำผล[PERSON_NAME]เกิร์ต ผักผลไม้รวม" at bounding box center [485, 257] width 337 height 16
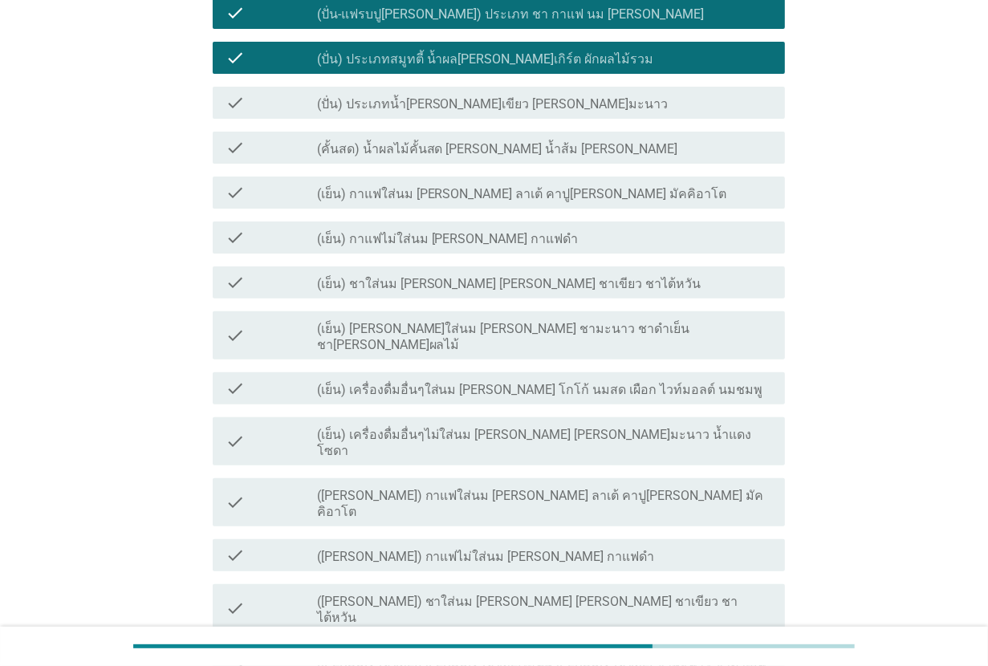
scroll to position [201, 0]
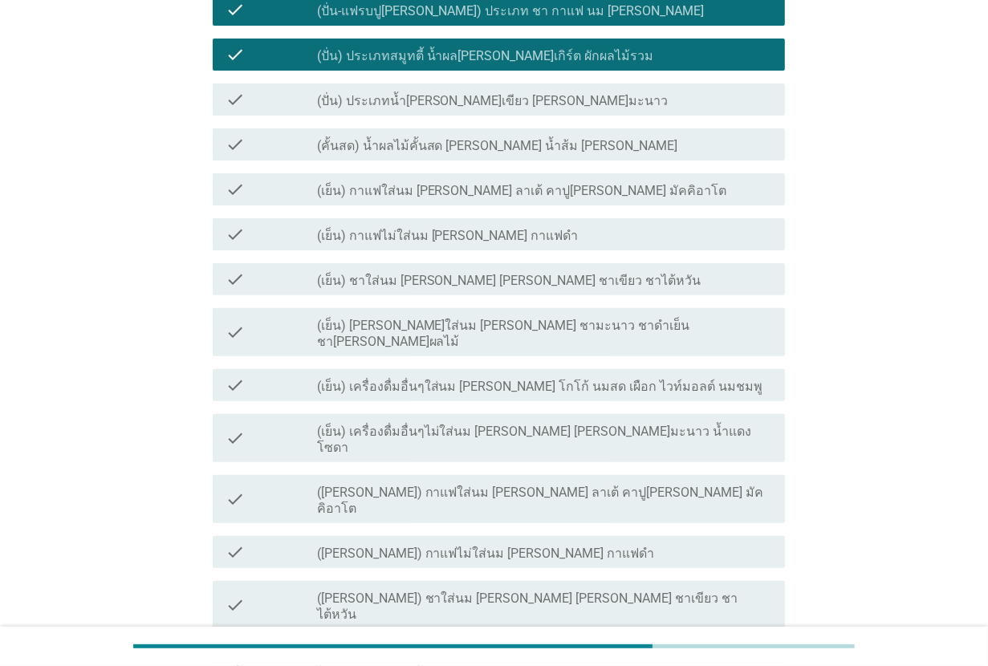
click at [465, 189] on label "(เย็น) กาแฟใส่นม [PERSON_NAME] ลาเต้ คาปู[PERSON_NAME] มัคคิอาโต" at bounding box center [522, 191] width 410 height 16
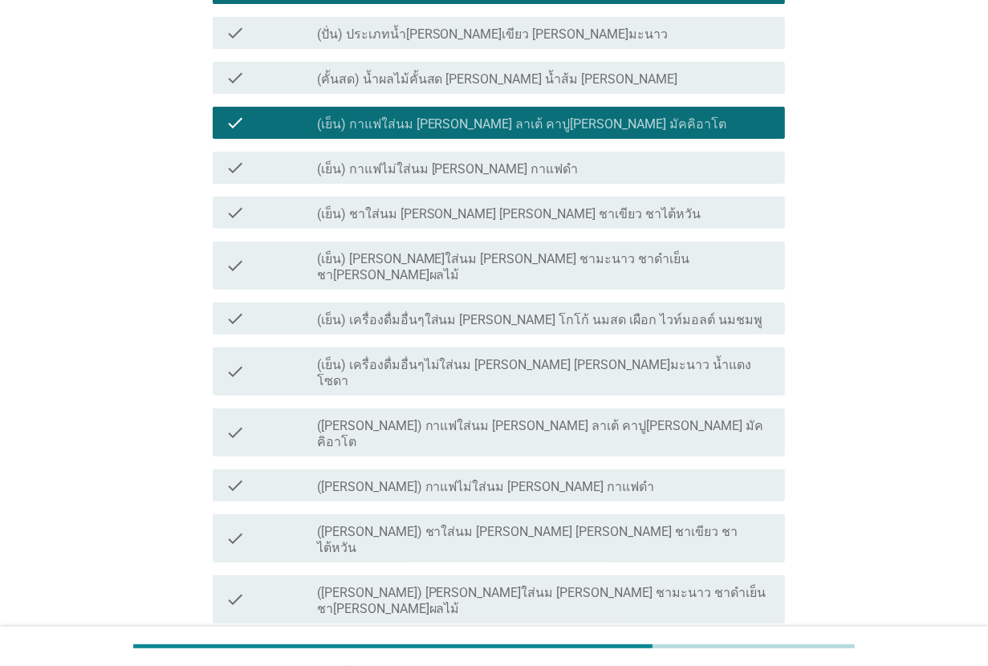
scroll to position [301, 0]
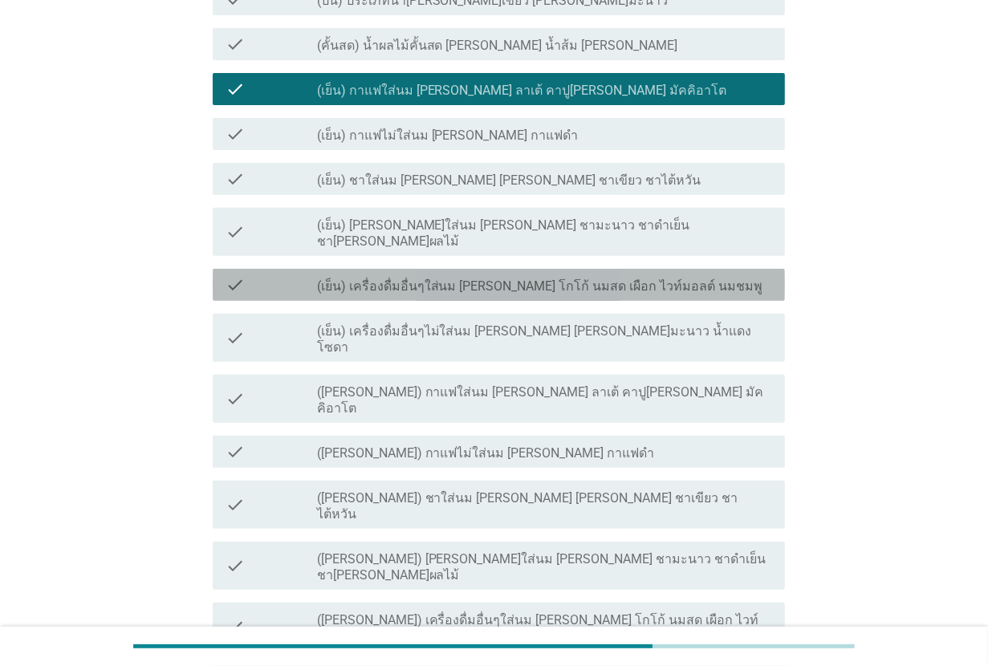
click at [462, 278] on label "(เย็น) เครื่องดื่มอื่นๆใส่นม [PERSON_NAME] โกโก้ นมสด เผือก ไวท์มอลต์ นมชมพู" at bounding box center [540, 286] width 446 height 16
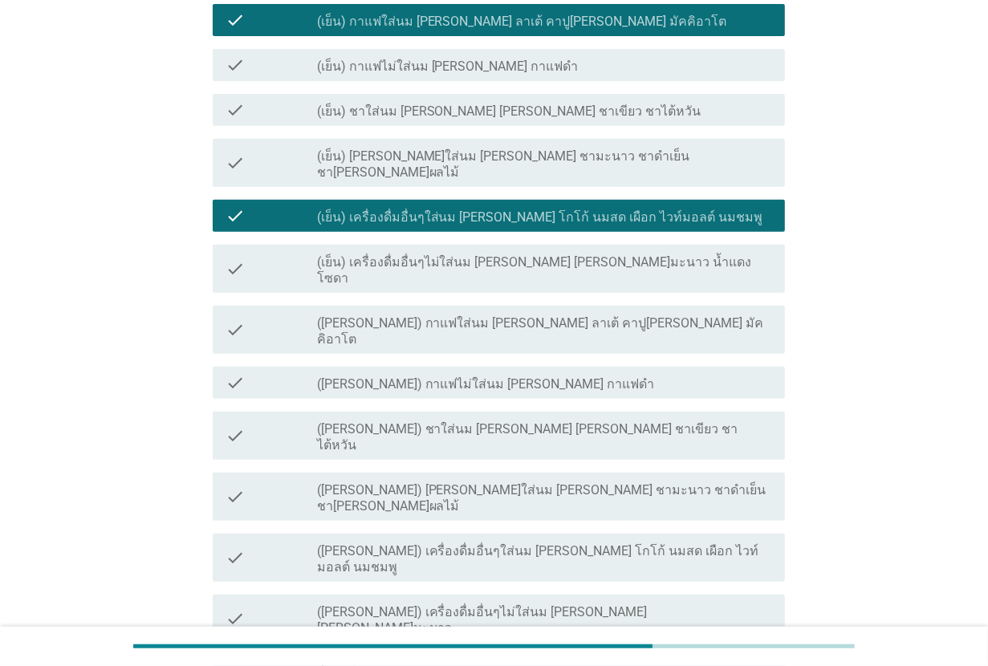
scroll to position [401, 0]
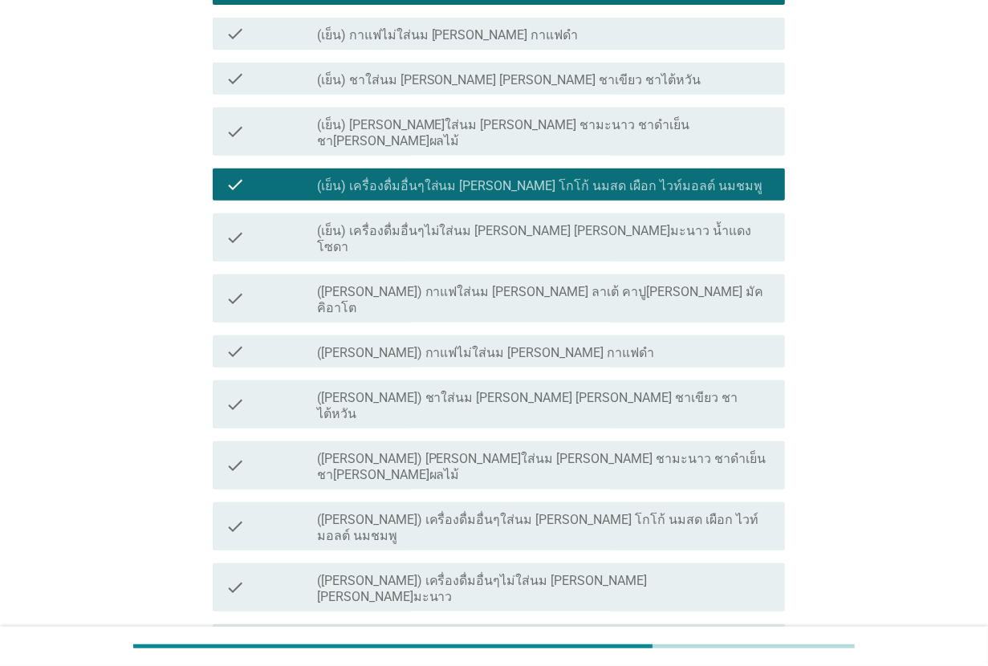
click at [453, 512] on label "([PERSON_NAME]) เครื่องดื่มอื่นๆใส่นม [PERSON_NAME] โกโก้ นมสด เผือก ไวท์มอลต์ …" at bounding box center [544, 528] width 455 height 32
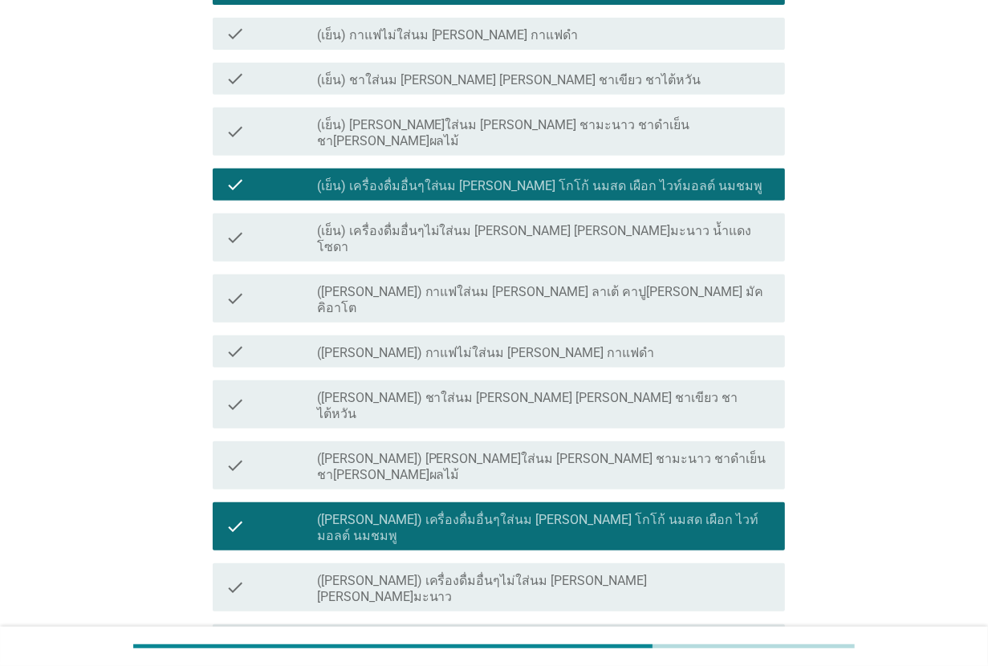
click at [567, 570] on div "check_box_outline_blank ([PERSON_NAME]) เครื่องดื่มอื่นๆไม่ใส่นม [PERSON_NAME] …" at bounding box center [544, 587] width 455 height 35
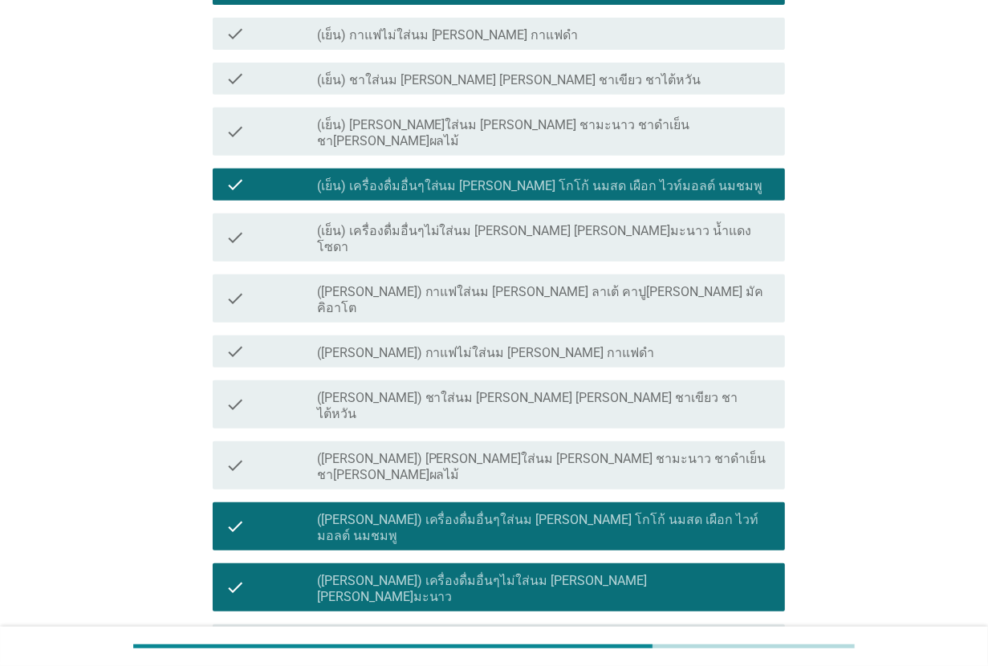
click at [567, 570] on div "check_box_outline_blank ([PERSON_NAME]) เครื่องดื่มอื่นๆไม่ใส่นม [PERSON_NAME] …" at bounding box center [544, 587] width 455 height 35
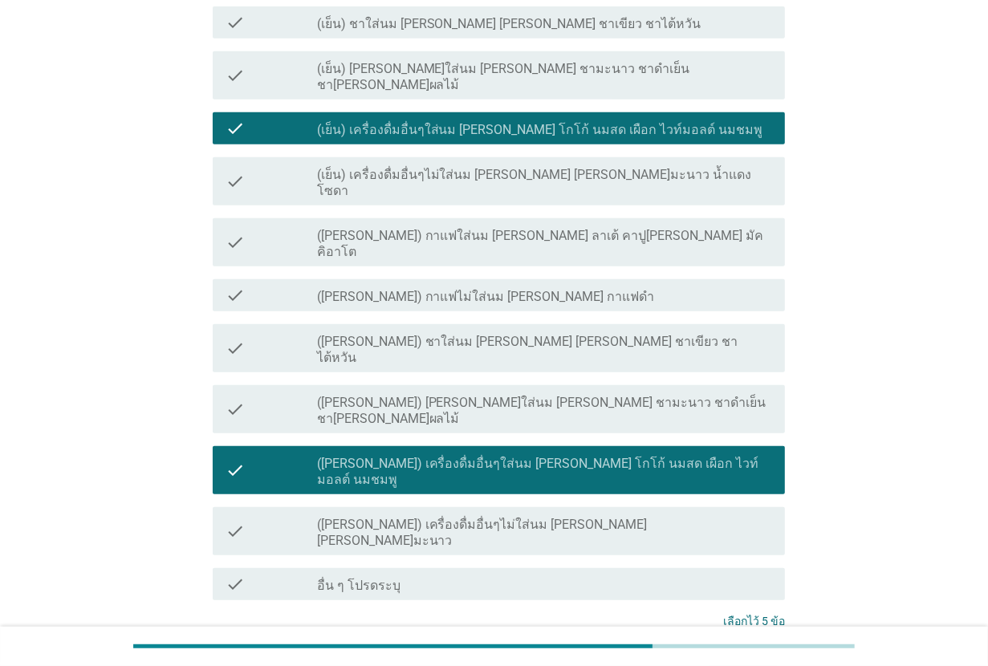
scroll to position [488, 0]
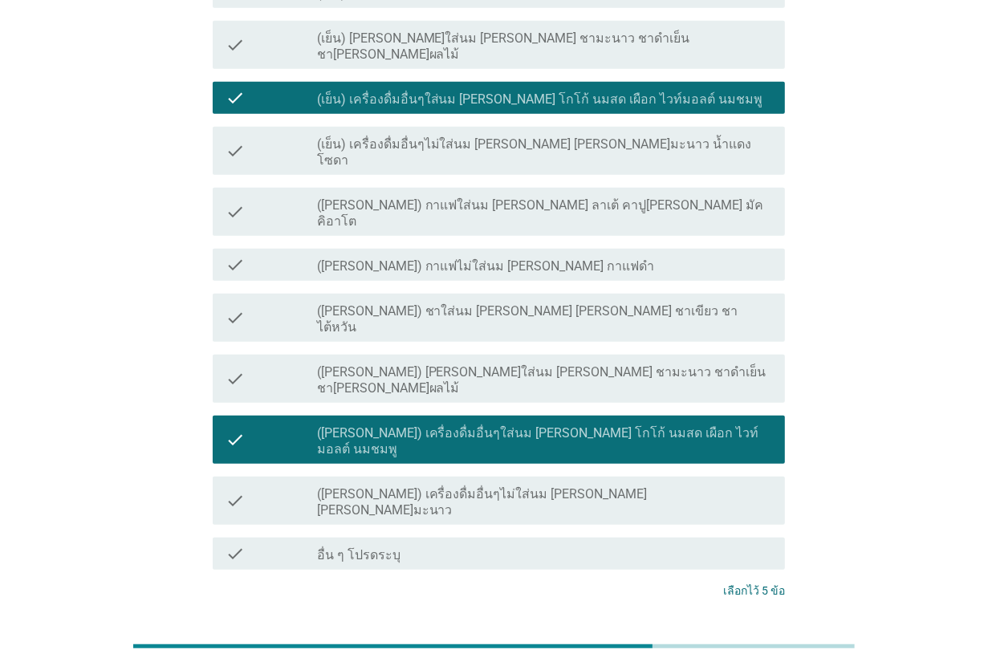
click at [748, 641] on div "ต่อไป" at bounding box center [742, 650] width 45 height 19
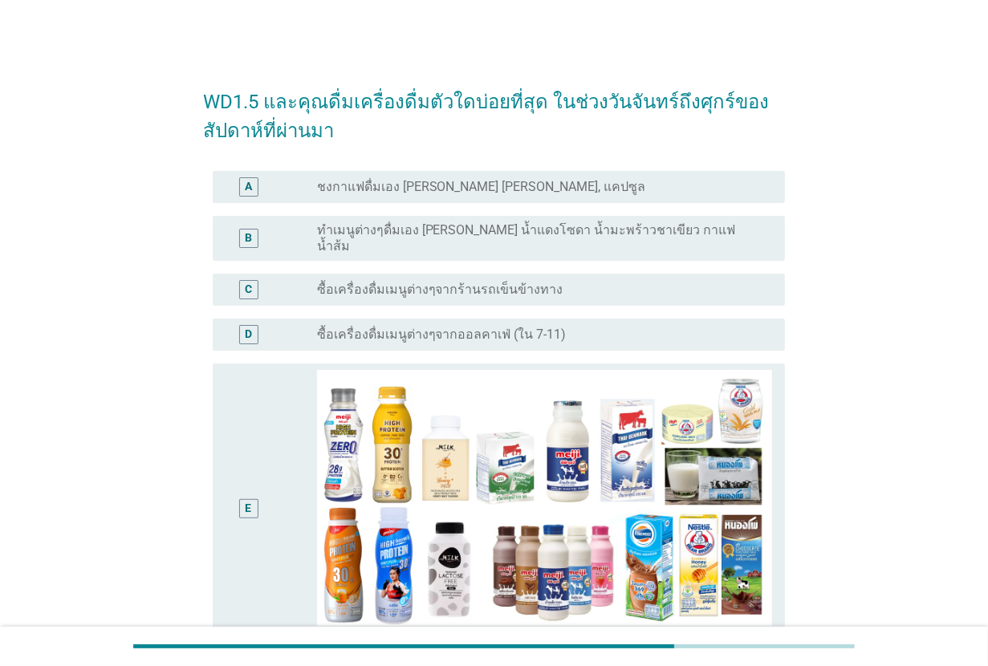
click at [532, 226] on label "ทำเมนูต่างๆดื่มเอง [PERSON_NAME] น้ำแดงโซดา น้ำมะพร้าวชาเขียว กาแฟน้ำส้ม" at bounding box center [538, 238] width 442 height 32
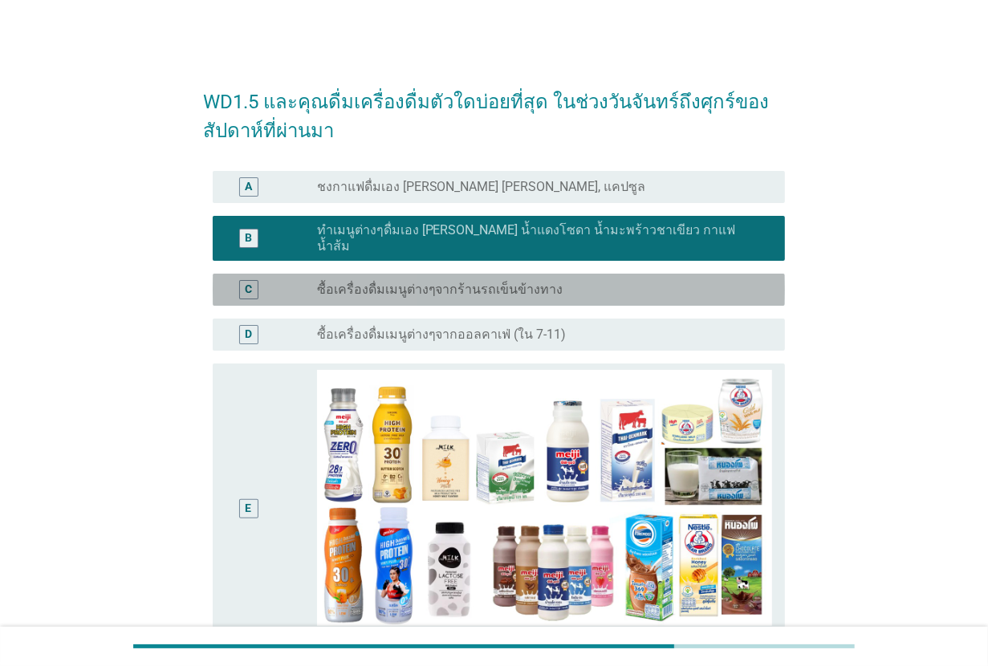
click at [542, 282] on label "ซื้อเครื่องดื่มเมนูต่างๆจากร้านรถเข็นข้างทาง" at bounding box center [440, 290] width 246 height 16
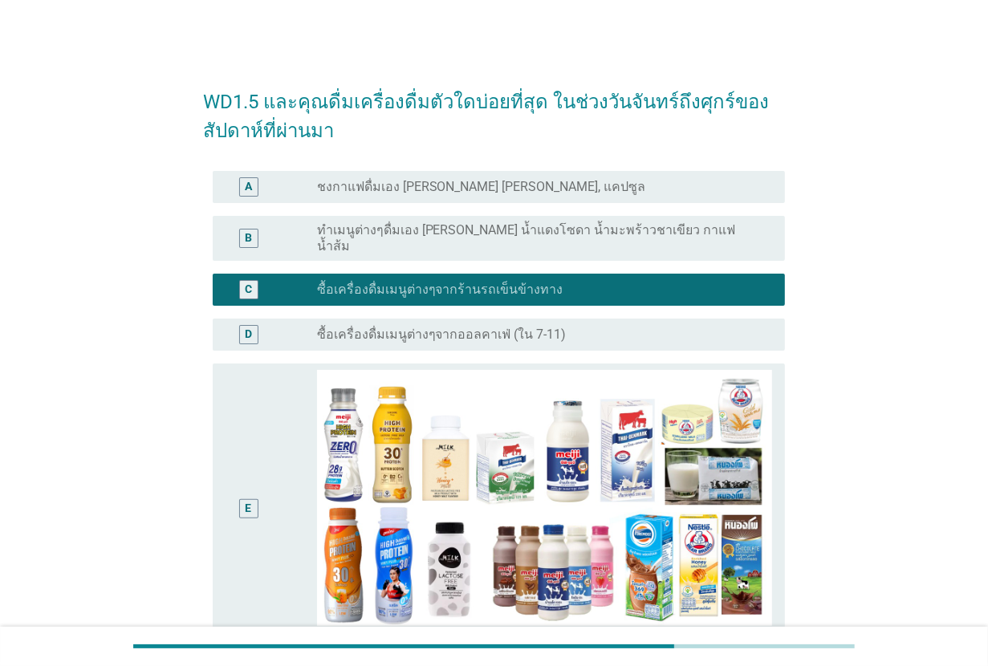
click at [535, 327] on label "ซื้อเครื่องดื่มเมนูต่างๆจากออลคาเฟ่ (ใน 7-11)" at bounding box center [441, 335] width 249 height 16
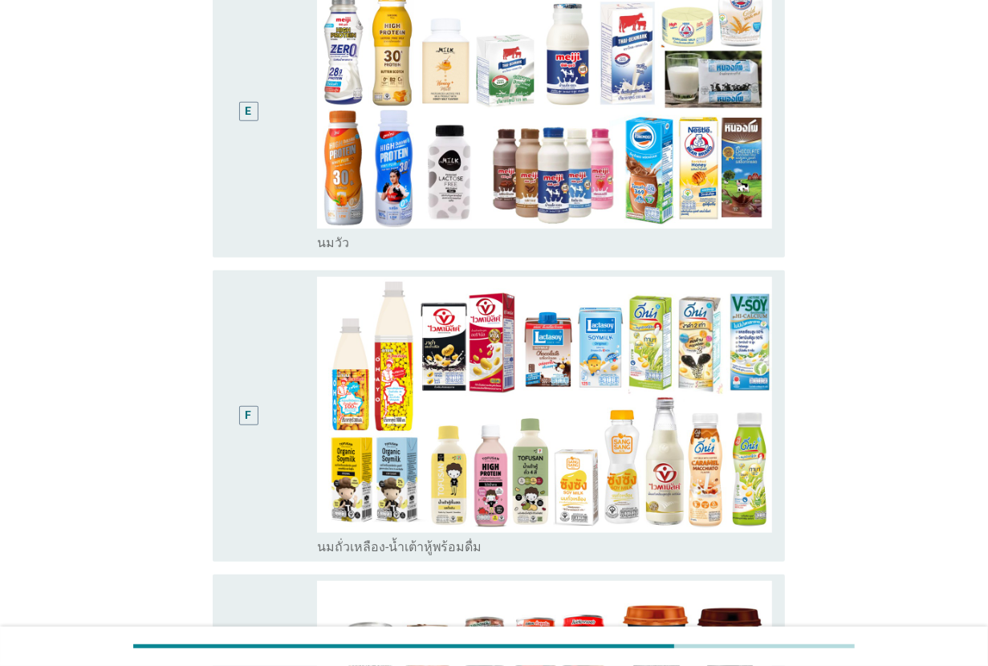
scroll to position [401, 0]
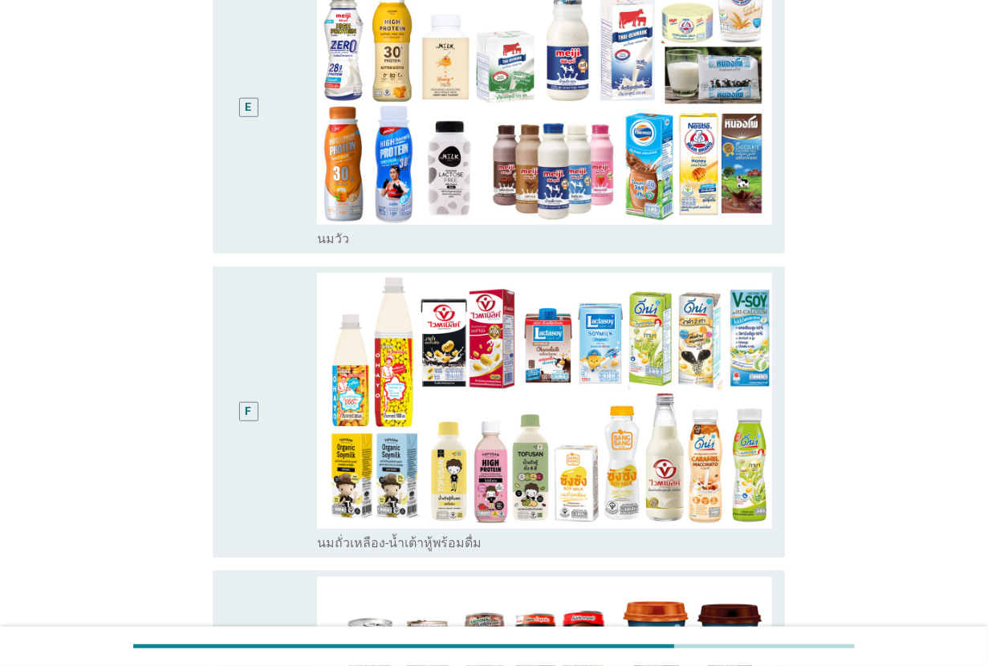
click at [266, 359] on div "F" at bounding box center [248, 412] width 46 height 278
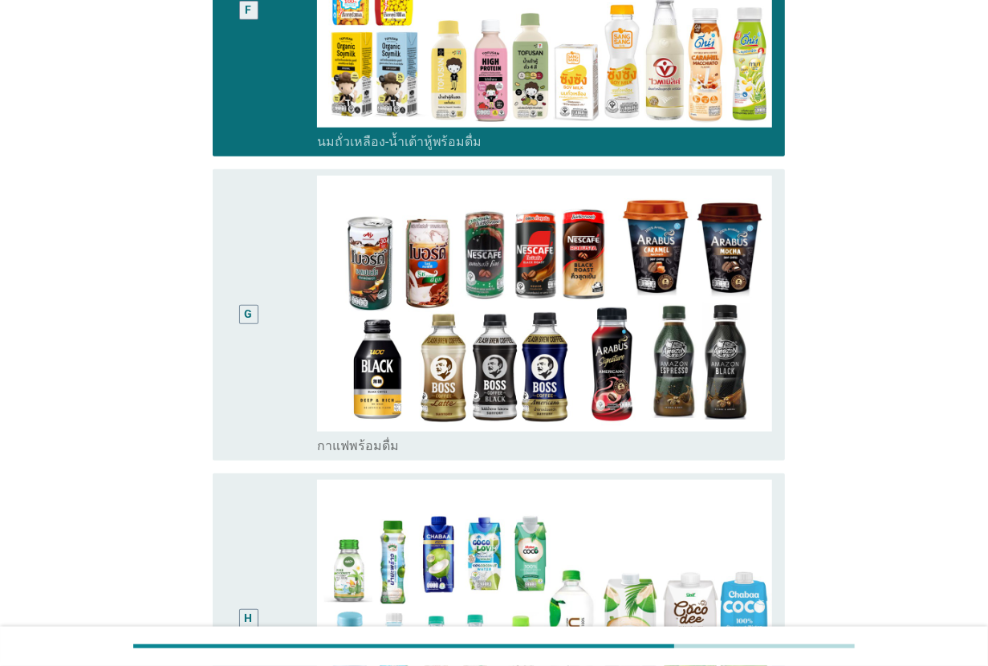
click at [266, 359] on div "G" at bounding box center [248, 315] width 46 height 278
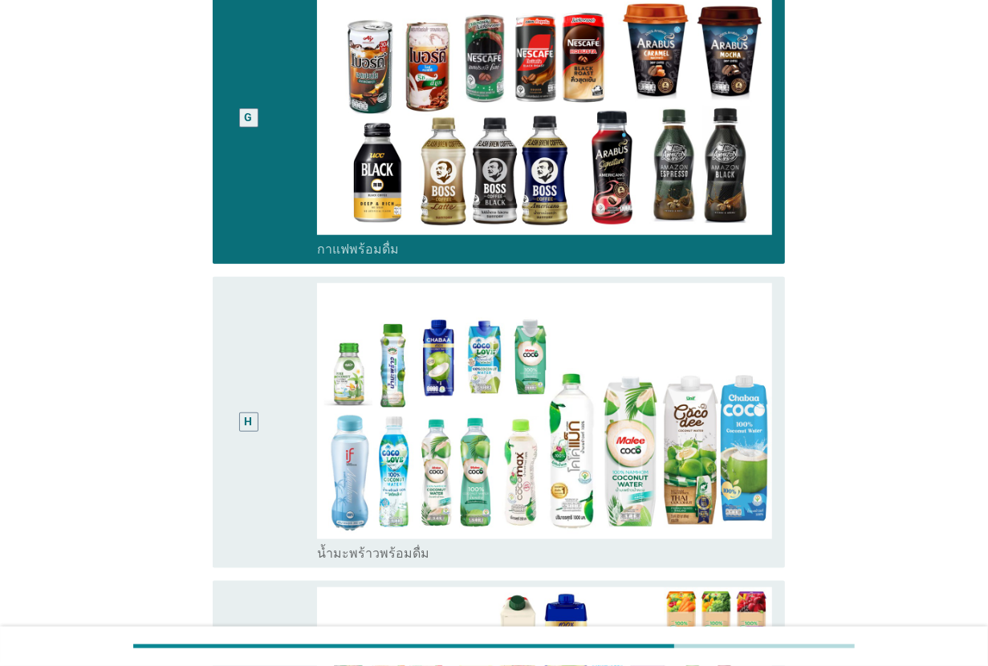
scroll to position [1003, 0]
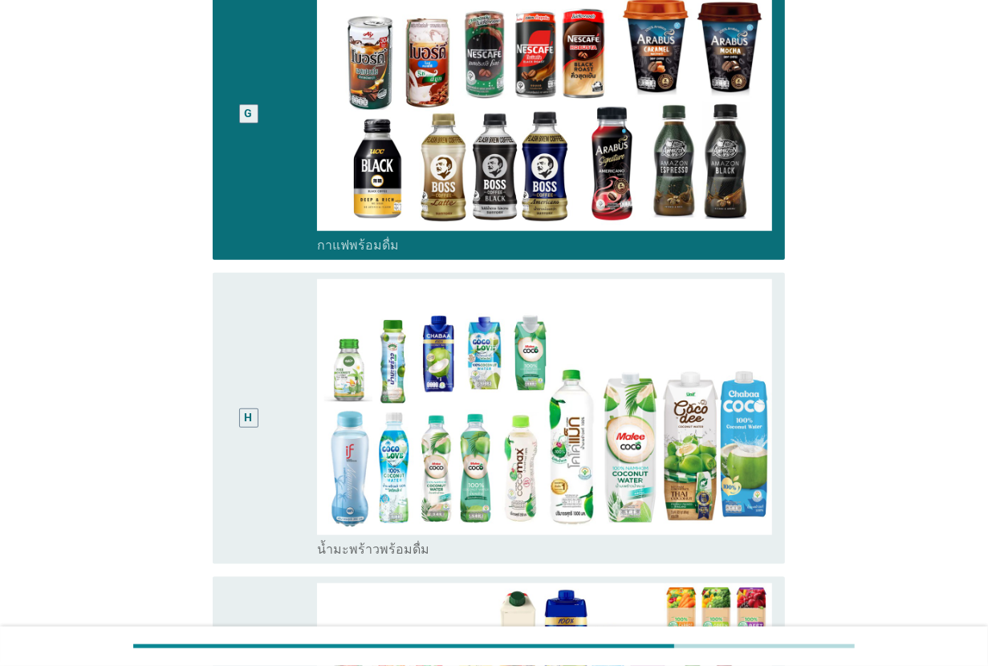
click at [258, 189] on div "G" at bounding box center [248, 114] width 46 height 278
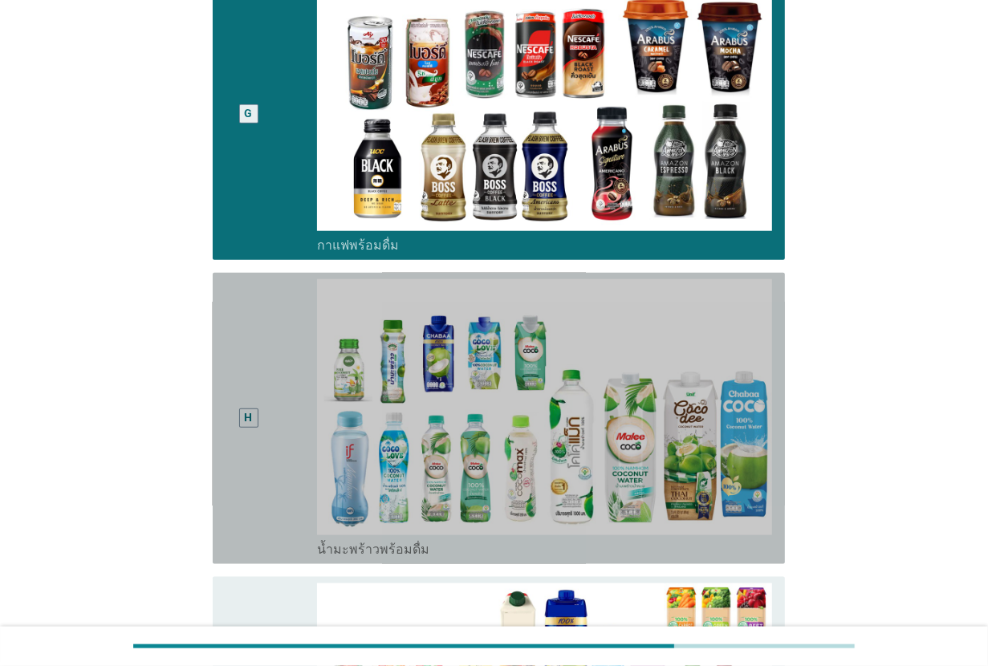
click at [289, 343] on div "H" at bounding box center [270, 418] width 91 height 278
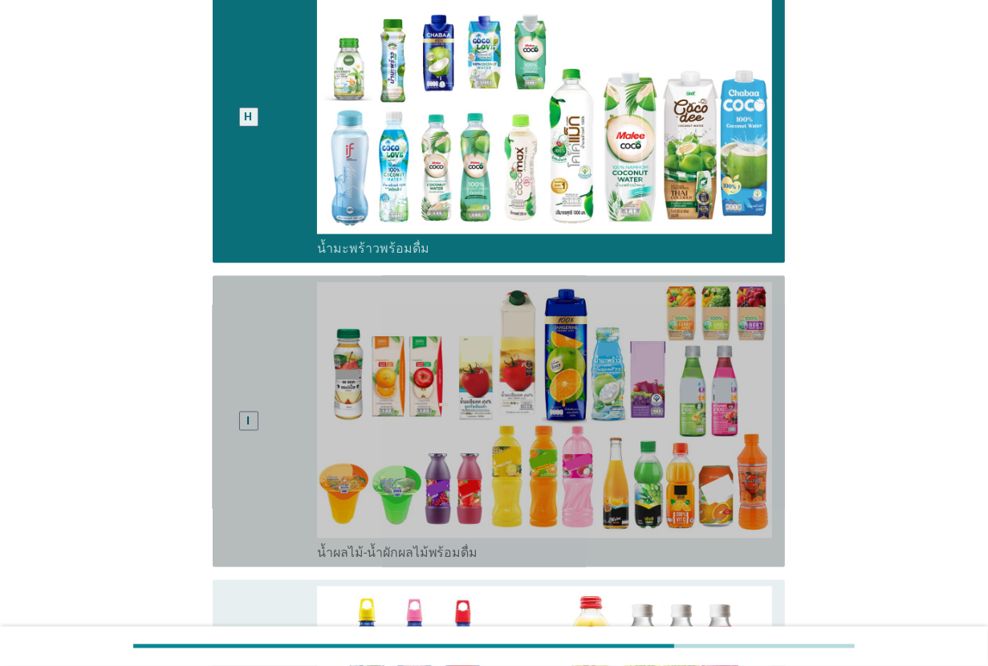
click at [289, 343] on div "I" at bounding box center [270, 421] width 91 height 278
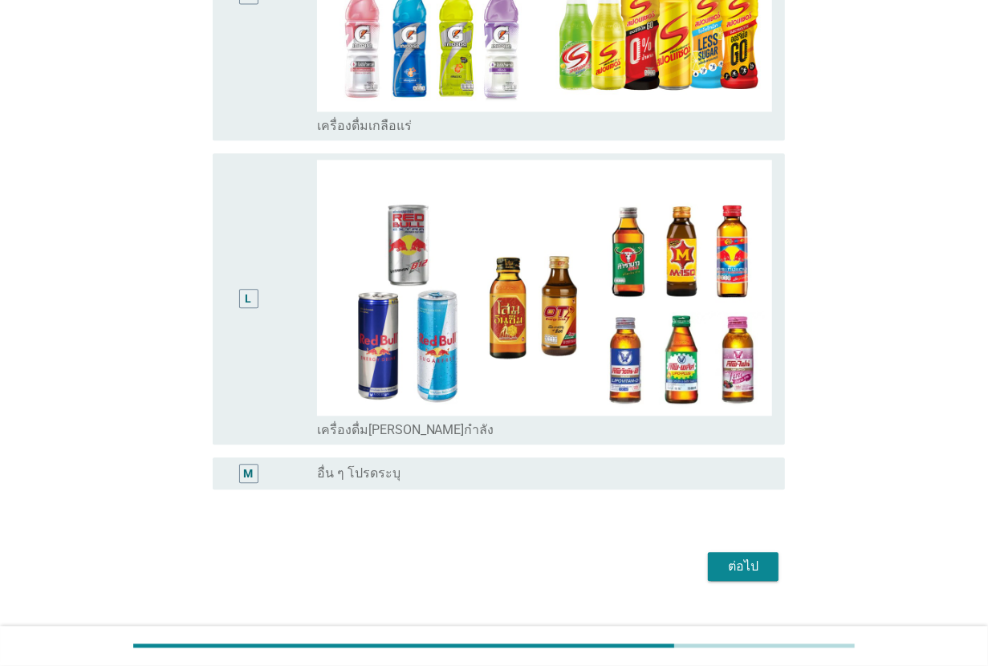
scroll to position [2355, 0]
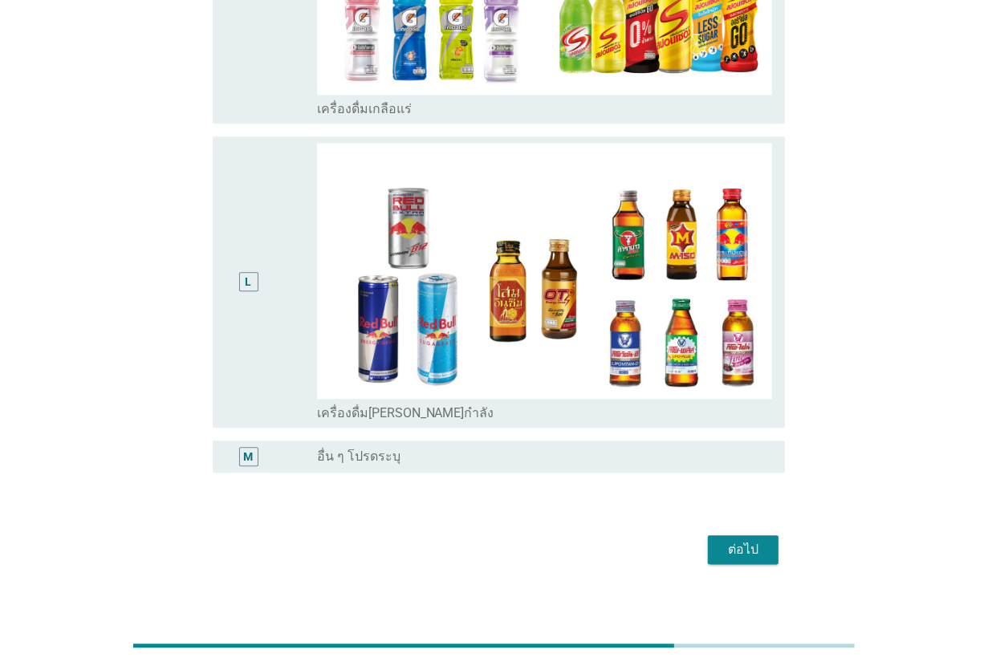
click at [744, 540] on div "ต่อไป" at bounding box center [742, 549] width 45 height 19
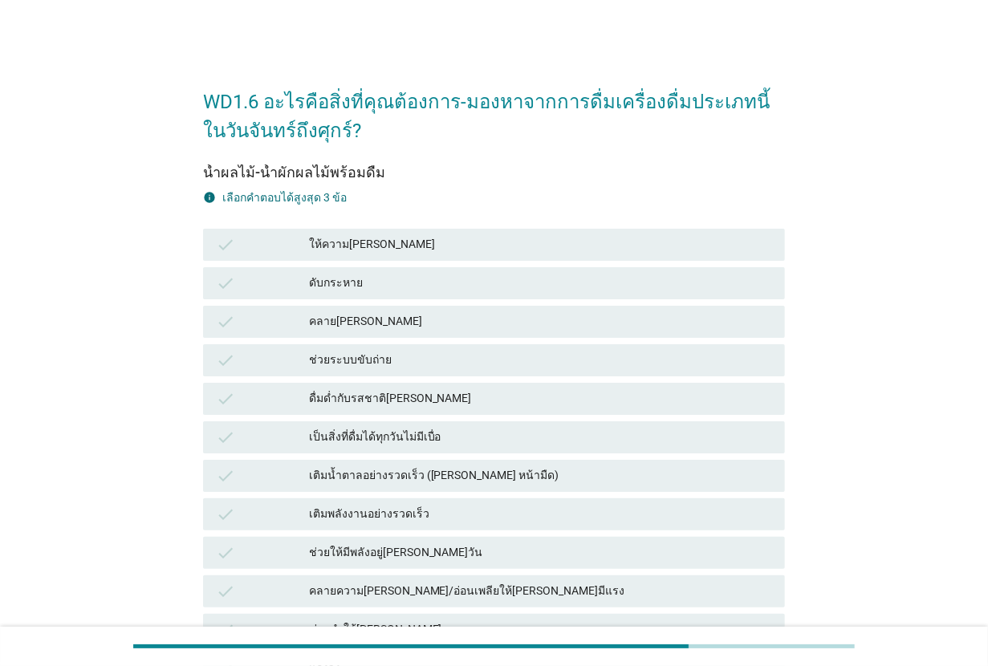
click at [397, 358] on div "ช่วยระบบขับถ่าย" at bounding box center [540, 360] width 463 height 19
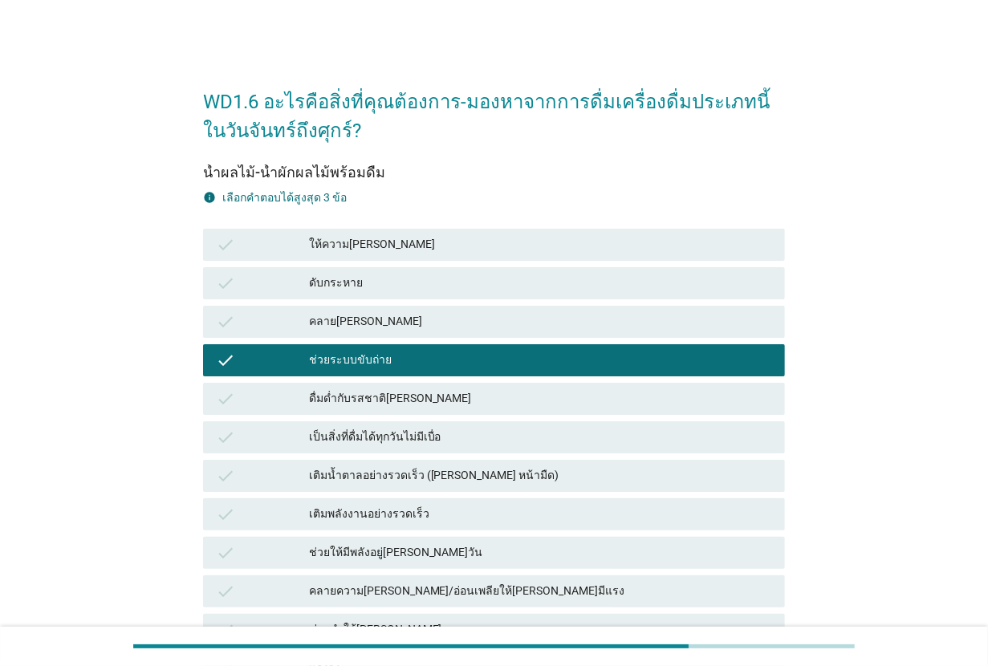
click at [403, 389] on div "ดื่มด่ำกับรสชาติ[PERSON_NAME]" at bounding box center [540, 398] width 463 height 19
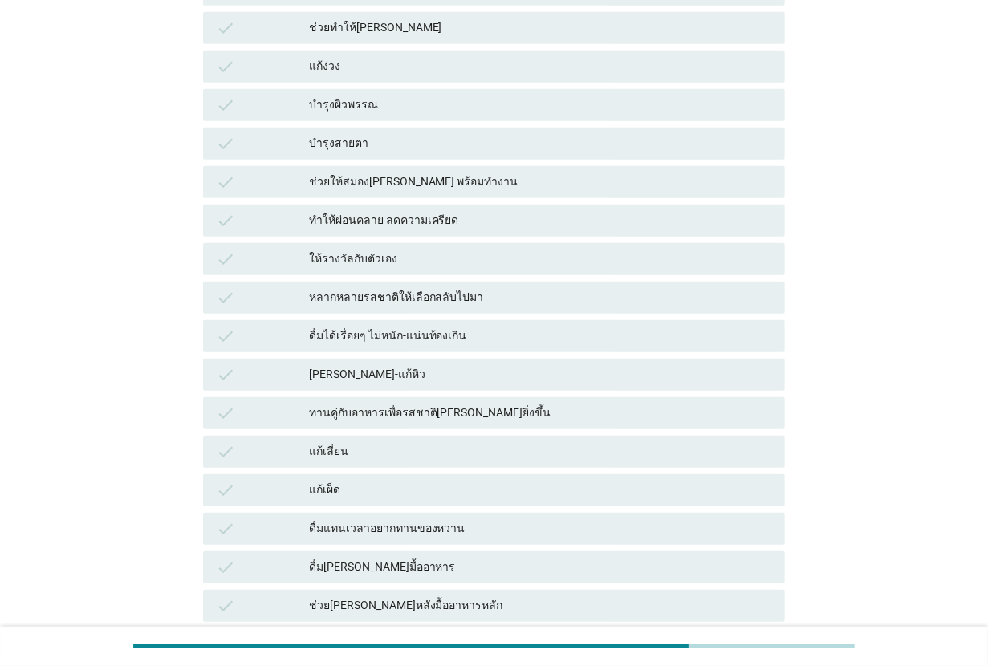
scroll to position [702, 0]
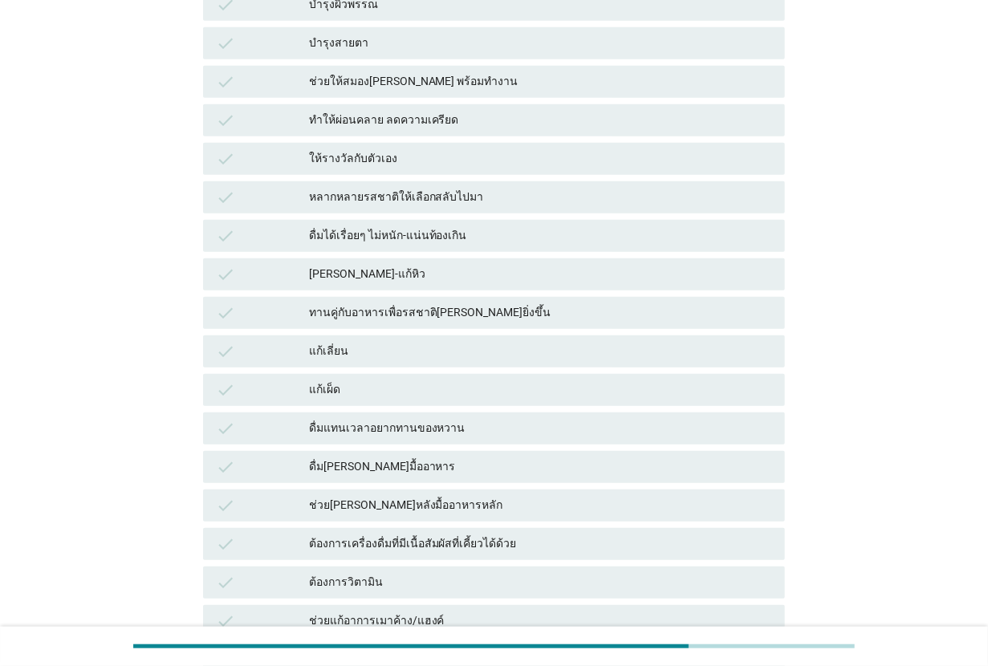
click at [447, 429] on div "ดื่มแทนเวลาอยากทานของหวาน" at bounding box center [540, 428] width 463 height 19
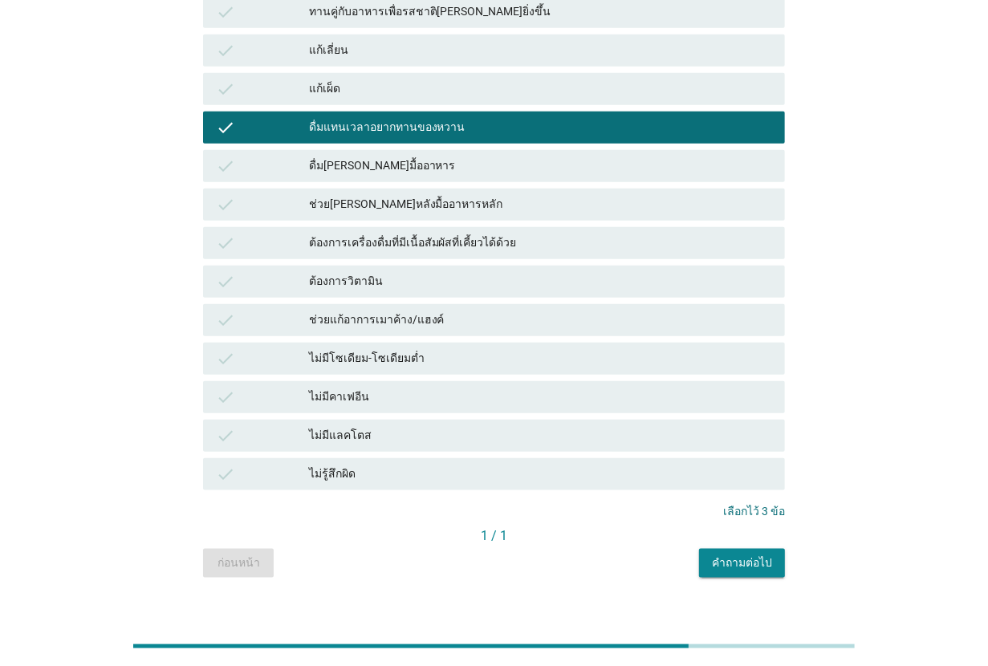
scroll to position [1023, 0]
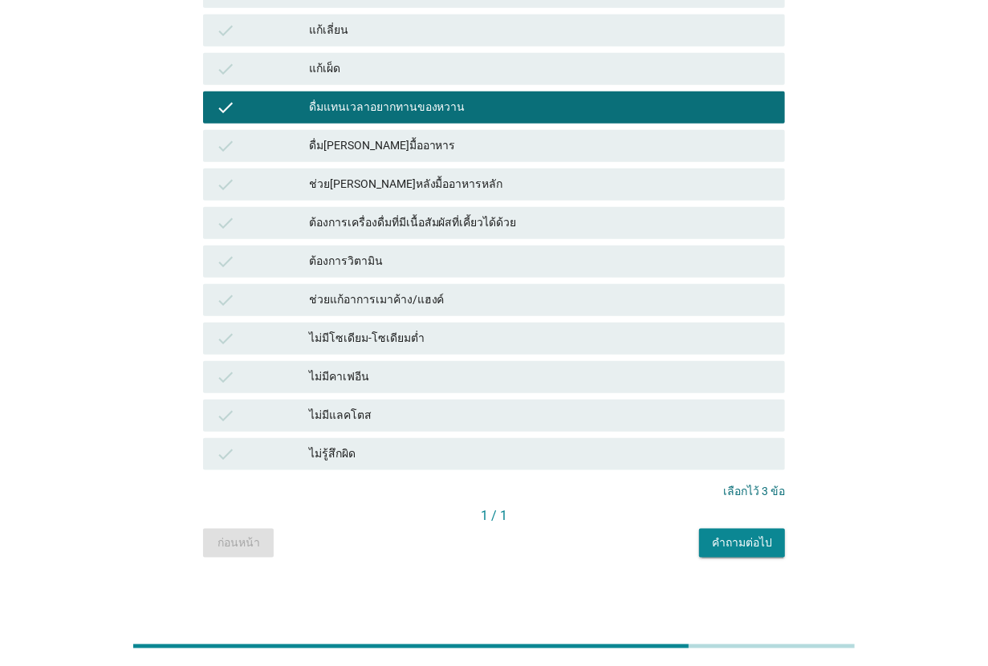
click at [727, 543] on div "คำถามต่อไป" at bounding box center [742, 542] width 60 height 17
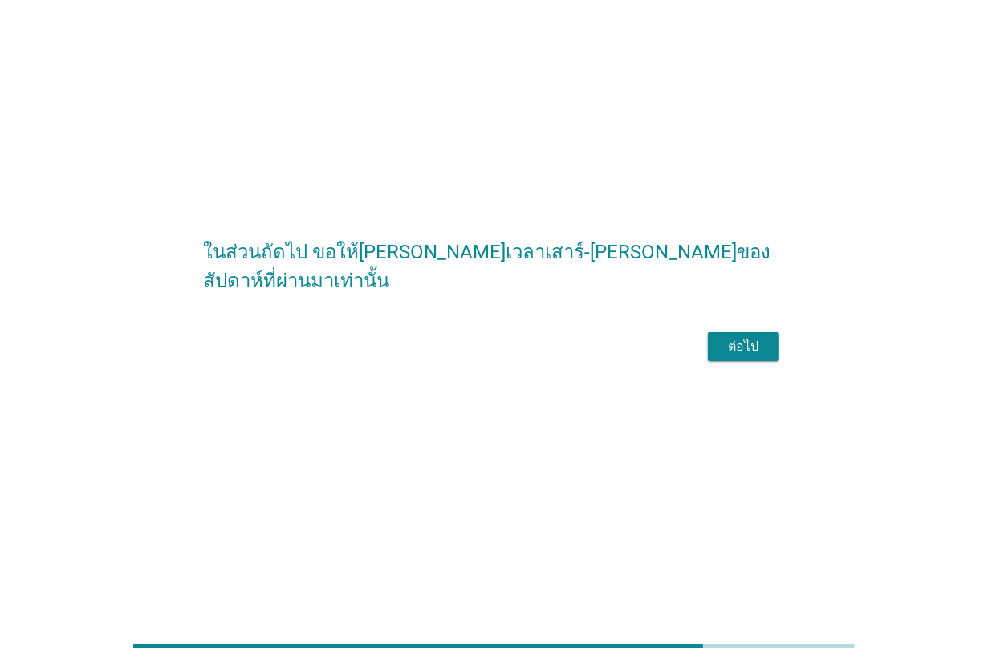
scroll to position [0, 0]
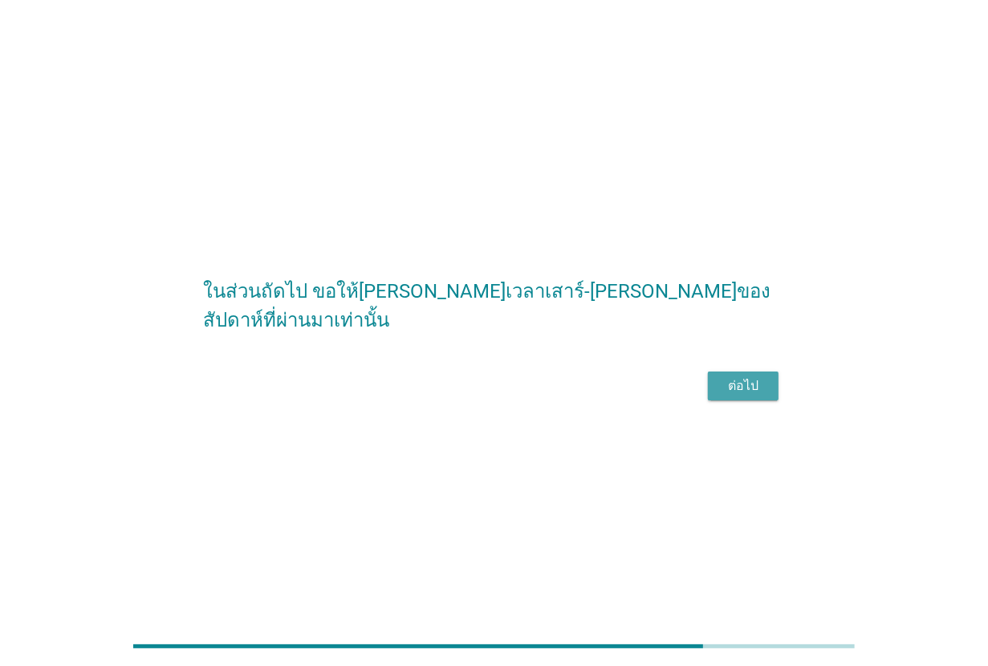
click at [724, 396] on div "ต่อไป" at bounding box center [742, 385] width 45 height 19
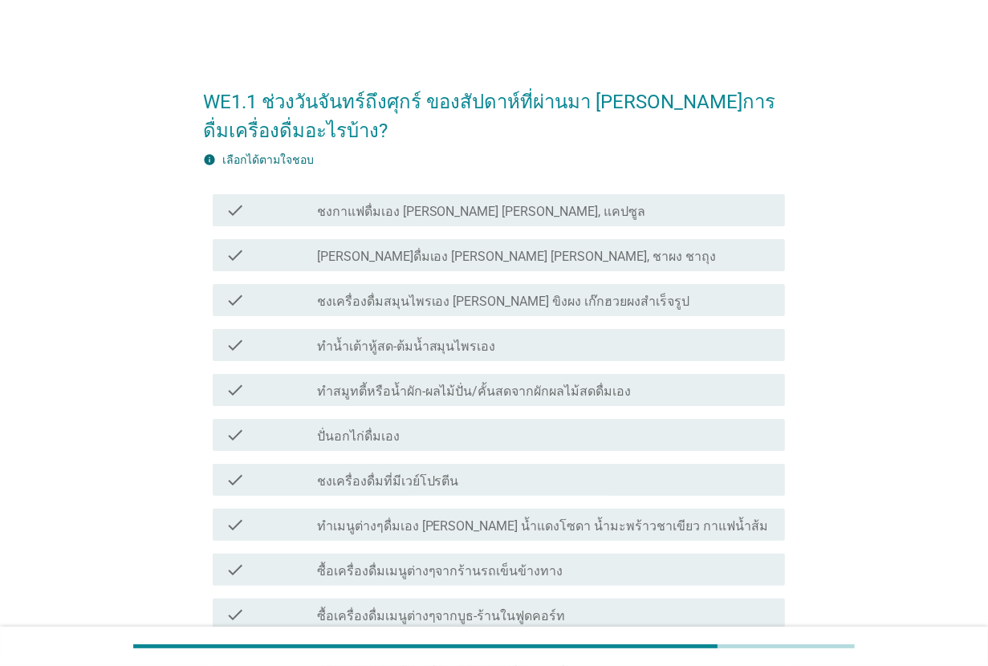
scroll to position [100, 0]
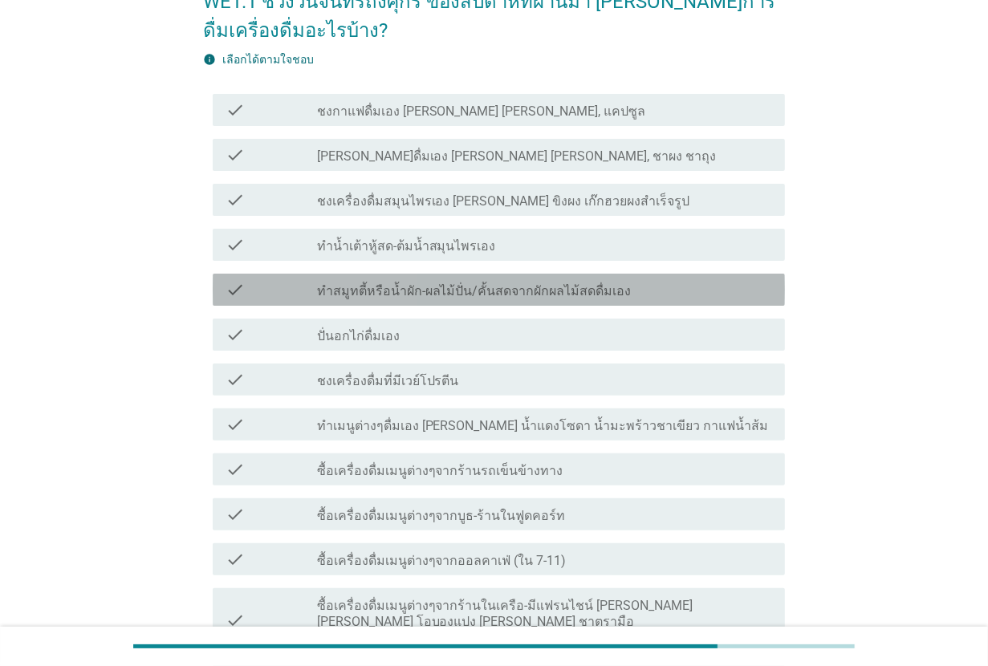
click at [511, 291] on label "ทำสมูทตี้หรือน้ำผัก-ผลไม้ปั่น/คั้นสดจากผักผลไม้สดดื่มเอง" at bounding box center [474, 291] width 314 height 16
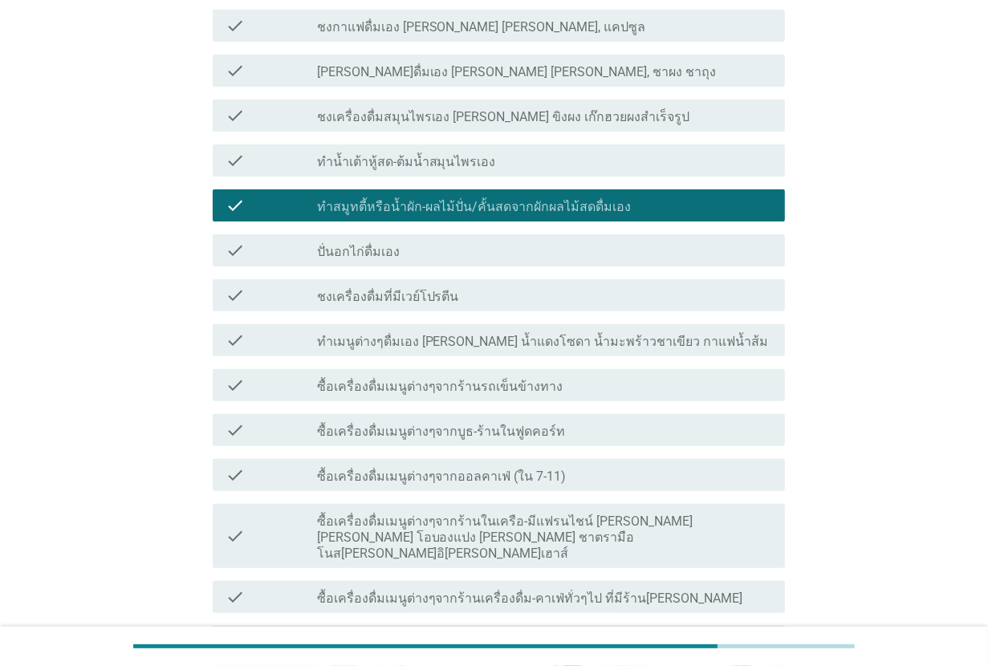
scroll to position [301, 0]
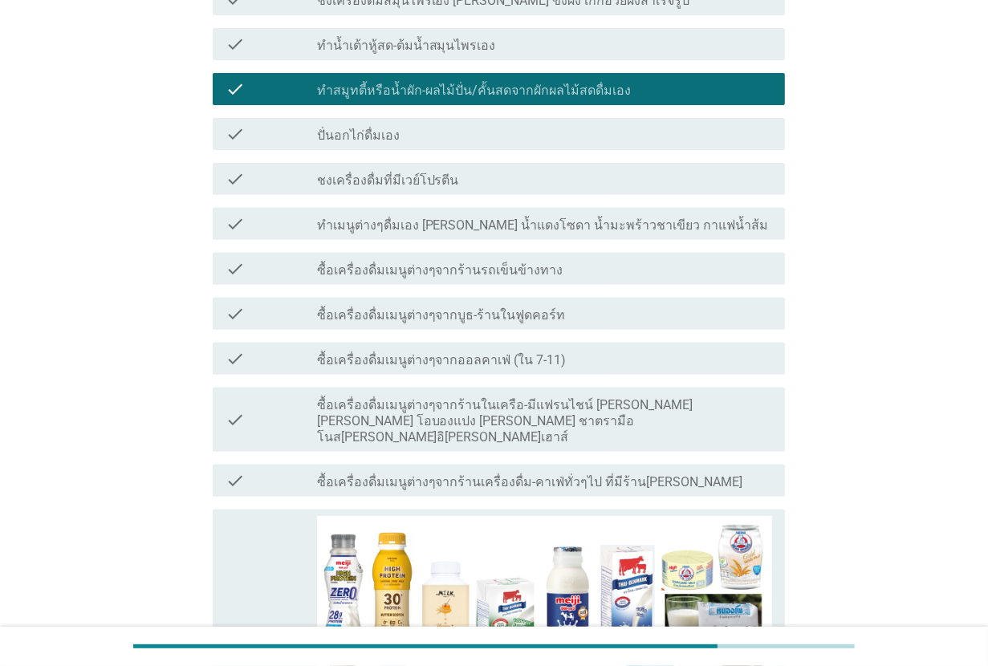
click at [520, 350] on div "check_box_outline_blank ซื้อเครื่องดื่มเมนูต่างๆจากออลคาเฟ่ (ใน 7-11)" at bounding box center [544, 358] width 455 height 19
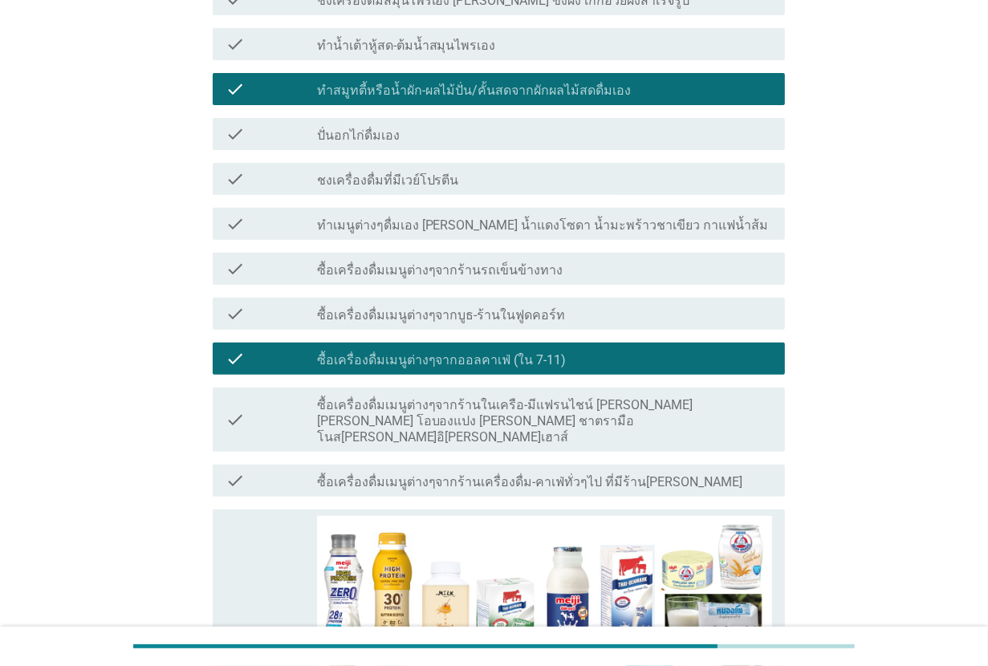
click at [558, 226] on label "ทำเมนูต่างๆดื่มเอง [PERSON_NAME] น้ำแดงโซดา น้ำมะพร้าวชาเขียว กาแฟน้ำส้ม" at bounding box center [543, 225] width 452 height 16
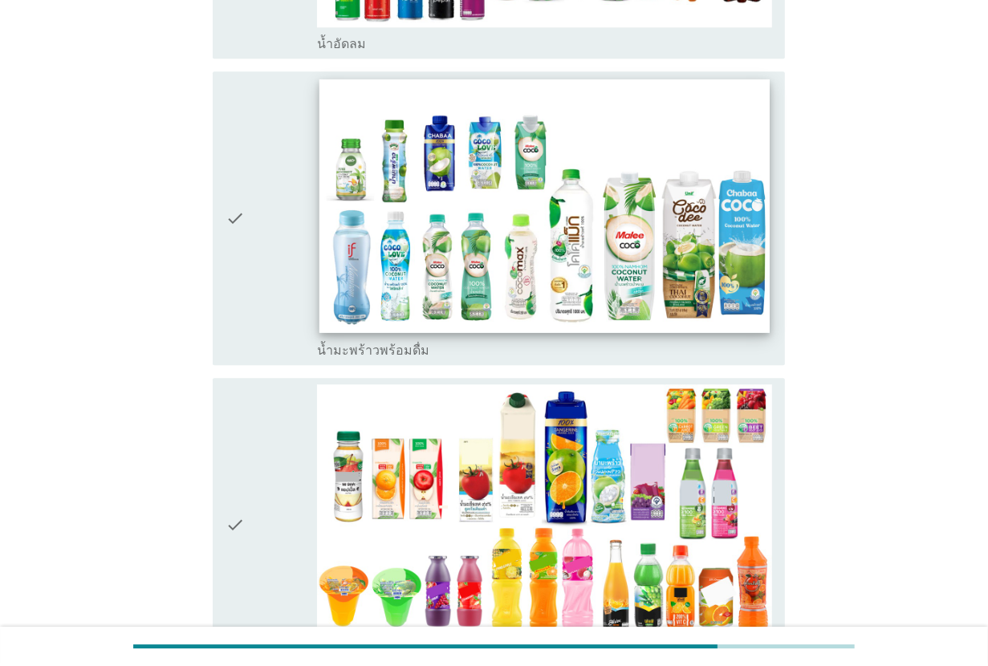
scroll to position [3008, 0]
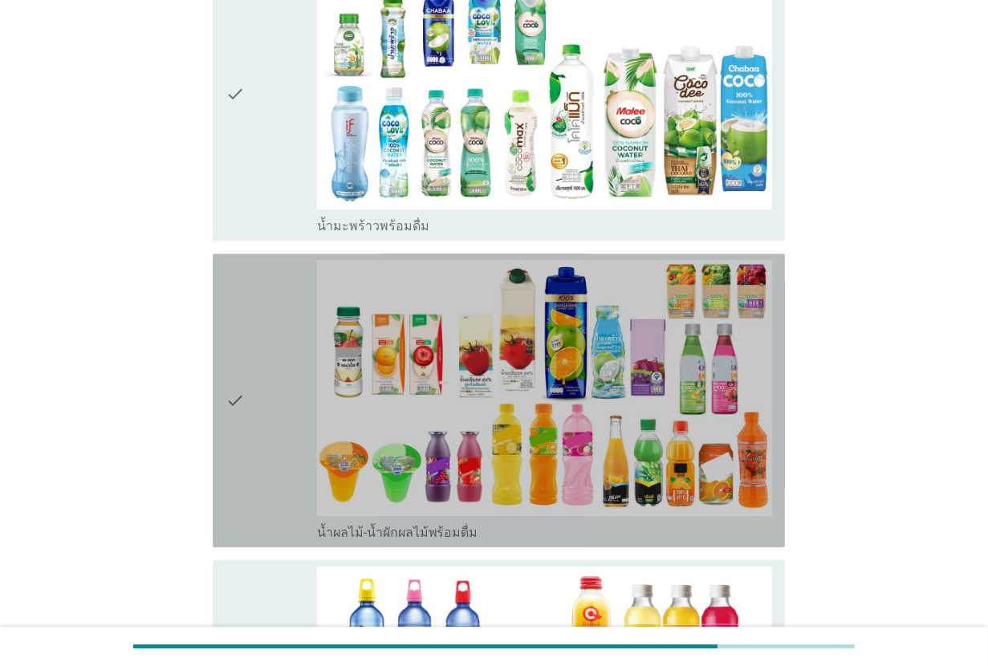
click at [297, 394] on div "check" at bounding box center [270, 400] width 91 height 281
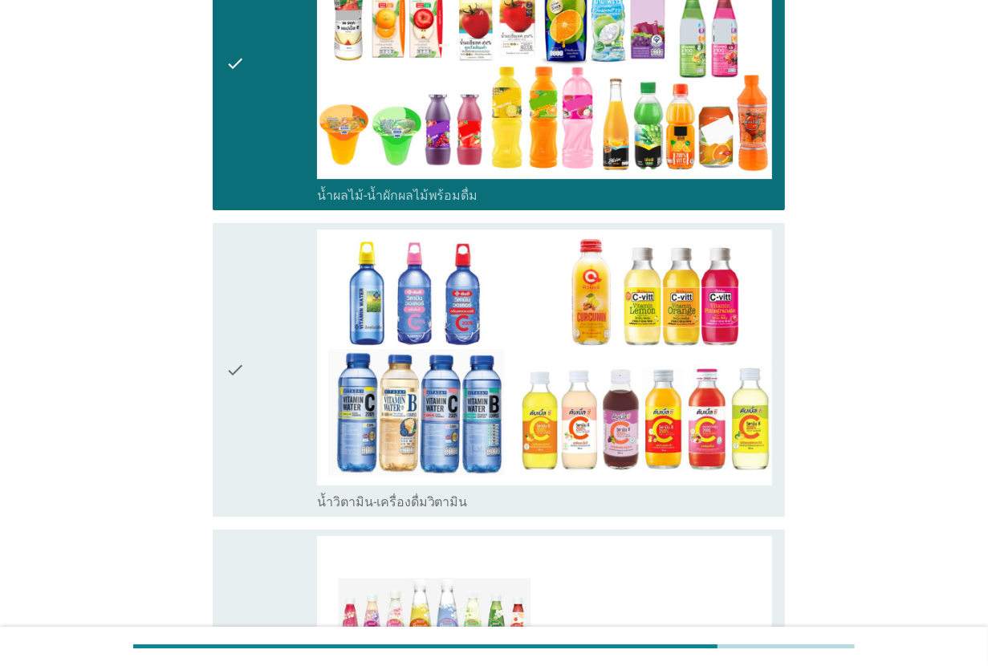
scroll to position [3410, 0]
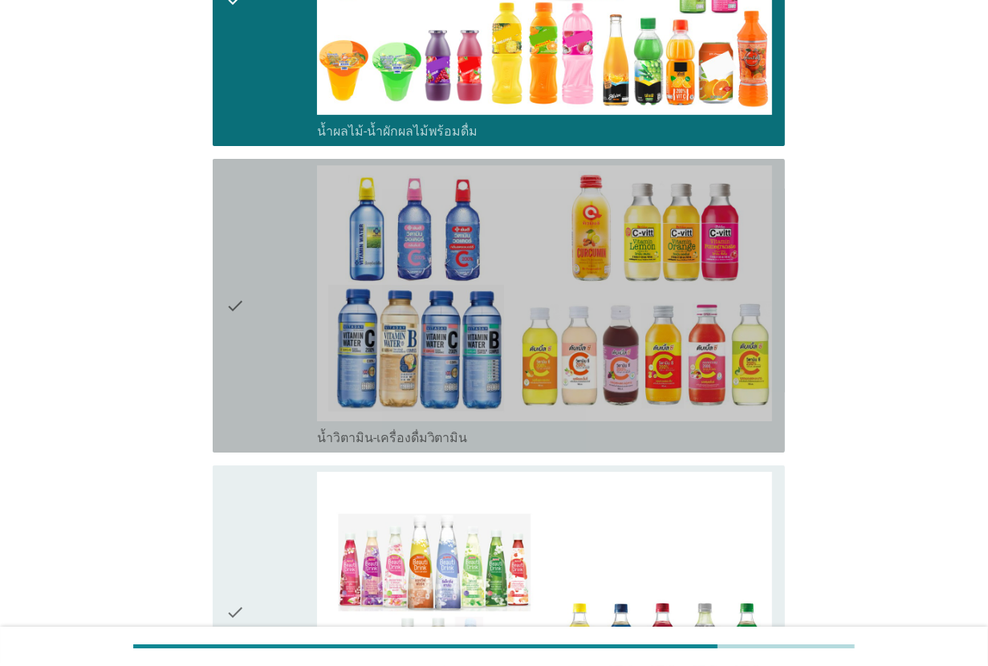
click at [281, 353] on div "check" at bounding box center [270, 305] width 91 height 281
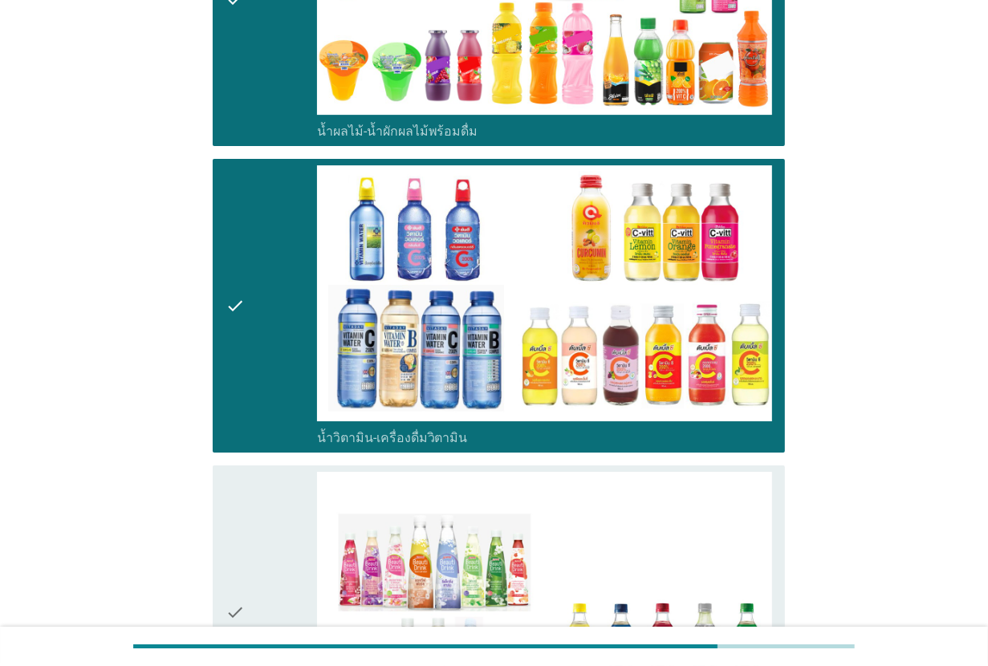
click at [285, 225] on div "check" at bounding box center [270, 305] width 91 height 281
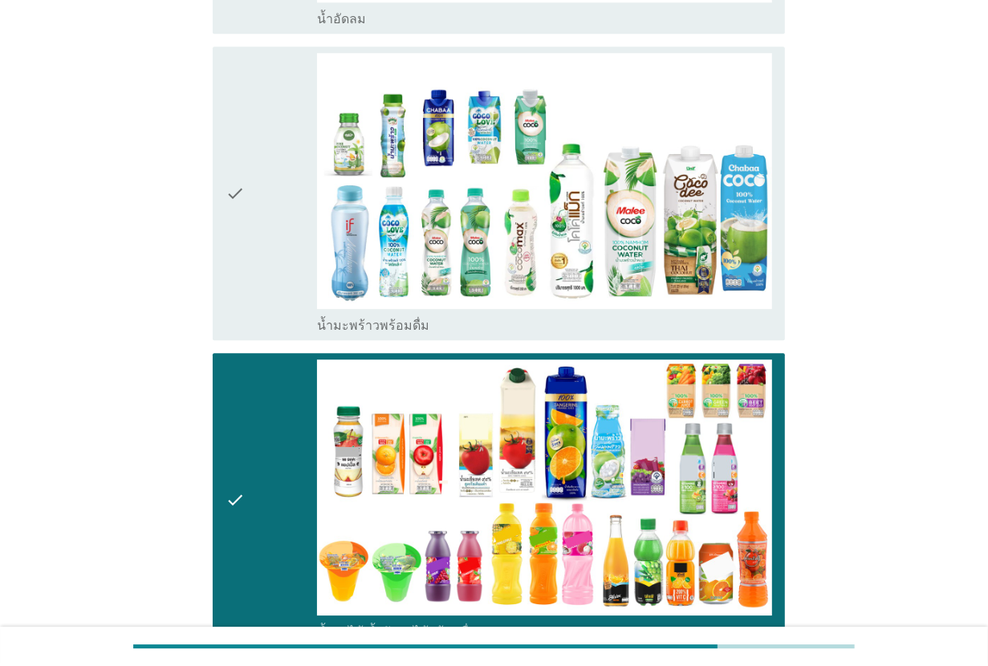
scroll to position [2908, 0]
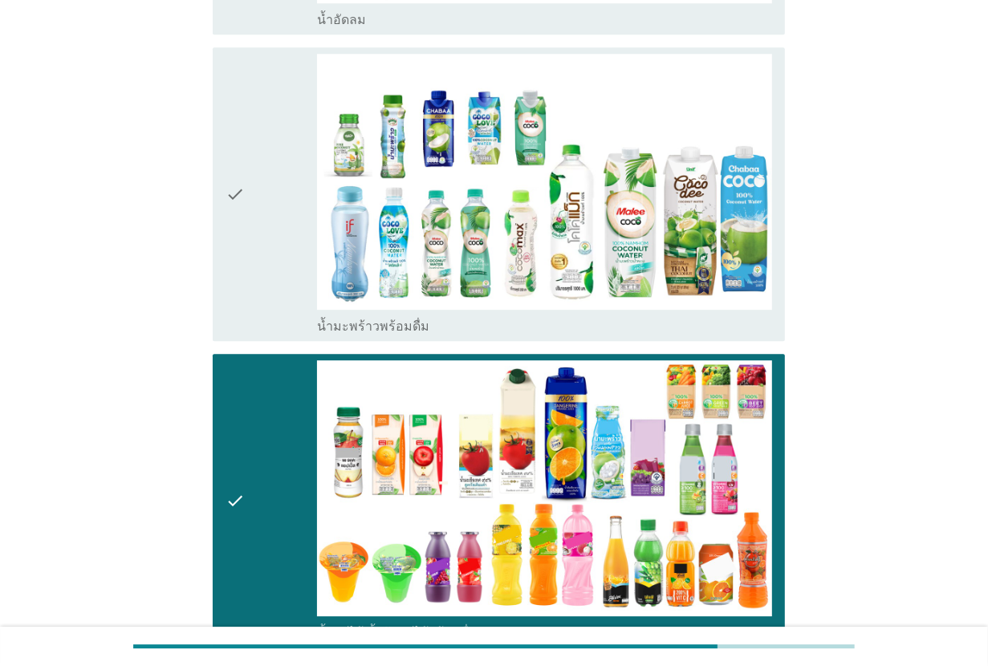
click at [285, 225] on div "check" at bounding box center [270, 194] width 91 height 281
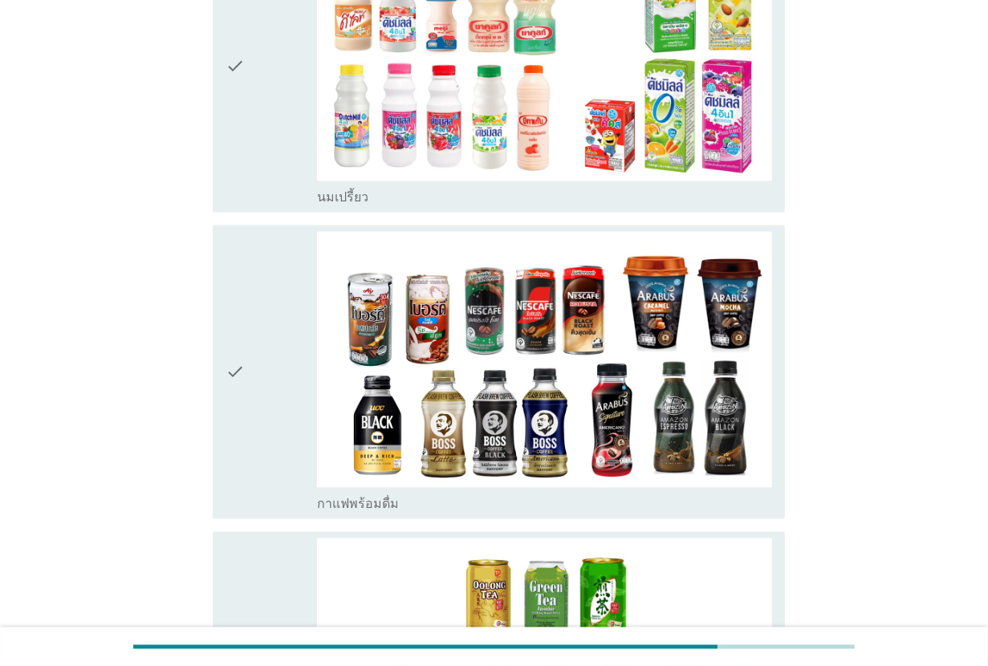
scroll to position [1805, 0]
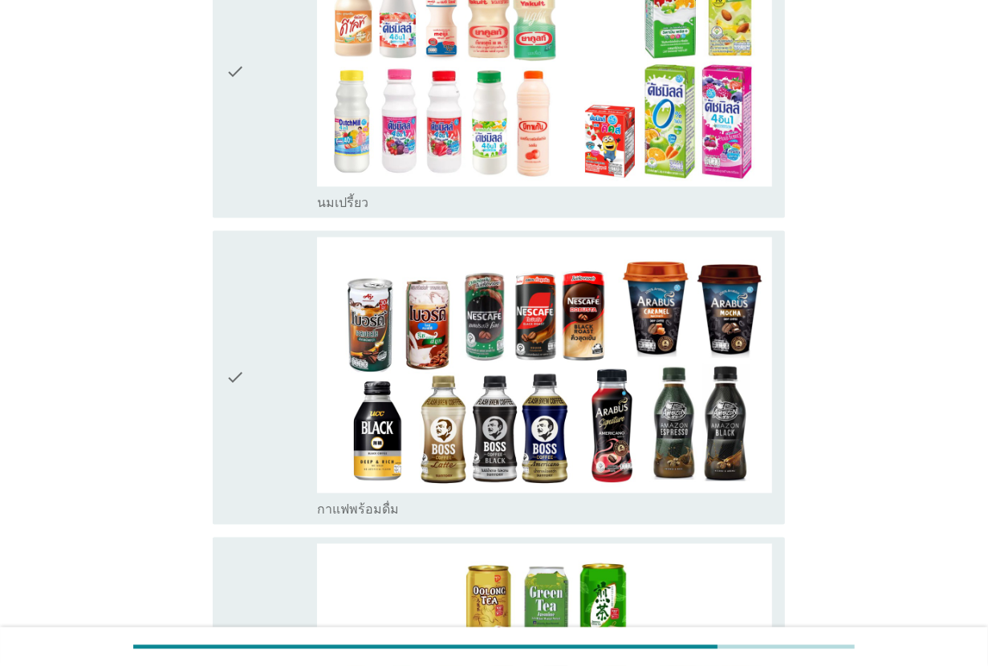
click at [269, 297] on div "check" at bounding box center [270, 377] width 91 height 281
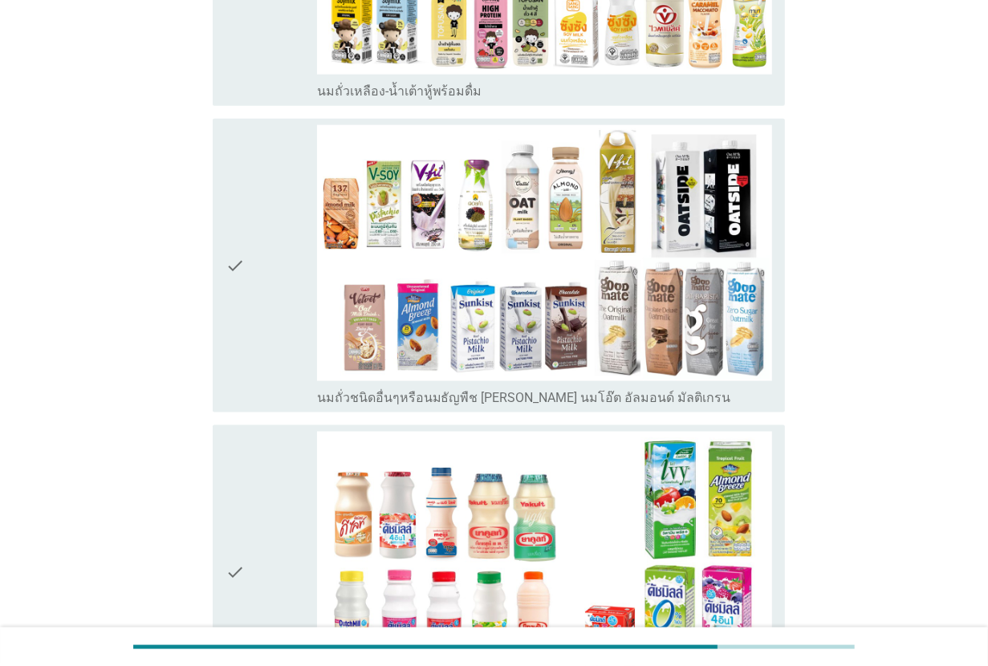
scroll to position [1304, 0]
click at [269, 297] on div "check" at bounding box center [270, 266] width 91 height 281
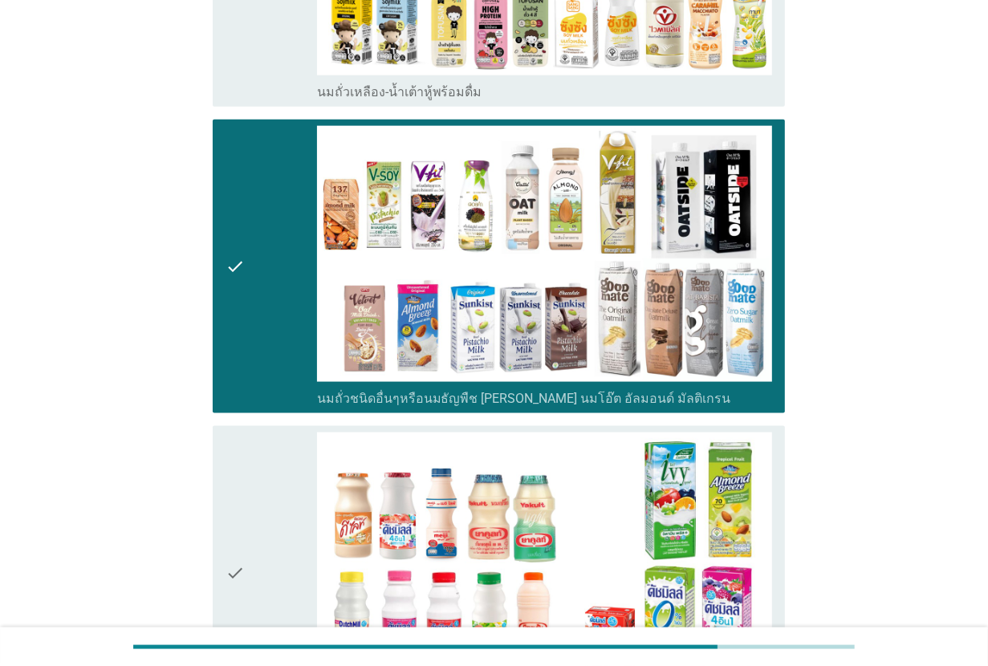
click at [273, 183] on div "check" at bounding box center [270, 266] width 91 height 281
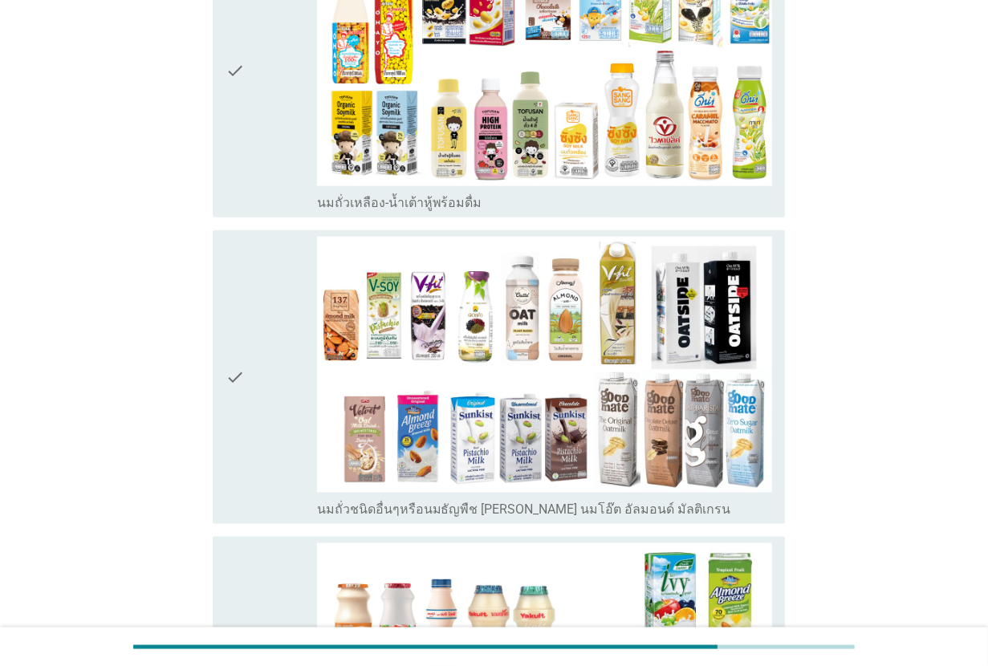
scroll to position [1103, 0]
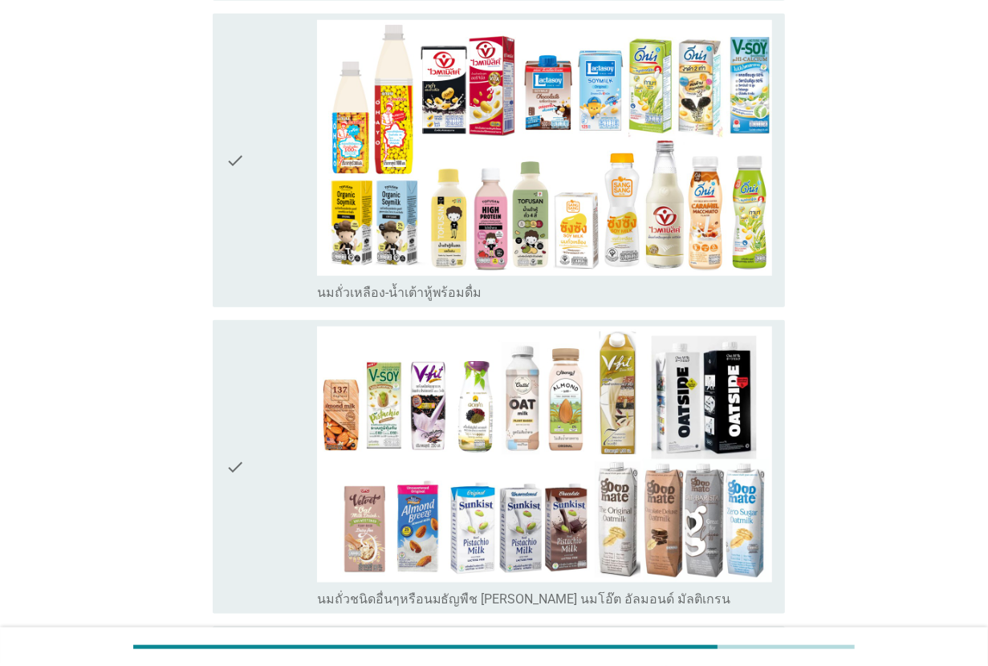
click at [273, 183] on div "check" at bounding box center [270, 160] width 91 height 281
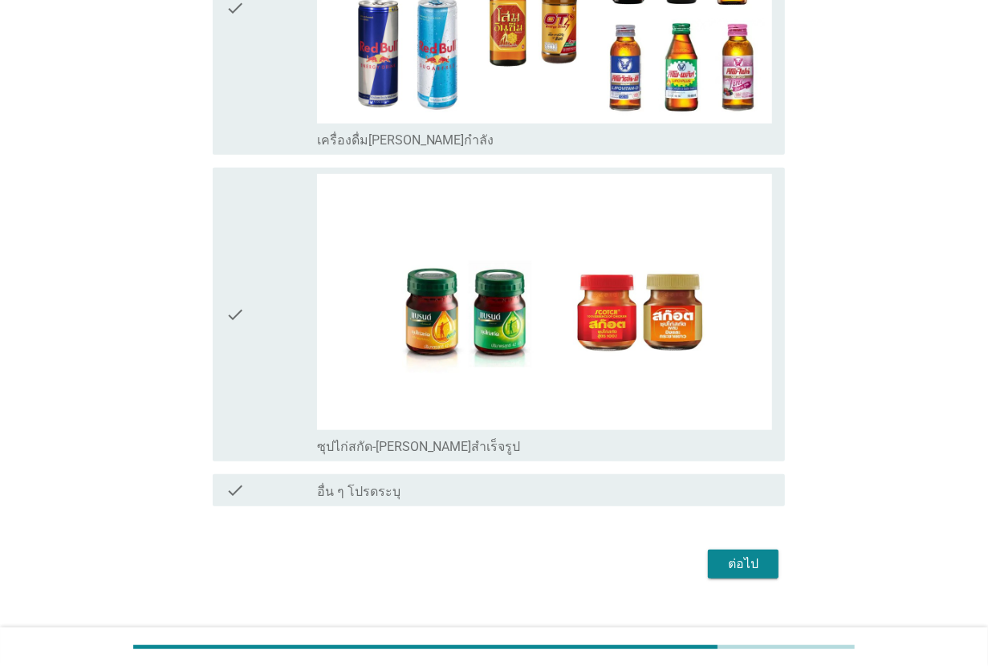
scroll to position [4631, 0]
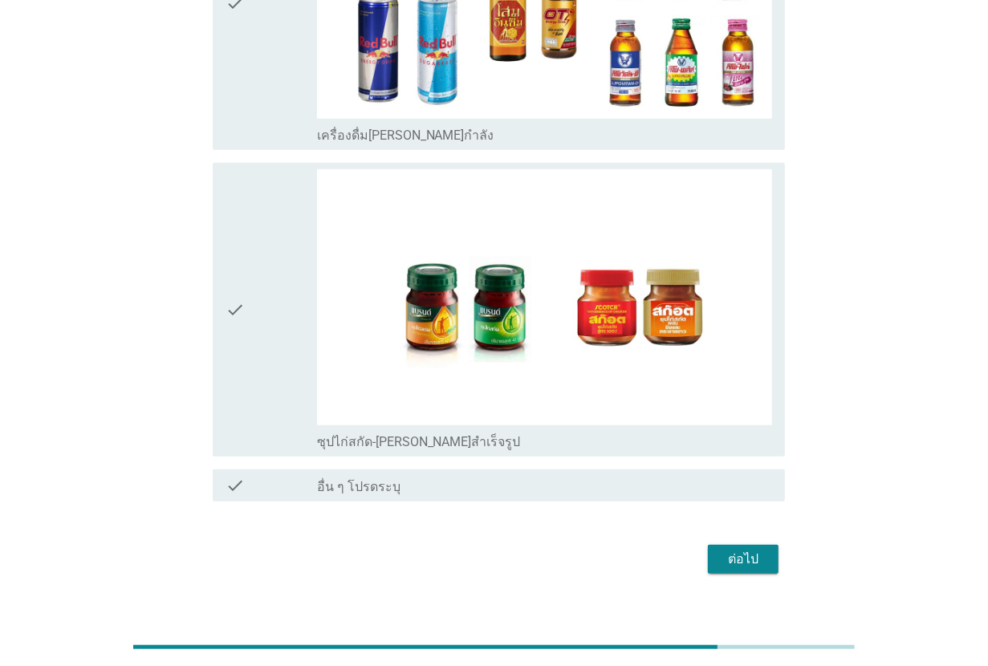
click at [747, 550] on div "ต่อไป" at bounding box center [742, 559] width 45 height 19
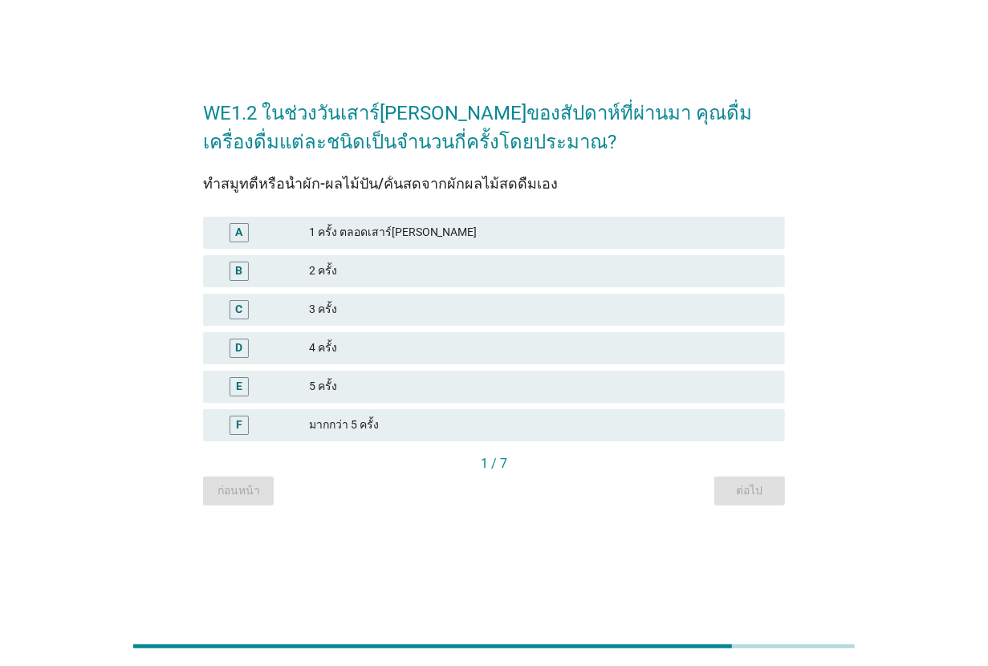
scroll to position [0, 0]
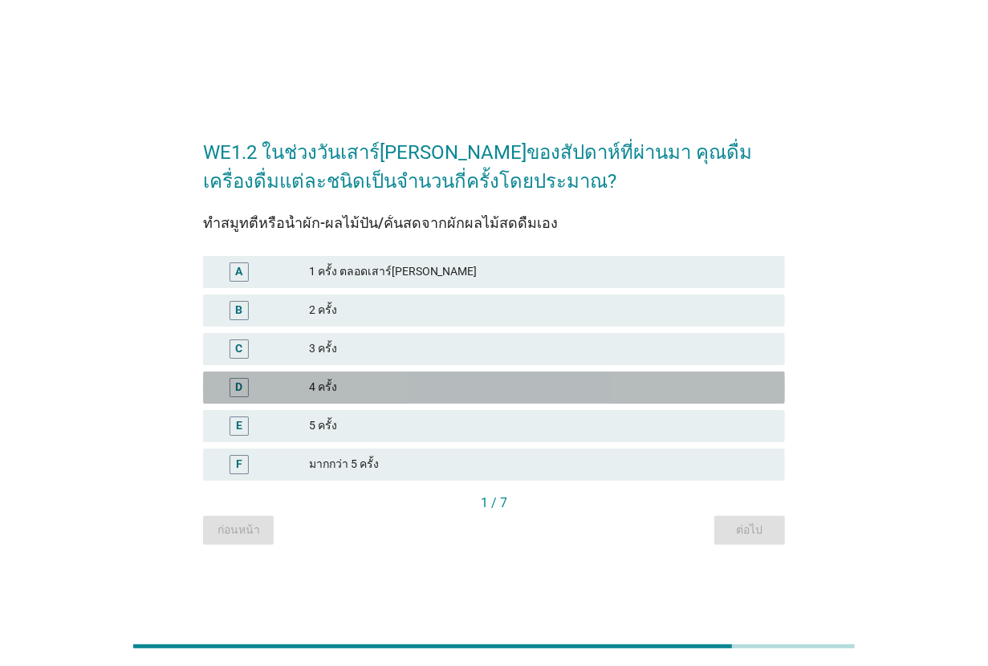
click at [378, 379] on div "4 ครั้ง" at bounding box center [540, 387] width 463 height 19
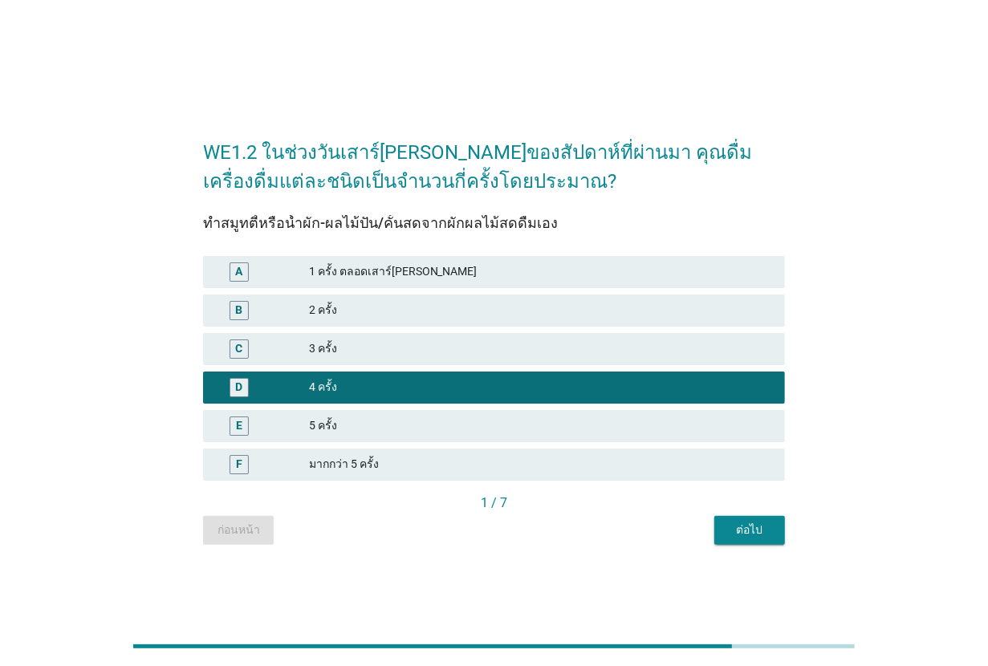
click at [408, 431] on div "5 ครั้ง" at bounding box center [540, 425] width 463 height 19
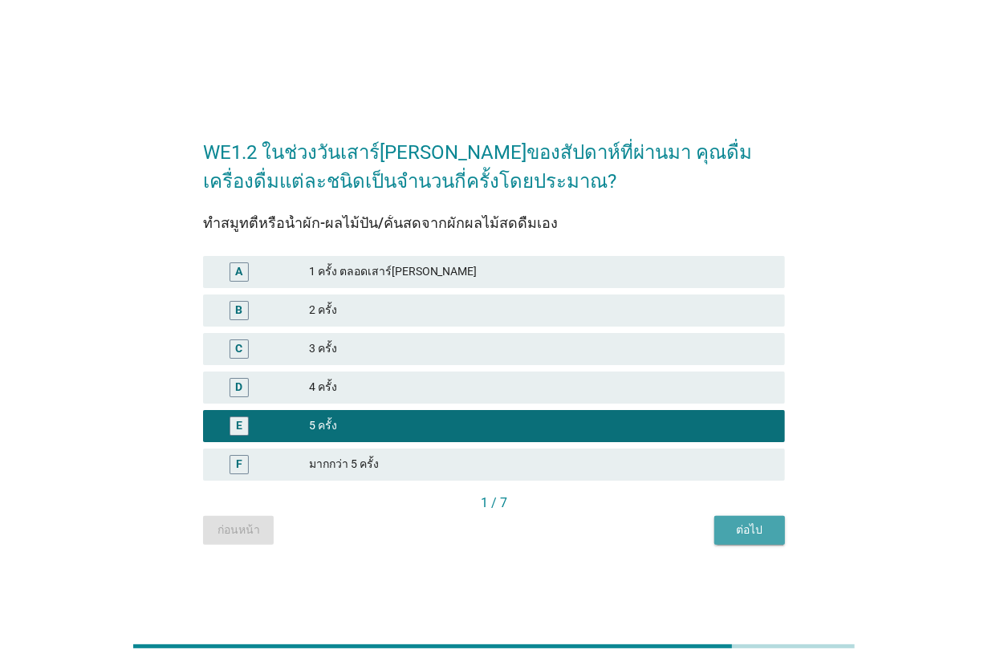
click at [759, 516] on button "ต่อไป" at bounding box center [749, 530] width 71 height 29
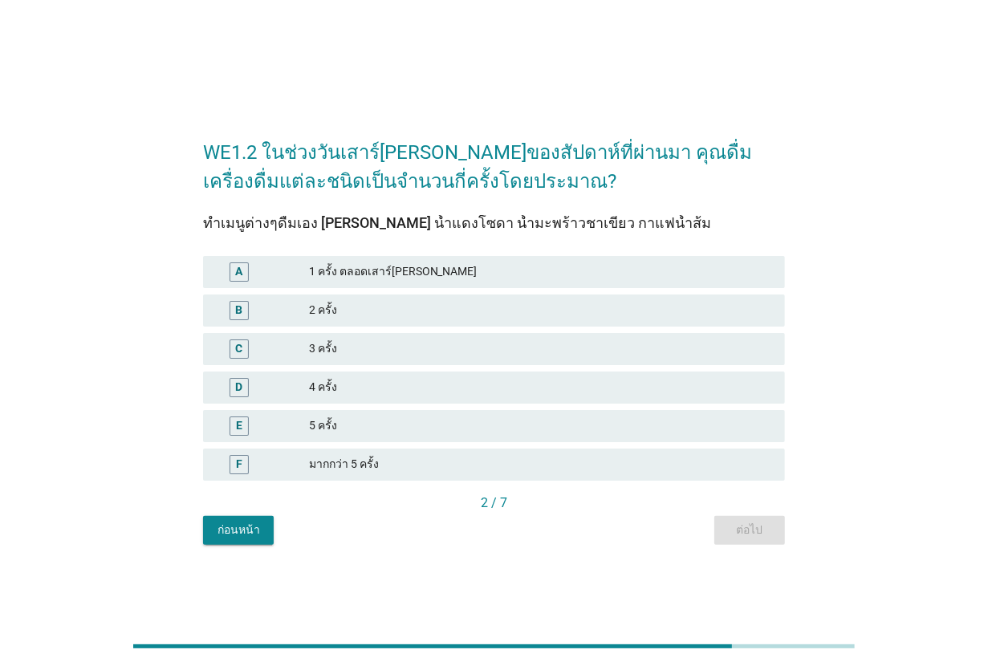
click at [400, 423] on div "5 ครั้ง" at bounding box center [540, 425] width 463 height 19
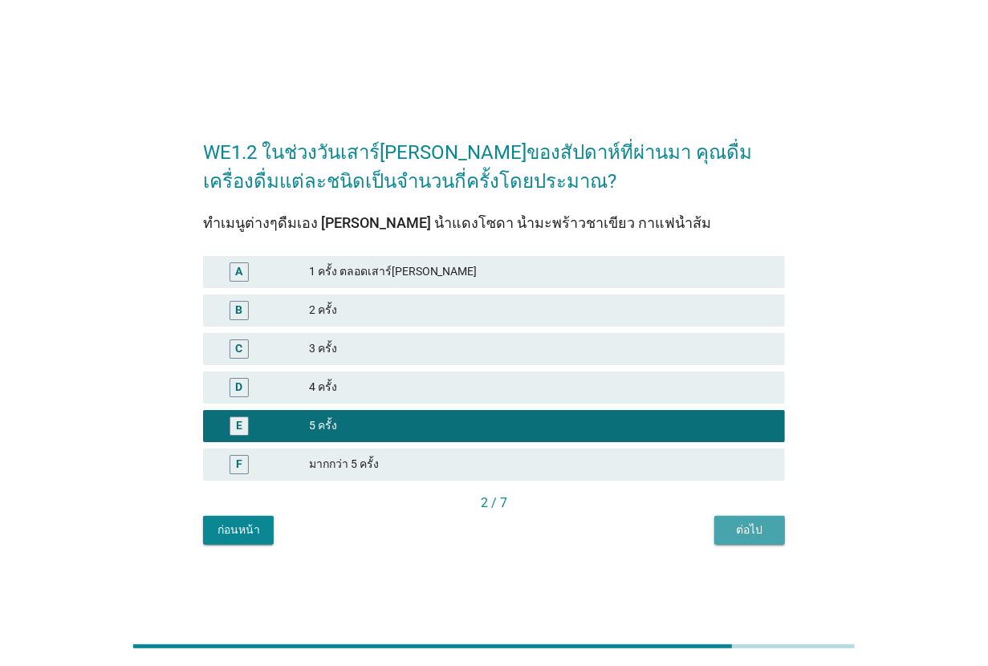
click at [763, 524] on div "ต่อไป" at bounding box center [749, 529] width 45 height 17
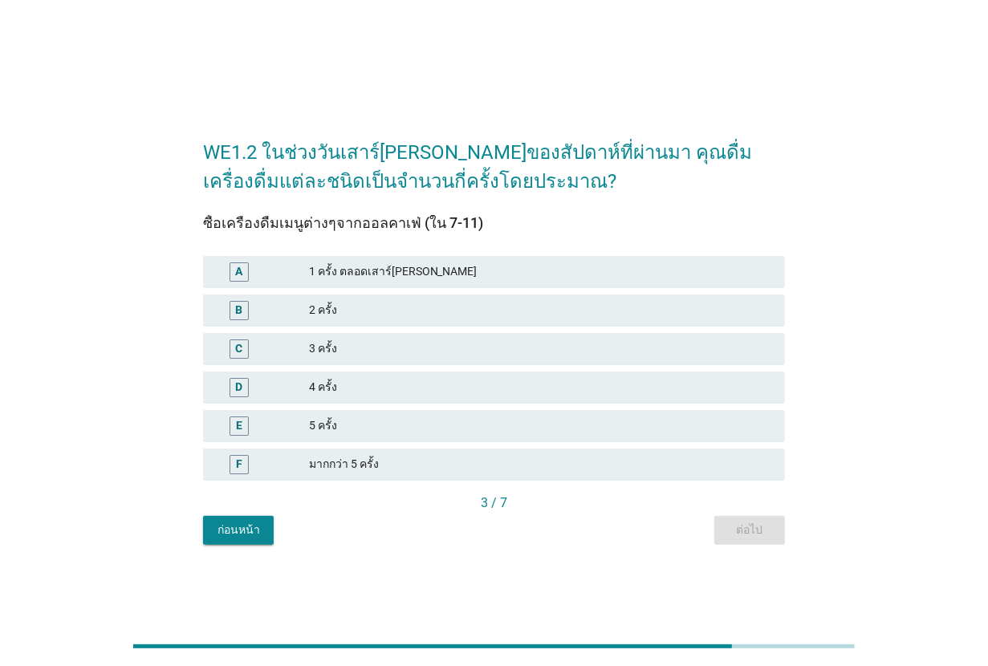
click at [394, 453] on div "F มากกว่า 5 ครั้ง" at bounding box center [494, 464] width 582 height 32
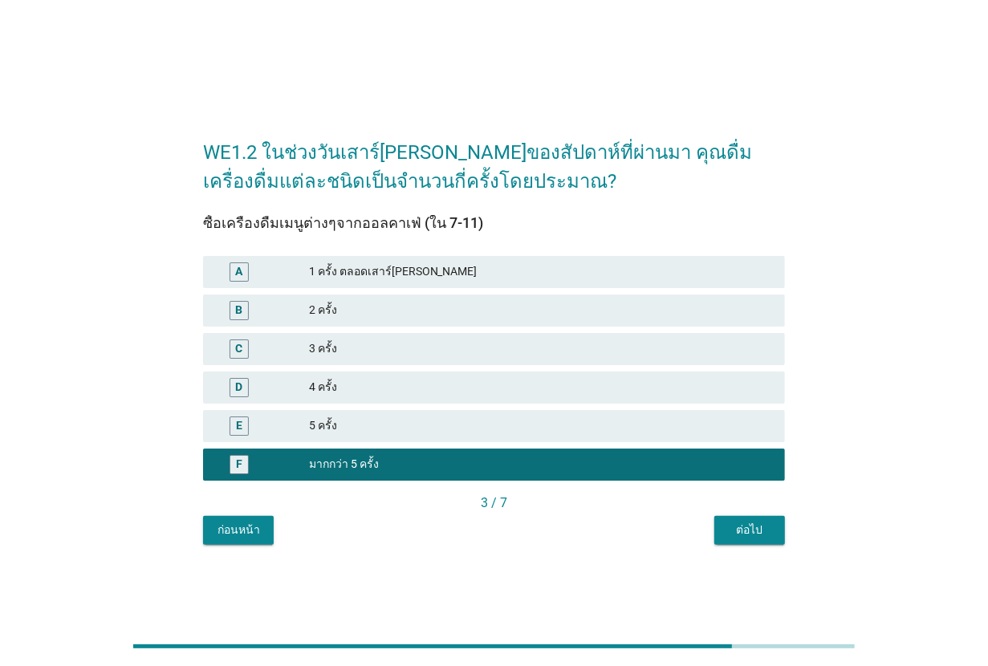
click at [728, 526] on div "ต่อไป" at bounding box center [749, 529] width 45 height 17
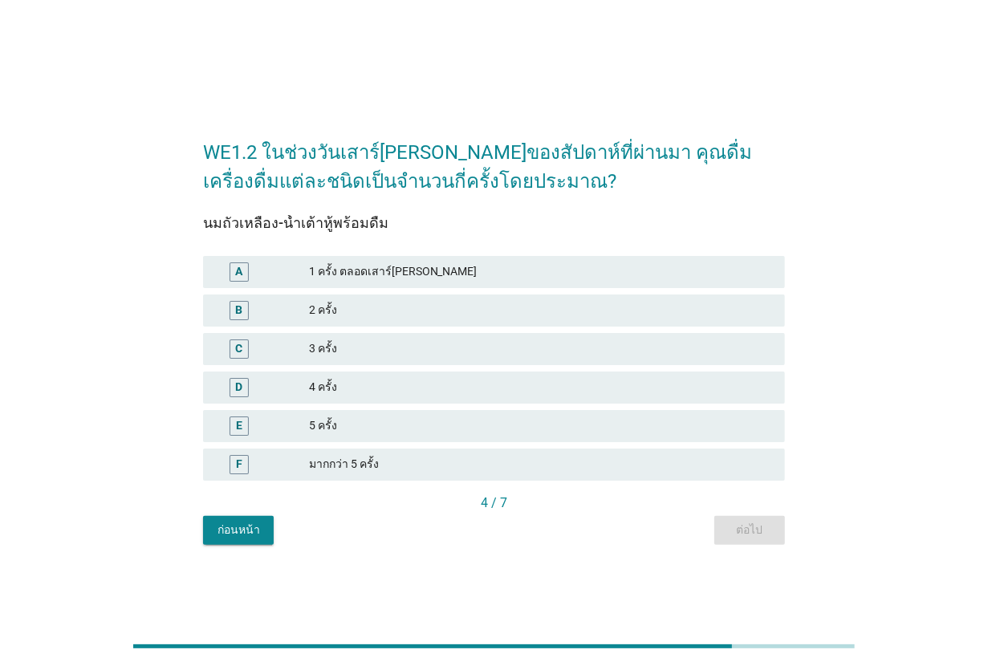
click at [386, 382] on div "4 ครั้ง" at bounding box center [540, 387] width 463 height 19
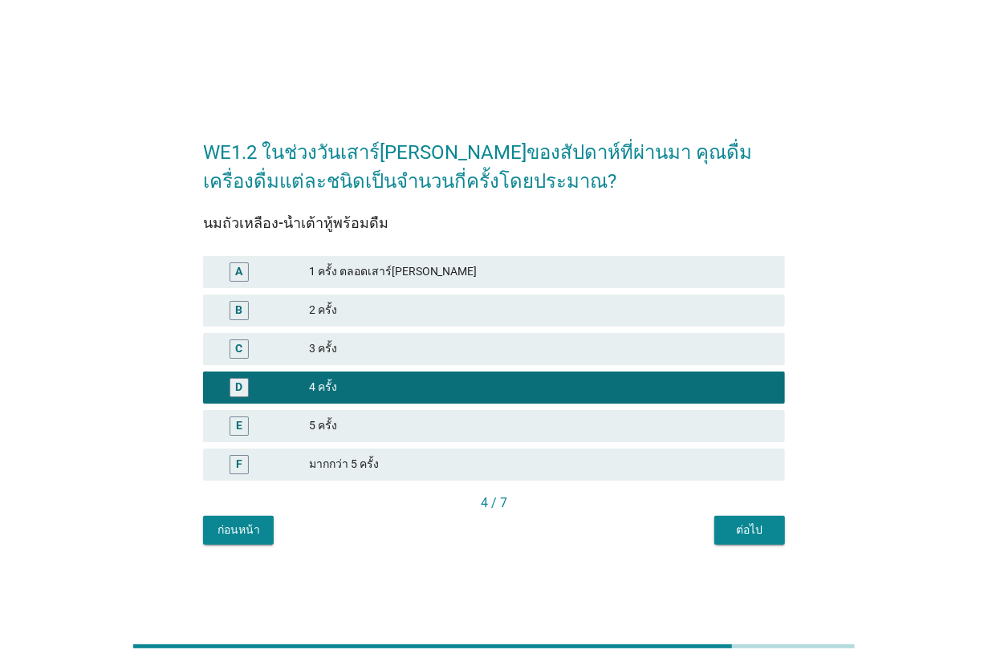
click at [765, 535] on div "ต่อไป" at bounding box center [749, 529] width 45 height 17
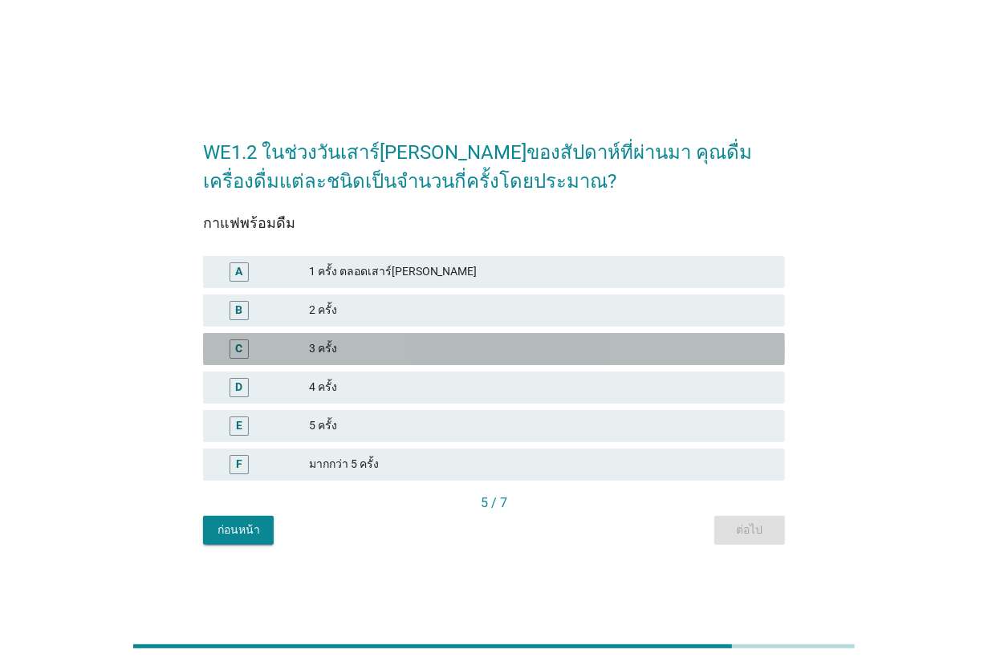
click at [405, 351] on div "3 ครั้ง" at bounding box center [540, 348] width 463 height 19
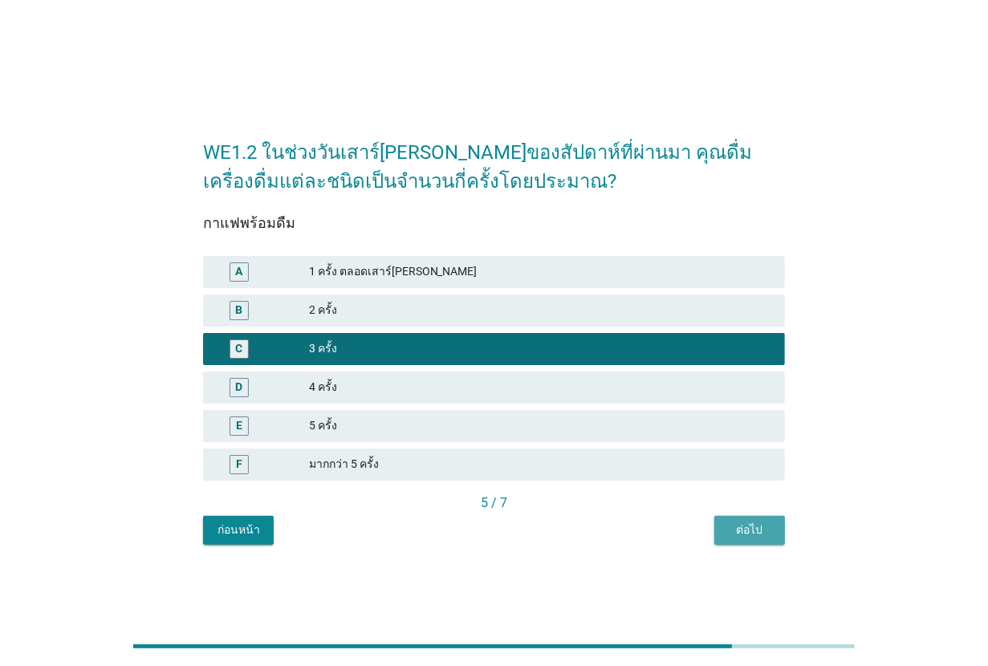
click at [726, 538] on button "ต่อไป" at bounding box center [749, 530] width 71 height 29
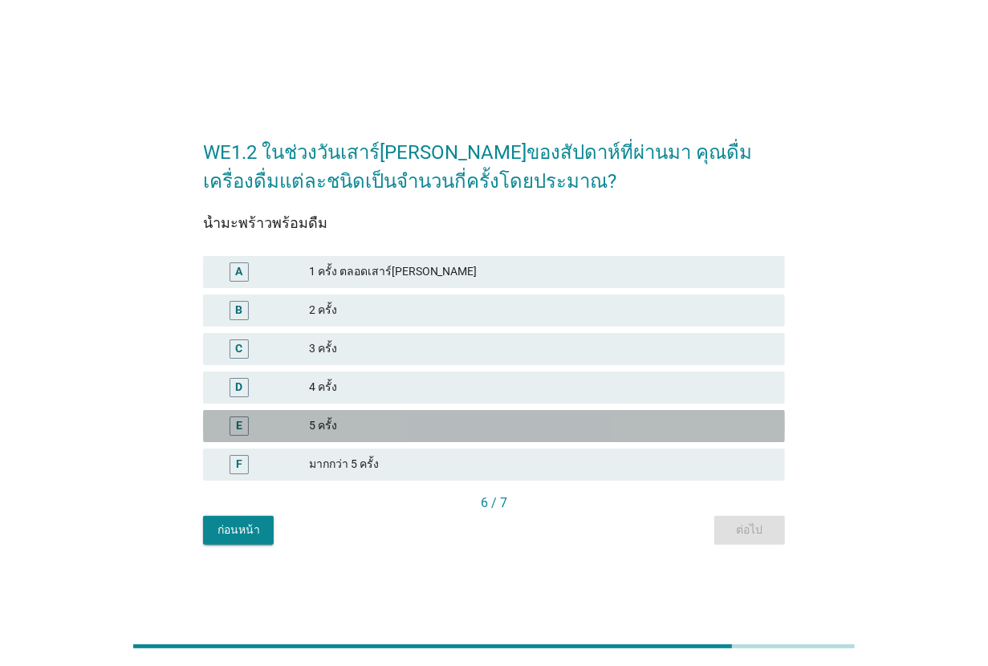
click at [374, 417] on div "5 ครั้ง" at bounding box center [540, 425] width 463 height 19
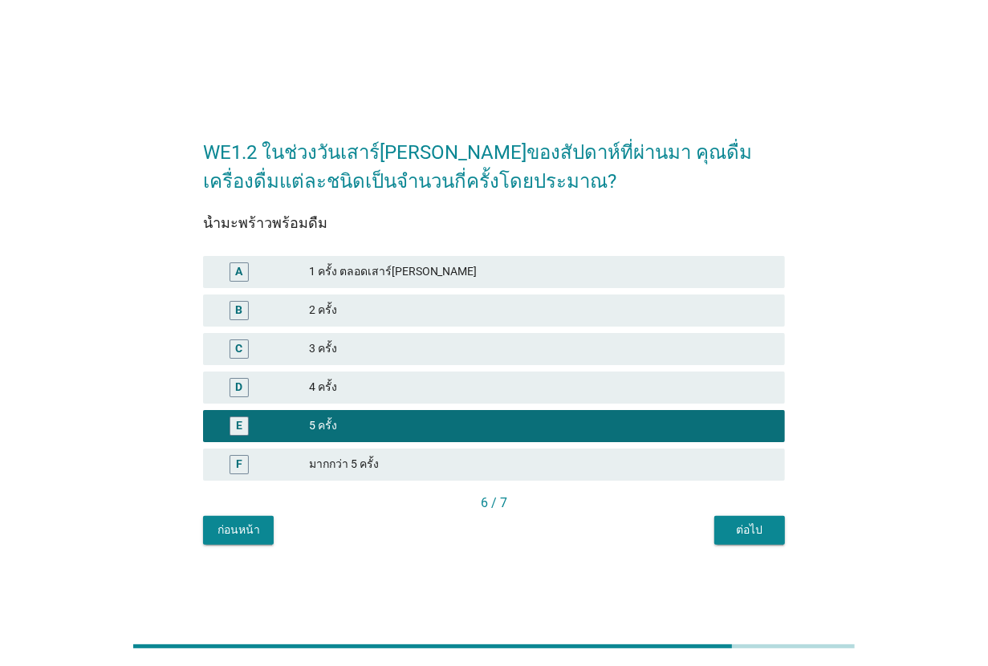
click at [598, 472] on div "มากกว่า 5 ครั้ง" at bounding box center [540, 464] width 463 height 19
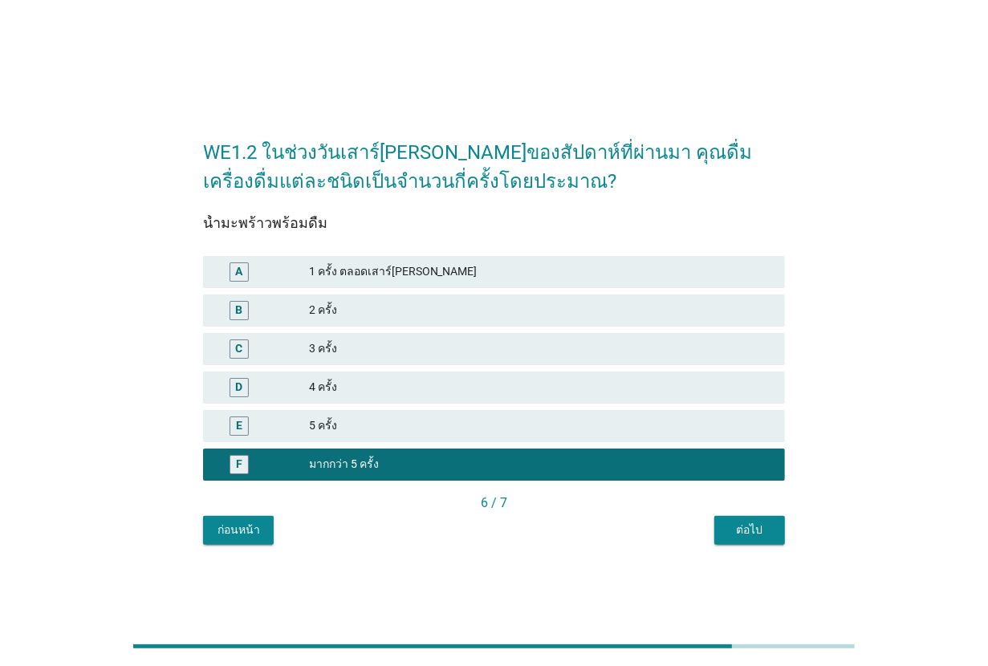
click at [750, 511] on div "6 / 7" at bounding box center [494, 502] width 582 height 19
click at [743, 527] on div "ต่อไป" at bounding box center [749, 529] width 45 height 17
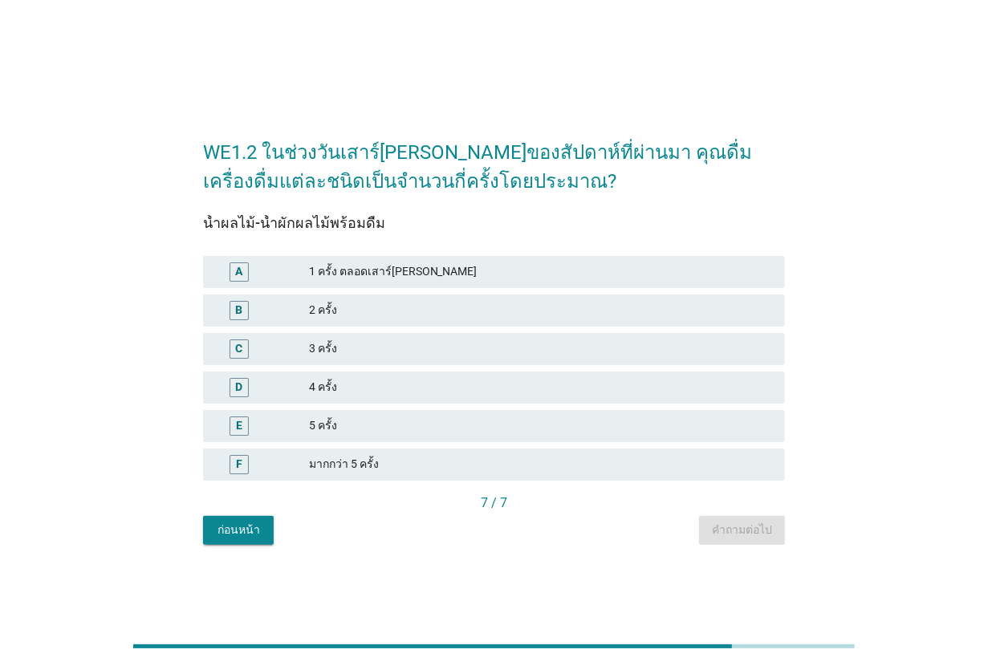
drag, startPoint x: 418, startPoint y: 450, endPoint x: 459, endPoint y: 452, distance: 40.9
click at [419, 450] on div "F มากกว่า 5 ครั้ง" at bounding box center [494, 464] width 582 height 32
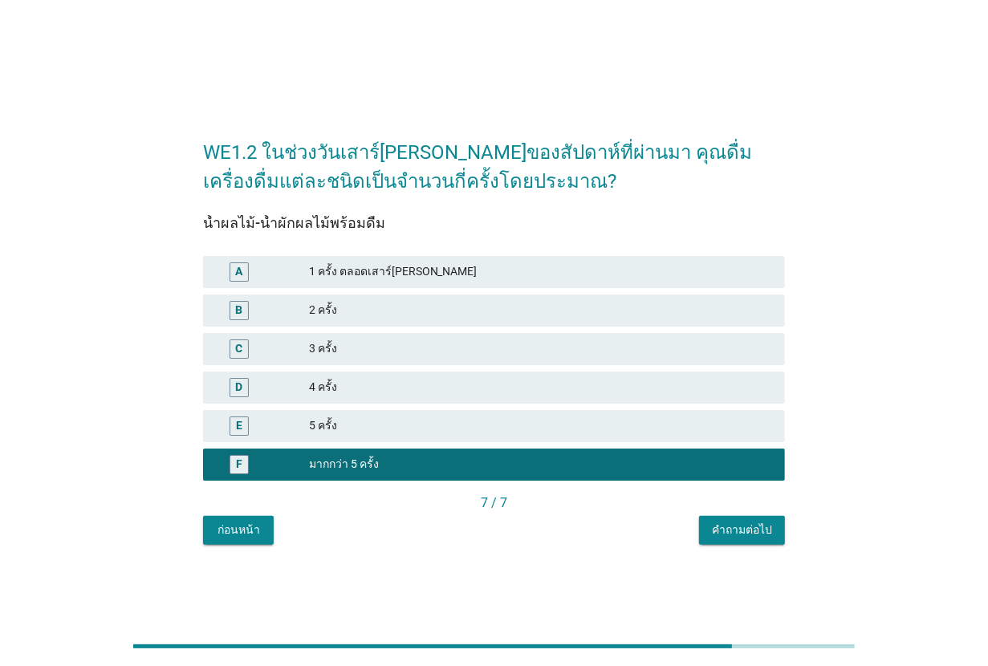
click at [711, 531] on button "คำถามต่อไป" at bounding box center [742, 530] width 86 height 29
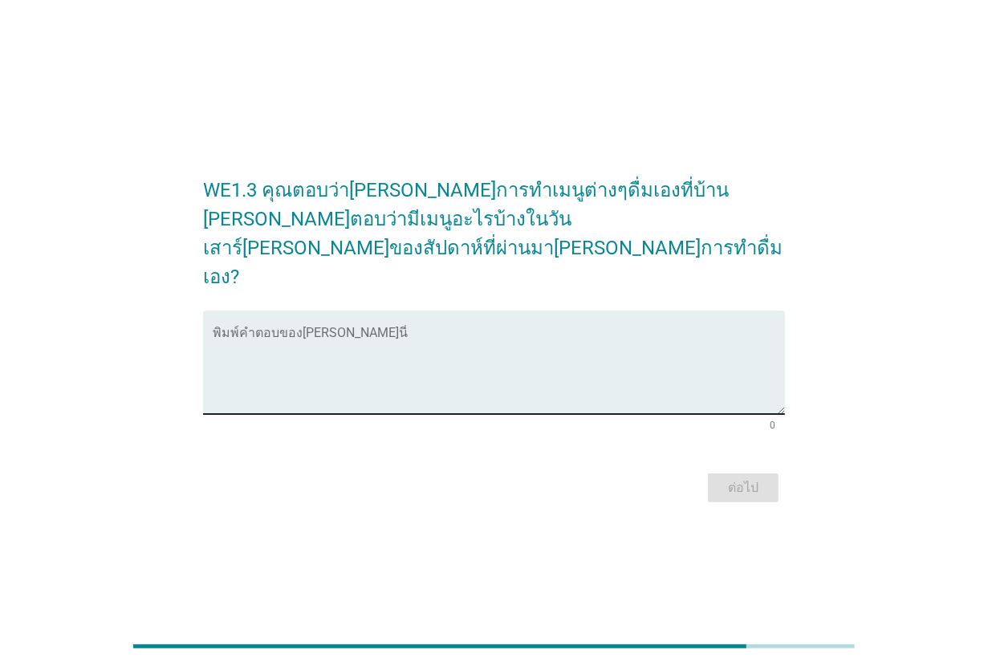
click at [412, 330] on textarea "พิมพ์คำตอบของคุณ ที่นี่" at bounding box center [499, 372] width 572 height 84
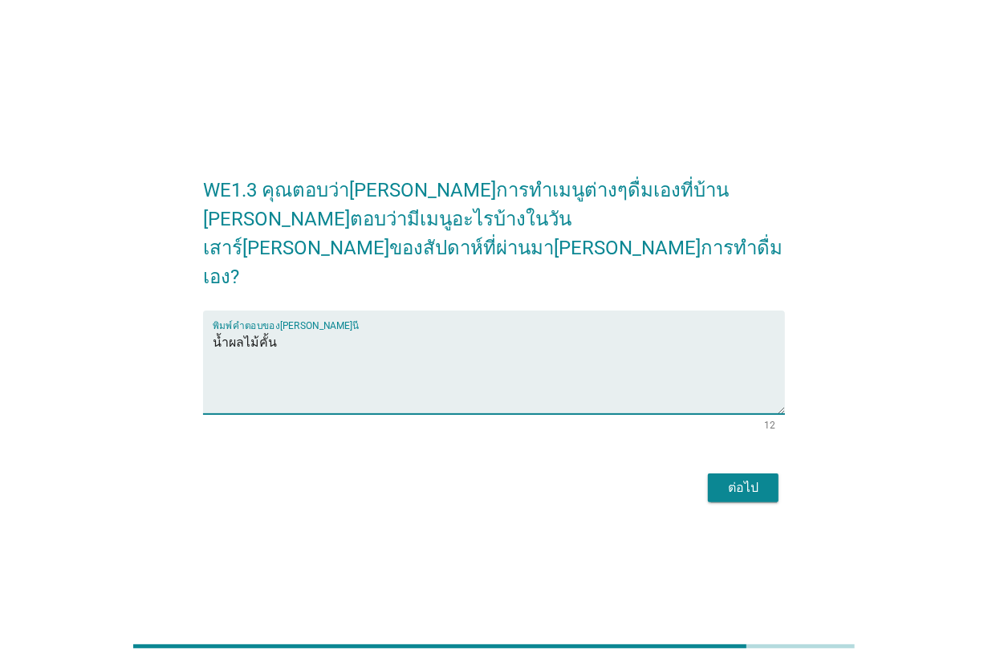
type textarea "น้ำผลไม้คั้น"
click at [750, 478] on div "ต่อไป" at bounding box center [742, 487] width 45 height 19
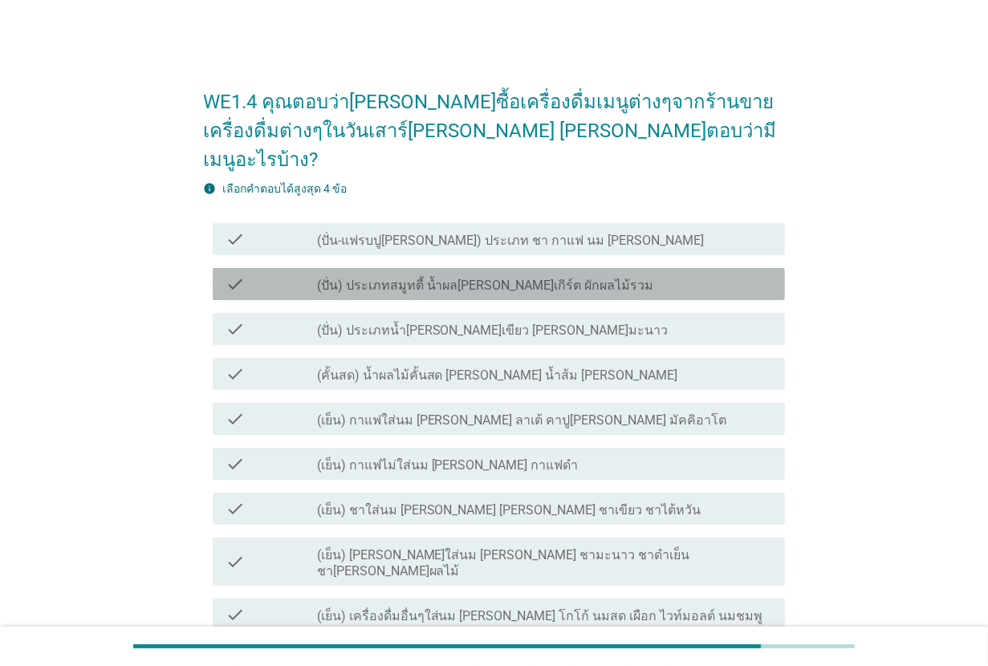
click at [567, 274] on div "check_box_outline_blank (ปั่น) ประเภทสมูทตี้ น้ำผล[PERSON_NAME]เกิร์ต ผักผลไม้ร…" at bounding box center [544, 283] width 455 height 19
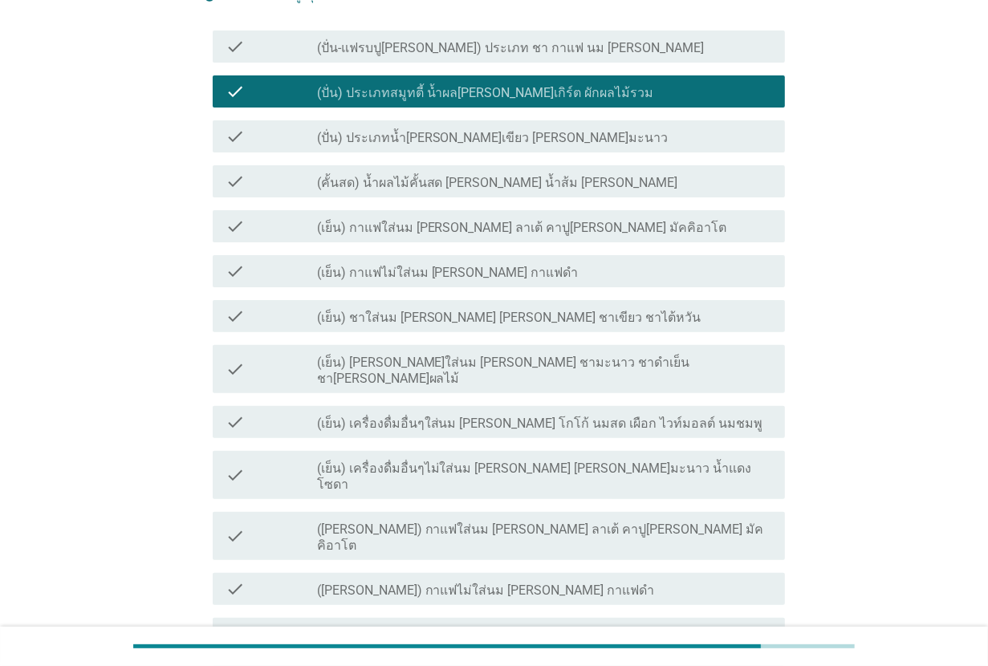
scroll to position [201, 0]
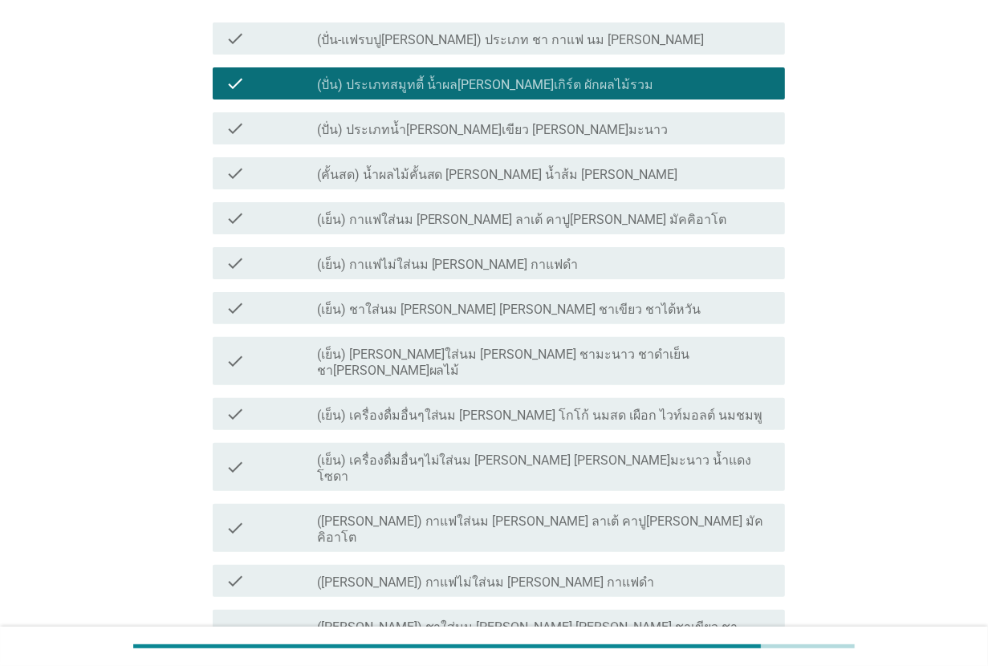
click at [571, 157] on div "check check_box_outline_blank (คั้นสด) น้ำผลไม้คั้นสด [PERSON_NAME] น้ำส้ม [PER…" at bounding box center [499, 173] width 572 height 32
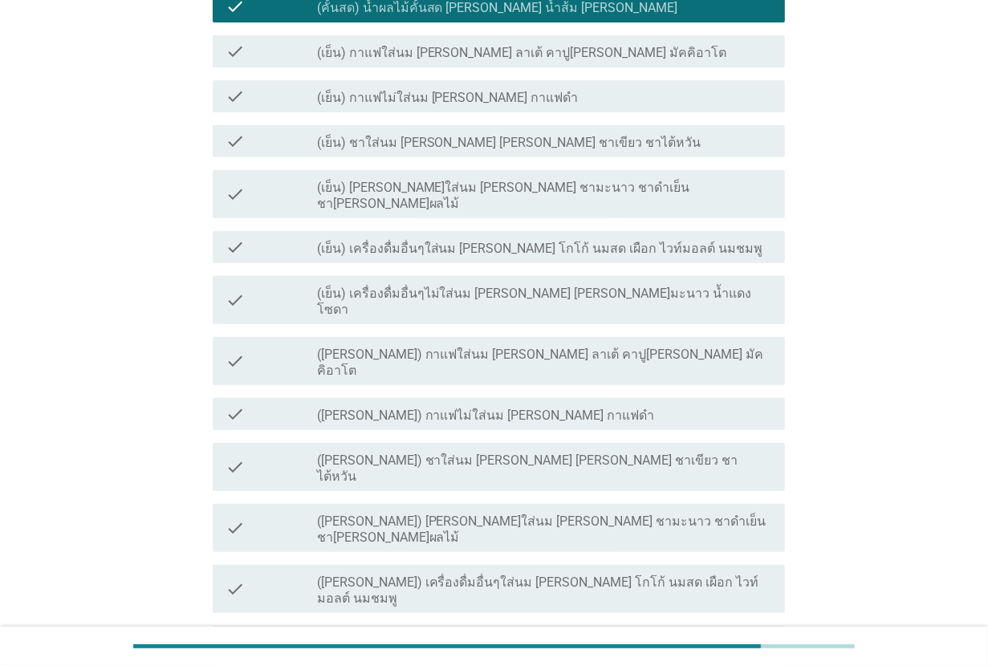
scroll to position [401, 0]
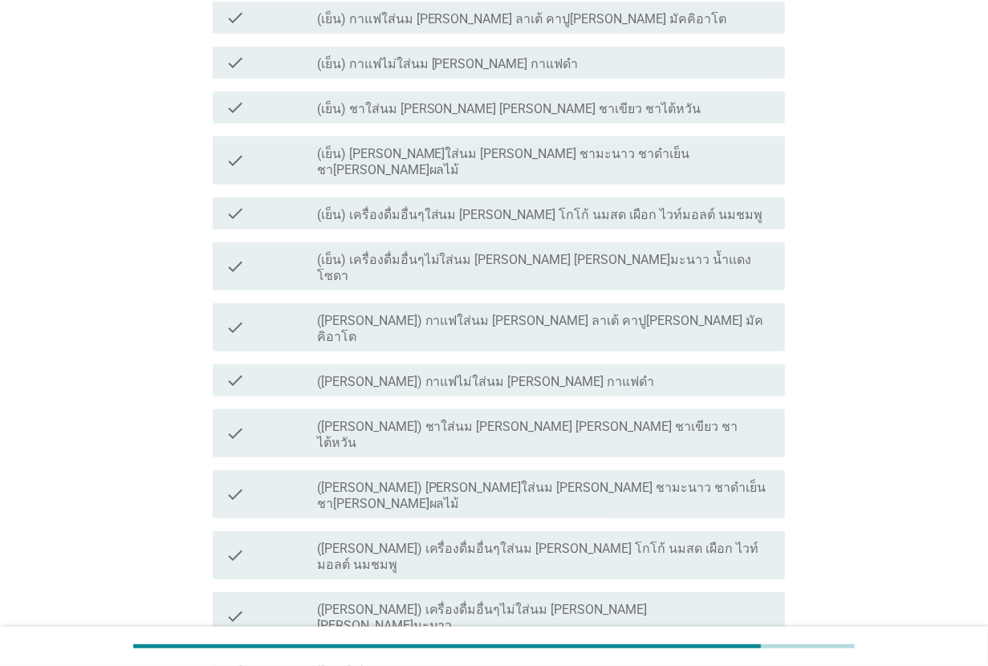
click at [554, 313] on label "([PERSON_NAME]) กาแฟใส่นม [PERSON_NAME] ลาเต้ คาปู[PERSON_NAME] มัคคิอาโต" at bounding box center [544, 329] width 455 height 32
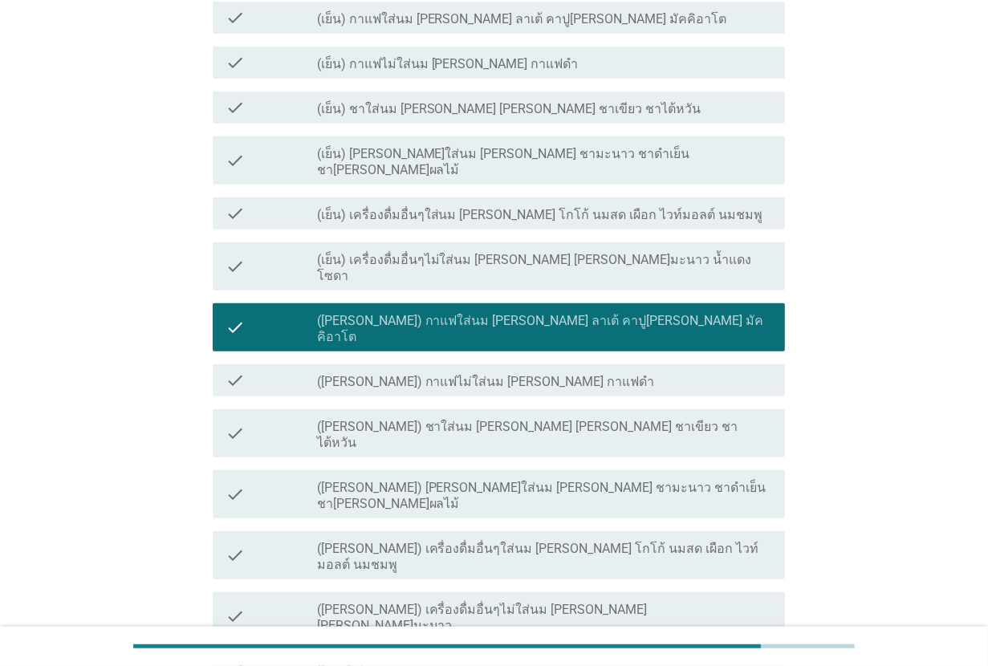
scroll to position [488, 0]
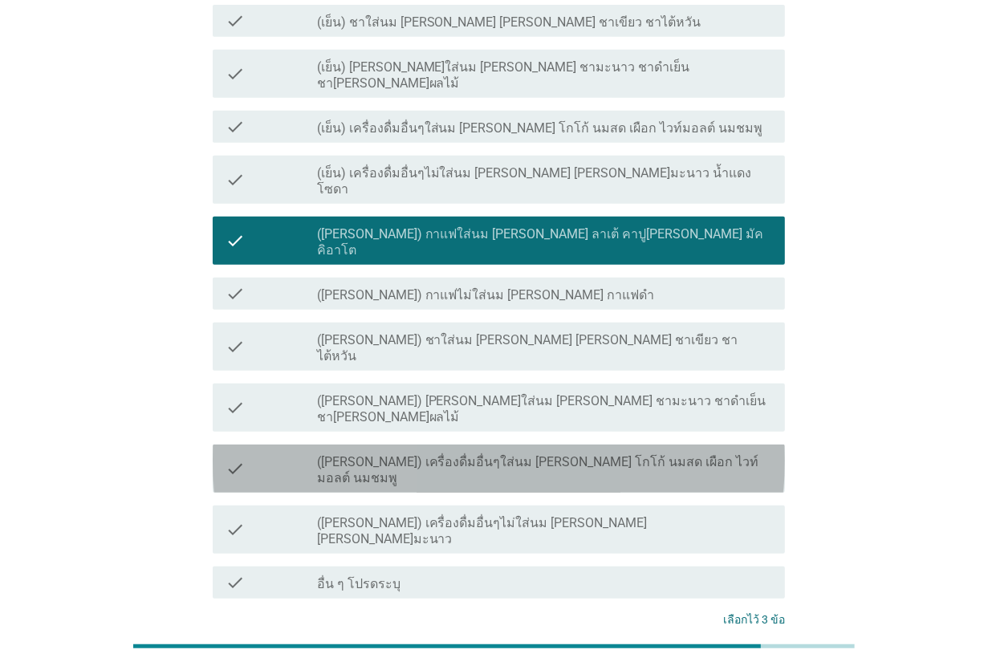
click at [535, 454] on label "([PERSON_NAME]) เครื่องดื่มอื่นๆใส่นม [PERSON_NAME] โกโก้ นมสด เผือก ไวท์มอลต์ …" at bounding box center [544, 470] width 455 height 32
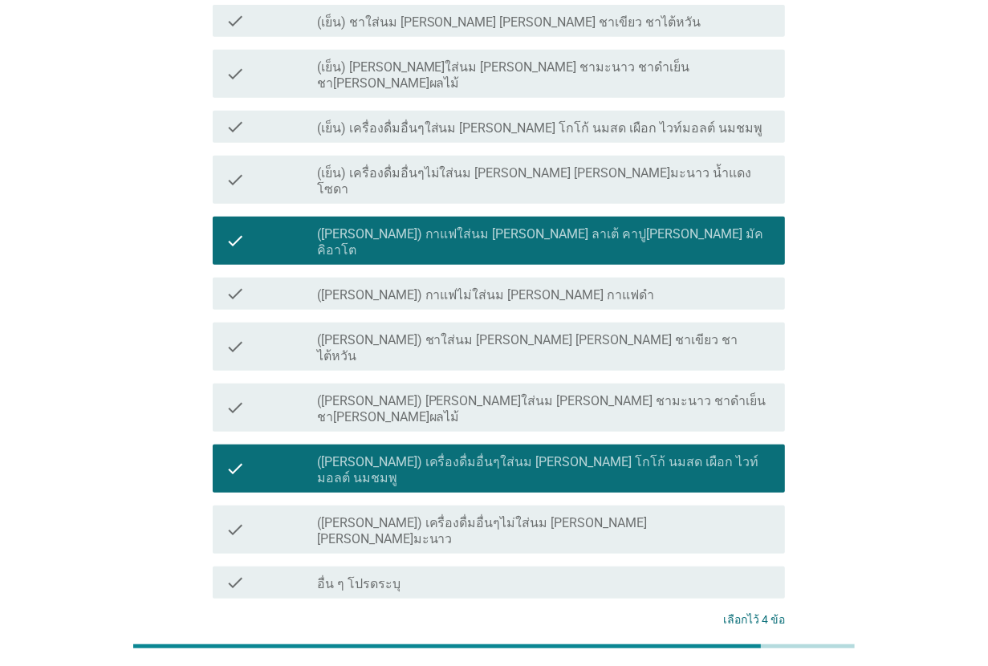
click at [755, 665] on div "ต่อไป" at bounding box center [742, 679] width 45 height 19
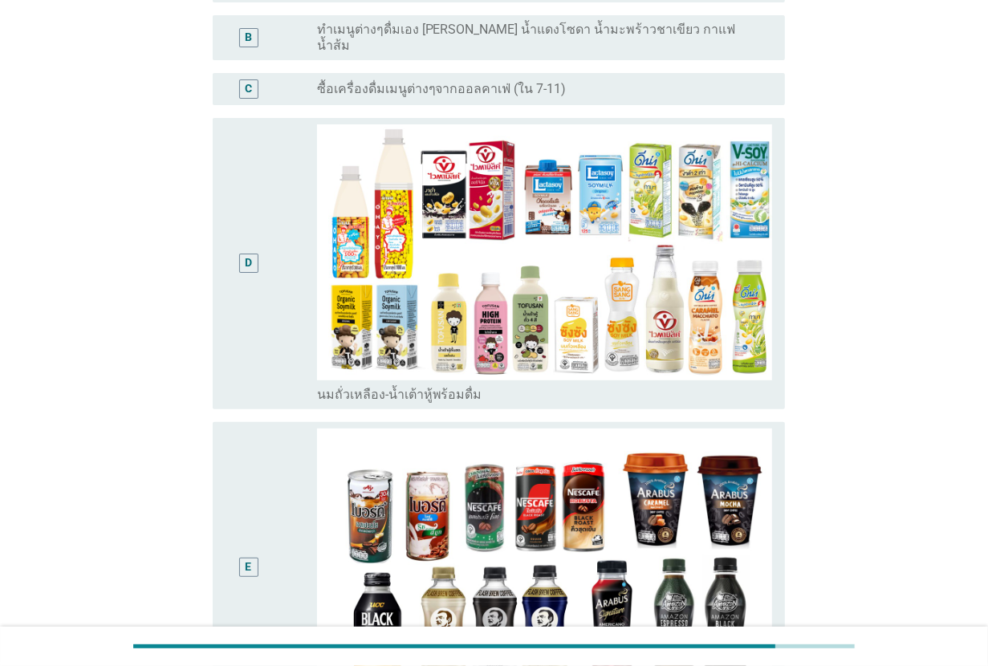
scroll to position [0, 0]
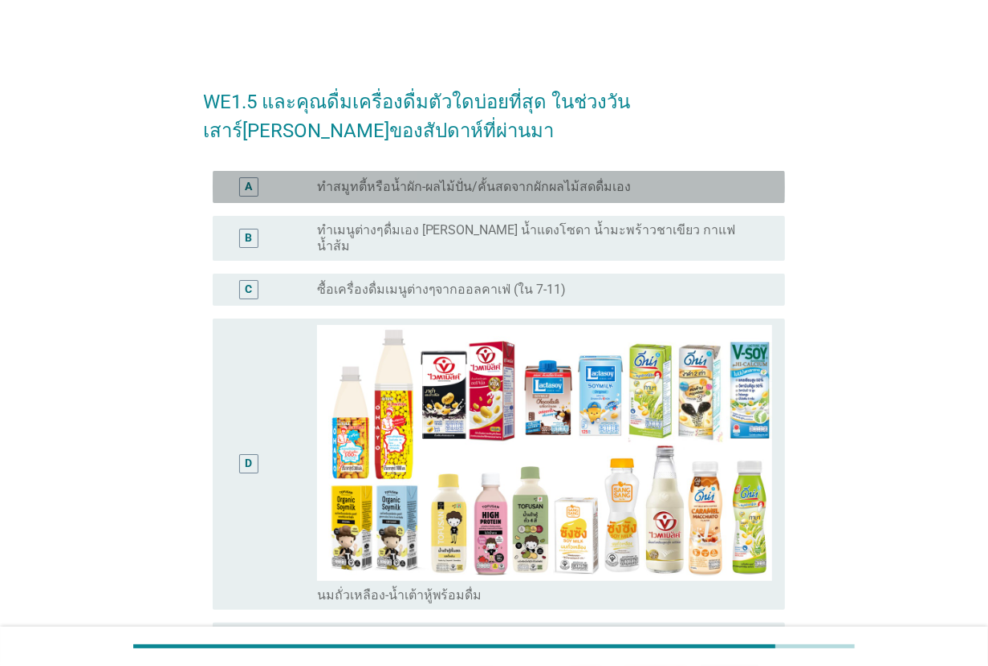
click at [464, 189] on label "ทำสมูทตี้หรือน้ำผัก-ผลไม้ปั่น/คั้นสดจากผักผลไม้สดดื่มเอง" at bounding box center [474, 187] width 314 height 16
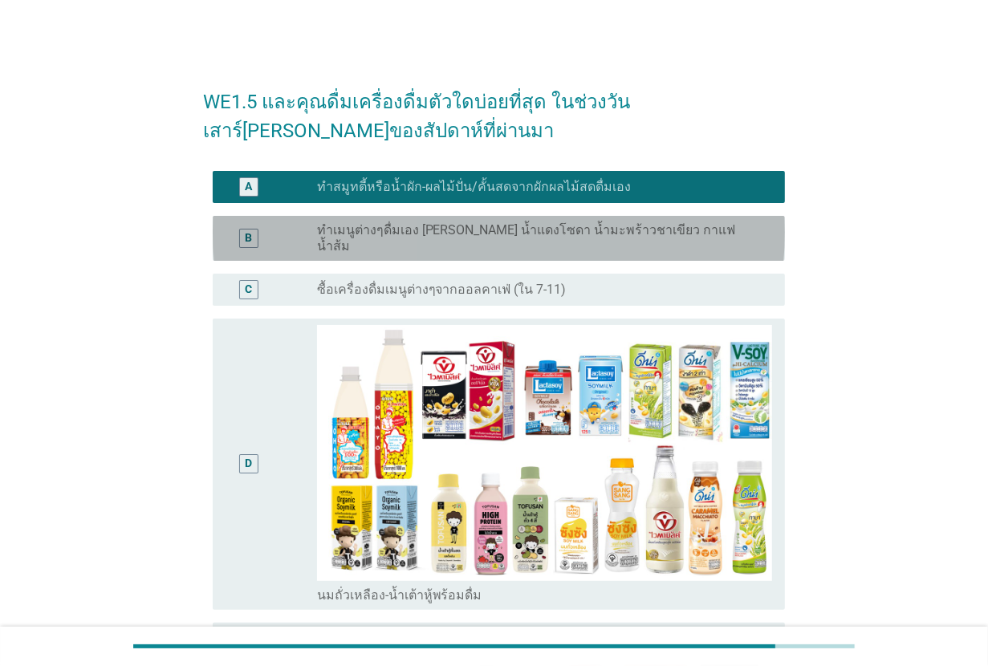
click at [442, 227] on label "ทำเมนูต่างๆดื่มเอง [PERSON_NAME] น้ำแดงโซดา น้ำมะพร้าวชาเขียว กาแฟน้ำส้ม" at bounding box center [538, 238] width 442 height 32
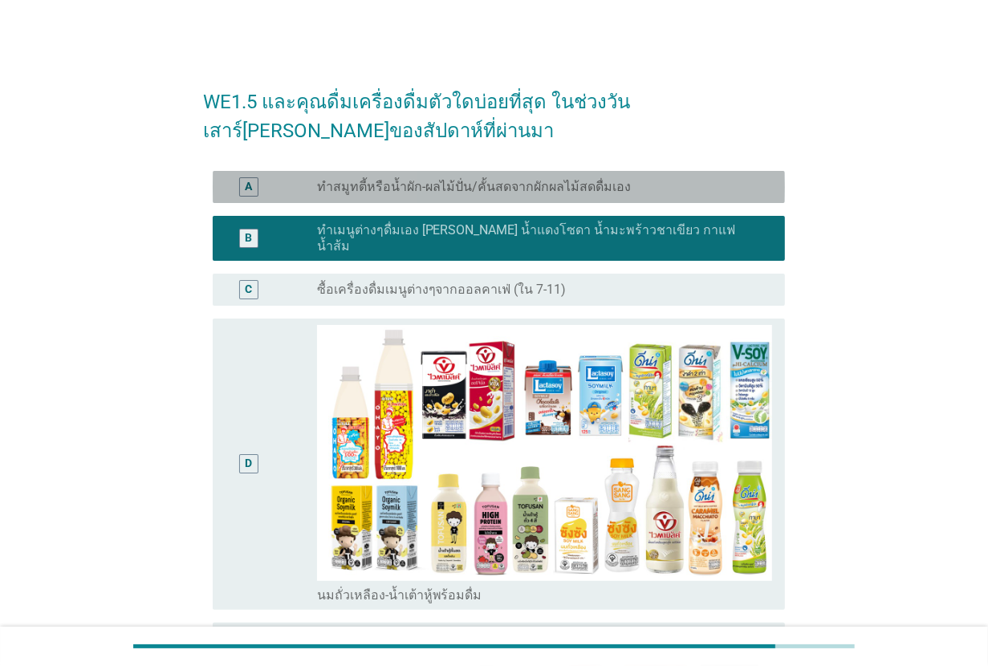
click at [458, 193] on label "ทำสมูทตี้หรือน้ำผัก-ผลไม้ปั่น/คั้นสดจากผักผลไม้สดดื่มเอง" at bounding box center [474, 187] width 314 height 16
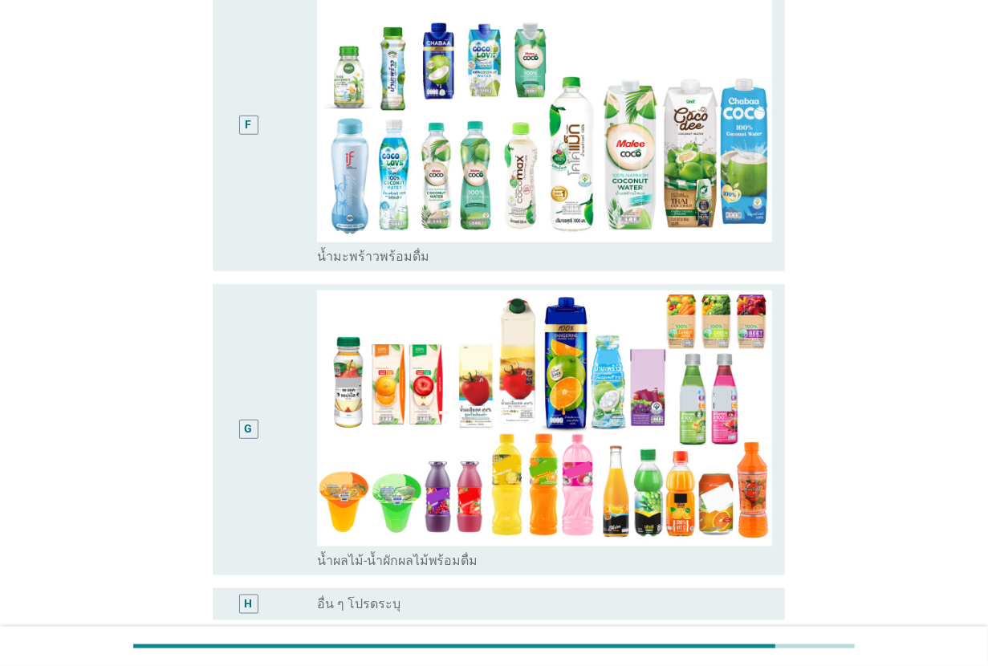
scroll to position [1093, 0]
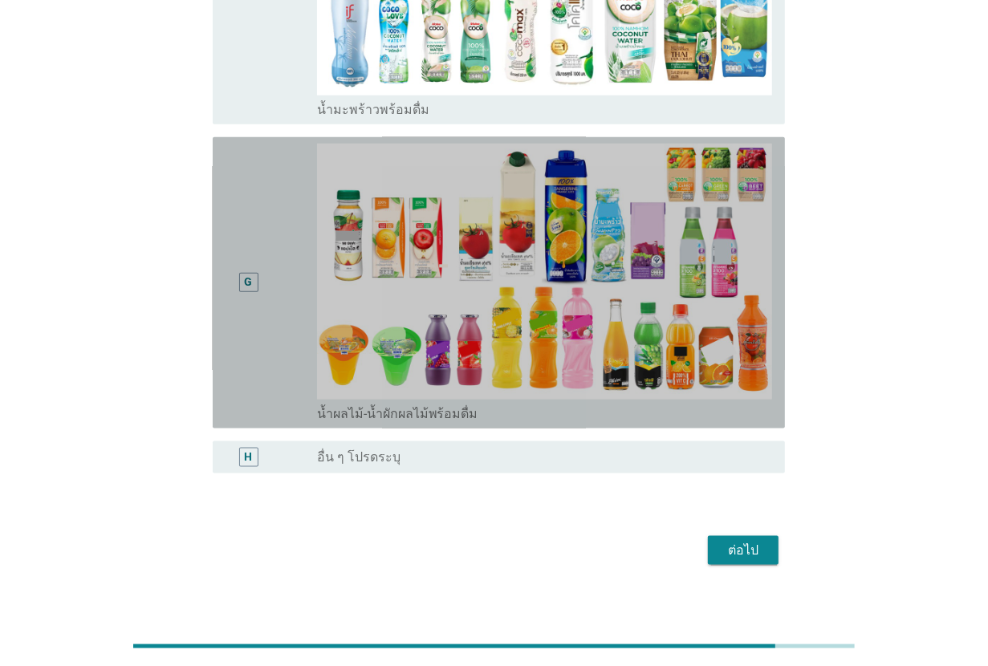
click at [246, 321] on div "G" at bounding box center [248, 283] width 46 height 278
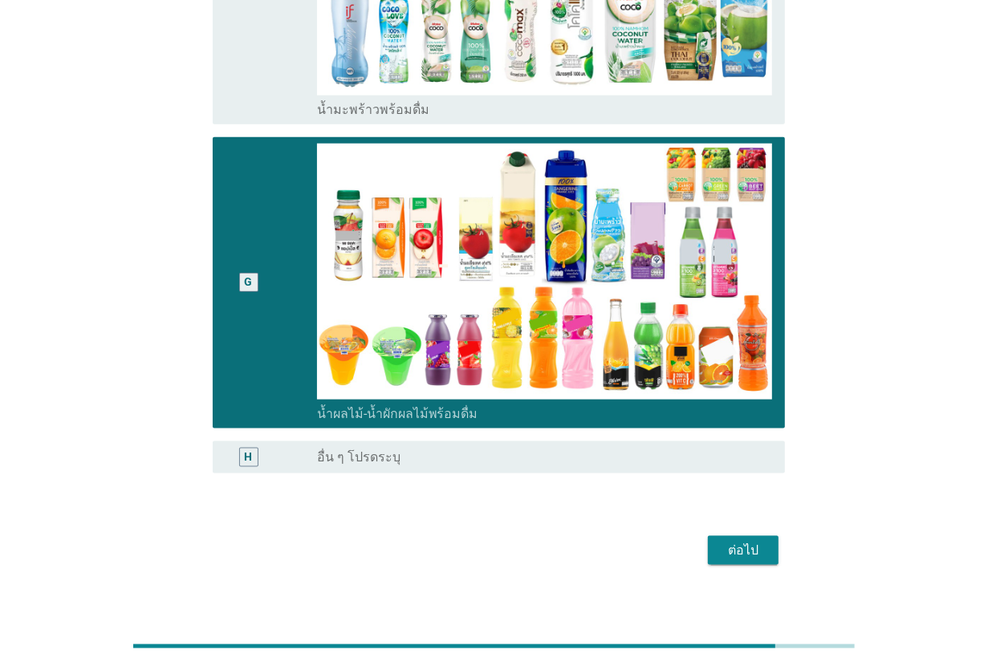
click at [752, 541] on div "ต่อไป" at bounding box center [742, 550] width 45 height 19
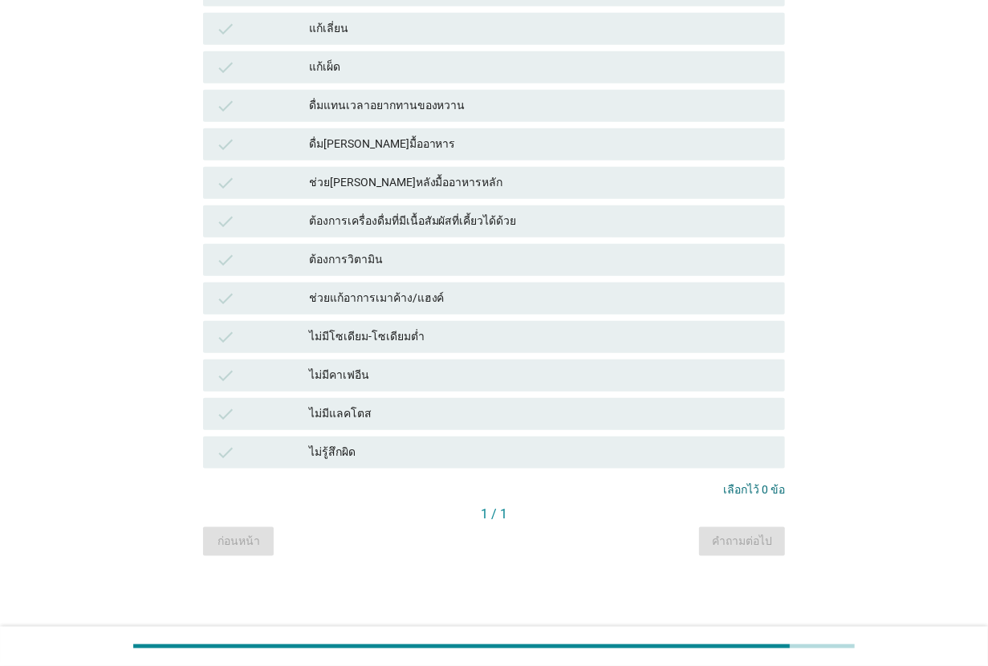
scroll to position [0, 0]
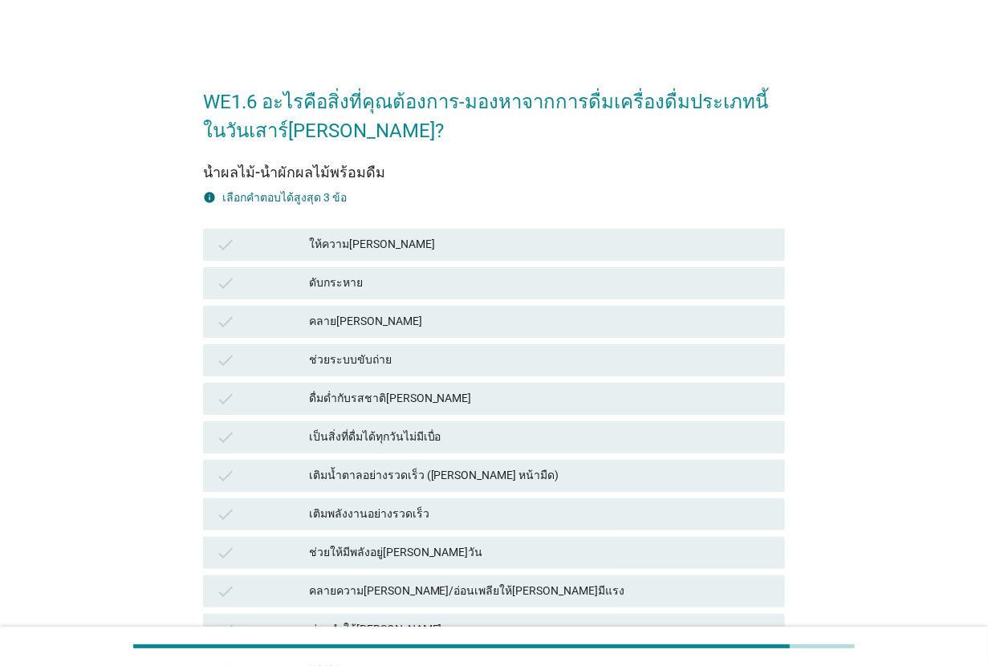
click at [420, 249] on div "ให้ความ[PERSON_NAME]" at bounding box center [540, 244] width 463 height 19
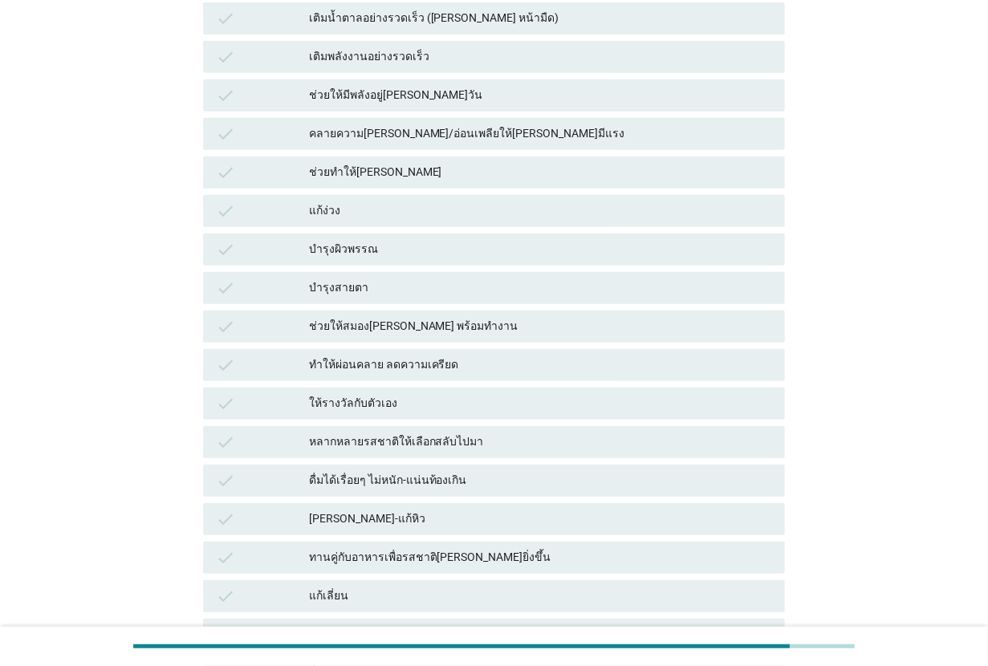
scroll to position [501, 0]
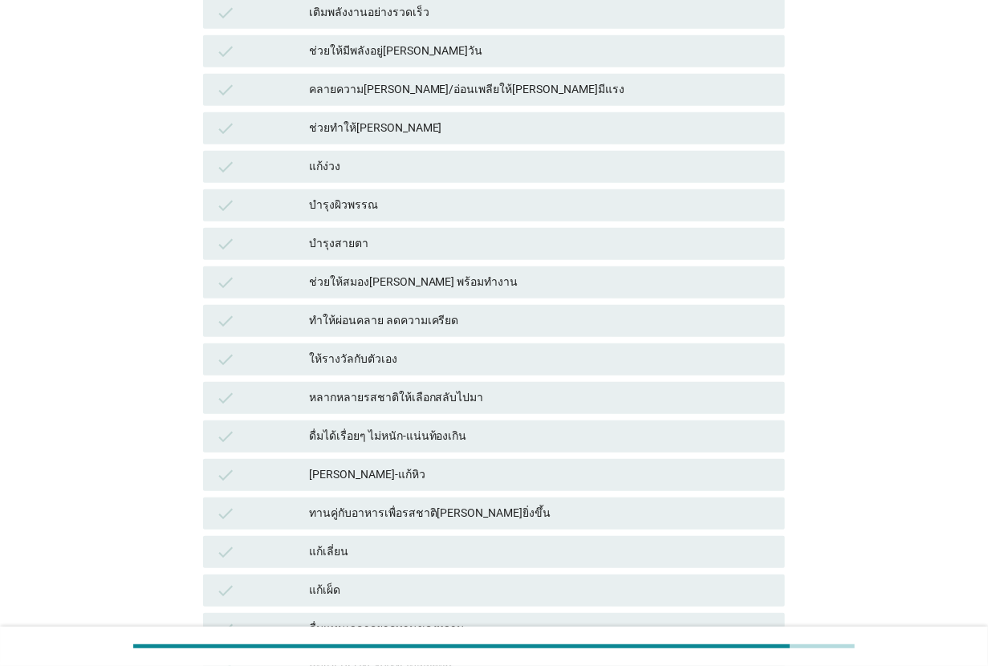
click at [468, 309] on div "check ทำให้ผ่อนคลาย ลดความเครียด" at bounding box center [494, 321] width 582 height 32
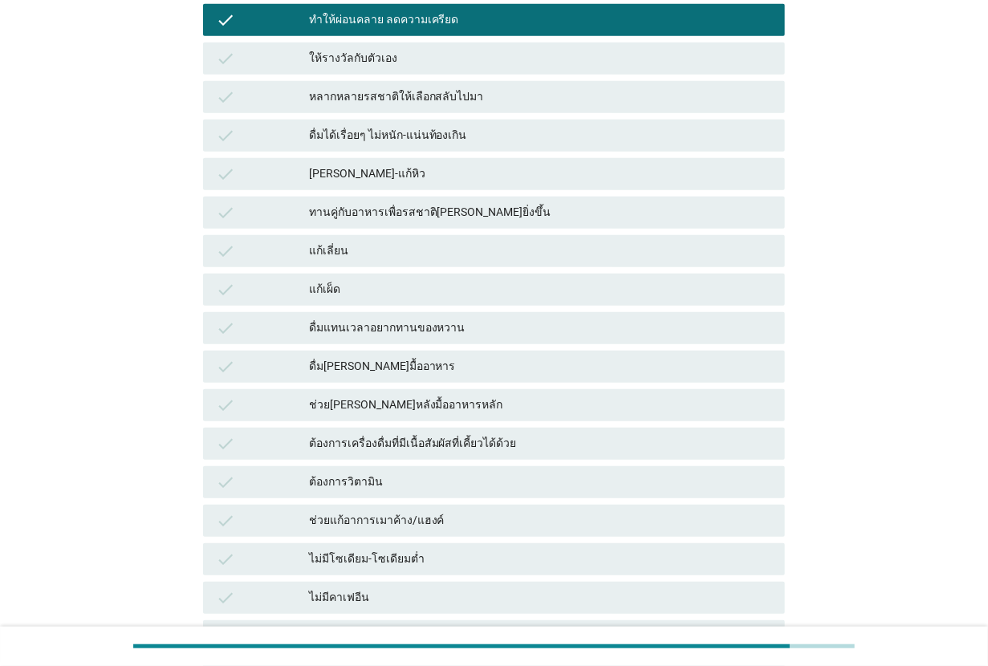
scroll to position [903, 0]
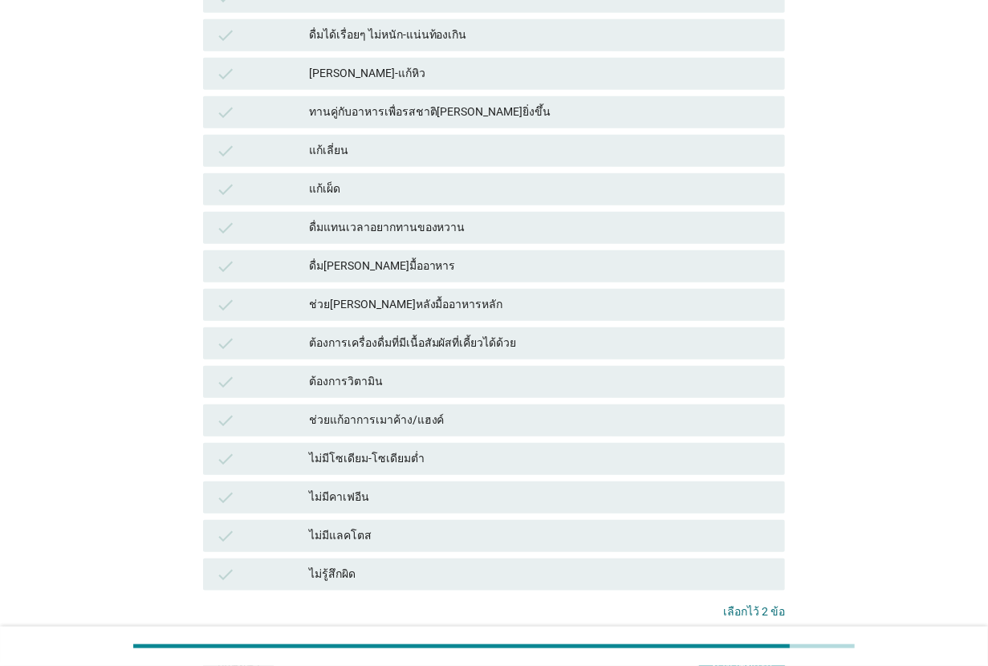
click at [452, 389] on div "ต้องการวิตามิน" at bounding box center [540, 381] width 463 height 19
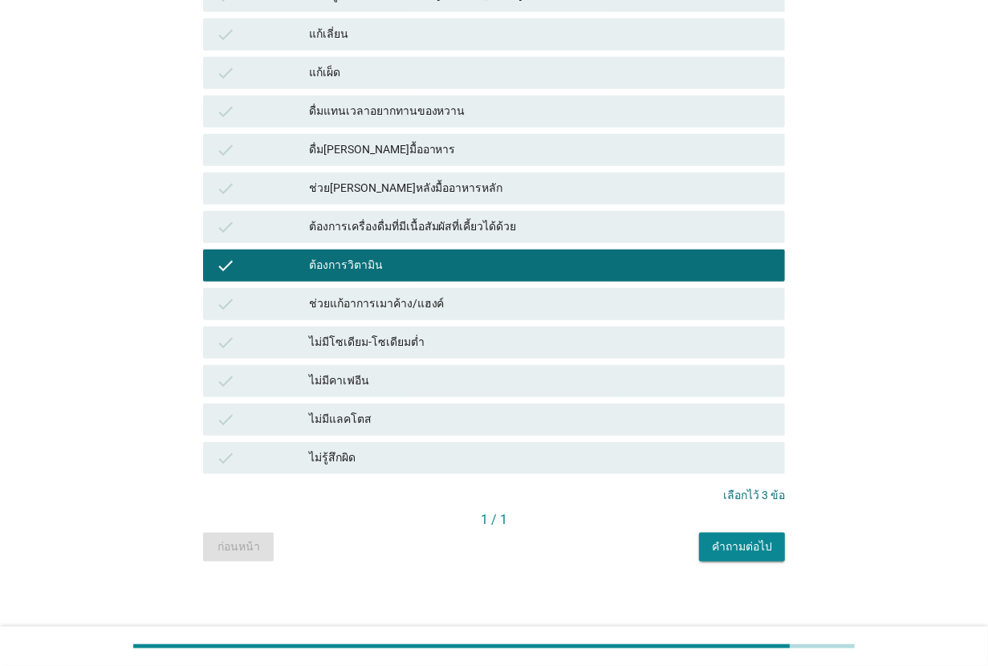
scroll to position [1023, 0]
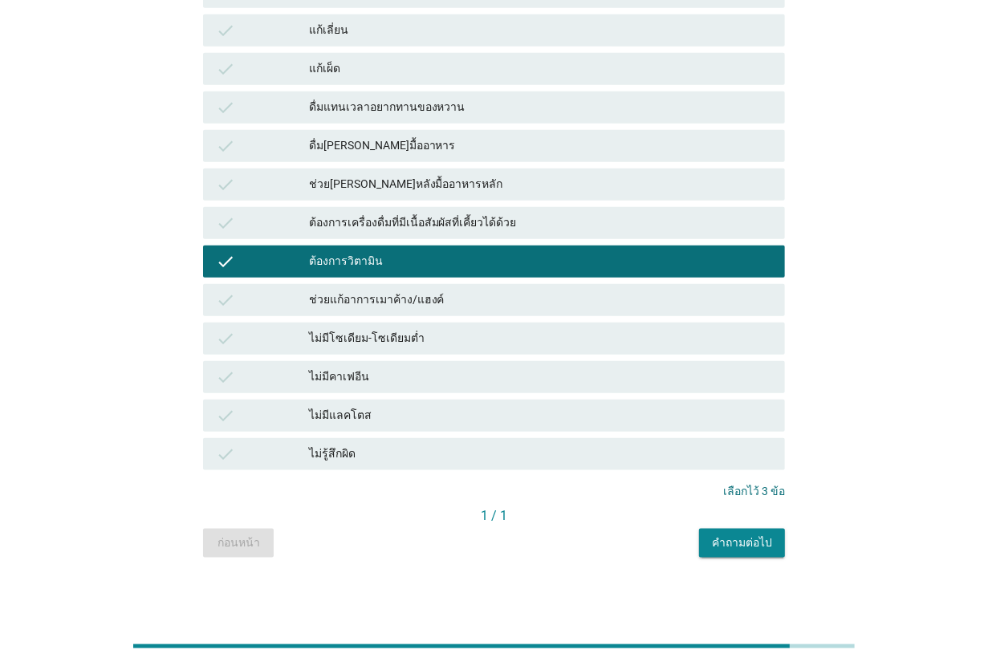
click at [757, 550] on div "คำถามต่อไป" at bounding box center [742, 542] width 60 height 17
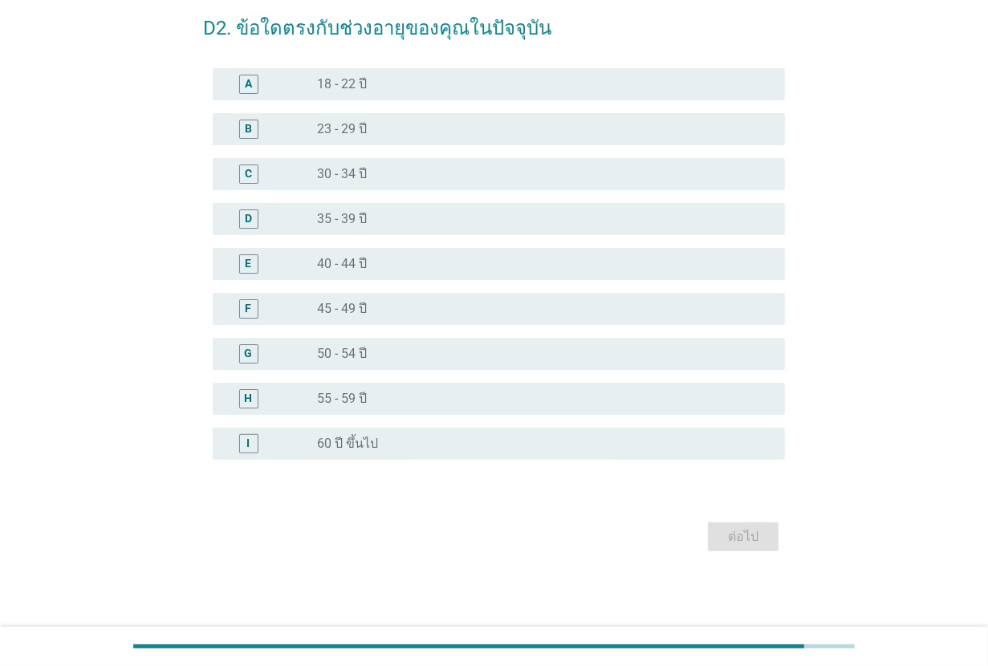
scroll to position [0, 0]
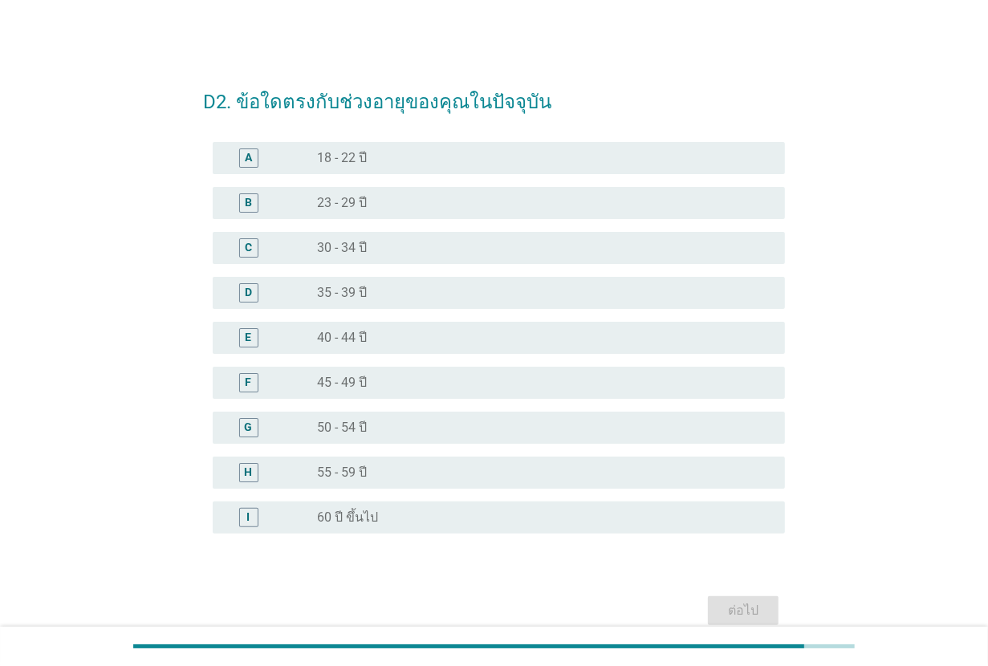
click at [389, 421] on div "radio_button_unchecked 50 - 54 ปี" at bounding box center [538, 428] width 442 height 16
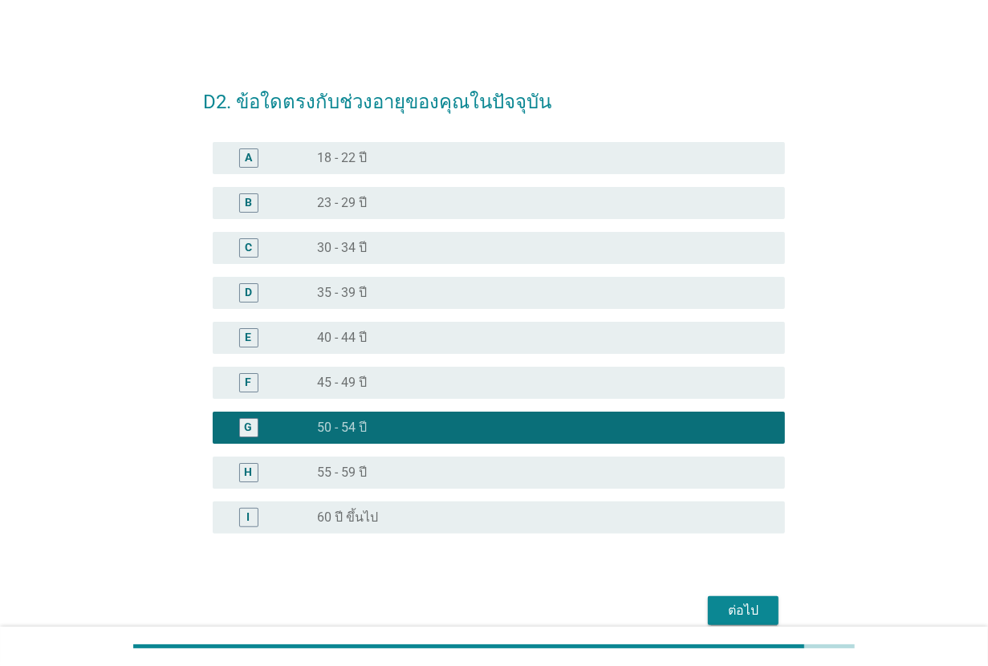
scroll to position [73, 0]
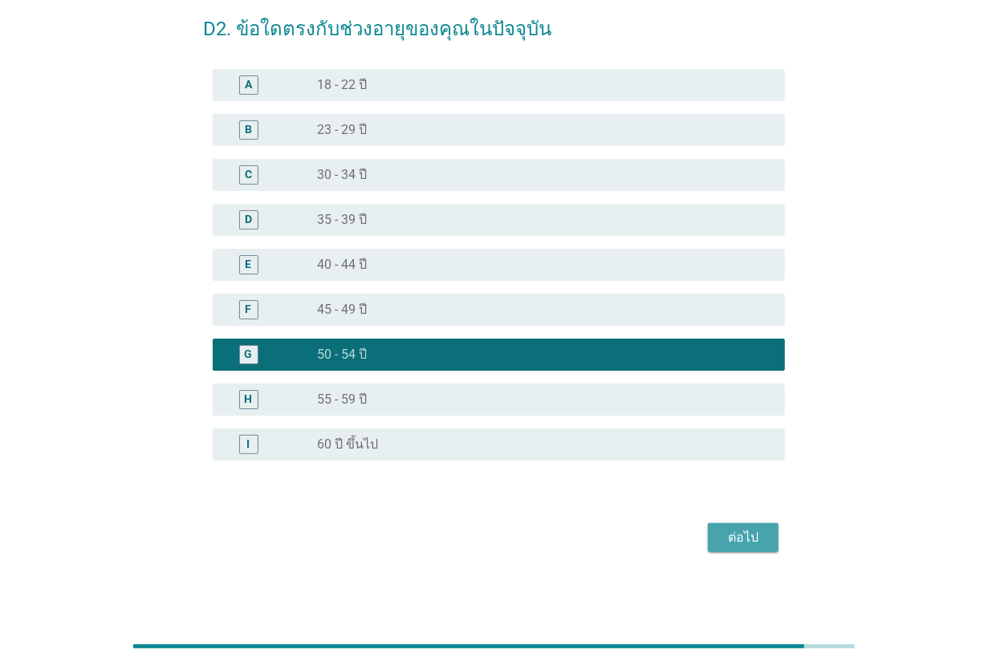
click at [736, 550] on button "ต่อไป" at bounding box center [743, 537] width 71 height 29
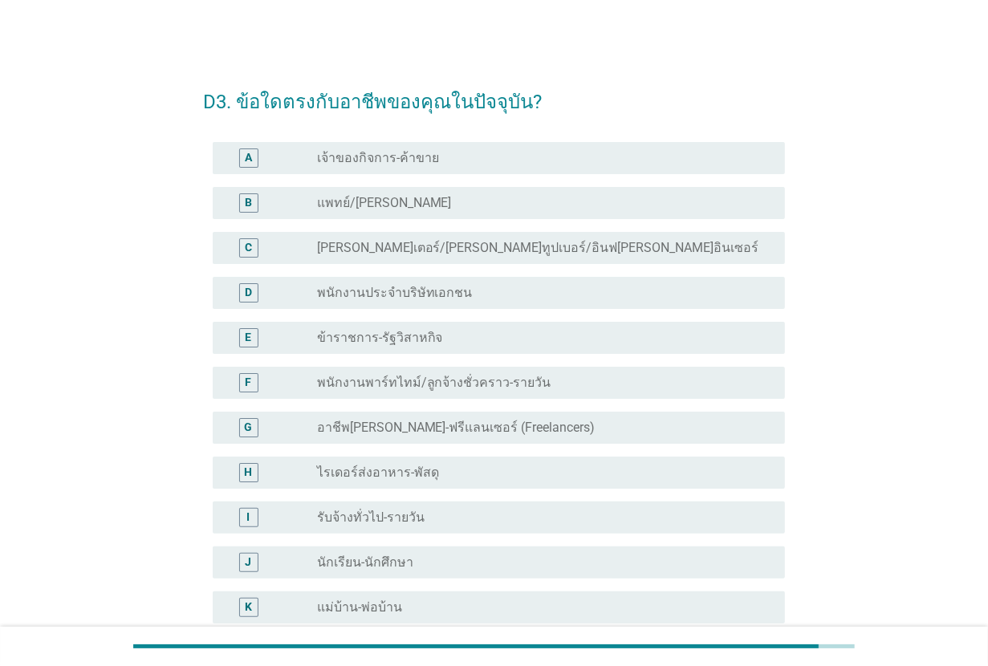
scroll to position [100, 0]
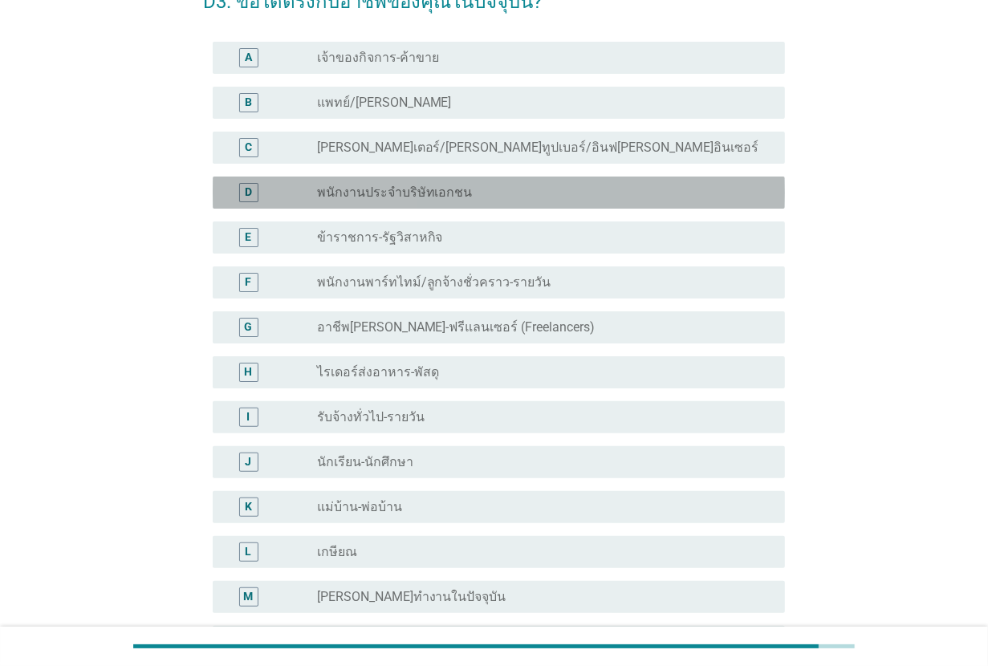
click at [458, 202] on div "D radio_button_unchecked พนักงานประจำบริษัทเอกชน" at bounding box center [499, 192] width 572 height 32
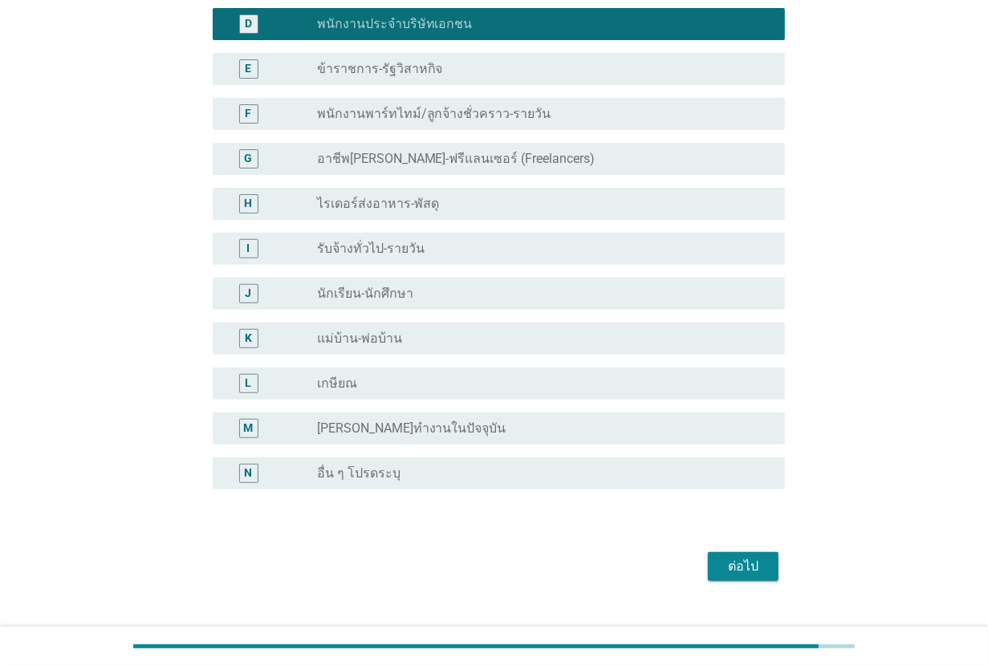
scroll to position [298, 0]
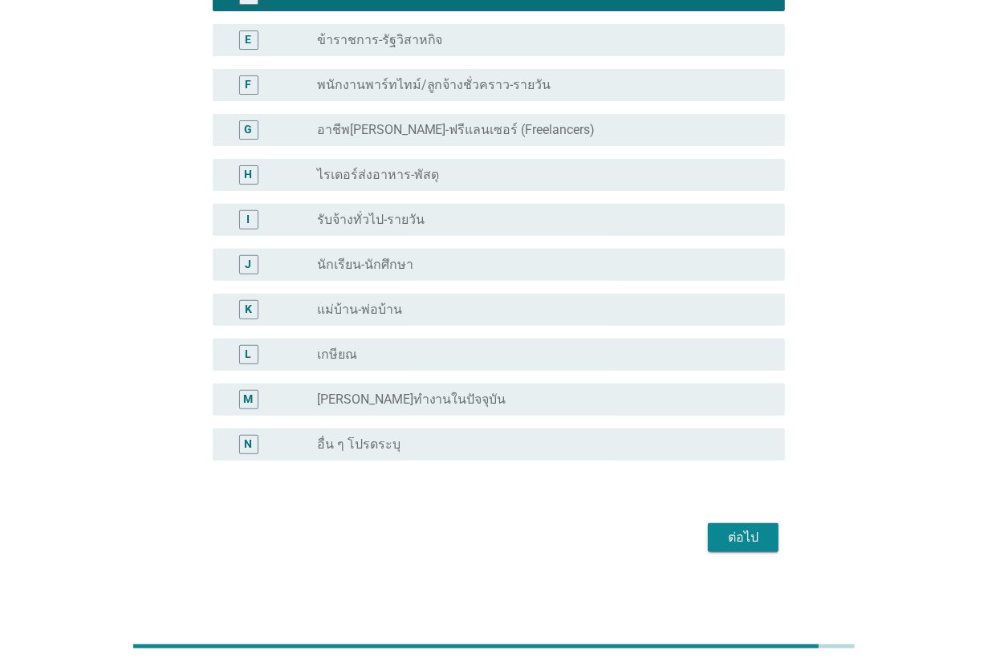
click at [739, 538] on div "ต่อไป" at bounding box center [742, 537] width 45 height 19
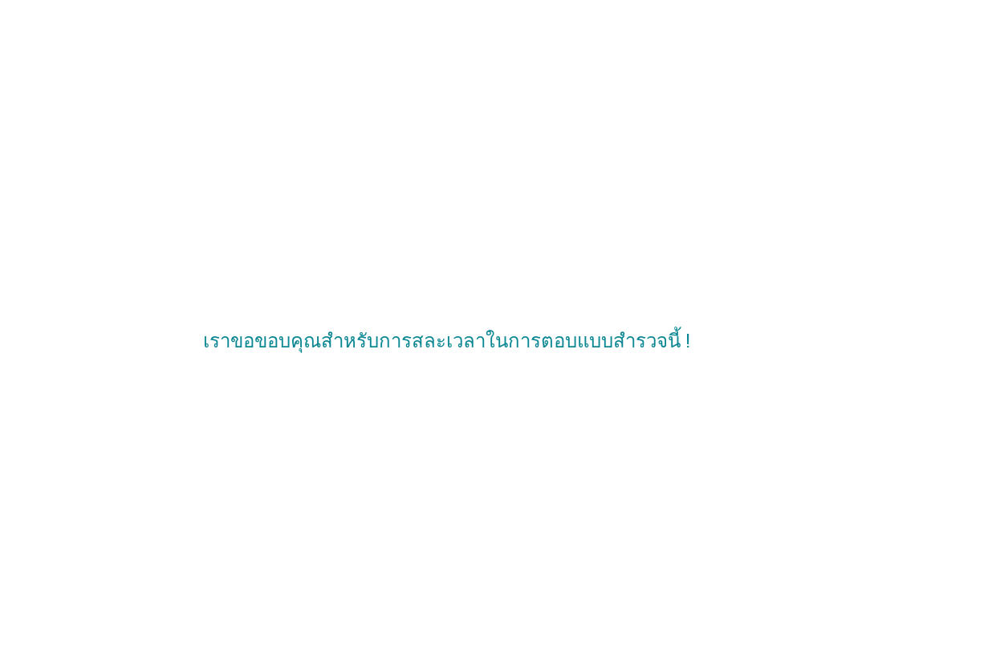
scroll to position [0, 0]
